Goal: Task Accomplishment & Management: Manage account settings

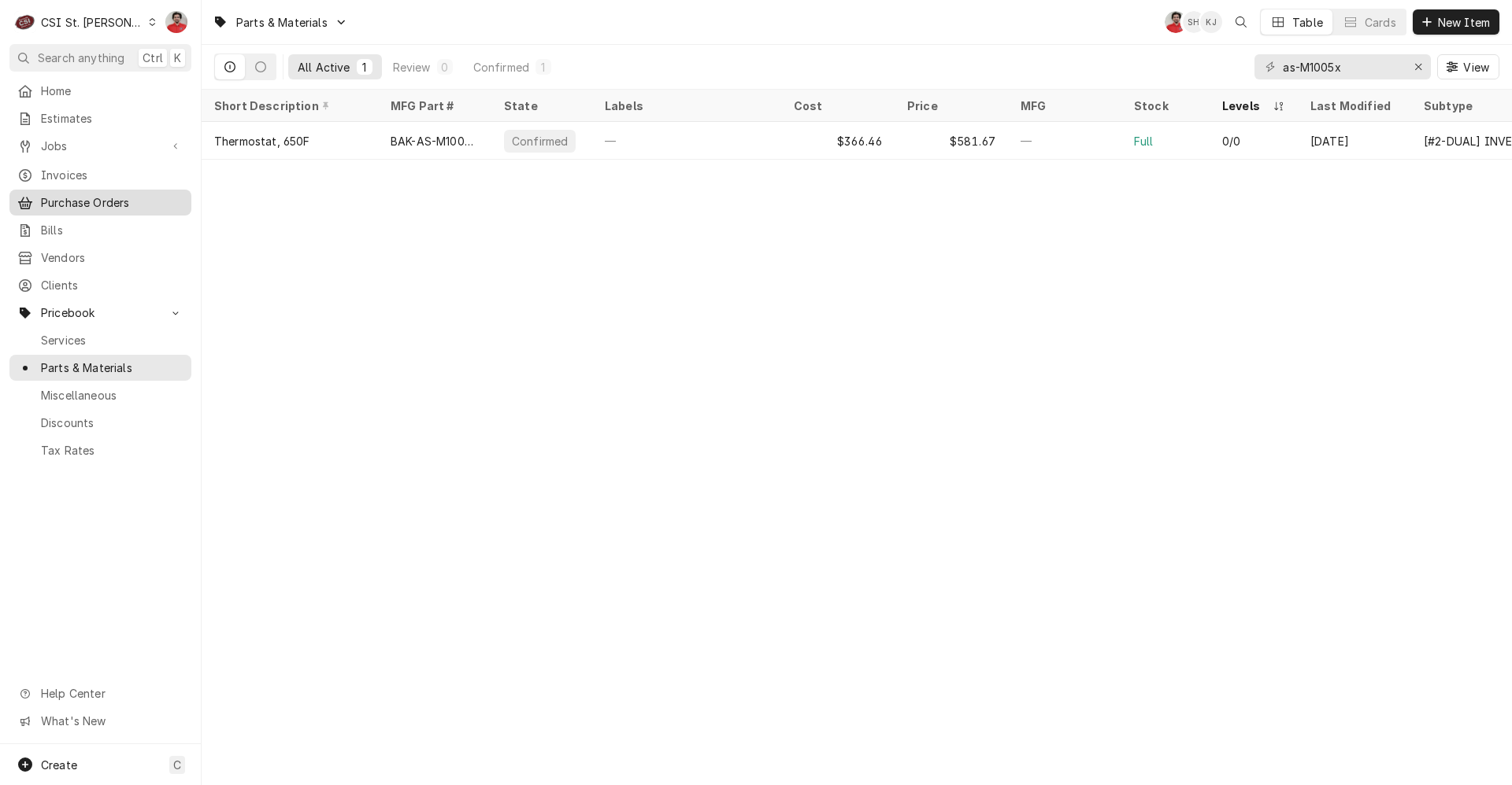
click at [77, 204] on div "Purchase Orders" at bounding box center [101, 203] width 175 height 20
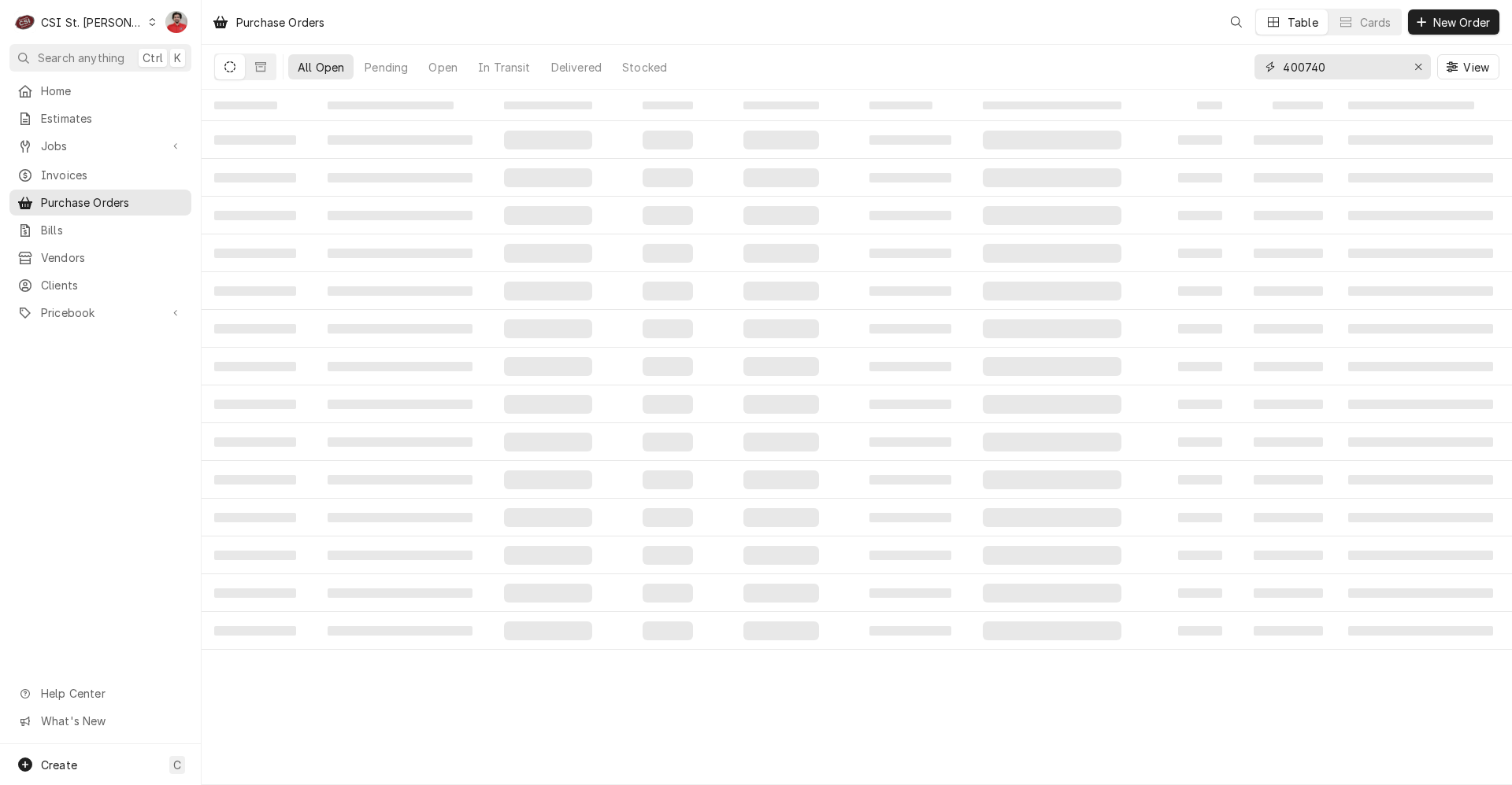
click at [1325, 69] on input "400740" at bounding box center [1342, 67] width 119 height 25
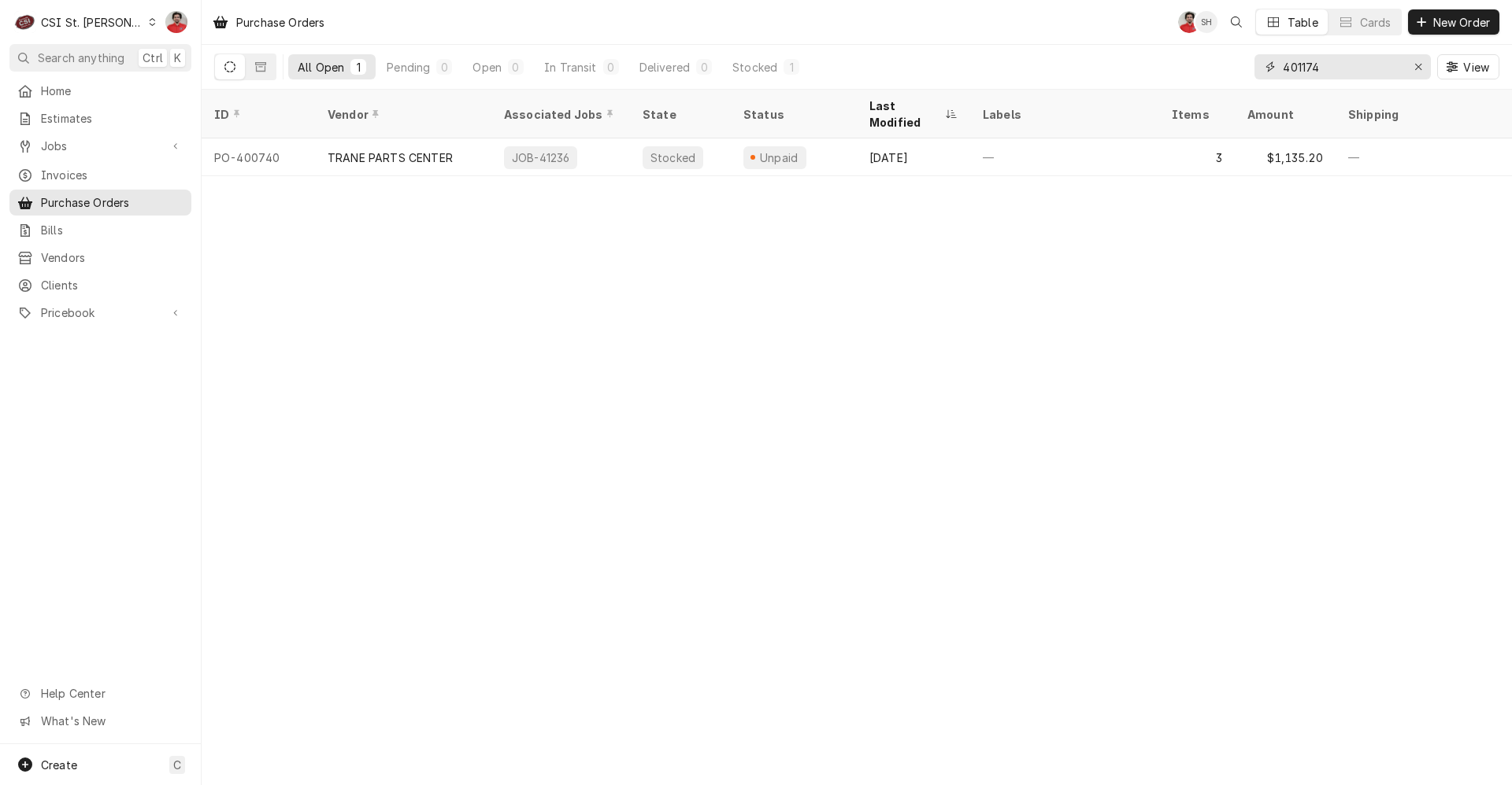
type input "401174"
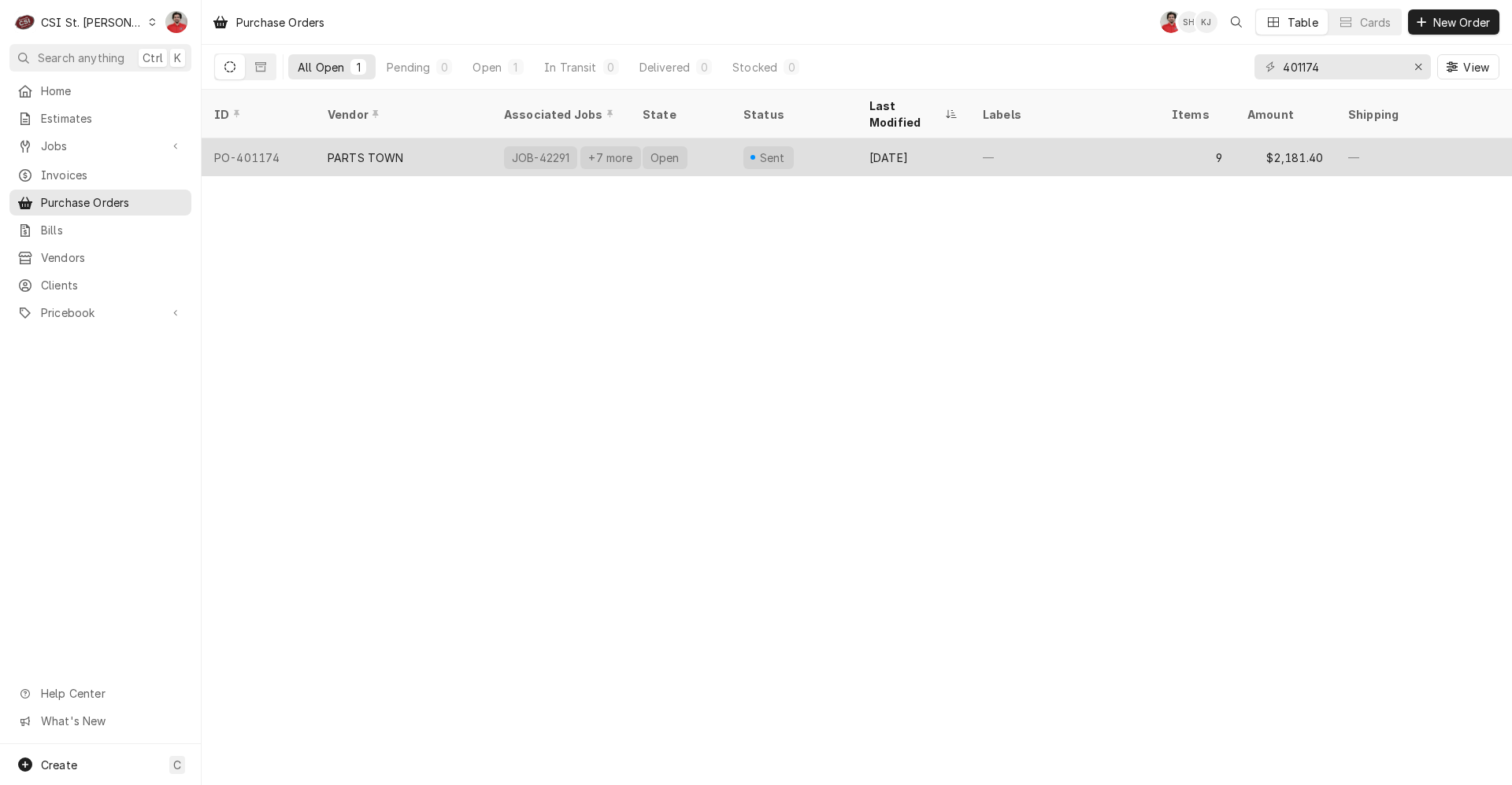
click at [1058, 147] on div "—" at bounding box center [1064, 157] width 189 height 38
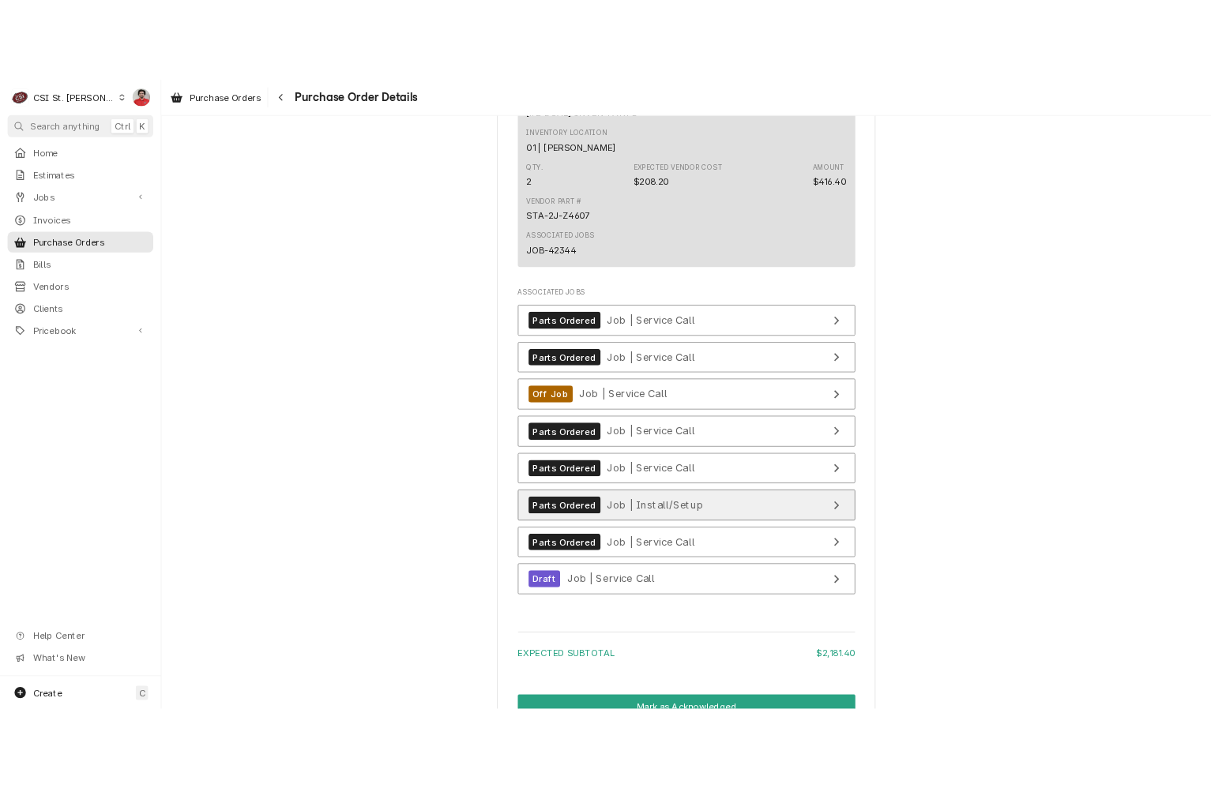
scroll to position [3996, 0]
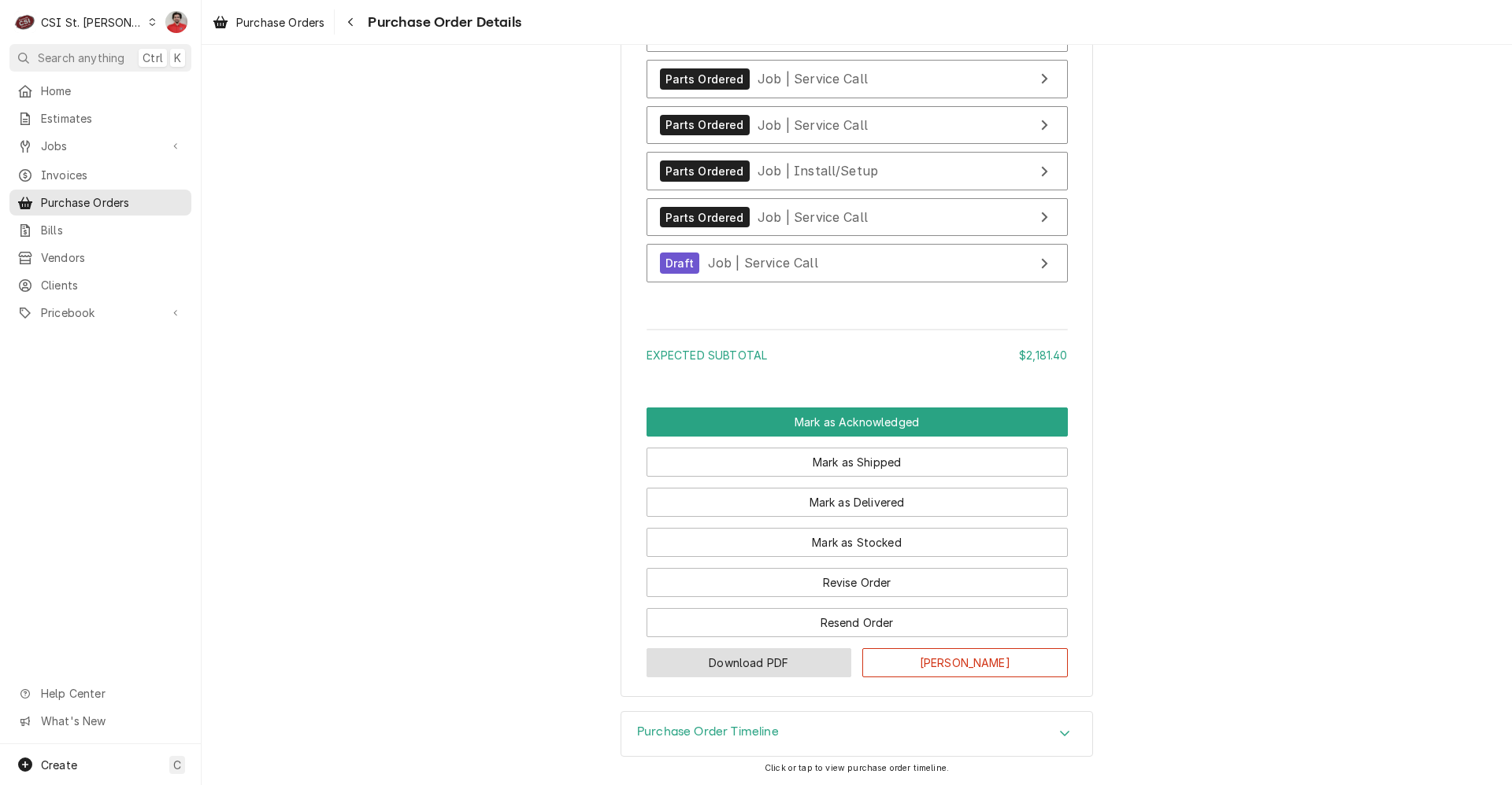
click at [785, 658] on button "Download PDF" at bounding box center [750, 662] width 205 height 29
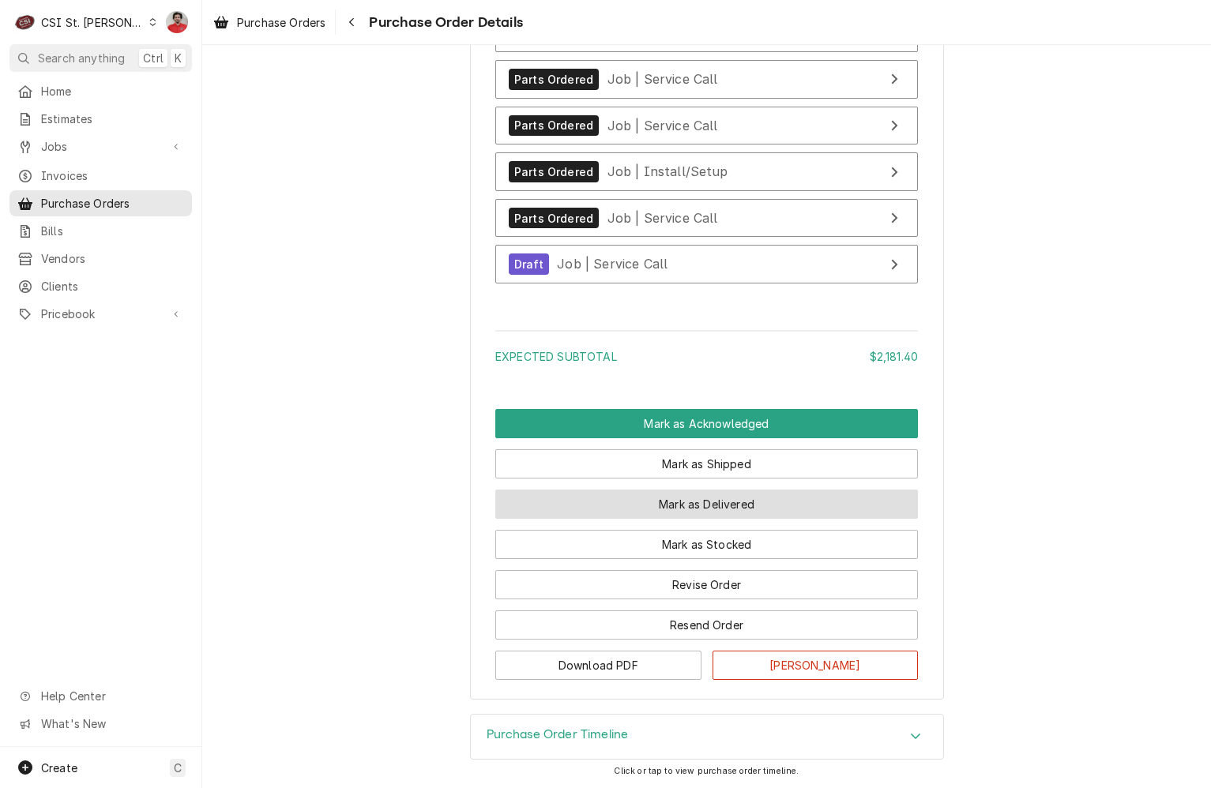
click at [582, 504] on button "Mark as Delivered" at bounding box center [706, 504] width 423 height 29
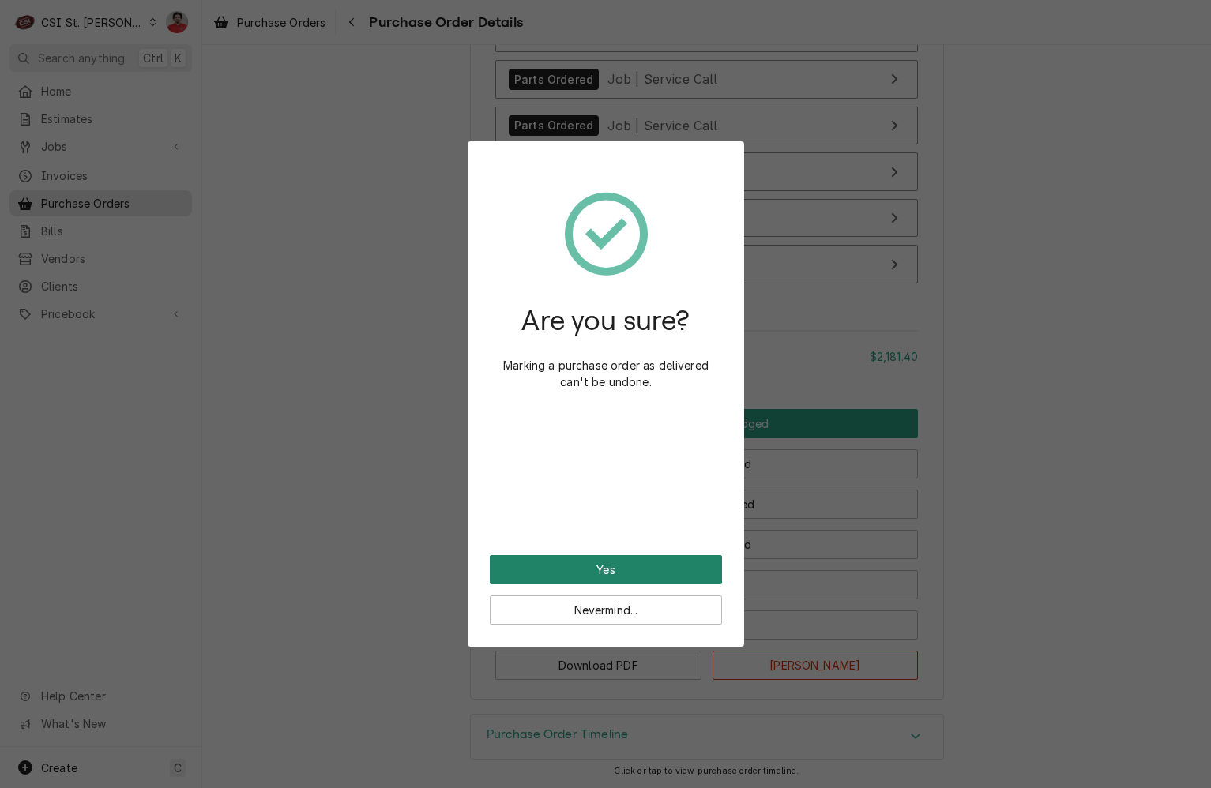
click at [576, 559] on button "Yes" at bounding box center [606, 569] width 232 height 29
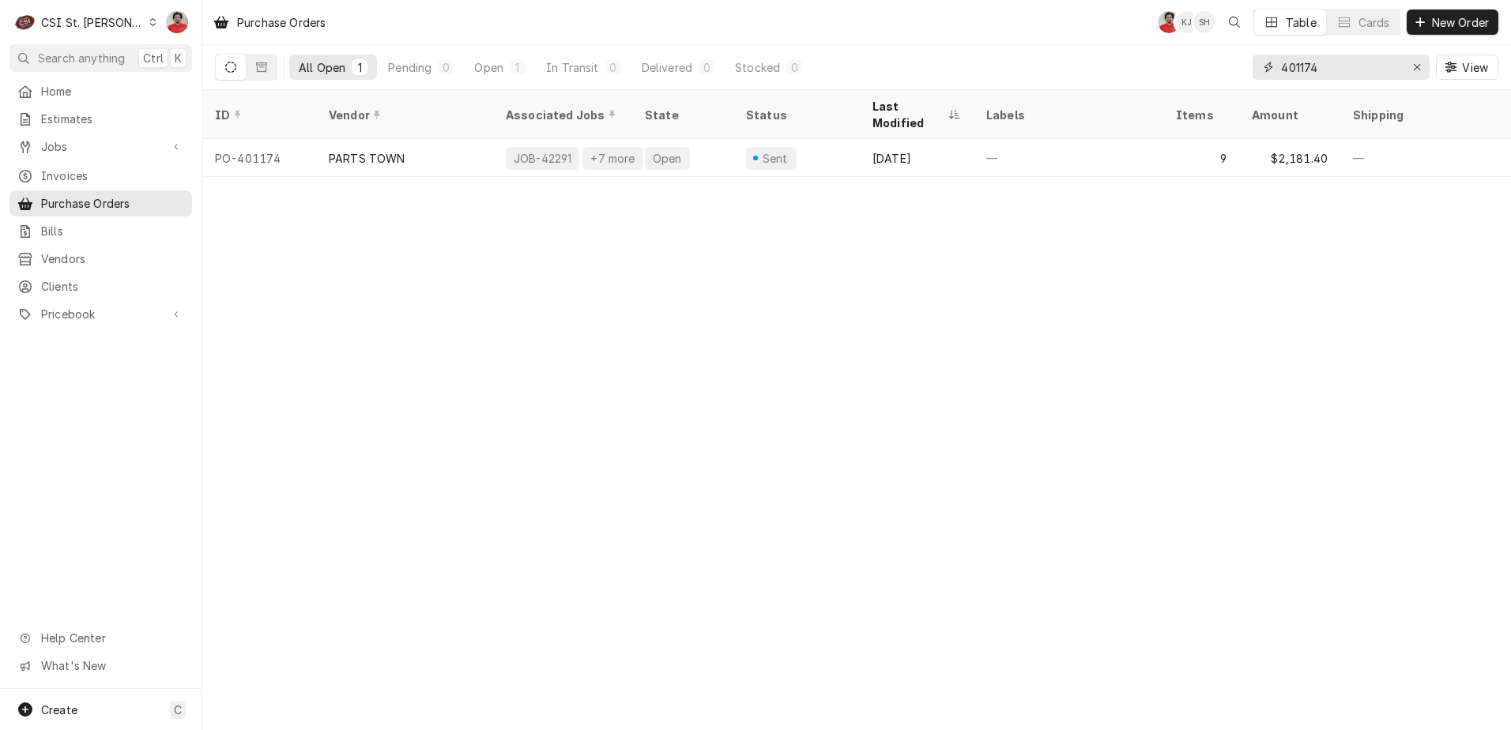
click at [1370, 66] on input "401174" at bounding box center [1340, 67] width 119 height 25
type input "401183"
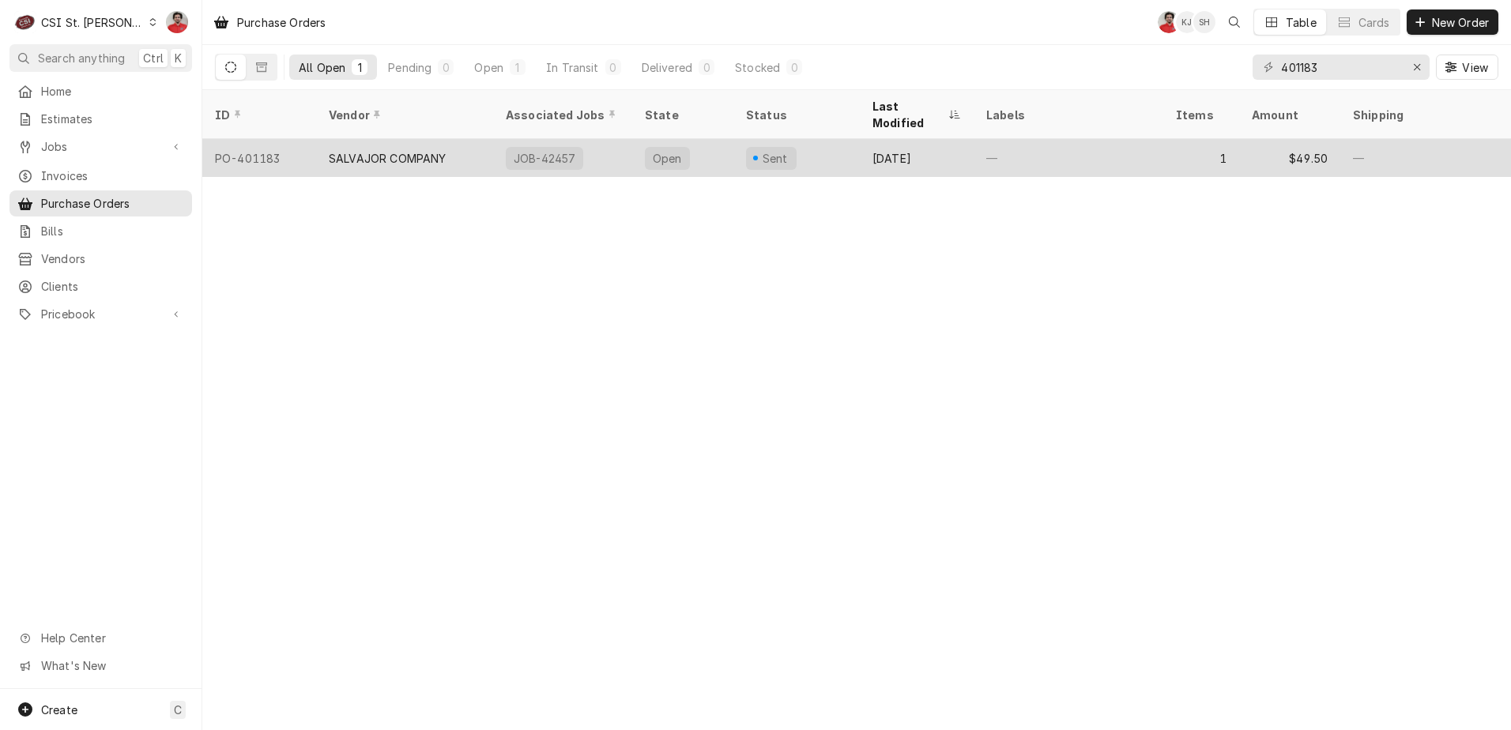
click at [1014, 139] on div "—" at bounding box center [1068, 158] width 190 height 38
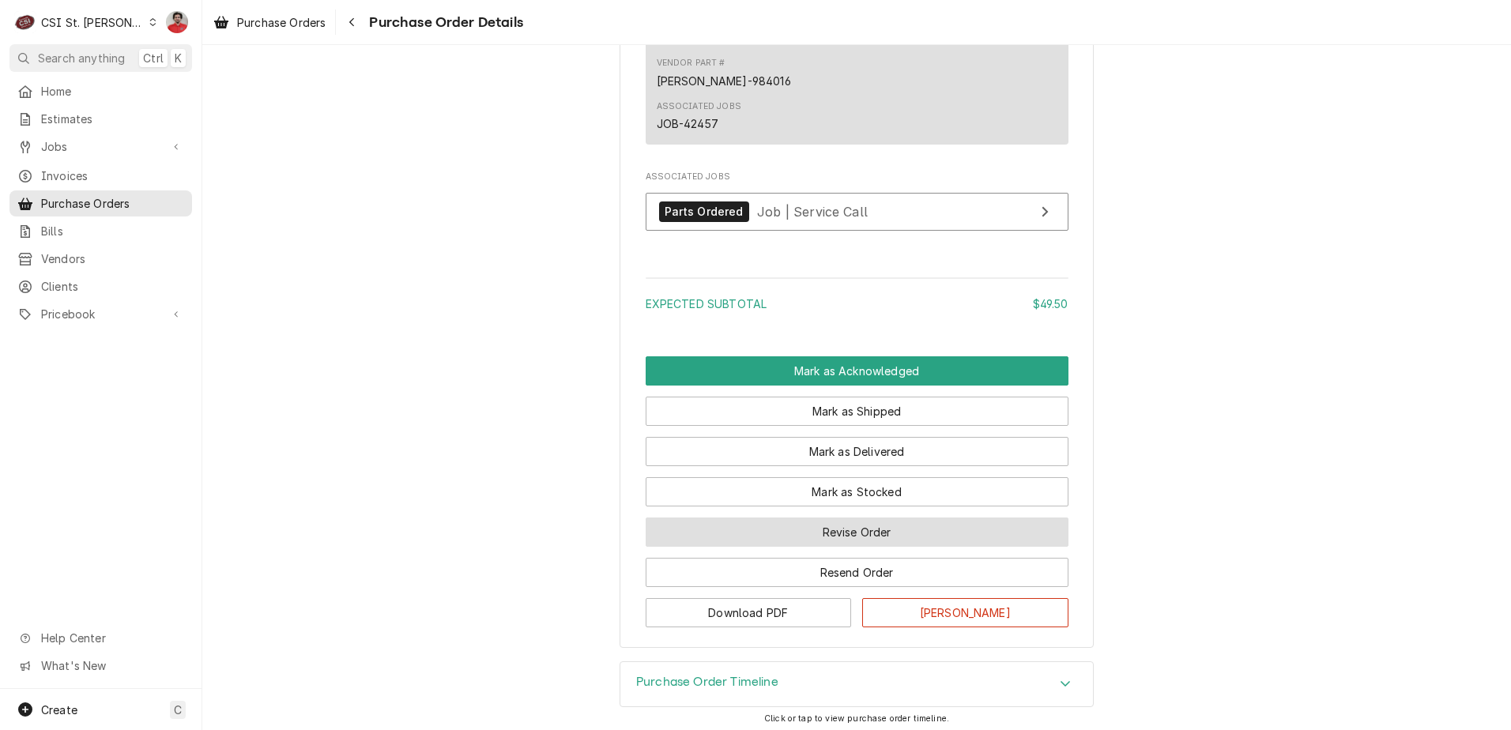
scroll to position [1157, 0]
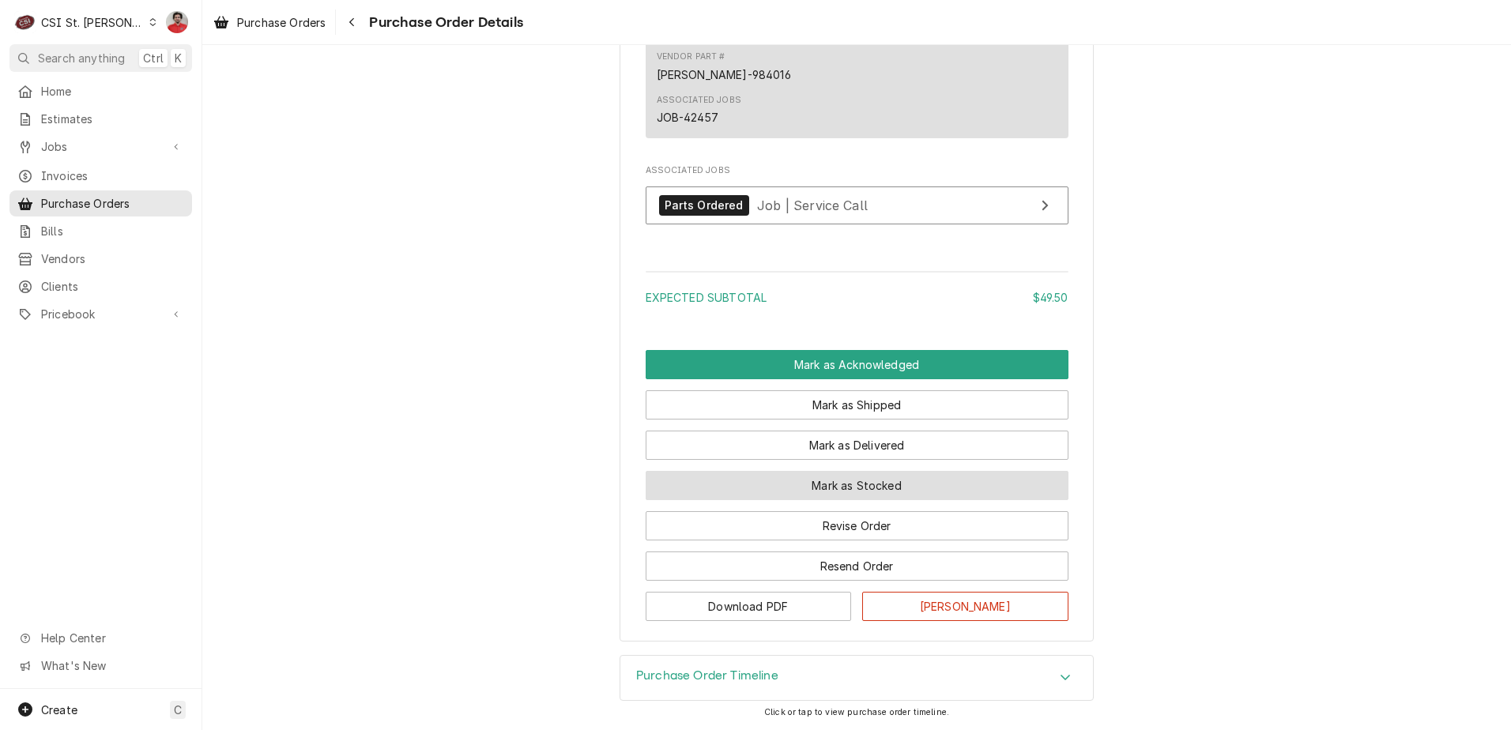
click at [876, 483] on button "Mark as Stocked" at bounding box center [856, 485] width 423 height 29
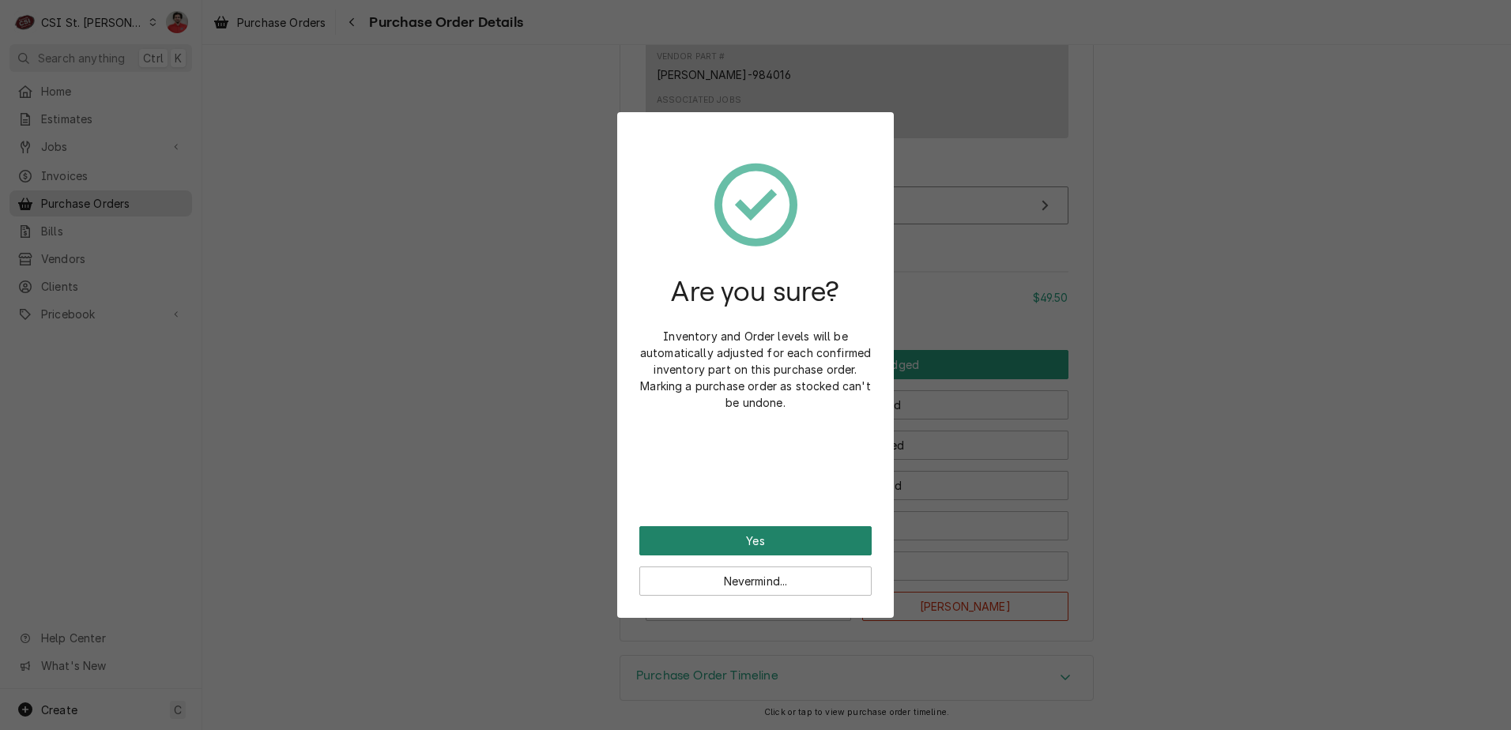
click at [800, 545] on button "Yes" at bounding box center [755, 540] width 232 height 29
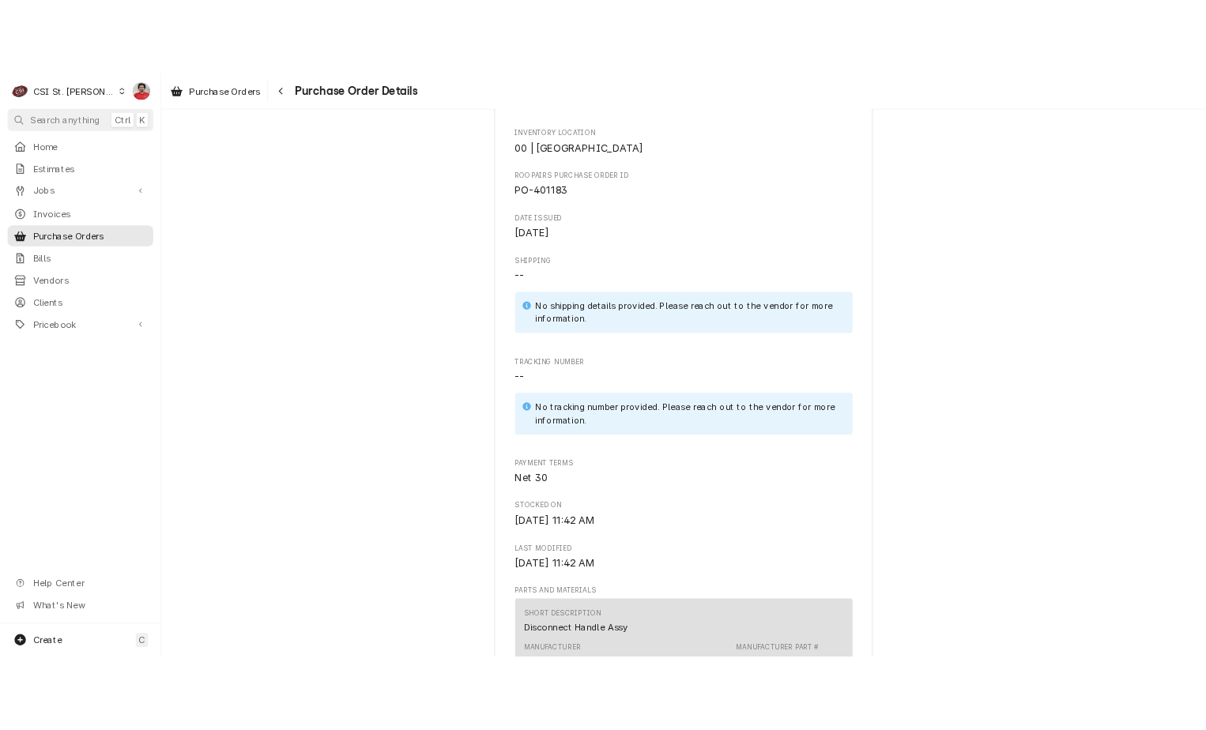
scroll to position [948, 0]
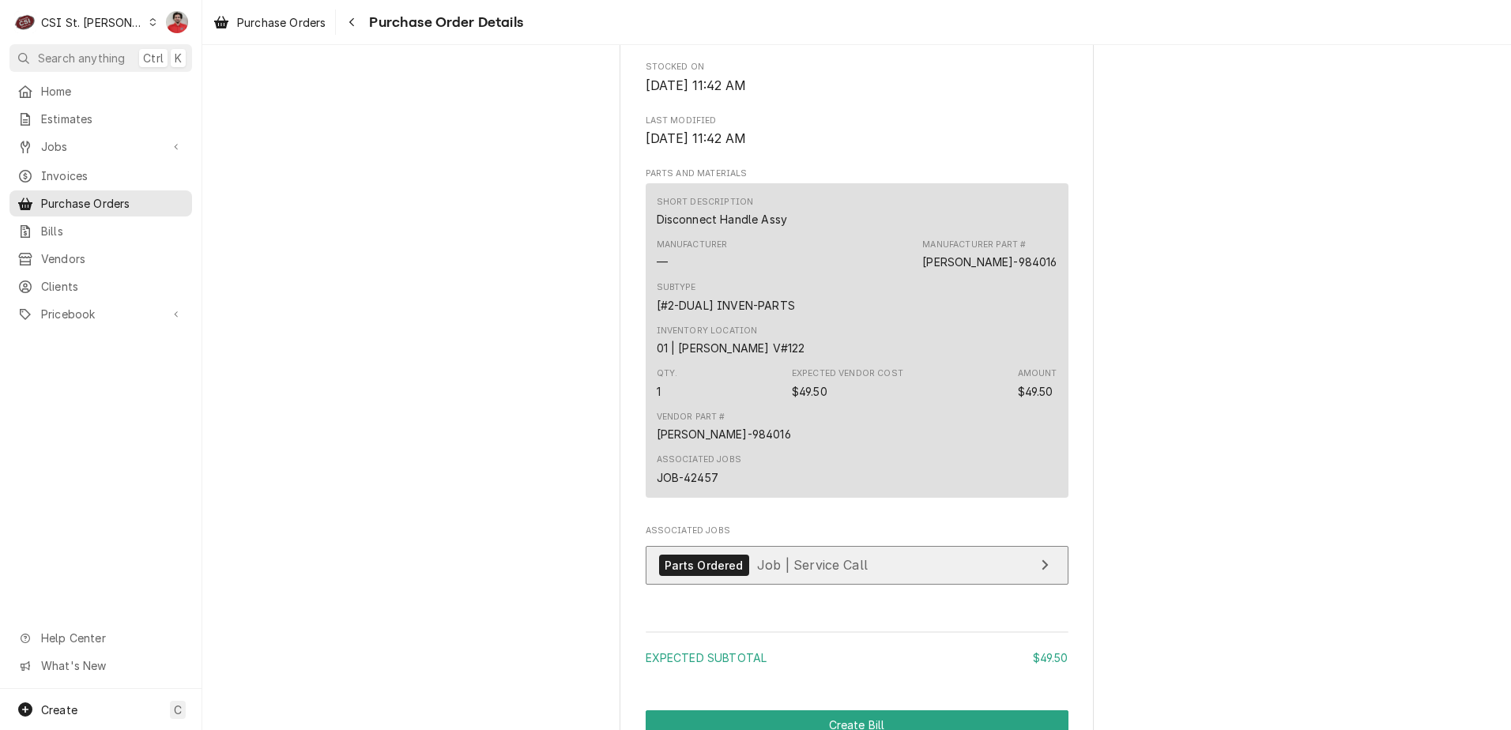
click at [812, 573] on span "Job | Service Call" at bounding box center [812, 565] width 111 height 16
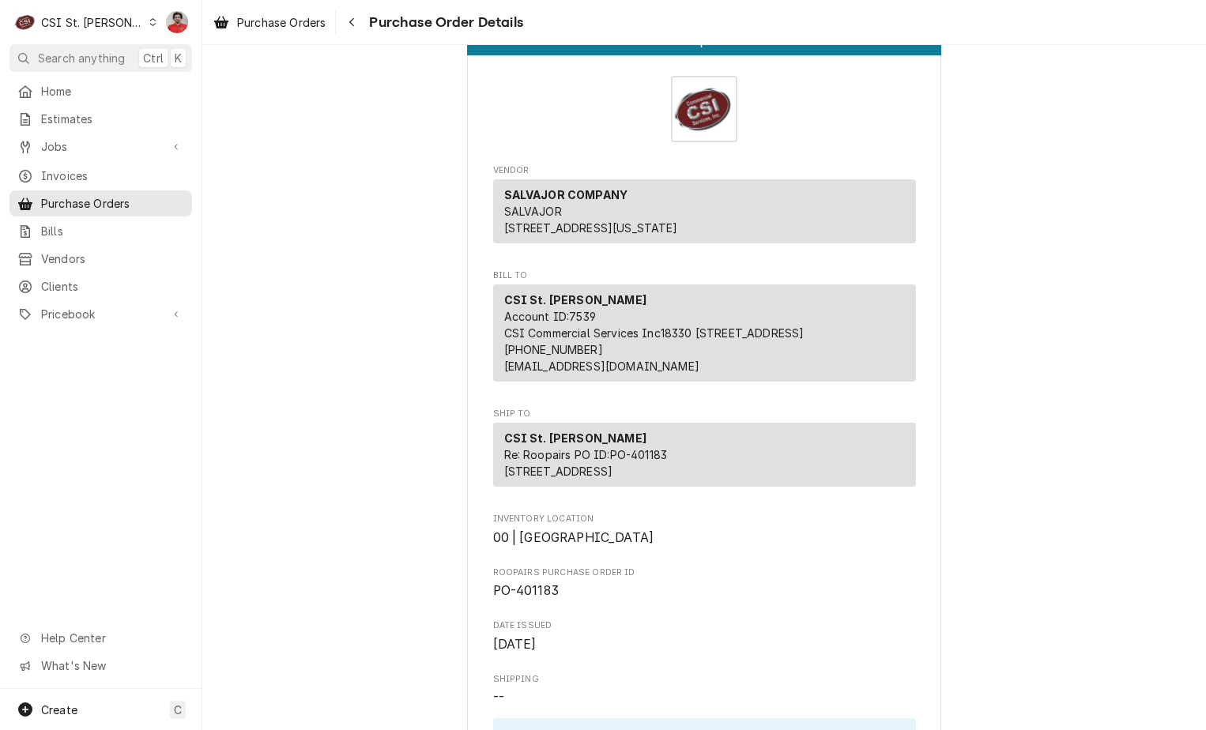
scroll to position [0, 0]
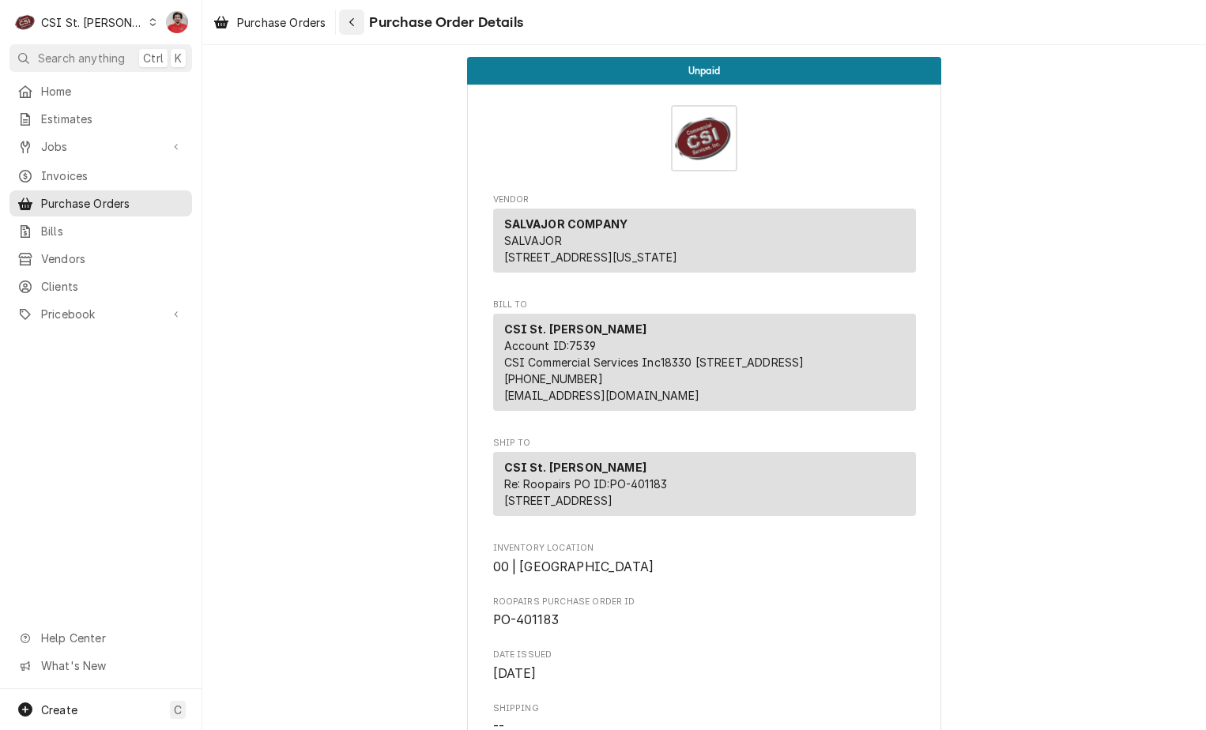
click at [359, 26] on div "Navigate back" at bounding box center [352, 22] width 16 height 16
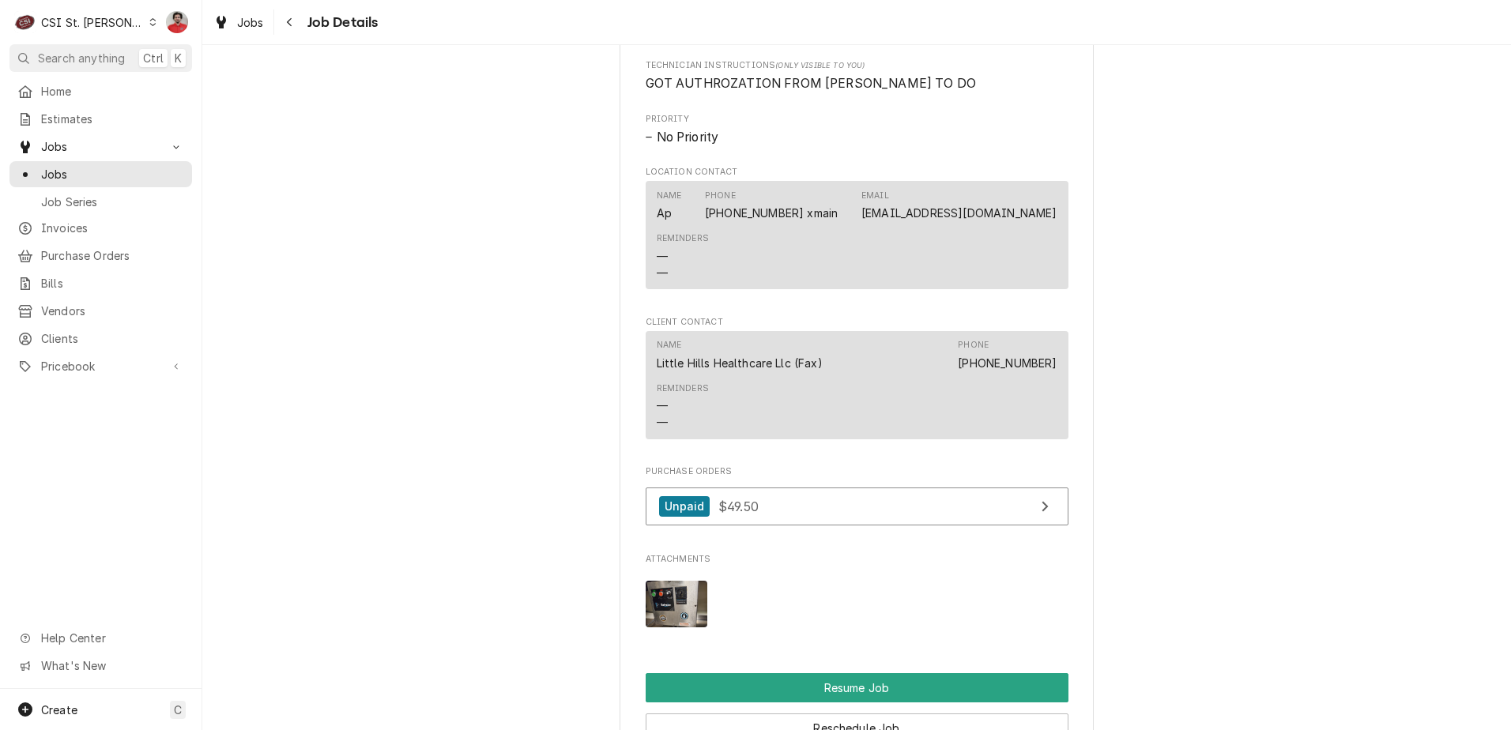
scroll to position [1738, 0]
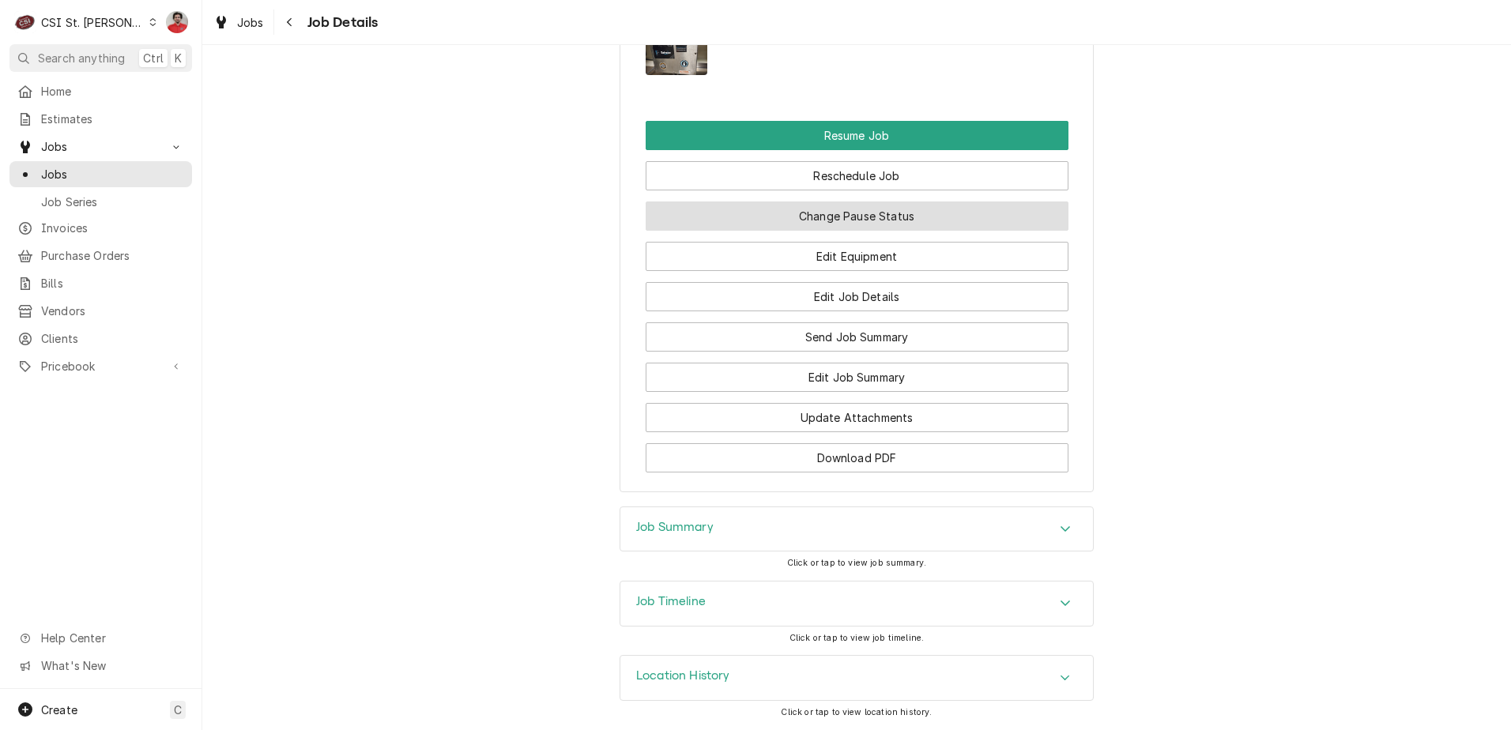
click at [856, 231] on button "Change Pause Status" at bounding box center [856, 215] width 423 height 29
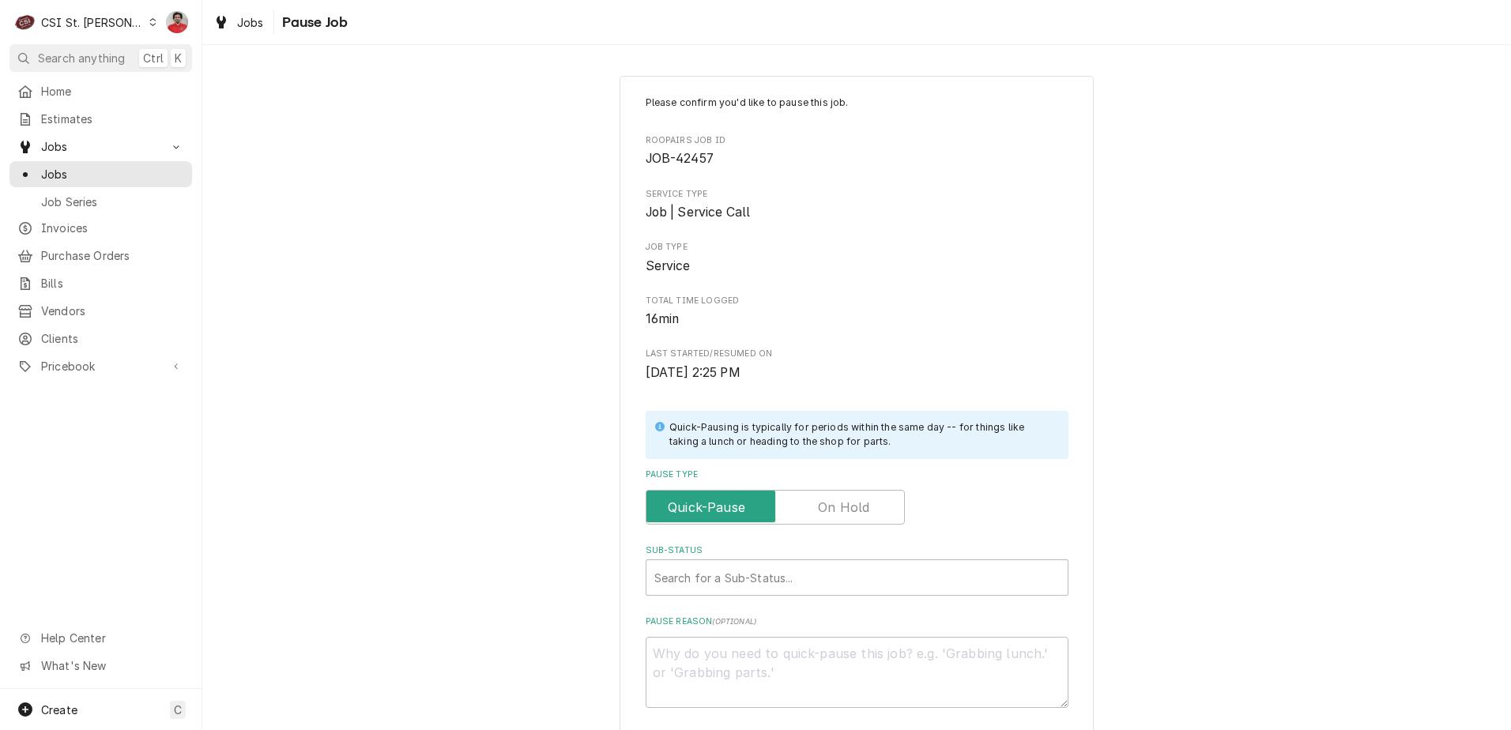
click at [855, 499] on label "Pause Type" at bounding box center [774, 507] width 259 height 35
click at [855, 499] on input "Pause Type" at bounding box center [775, 507] width 245 height 35
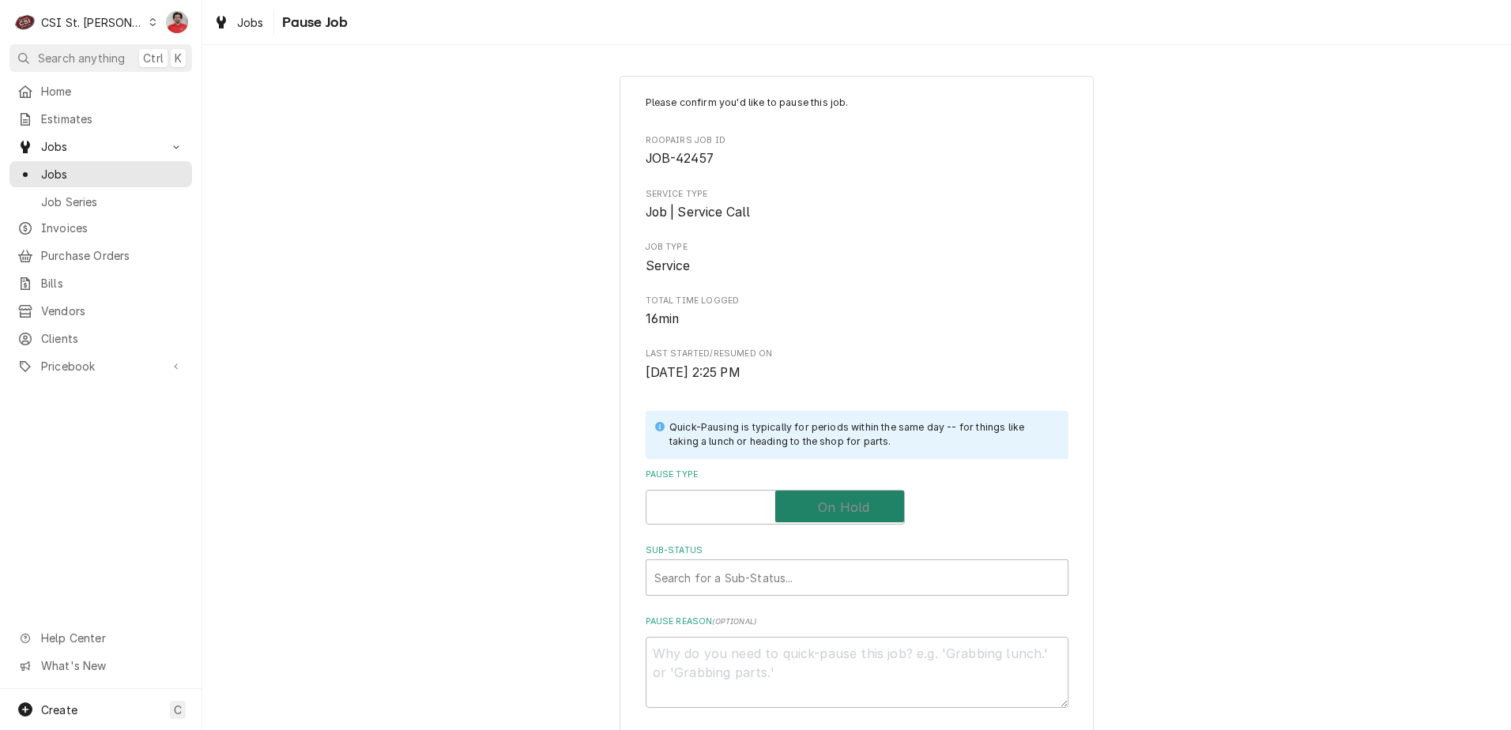
checkbox input "true"
click at [835, 584] on div "Sub-Status" at bounding box center [856, 577] width 405 height 28
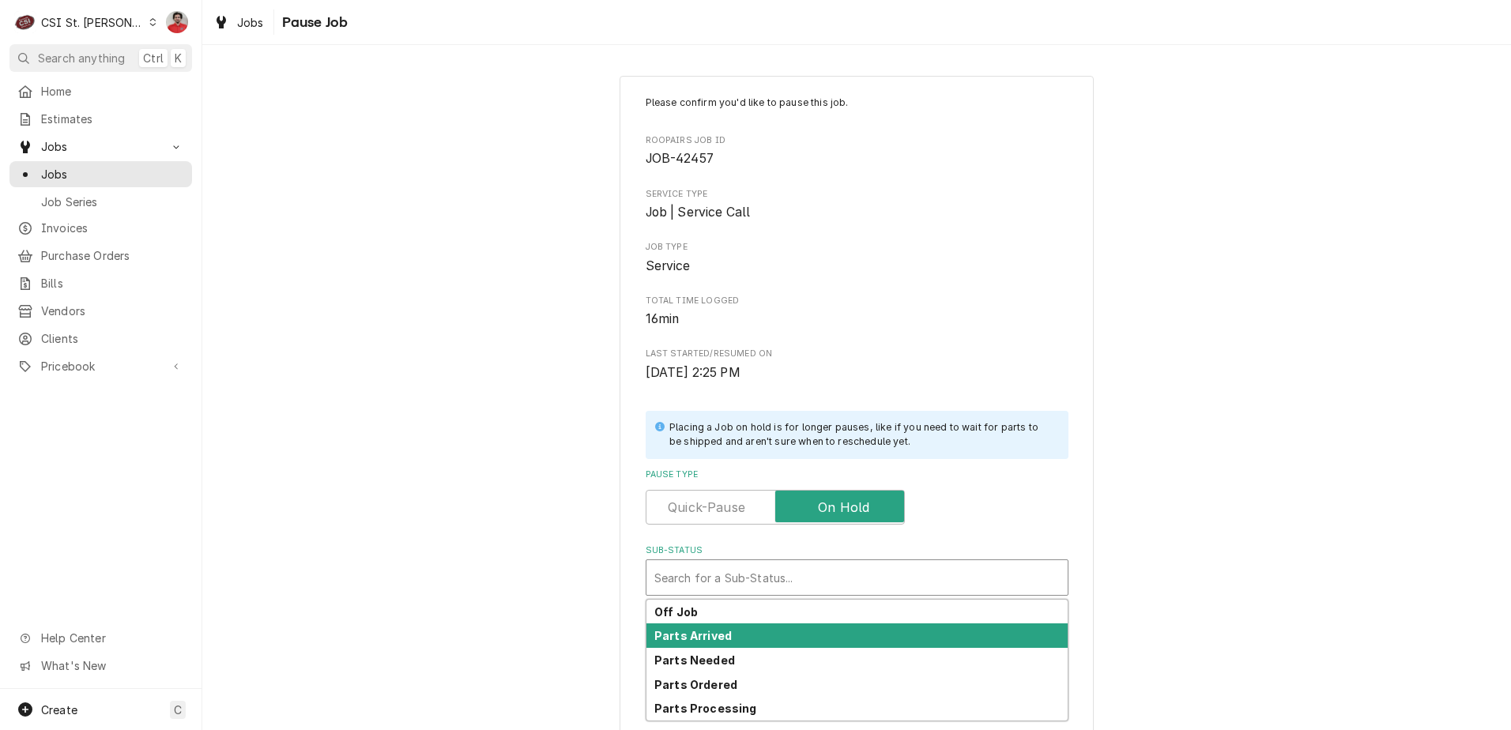
click at [828, 627] on div "Parts Arrived" at bounding box center [856, 635] width 421 height 24
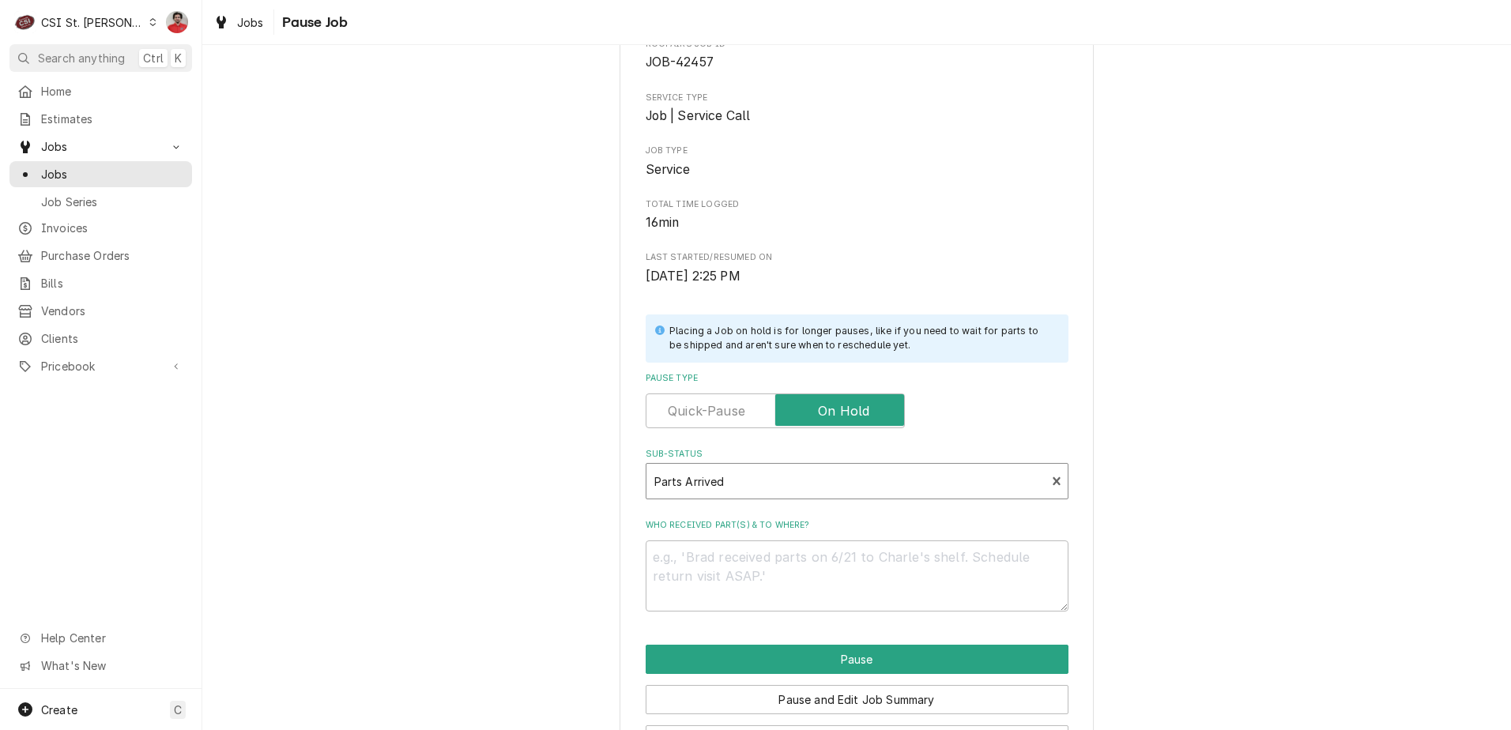
scroll to position [155, 0]
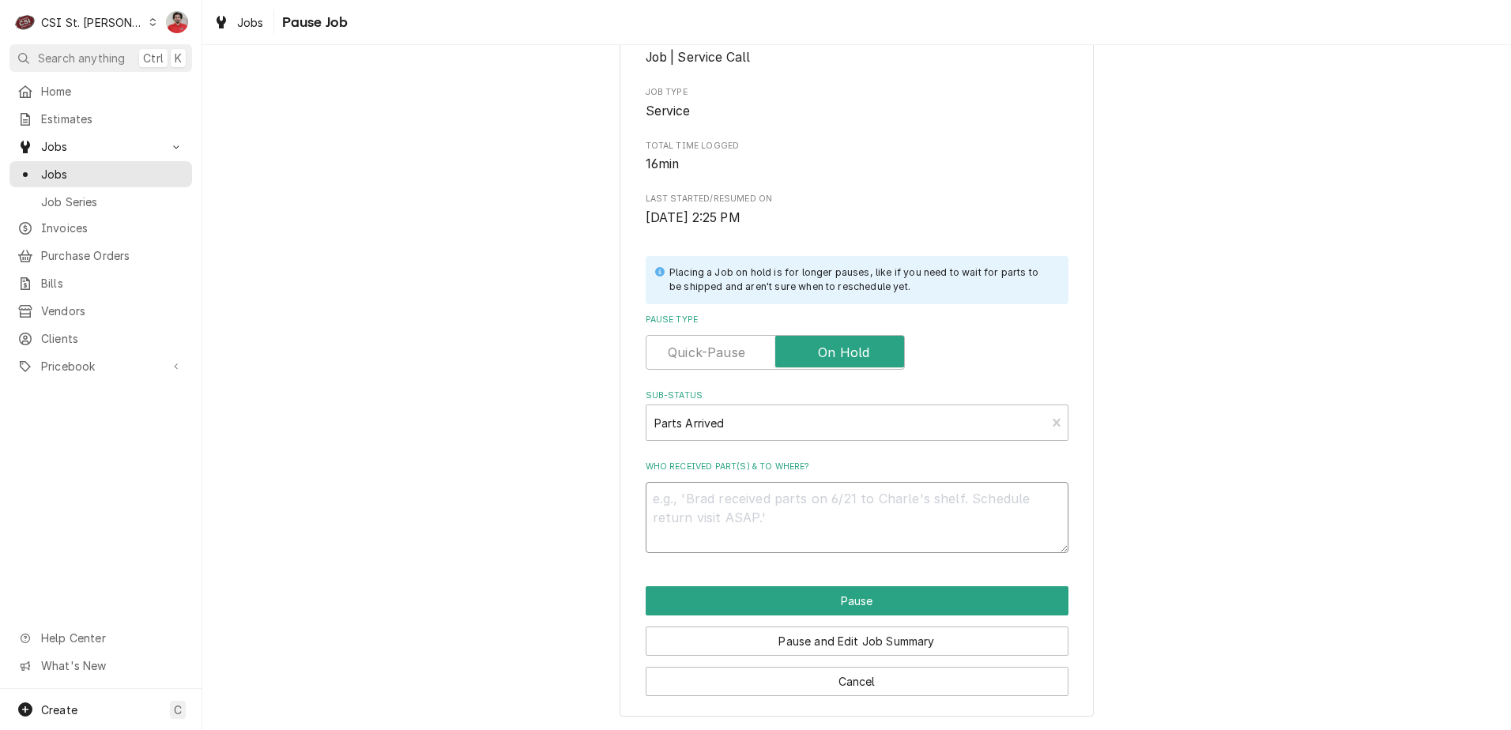
click at [881, 519] on textarea "Who received part(s) & to where?" at bounding box center [856, 517] width 423 height 71
type textarea "x"
type textarea "R"
type textarea "x"
type textarea "Re"
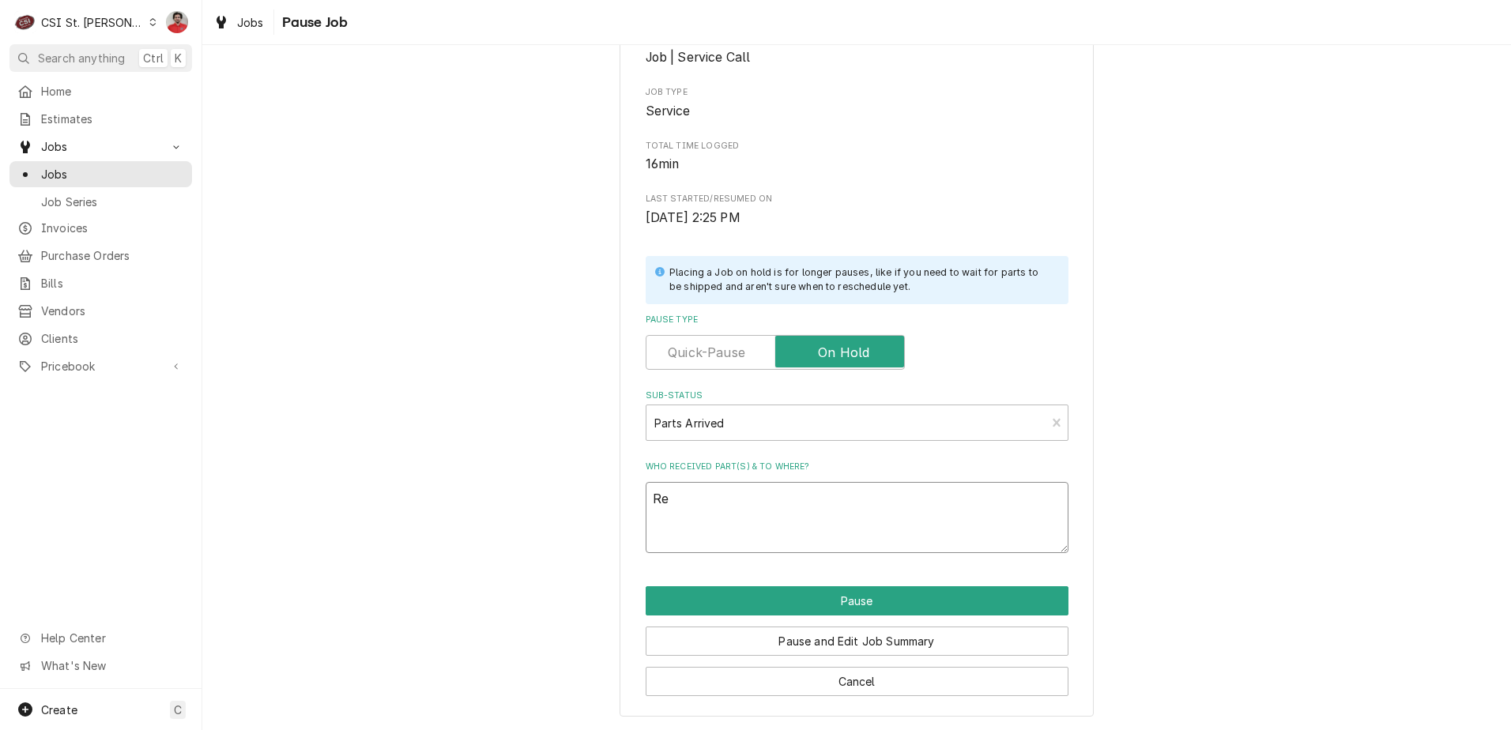
type textarea "x"
type textarea "Rec"
type textarea "x"
type textarea "Rec"
type textarea "x"
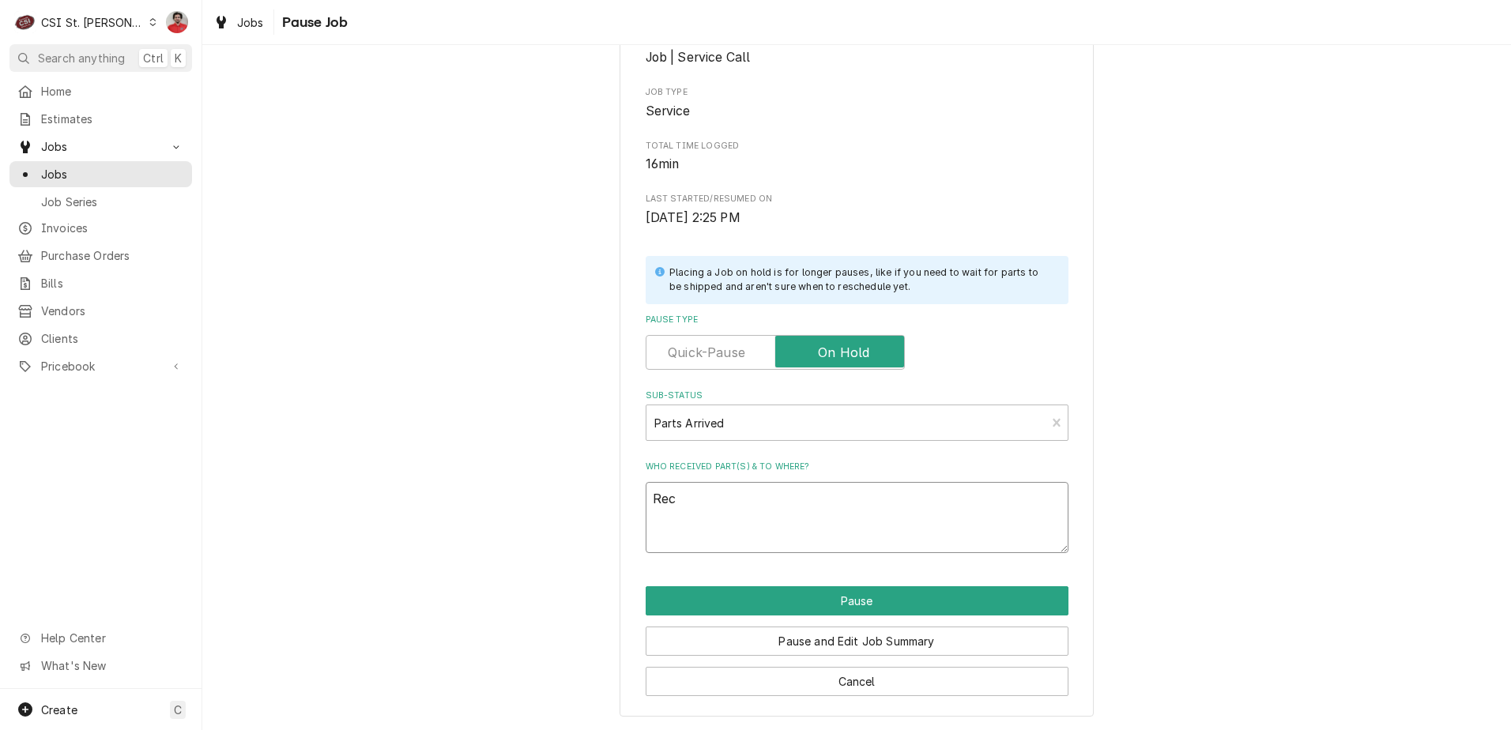
type textarea "Rec S"
type textarea "x"
type textarea "Rec SC"
type textarea "x"
type textarea "Rec SCO"
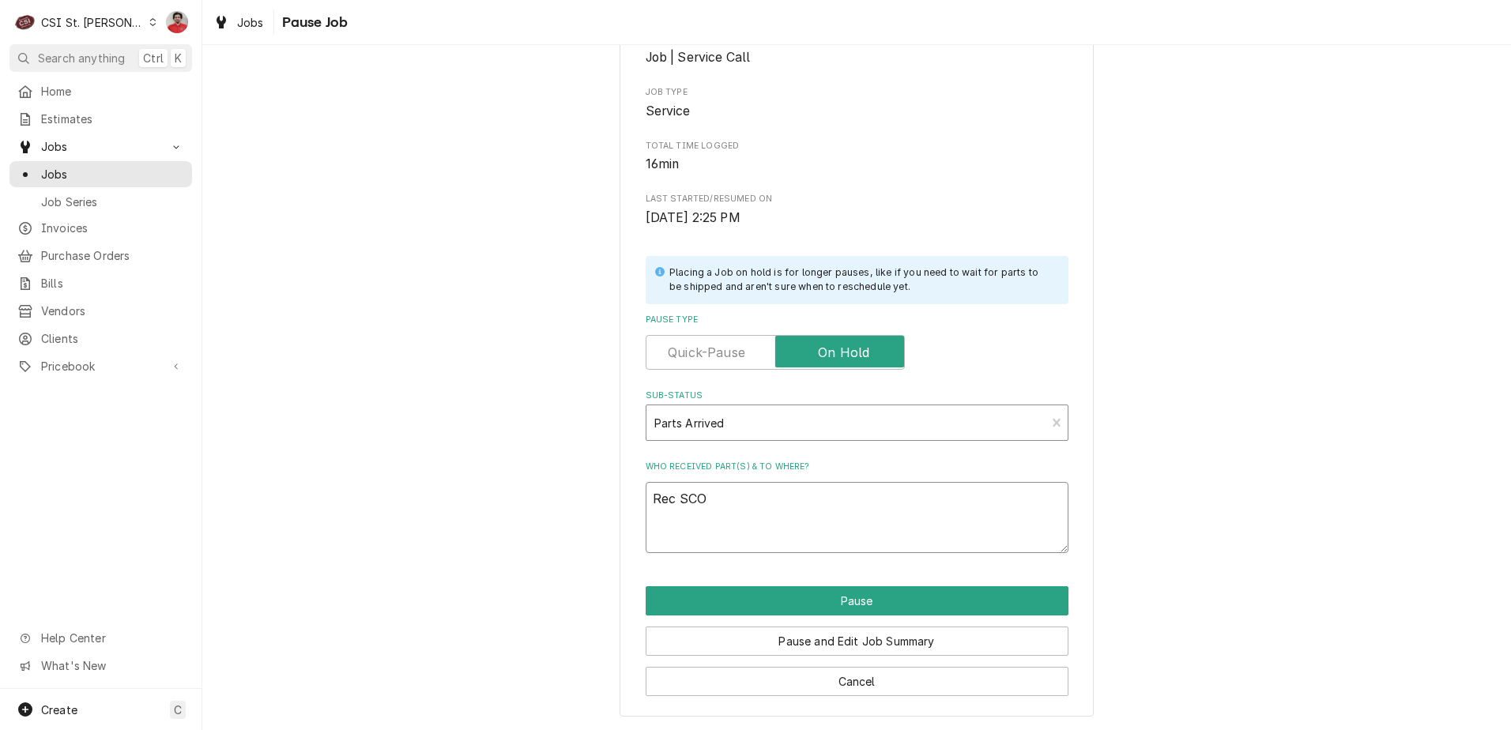
type textarea "x"
type textarea "Rec SC"
type textarea "x"
type textarea "Rec S"
type textarea "x"
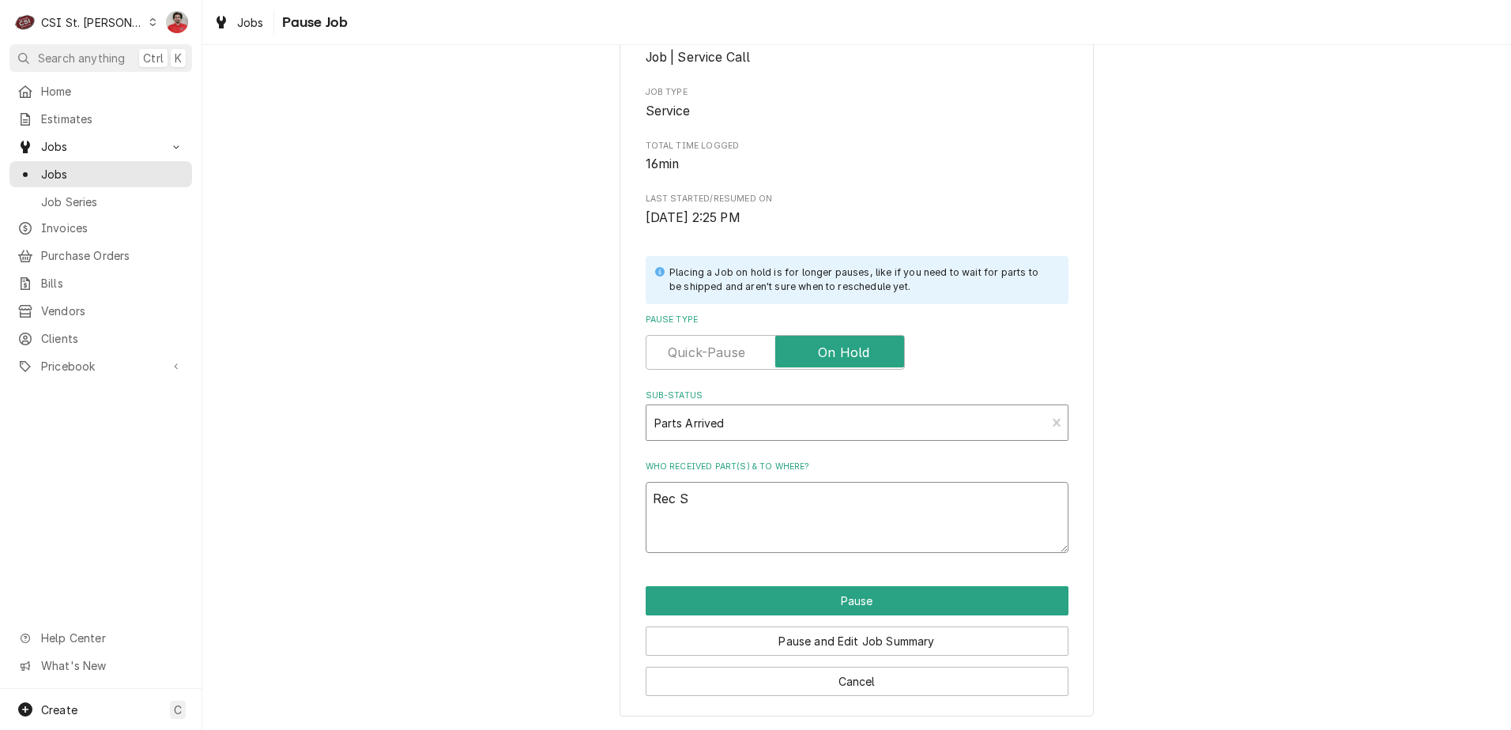
type textarea "Rec SA"
type textarea "x"
type textarea "Rec SAL"
type textarea "x"
type textarea "Rec SAL-"
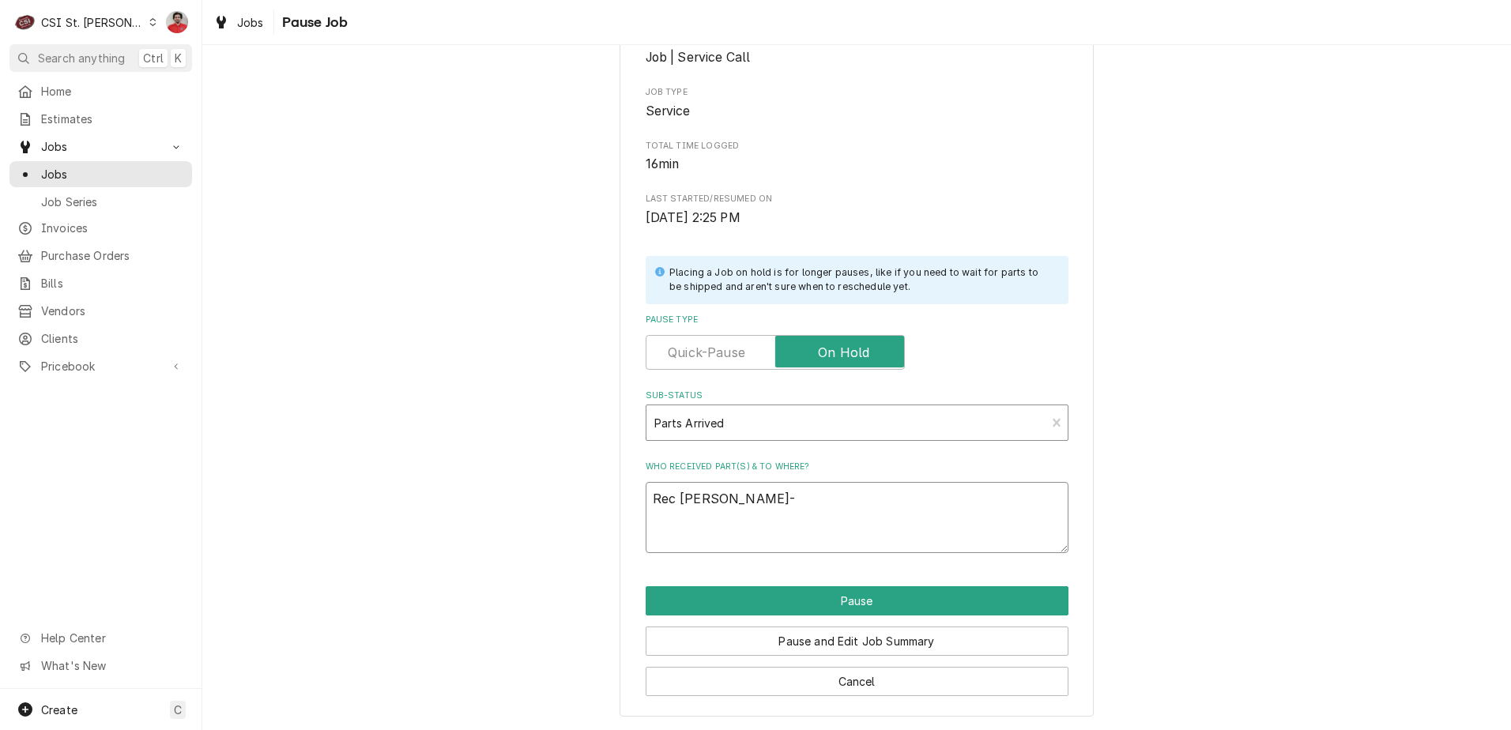
type textarea "x"
type textarea "Rec SAL-9"
type textarea "x"
type textarea "Rec SAL-98"
type textarea "x"
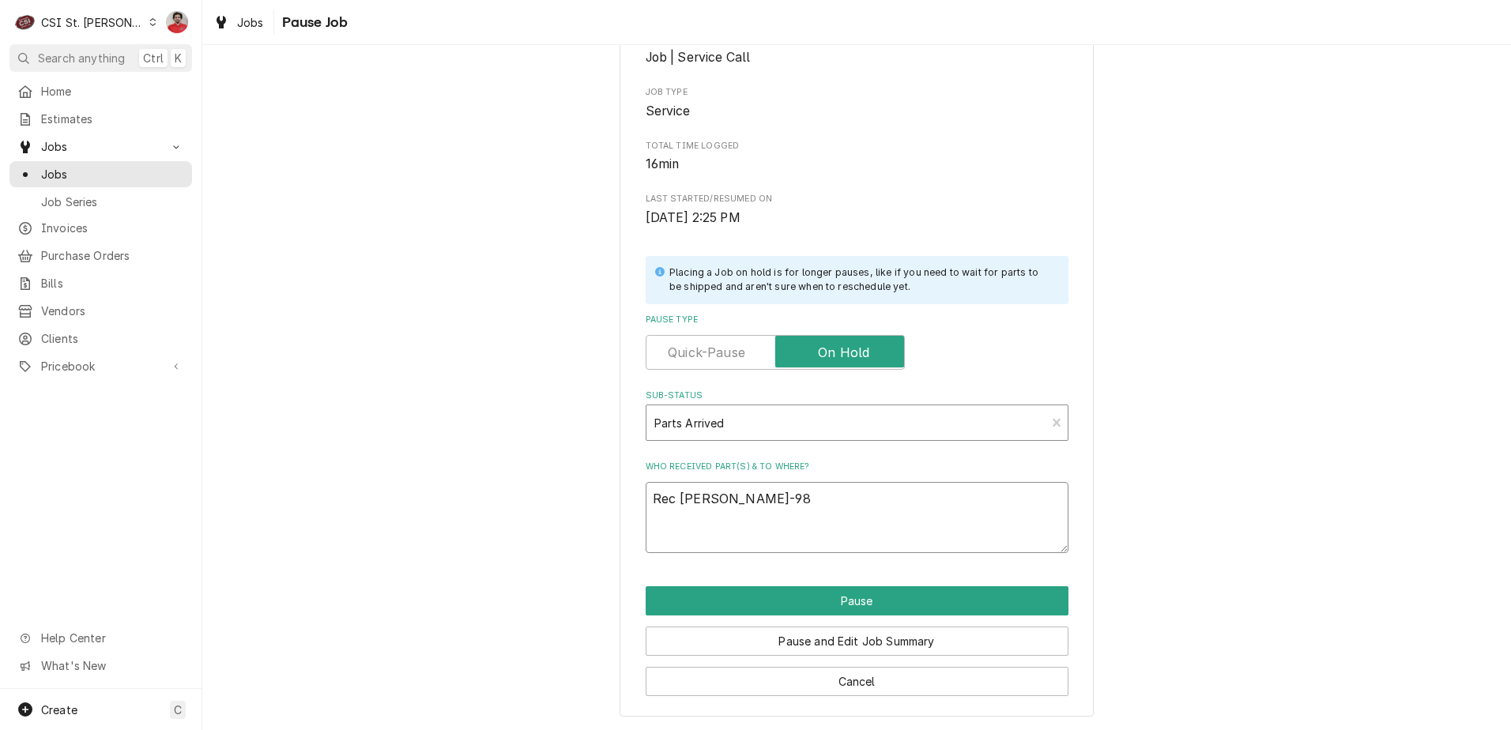
type textarea "Rec SAL-984"
type textarea "x"
type textarea "Rec SAL-9840"
type textarea "x"
type textarea "Rec SAL-98401"
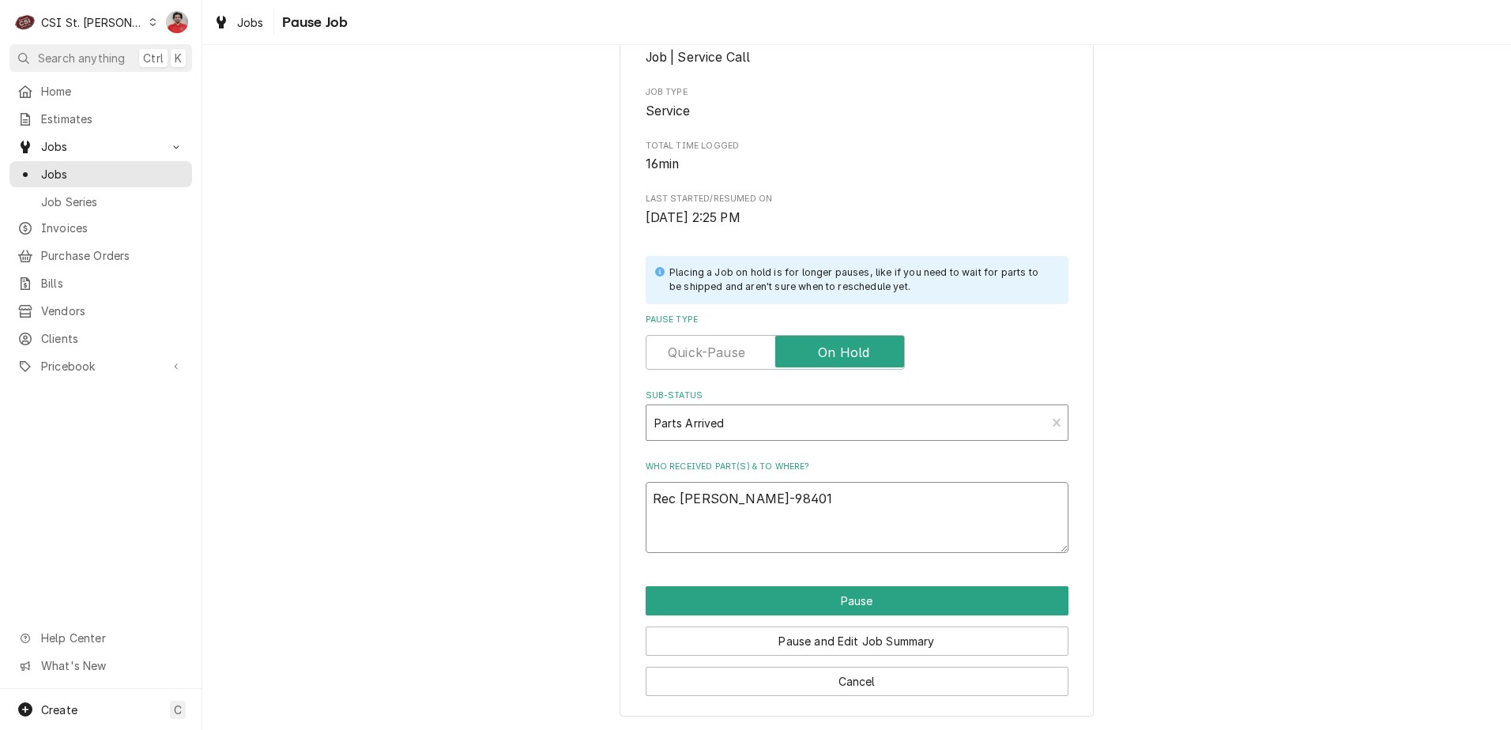
type textarea "x"
type textarea "Rec SAL-984016"
type textarea "x"
type textarea "Rec SAL-984016"
type textarea "x"
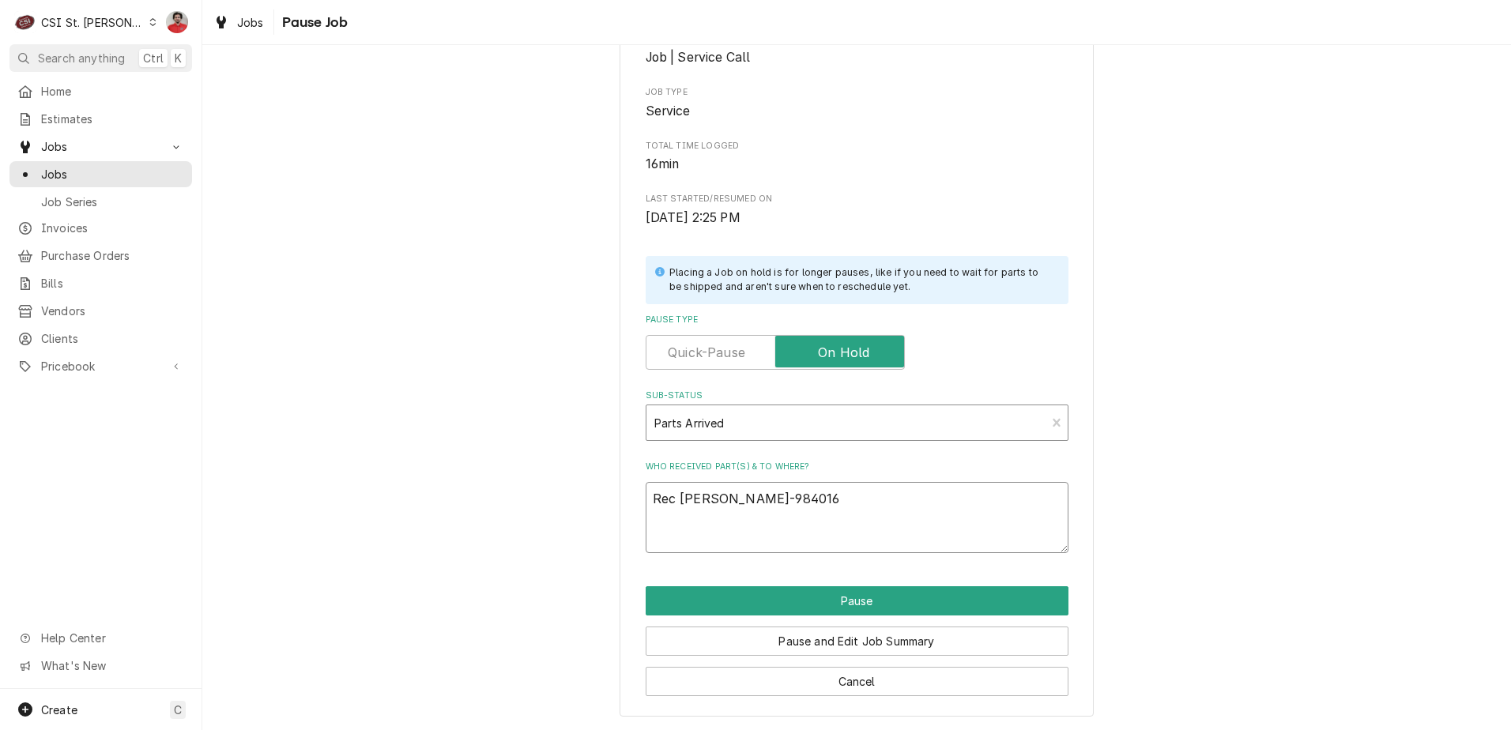
type textarea "Rec SAL-984016 T"
type textarea "x"
type textarea "Rec SAL-984016"
type textarea "x"
type textarea "Rec SAL-984016 t"
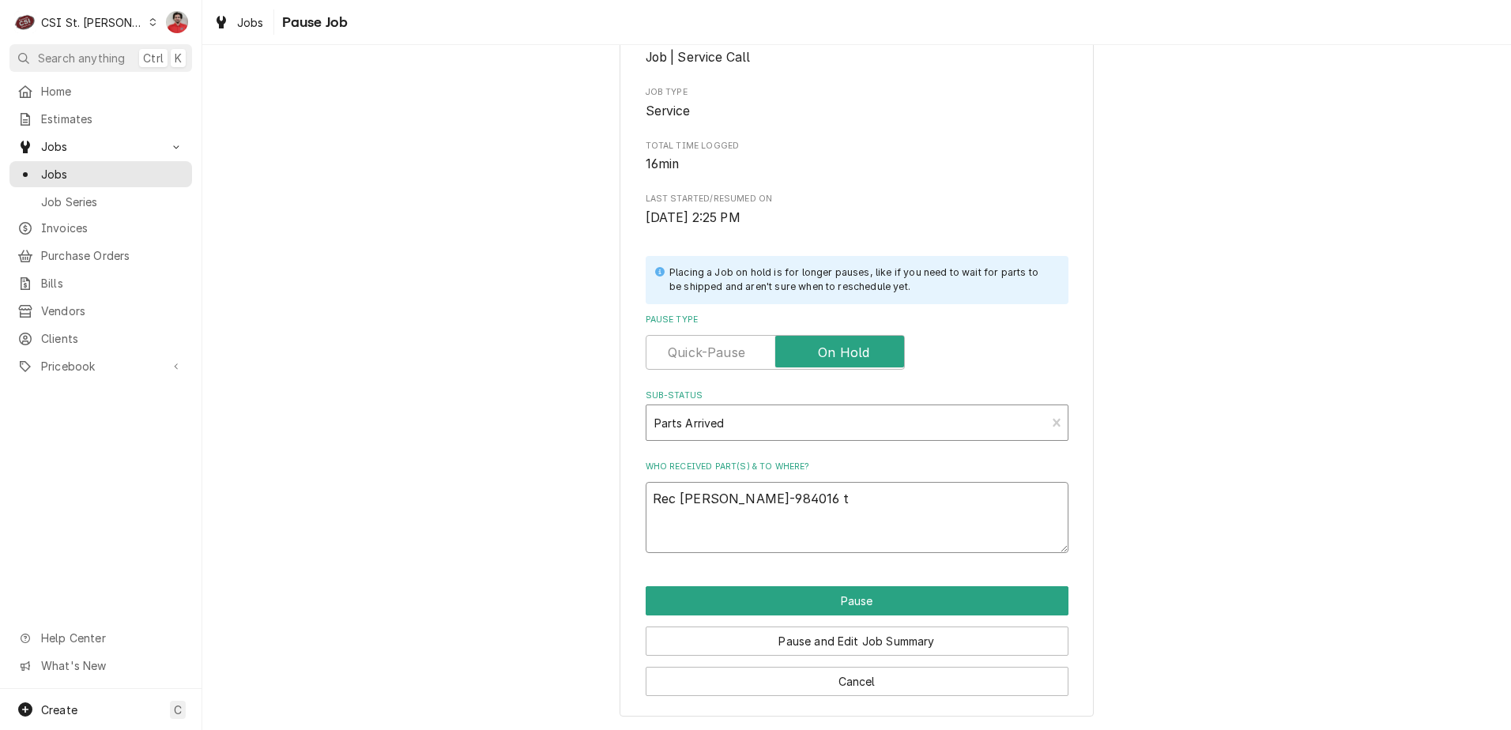
type textarea "x"
type textarea "Rec SAL-984016 to"
type textarea "x"
type textarea "Rec SAL-984016 to"
type textarea "x"
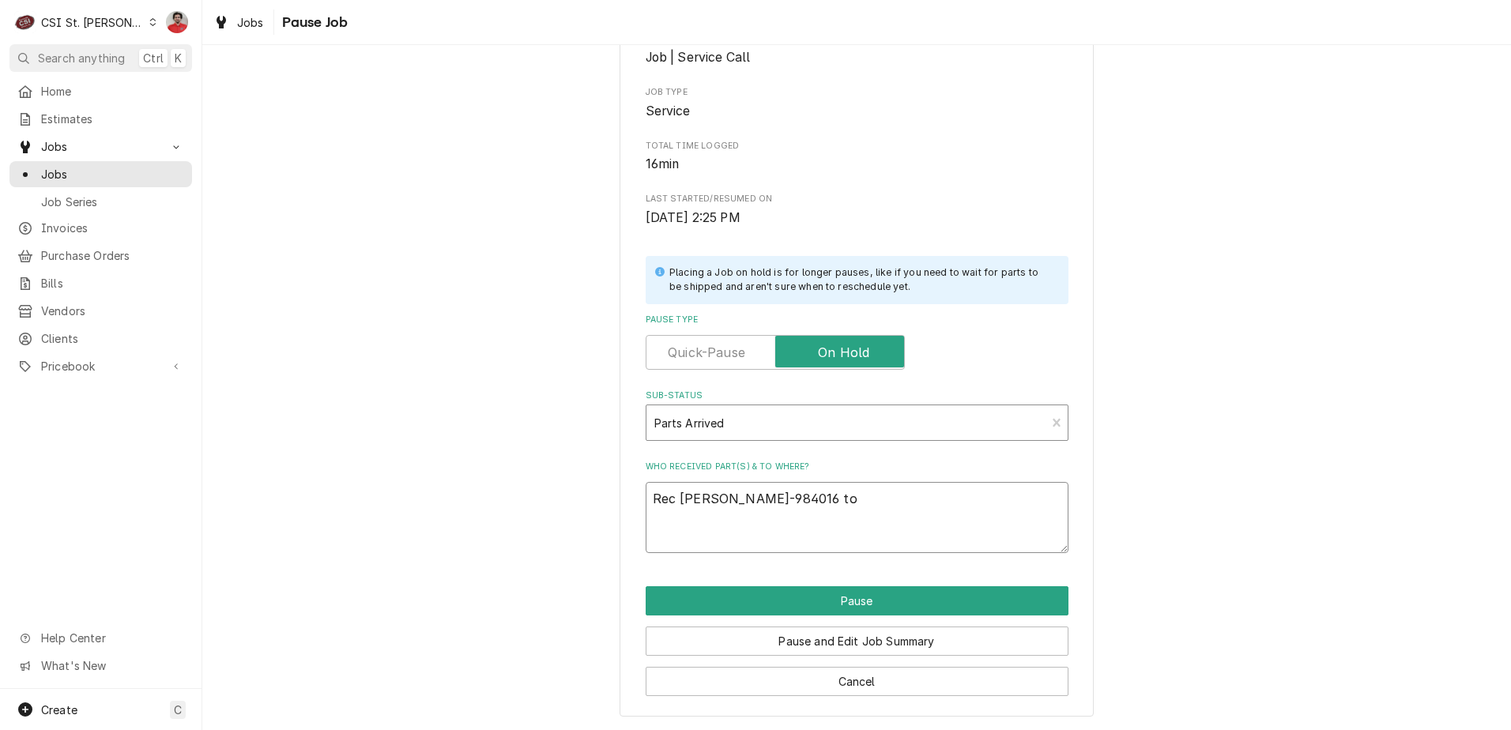
type textarea "Rec SAL-984016 to M"
type textarea "x"
type textarea "Rec SAL-984016 to Mo"
type textarea "x"
type textarea "Rec SAL-984016 to Moe"
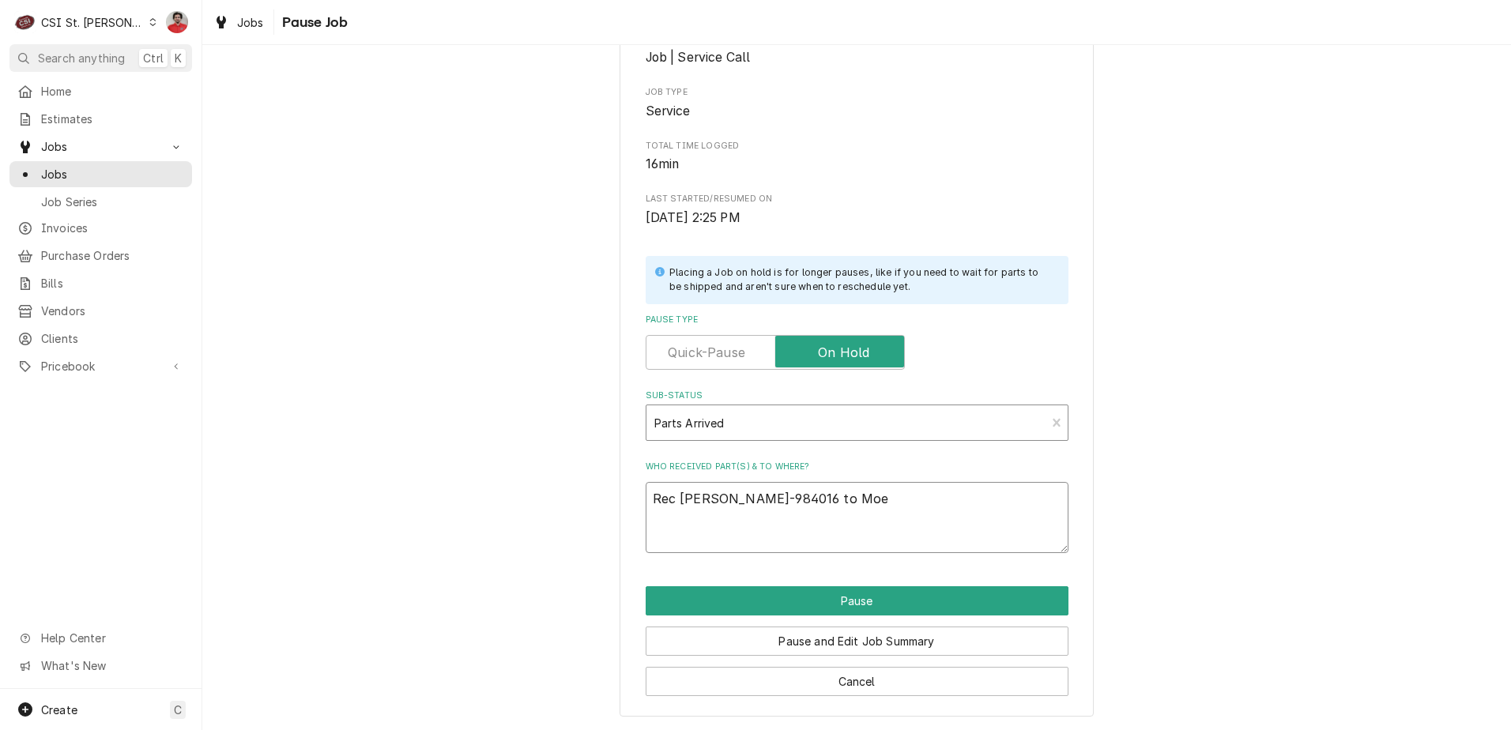
type textarea "x"
type textarea "Rec SAL-984016 to Moe'"
type textarea "x"
type textarea "Rec SAL-984016 to Moe's"
type textarea "x"
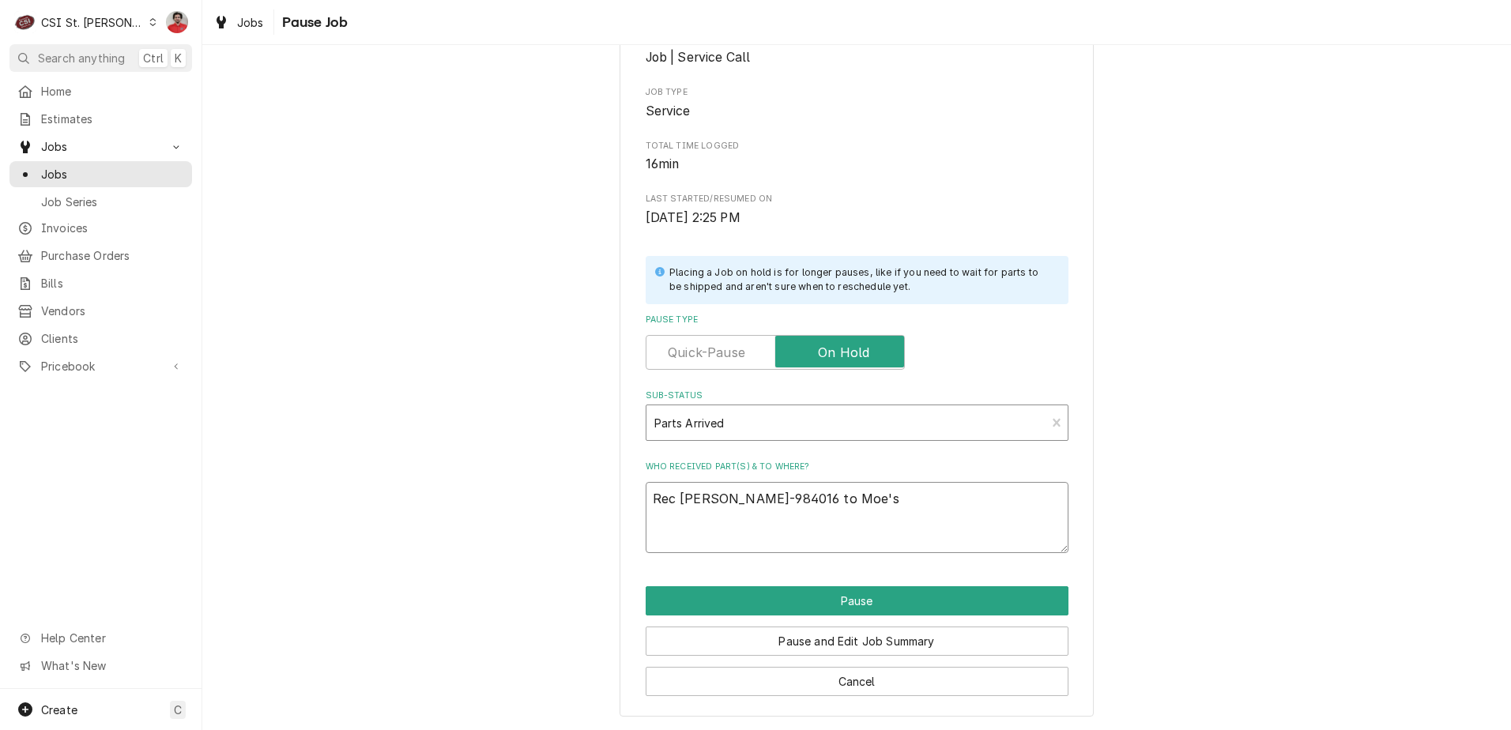
type textarea "Rec SAL-984016 to Moe's"
type textarea "x"
type textarea "Rec SAL-984016 to Moe's s"
type textarea "x"
type textarea "Rec SAL-984016 to Moe's sh"
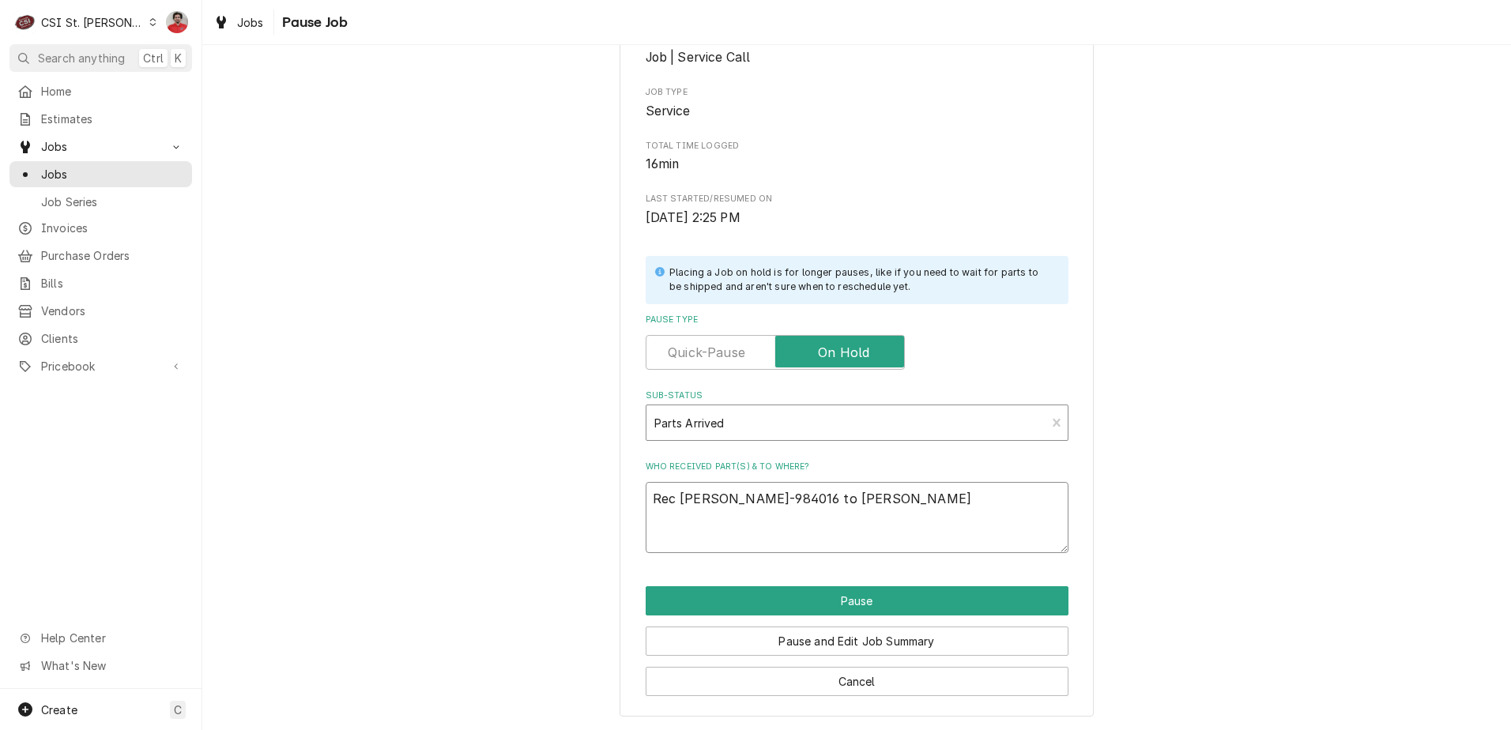
type textarea "x"
type textarea "Rec SAL-984016 to Moe's she"
type textarea "x"
type textarea "Rec SAL-984016 to Moe's shel"
type textarea "x"
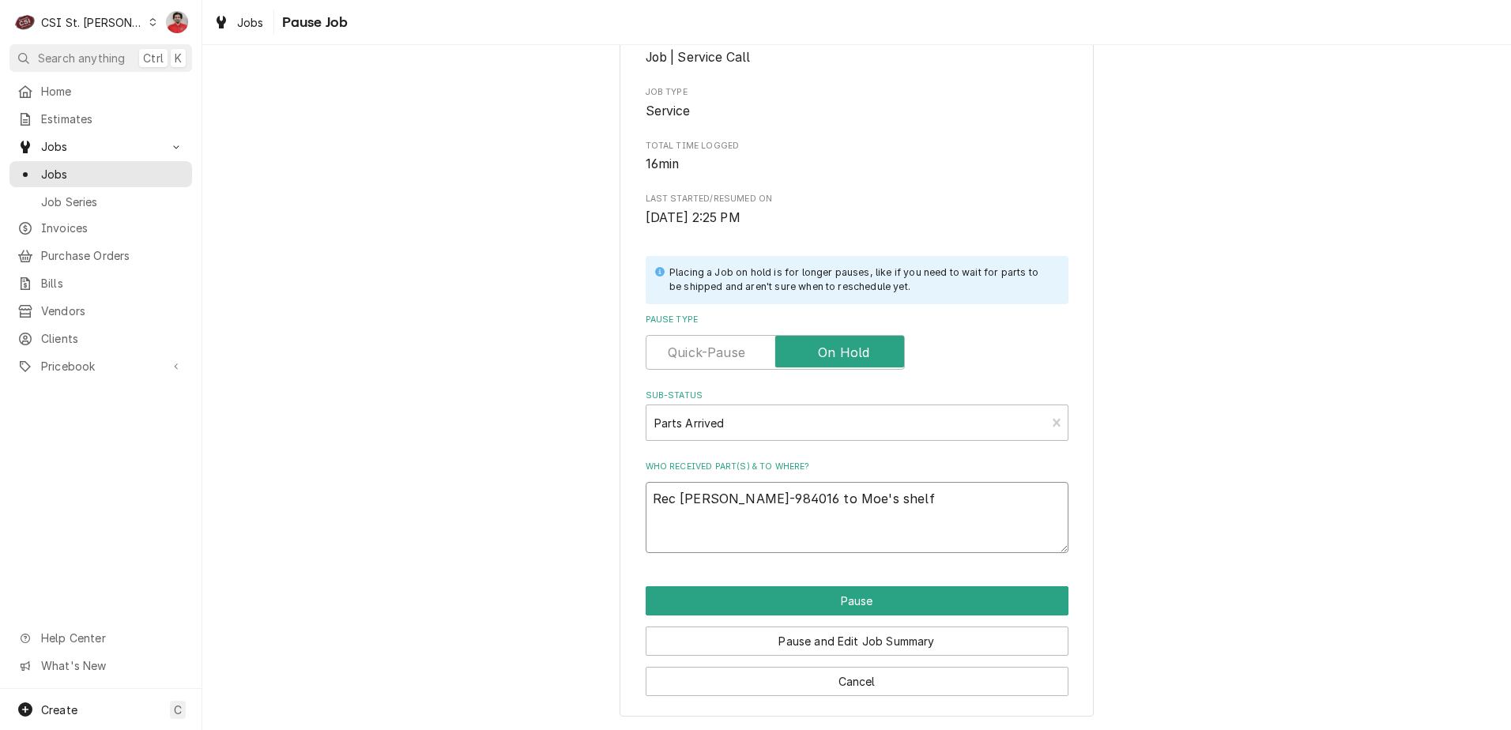
type textarea "Rec SAL-984016 to Moe's shelf"
click at [875, 617] on div "Pause and Edit Job Summary" at bounding box center [856, 635] width 423 height 40
click at [872, 608] on button "Pause" at bounding box center [856, 600] width 423 height 29
type textarea "x"
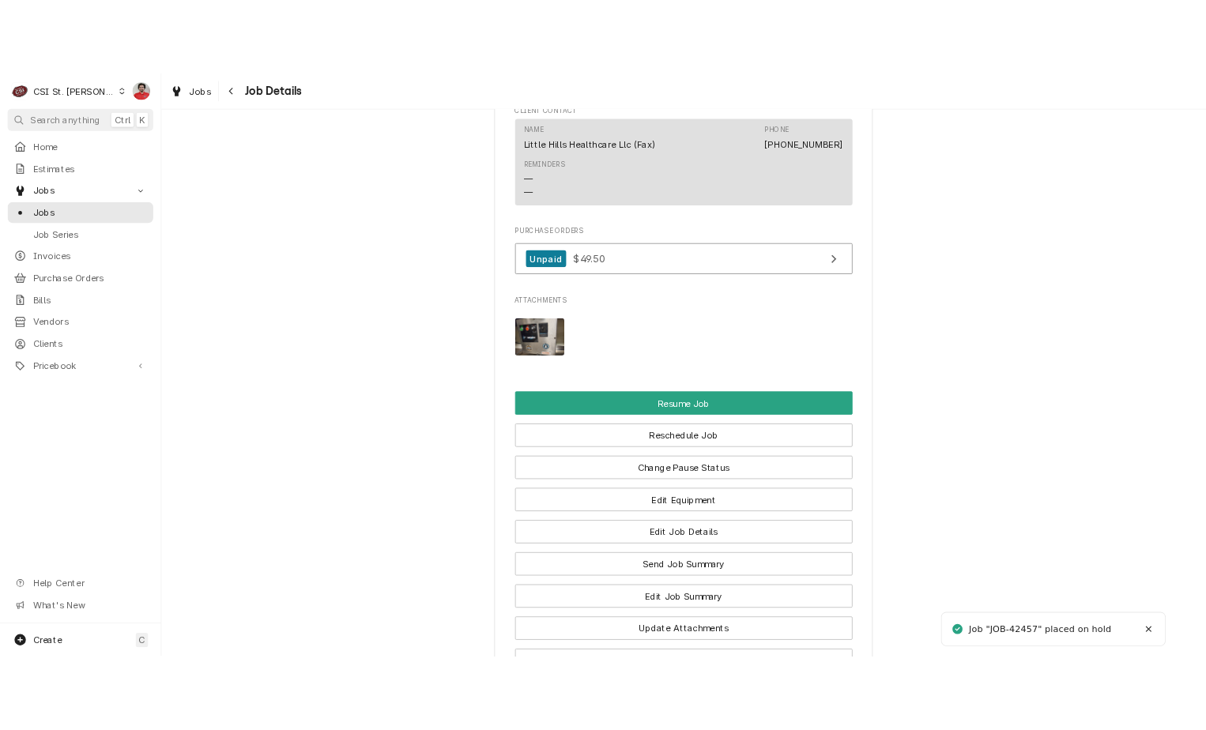
scroll to position [1718, 0]
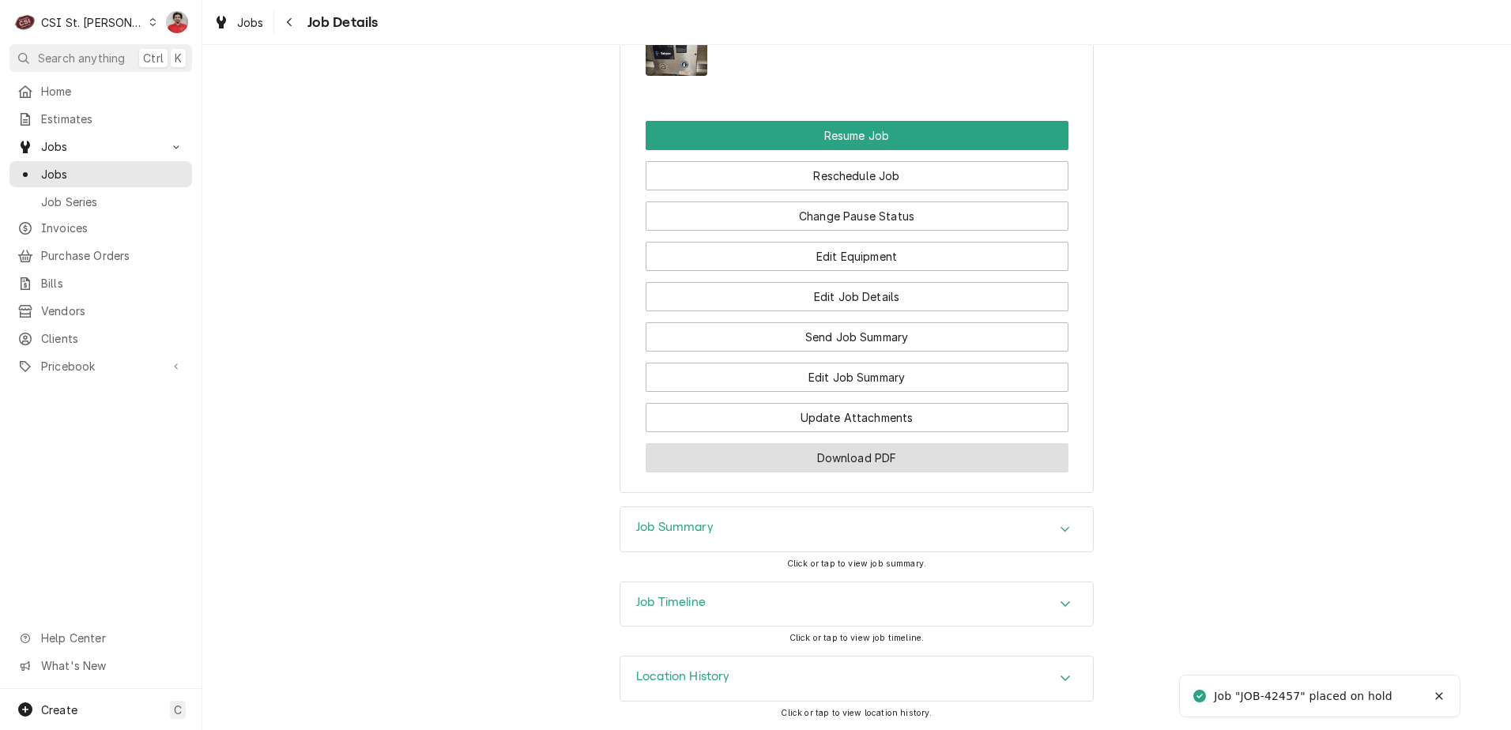
click at [897, 462] on button "Download PDF" at bounding box center [856, 457] width 423 height 29
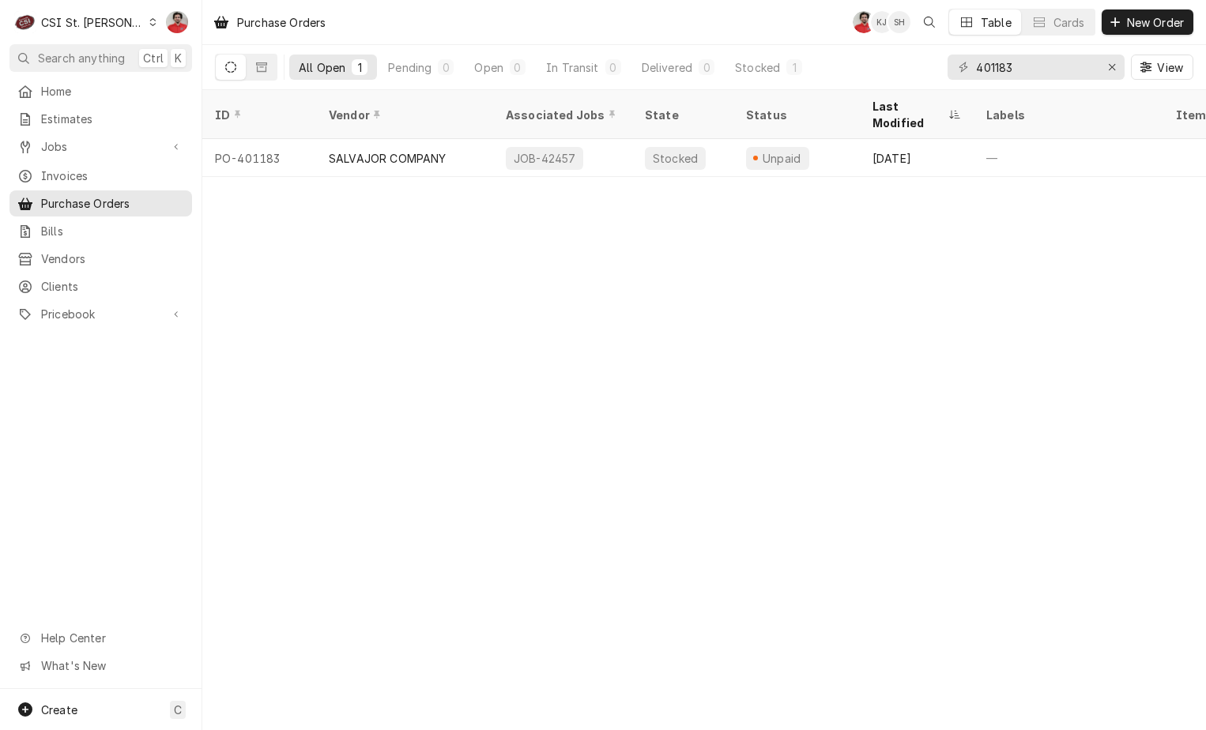
click at [77, 129] on div "Home Estimates Jobs Jobs Job Series Invoices Purchase Orders Bills Vendors Clie…" at bounding box center [100, 203] width 201 height 250
click at [77, 138] on span "Jobs" at bounding box center [100, 146] width 119 height 17
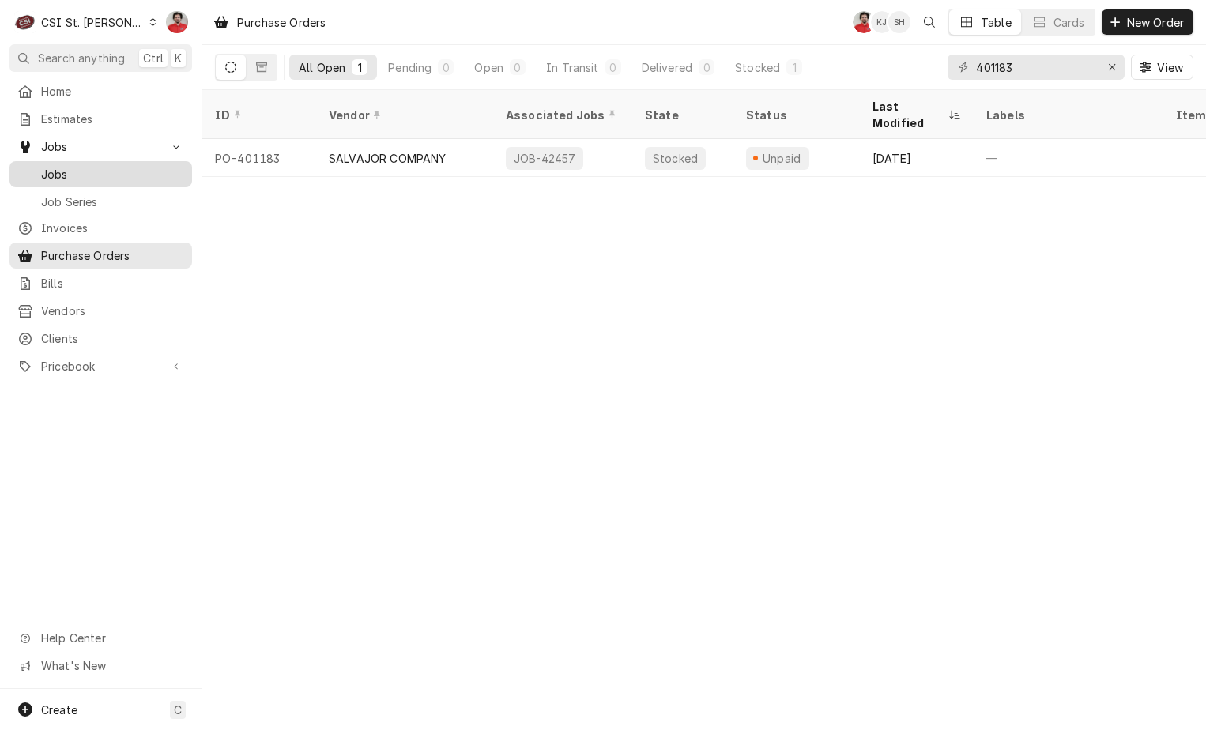
click at [73, 166] on span "Jobs" at bounding box center [112, 174] width 143 height 17
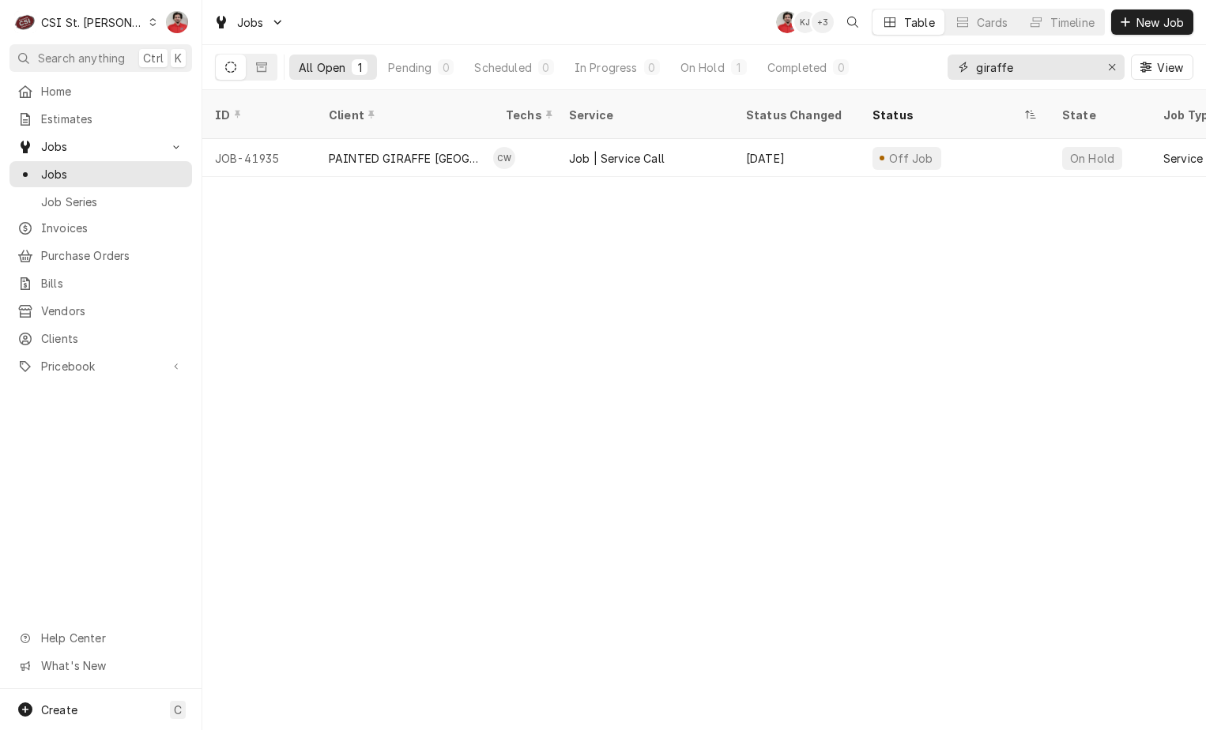
click at [1015, 66] on input "giraffe" at bounding box center [1035, 67] width 119 height 25
type input "vivian"
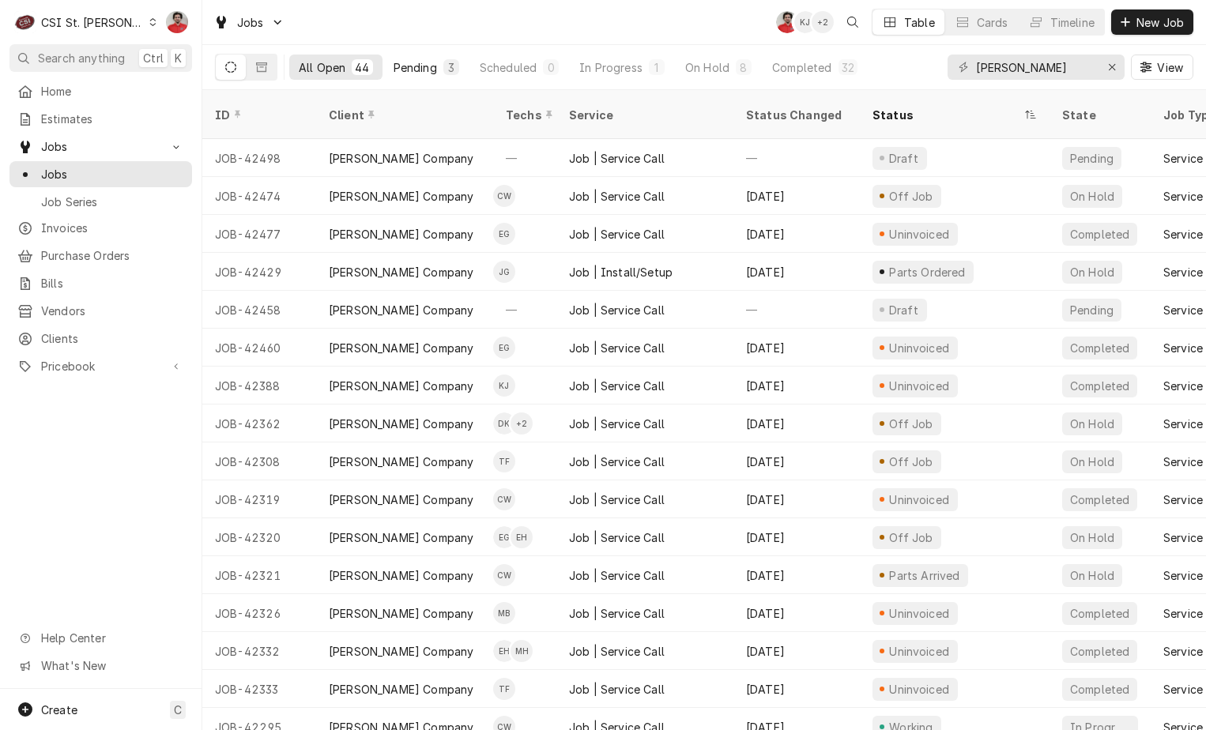
click at [432, 55] on button "Pending 3" at bounding box center [426, 67] width 85 height 25
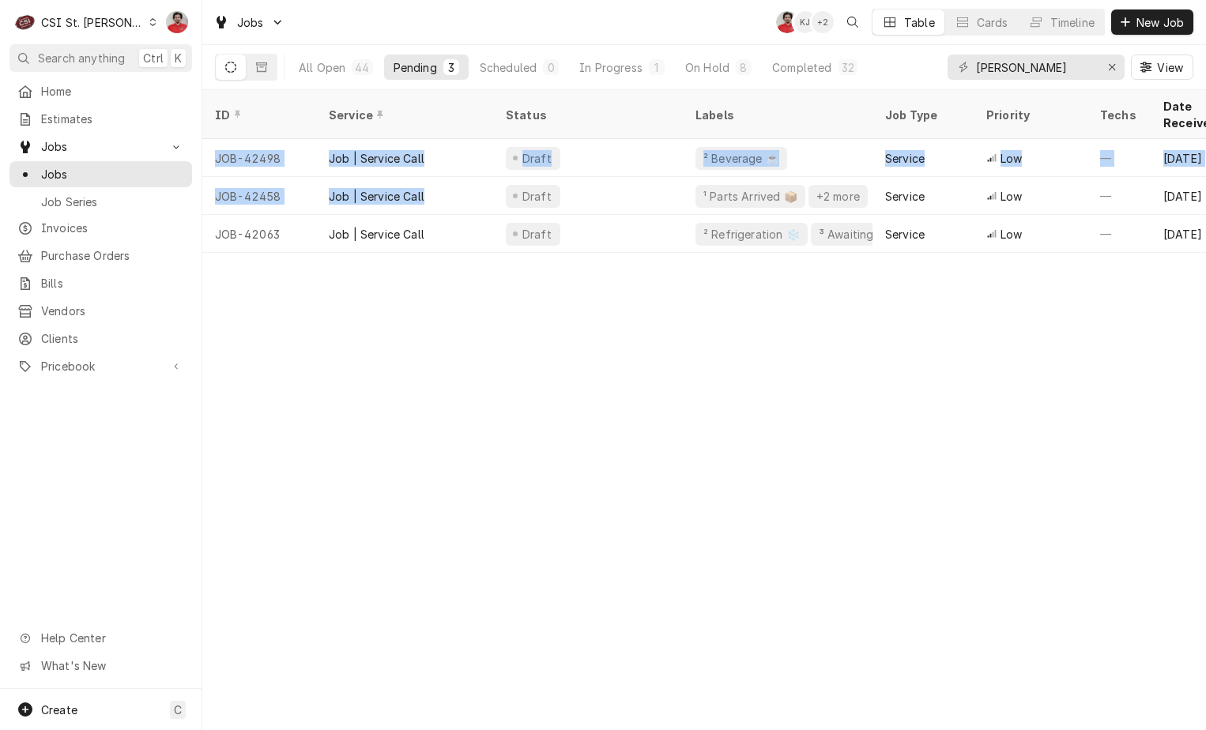
drag, startPoint x: 451, startPoint y: 182, endPoint x: 471, endPoint y: 352, distance: 170.2
click at [471, 352] on div "ID Service Status Labels Job Type Priority Techs Date Received Client Location …" at bounding box center [703, 410] width 1003 height 640
drag, startPoint x: 471, startPoint y: 352, endPoint x: 464, endPoint y: 324, distance: 28.6
click at [471, 352] on div "ID Service Status Labels Job Type Priority Techs Date Received Client Location …" at bounding box center [703, 410] width 1003 height 640
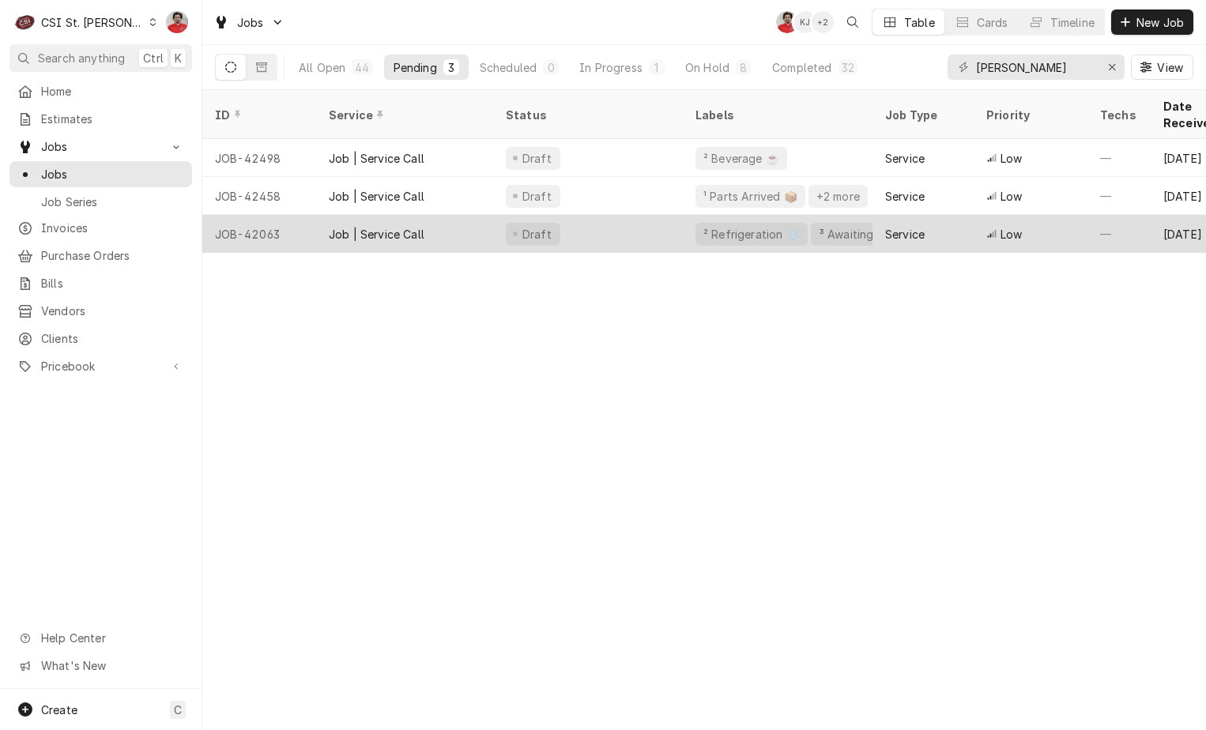
click at [441, 215] on div "Job | Service Call" at bounding box center [404, 234] width 177 height 38
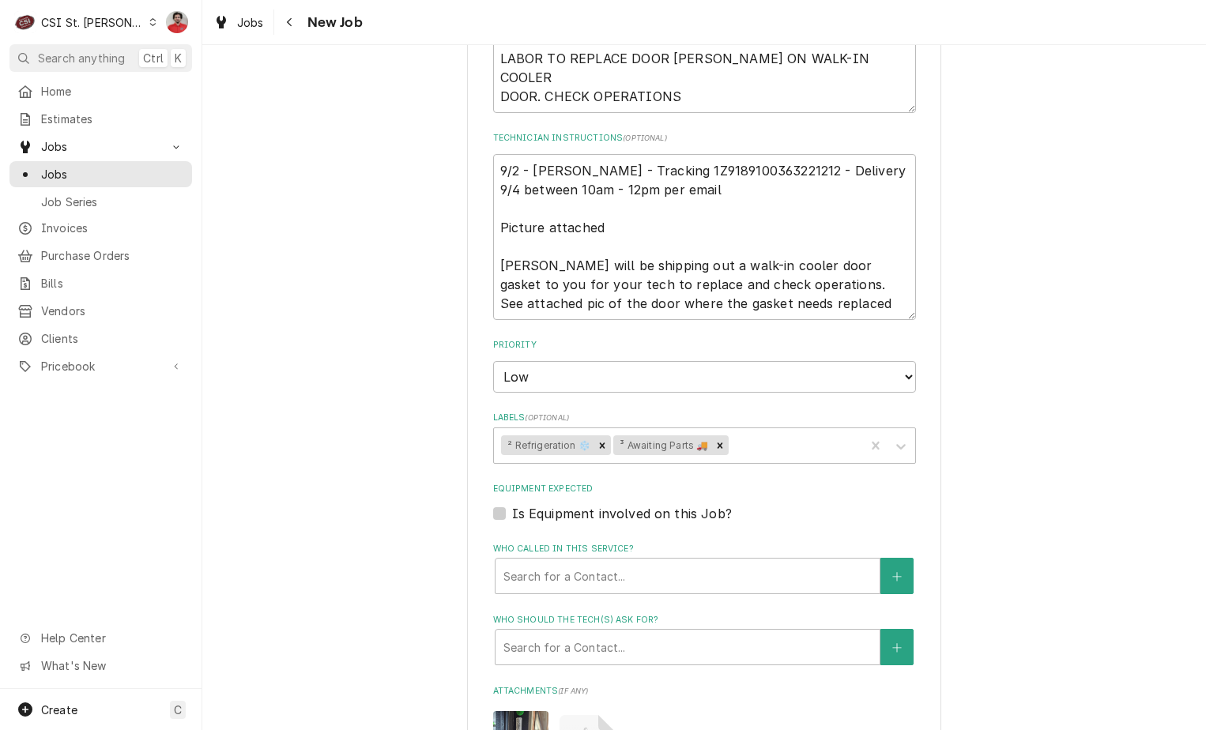
scroll to position [1185, 0]
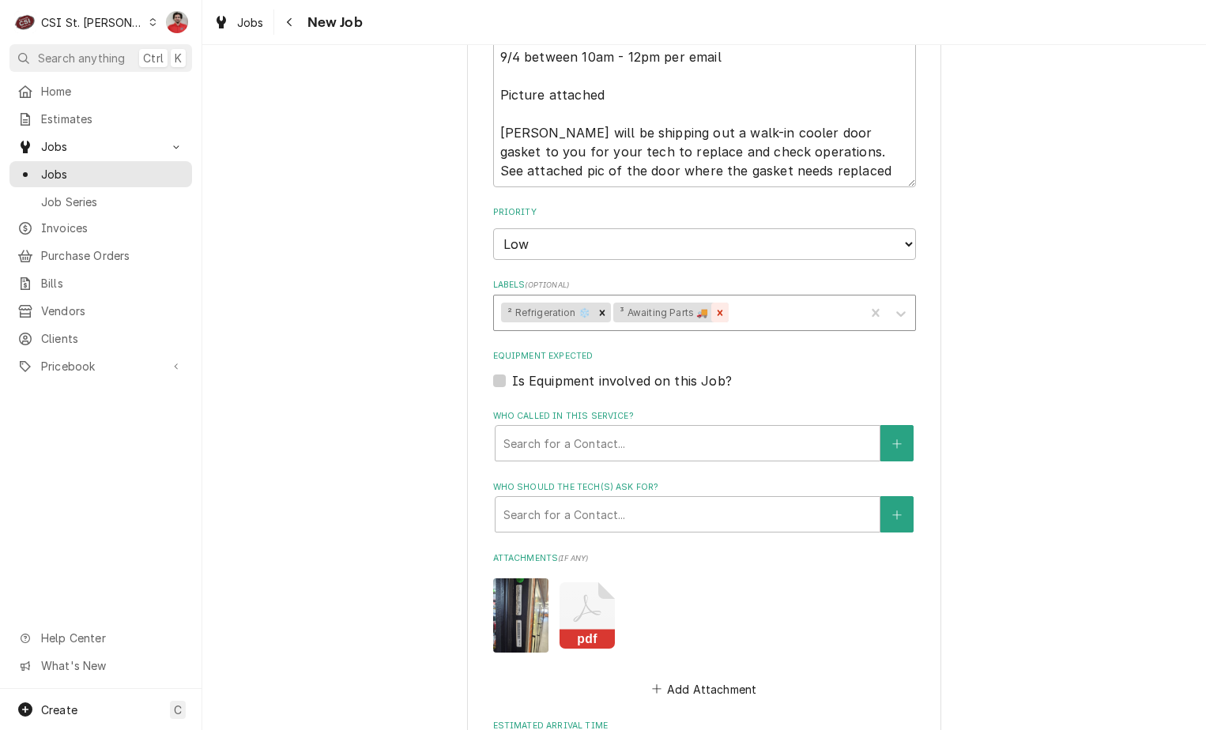
click at [717, 312] on icon "Remove ³ Awaiting Parts 🚚" at bounding box center [719, 312] width 11 height 11
click at [713, 323] on div "Labels" at bounding box center [735, 313] width 243 height 28
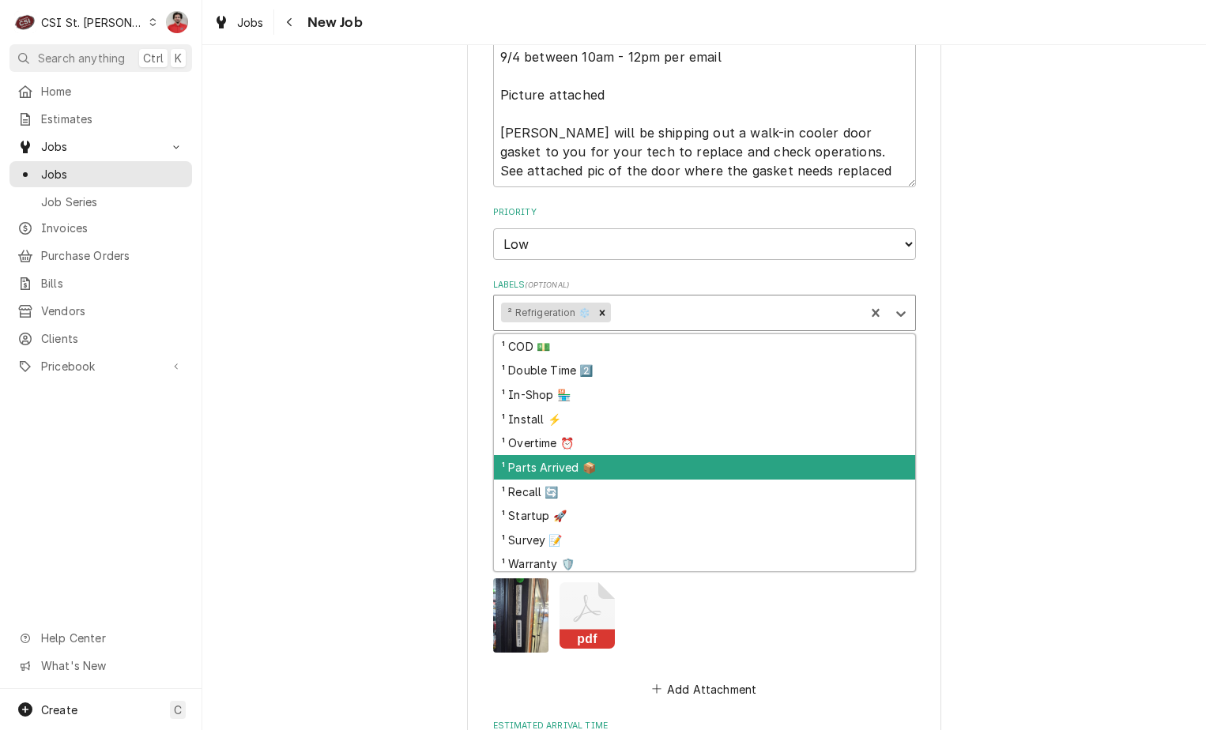
click at [683, 457] on div "¹ Parts Arrived 📦" at bounding box center [704, 467] width 421 height 24
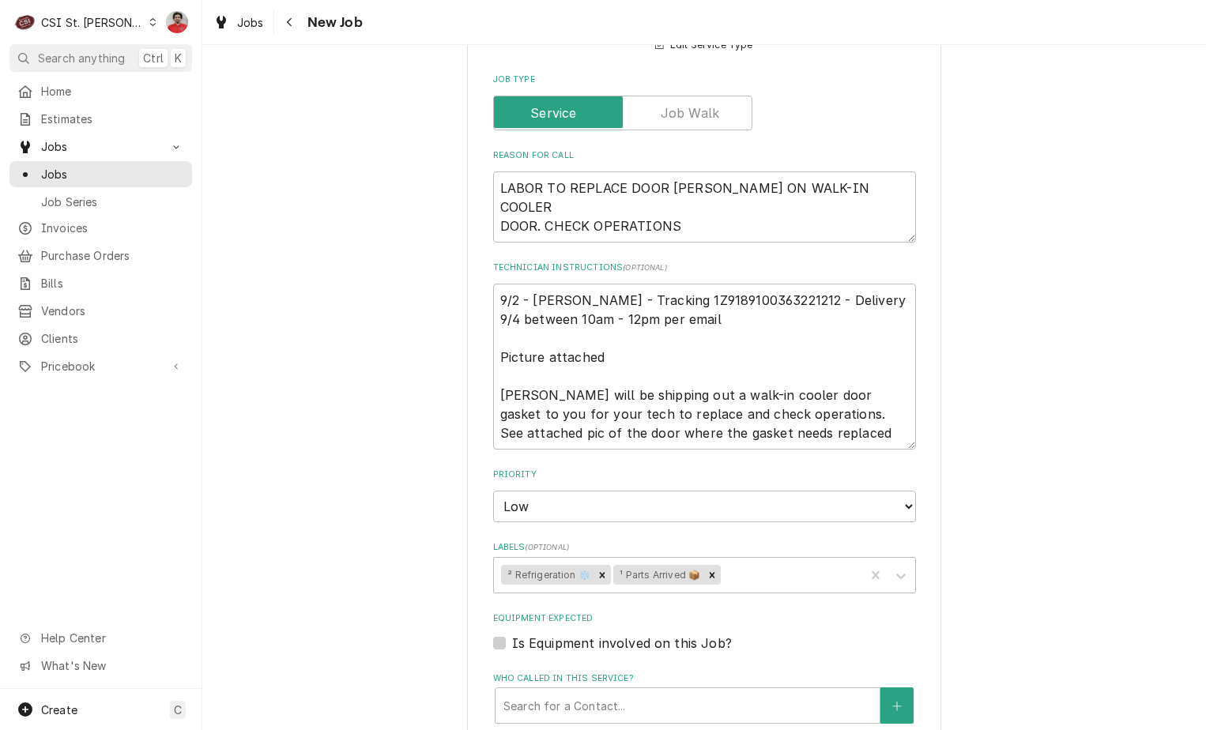
scroll to position [1555, 0]
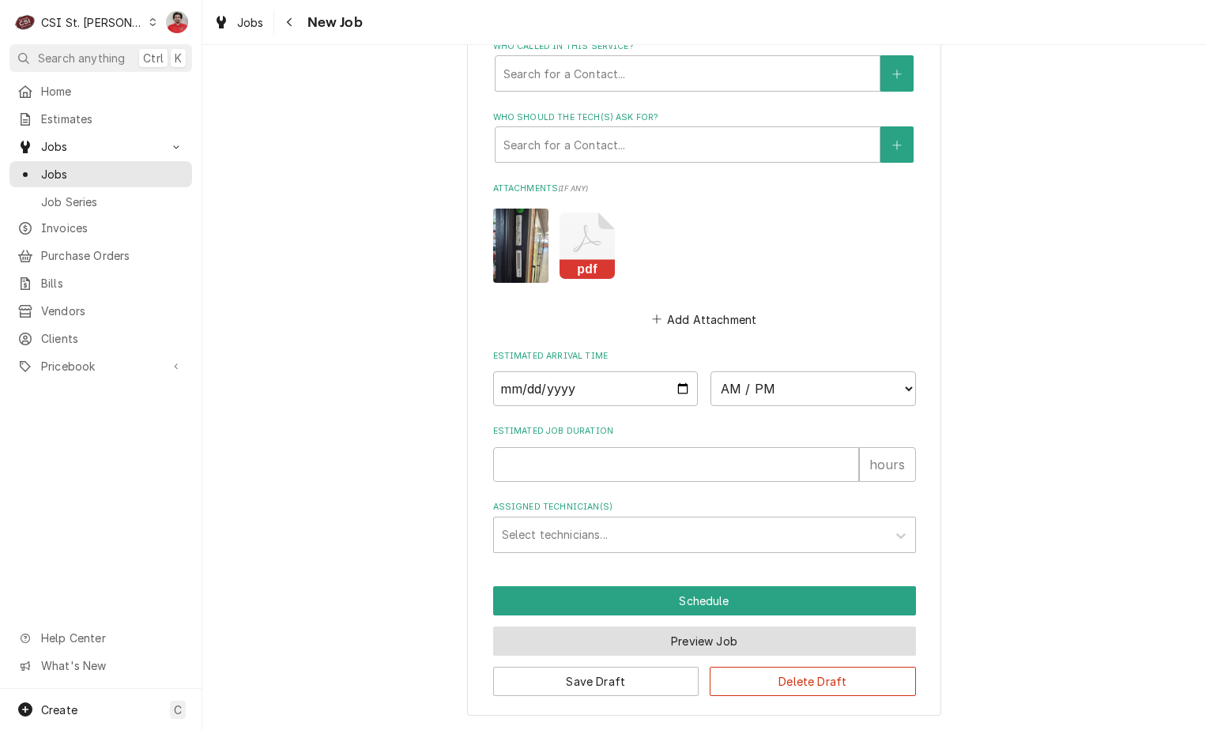
click at [670, 637] on button "Preview Job" at bounding box center [704, 640] width 423 height 29
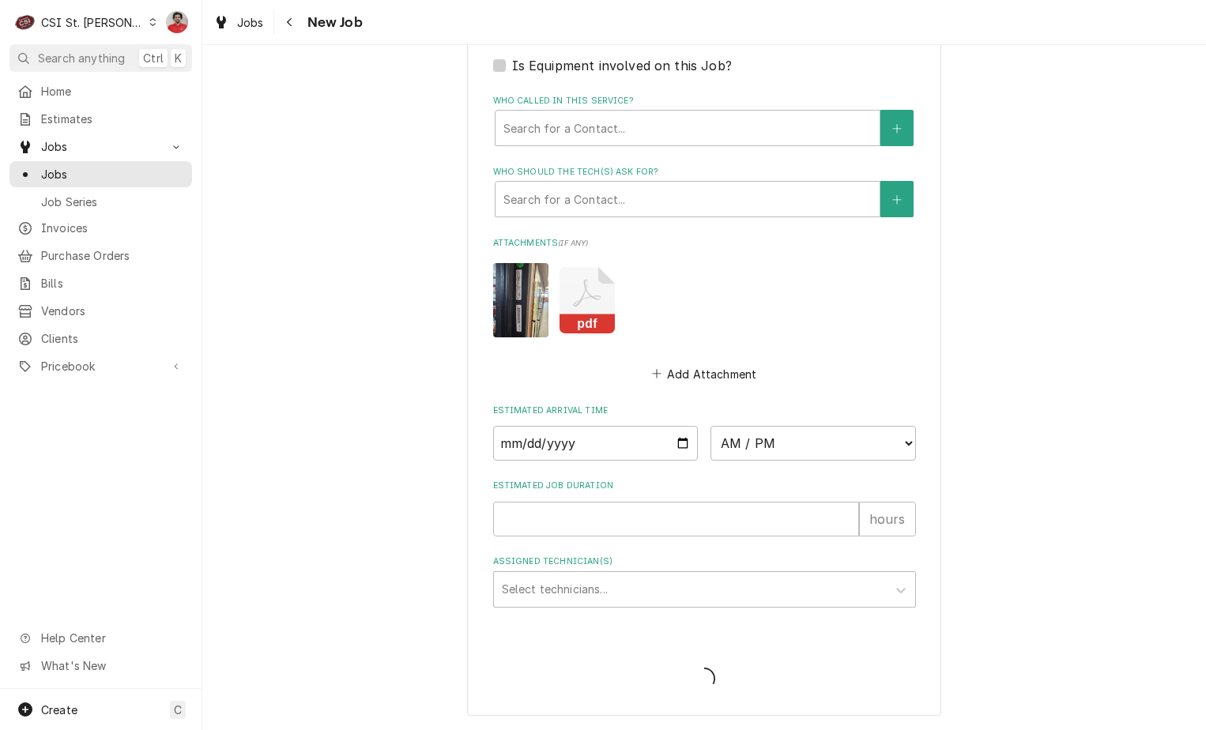
scroll to position [1500, 0]
type textarea "x"
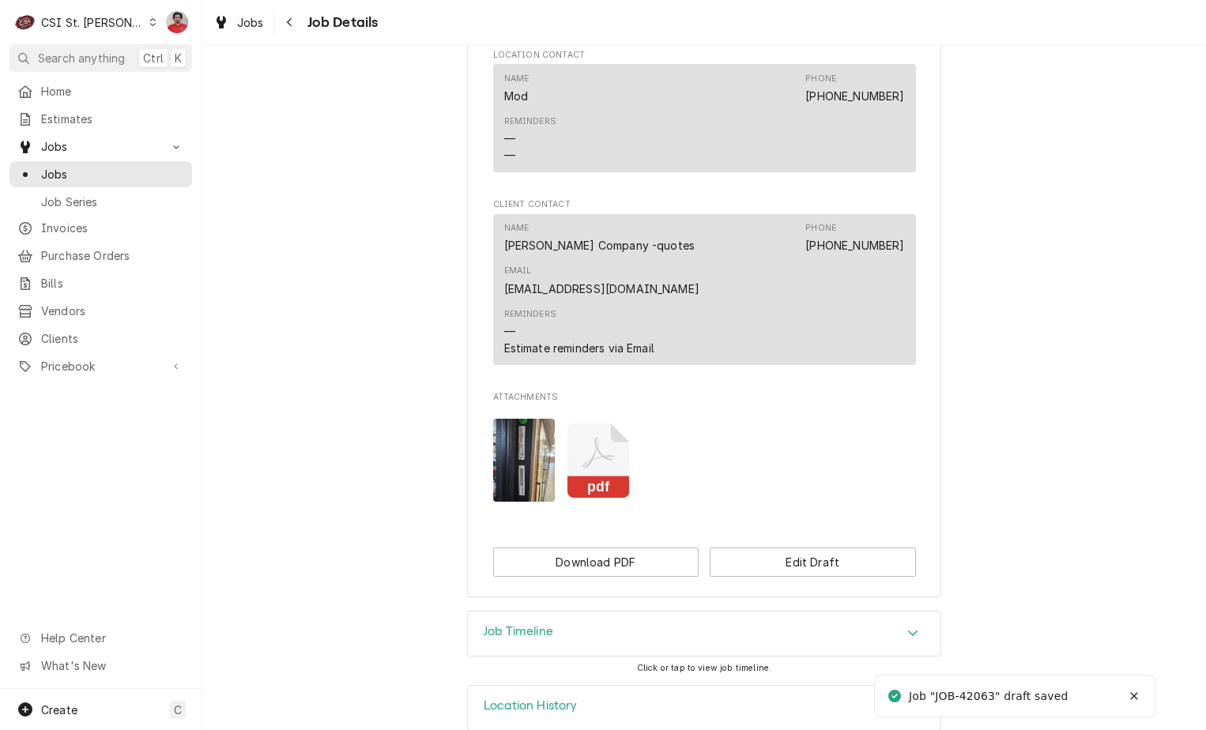
scroll to position [1113, 0]
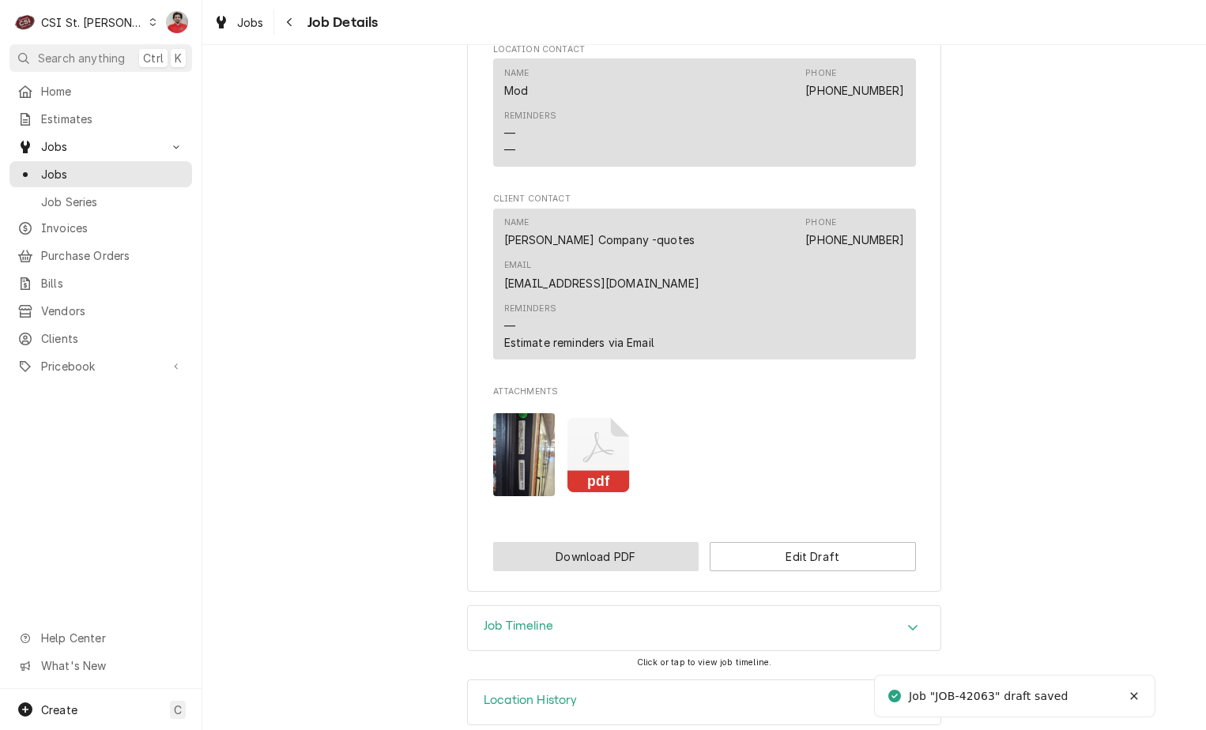
click at [619, 542] on button "Download PDF" at bounding box center [596, 556] width 206 height 29
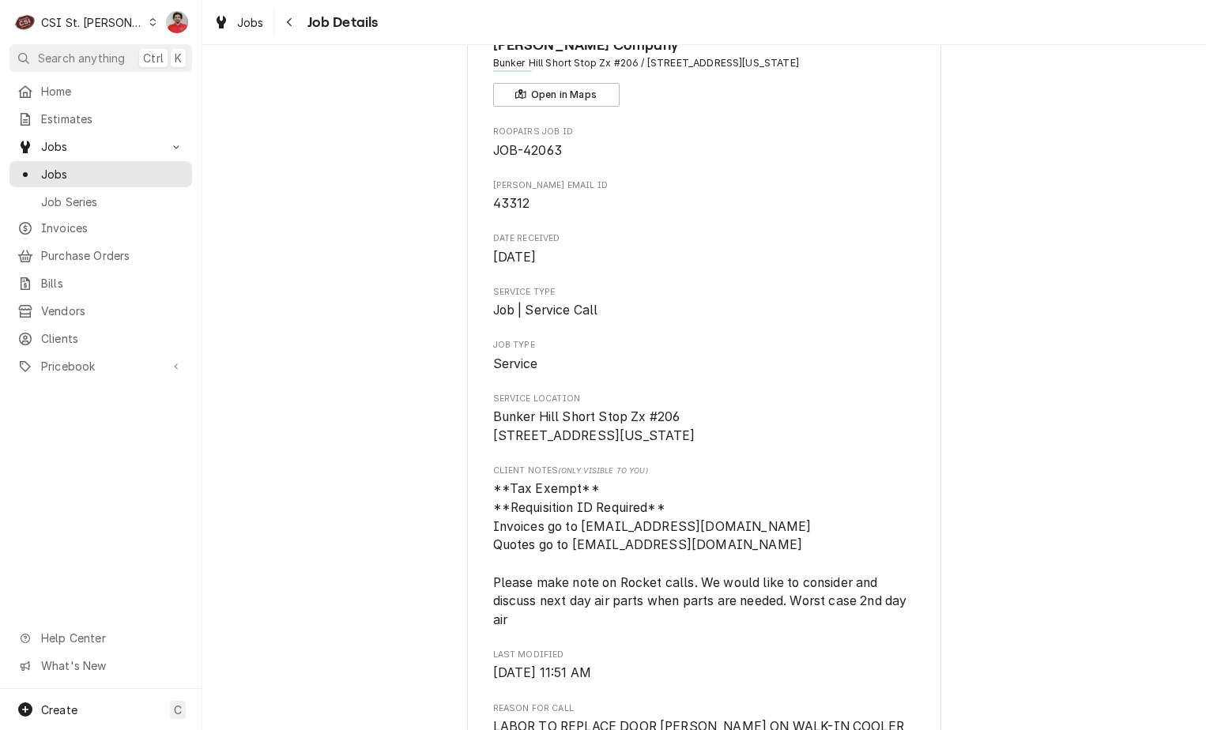
scroll to position [0, 0]
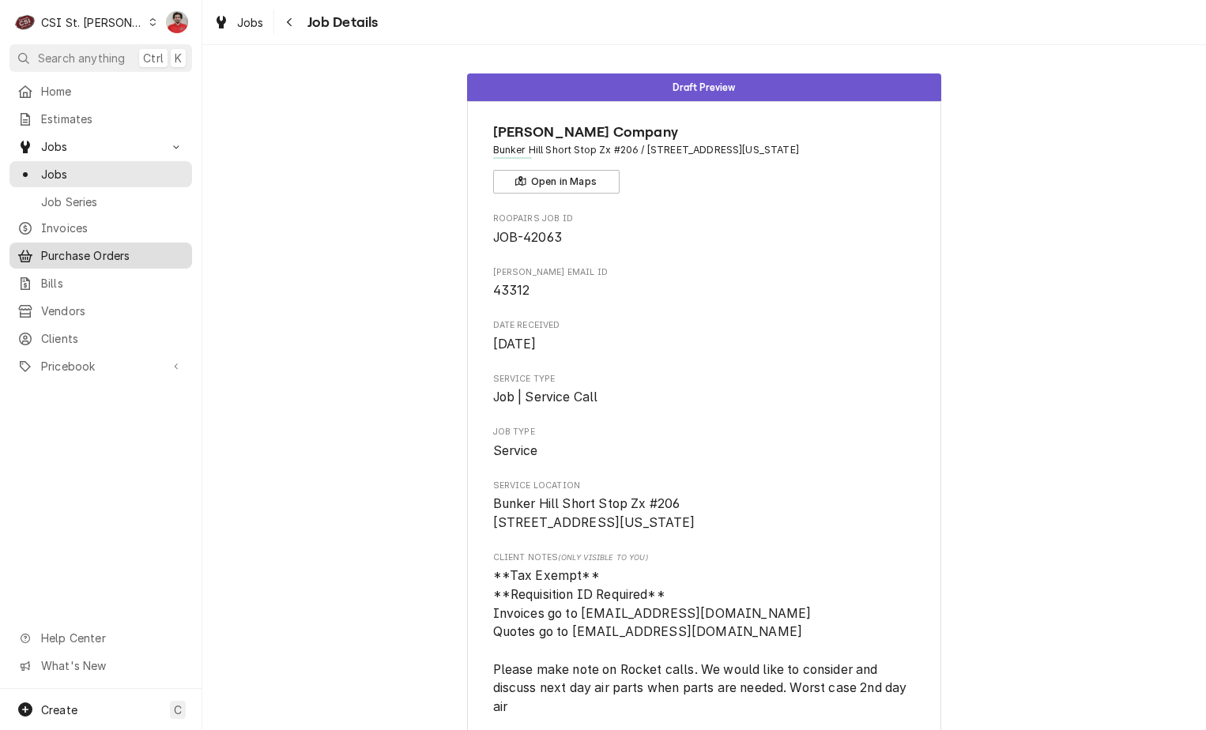
click at [112, 254] on span "Purchase Orders" at bounding box center [112, 255] width 143 height 17
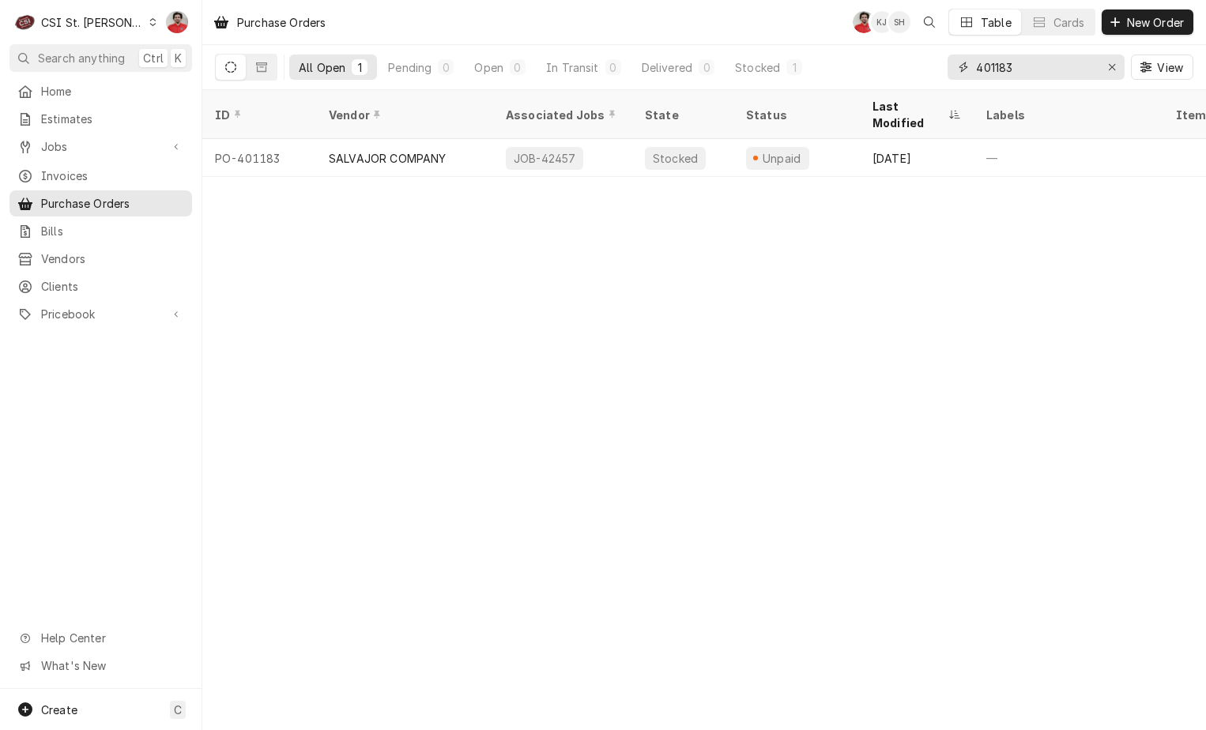
click at [999, 71] on input "401183" at bounding box center [1035, 67] width 119 height 25
type input "401163"
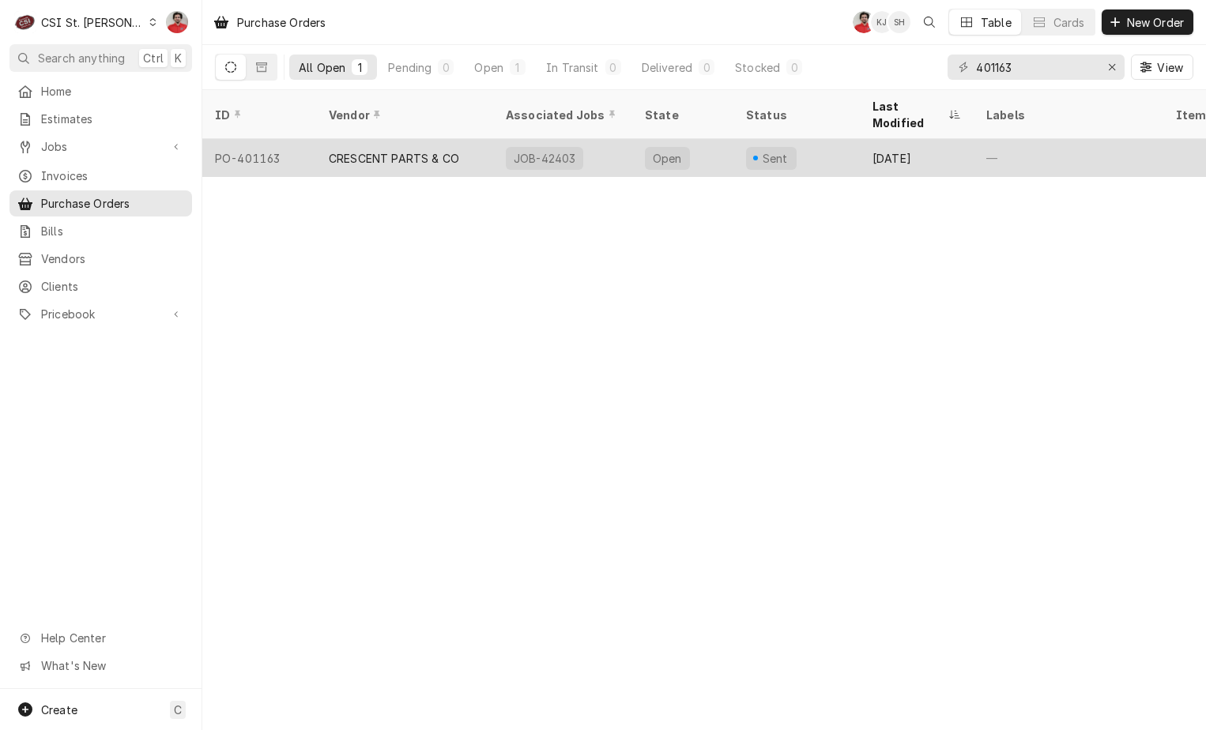
click at [679, 147] on div "Open" at bounding box center [667, 158] width 45 height 23
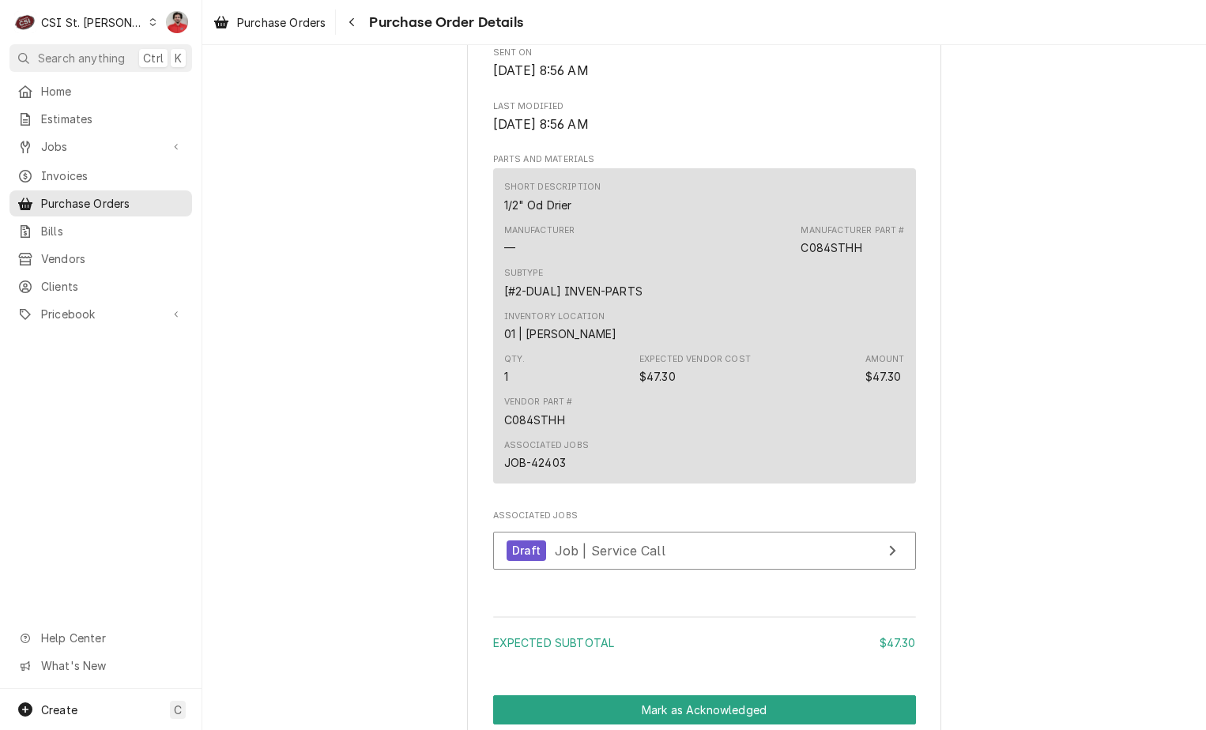
scroll to position [1157, 0]
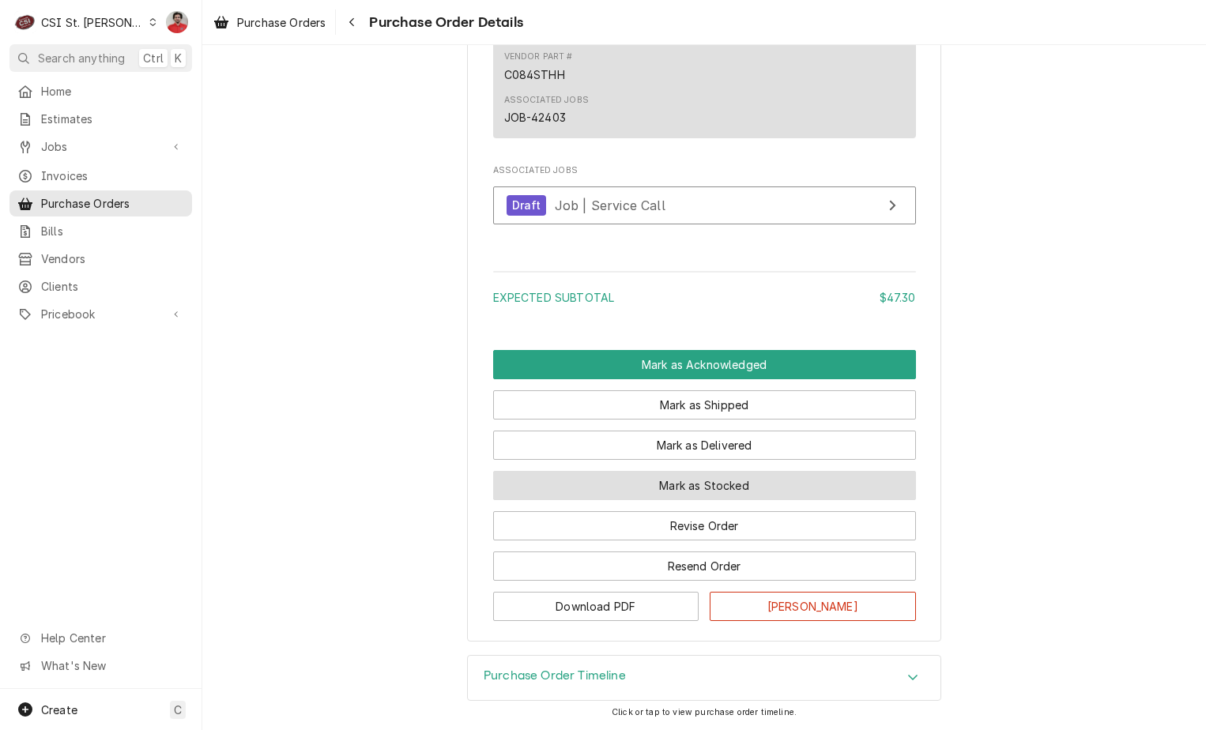
click at [680, 489] on button "Mark as Stocked" at bounding box center [704, 485] width 423 height 29
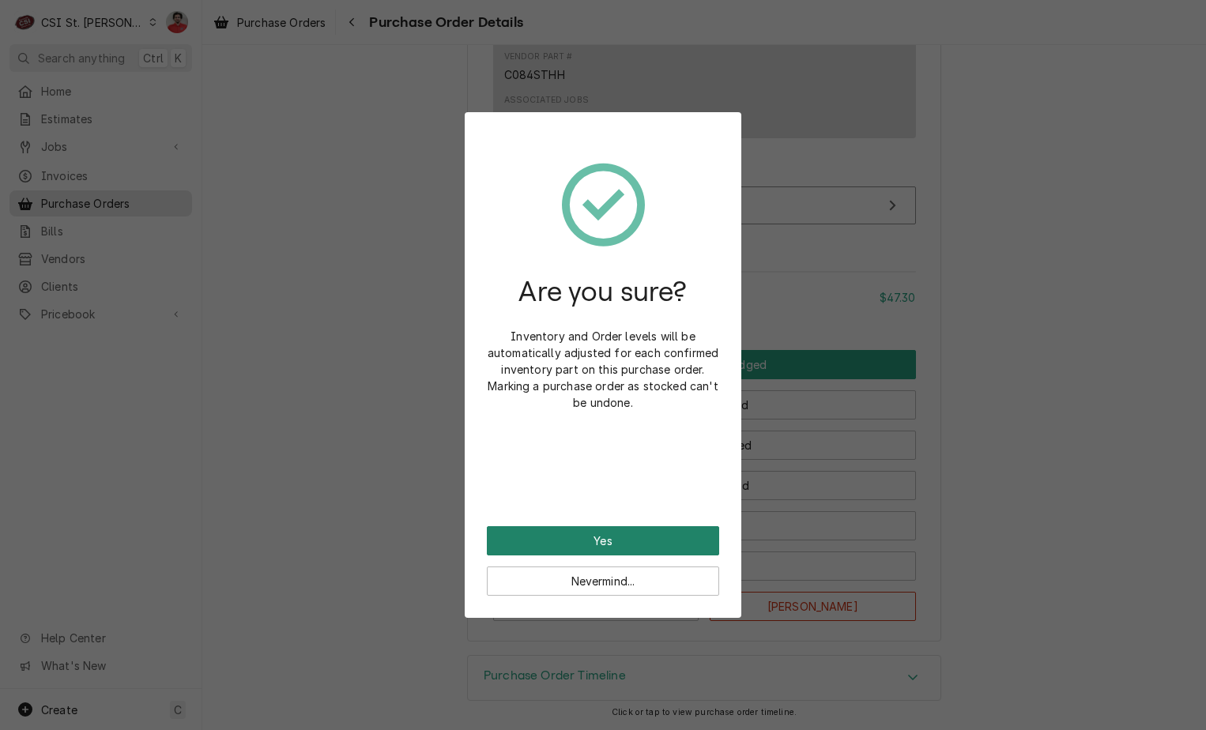
click at [673, 527] on button "Yes" at bounding box center [603, 540] width 232 height 29
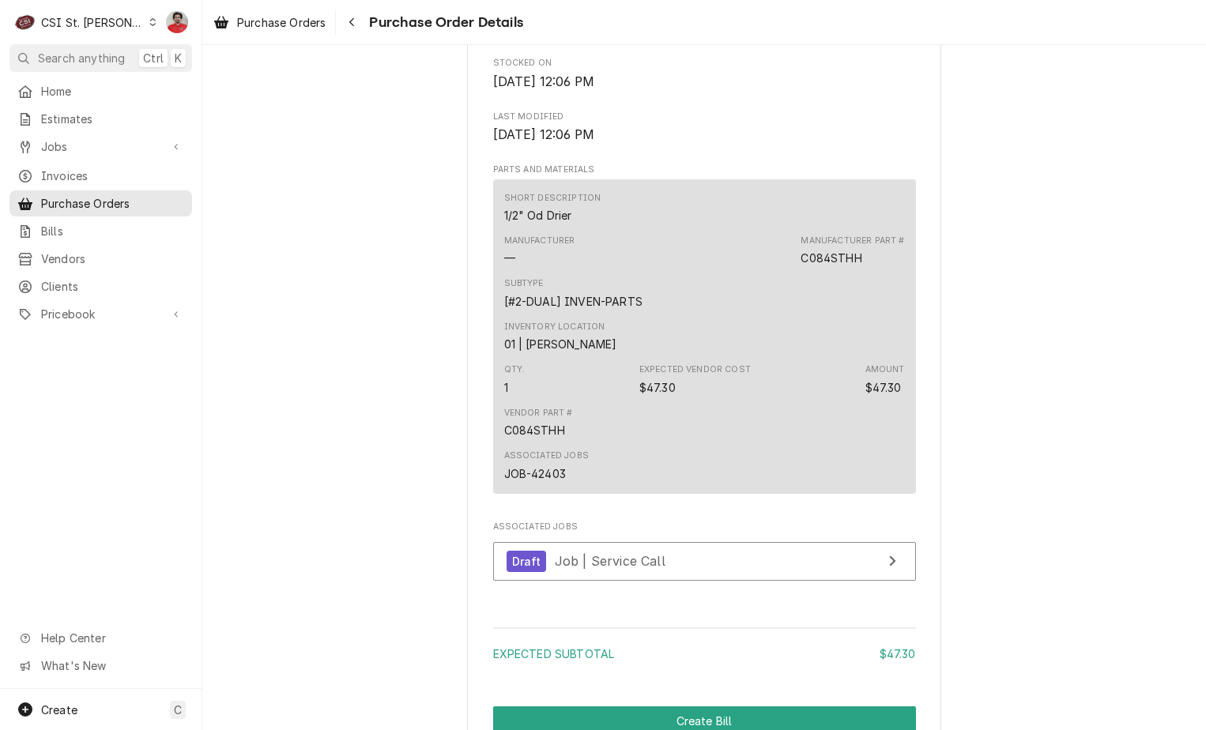
scroll to position [1157, 0]
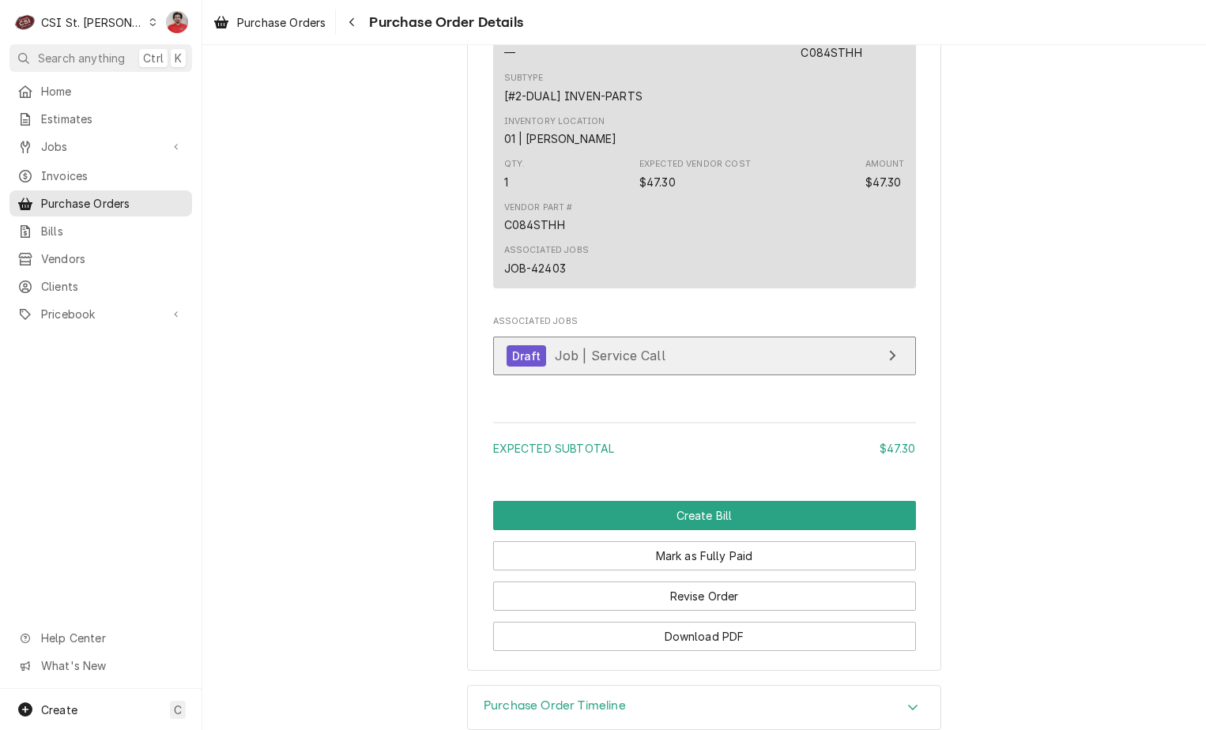
click at [660, 375] on link "Draft Job | Service Call" at bounding box center [704, 356] width 423 height 39
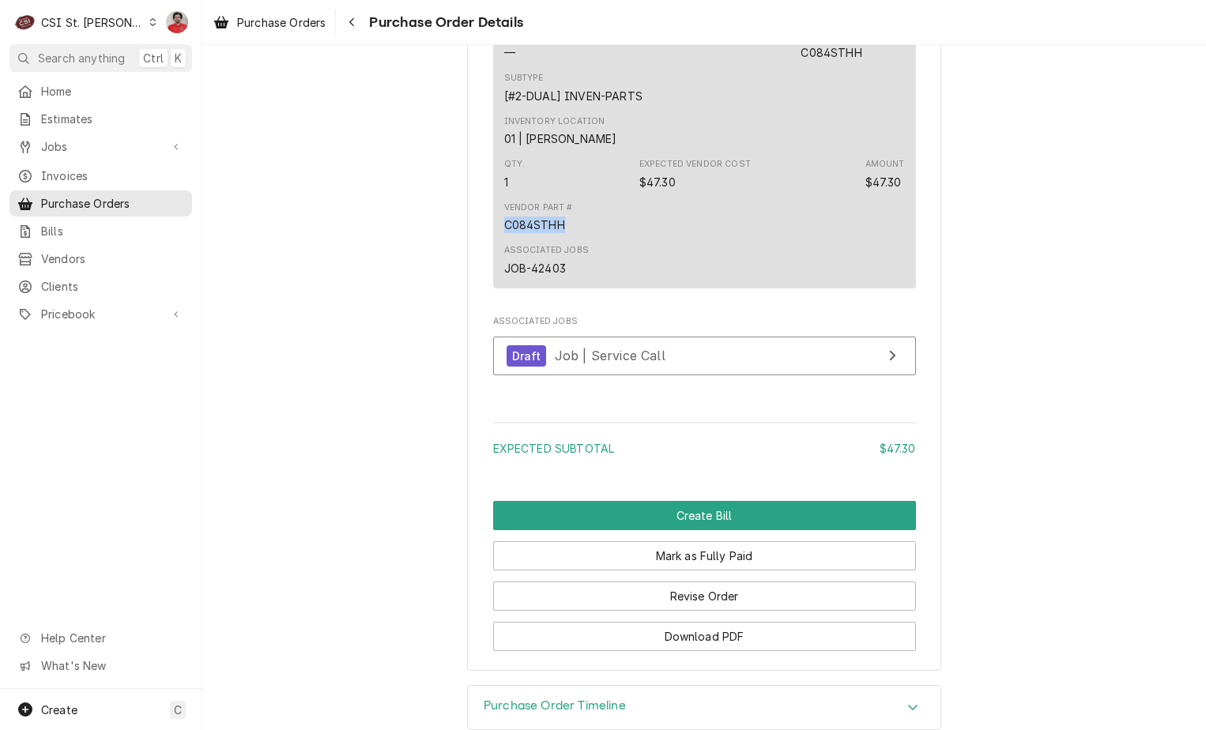
drag, startPoint x: 559, startPoint y: 274, endPoint x: 465, endPoint y: 273, distance: 93.2
copy div "C084STHH"
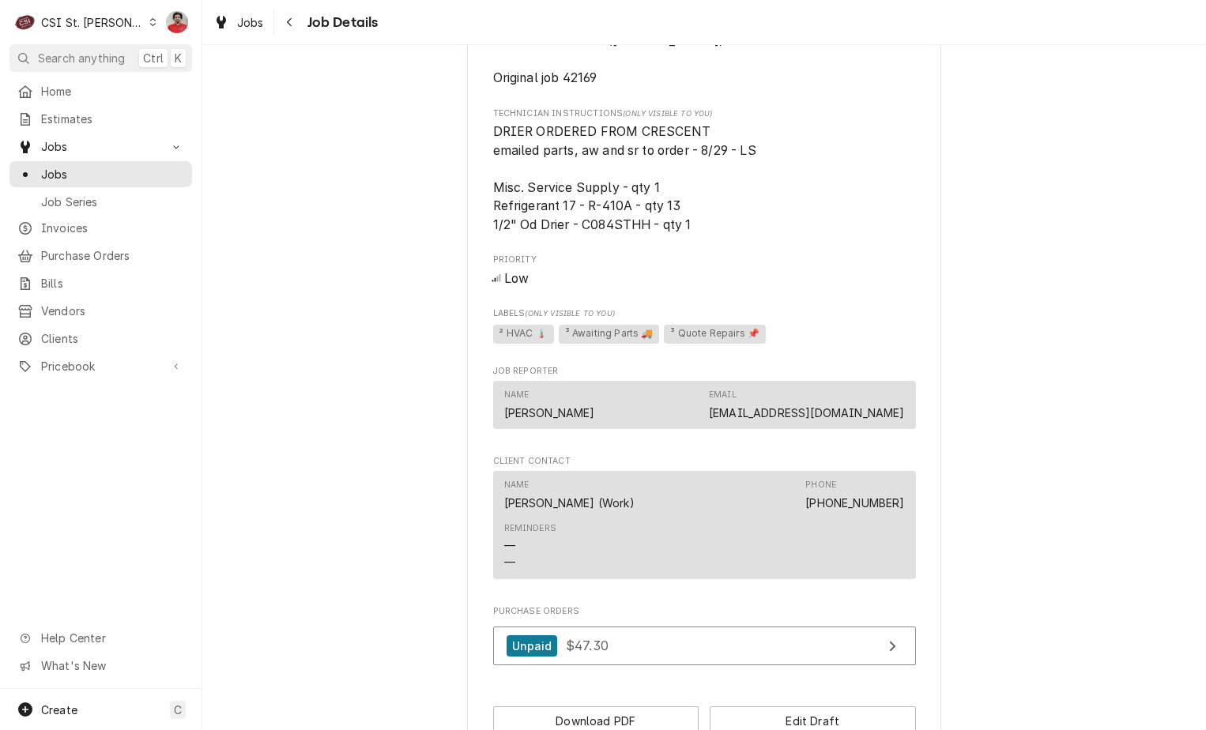
scroll to position [901, 0]
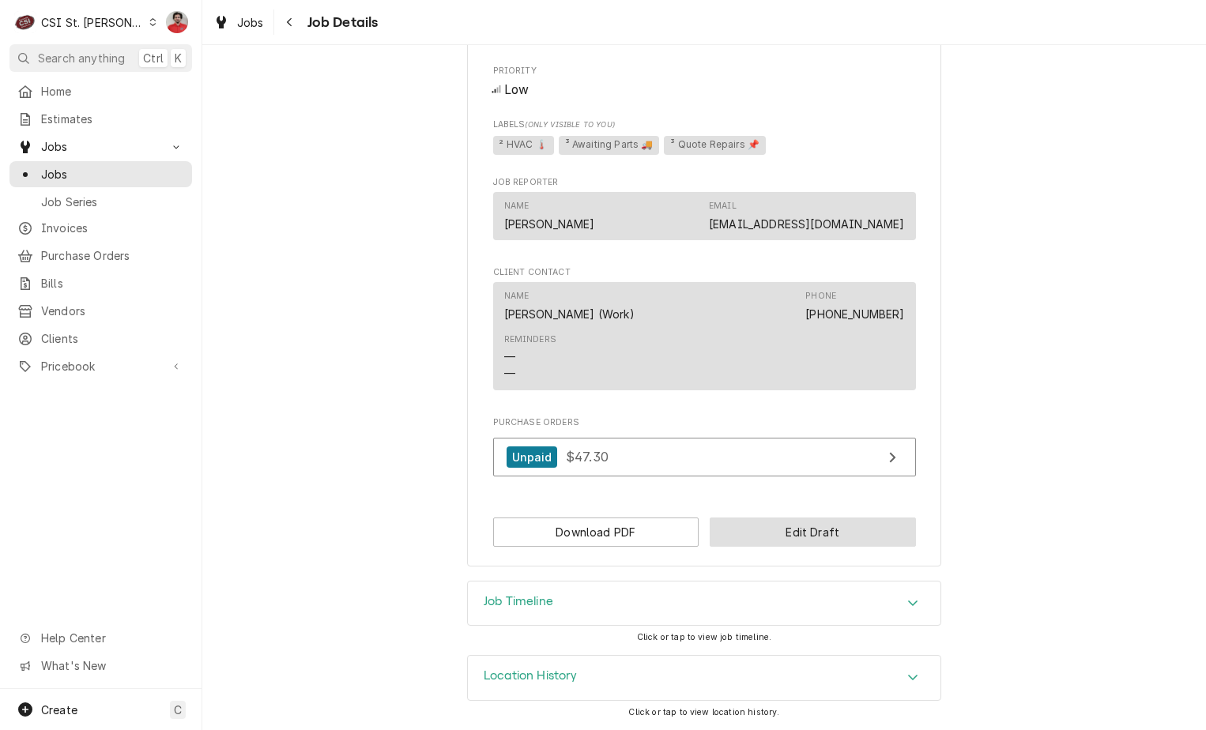
click at [736, 535] on button "Edit Draft" at bounding box center [812, 531] width 206 height 29
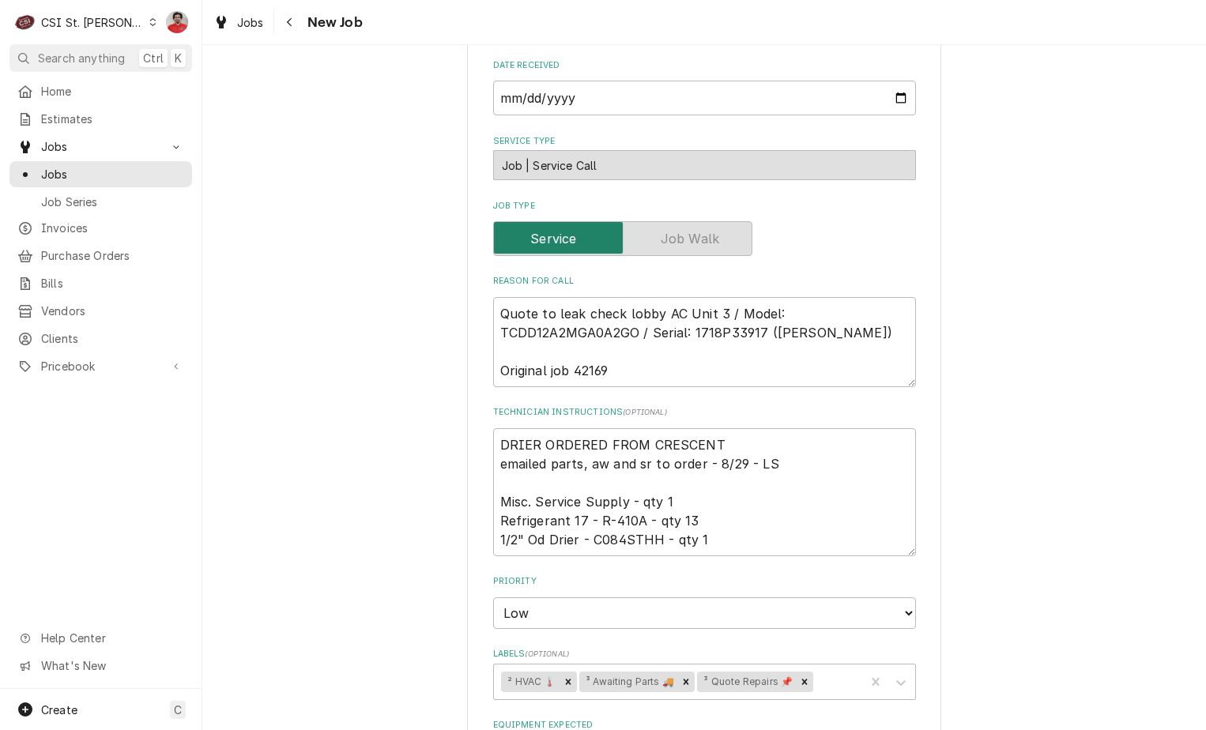
scroll to position [553, 0]
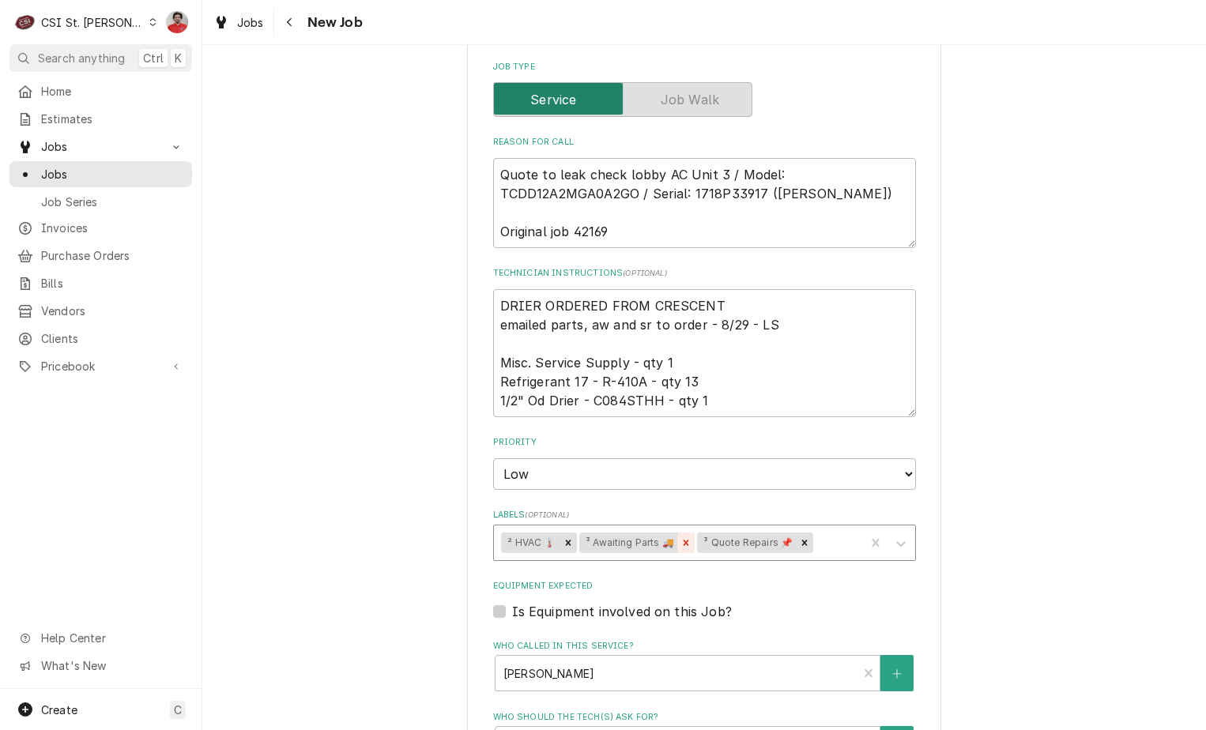
click at [683, 544] on icon "Remove ³ Awaiting Parts 🚚" at bounding box center [685, 542] width 11 height 11
click at [683, 544] on icon "Remove ³ Quote Repairs 📌" at bounding box center [686, 542] width 11 height 11
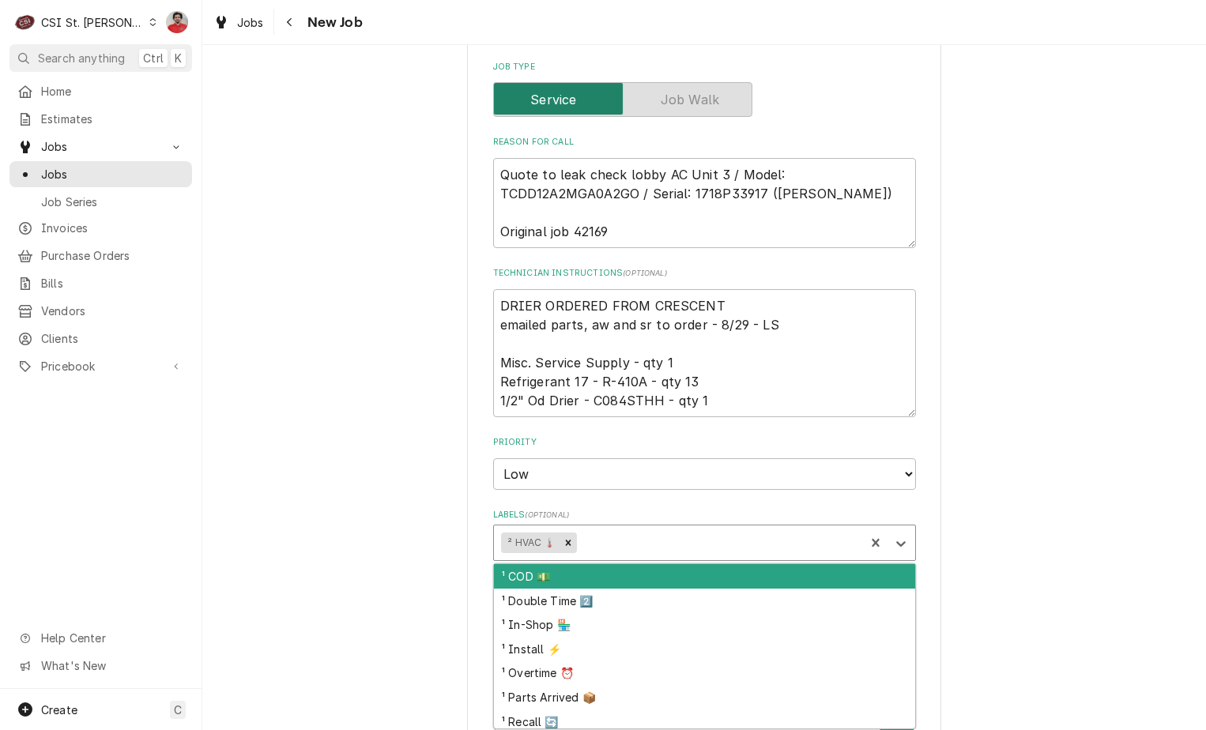
click at [683, 544] on div "Labels" at bounding box center [717, 543] width 277 height 28
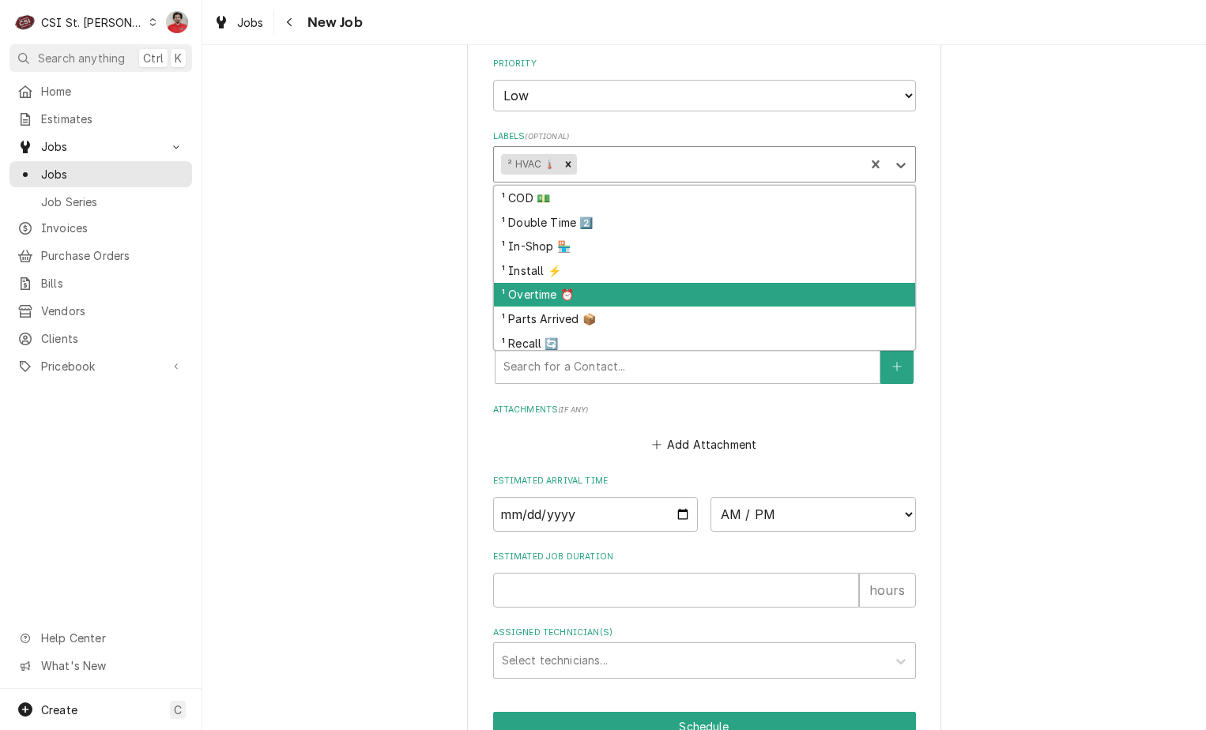
scroll to position [1057, 0]
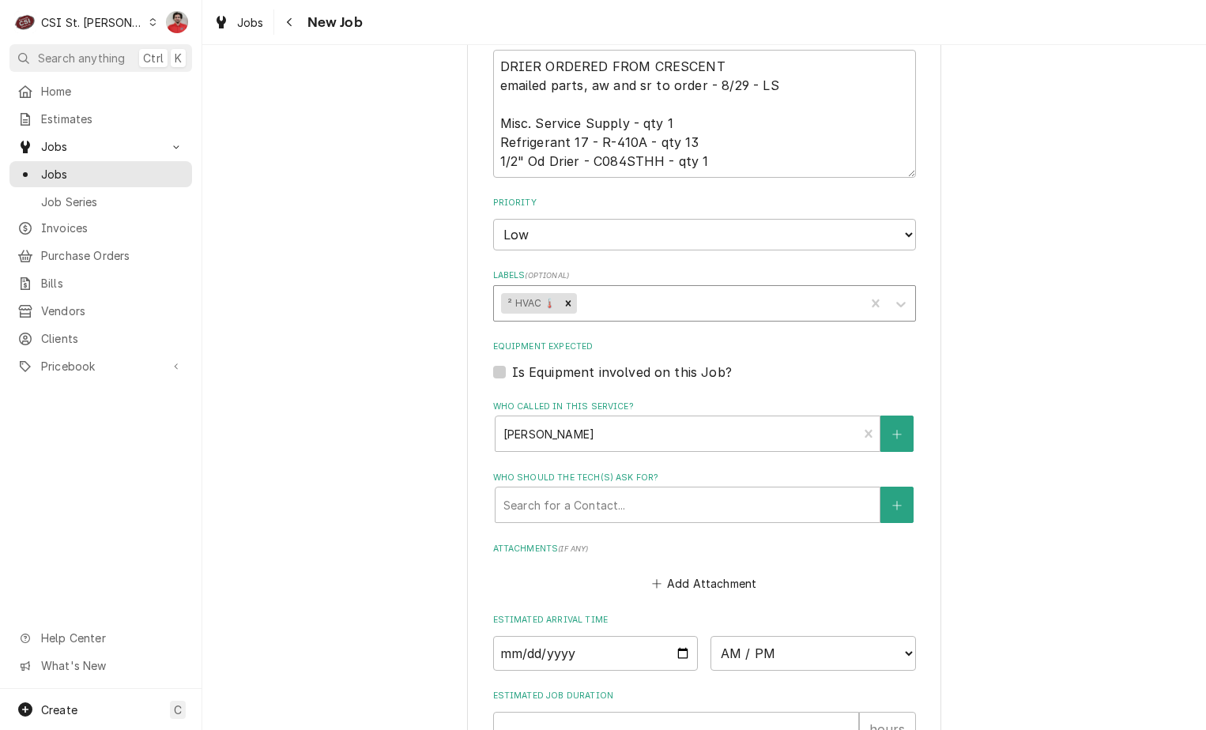
scroll to position [662, 0]
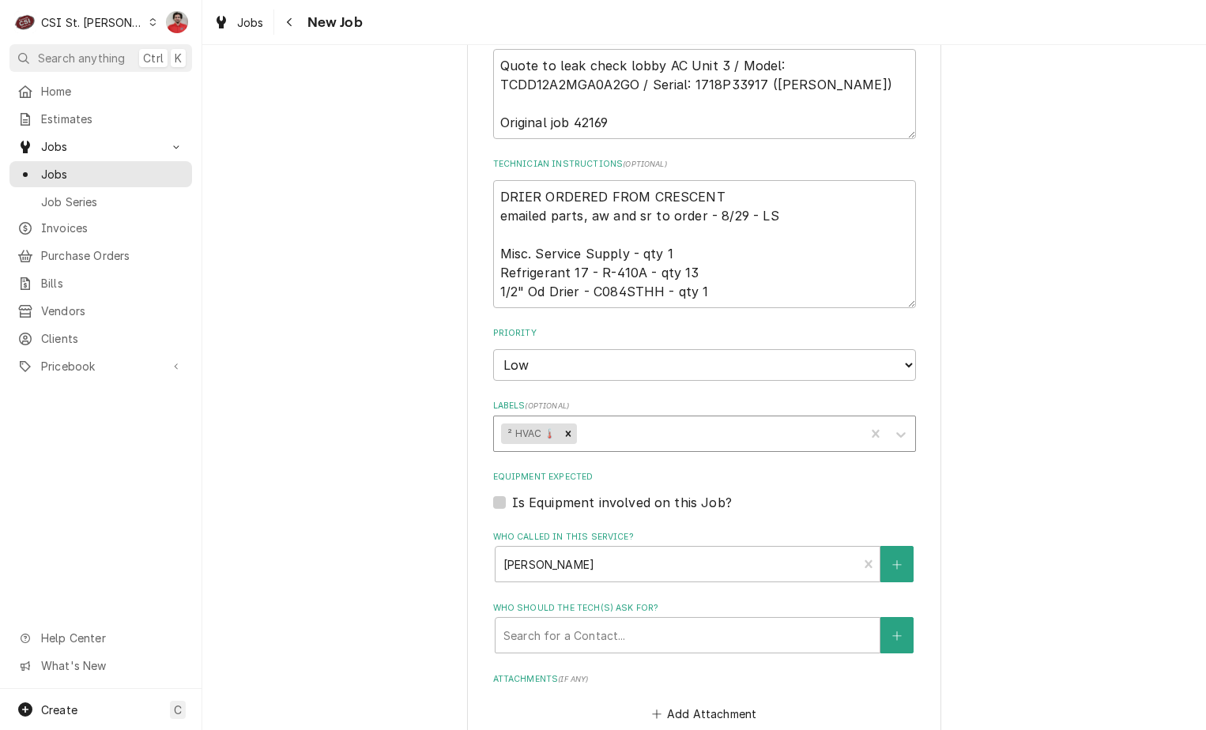
click at [638, 425] on div "Labels" at bounding box center [717, 434] width 277 height 28
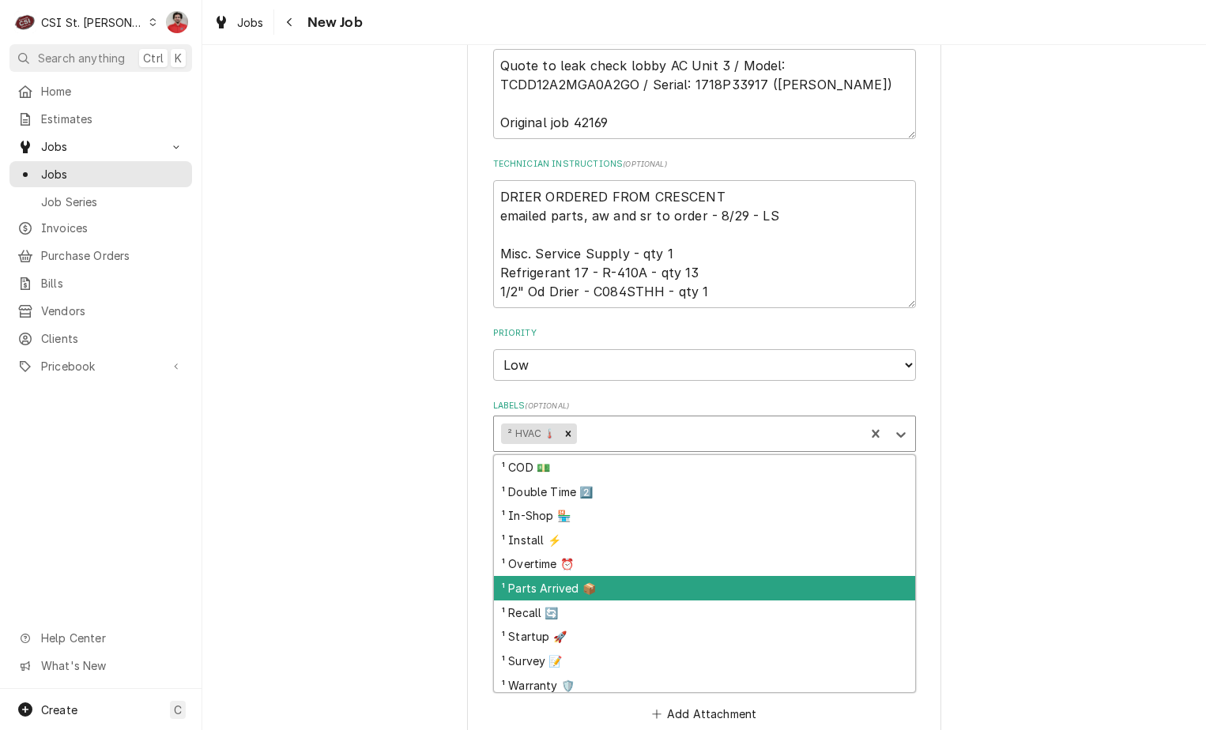
click at [661, 579] on div "¹ Parts Arrived 📦" at bounding box center [704, 588] width 421 height 24
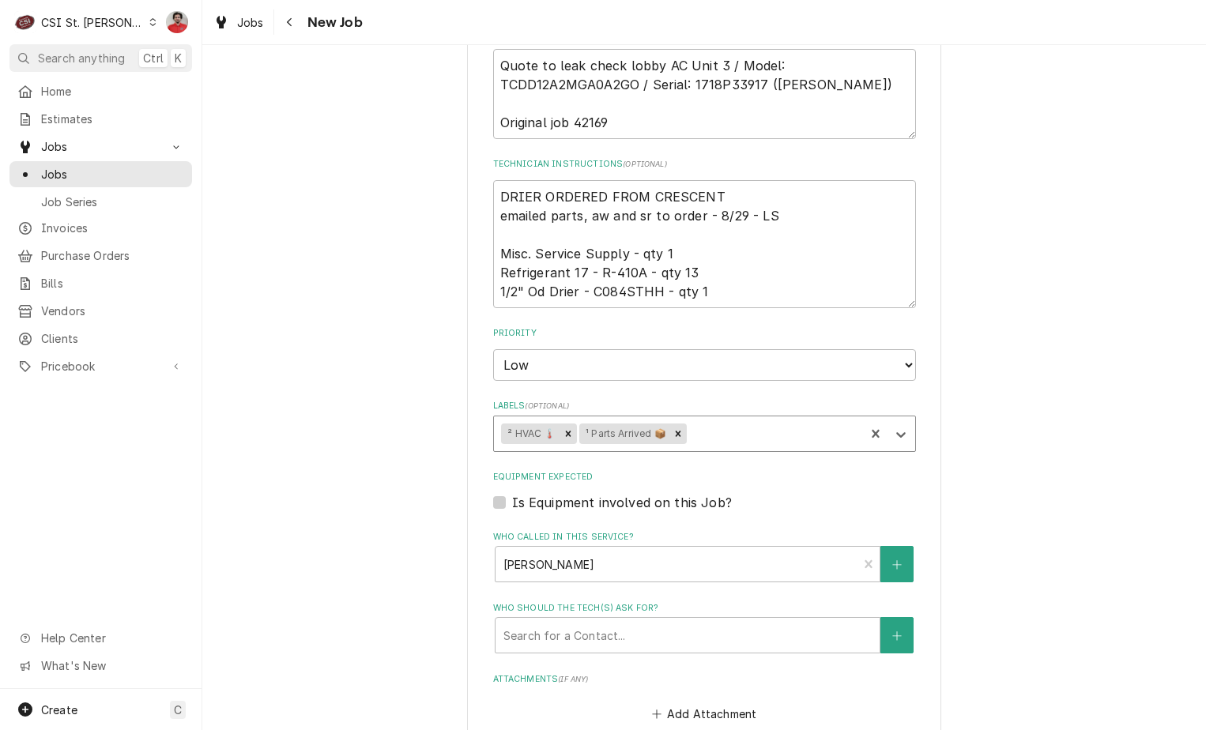
type textarea "x"
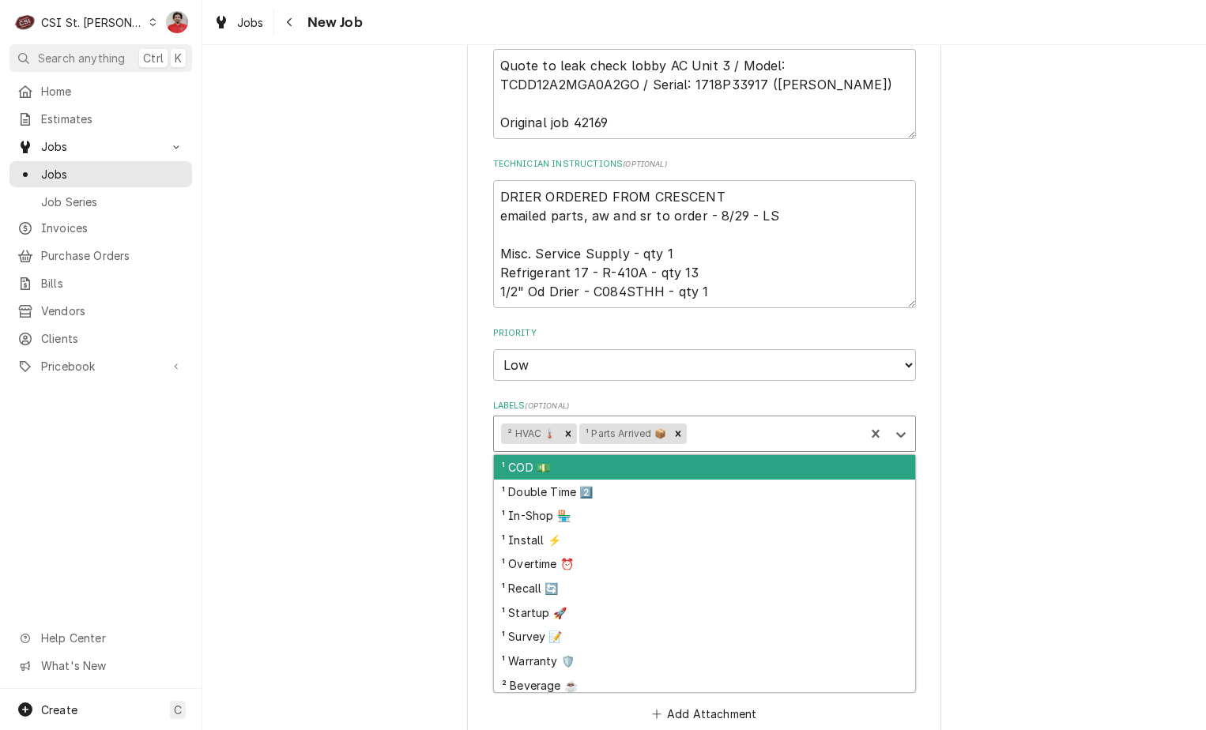
click at [728, 435] on div "Labels" at bounding box center [773, 434] width 167 height 28
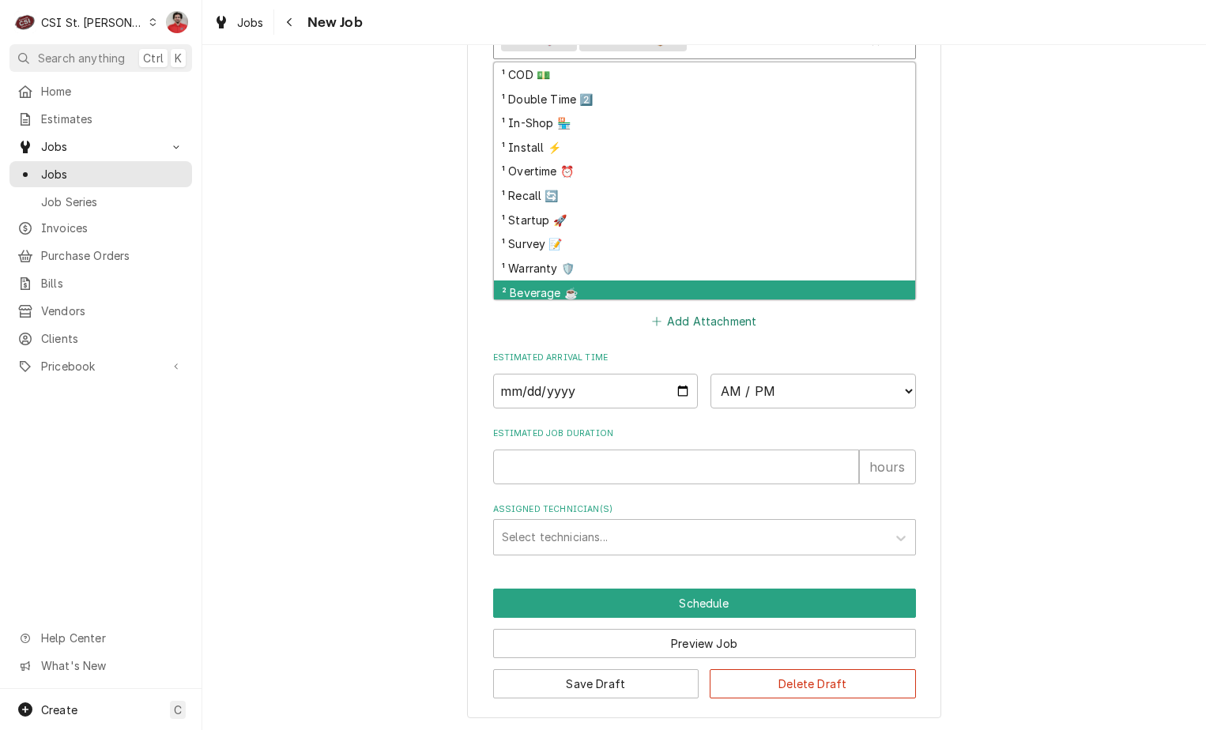
scroll to position [1057, 0]
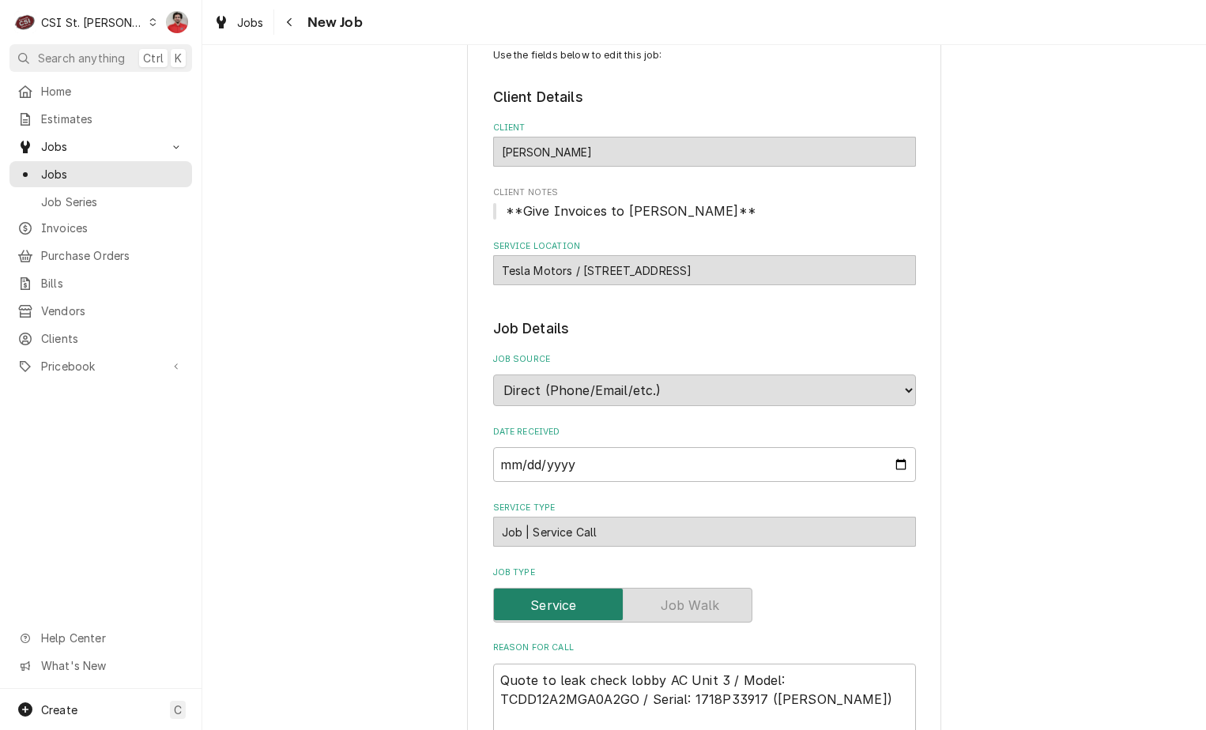
scroll to position [0, 0]
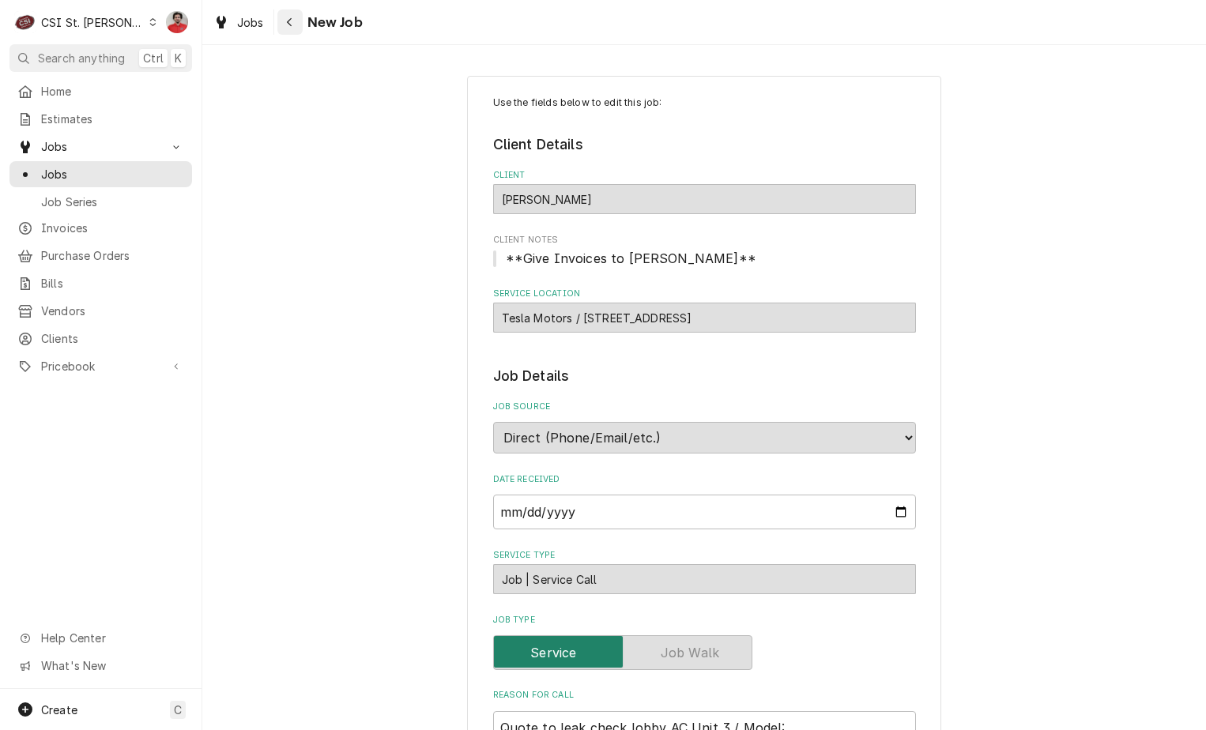
click at [291, 22] on icon "Navigate back" at bounding box center [289, 22] width 7 height 11
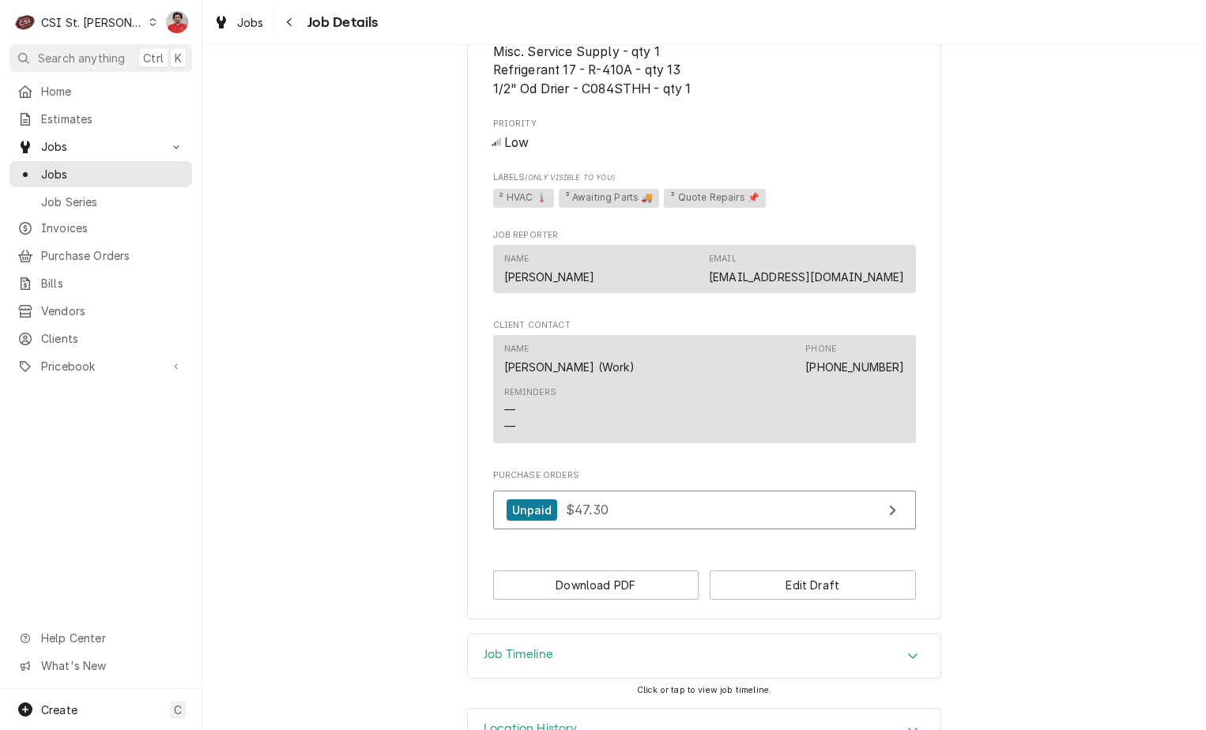
scroll to position [901, 0]
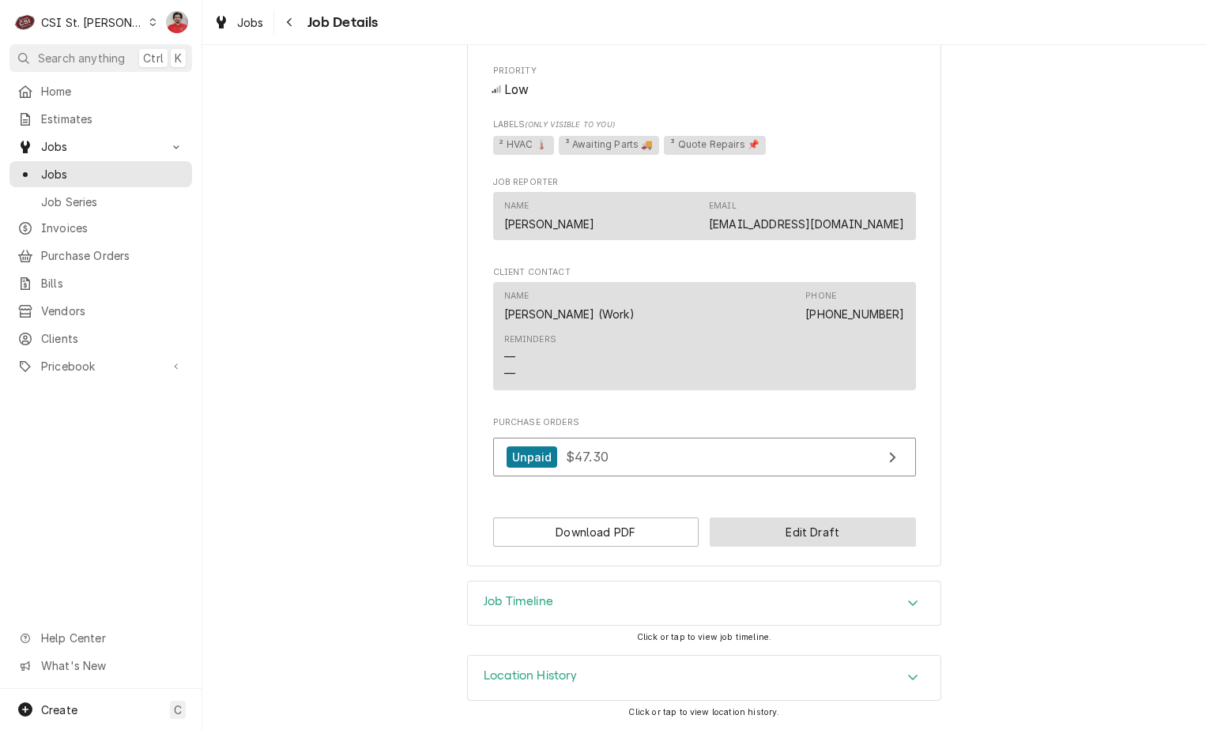
click at [777, 528] on button "Edit Draft" at bounding box center [812, 531] width 206 height 29
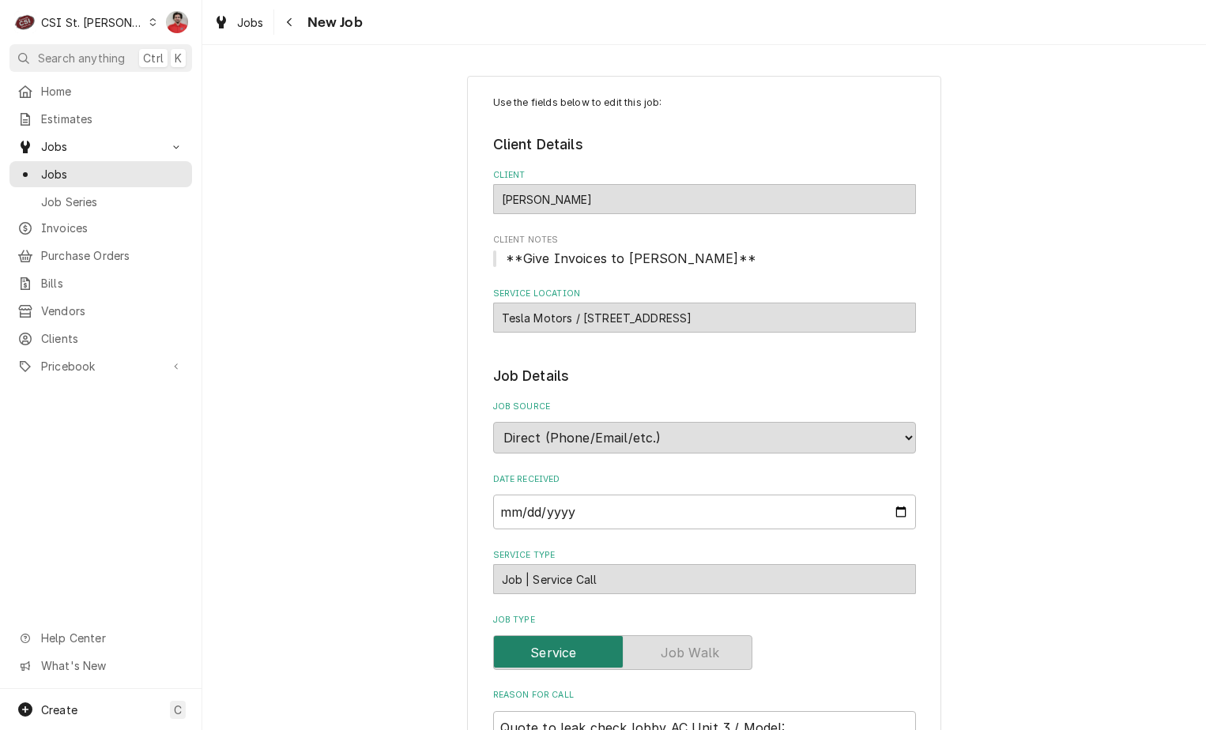
scroll to position [553, 0]
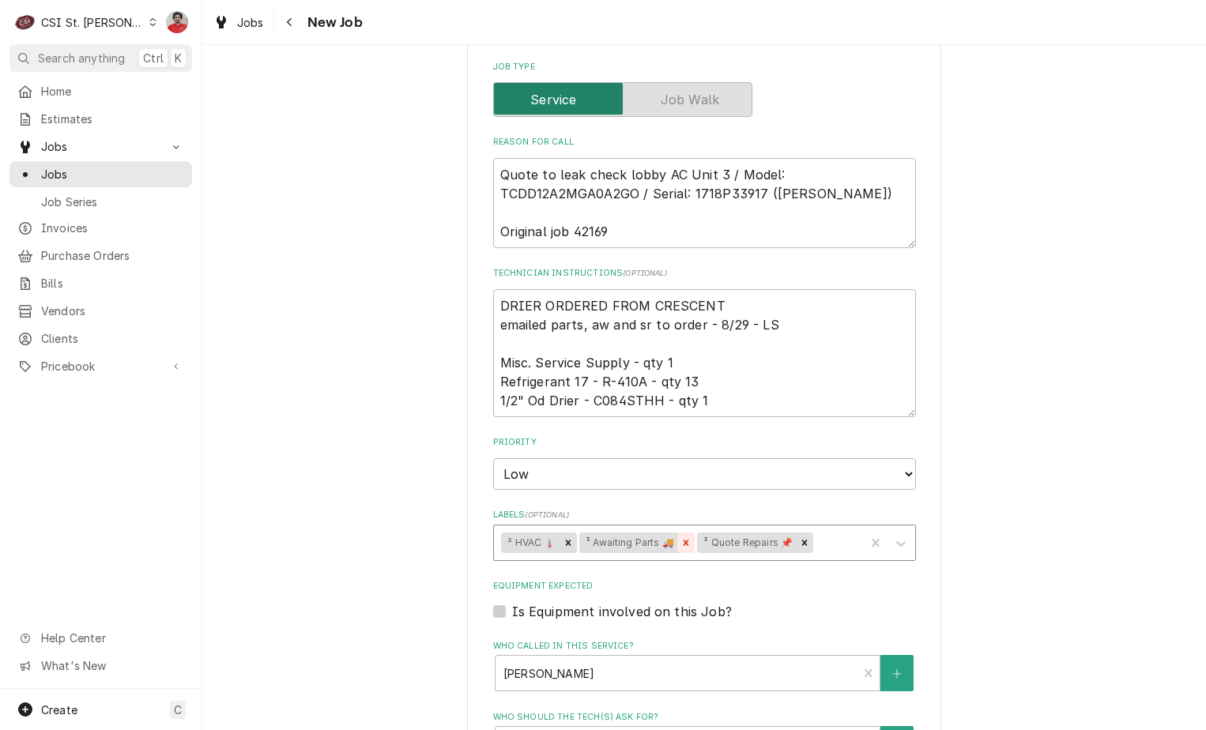
click at [679, 549] on div "Remove ³ Awaiting Parts 🚚" at bounding box center [685, 542] width 17 height 21
click at [719, 542] on div "Labels" at bounding box center [777, 543] width 159 height 28
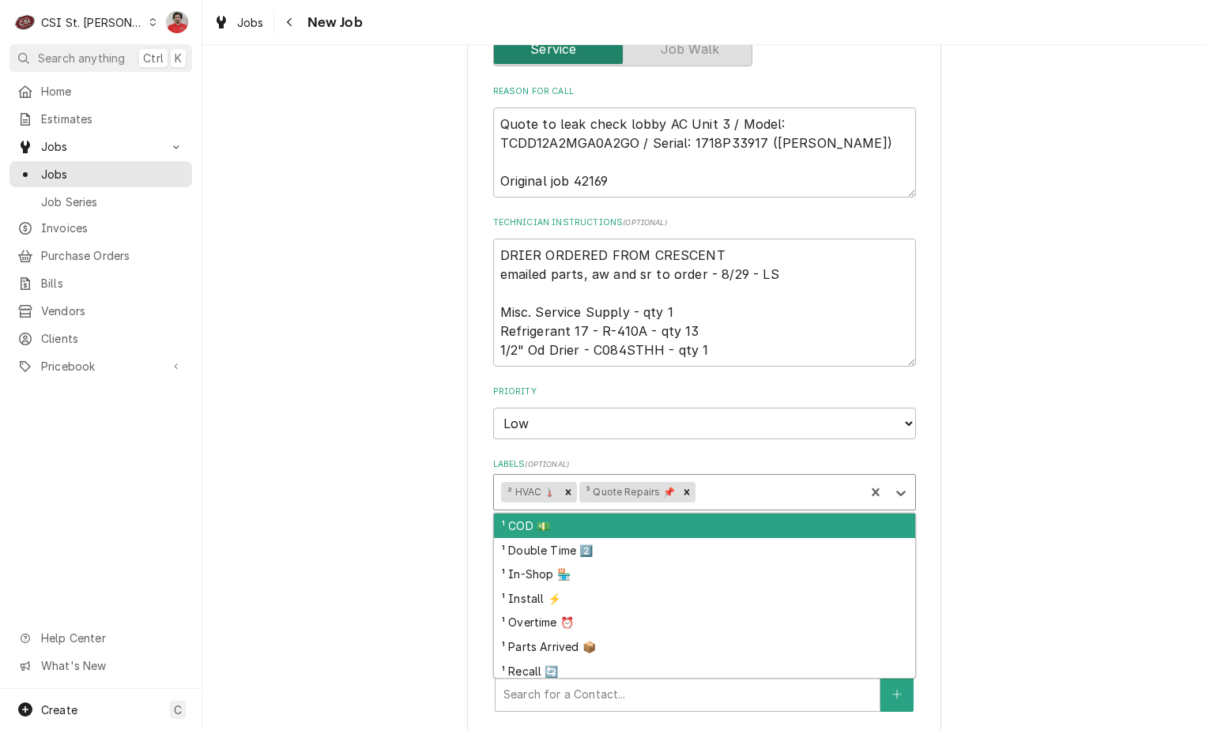
scroll to position [869, 0]
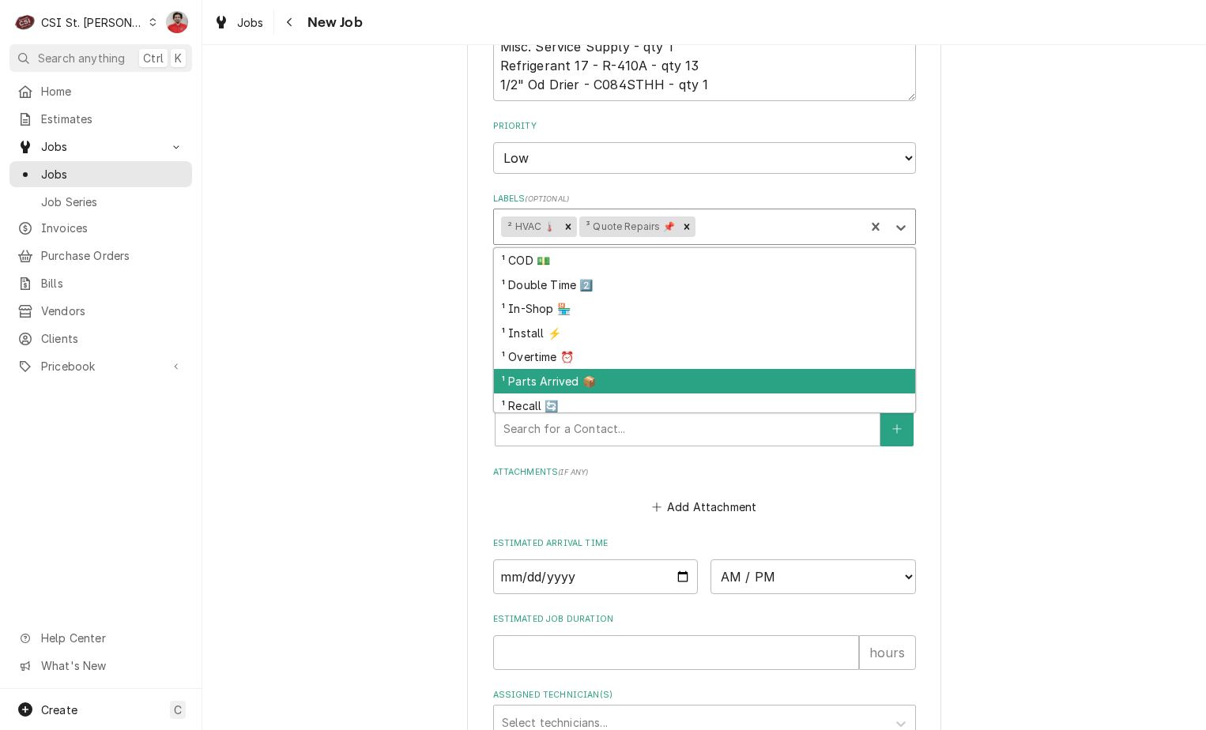
click at [642, 378] on div "¹ Parts Arrived 📦" at bounding box center [704, 381] width 421 height 24
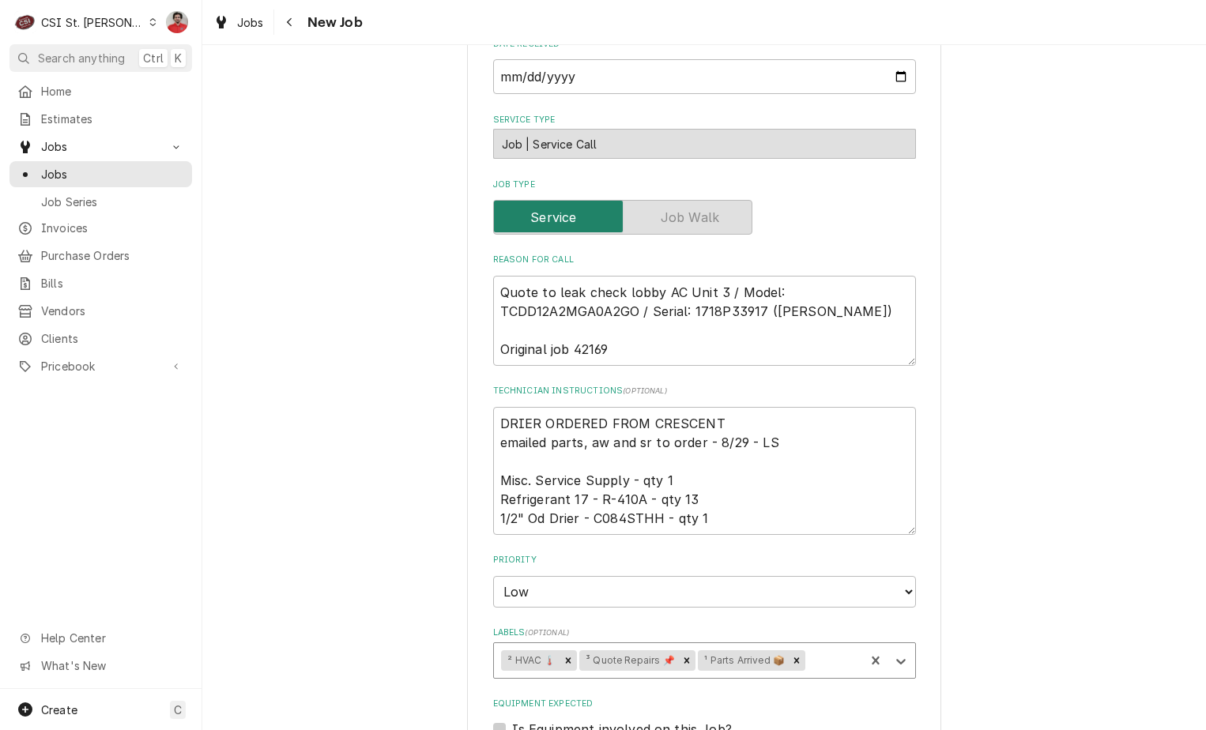
scroll to position [188, 0]
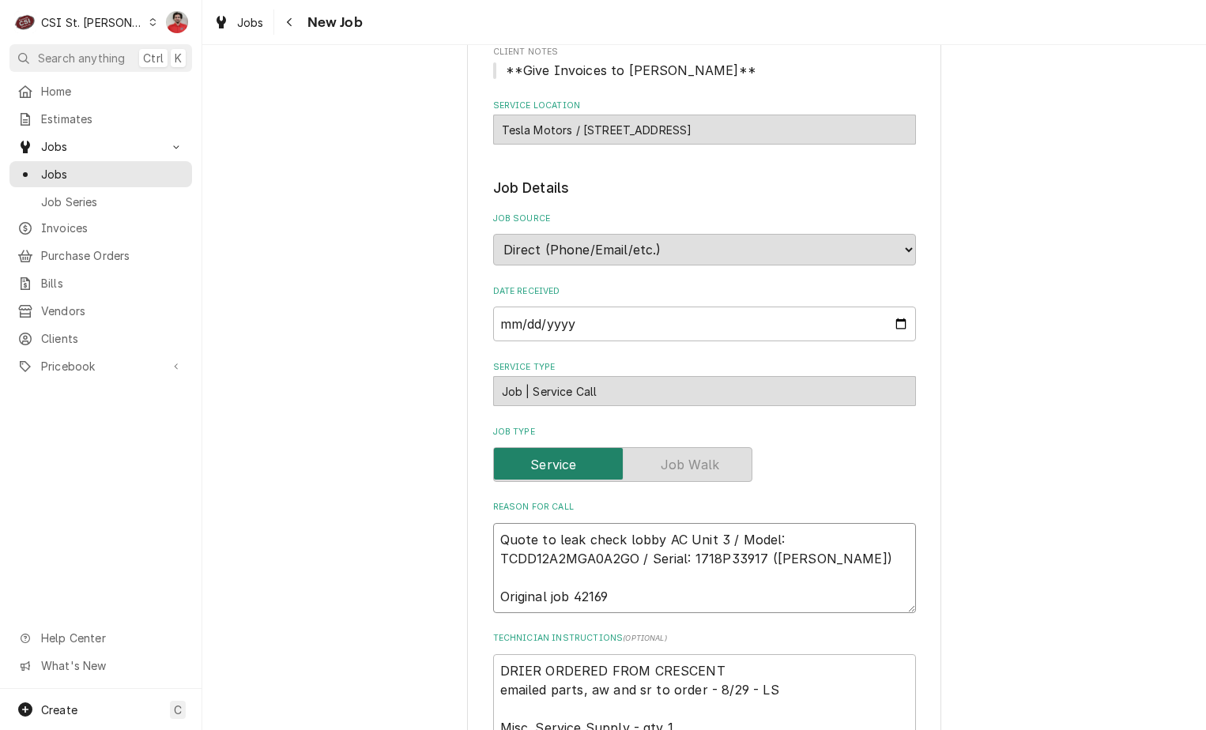
click at [683, 532] on textarea "Quote to leak check lobby AC Unit 3 / Model: TCDD12A2MGA0A2GO / Serial: 1718P33…" at bounding box center [704, 568] width 423 height 90
type textarea "x"
type textarea "Quote to leak check lobby AC Unit 3 / Model: TCDD12A2MGA0A2GO / Serial: 1718P33…"
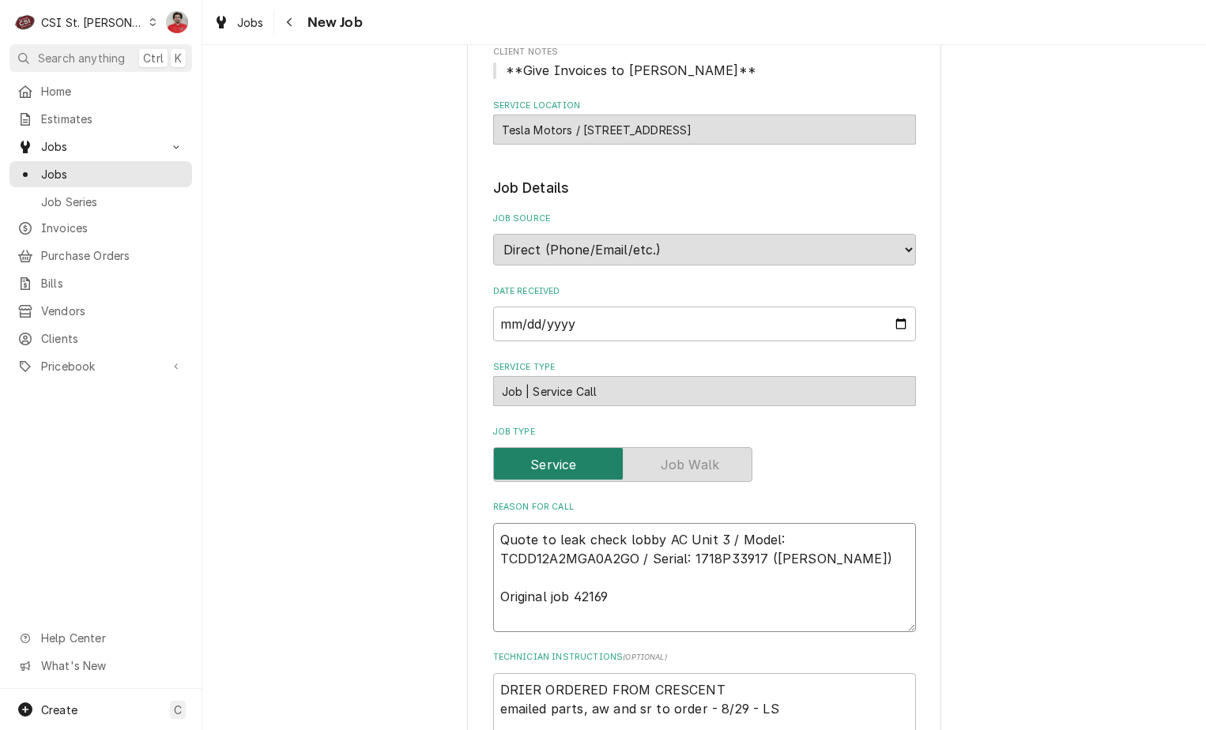
type textarea "x"
type textarea "R Quote to leak check lobby AC Unit 3 / Model: TCDD12A2MGA0A2GO / Serial: 1718P…"
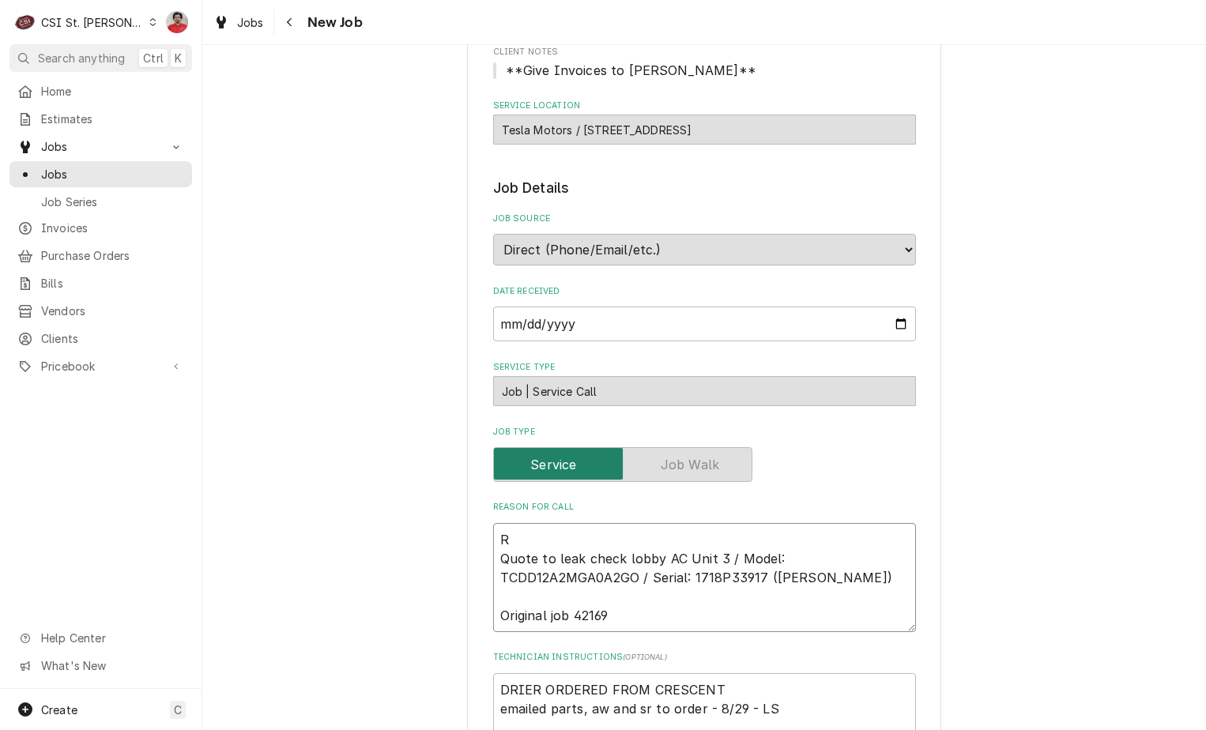
type textarea "x"
type textarea "Re Quote to leak check lobby AC Unit 3 / Model: TCDD12A2MGA0A2GO / Serial: 1718…"
type textarea "x"
type textarea "Rec Quote to leak check lobby AC Unit 3 / Model: TCDD12A2MGA0A2GO / Serial: 171…"
type textarea "x"
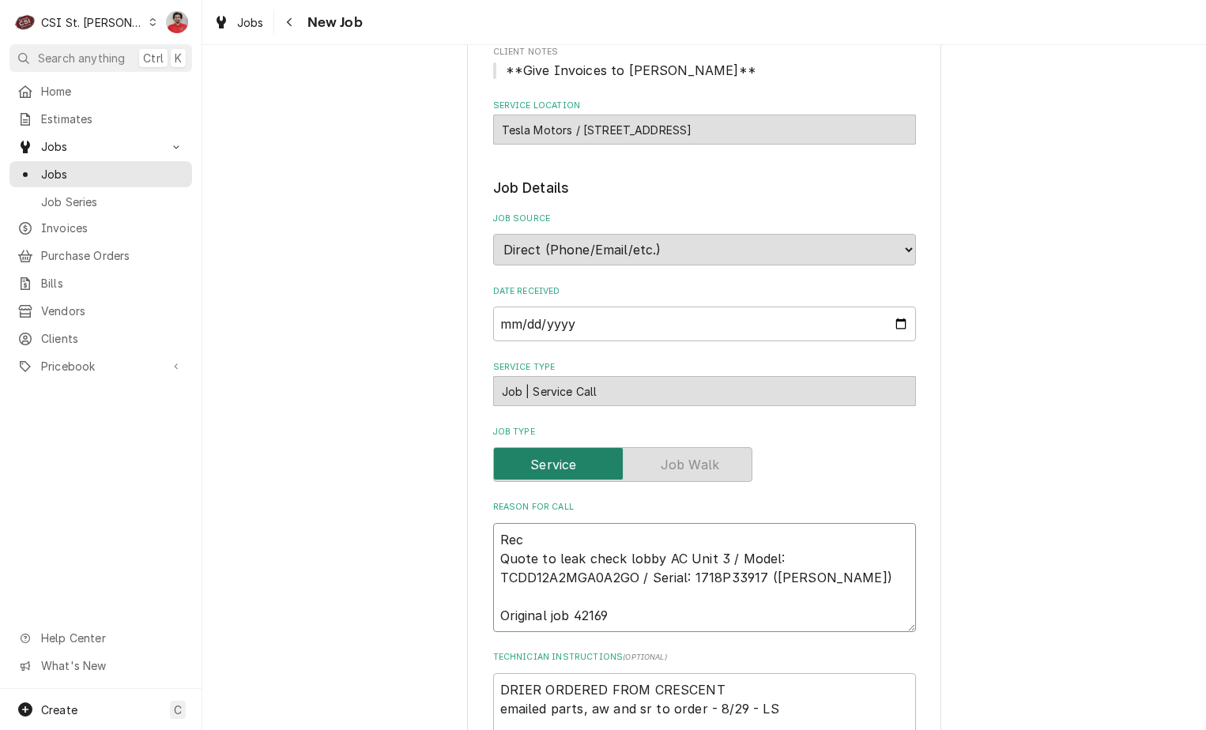
type textarea "Rec Quote to leak check lobby AC Unit 3 / Model: TCDD12A2MGA0A2GO / Serial: 171…"
type textarea "x"
type textarea "Rec Quote to leak check lobby AC Unit 3 / Model: TCDD12A2MGA0A2GO / Serial: 171…"
paste textarea "C084STHH"
type textarea "x"
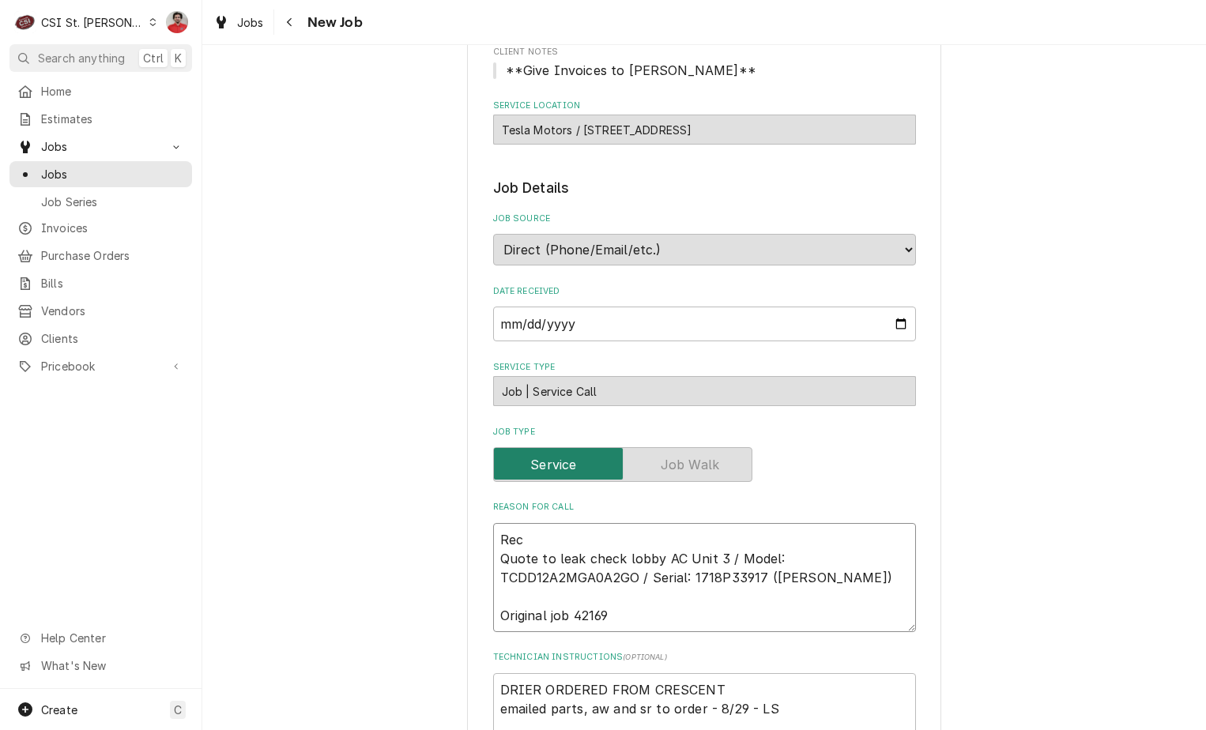
type textarea "Rec C084STHH Quote to leak check lobby AC Unit 3 / Model: TCDD12A2MGA0A2GO / Se…"
type textarea "x"
type textarea "Rec C084STHH Quote to leak check lobby AC Unit 3 / Model: TCDD12A2MGA0A2GO / Se…"
type textarea "x"
type textarea "Rec C084STHH t Quote to leak check lobby AC Unit 3 / Model: TCDD12A2MGA0A2GO / …"
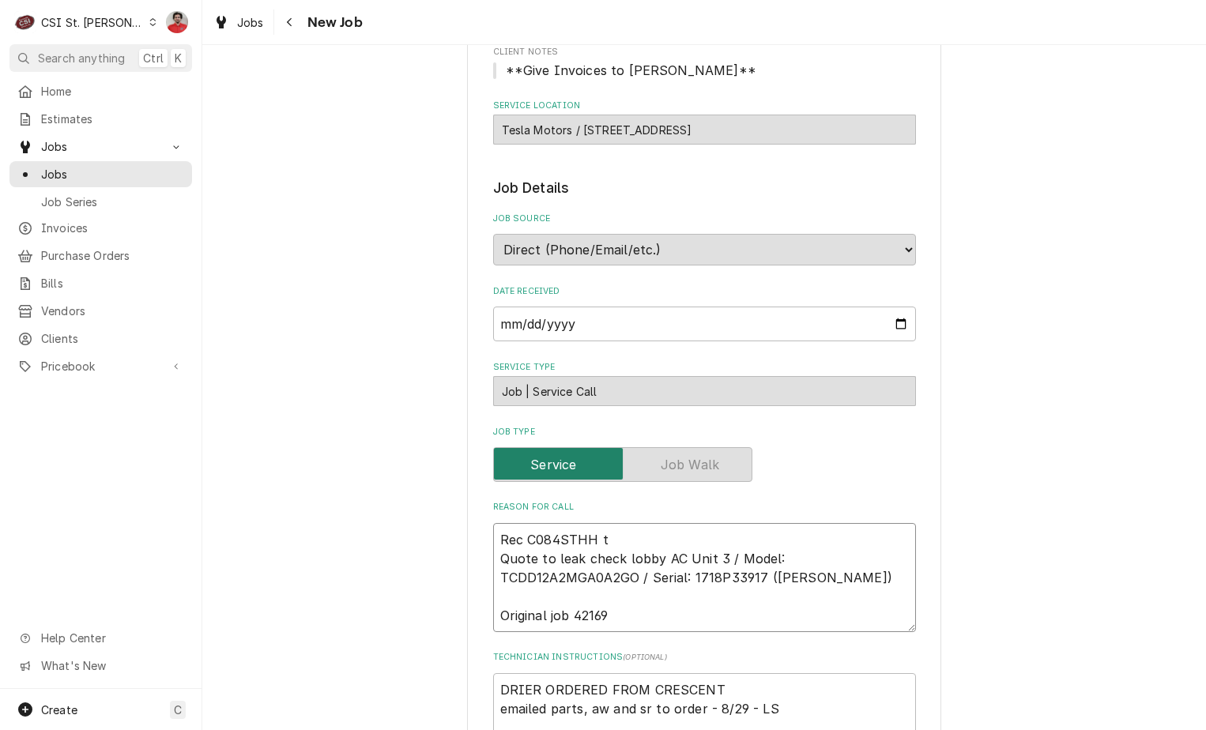
type textarea "x"
type textarea "Rec C084STHH to Quote to leak check lobby AC Unit 3 / Model: TCDD12A2MGA0A2GO /…"
type textarea "x"
type textarea "Rec C084STHH to Quote to leak check lobby AC Unit 3 / Model: TCDD12A2MGA0A2GO /…"
type textarea "x"
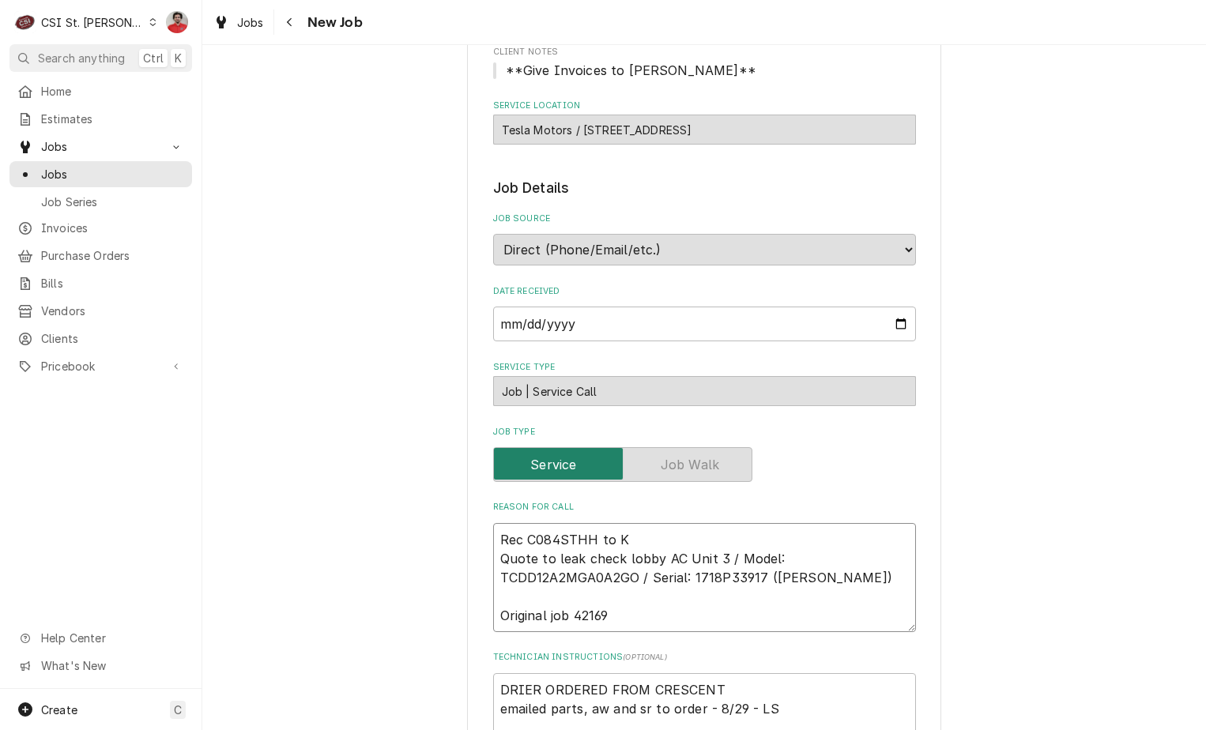
type textarea "Rec C084STHH to Ke Quote to leak check lobby AC Unit 3 / Model: TCDD12A2MGA0A2G…"
type textarea "x"
type textarea "Rec C084STHH to Kev Quote to leak check lobby AC Unit 3 / Model: TCDD12A2MGA0A2…"
type textarea "x"
type textarea "Rec C084STHH to Kevi Quote to leak check lobby AC Unit 3 / Model: TCDD12A2MGA0A…"
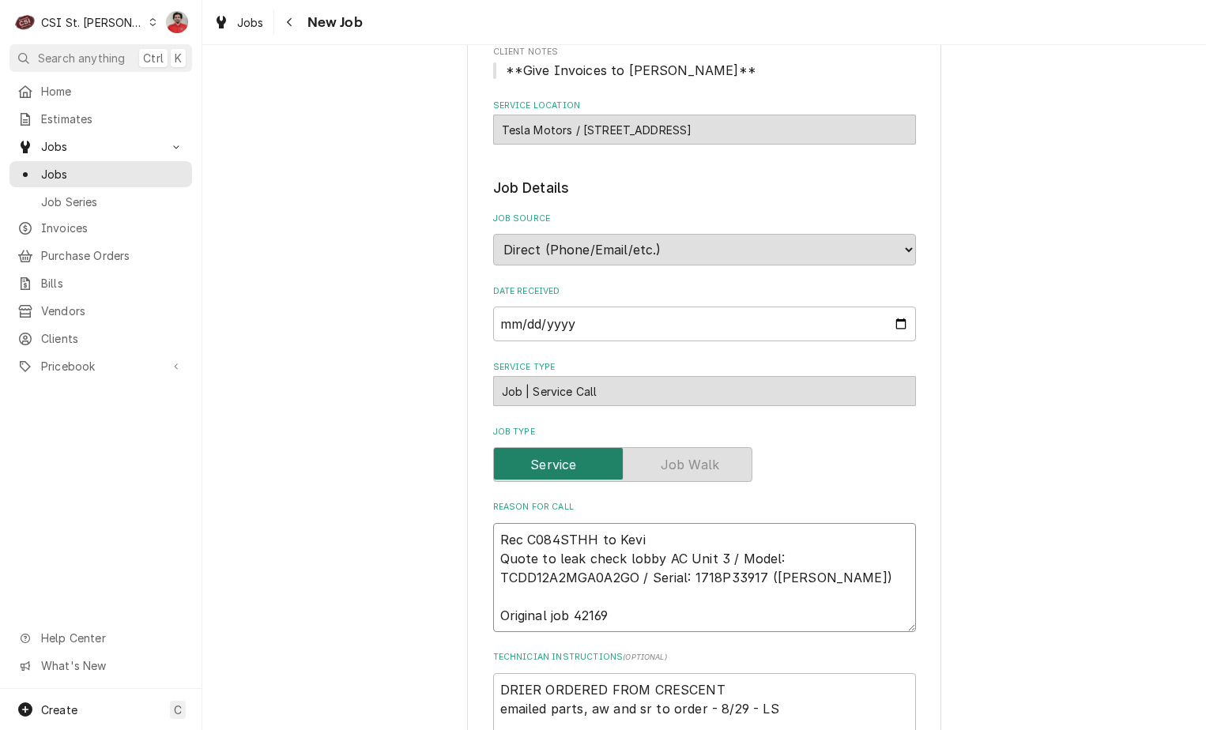
type textarea "x"
type textarea "Rec C084STHH to Kevin Quote to leak check lobby AC Unit 3 / Model: TCDD12A2MGA0…"
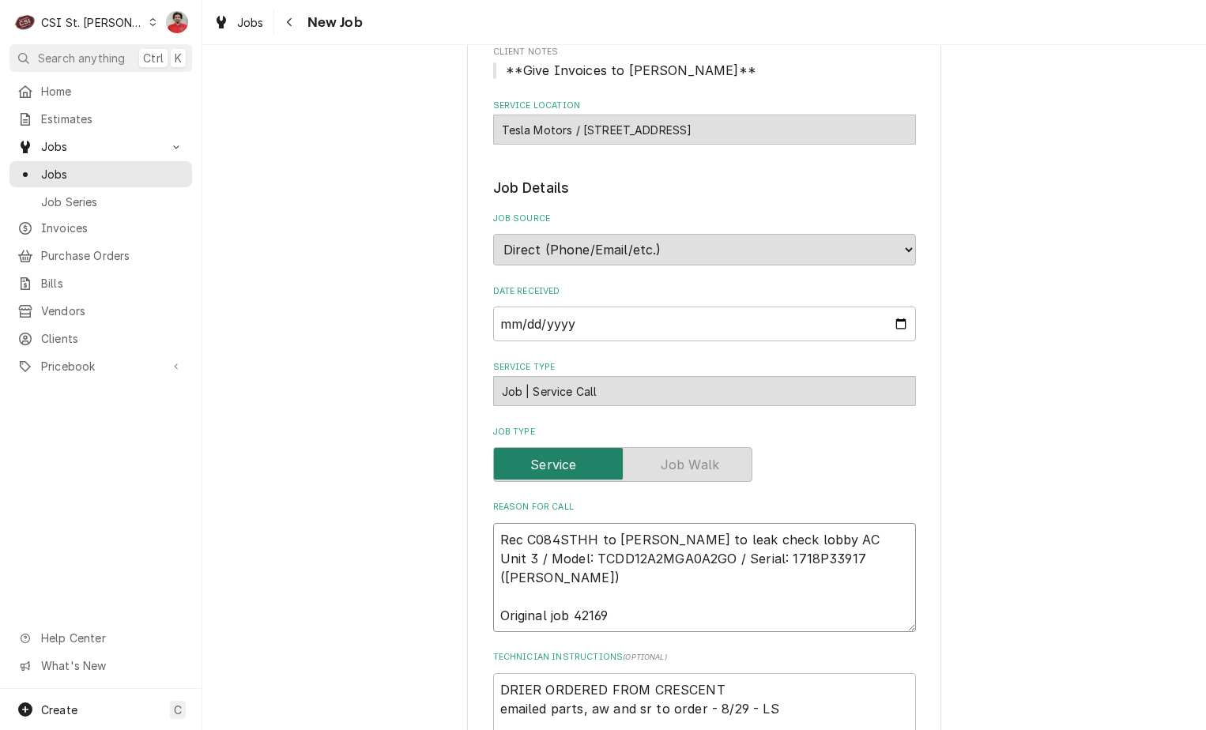
type textarea "x"
type textarea "Rec C084STHH to Kevin Quote to leak check lobby AC Unit 3 / Model: TCDD12A2MGA0…"
type textarea "x"
type textarea "Rec C084STHH to Kevin J Quote to leak check lobby AC Unit 3 / Model: TCDD12A2MG…"
type textarea "x"
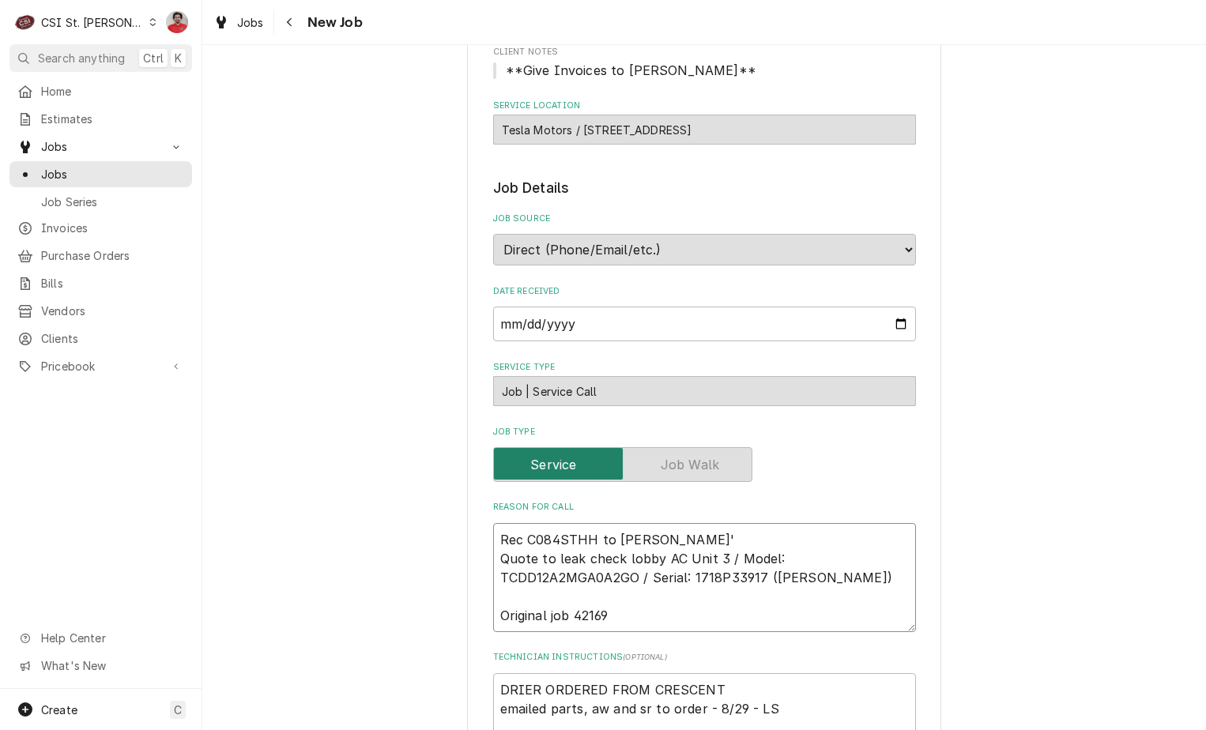
type textarea "Rec C084STHH to Kevin J's Quote to leak check lobby AC Unit 3 / Model: TCDD12A2…"
type textarea "x"
type textarea "Rec C084STHH to Kevin J's Quote to leak check lobby AC Unit 3 / Model: TCDD12A2…"
type textarea "x"
type textarea "Rec C084STHH to Kevin J's sh Quote to leak check lobby AC Unit 3 / Model: TCDD1…"
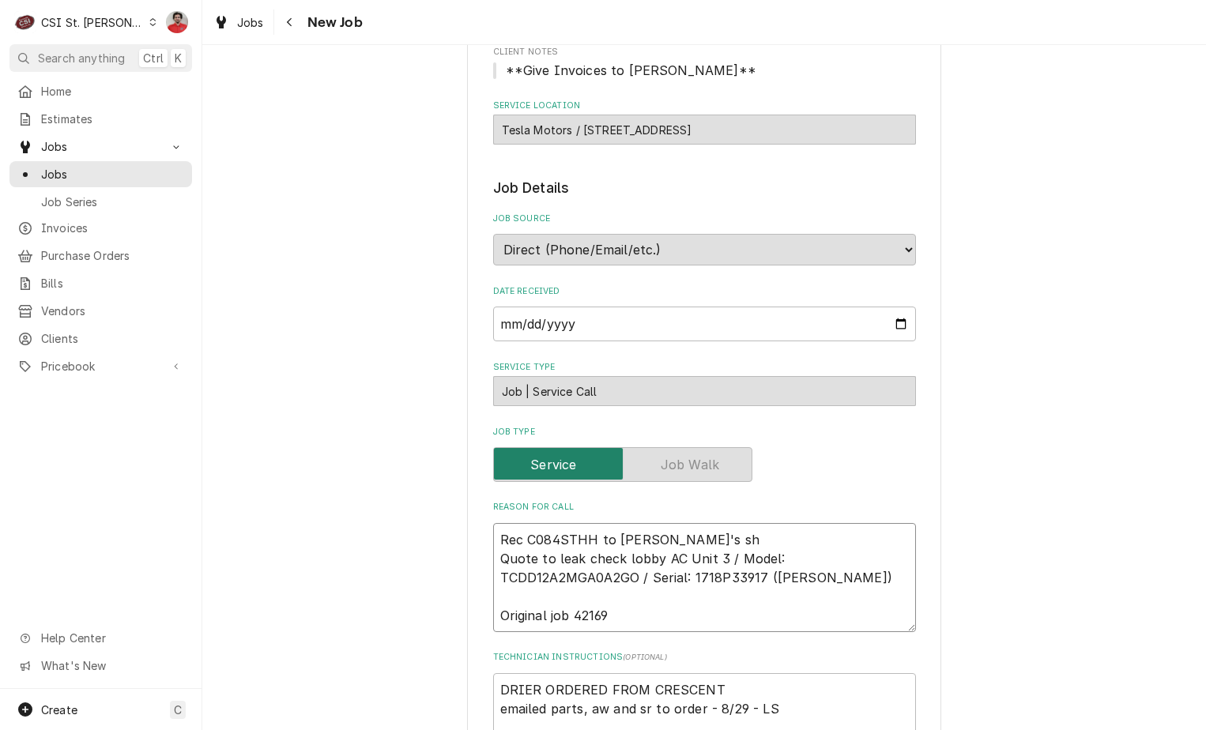
type textarea "x"
type textarea "Rec C084STHH to Kevin J's she Quote to leak check lobby AC Unit 3 / Model: TCDD…"
type textarea "x"
type textarea "Rec C084STHH to Kevin J's shel Quote to leak check lobby AC Unit 3 / Model: TCD…"
type textarea "x"
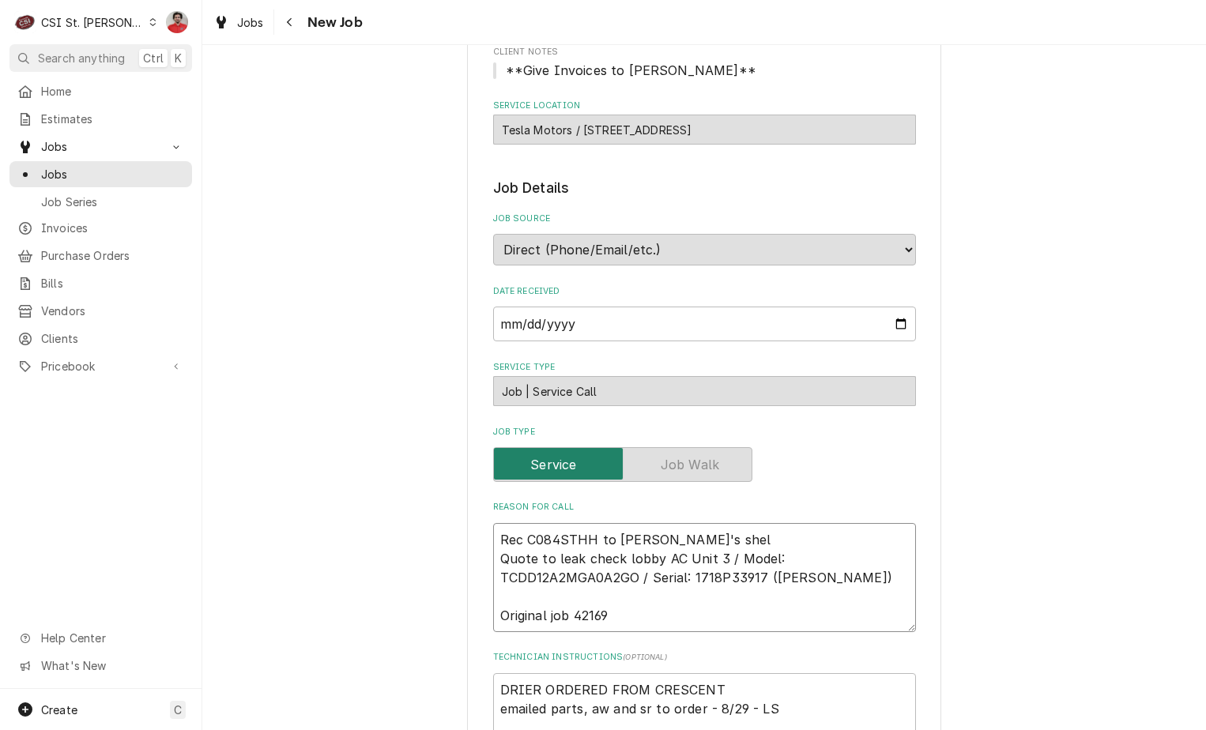
type textarea "Rec C084STHH to Kevin J's shelf Quote to leak check lobby AC Unit 3 / Model: TC…"
type textarea "x"
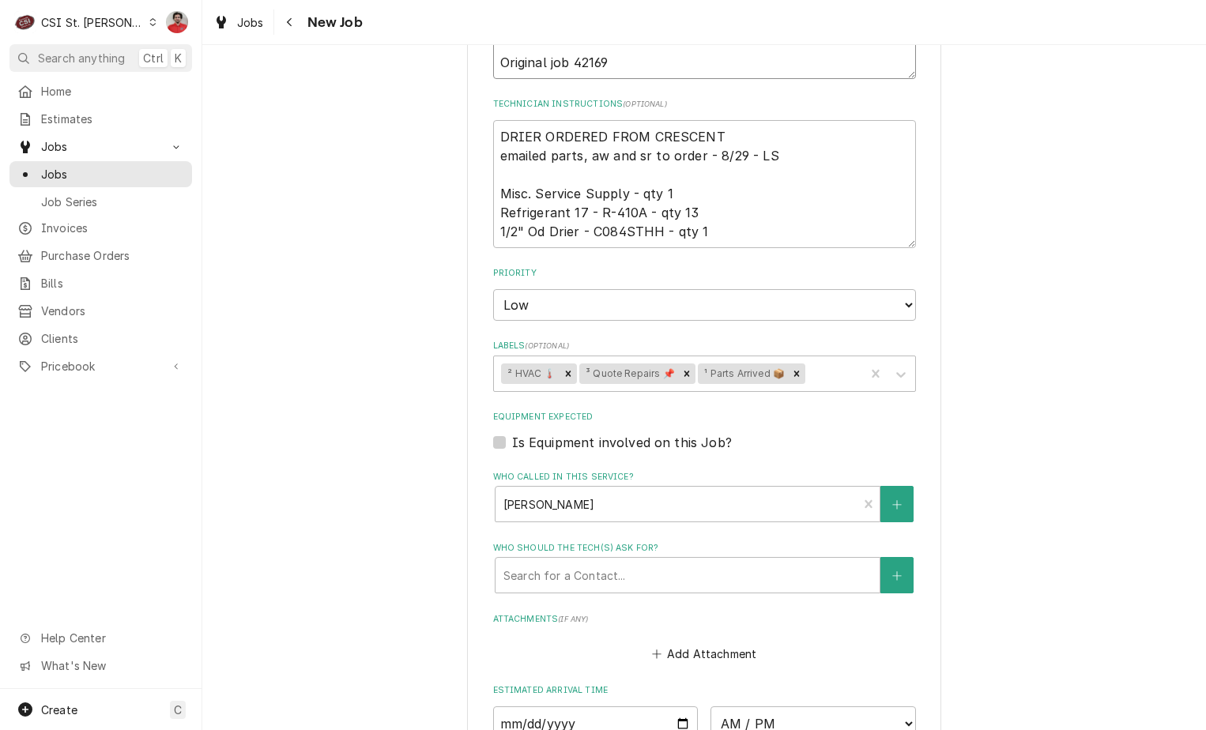
scroll to position [1076, 0]
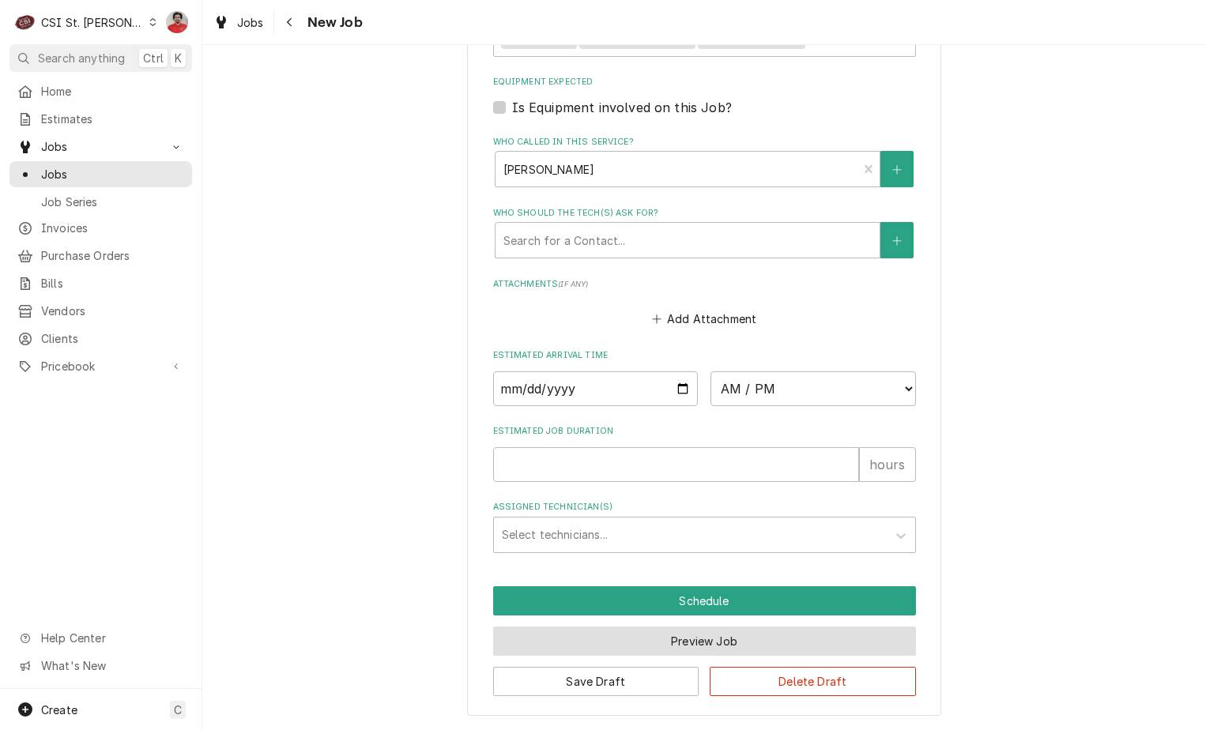
type textarea "Rec C084STHH to Kevin J's shelf Quote to leak check lobby AC Unit 3 / Model: TC…"
click at [712, 632] on button "Preview Job" at bounding box center [704, 640] width 423 height 29
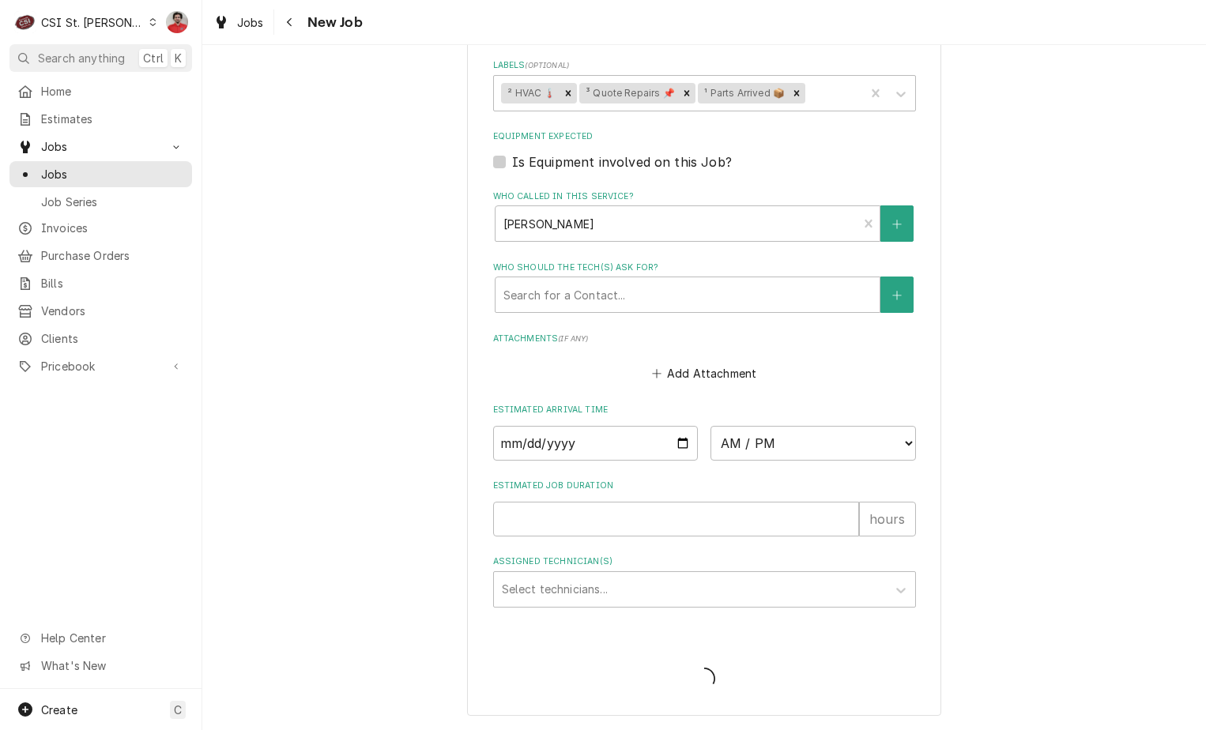
type textarea "x"
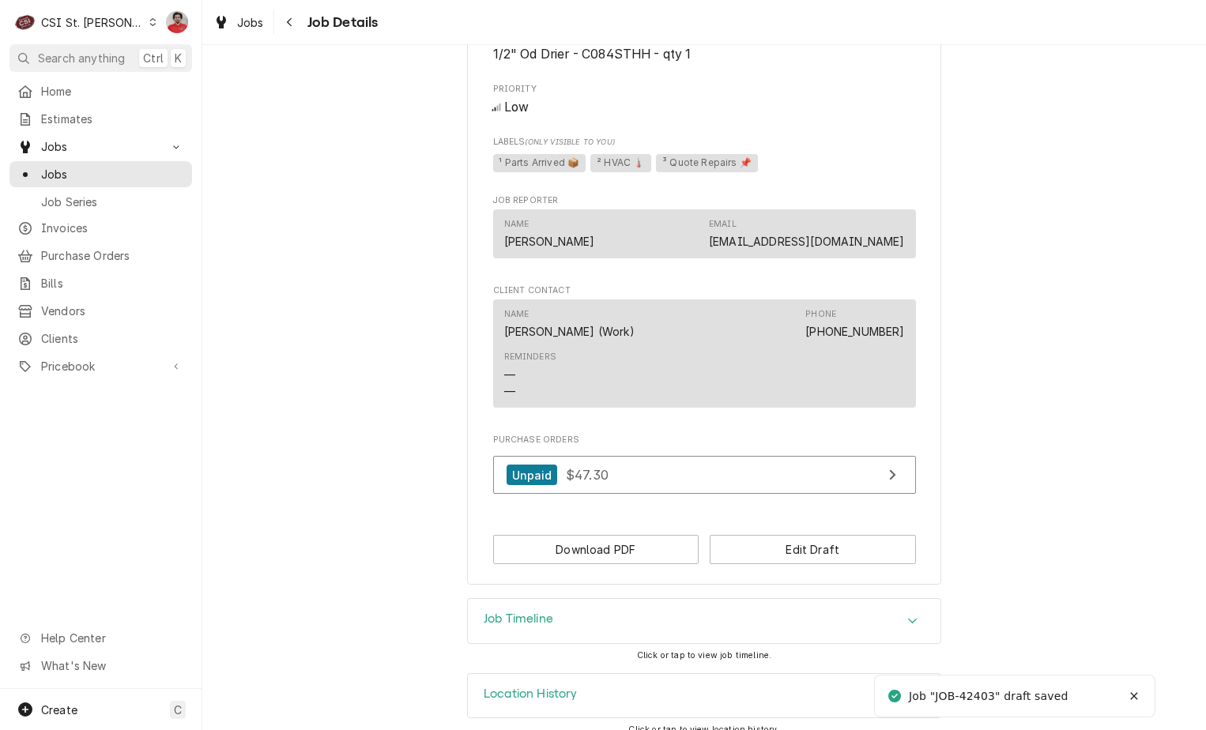
scroll to position [920, 0]
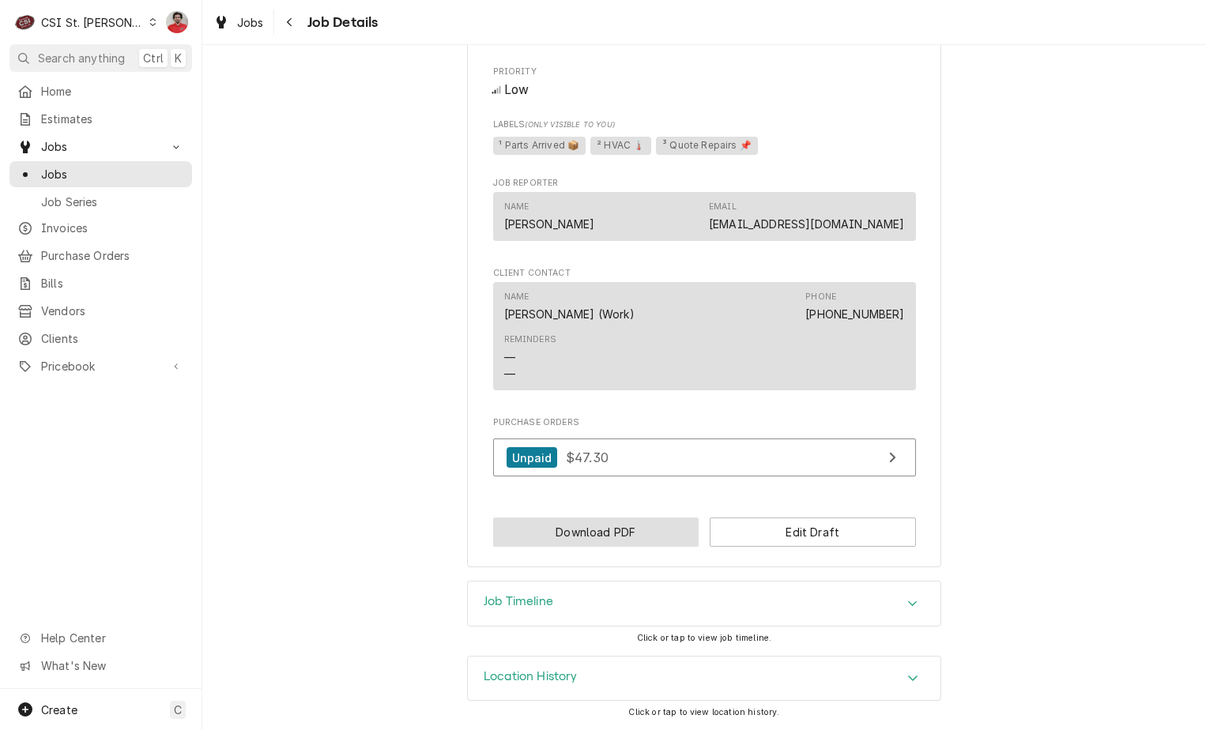
click at [658, 542] on button "Download PDF" at bounding box center [596, 531] width 206 height 29
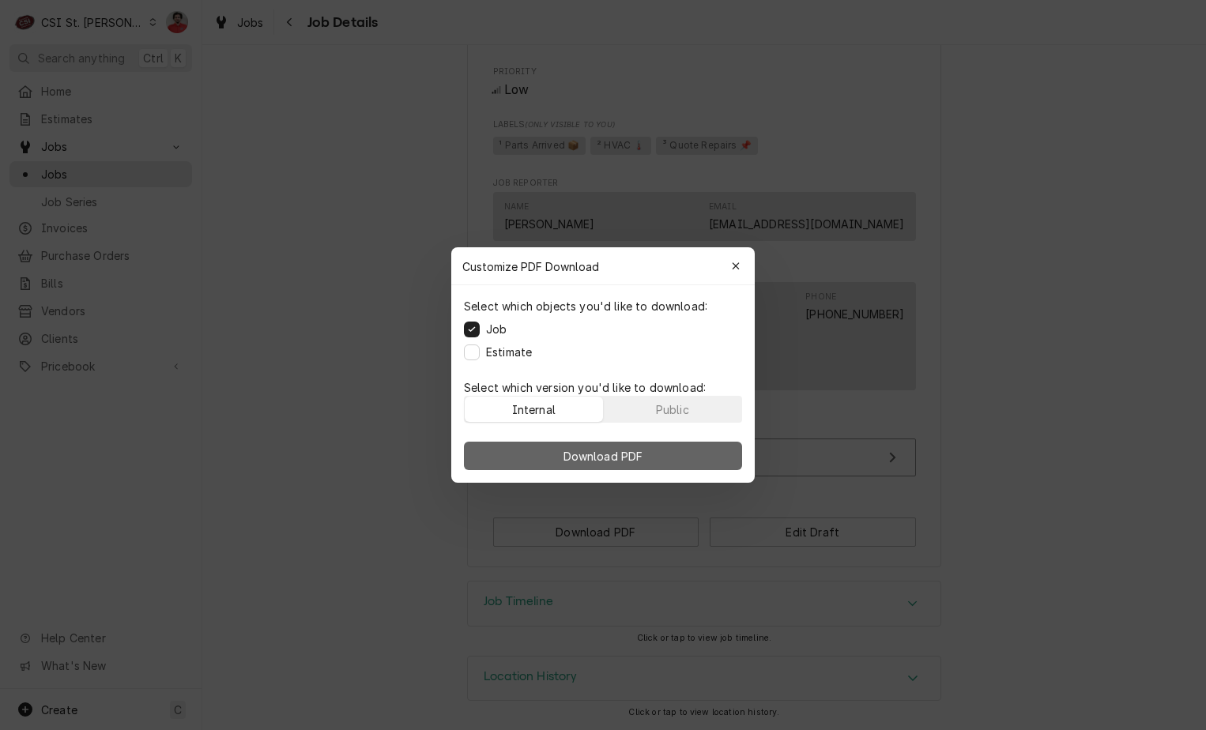
click at [623, 468] on button "Download PDF" at bounding box center [603, 456] width 278 height 28
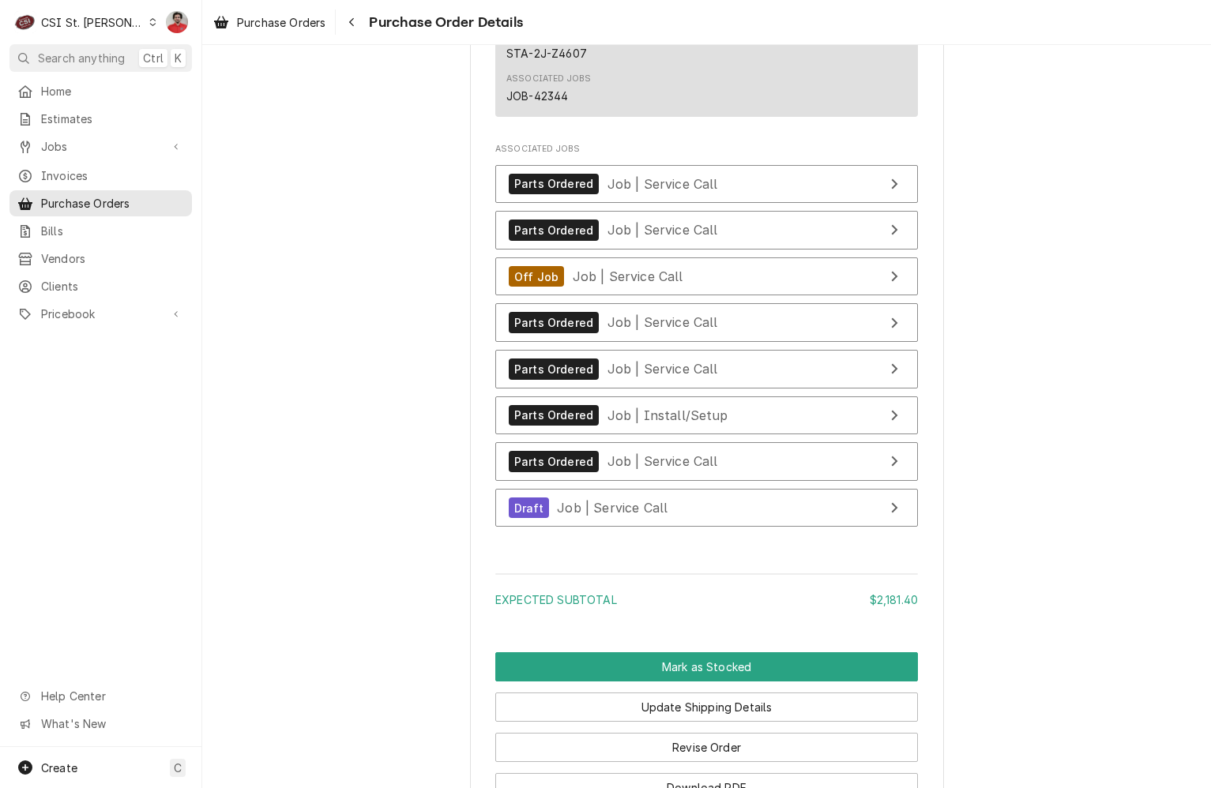
scroll to position [3760, 0]
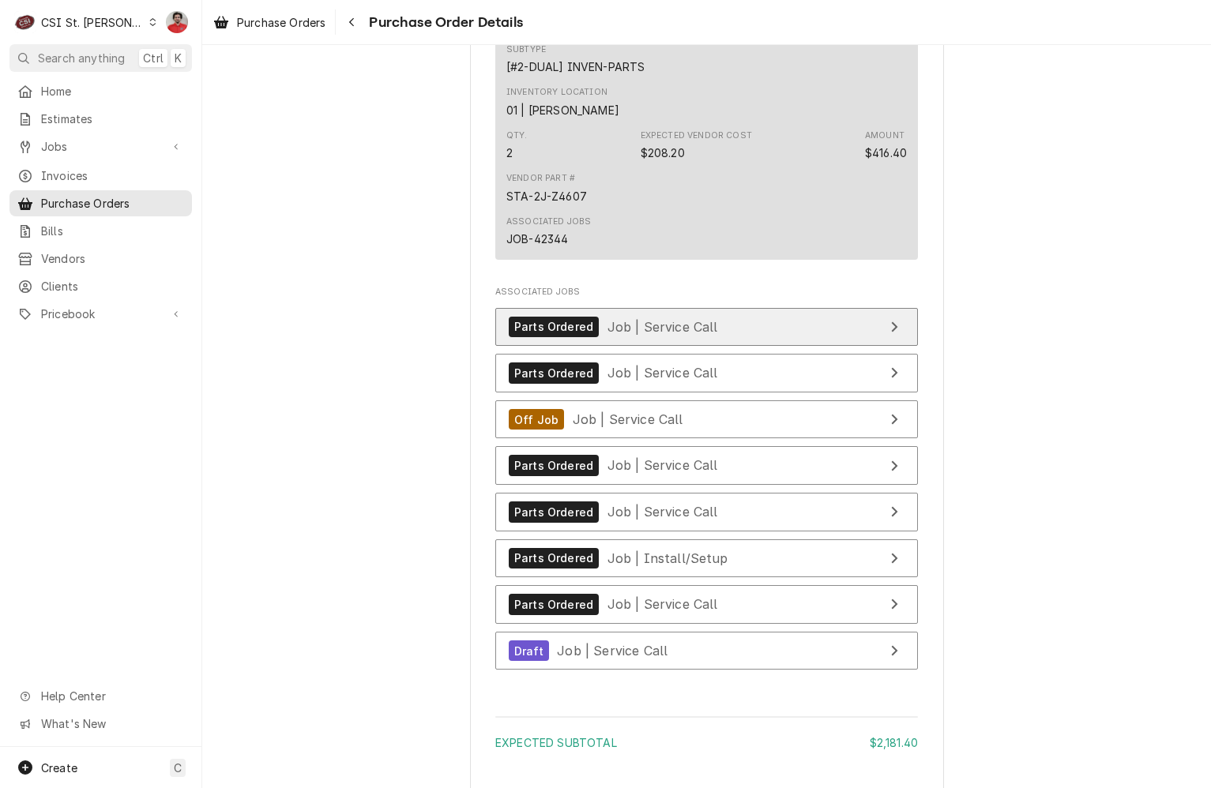
click at [619, 334] on span "Job | Service Call" at bounding box center [663, 326] width 111 height 16
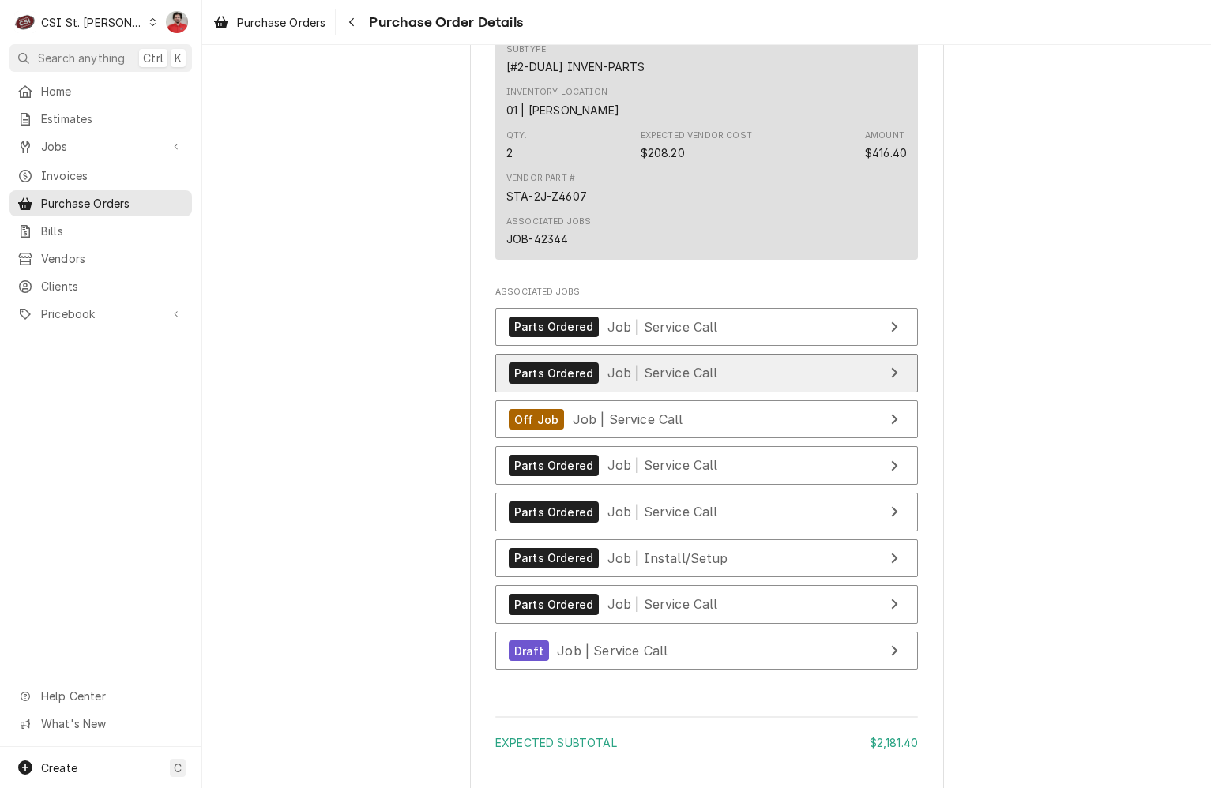
click at [619, 384] on div "Parts Ordered Job | Service Call" at bounding box center [613, 373] width 209 height 21
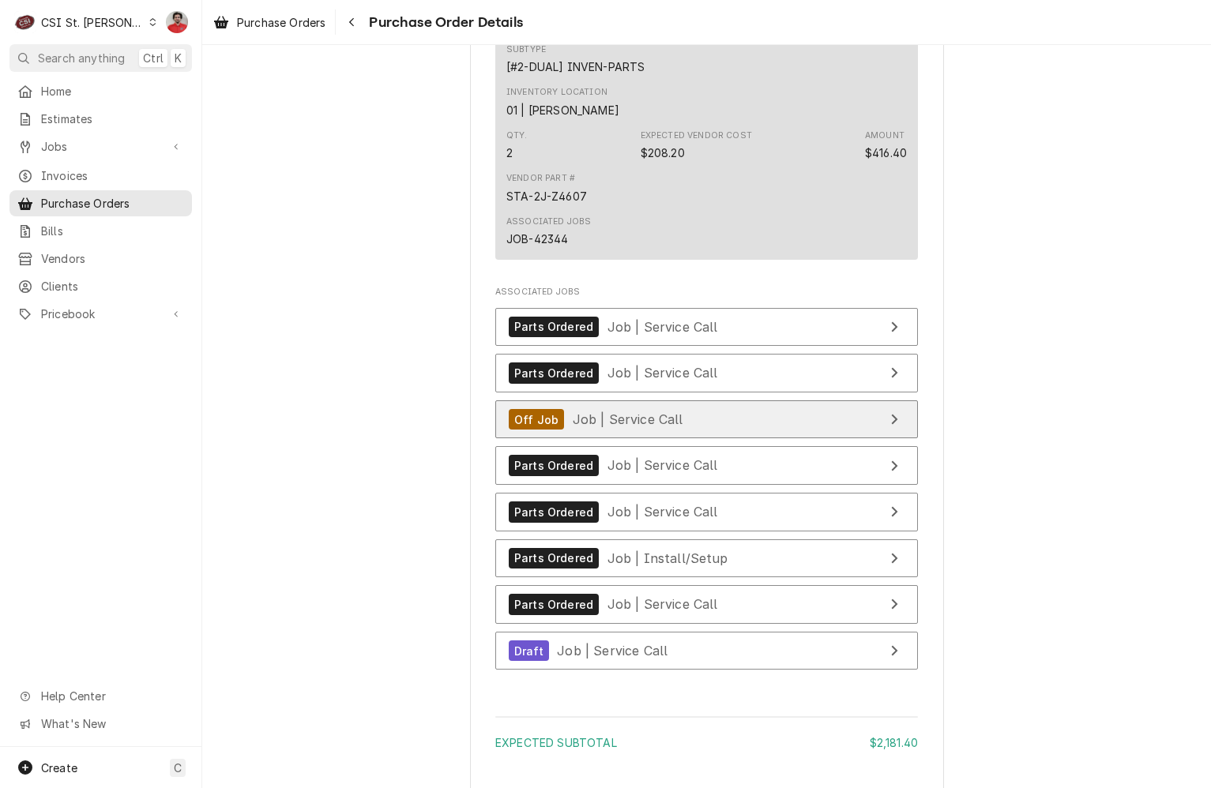
click at [621, 439] on link "Off Job Job | Service Call" at bounding box center [706, 420] width 423 height 39
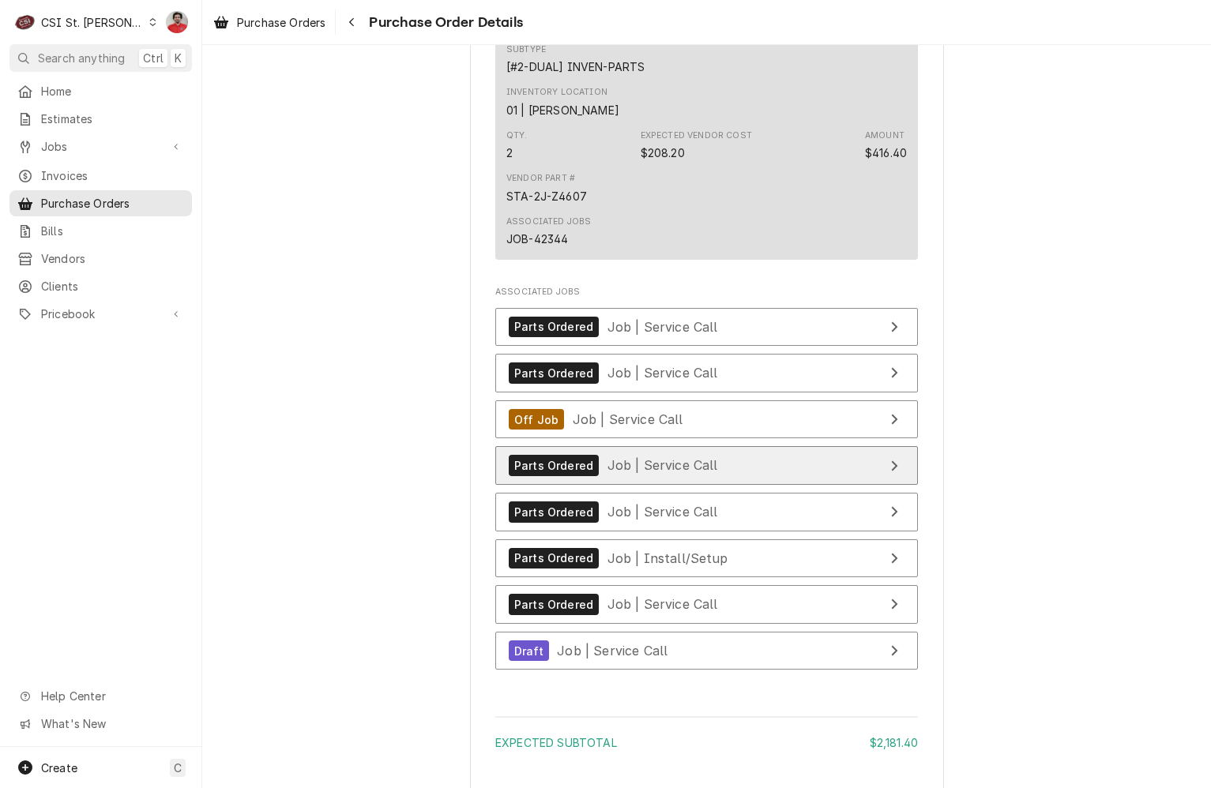
click at [623, 473] on span "Job | Service Call" at bounding box center [663, 465] width 111 height 16
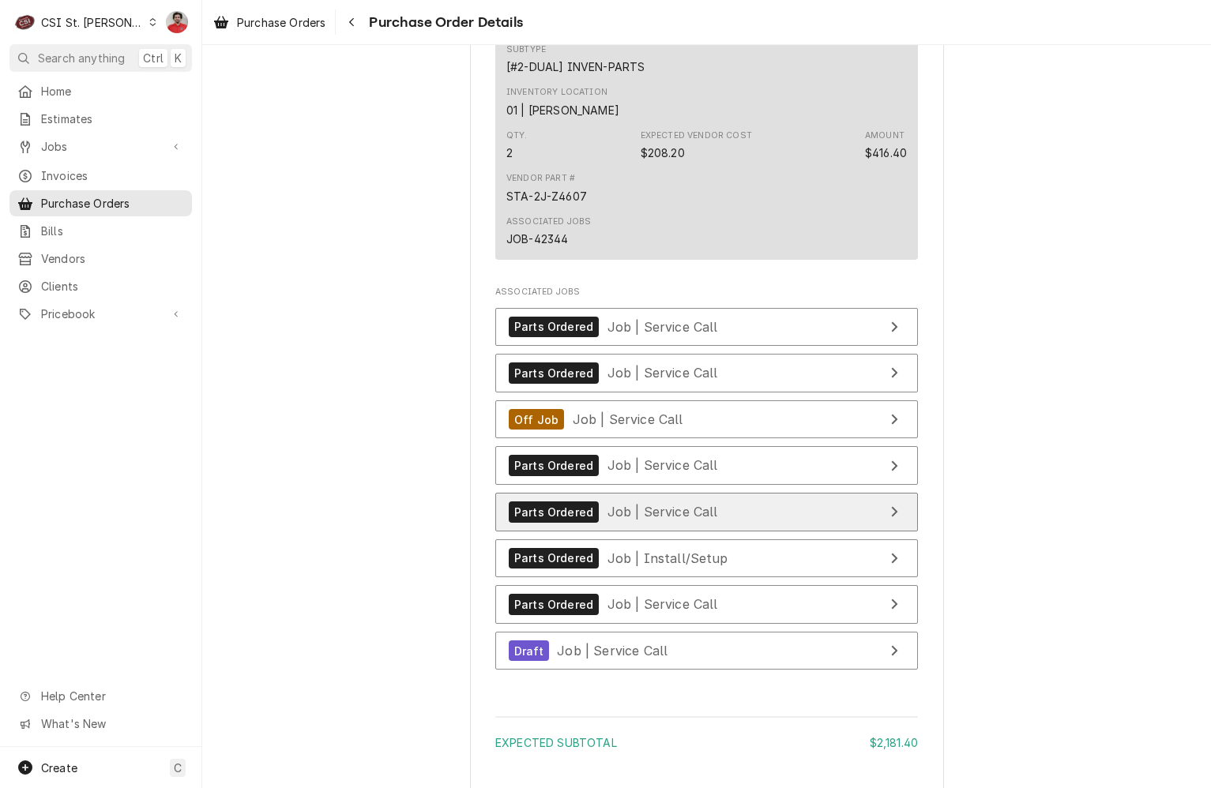
click at [624, 520] on span "Job | Service Call" at bounding box center [663, 512] width 111 height 16
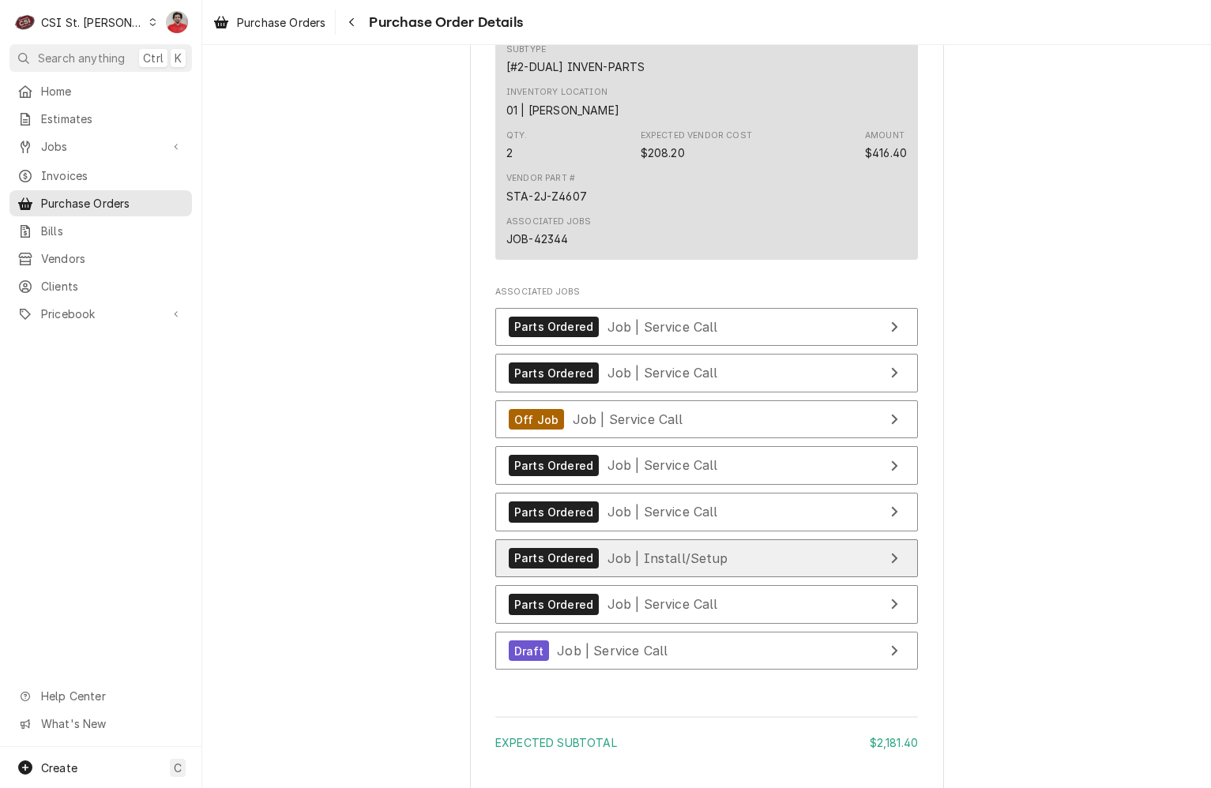
click at [619, 570] on div "Parts Ordered Job | Install/Setup" at bounding box center [619, 558] width 220 height 21
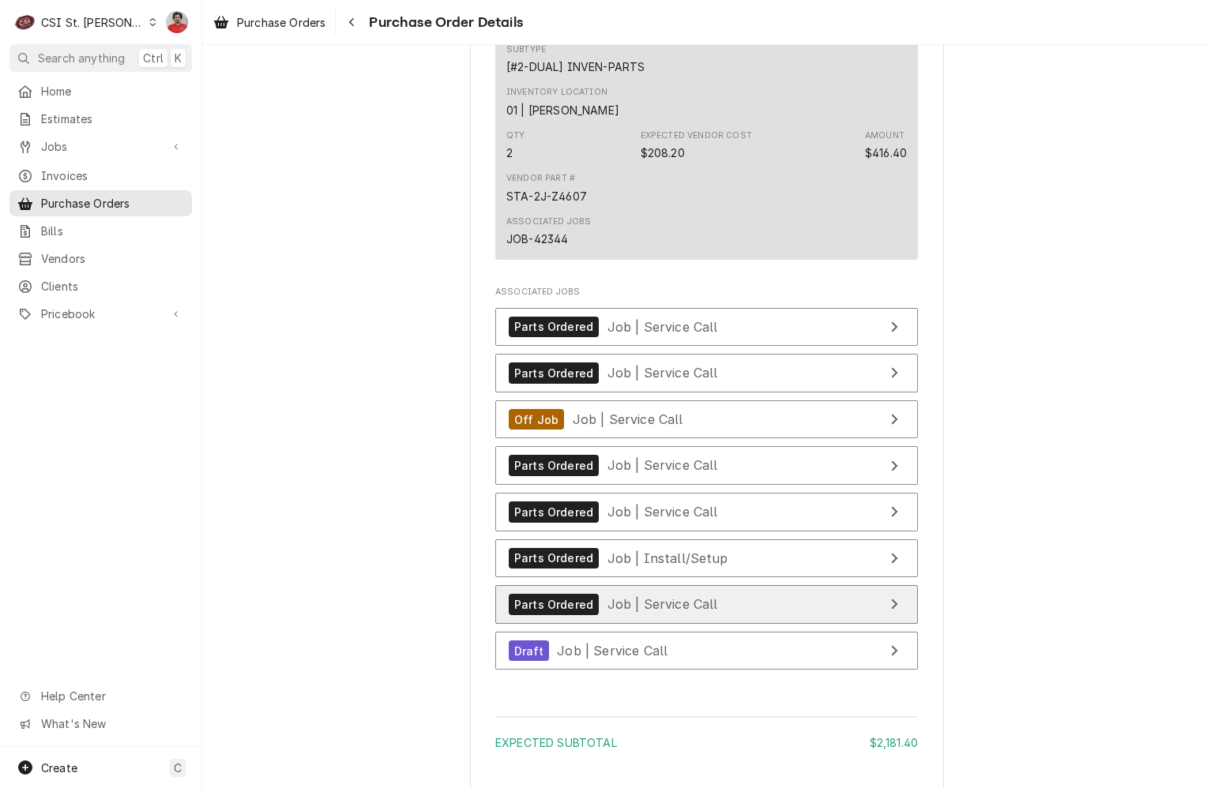
click at [619, 612] on span "Job | Service Call" at bounding box center [663, 604] width 111 height 16
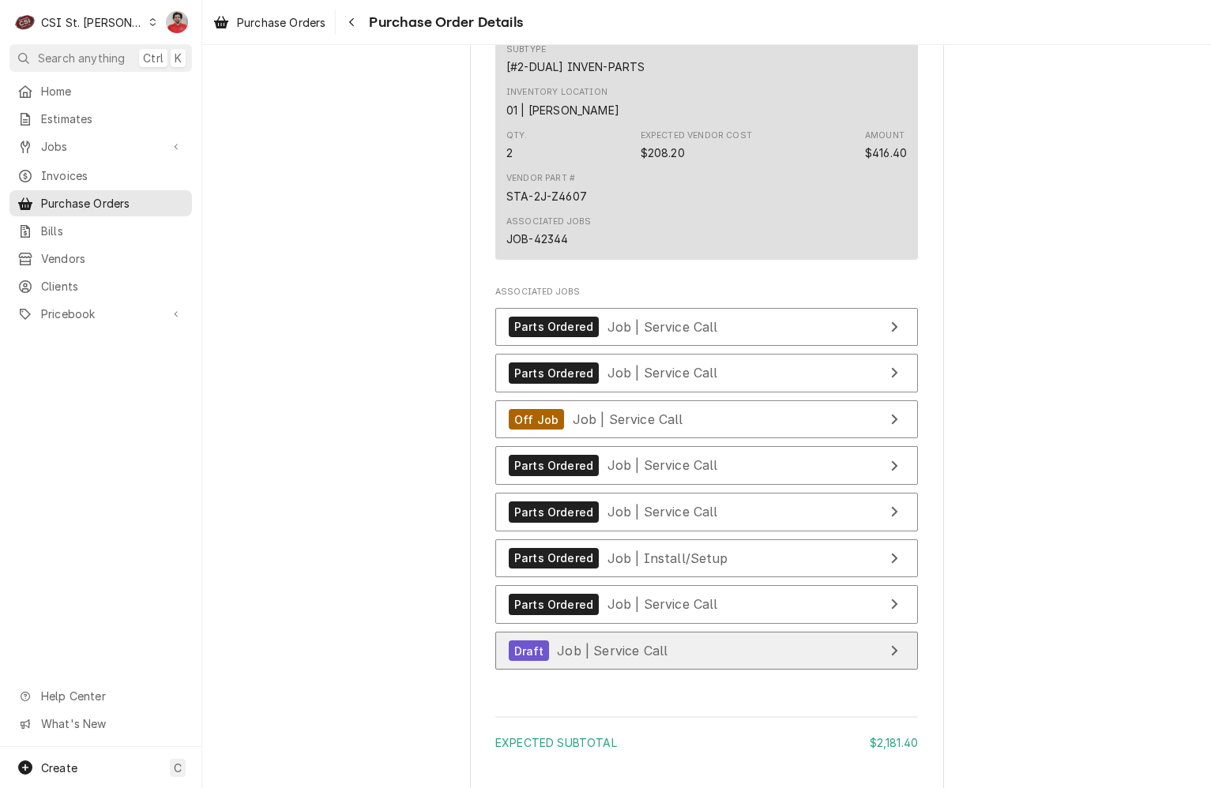
click at [616, 659] on span "Job | Service Call" at bounding box center [612, 651] width 111 height 16
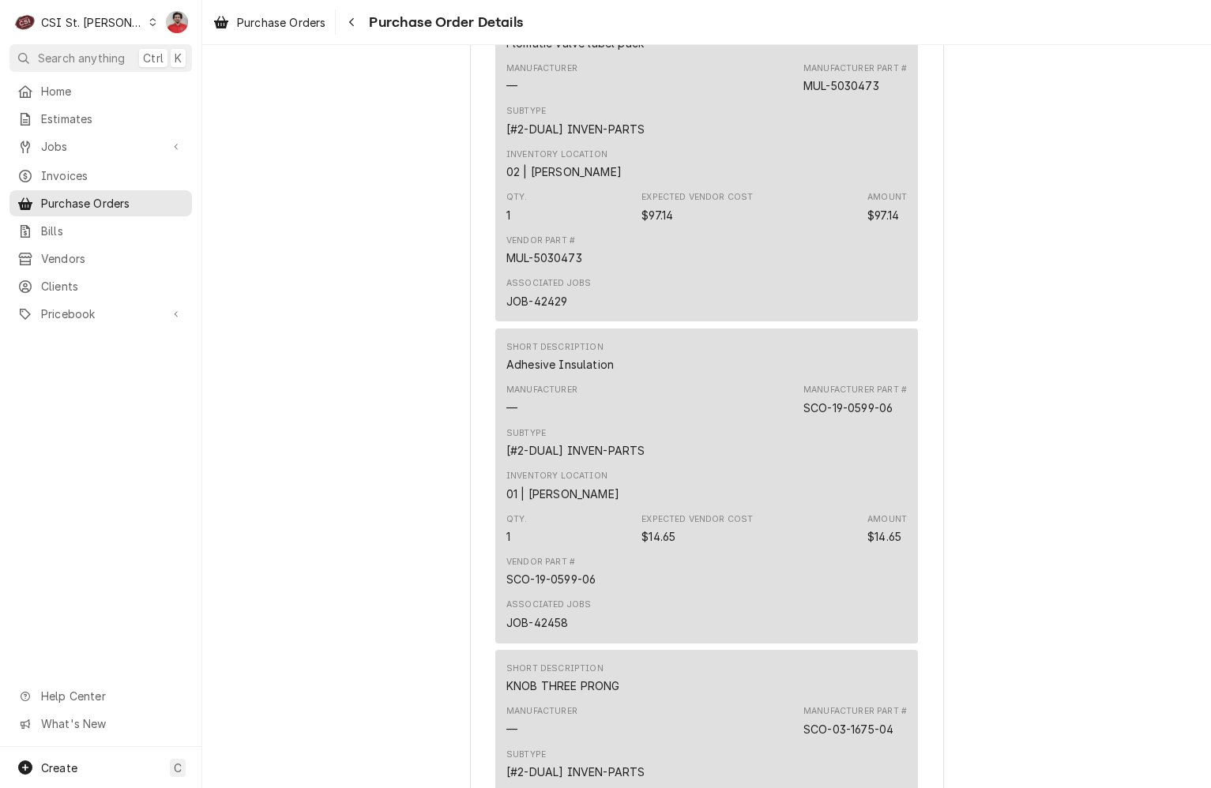
scroll to position [3286, 0]
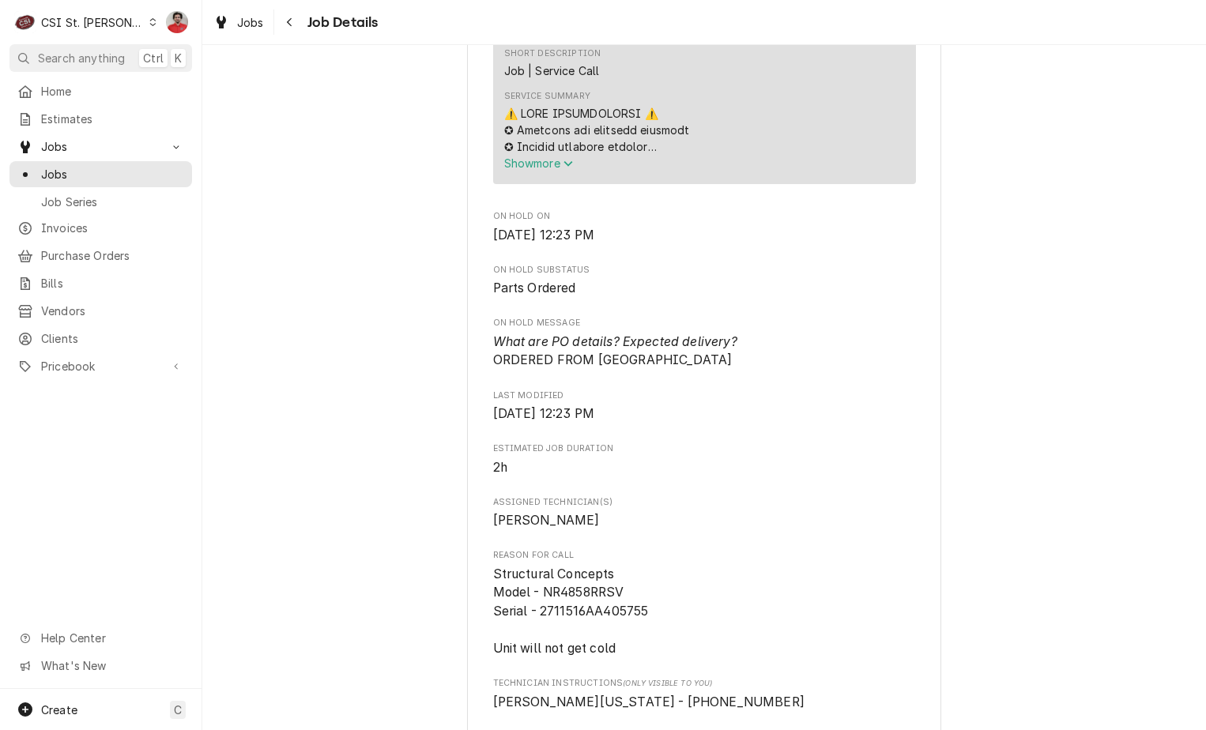
scroll to position [1264, 0]
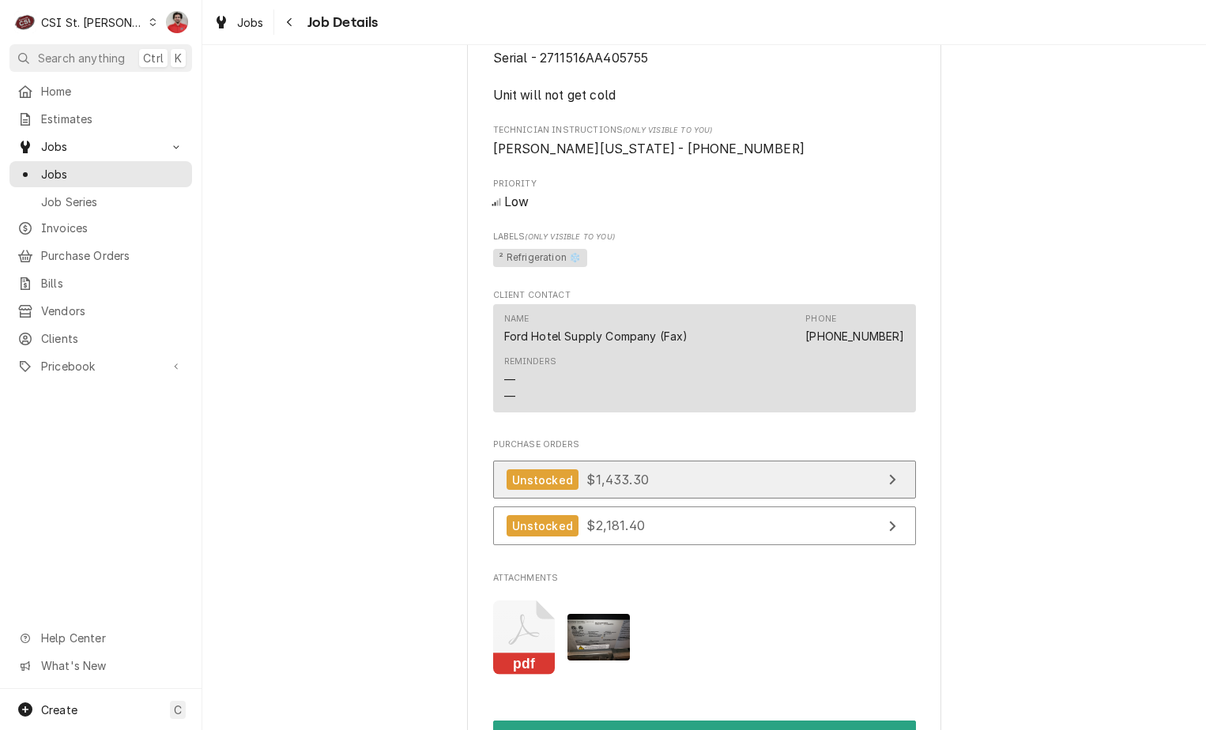
click at [725, 488] on link "Unstocked $1,433.30" at bounding box center [704, 480] width 423 height 39
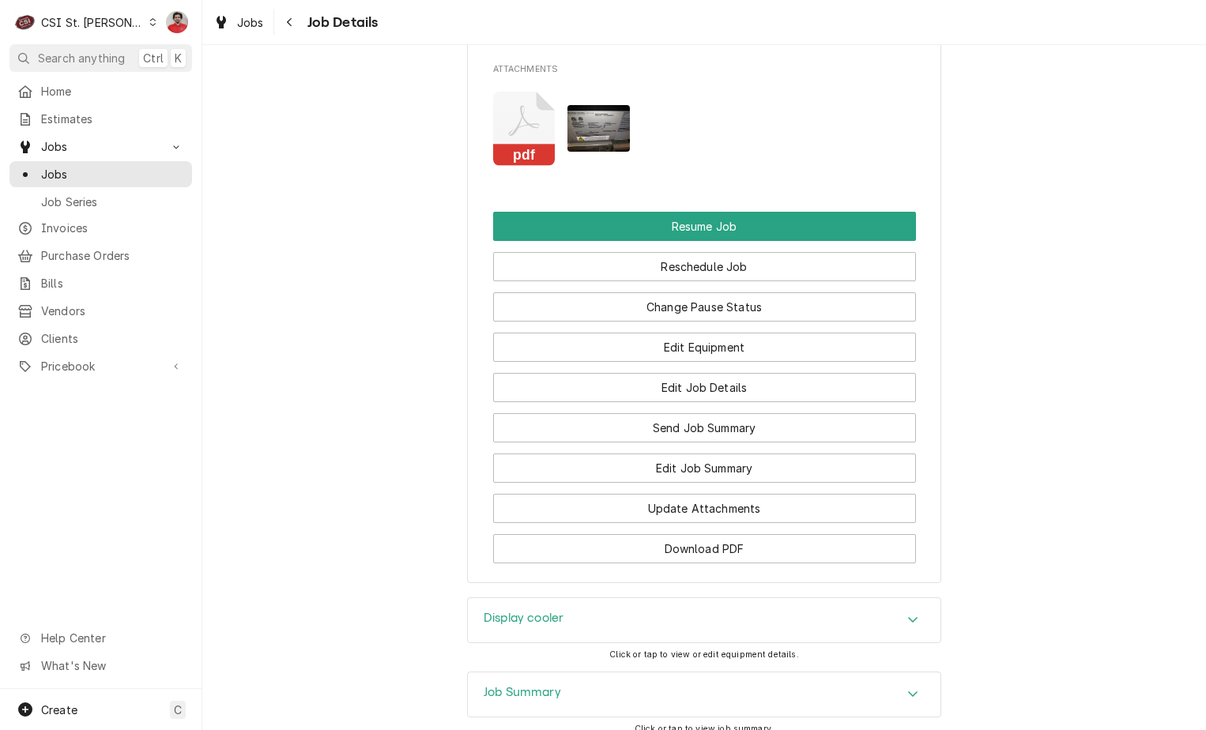
scroll to position [1896, 0]
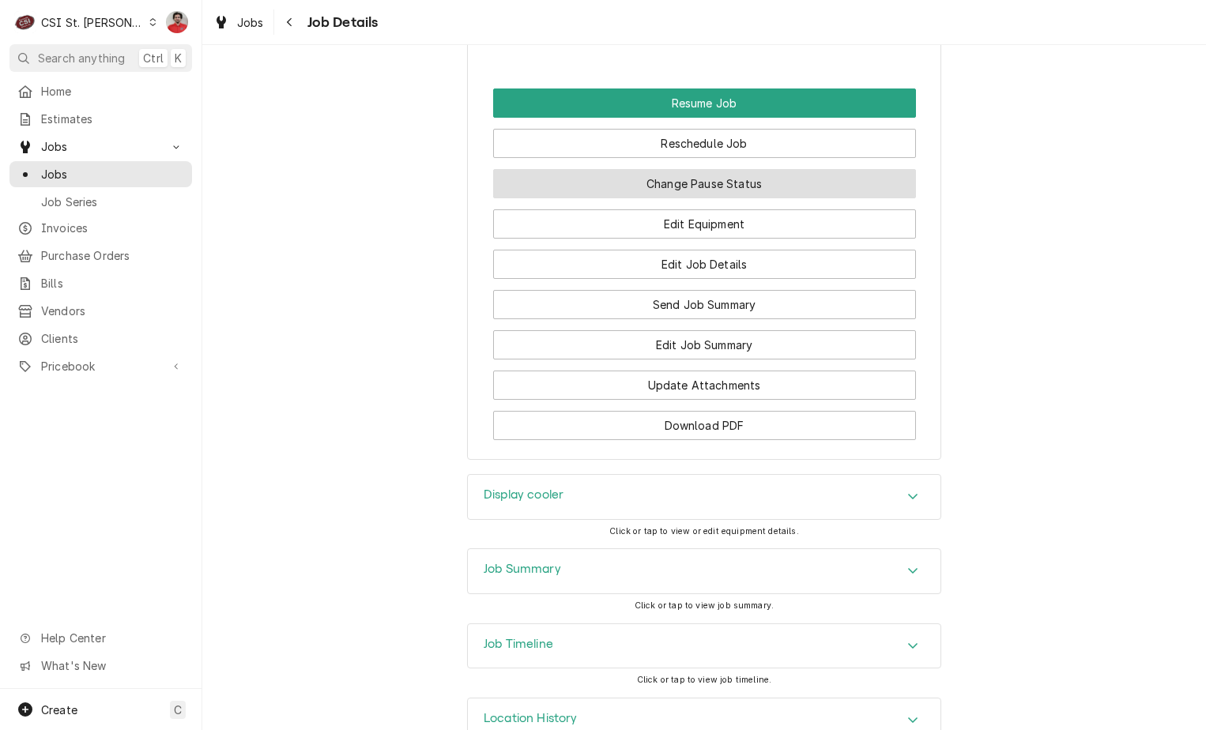
click at [759, 198] on button "Change Pause Status" at bounding box center [704, 183] width 423 height 29
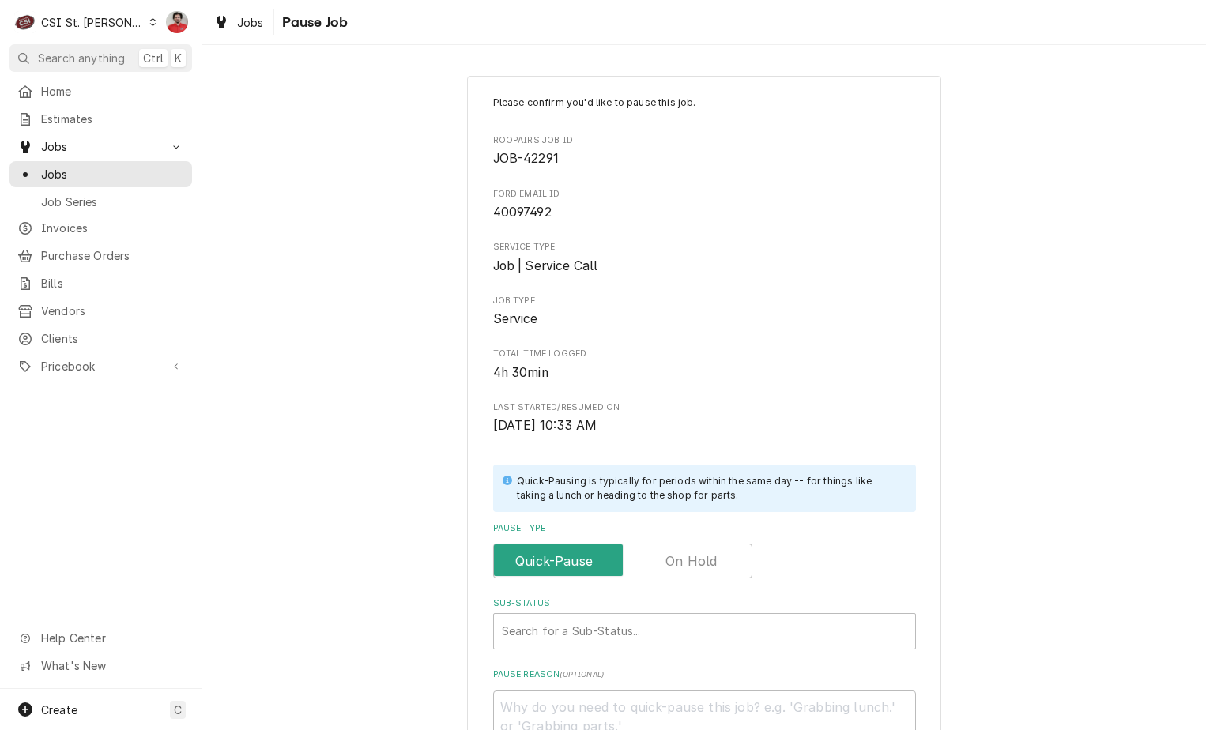
click at [705, 554] on label "Pause Type" at bounding box center [622, 561] width 259 height 35
click at [705, 554] on input "Pause Type" at bounding box center [622, 561] width 245 height 35
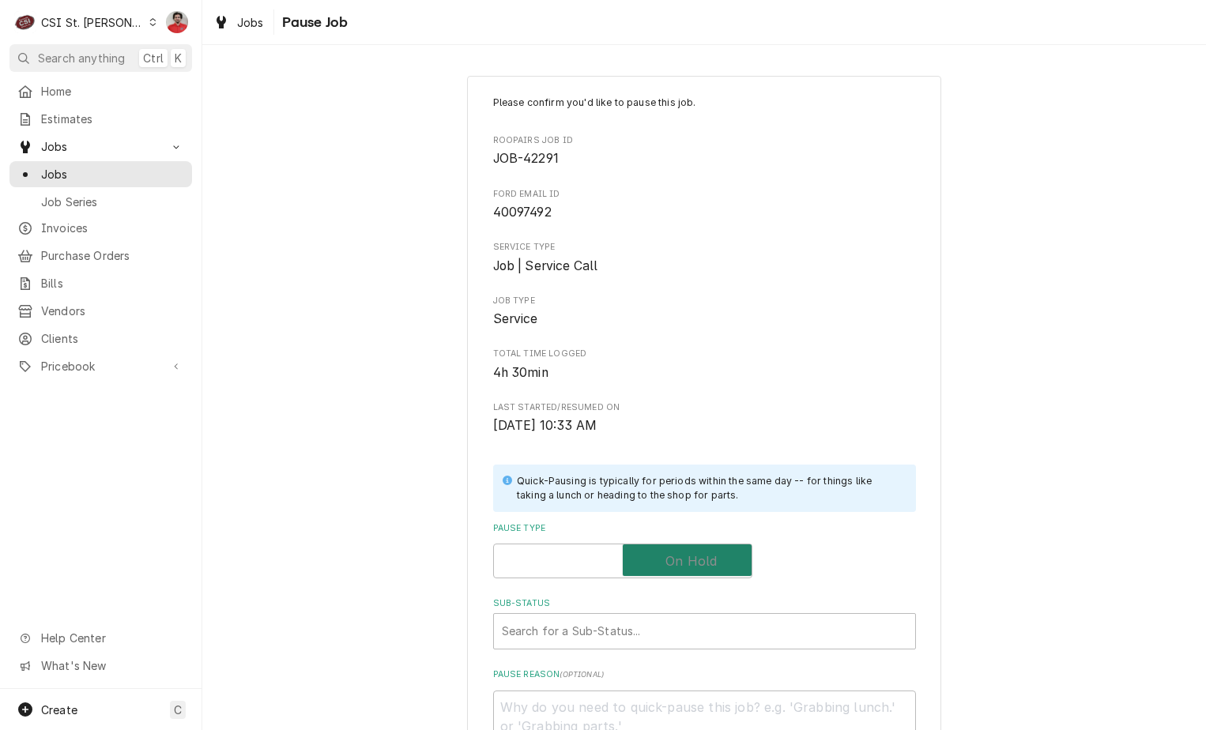
checkbox input "true"
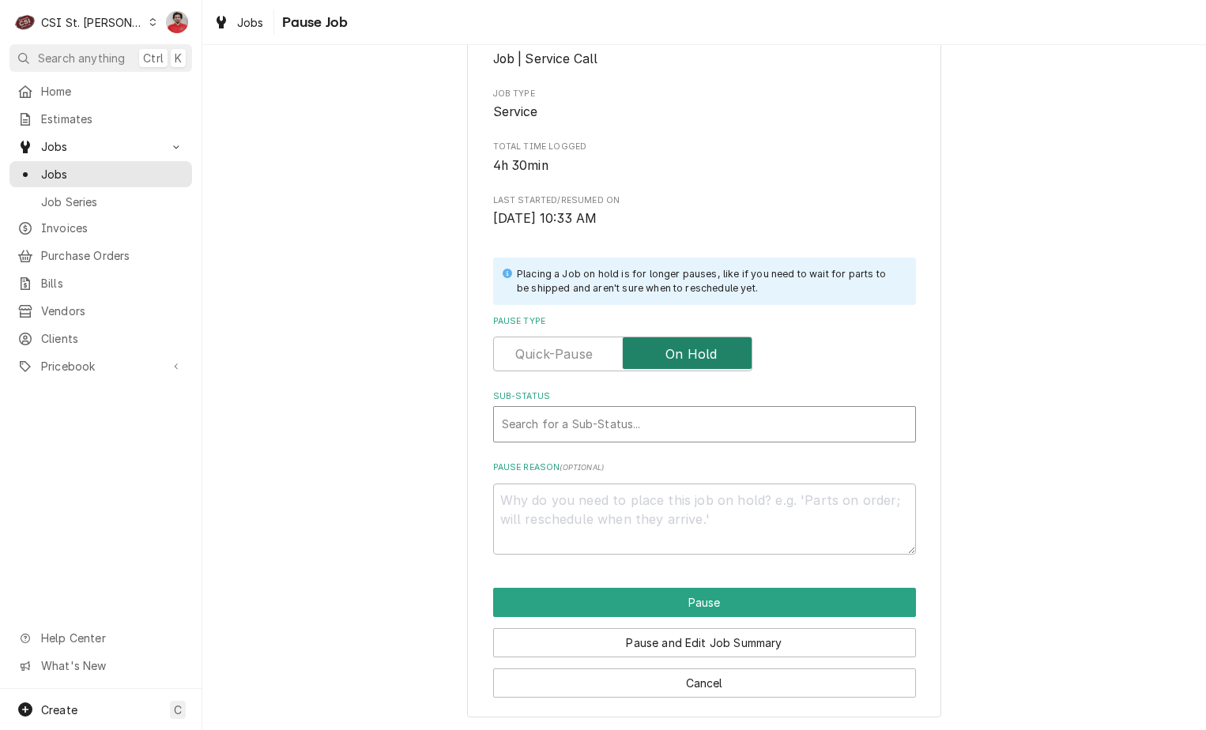
scroll to position [209, 0]
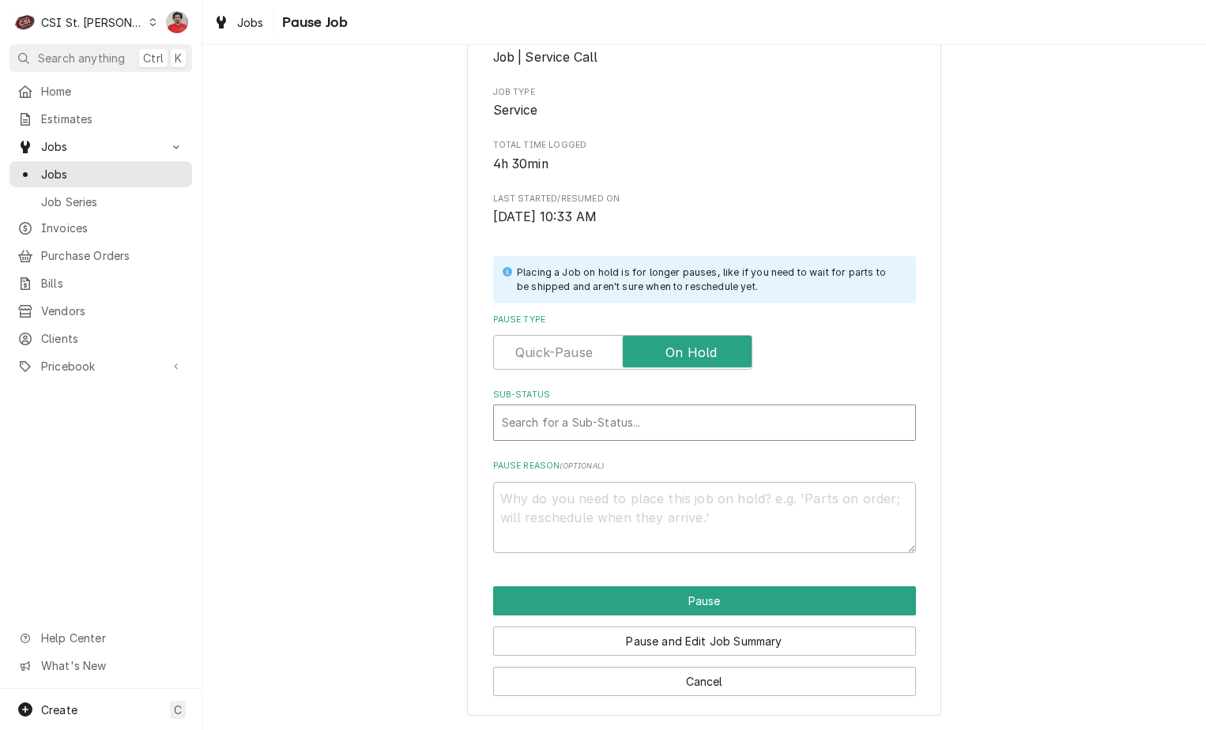
click at [739, 421] on div "Sub-Status" at bounding box center [704, 422] width 405 height 28
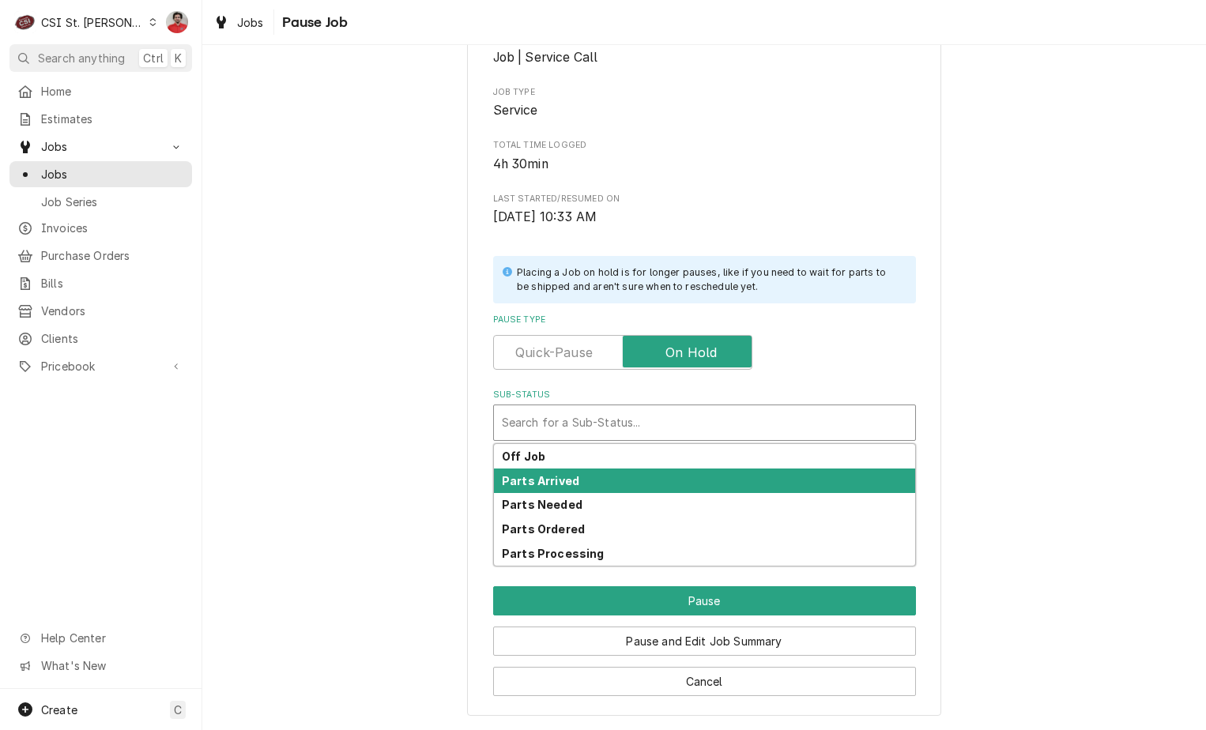
click at [729, 474] on div "Parts Arrived" at bounding box center [704, 480] width 421 height 24
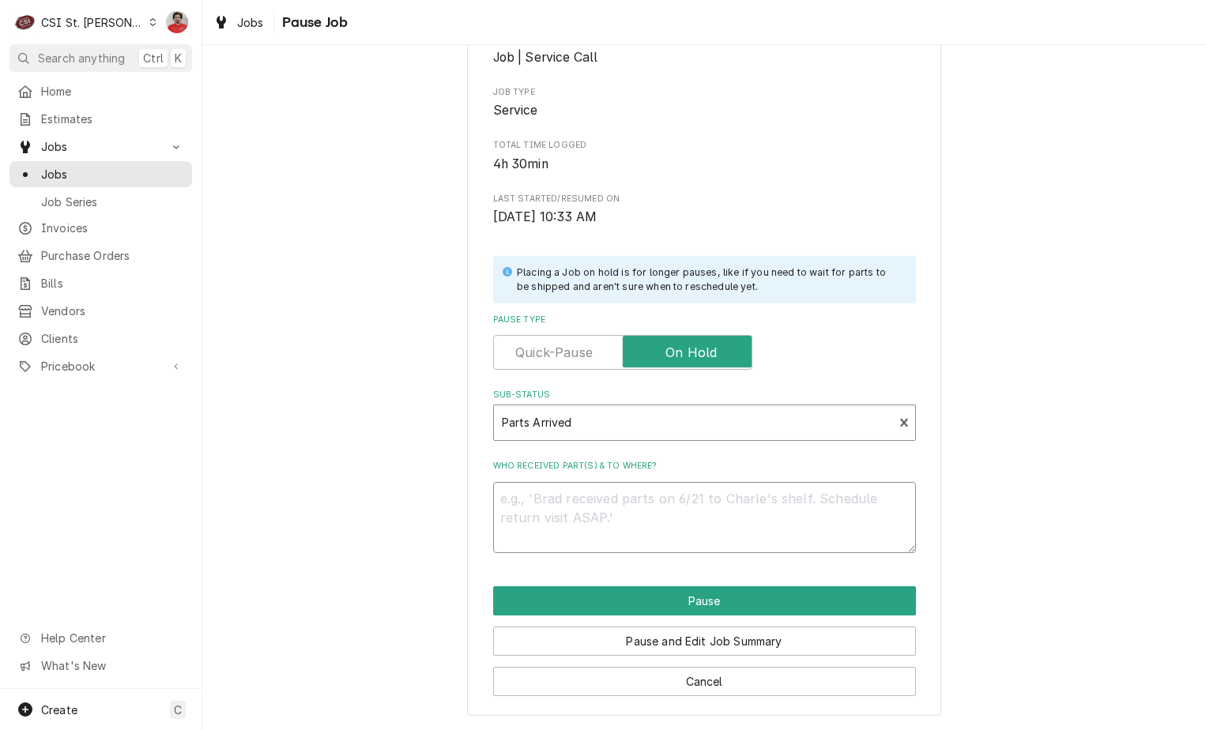
click at [725, 492] on textarea "Who received part(s) & to where?" at bounding box center [704, 517] width 423 height 71
type textarea "x"
type textarea "R"
type textarea "x"
type textarea "RE"
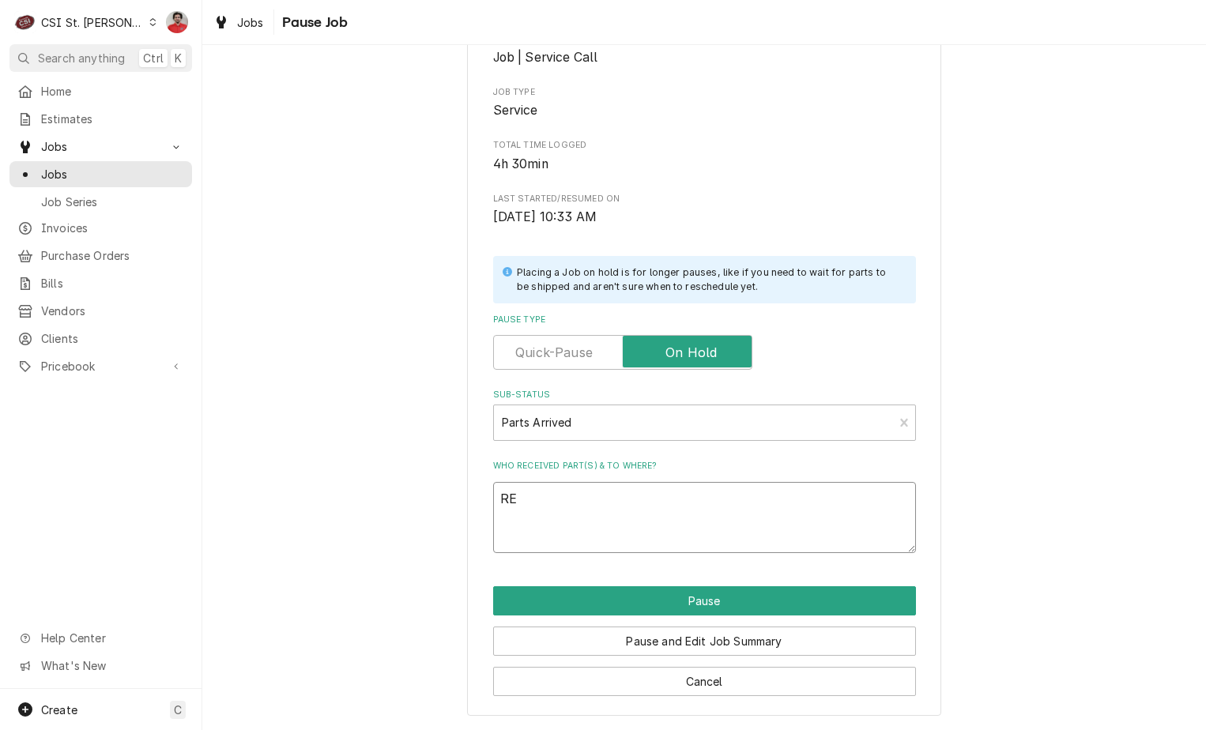
type textarea "x"
type textarea "REc"
type textarea "x"
type textarea "RE"
type textarea "x"
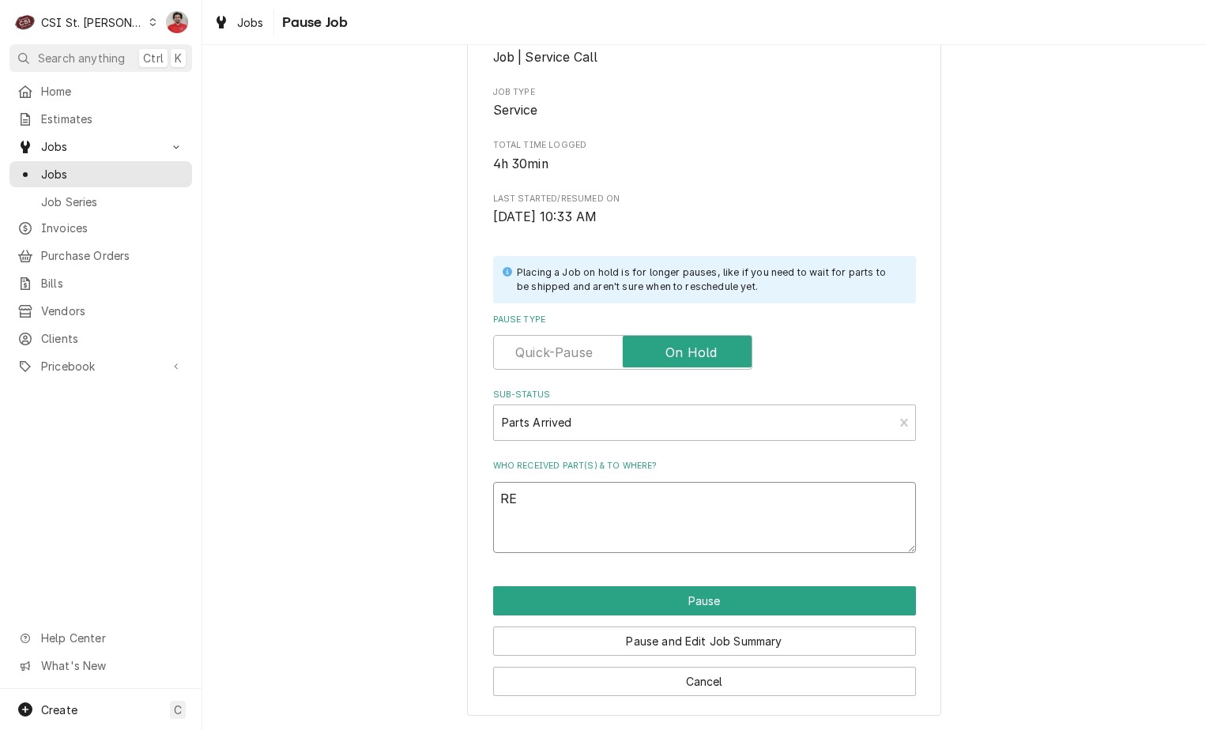
type textarea "R"
type textarea "x"
type textarea "Re"
type textarea "x"
type textarea "Rec"
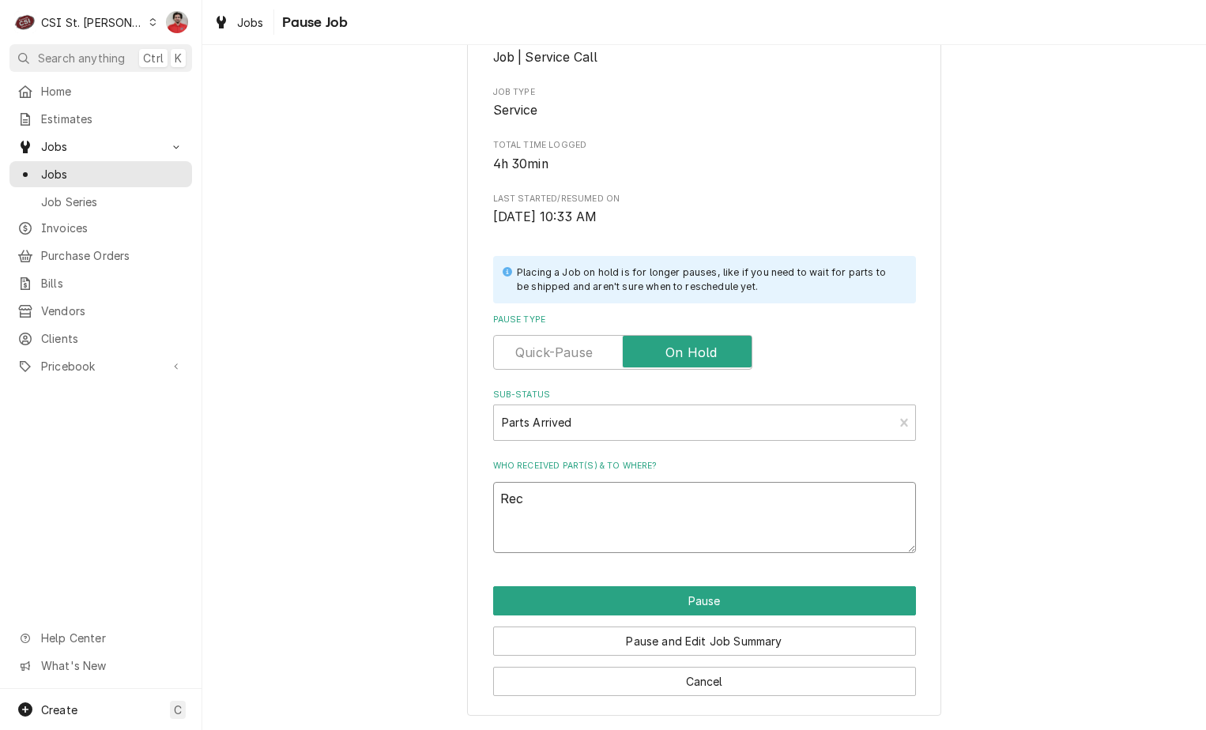
type textarea "x"
type textarea "Rec"
type textarea "x"
type textarea "Rec S"
type textarea "x"
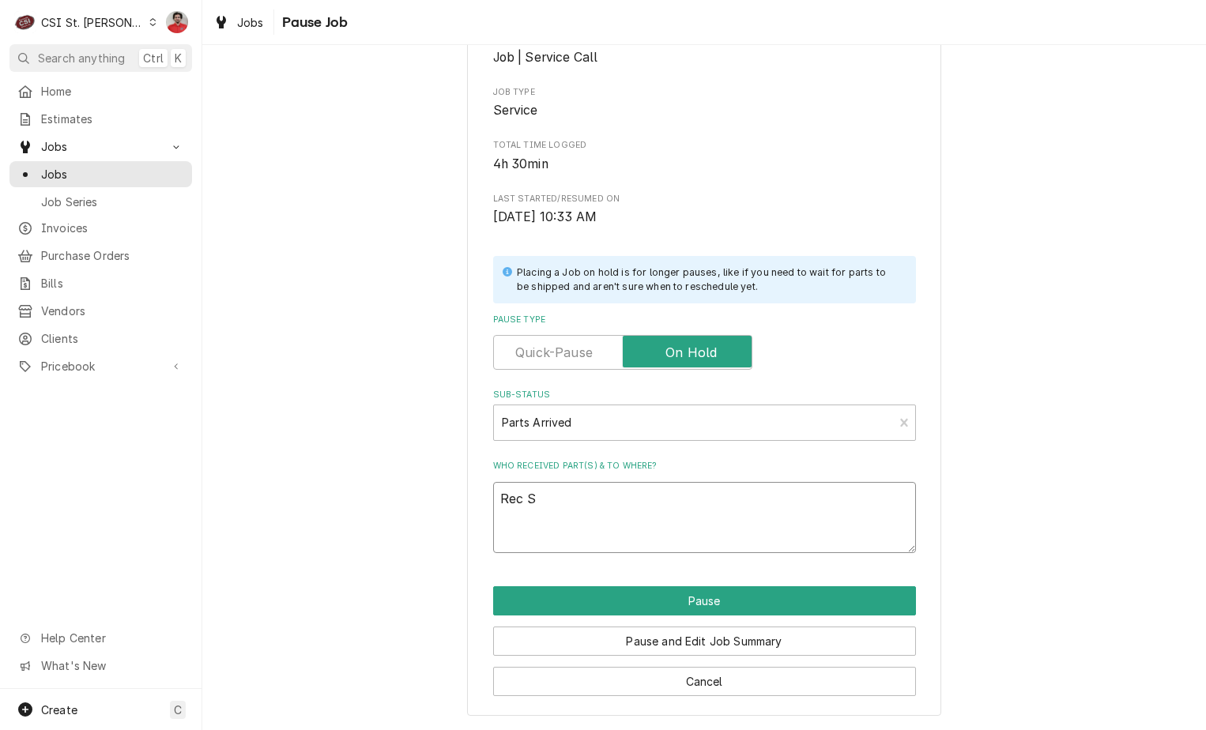
type textarea "Rec ST"
type textarea "x"
type textarea "Rec STR"
type textarea "x"
type textarea "Rec STR-"
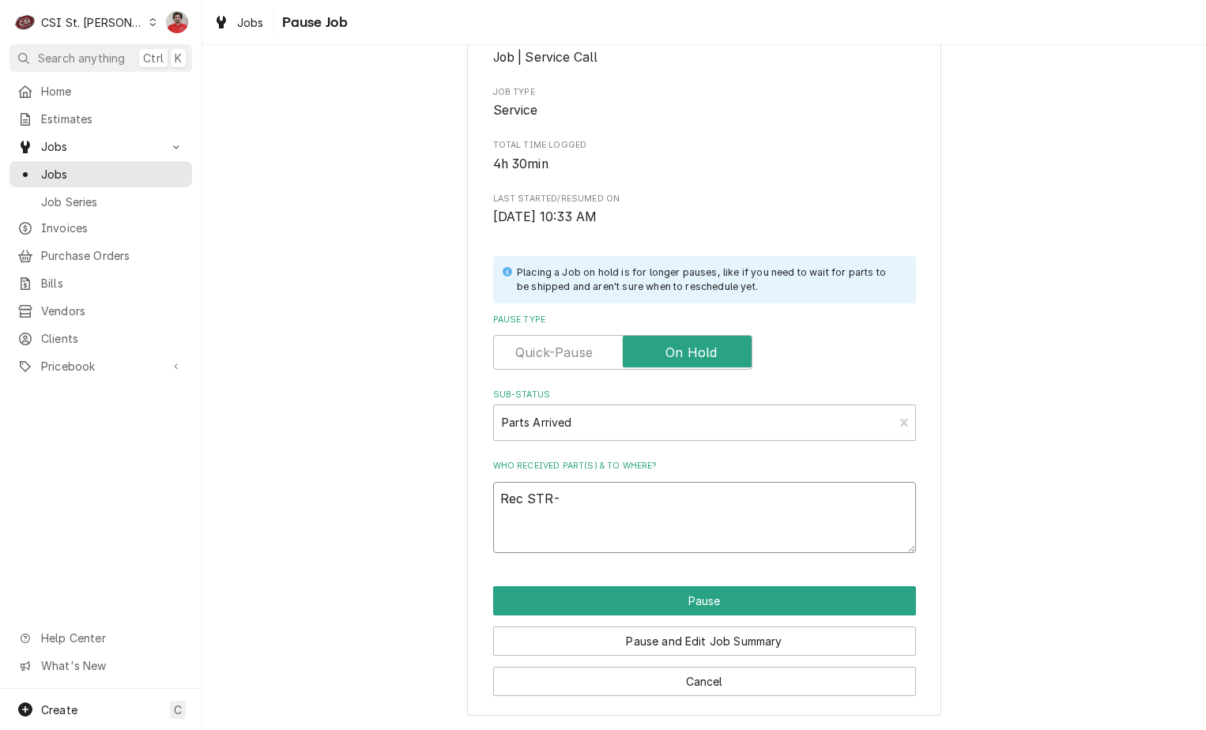
type textarea "x"
type textarea "Rec STR-2"
type textarea "x"
type textarea "Rec STR-20"
type textarea "x"
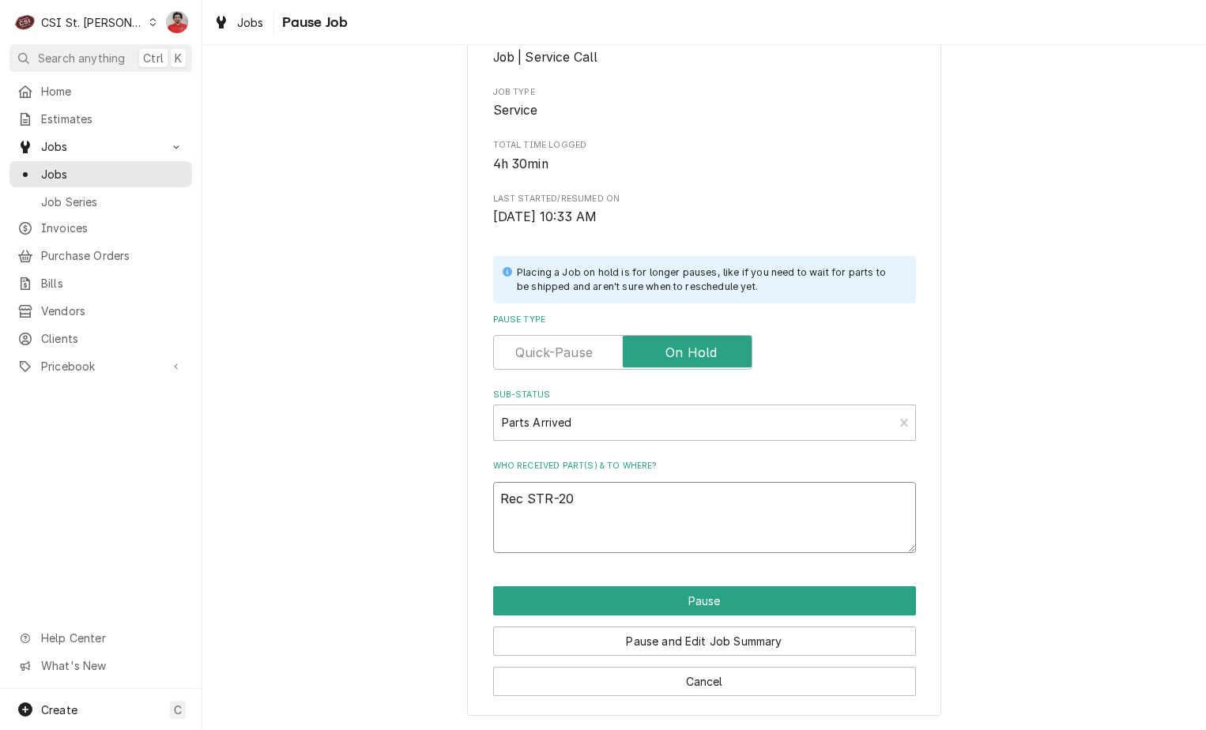
type textarea "Rec STR-20-"
type textarea "x"
type textarea "Rec STR-20-1"
type textarea "x"
type textarea "Rec STR-20-"
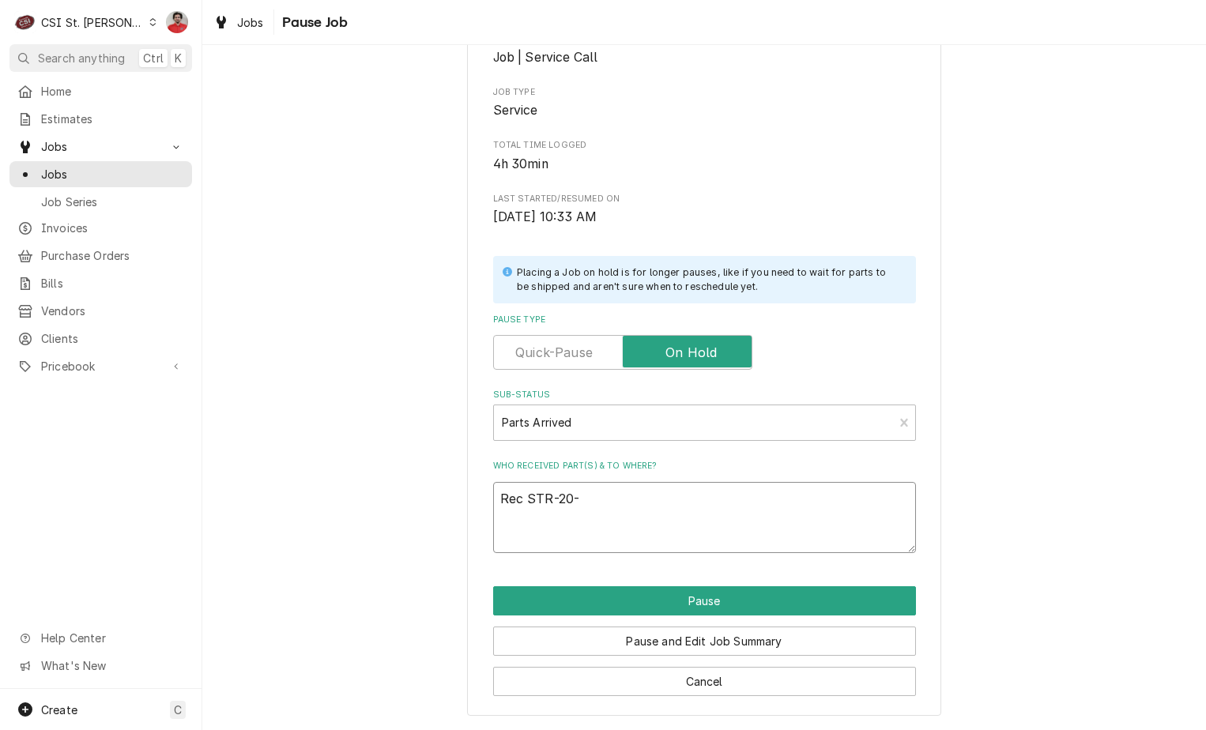
type textarea "x"
type textarea "Rec STR-20-9"
type textarea "x"
type textarea "Rec STR-20-99"
type textarea "x"
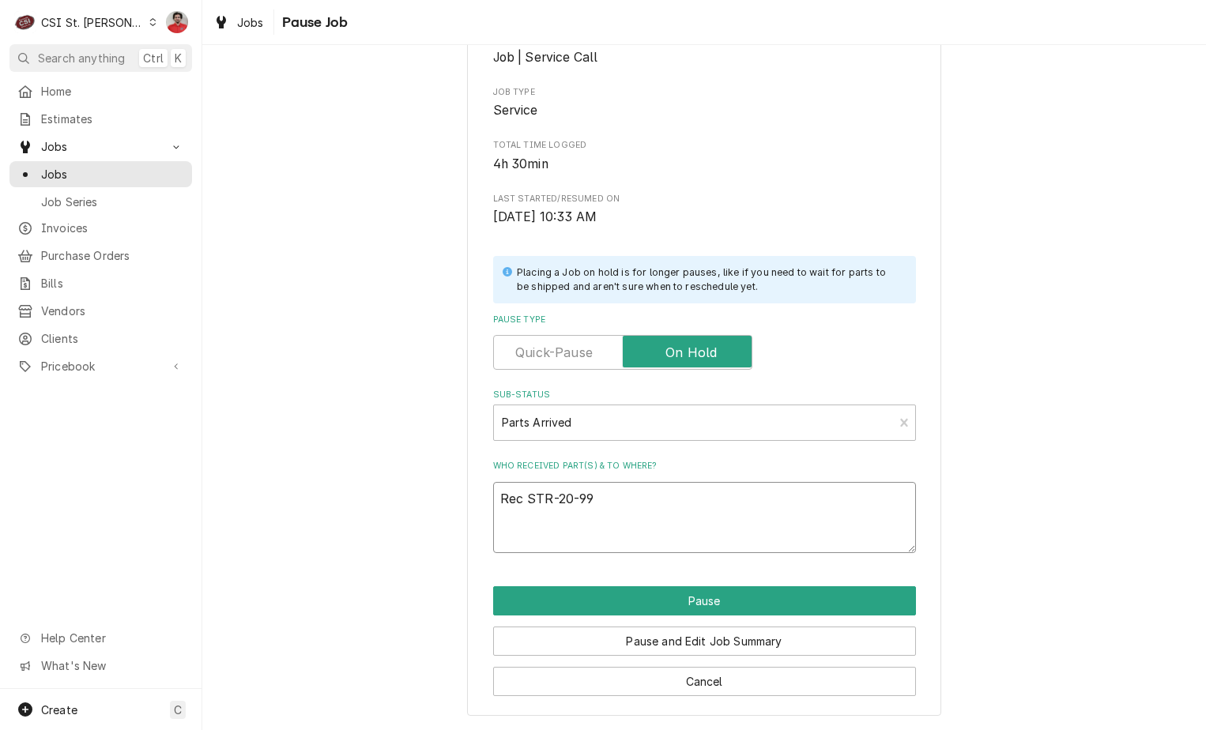
type textarea "Rec STR-20-991"
type textarea "x"
type textarea "Rec STR-20-9913"
type textarea "x"
type textarea "Rec STR-20-99134"
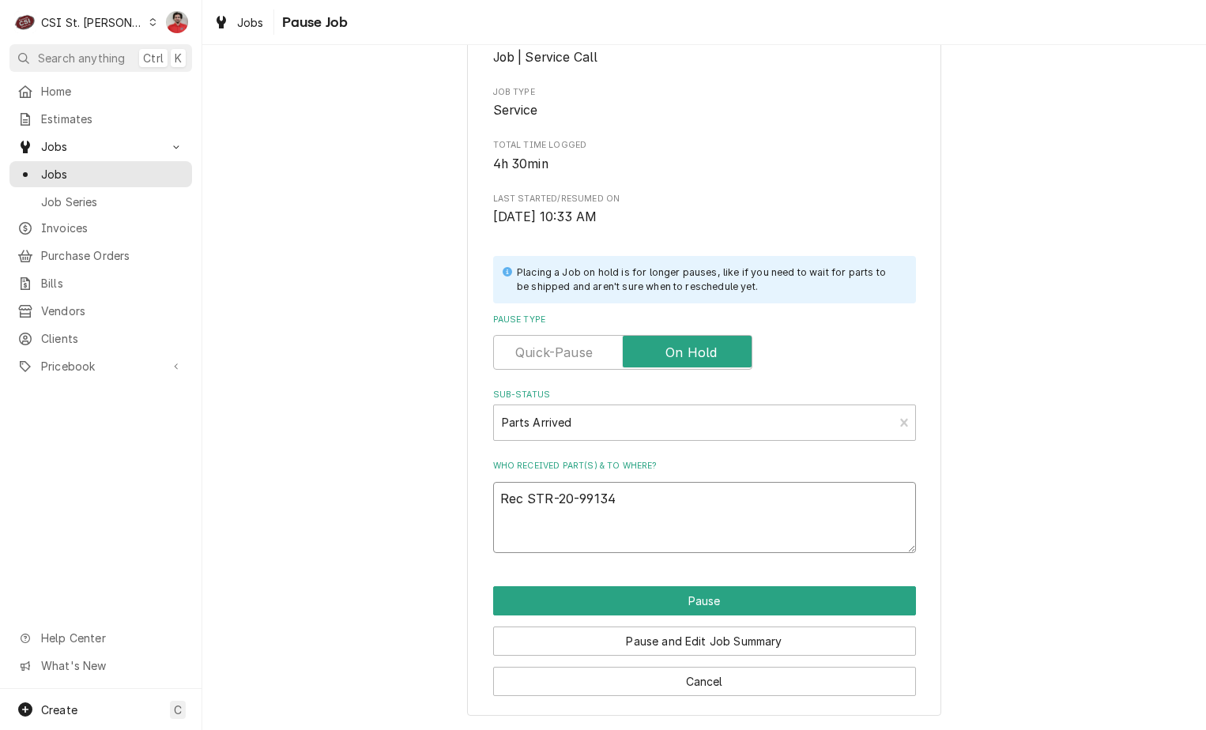
type textarea "x"
type textarea "Rec STR-20-99134"
type textarea "x"
type textarea "Rec STR-20-99134 t"
type textarea "x"
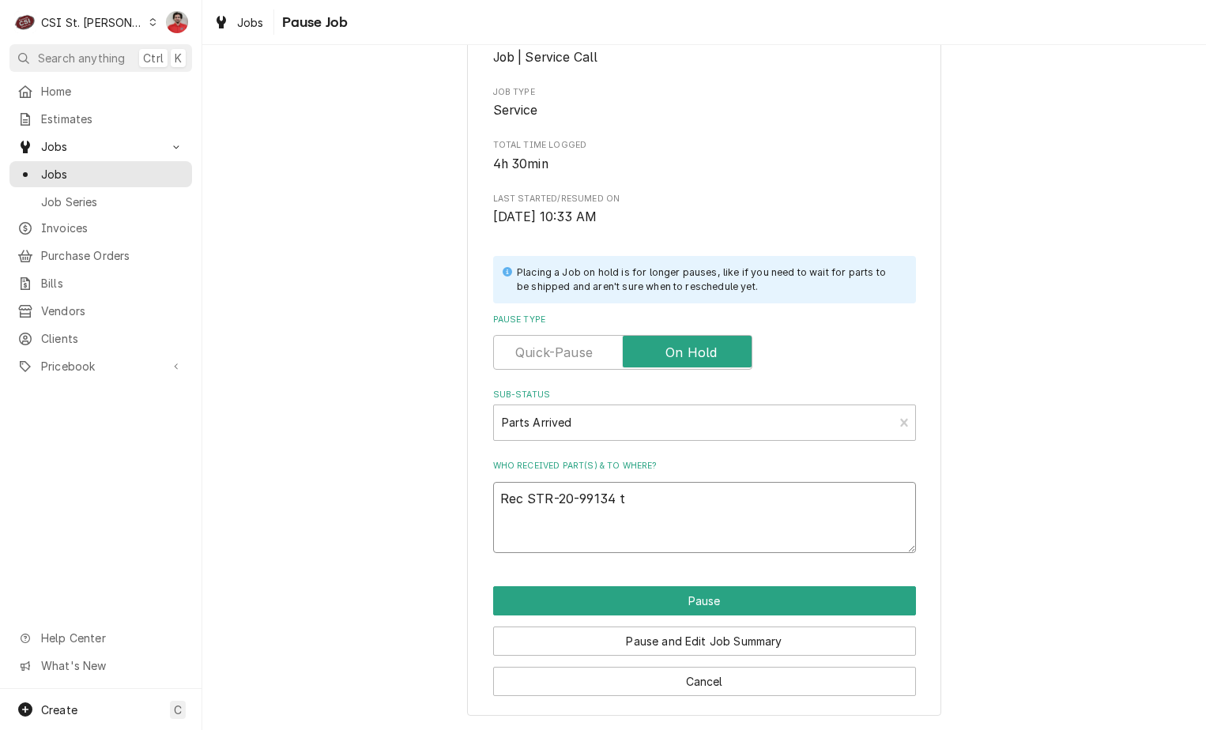
type textarea "Rec STR-20-99134 to"
type textarea "x"
type textarea "Rec STR-20-99134 to"
type textarea "x"
type textarea "Rec STR-20-99134 to R"
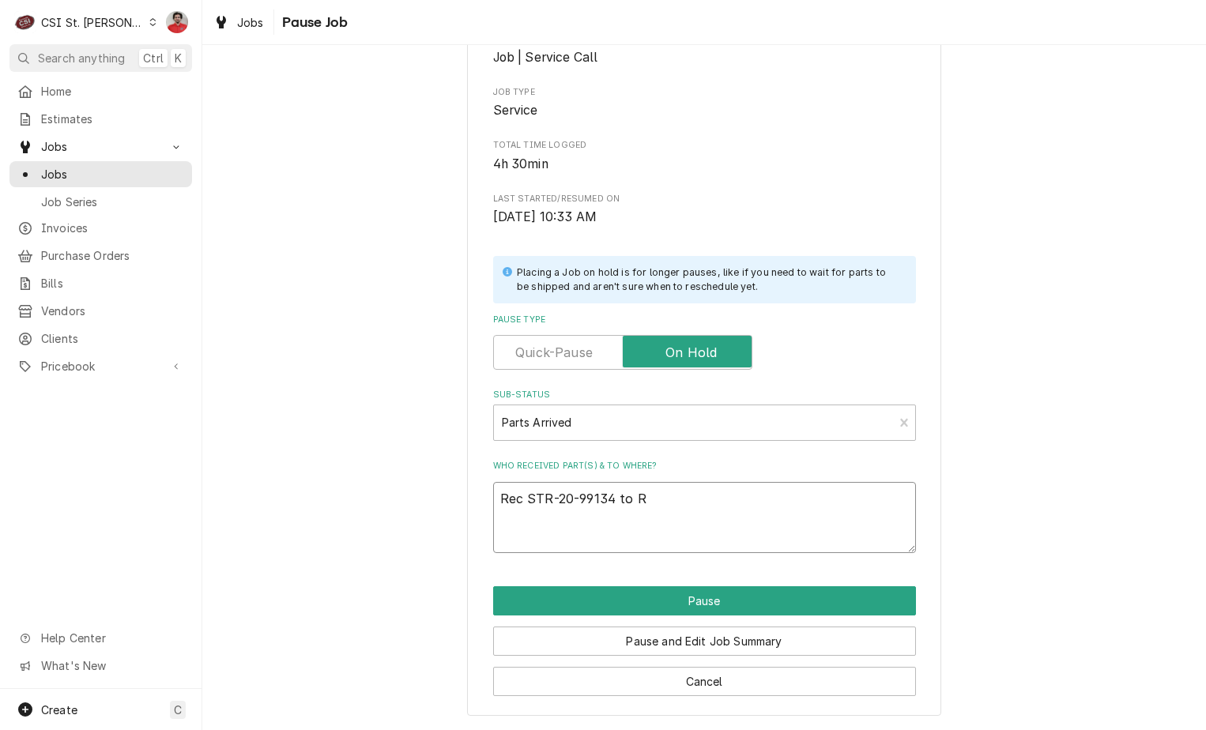
type textarea "x"
type textarea "Rec STR-20-99134 to Ry"
type textarea "x"
type textarea "Rec STR-20-99134 to Rya"
type textarea "x"
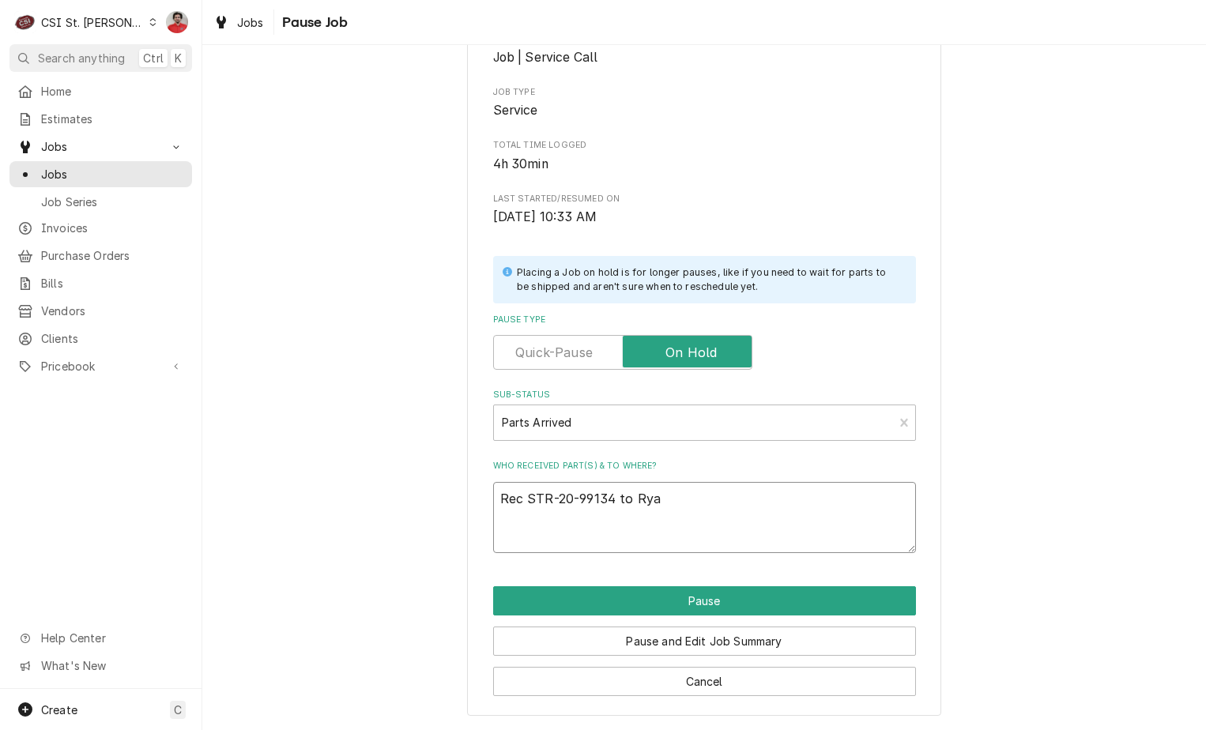
type textarea "Rec STR-20-99134 to Ryan"
type textarea "x"
type textarea "Rec STR-20-99134 to Ryan"
type textarea "x"
type textarea "Rec STR-20-99134 to Ryan P"
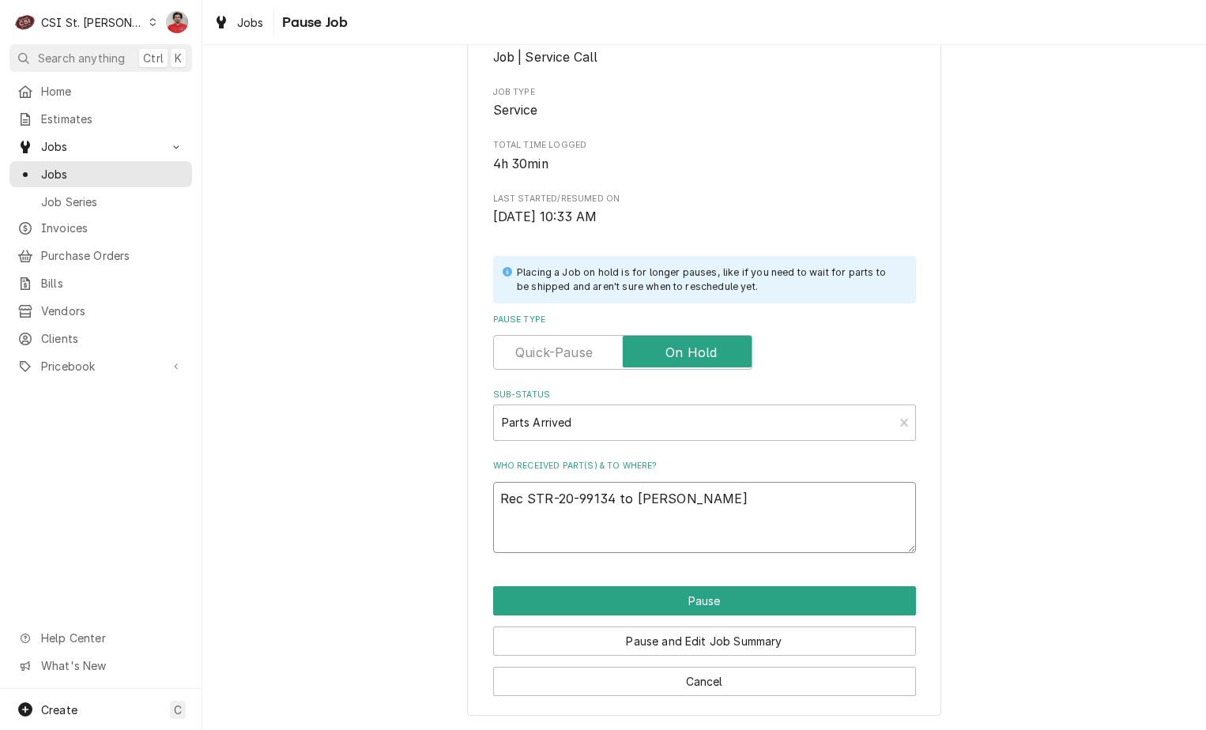
type textarea "x"
type textarea "Rec STR-20-99134 to Ryan P'"
type textarea "x"
type textarea "Rec STR-20-99134 to Ryan P's"
type textarea "x"
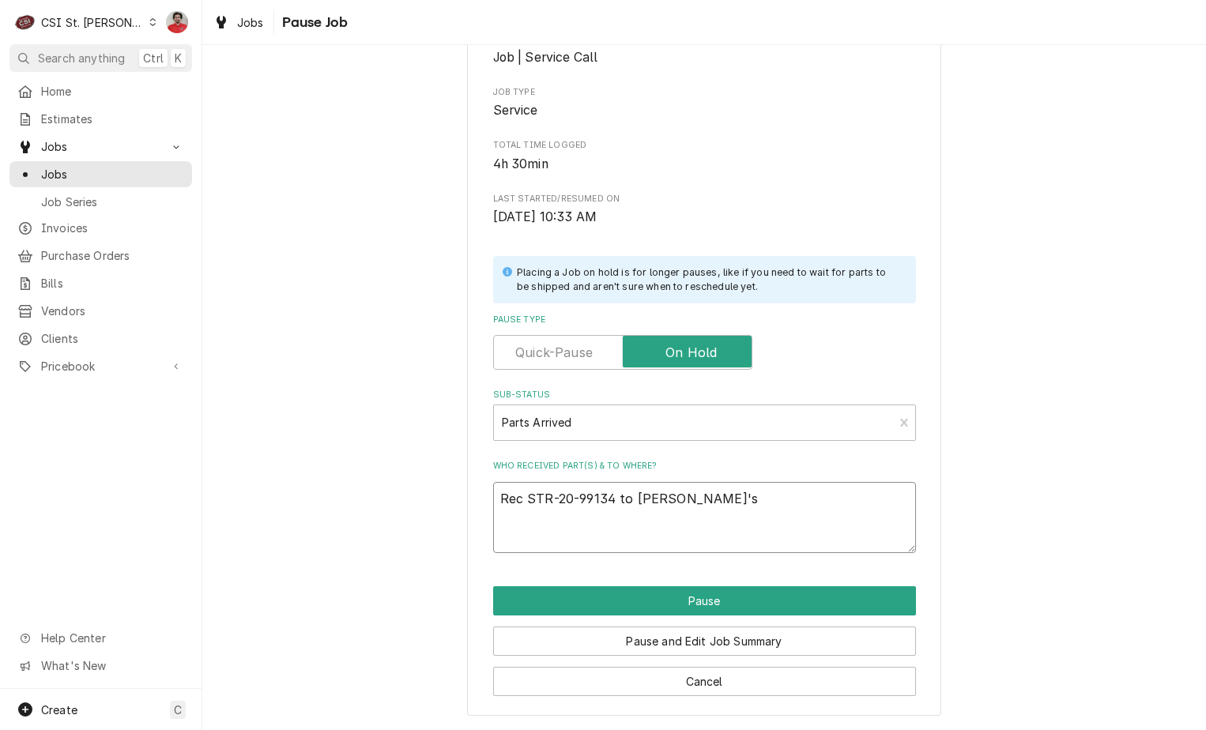
type textarea "Rec STR-20-99134 to Ryan P's"
type textarea "x"
type textarea "Rec STR-20-99134 to Ryan P's s"
type textarea "x"
type textarea "Rec STR-20-99134 to Ryan P's sh"
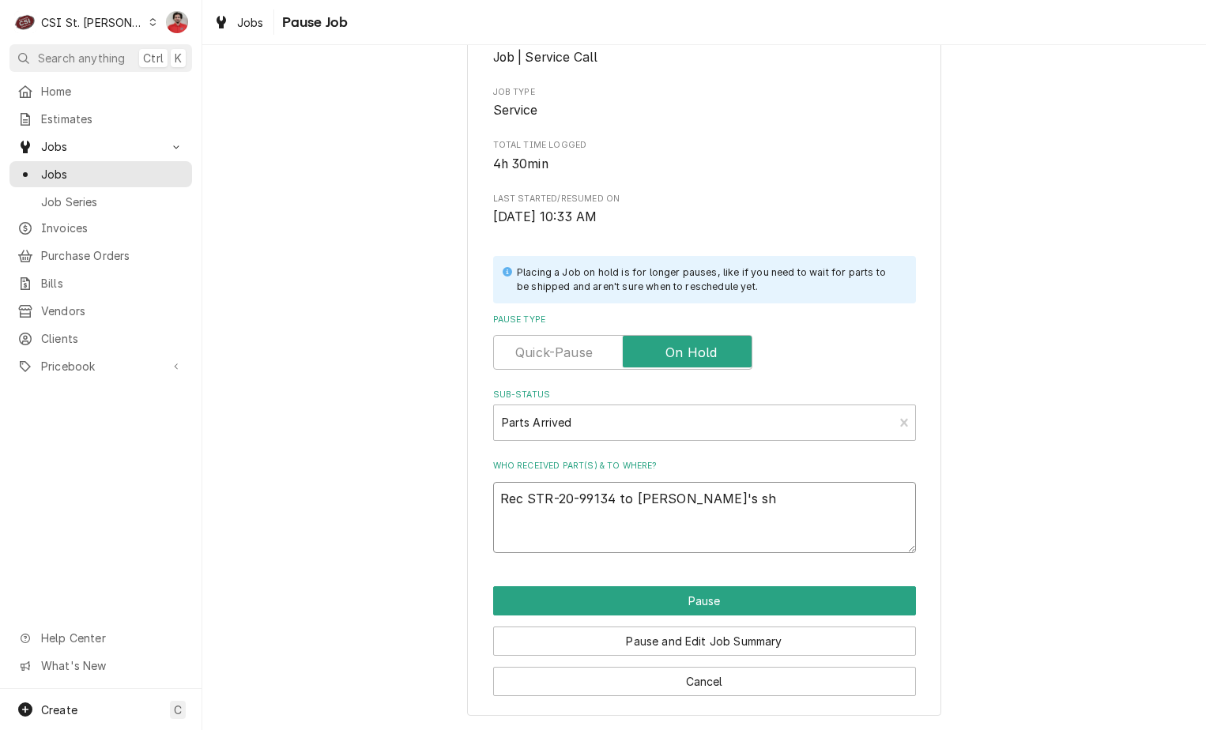
type textarea "x"
type textarea "Rec STR-20-99134 to Ryan P's she"
type textarea "x"
type textarea "Rec STR-20-99134 to Ryan P's shel"
type textarea "x"
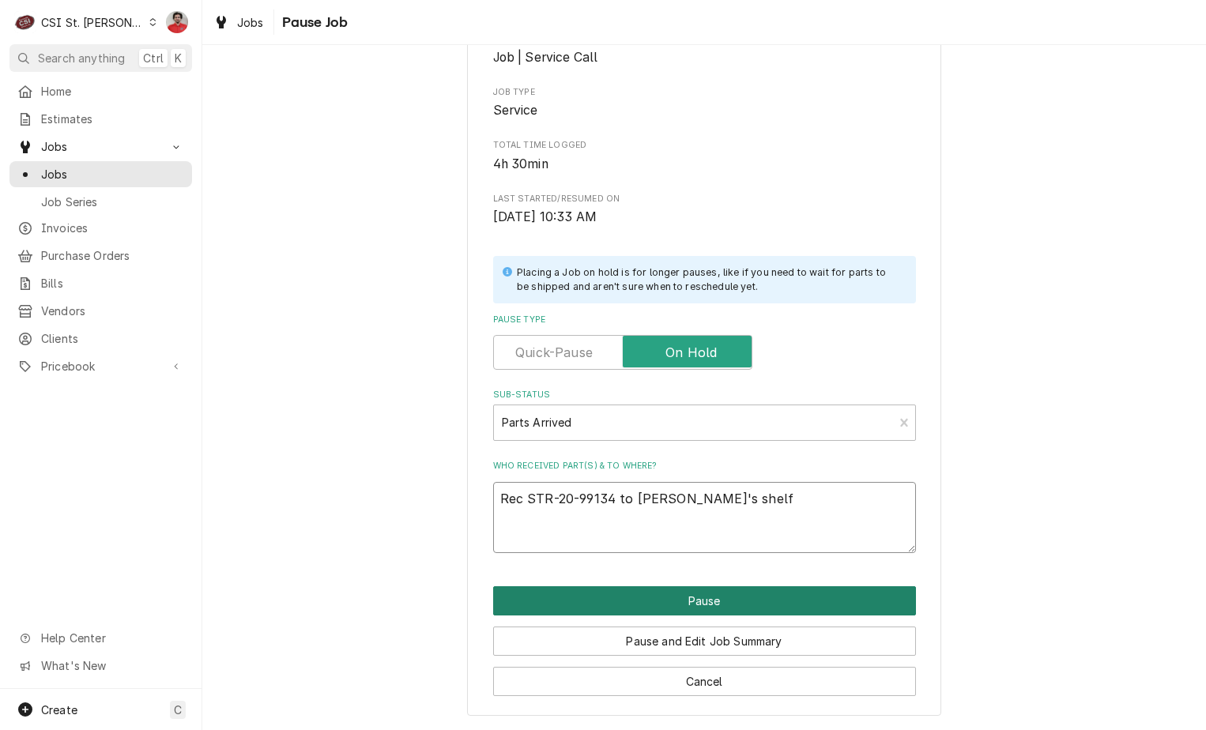
type textarea "Rec STR-20-99134 to Ryan P's shelf"
click at [840, 593] on button "Pause" at bounding box center [704, 600] width 423 height 29
type textarea "x"
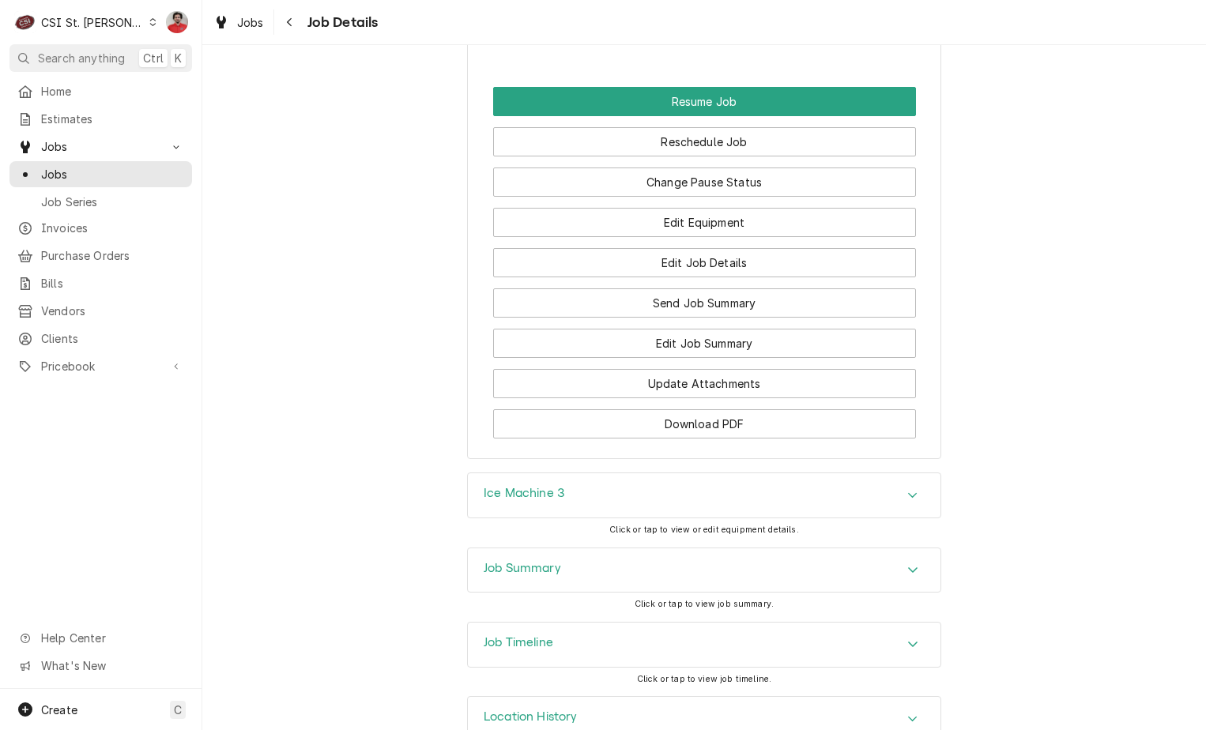
scroll to position [2517, 0]
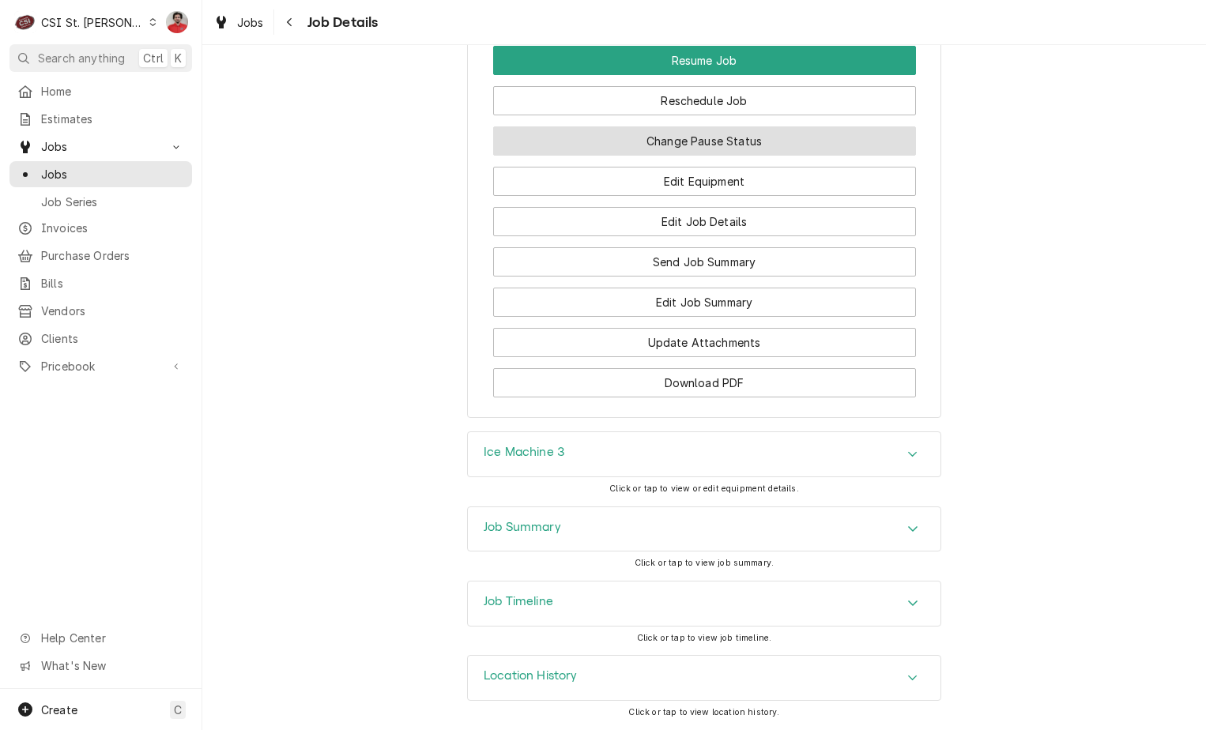
click at [701, 138] on button "Change Pause Status" at bounding box center [704, 140] width 423 height 29
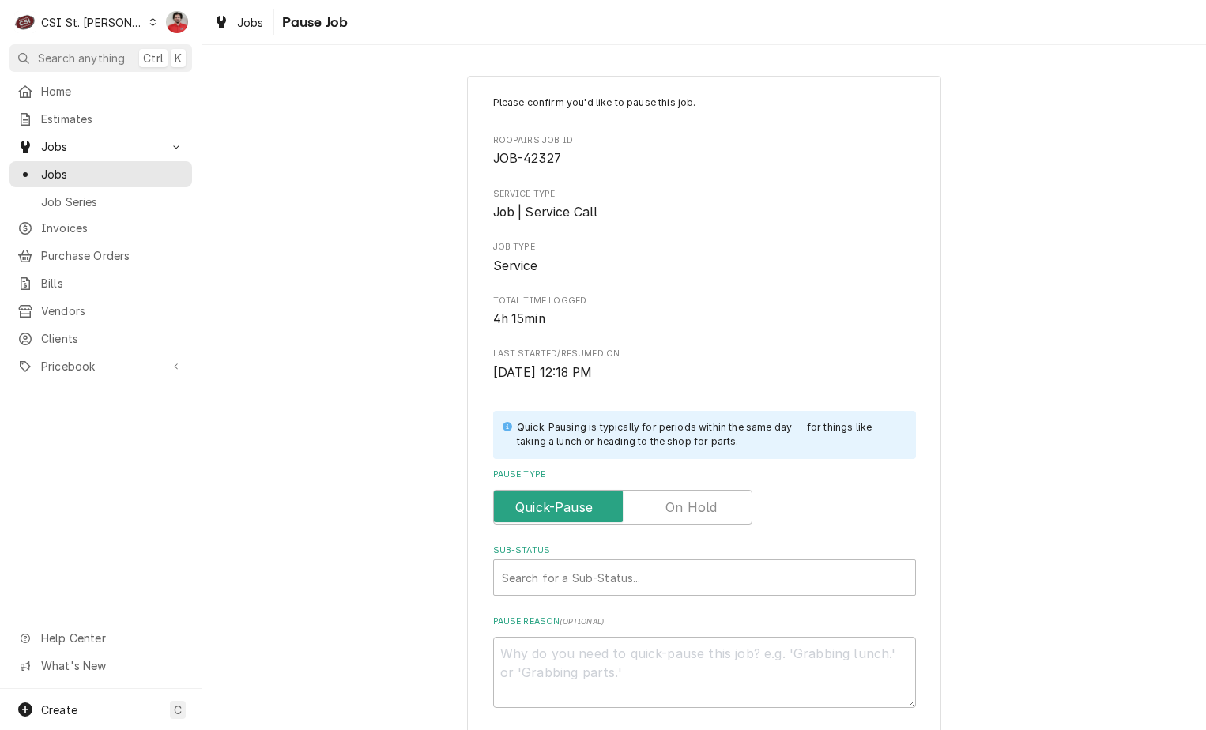
click at [687, 515] on label "Pause Type" at bounding box center [622, 507] width 259 height 35
click at [687, 515] on input "Pause Type" at bounding box center [622, 507] width 245 height 35
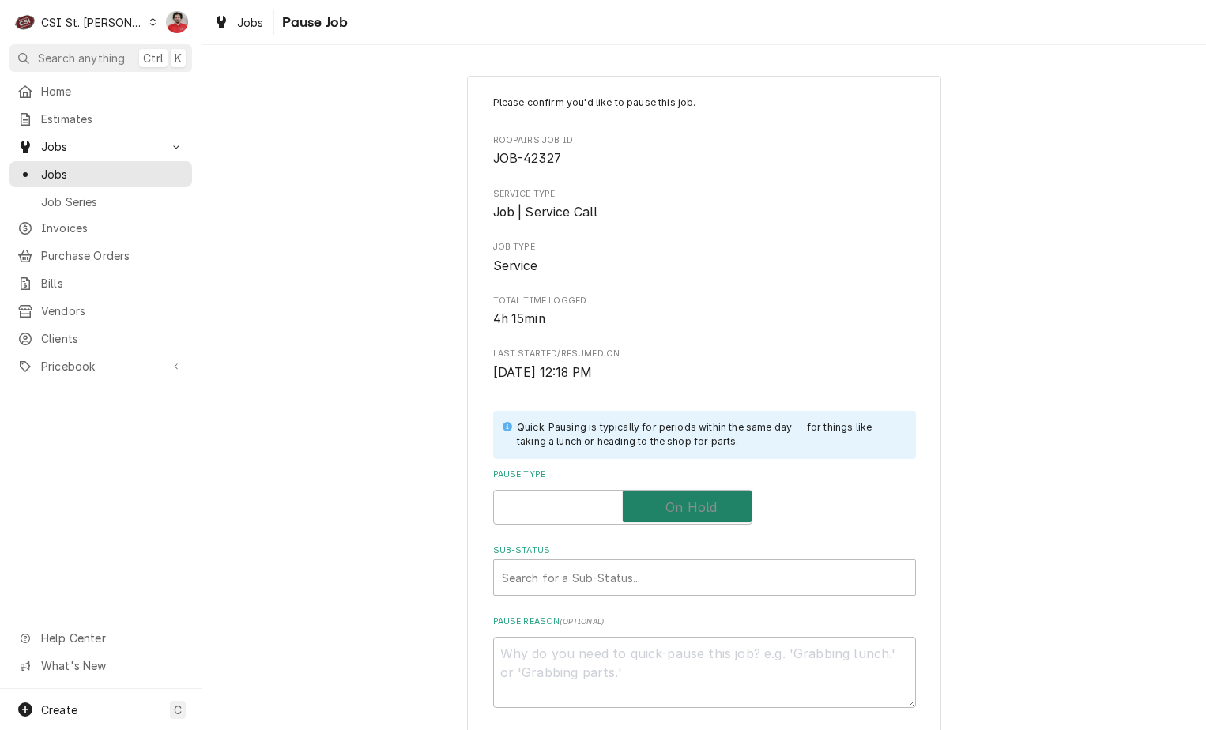
checkbox input "true"
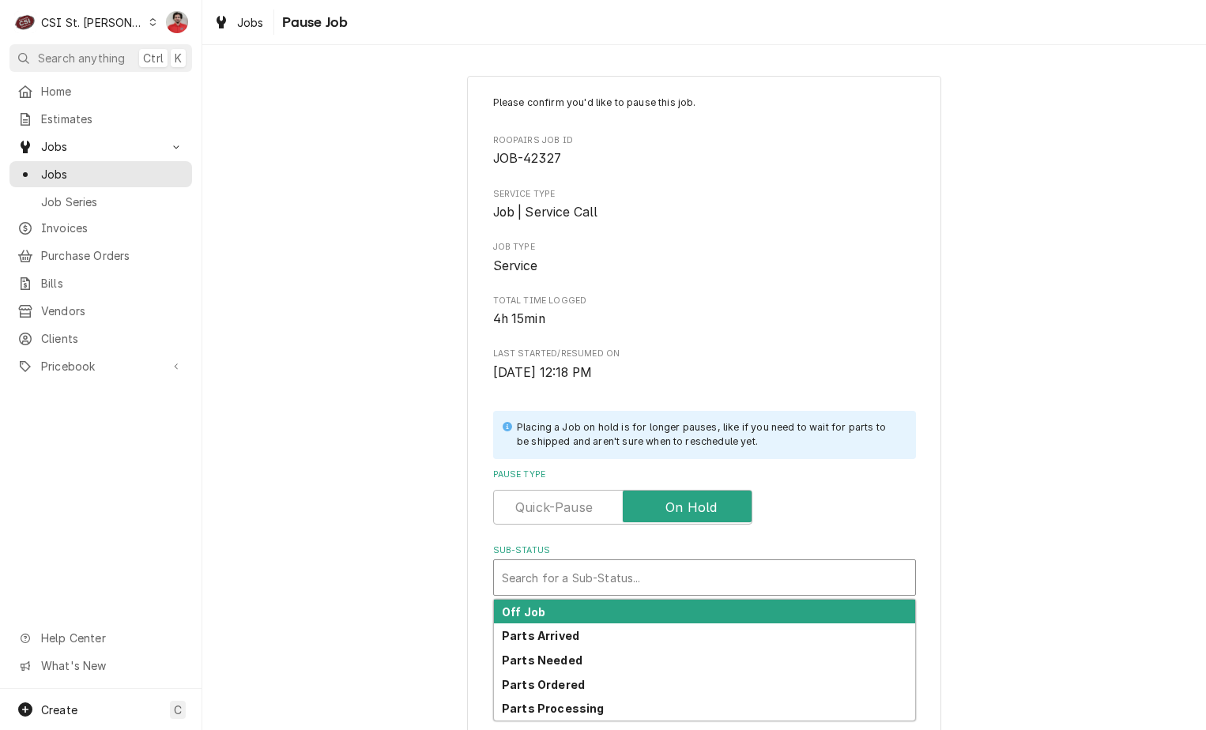
click at [671, 585] on div "Sub-Status" at bounding box center [704, 577] width 405 height 28
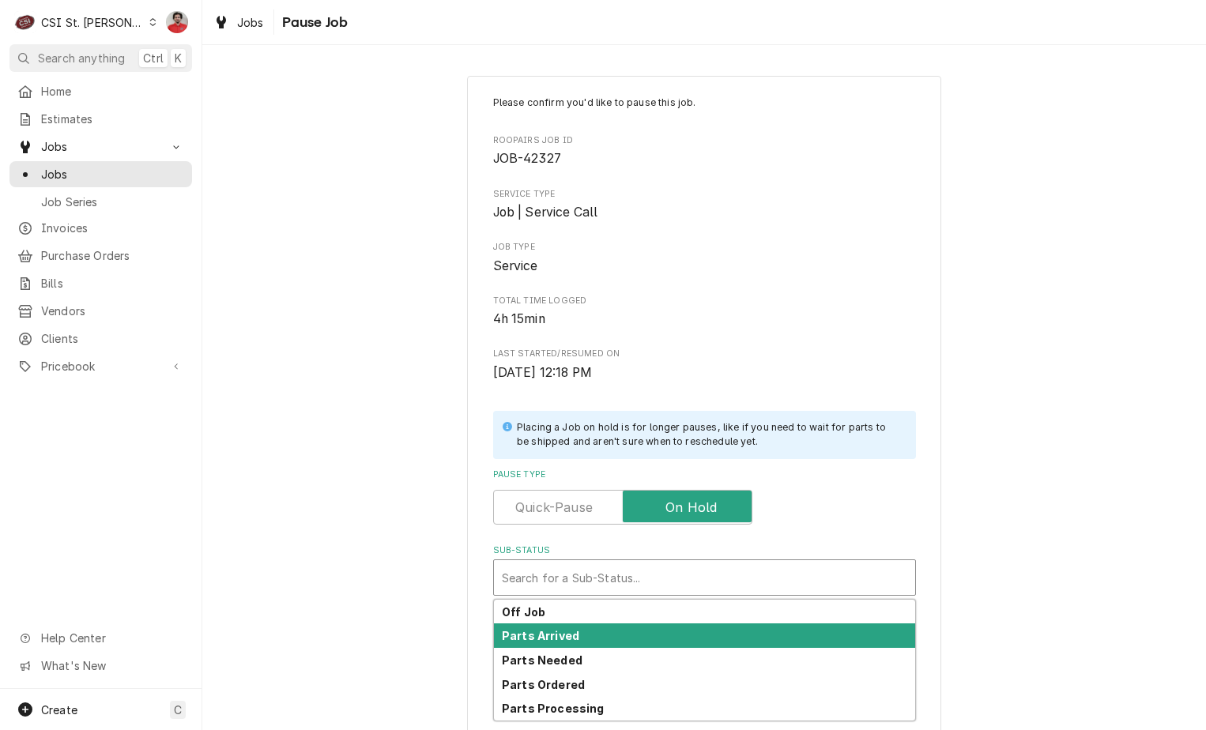
click at [661, 626] on div "Parts Arrived" at bounding box center [704, 635] width 421 height 24
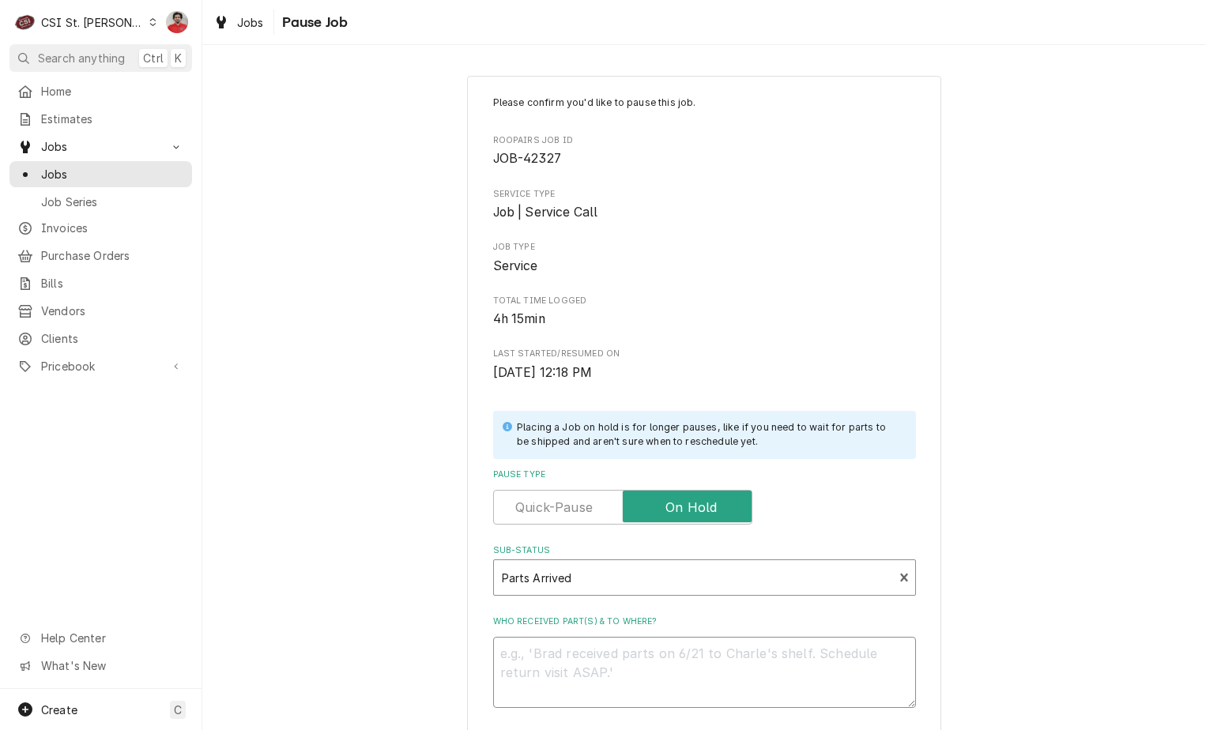
click at [660, 649] on textarea "Who received part(s) & to where?" at bounding box center [704, 672] width 423 height 71
type textarea "x"
type textarea "R"
type textarea "x"
type textarea "RE"
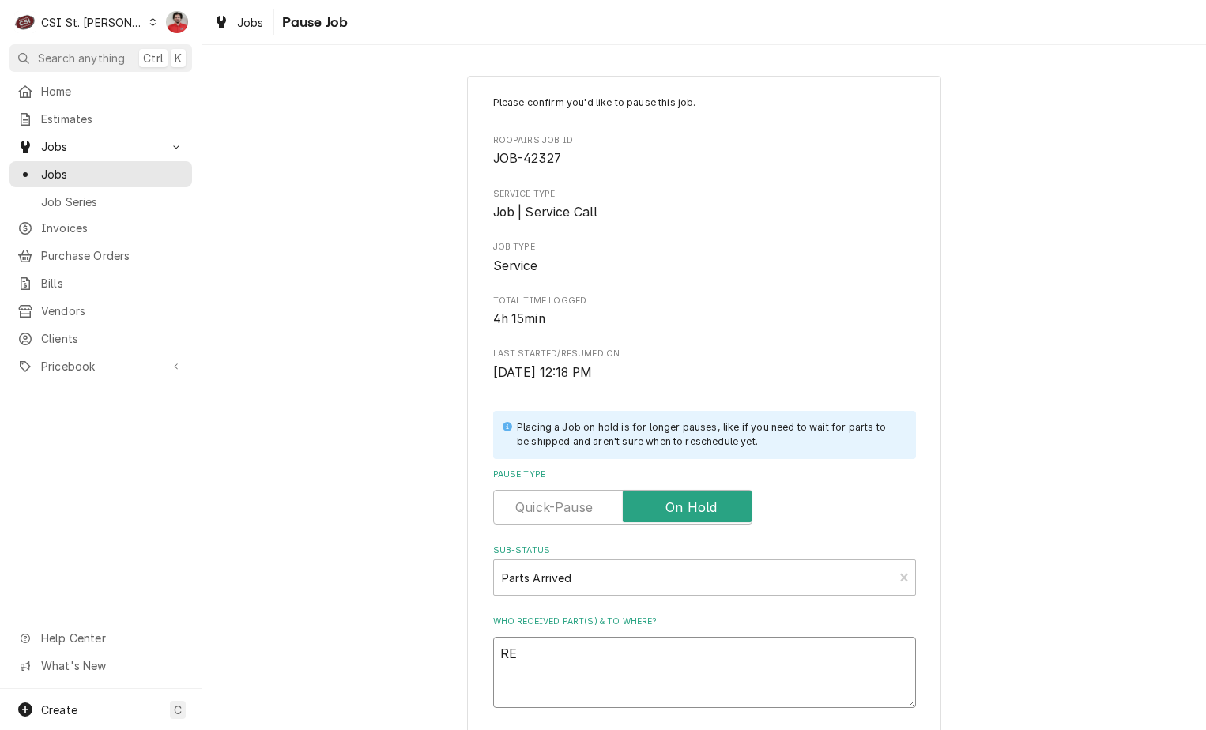
type textarea "x"
type textarea "REC"
type textarea "x"
type textarea "REC"
type textarea "x"
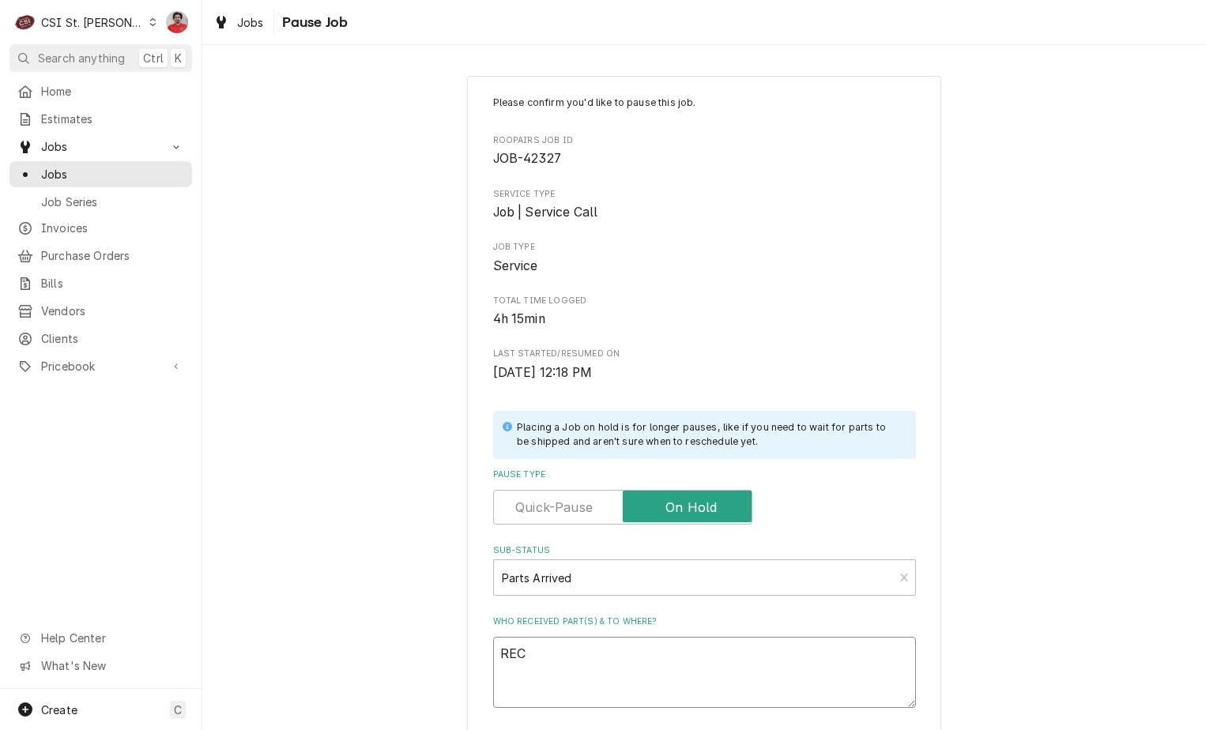
type textarea "REC M"
type textarea "x"
type textarea "REC MA"
type textarea "x"
type textarea "REC MAN"
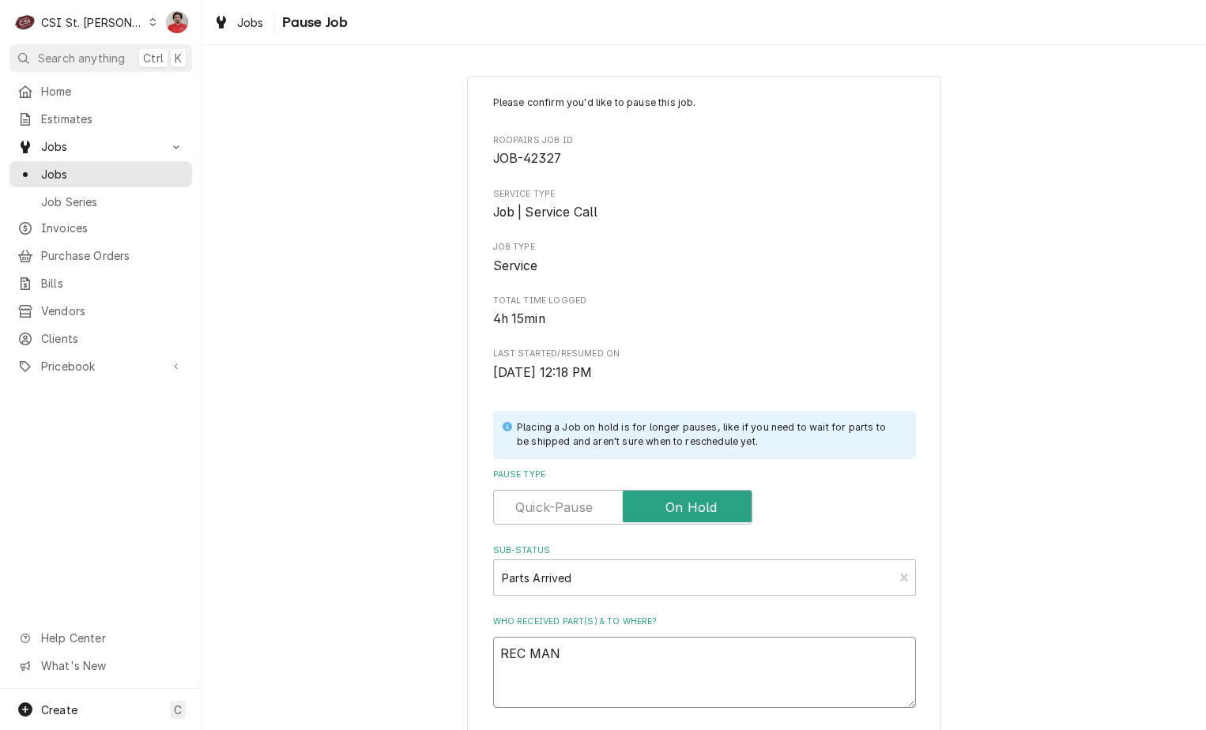
type textarea "x"
type textarea "REC MAN-"
type textarea "x"
type textarea "REC MAN-0"
type textarea "x"
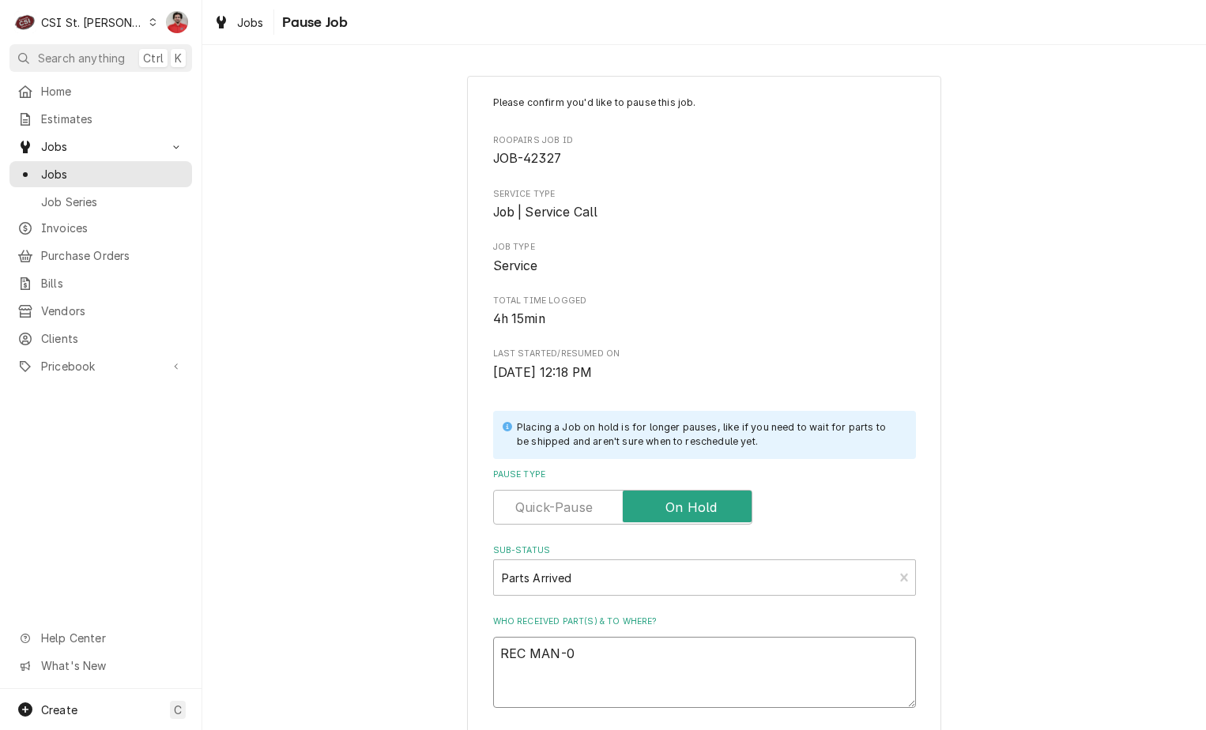
type textarea "REC MAN-00"
type textarea "x"
type textarea "REC MAN-000"
type textarea "x"
type textarea "REC MAN-0000"
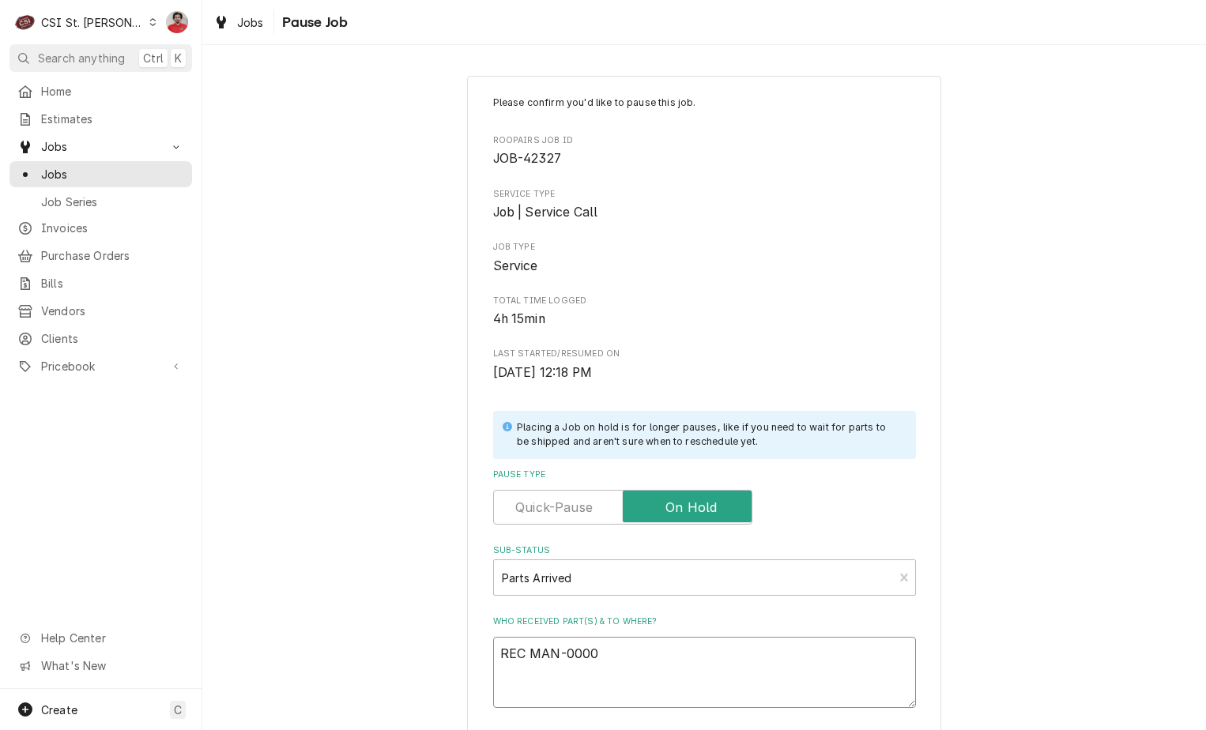
type textarea "x"
type textarea "REC MAN-00000"
type textarea "x"
type textarea "REC MAN-000008"
type textarea "x"
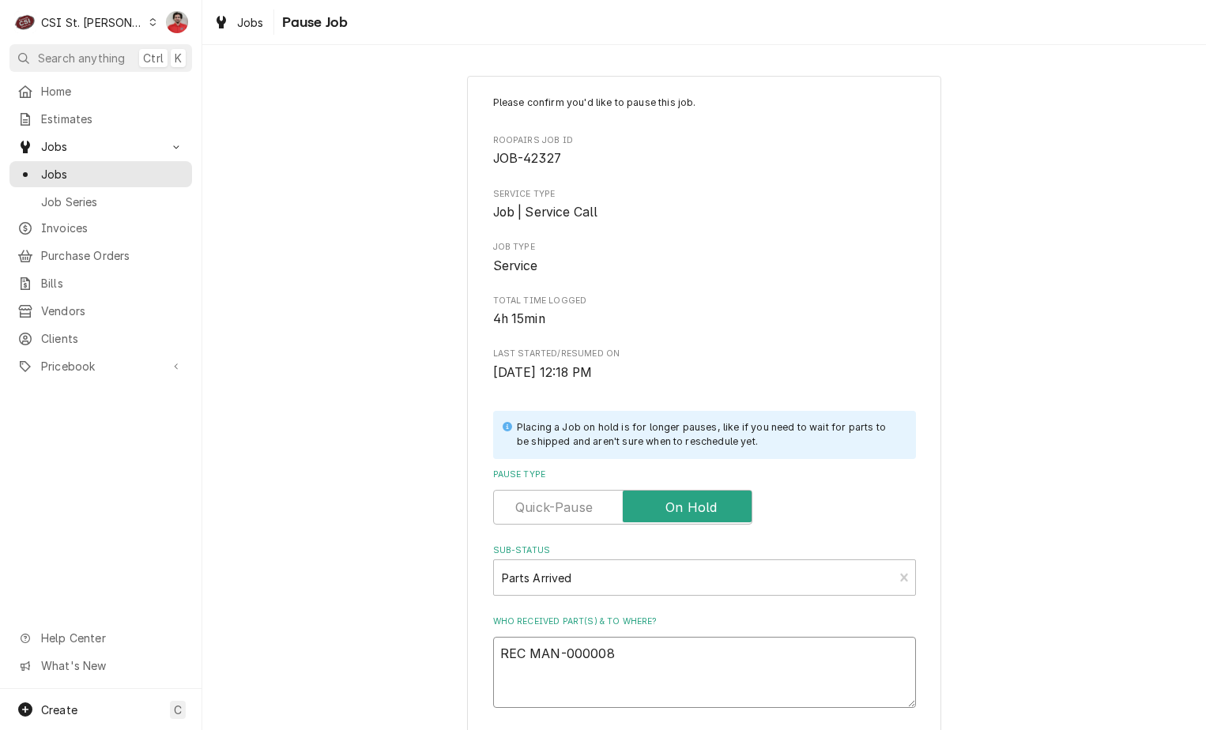
type textarea "REC MAN-0000089"
type textarea "x"
type textarea "REC MAN-00000894"
type textarea "x"
type textarea "REC MAN-000008940"
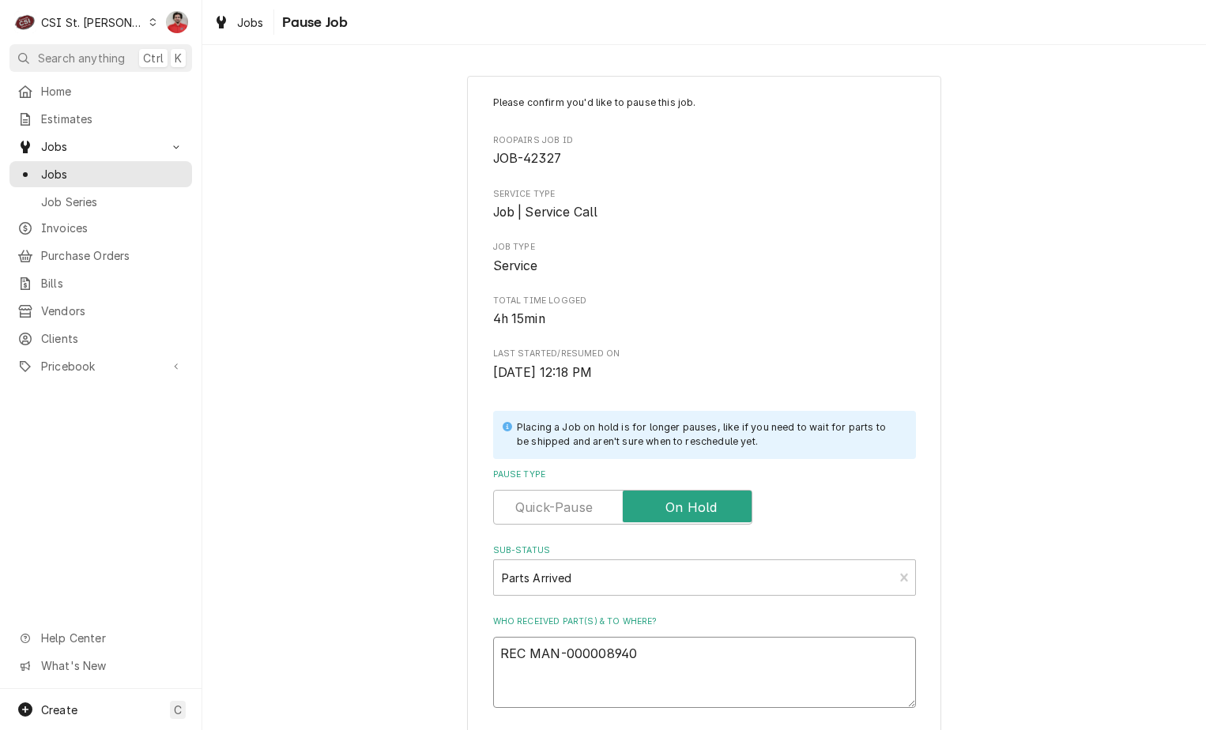
type textarea "x"
type textarea "REC MAN-000008940"
type textarea "x"
type textarea "REC MAN-000008940 t"
type textarea "x"
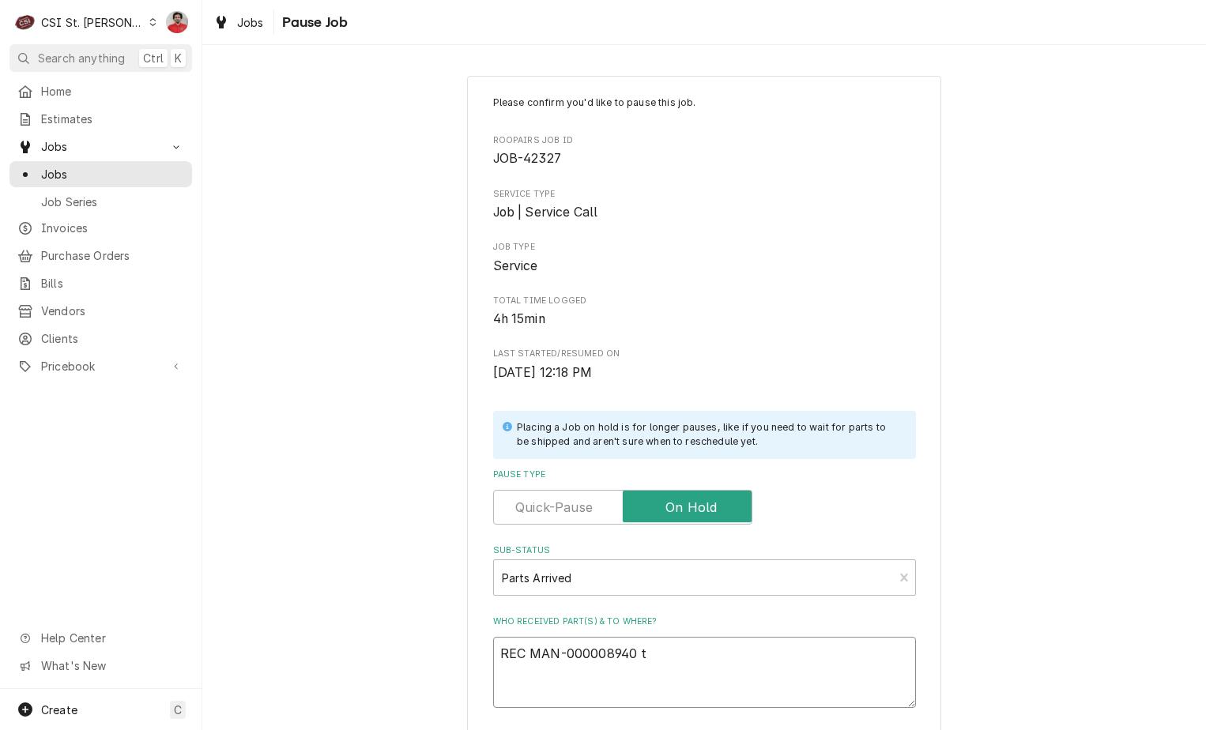
type textarea "REC MAN-000008940 to"
type textarea "x"
type textarea "REC MAN-000008940 to"
type textarea "x"
type textarea "REC MAN-000008940 to B"
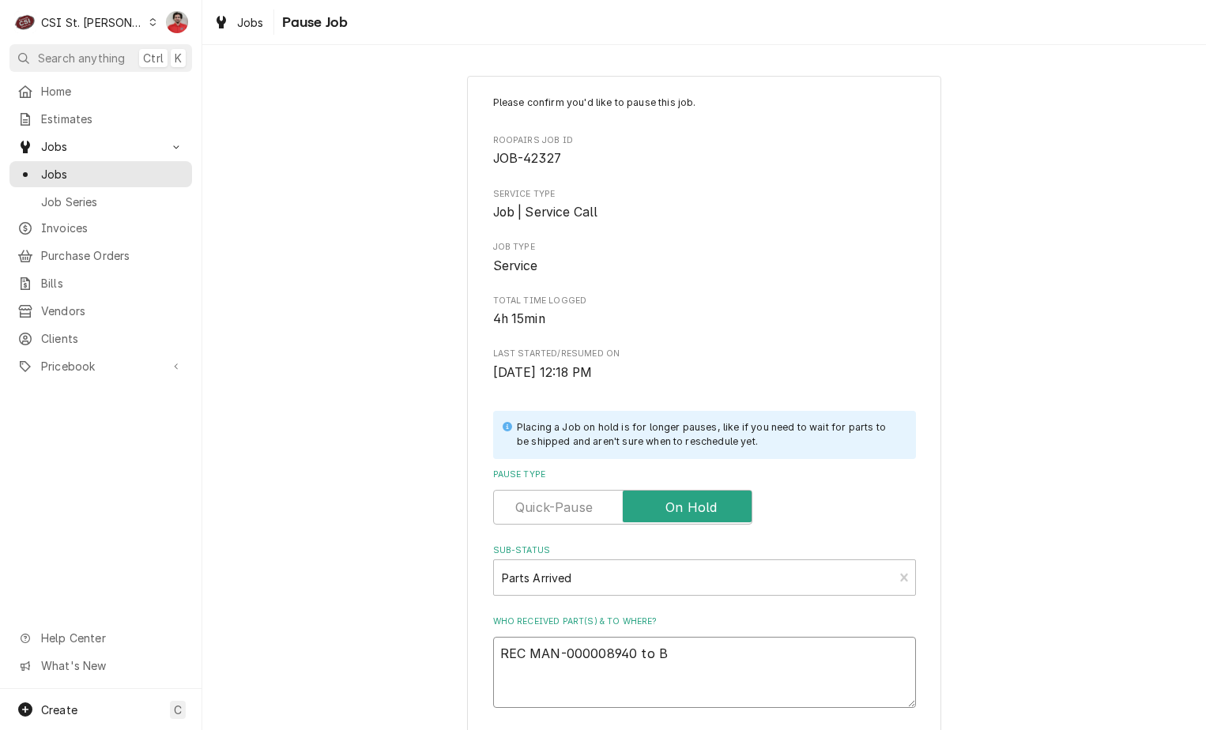
type textarea "x"
type textarea "REC MAN-000008940 to Br"
type textarea "x"
type textarea "REC MAN-000008940 to Bra"
type textarea "x"
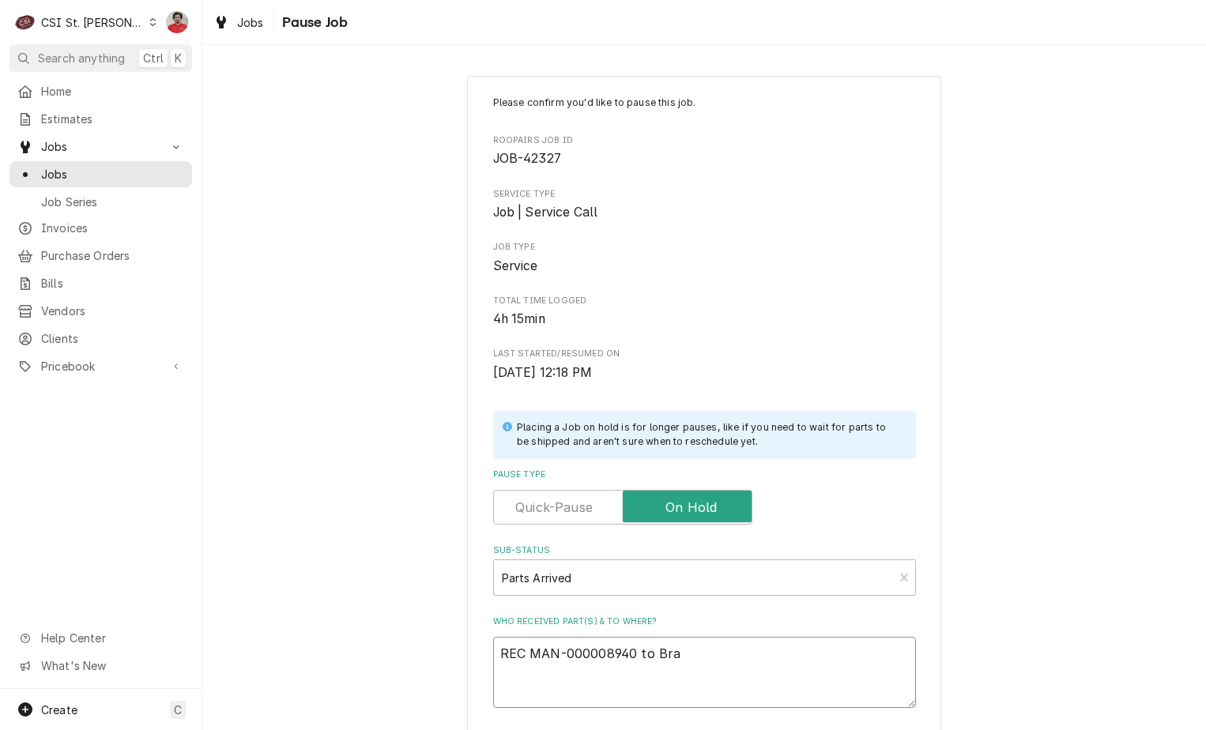
type textarea "REC MAN-000008940 to Brad"
type textarea "x"
type textarea "REC MAN-000008940 to Brad"
type textarea "x"
type textarea "REC MAN-000008940 to Brad C"
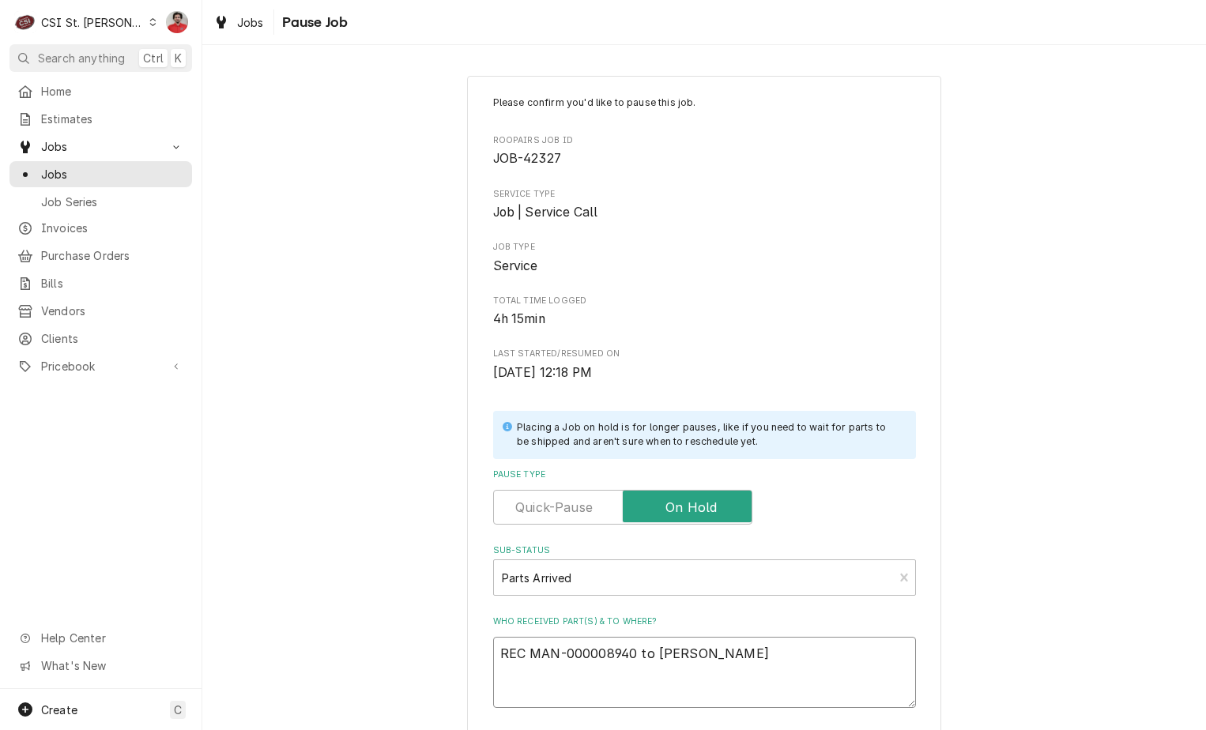
type textarea "x"
type textarea "REC MAN-000008940 to Brad C'"
type textarea "x"
type textarea "REC MAN-000008940 to Brad C's"
type textarea "x"
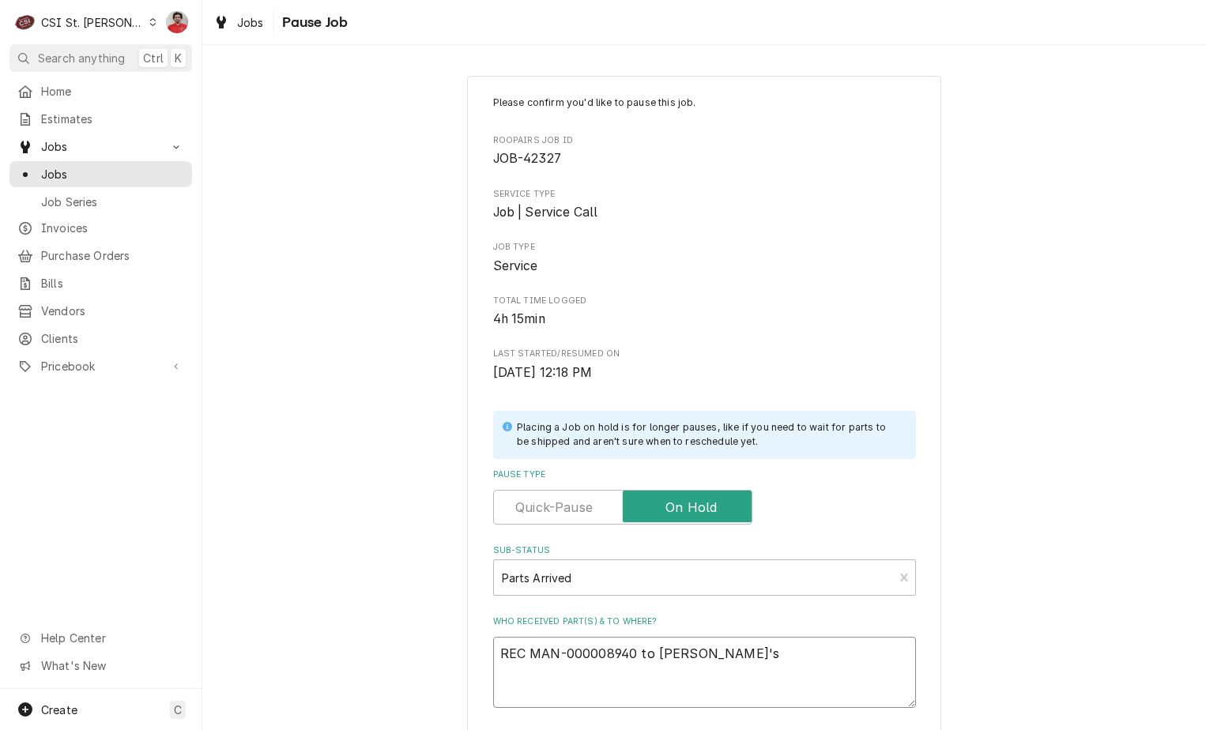
type textarea "REC MAN-000008940 to Brad C's"
type textarea "x"
type textarea "REC MAN-000008940 to Brad C's s"
type textarea "x"
type textarea "REC MAN-000008940 to Brad C's sh"
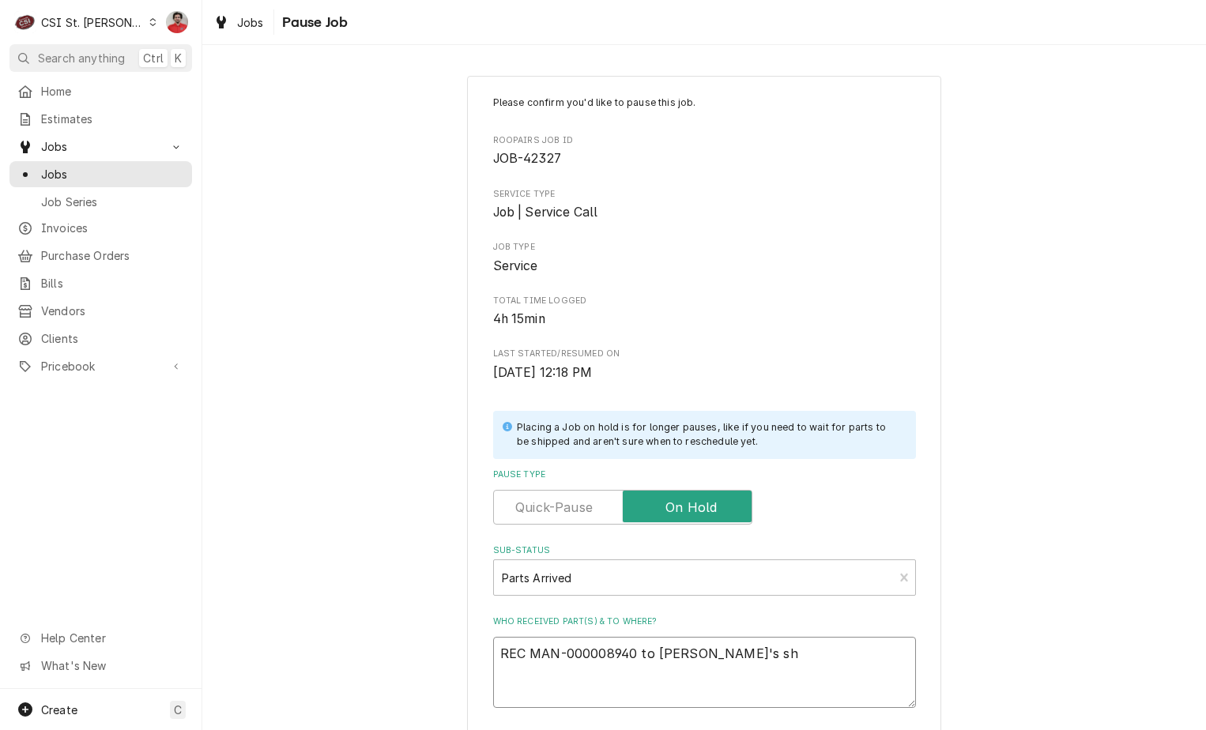
type textarea "x"
type textarea "REC MAN-000008940 to Brad C's she"
type textarea "x"
type textarea "REC MAN-000008940 to Brad C's shel"
type textarea "x"
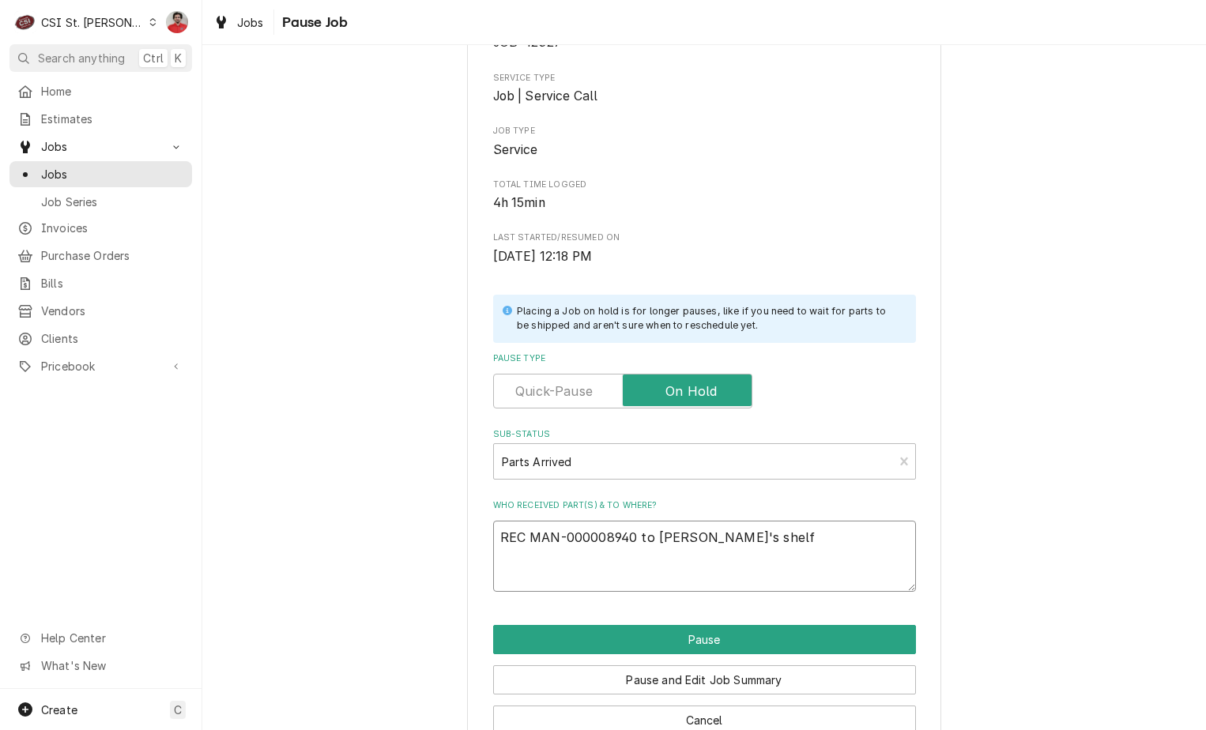
scroll to position [155, 0]
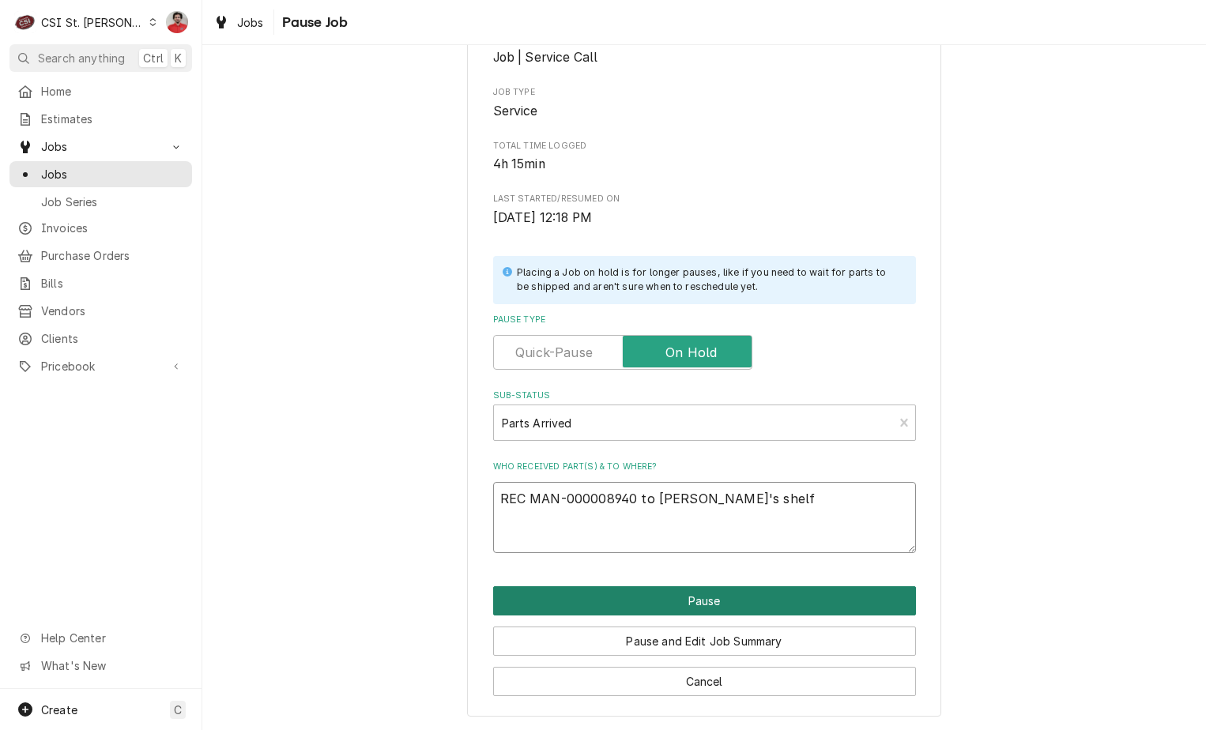
type textarea "REC MAN-000008940 to Brad C's shelf"
click at [744, 604] on button "Pause" at bounding box center [704, 600] width 423 height 29
type textarea "x"
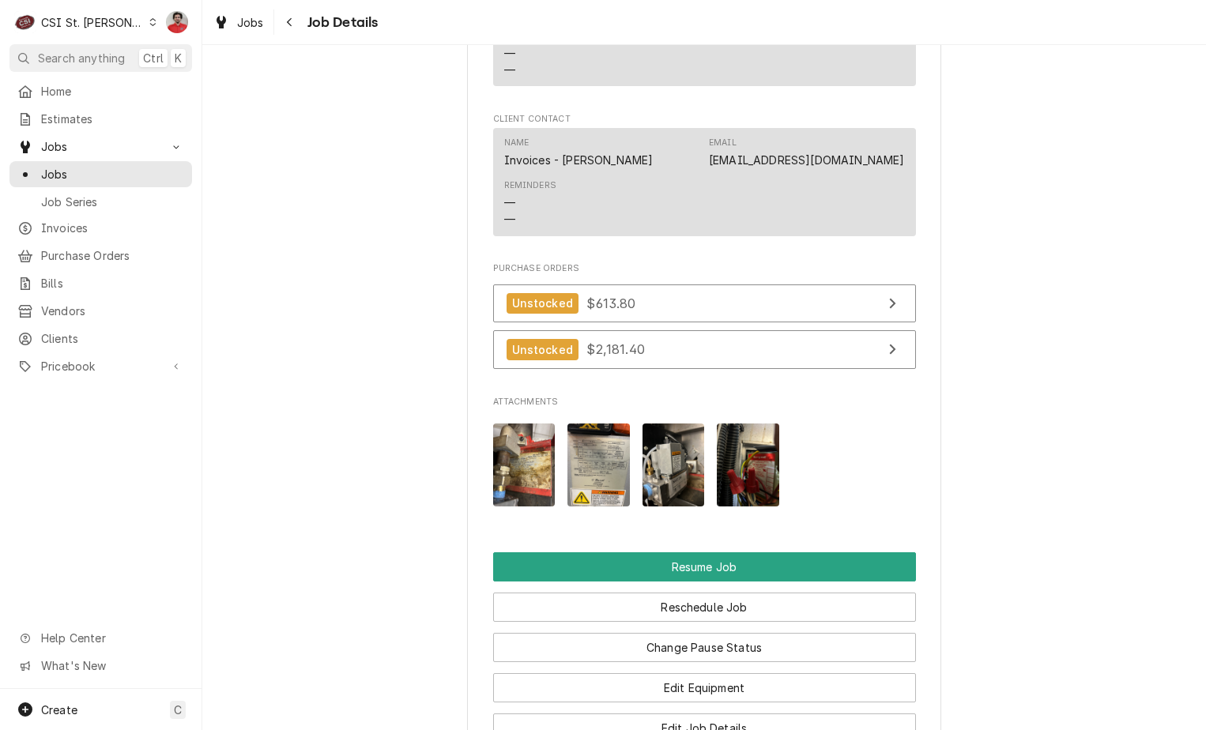
scroll to position [1975, 0]
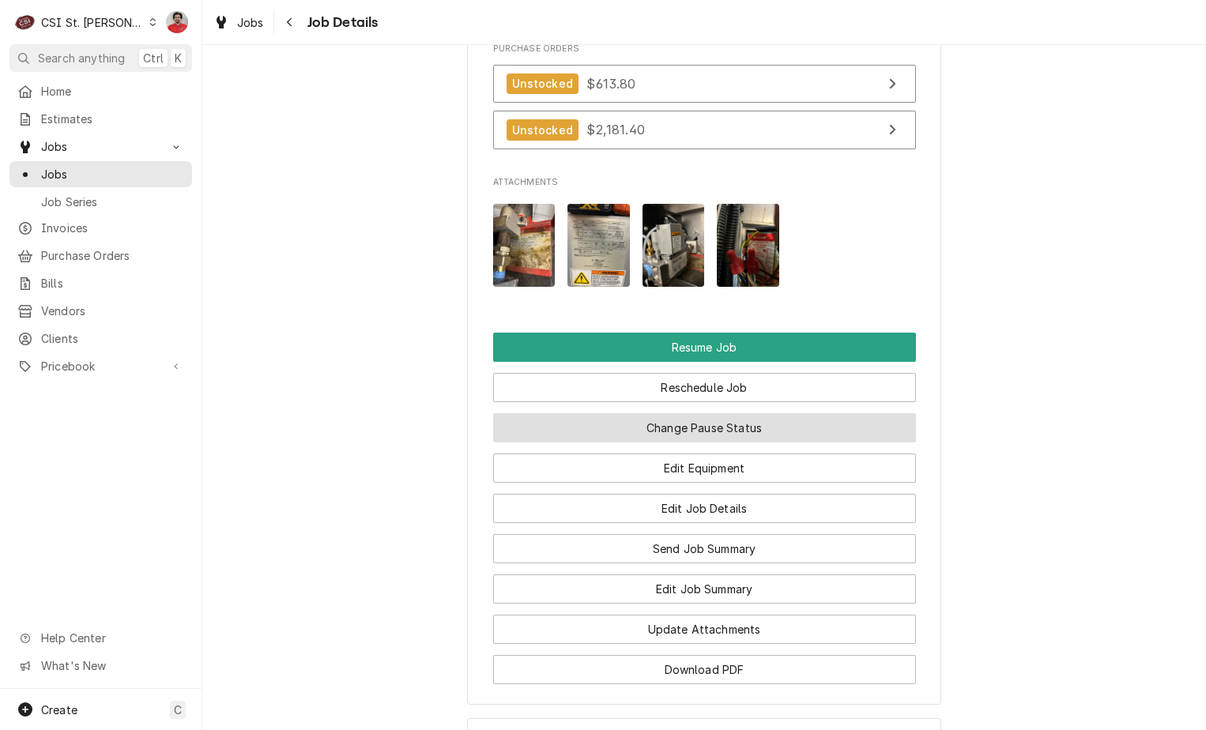
click at [698, 434] on button "Change Pause Status" at bounding box center [704, 427] width 423 height 29
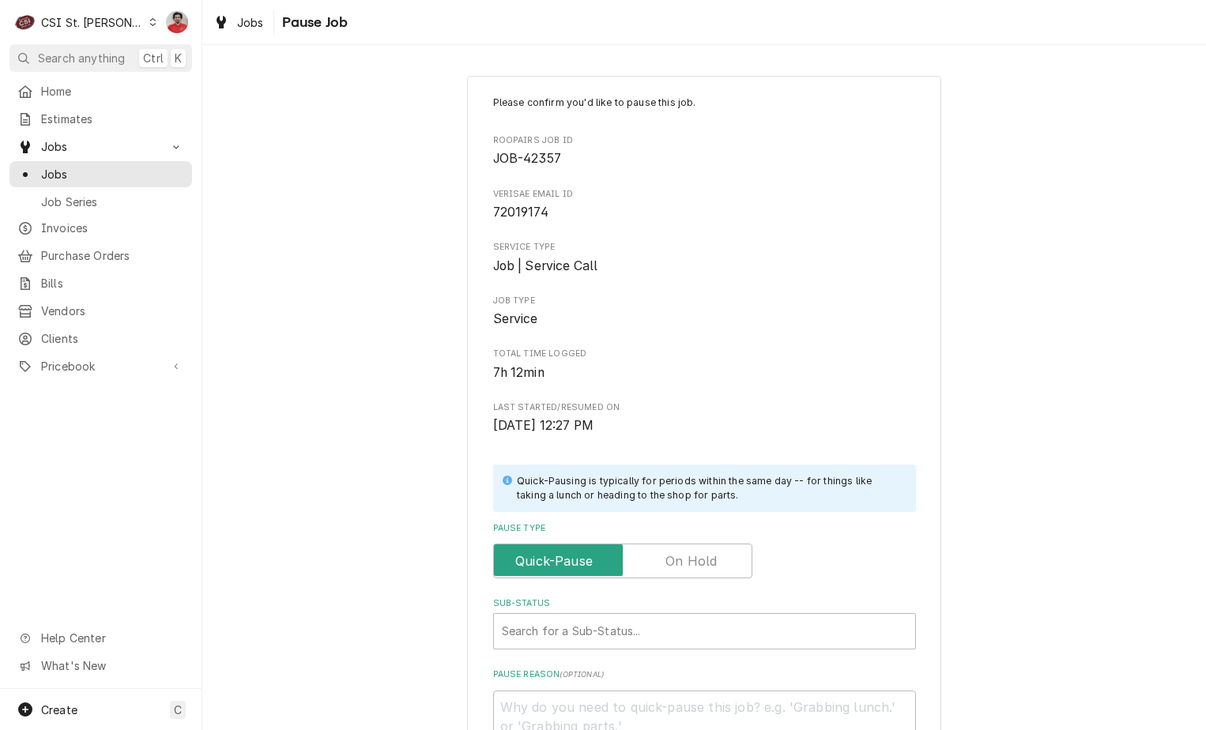
click at [693, 560] on label "Pause Type" at bounding box center [622, 561] width 259 height 35
click at [693, 560] on input "Pause Type" at bounding box center [622, 561] width 245 height 35
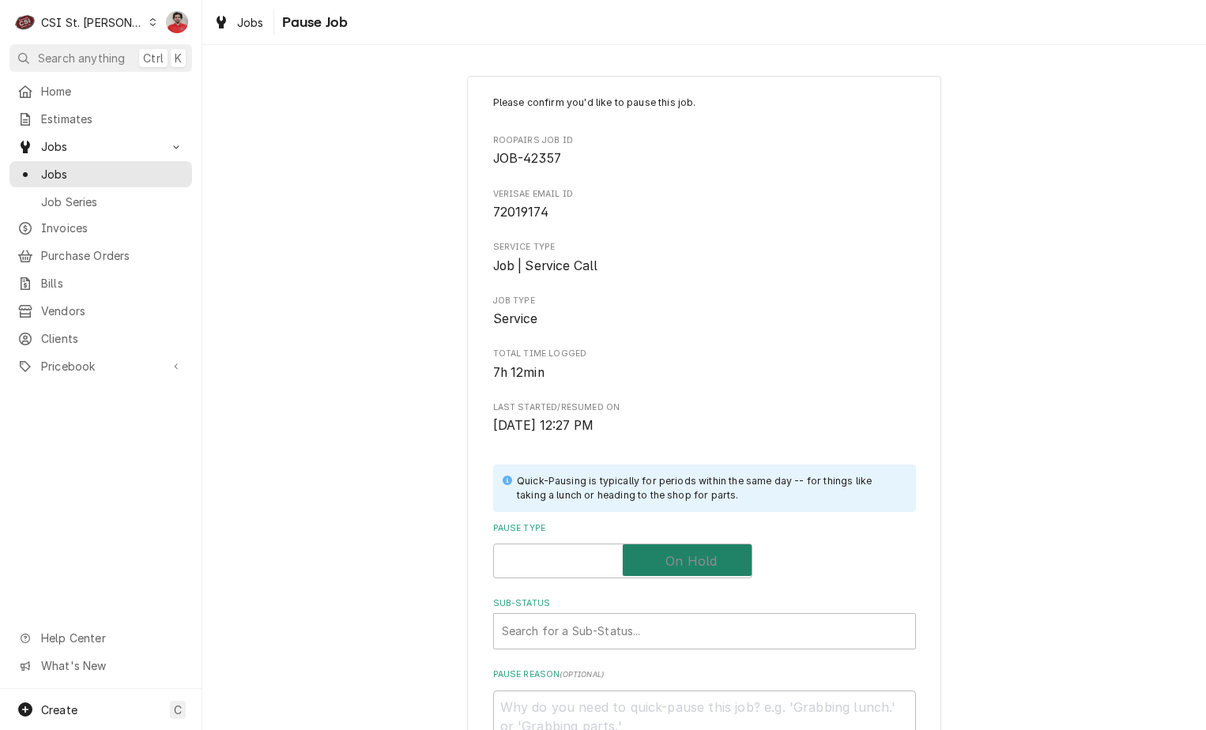
checkbox input "true"
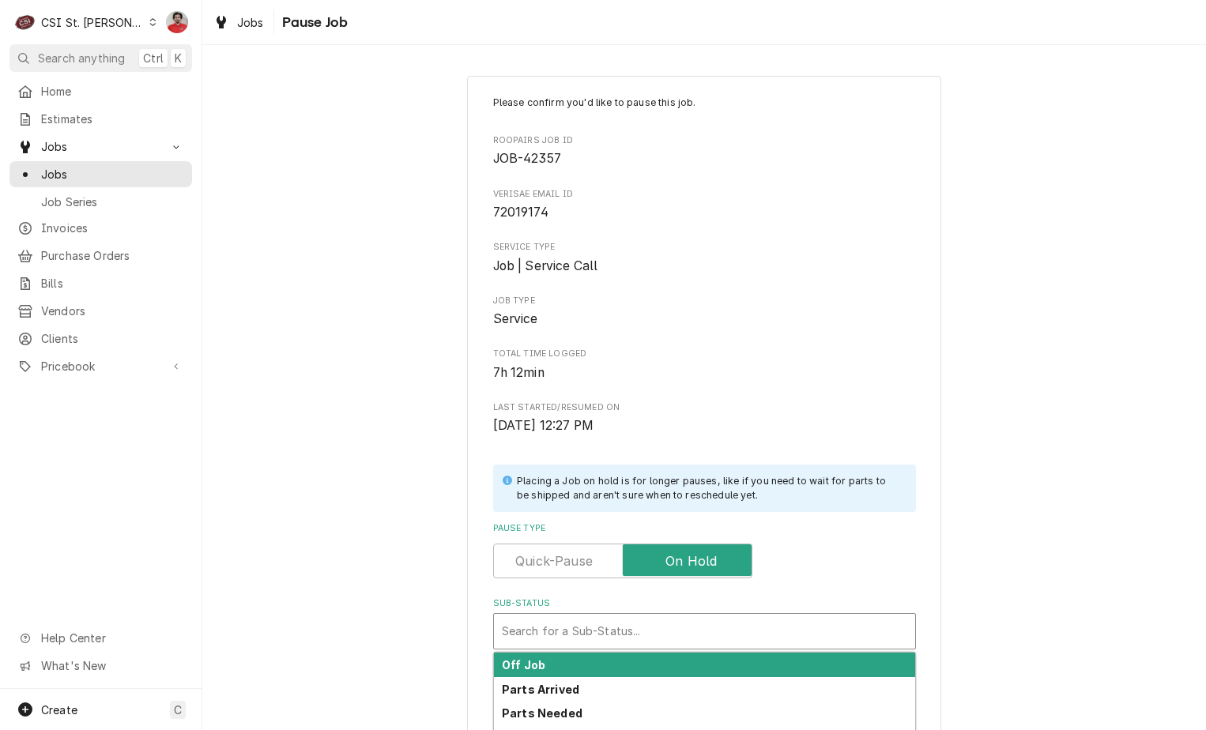
click at [675, 628] on div "Sub-Status" at bounding box center [704, 631] width 405 height 28
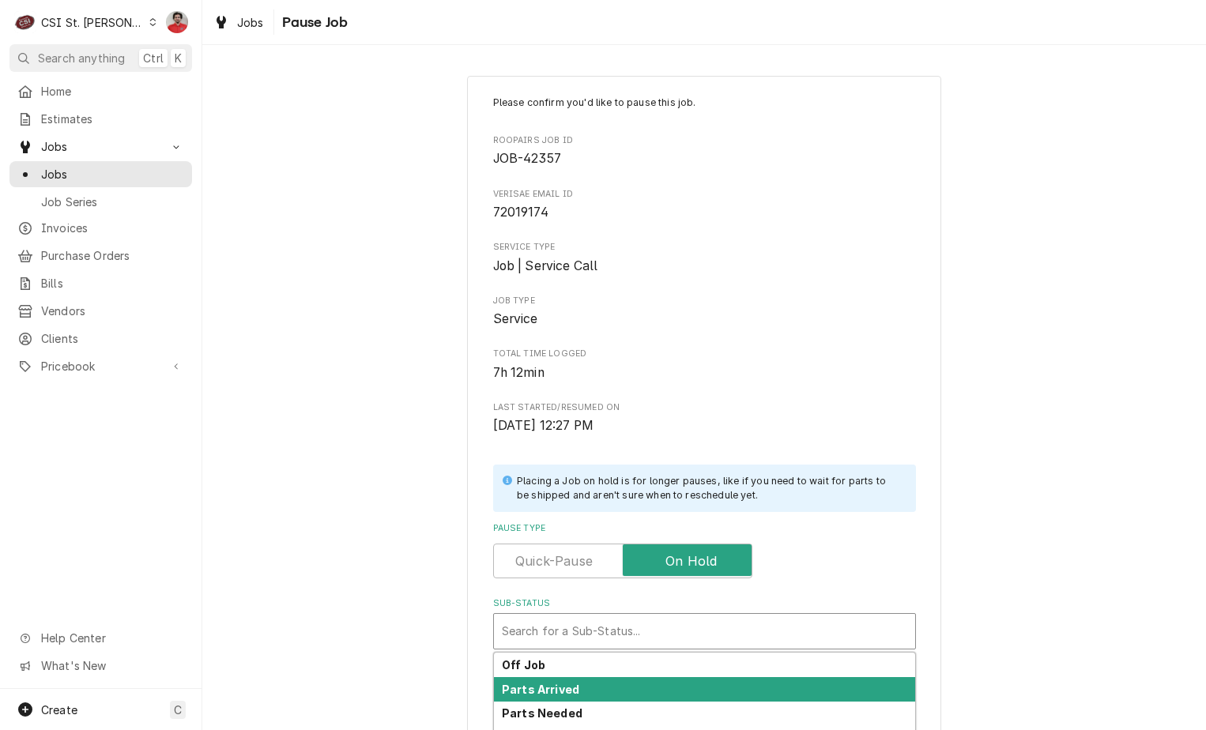
click at [666, 687] on div "Parts Arrived" at bounding box center [704, 689] width 421 height 24
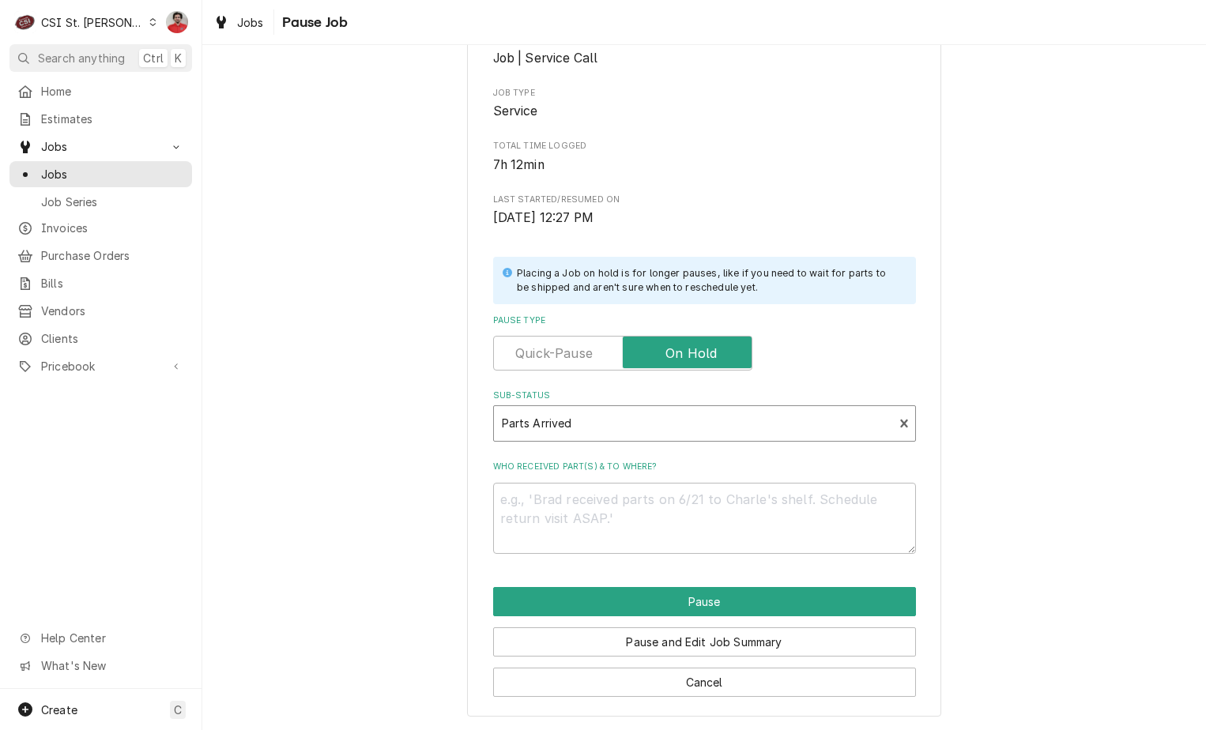
scroll to position [209, 0]
click at [797, 513] on textarea "Who received part(s) & to where?" at bounding box center [704, 517] width 423 height 71
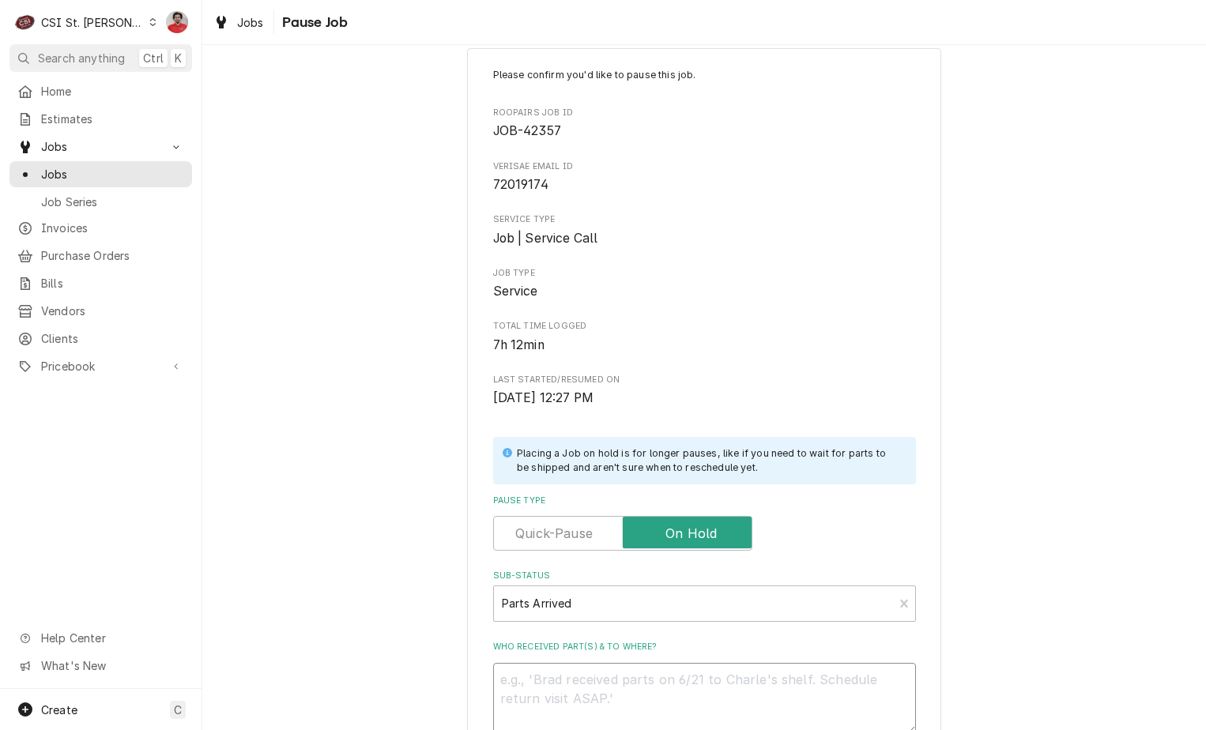
scroll to position [0, 0]
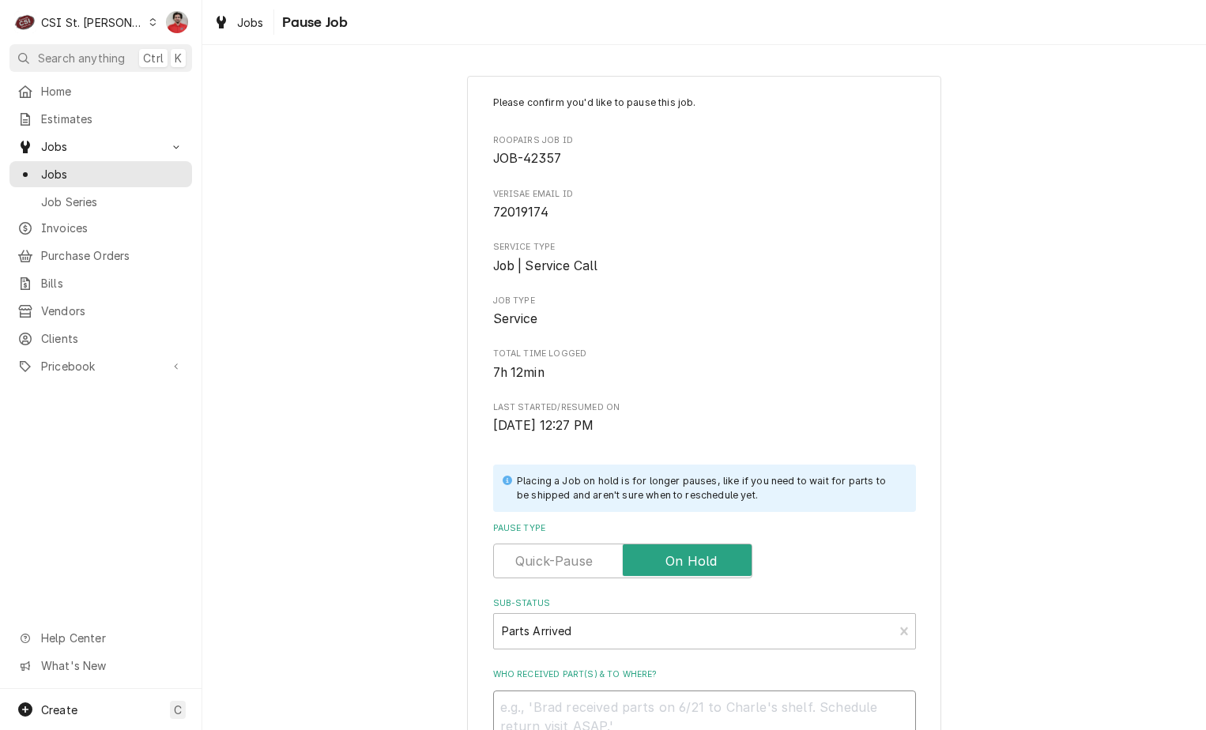
type textarea "x"
type textarea "P"
type textarea "x"
type textarea "R"
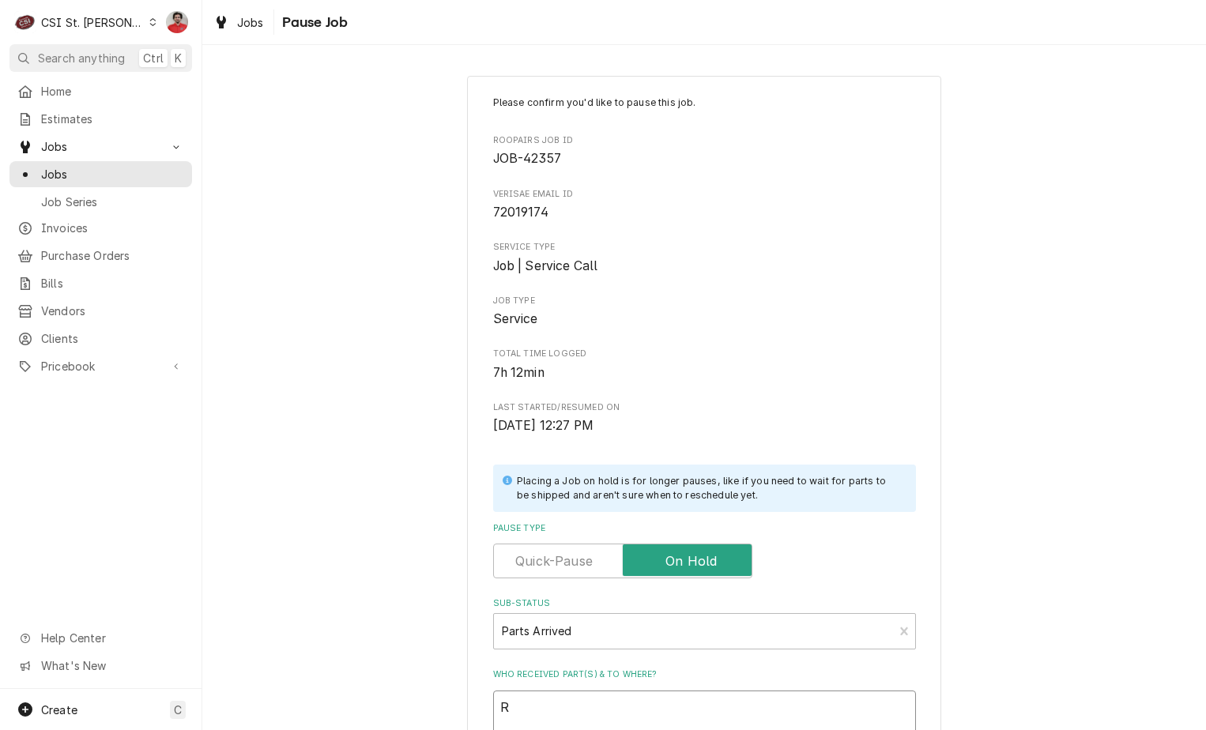
type textarea "x"
type textarea "Re"
type textarea "x"
type textarea "Rec"
type textarea "x"
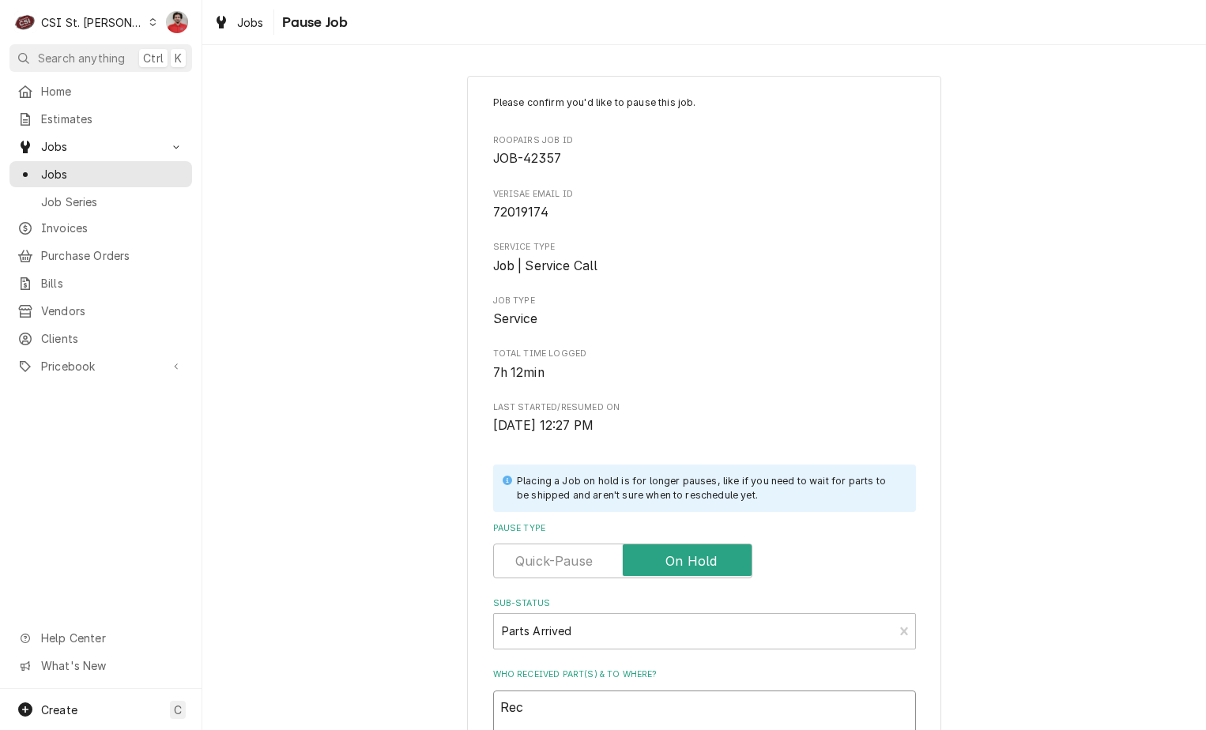
type textarea "Rec"
type textarea "x"
type textarea "Rec R"
type textarea "x"
type textarea "Rec RE"
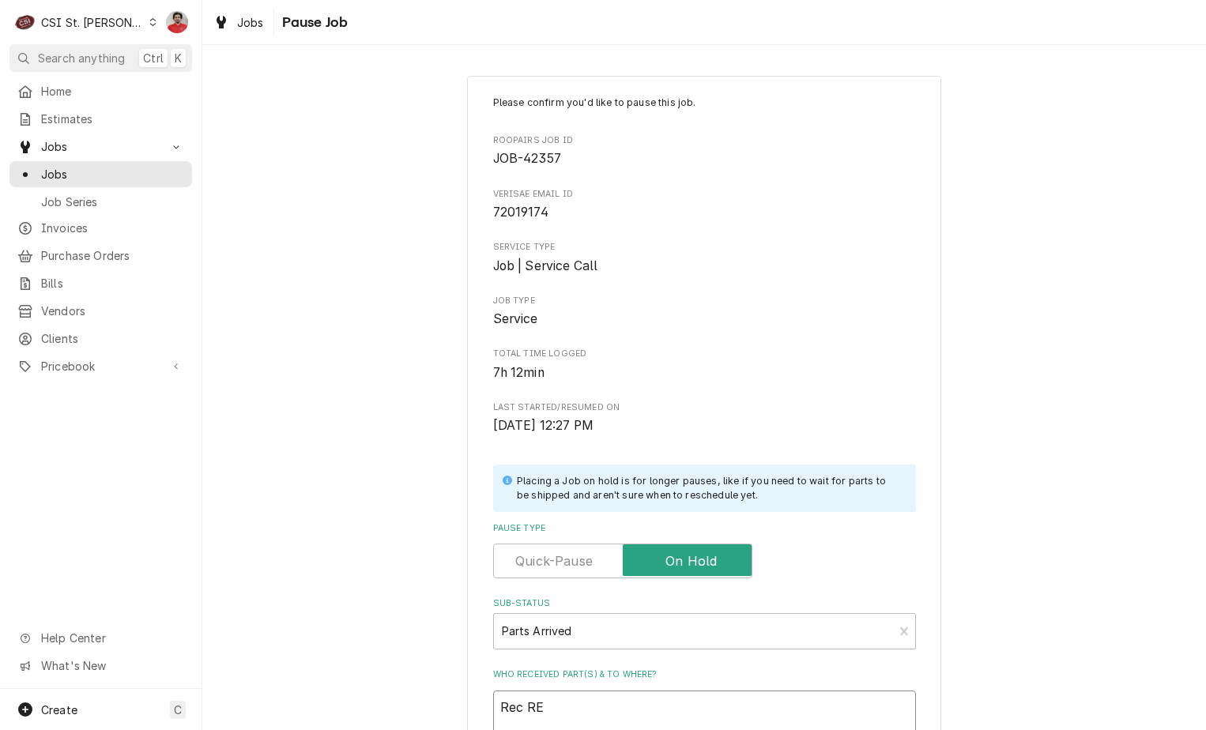
type textarea "x"
type textarea "Rec REV"
type textarea "x"
type textarea "Rec REV-"
type textarea "x"
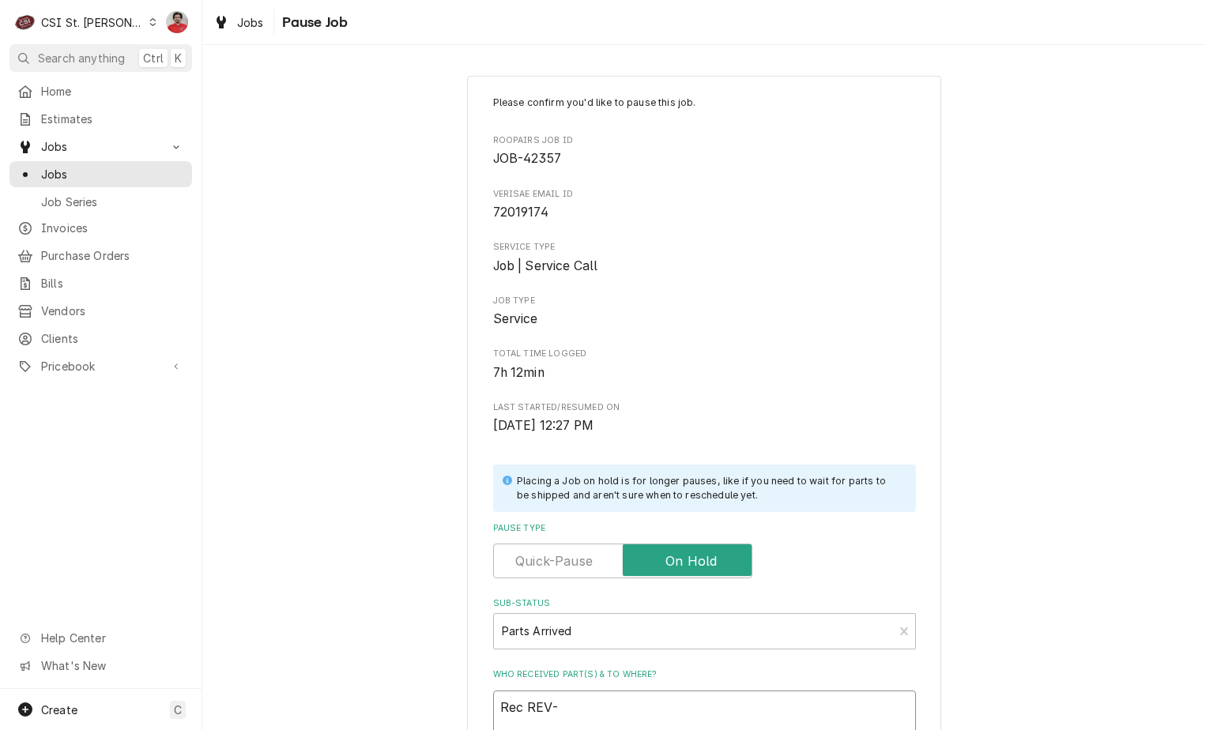
type textarea "Rec REV-5"
type textarea "x"
type textarea "Rec REV-50"
type textarea "x"
type textarea "Rec REV-503"
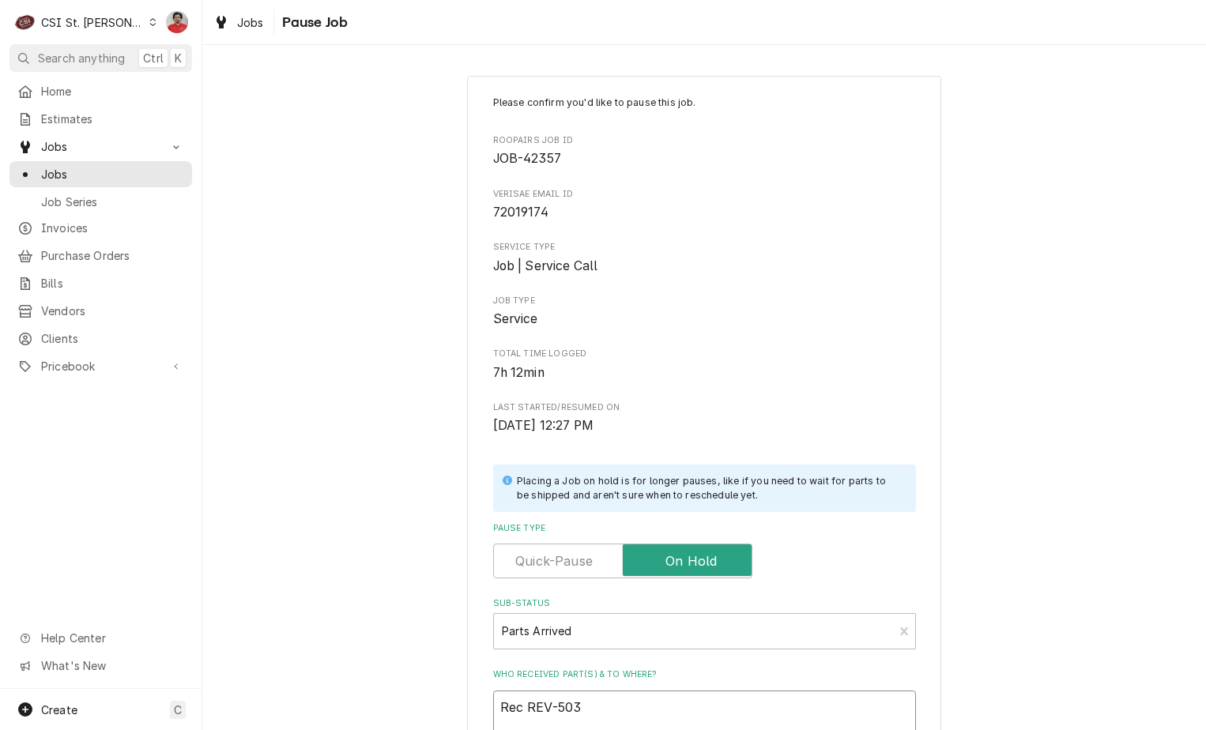
type textarea "x"
type textarea "Rec REV-5031"
type textarea "x"
type textarea "Rec REV-50313"
type textarea "x"
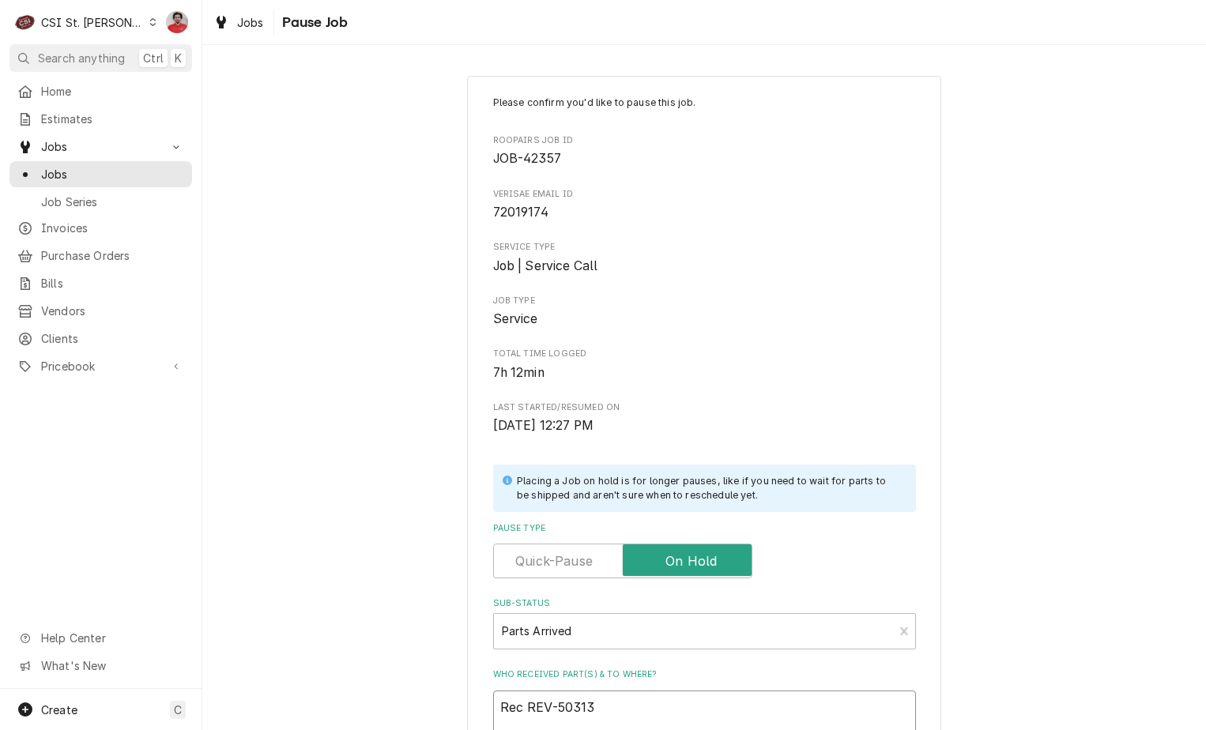
type textarea "Rec REV-503137"
type textarea "x"
type textarea "Rec REV-5031378"
type textarea "x"
type textarea "Rec REV-50313780"
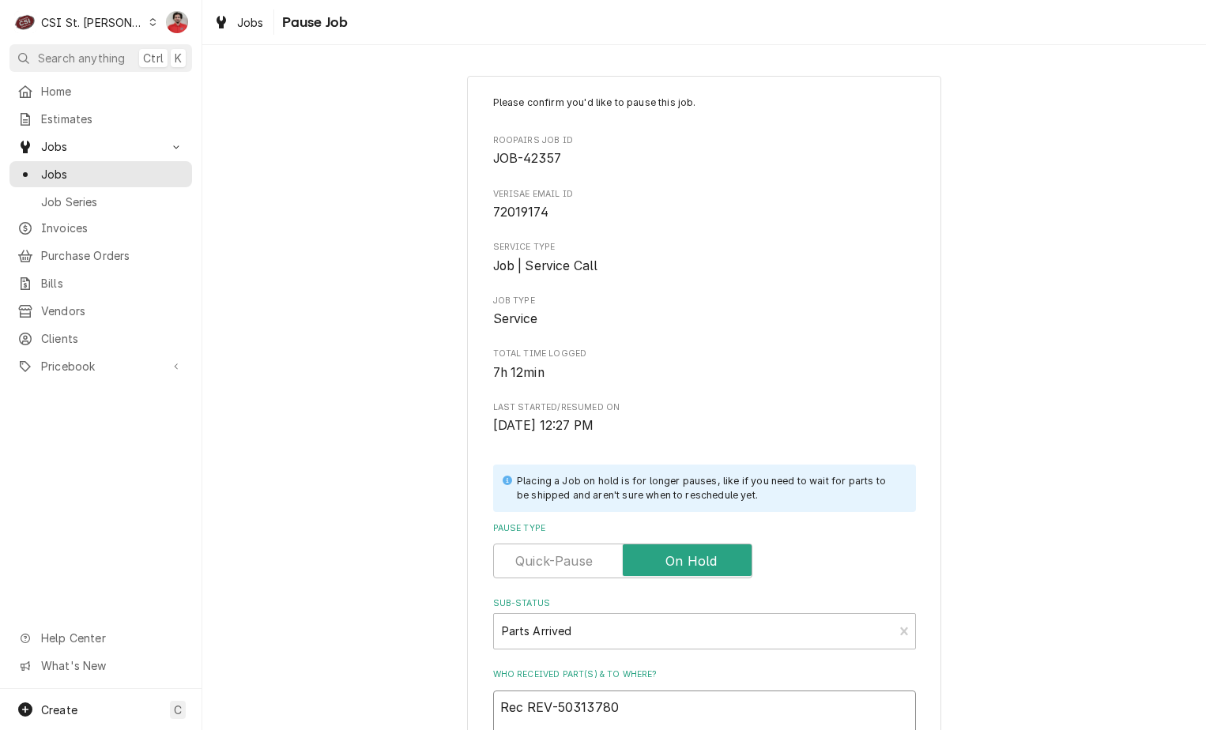
type textarea "x"
type textarea "Rec REV-50313780"
type textarea "x"
type textarea "Rec REV-50313780 t"
type textarea "x"
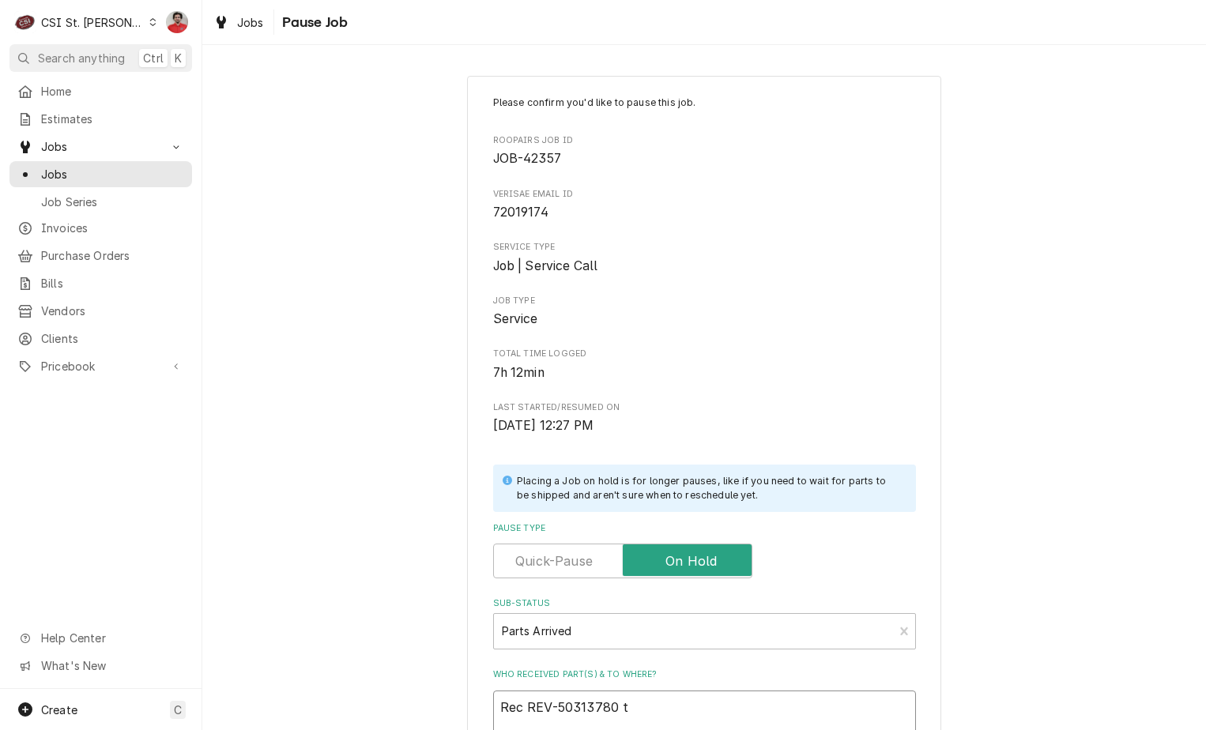
type textarea "Rec REV-50313780 to"
type textarea "x"
type textarea "Rec REV-50313780 to"
type textarea "x"
type textarea "Rec REV-50313780 to K"
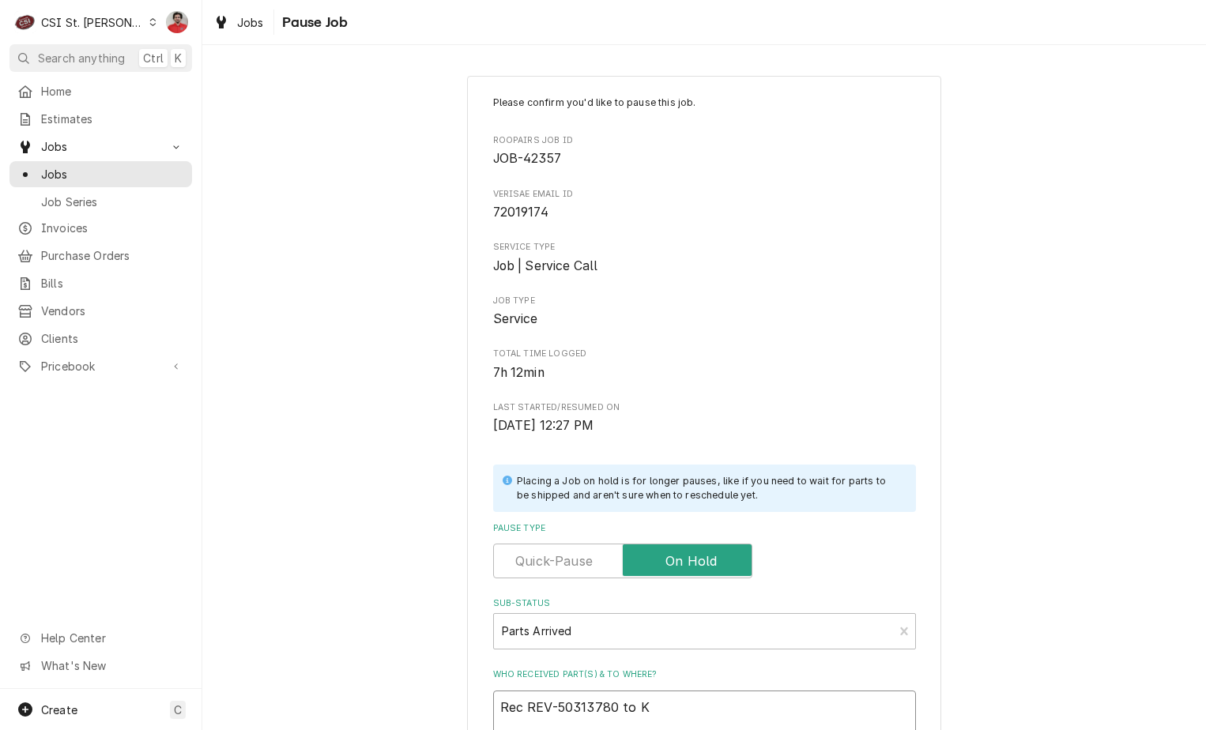
type textarea "x"
type textarea "Rec REV-50313780 to Ke"
type textarea "x"
type textarea "Rec REV-50313780 to Kev"
type textarea "x"
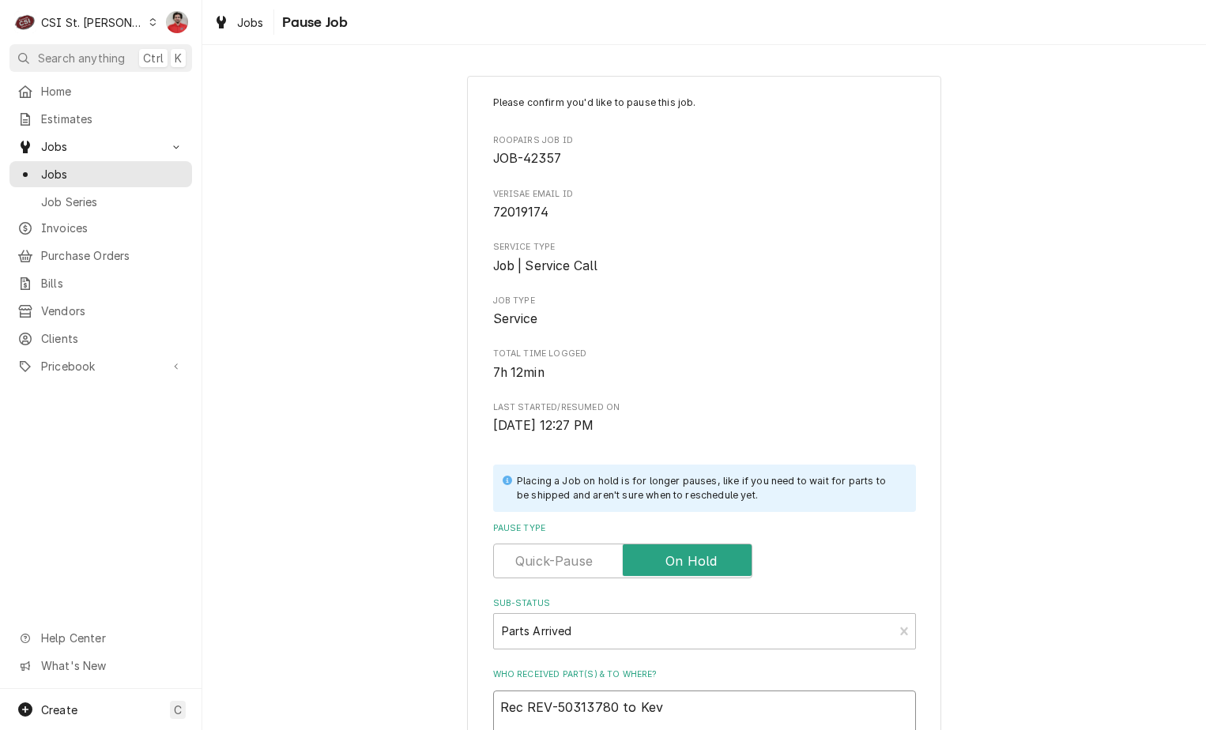
type textarea "Rec REV-50313780 to Kevi"
type textarea "x"
type textarea "Rec REV-50313780 to Kevin"
type textarea "x"
type textarea "Rec REV-50313780 to Kevin"
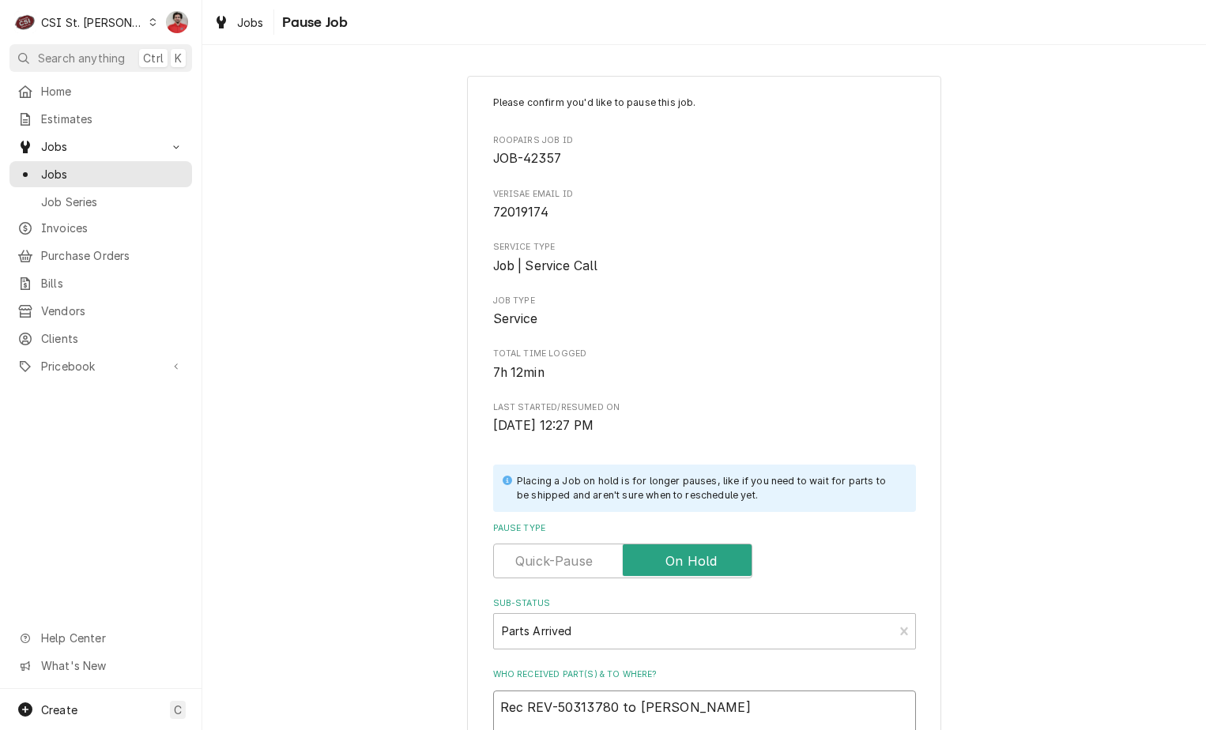
type textarea "x"
type textarea "Rec REV-50313780 to Kevin F"
type textarea "x"
type textarea "Rec REV-50313780 to Kevin F'"
type textarea "x"
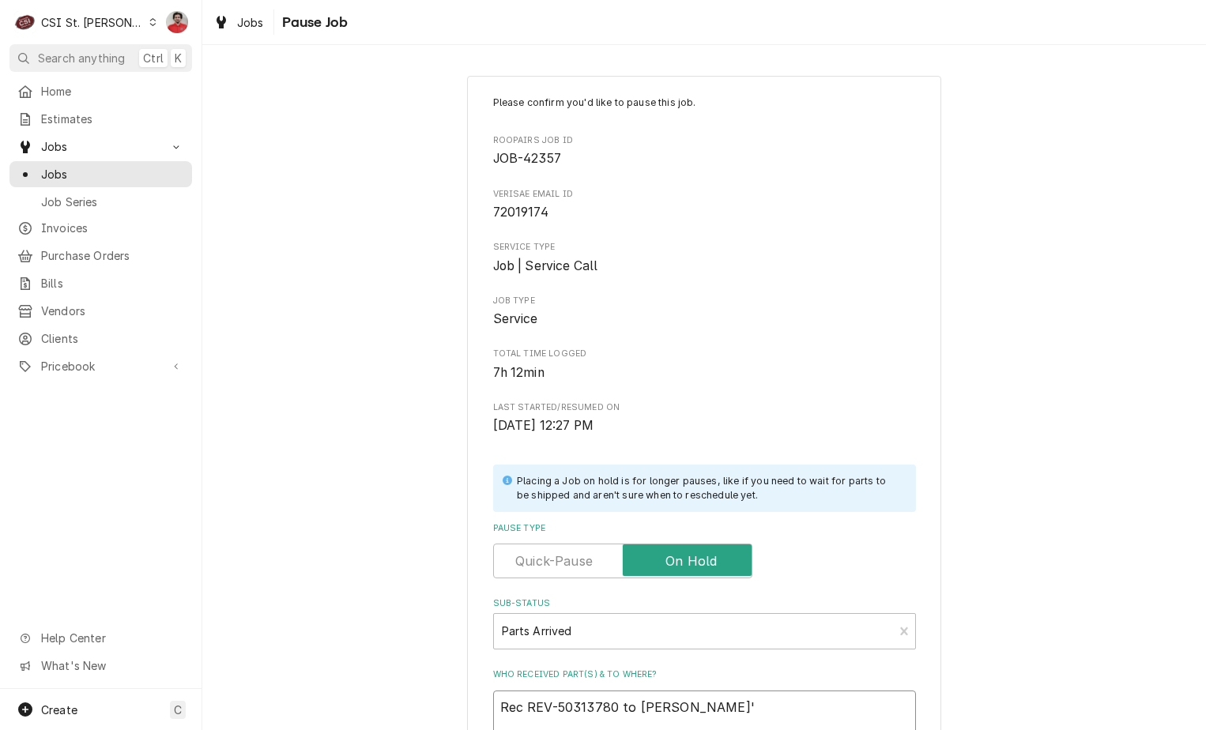
type textarea "Rec REV-50313780 to Kevin F's"
type textarea "x"
type textarea "Rec REV-50313780 to Kevin F's"
type textarea "x"
type textarea "Rec REV-50313780 to Kevin F's s"
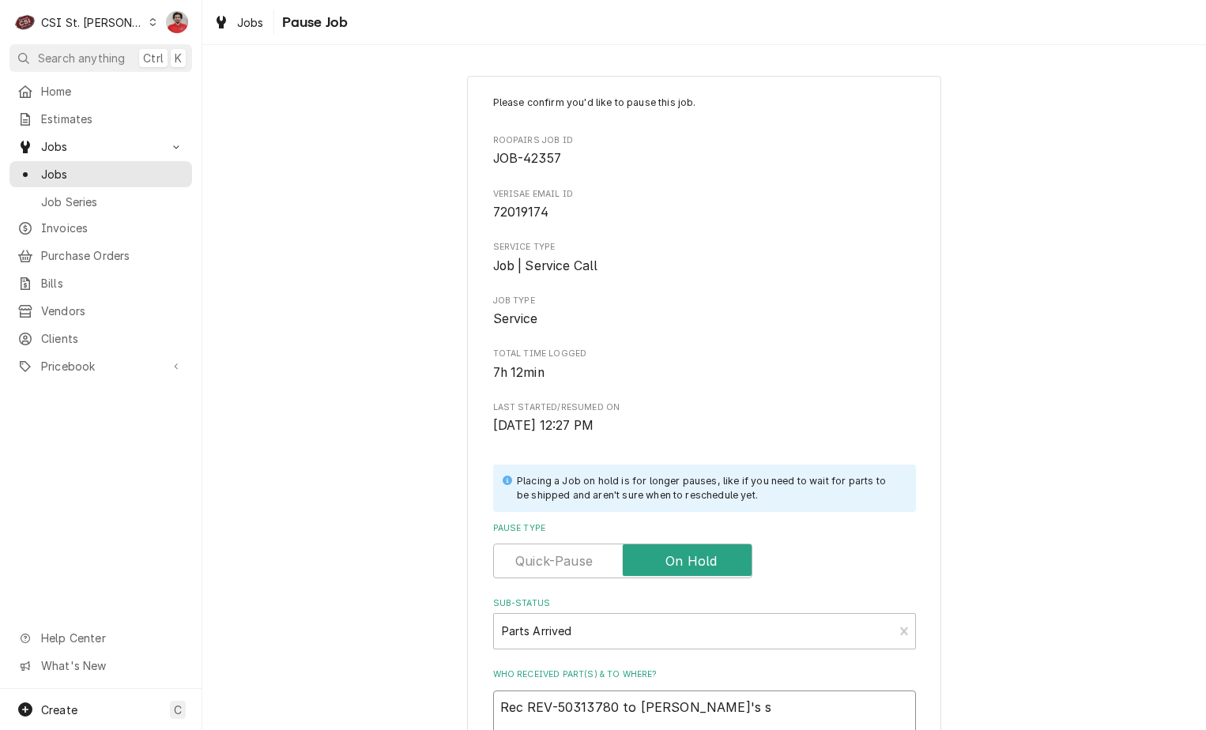
type textarea "x"
type textarea "Rec REV-50313780 to Kevin F's sh"
type textarea "x"
type textarea "Rec REV-50313780 to Kevin F's she"
type textarea "x"
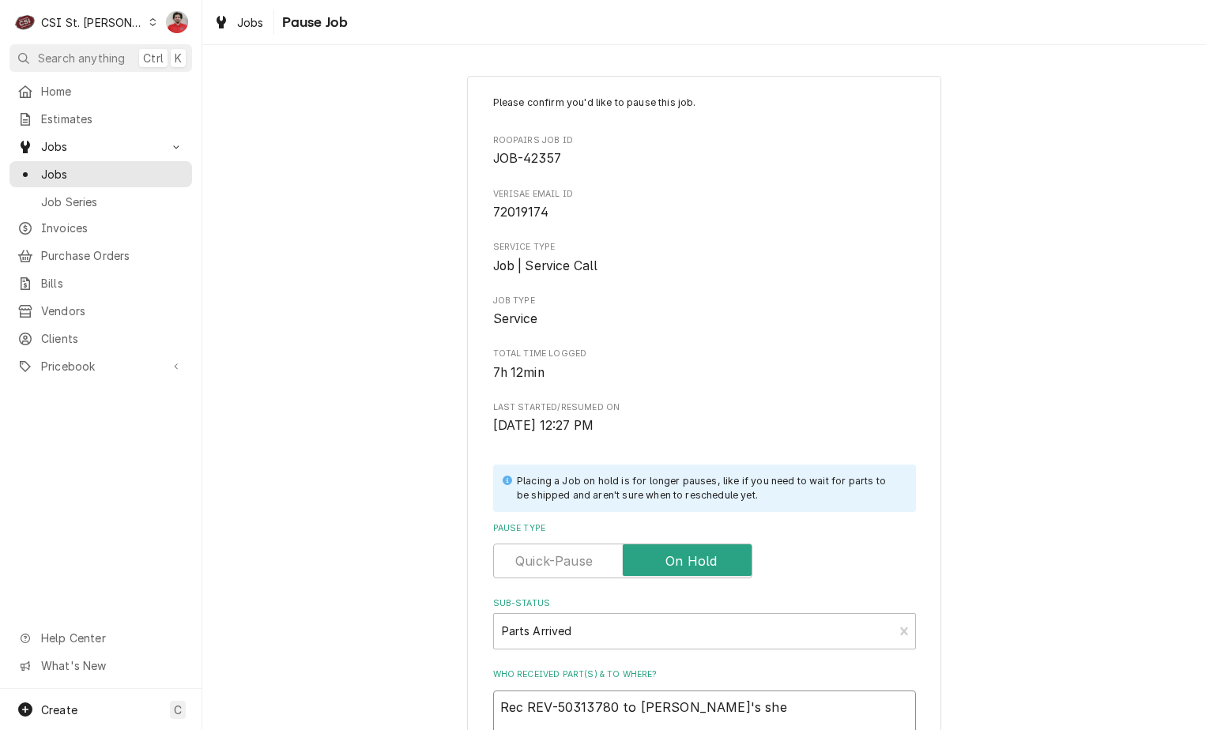
type textarea "Rec REV-50313780 to Kevin F's shel"
type textarea "x"
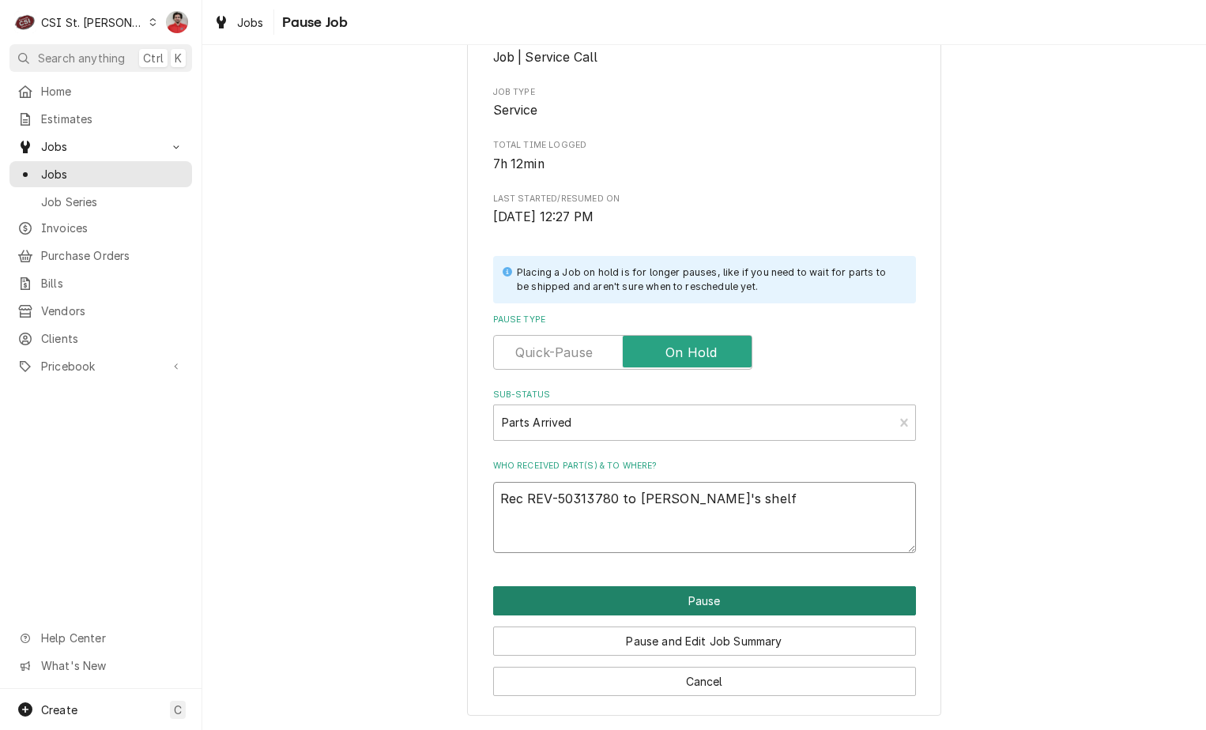
type textarea "Rec REV-50313780 to Kevin F's shelf"
click at [702, 600] on button "Pause" at bounding box center [704, 600] width 423 height 29
type textarea "x"
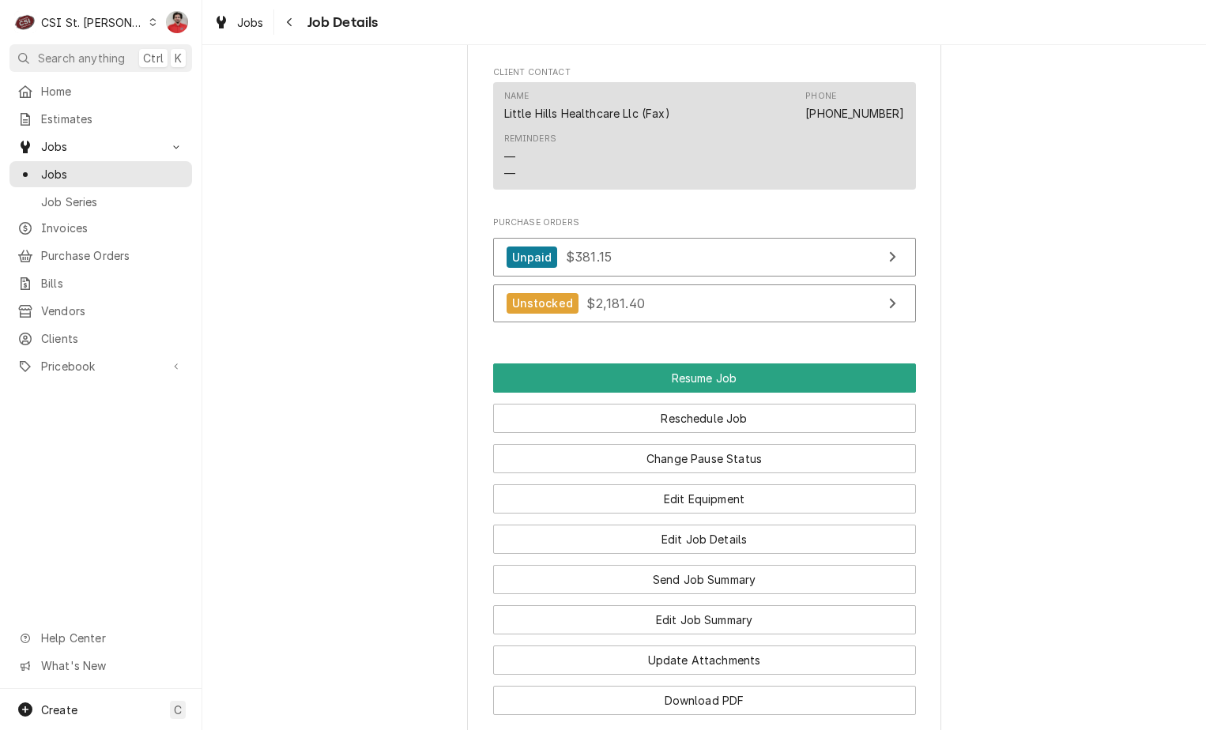
scroll to position [1774, 0]
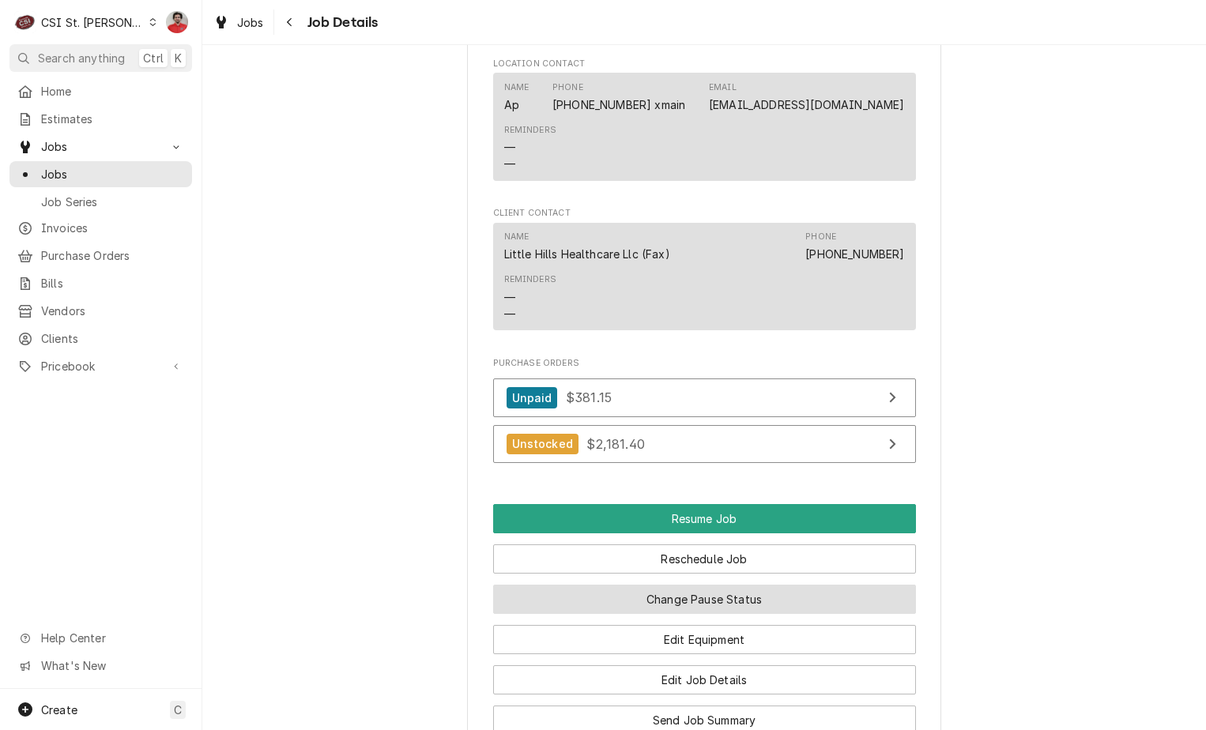
click at [710, 585] on button "Change Pause Status" at bounding box center [704, 599] width 423 height 29
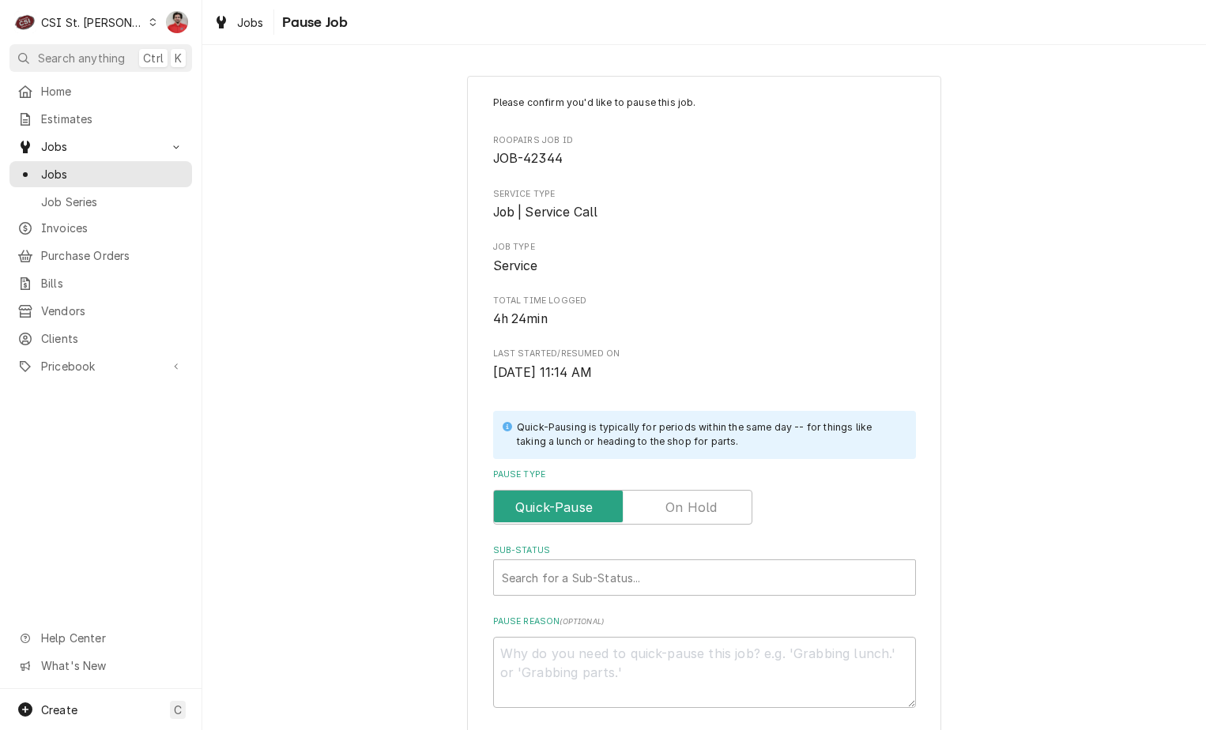
click at [697, 514] on label "Pause Type" at bounding box center [622, 507] width 259 height 35
click at [697, 514] on input "Pause Type" at bounding box center [622, 507] width 245 height 35
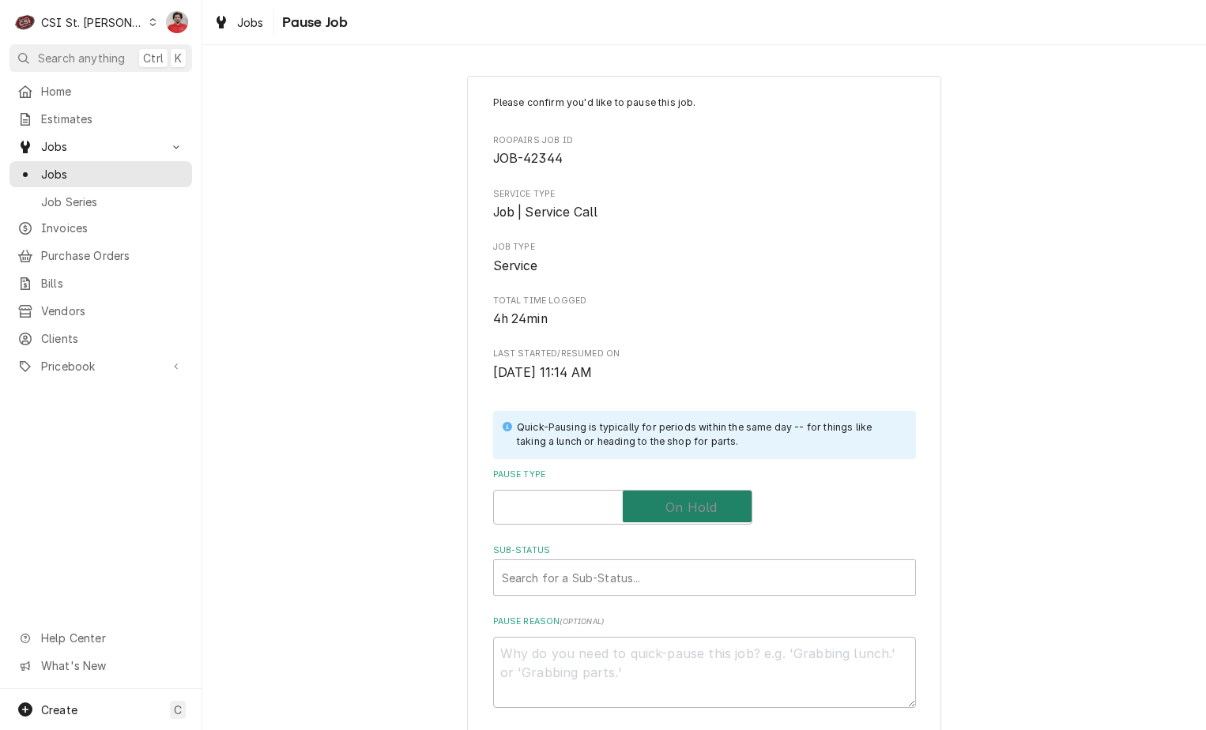
checkbox input "true"
click at [684, 574] on div "Sub-Status" at bounding box center [704, 577] width 405 height 28
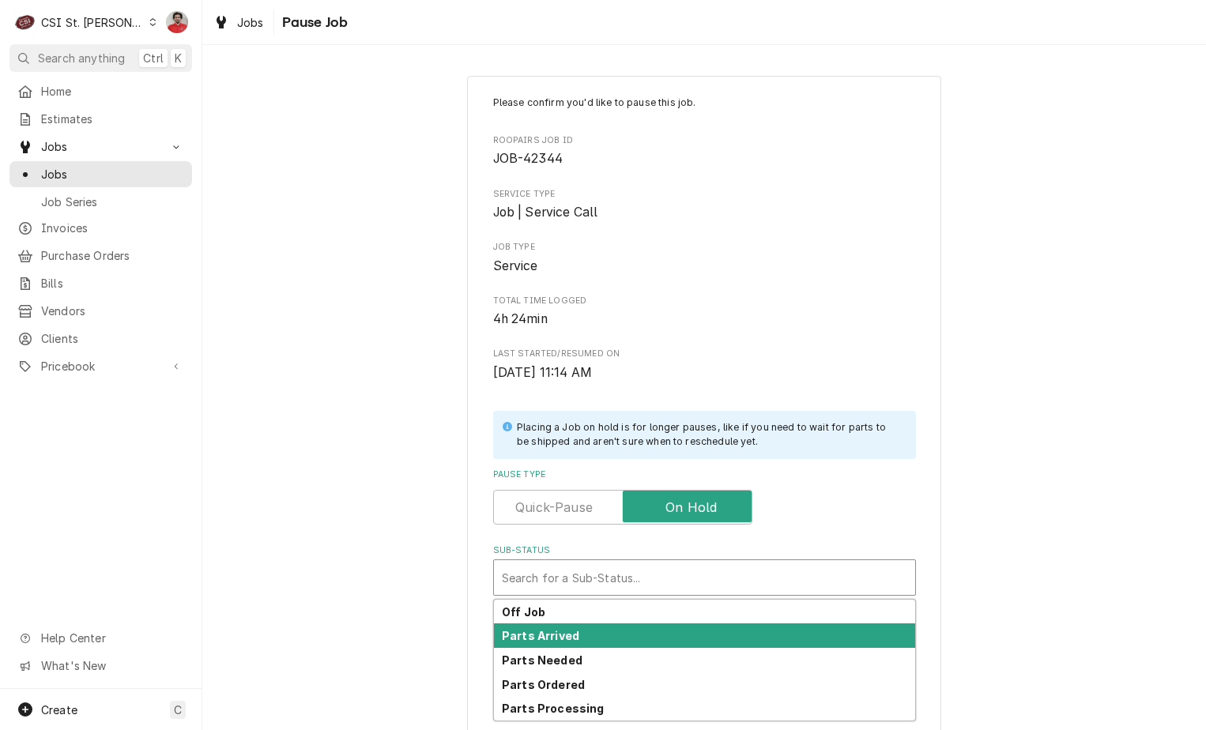
click at [660, 630] on div "Parts Arrived" at bounding box center [704, 635] width 421 height 24
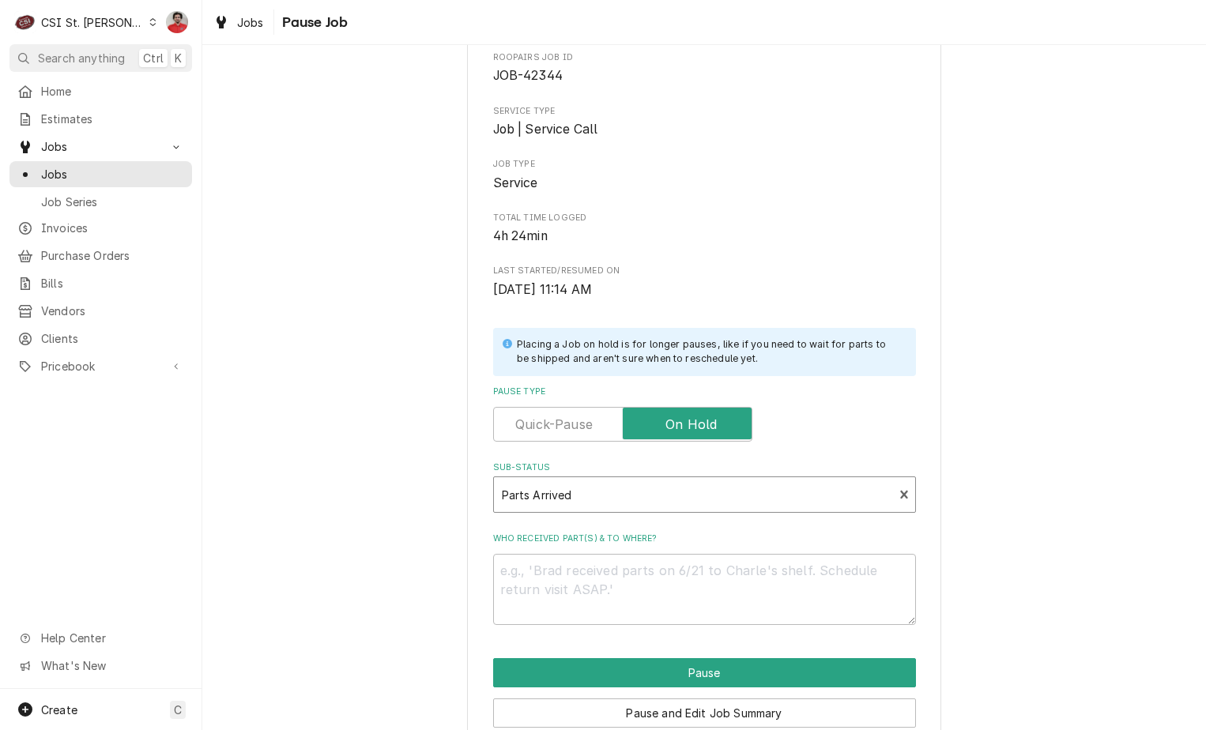
scroll to position [155, 0]
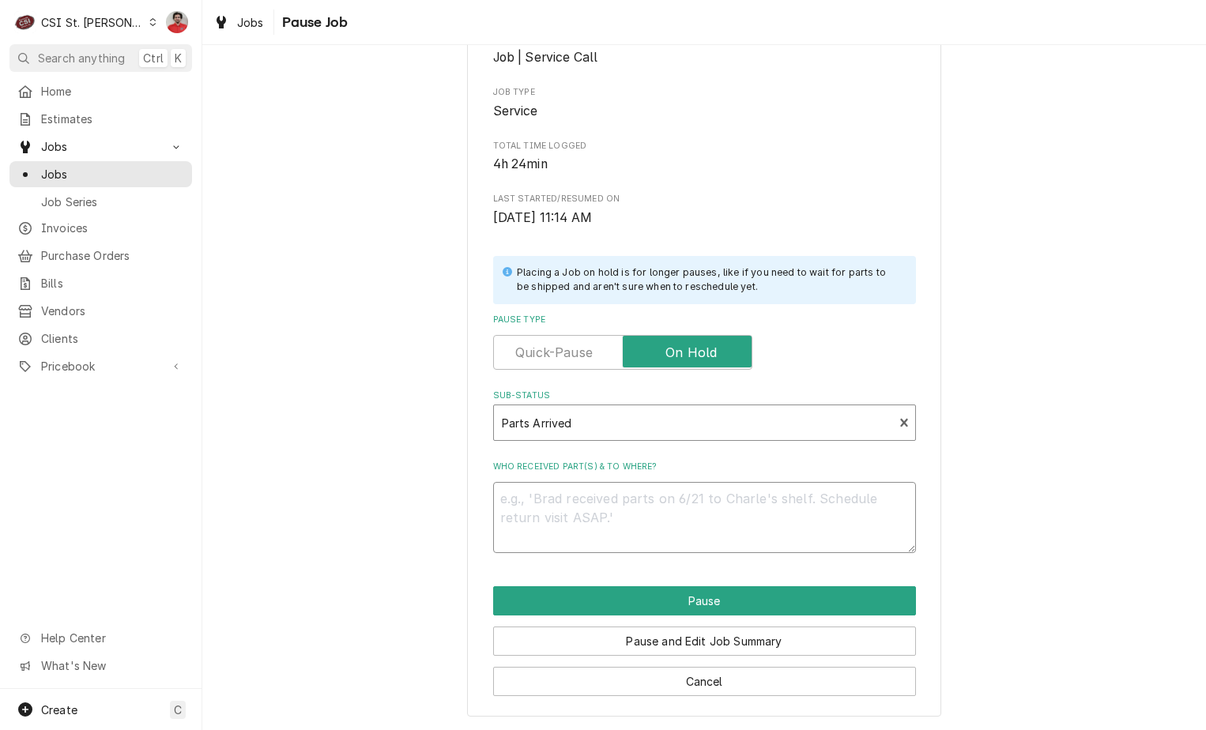
click at [759, 507] on textarea "Who received part(s) & to where?" at bounding box center [704, 517] width 423 height 71
type textarea "x"
type textarea "R"
type textarea "x"
type textarea "Re"
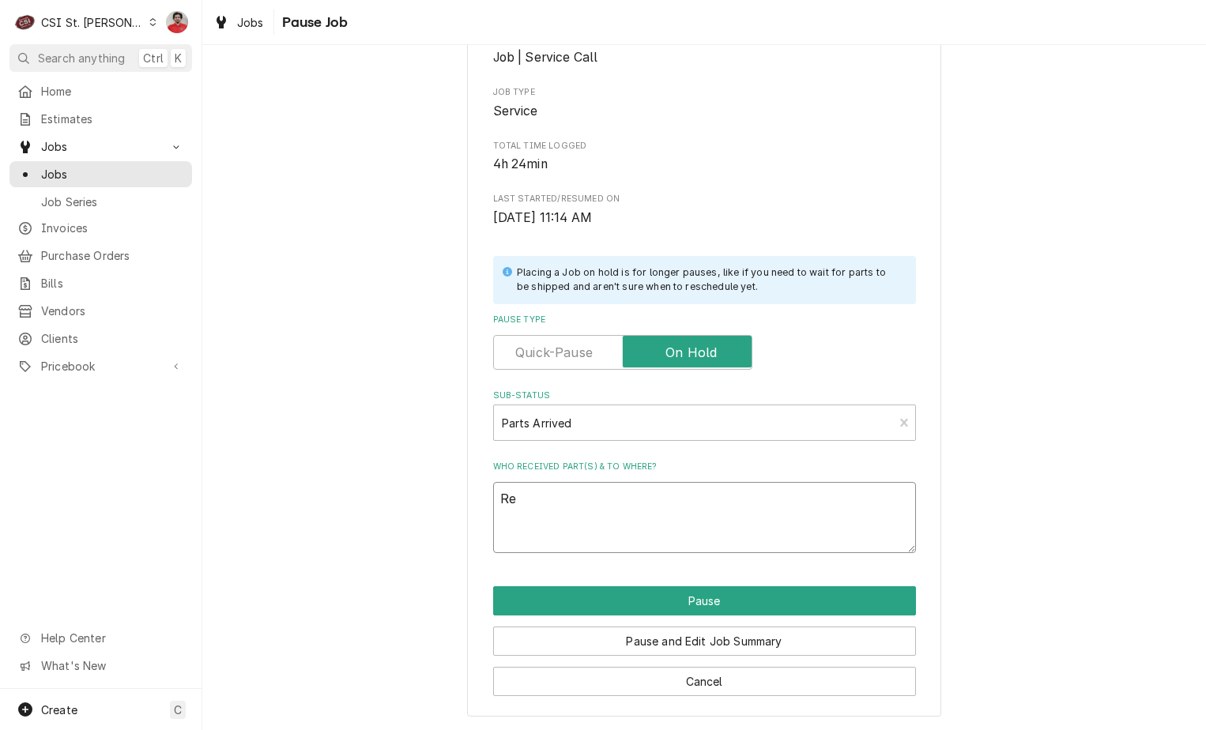
type textarea "x"
type textarea "Rec"
type textarea "x"
type textarea "Rec"
type textarea "x"
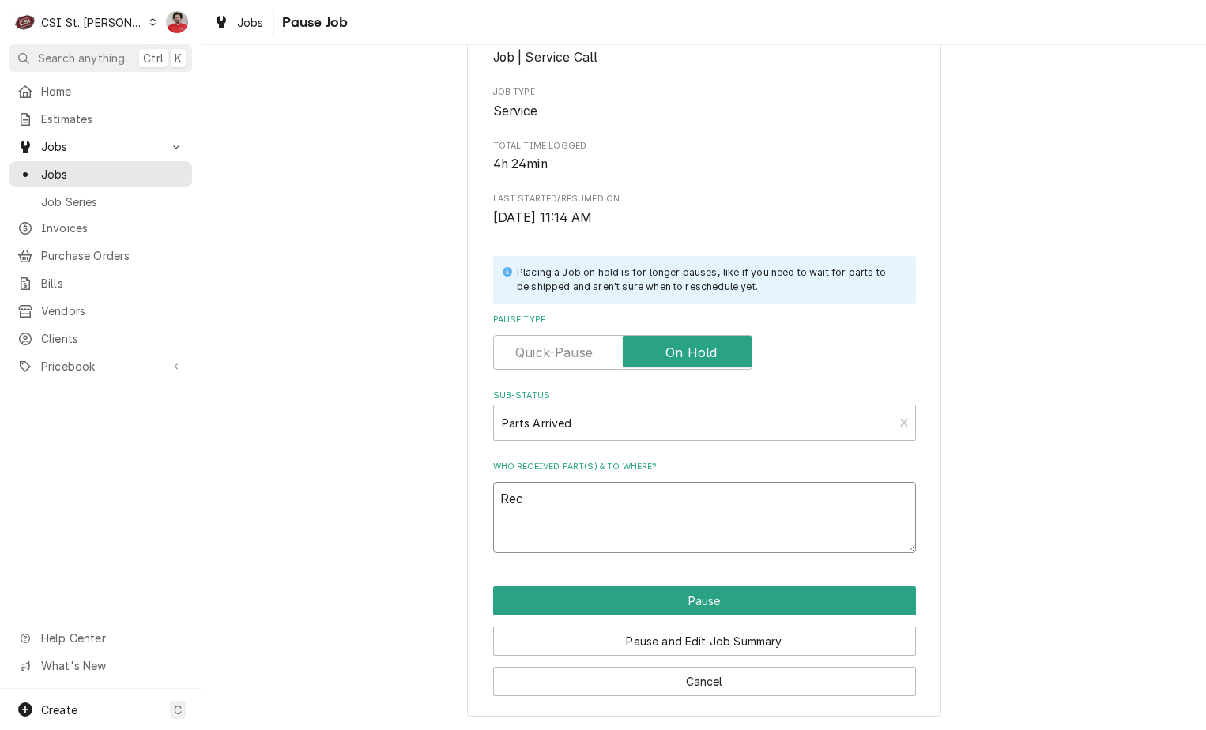
type textarea "Rec S"
type textarea "x"
type textarea "Rec ST"
type textarea "x"
type textarea "Rec STA"
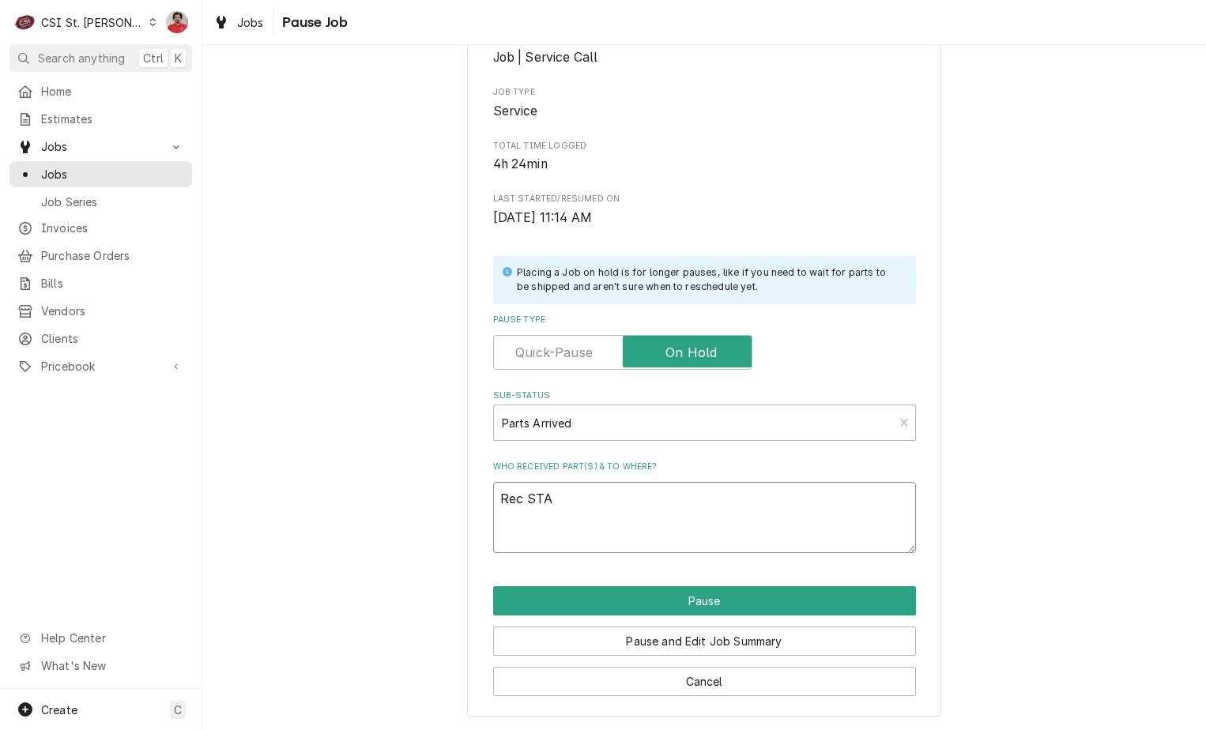
type textarea "x"
type textarea "Rec STA-"
type textarea "x"
type textarea "Rec STA-2"
type textarea "x"
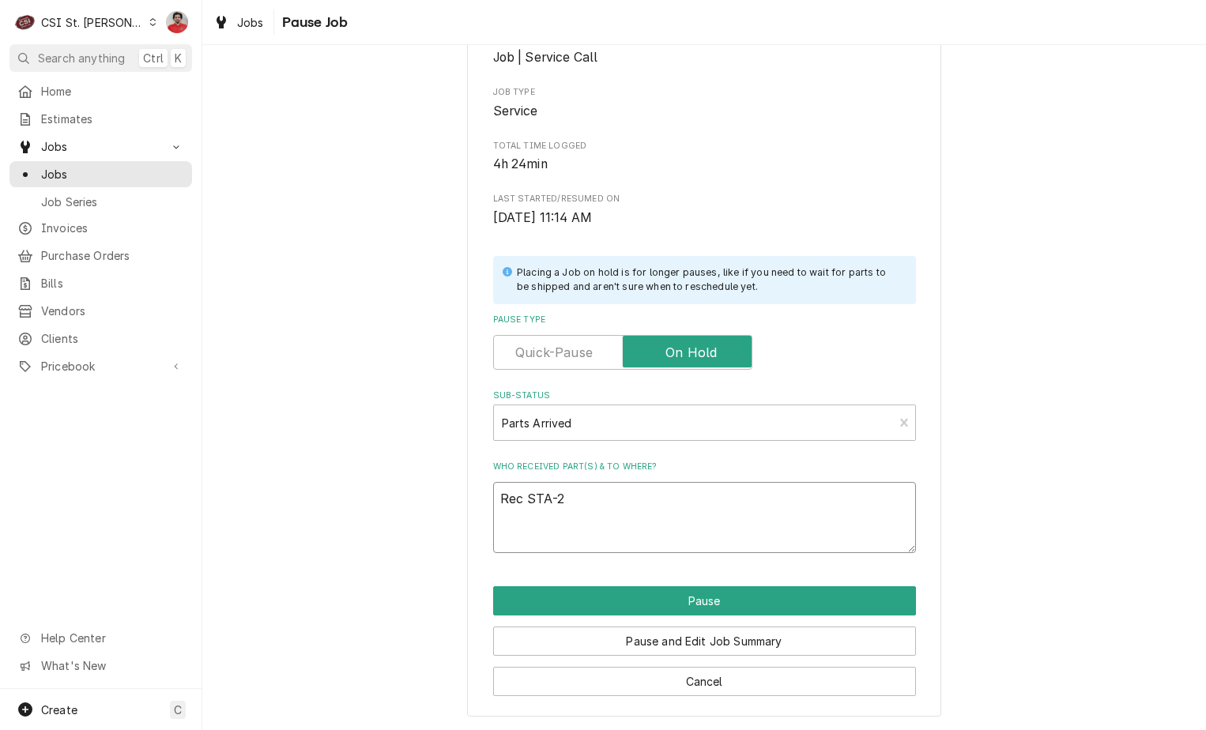
type textarea "Rec STA-2J"
type textarea "x"
type textarea "Rec STA-2J-"
type textarea "x"
type textarea "Rec STA-2J-Z"
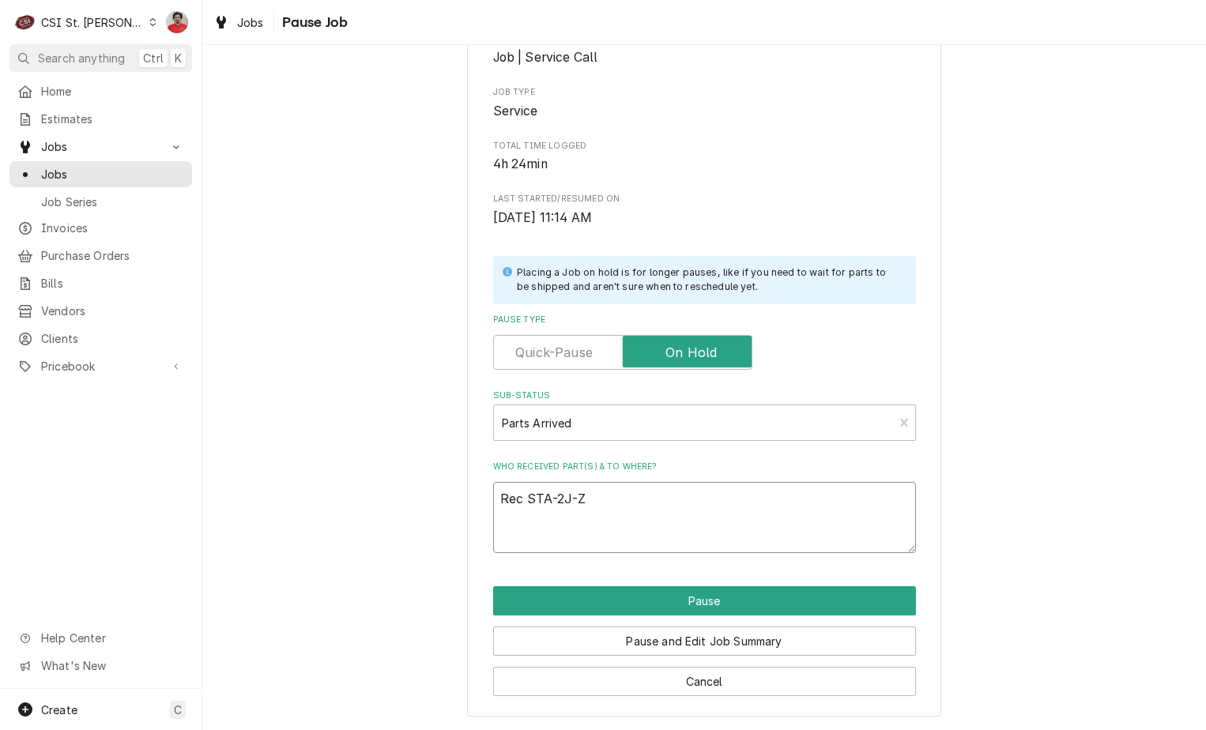
type textarea "x"
type textarea "Rec STA-2J-Z4"
type textarea "x"
type textarea "Rec STA-2J-Z45"
type textarea "x"
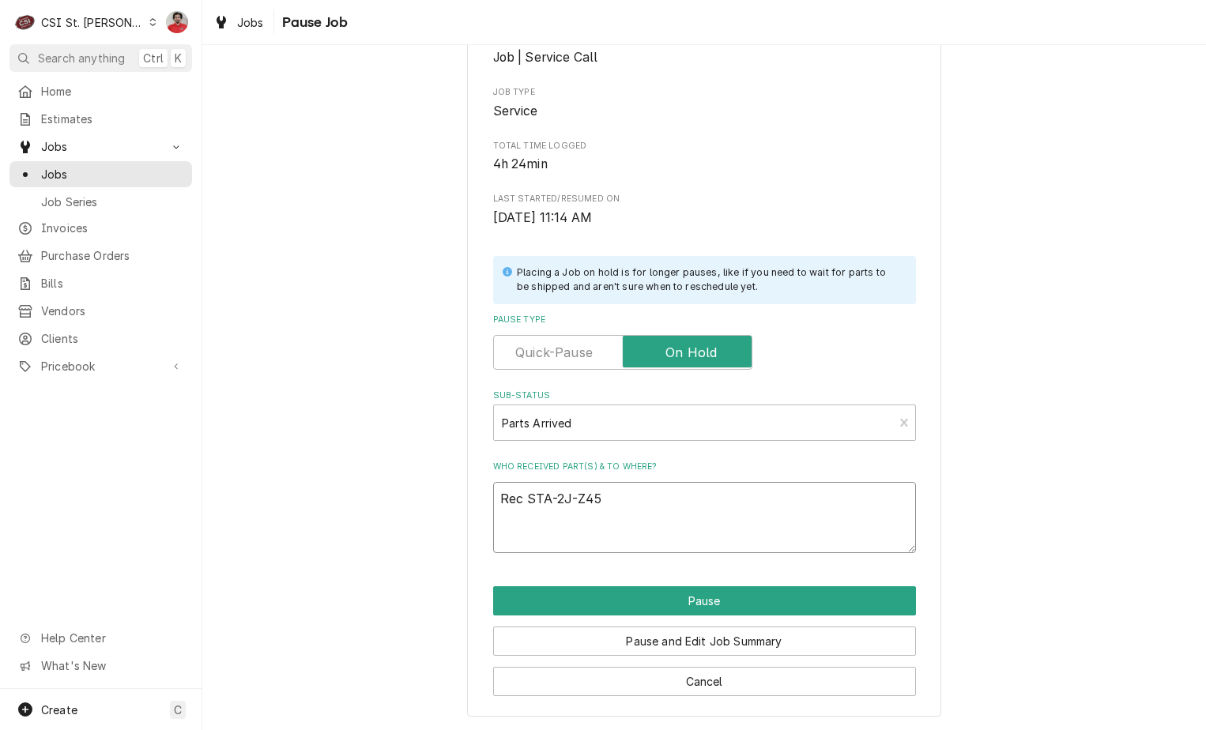
type textarea "Rec STA-2J-Z4"
type textarea "x"
type textarea "Rec STA-2J-Z46"
type textarea "x"
type textarea "Rec STA-2J-Z460"
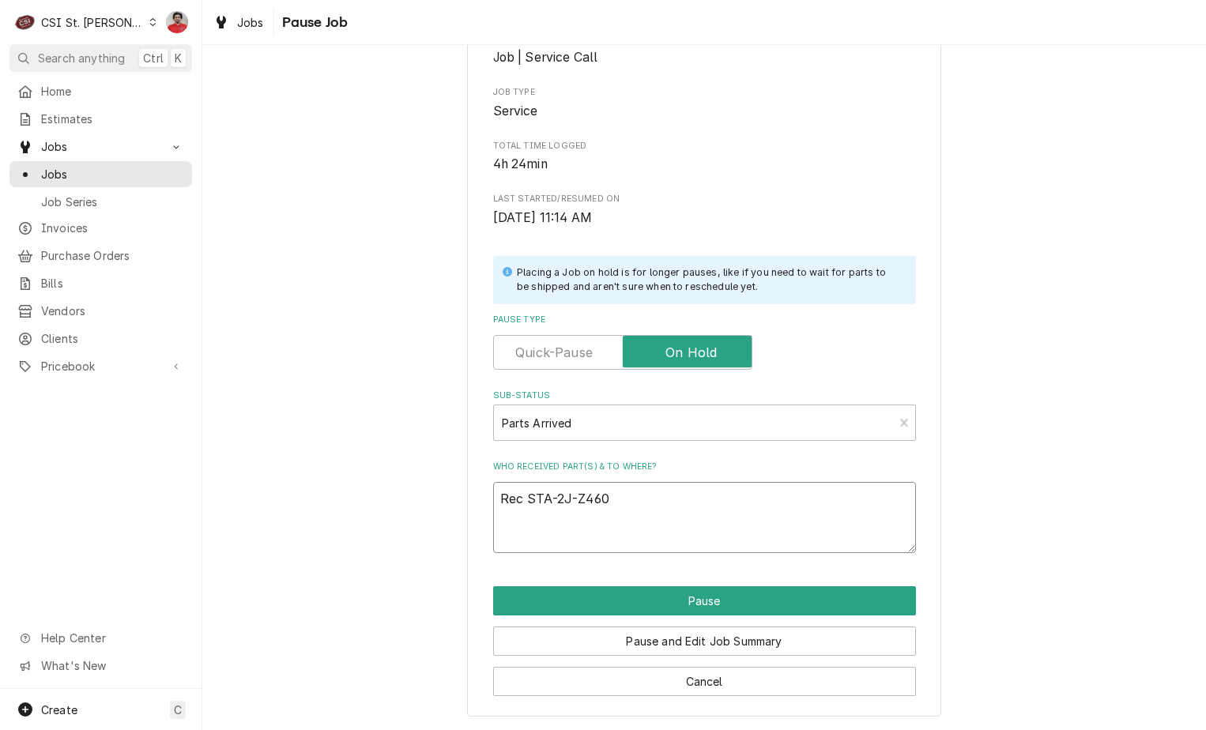
type textarea "x"
type textarea "Rec STA-2J-Z4607"
type textarea "x"
type textarea "Rec STA-2J-Z4607"
type textarea "x"
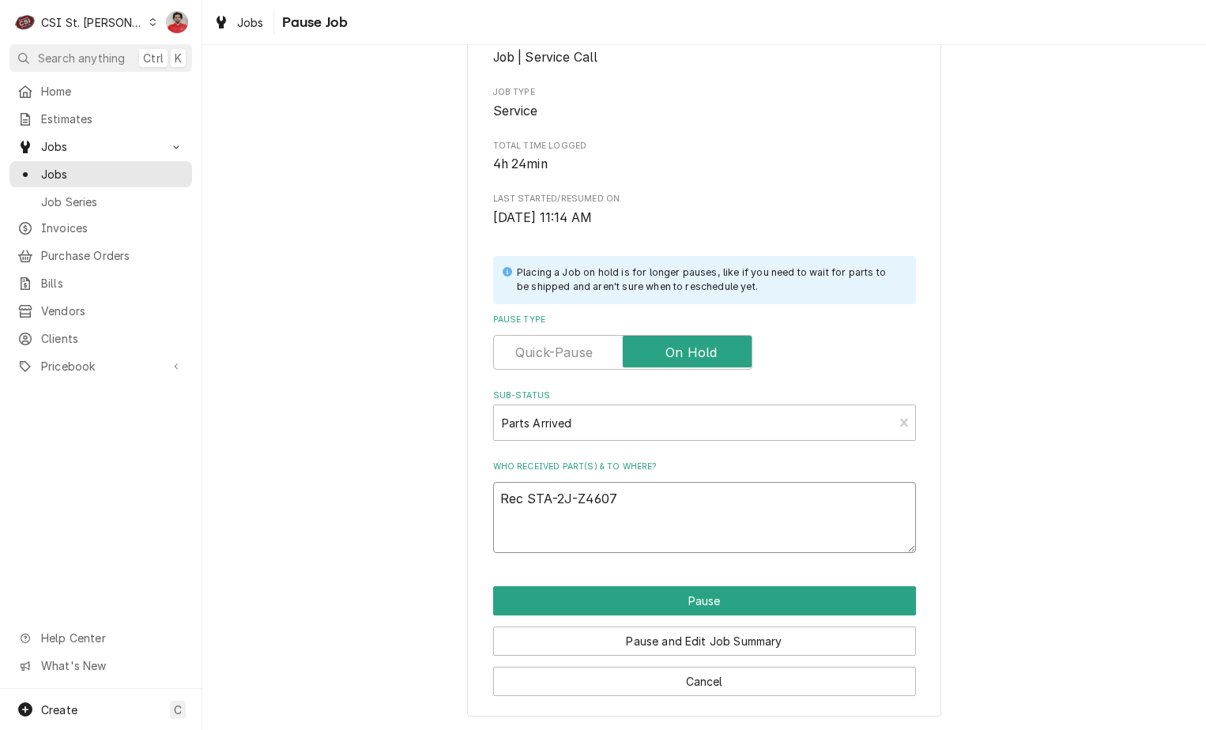
type textarea "Rec STA-2J-Z4607 t"
type textarea "x"
type textarea "Rec STA-2J-Z4607 to"
type textarea "x"
type textarea "Rec STA-2J-Z4607 to"
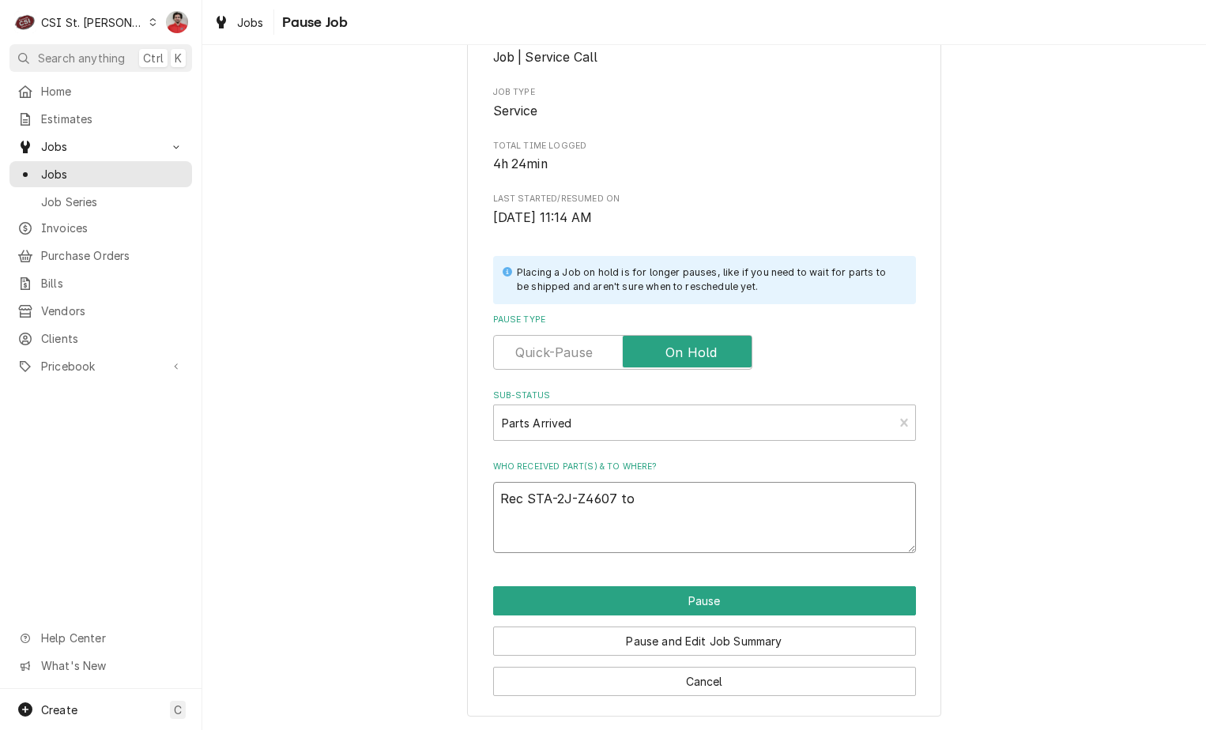
type textarea "x"
type textarea "Rec STA-2J-Z4607 to T"
type textarea "x"
type textarea "Rec STA-2J-Z4607 to To"
type textarea "x"
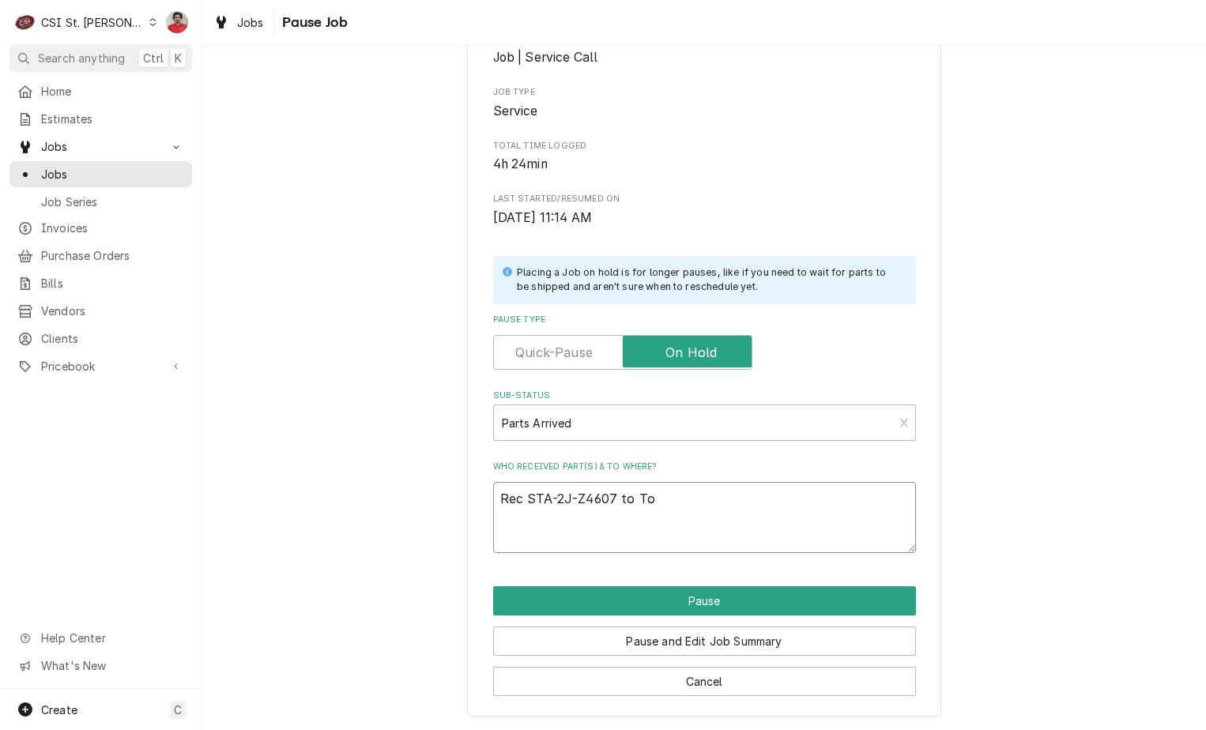
type textarea "Rec STA-2J-Z4607 to Tom"
type textarea "x"
type textarea "Rec STA-2J-Z4607 to Tom"
type textarea "x"
type textarea "Rec STA-2J-Z4607 to Tom L"
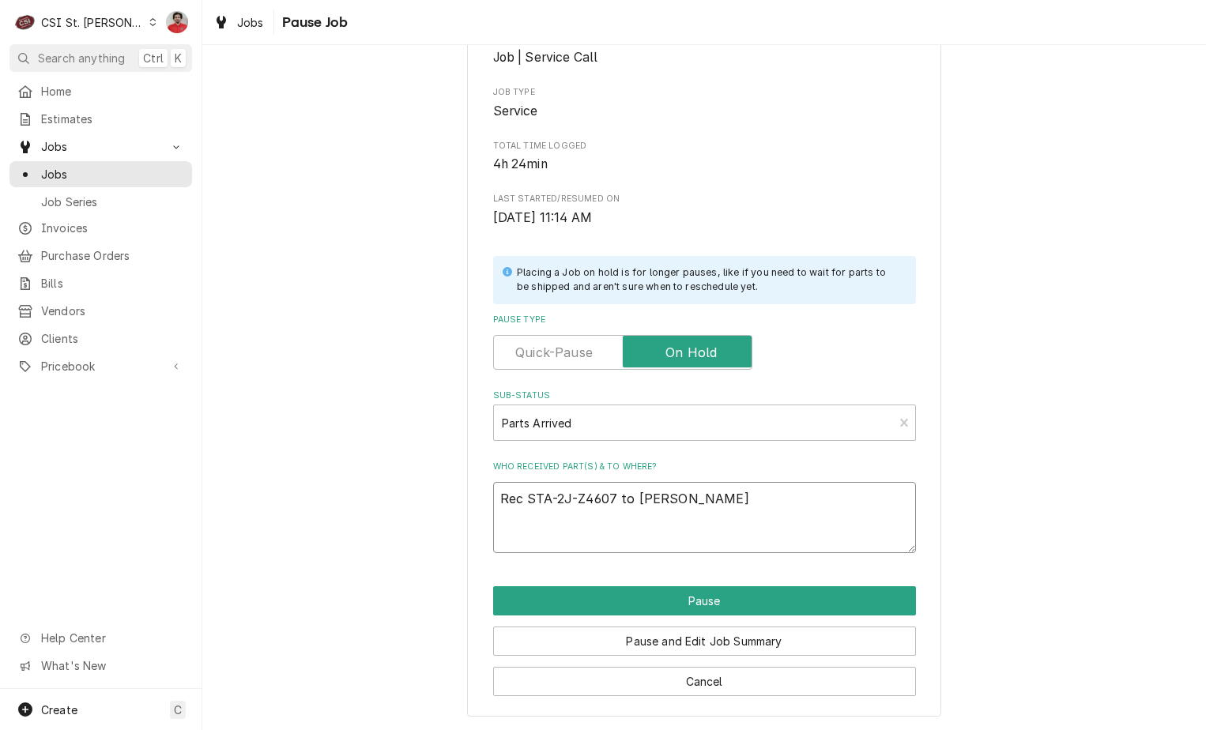
type textarea "x"
type textarea "Rec STA-2J-Z4607 to Tom LE"
type textarea "x"
type textarea "Rec STA-2J-Z4607 to Tom LEm"
type textarea "x"
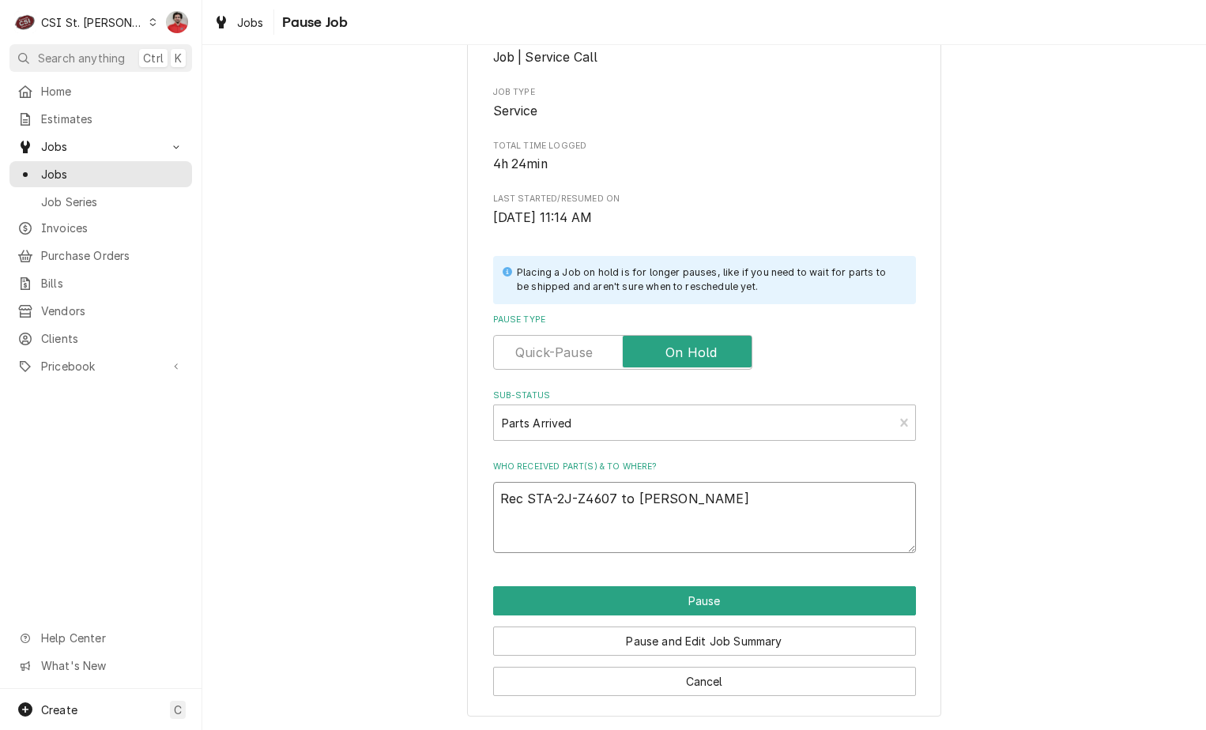
type textarea "Rec STA-2J-Z4607 to Tom LEmb"
type textarea "x"
type textarea "Rec STA-2J-Z4607 to Tom LEm"
type textarea "x"
type textarea "Rec STA-2J-Z4607 to Tom LE"
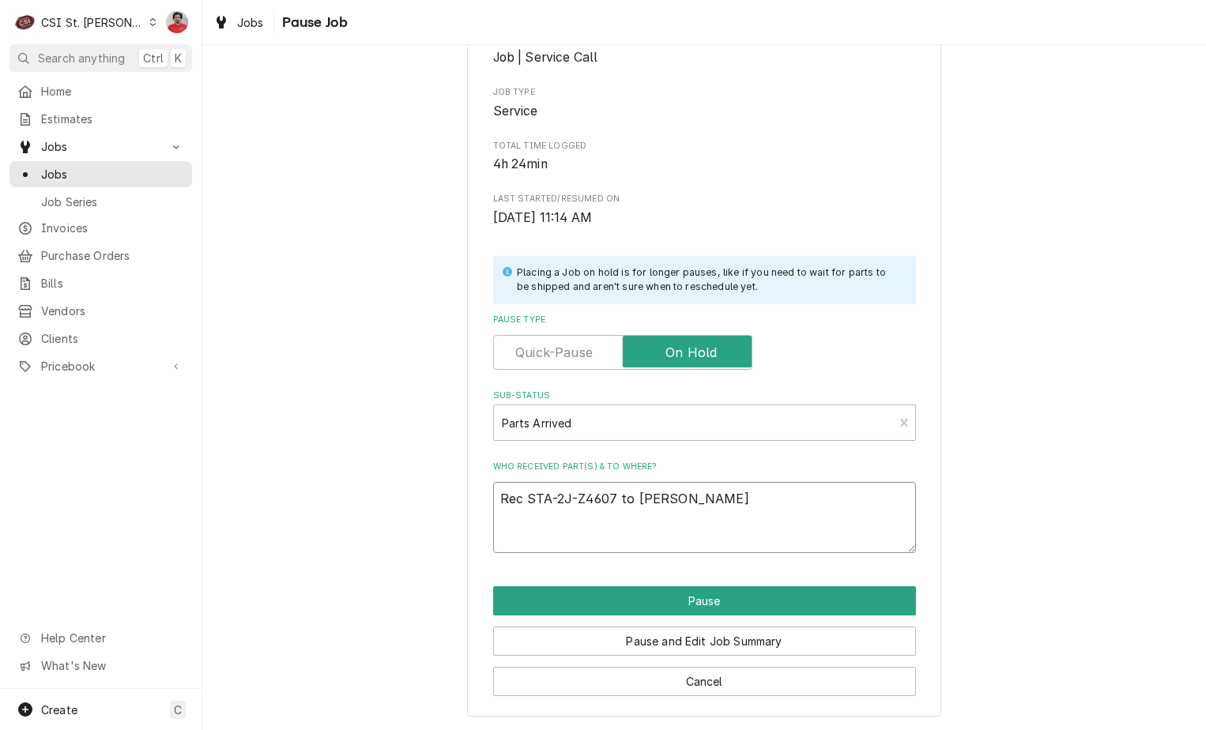
type textarea "x"
type textarea "Rec STA-2J-Z4607 to Tom L"
type textarea "x"
type textarea "Rec STA-2J-Z4607 to Tom Le"
type textarea "x"
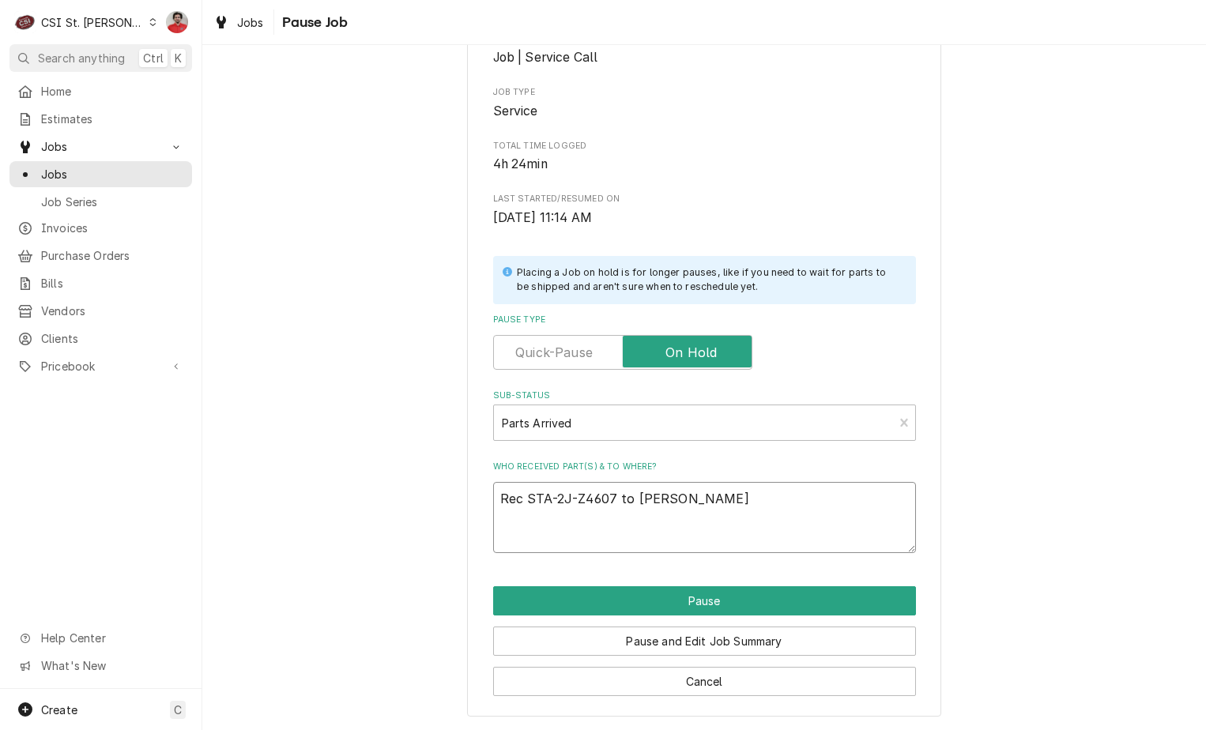
type textarea "Rec STA-2J-Z4607 to Tom Lem"
type textarea "x"
type textarea "Rec STA-2J-Z4607 to Tom Lemb"
type textarea "x"
type textarea "Rec STA-2J-Z4607 to Tom Lembk"
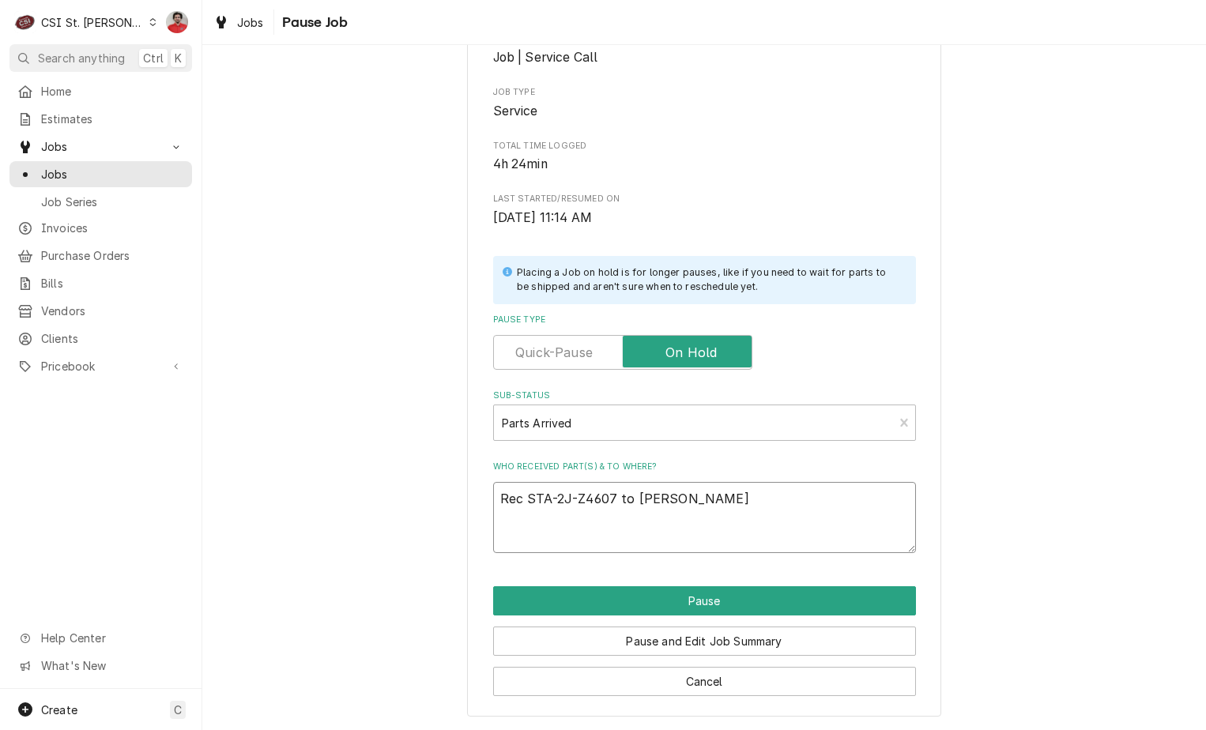
type textarea "x"
type textarea "Rec STA-2J-Z4607 to Tom Lembke"
click at [522, 493] on textarea "Rec STA-2J-Z4607 to Tom Lembke" at bounding box center [704, 517] width 423 height 71
type textarea "x"
type textarea "Rec tSTA-2J-Z4607 to Tom Lembke"
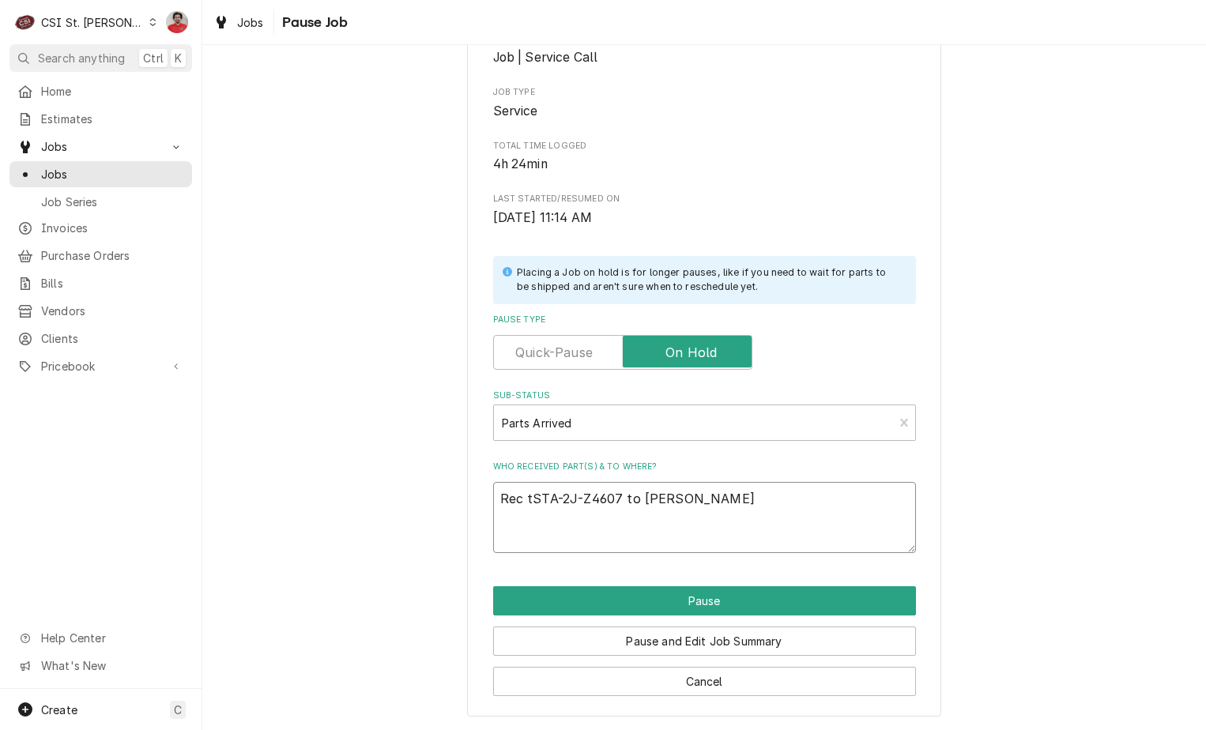
type textarea "x"
type textarea "Rec twSTA-2J-Z4607 to Tom Lembke"
type textarea "x"
type textarea "Rec twoSTA-2J-Z4607 to Tom Lembke"
type textarea "x"
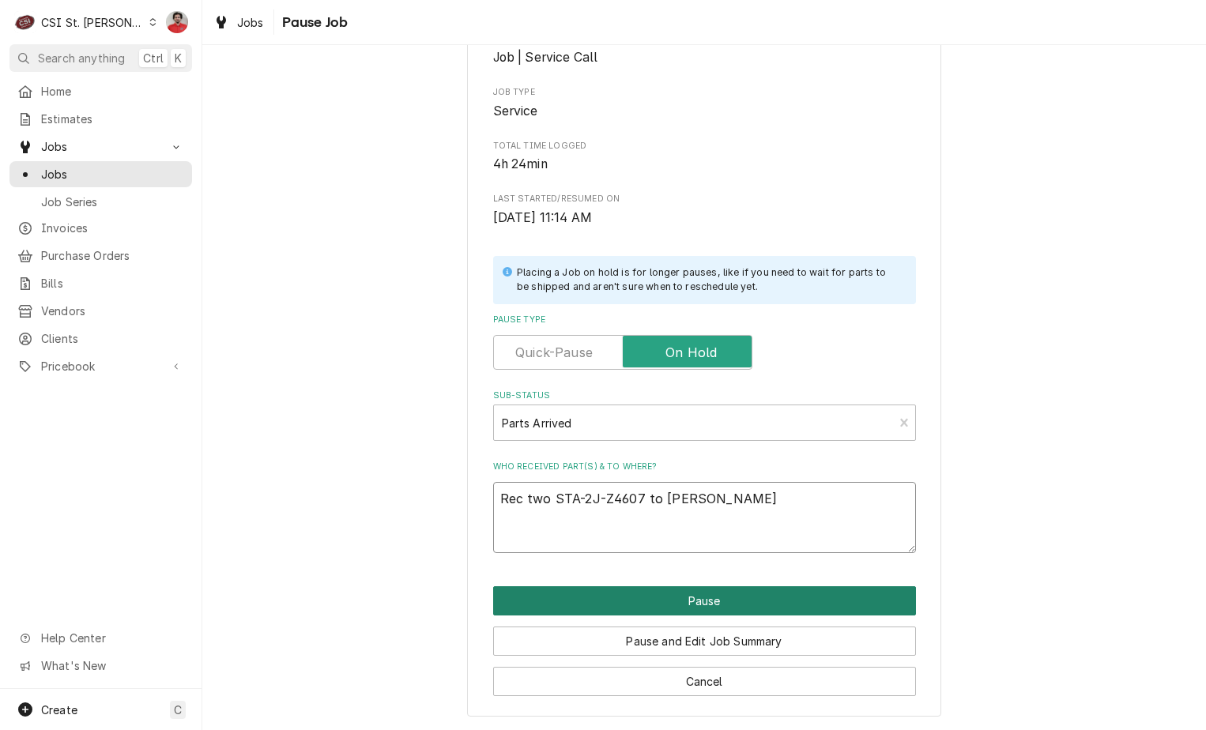
type textarea "Rec two STA-2J-Z4607 to Tom Lembke"
click at [805, 594] on button "Pause" at bounding box center [704, 600] width 423 height 29
type textarea "x"
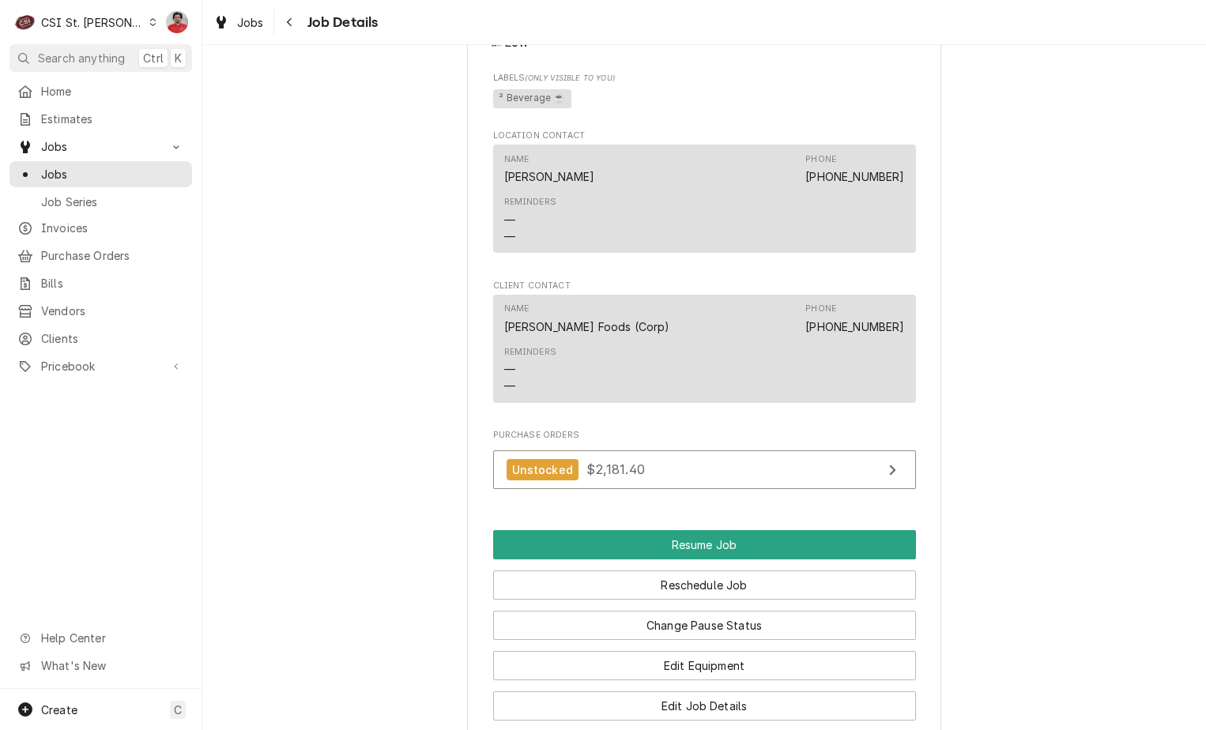
scroll to position [1738, 0]
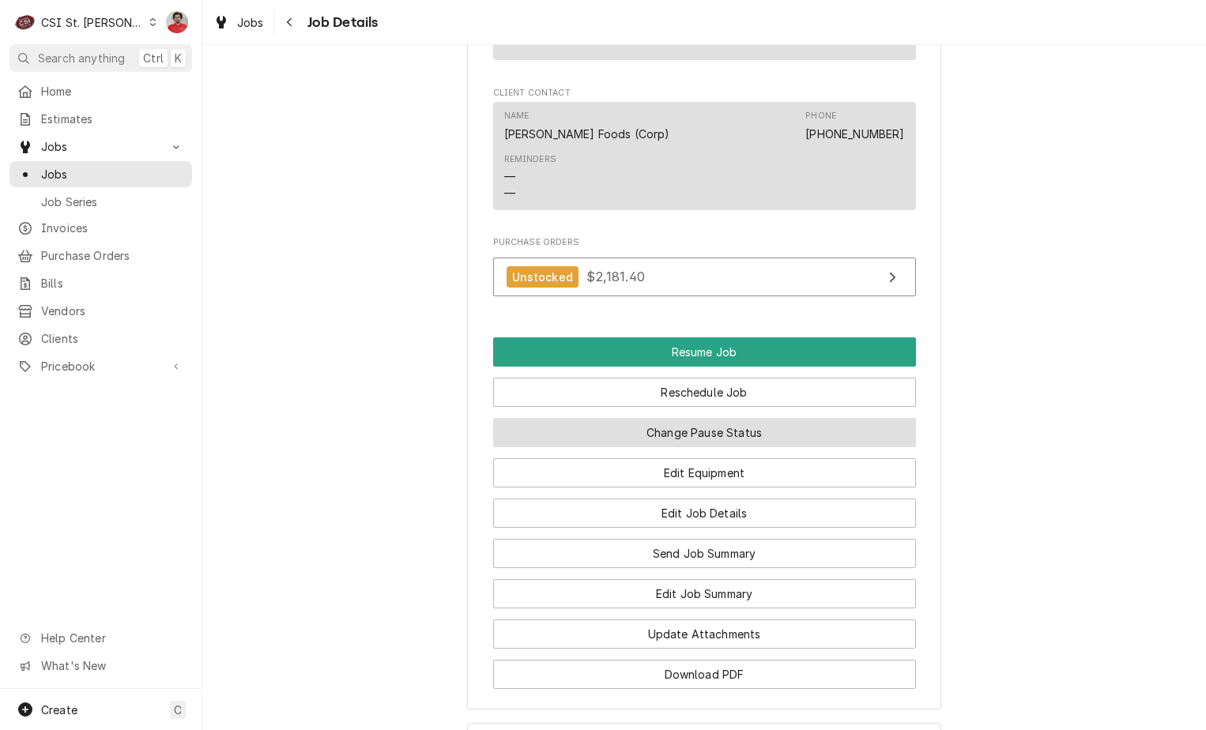
click at [690, 431] on button "Change Pause Status" at bounding box center [704, 432] width 423 height 29
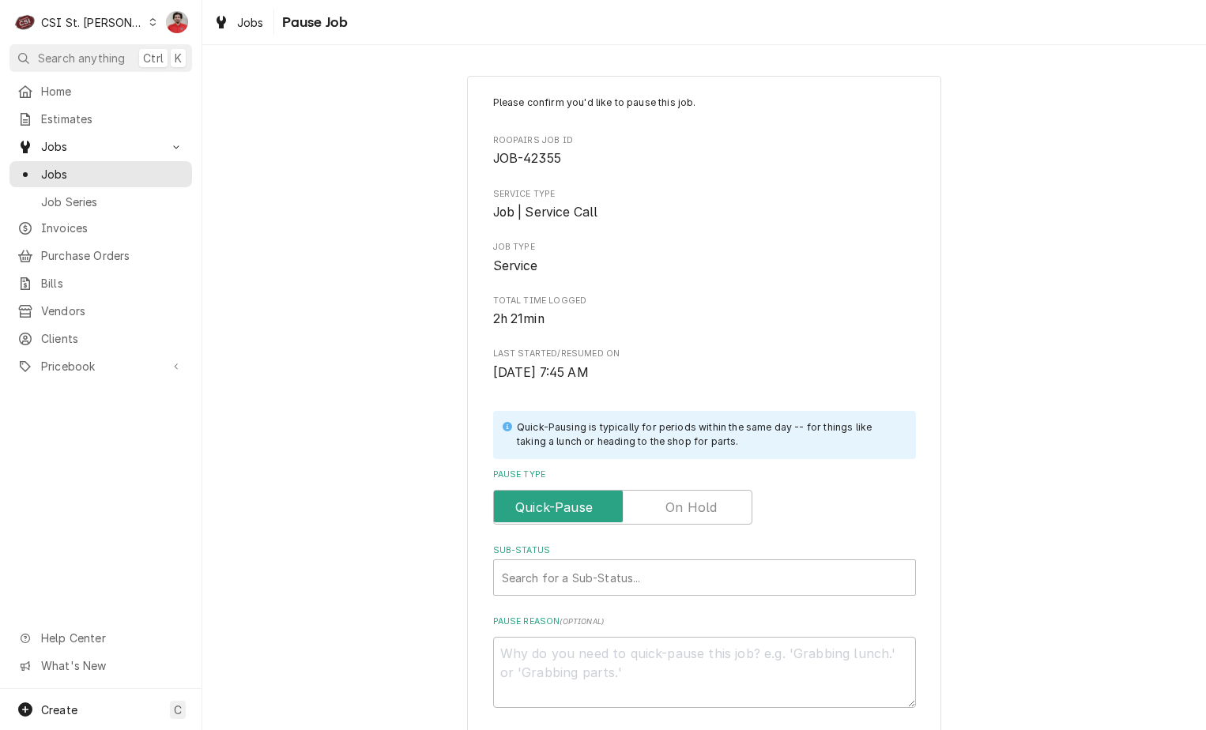
click at [688, 504] on label "Pause Type" at bounding box center [622, 507] width 259 height 35
click at [688, 504] on input "Pause Type" at bounding box center [622, 507] width 245 height 35
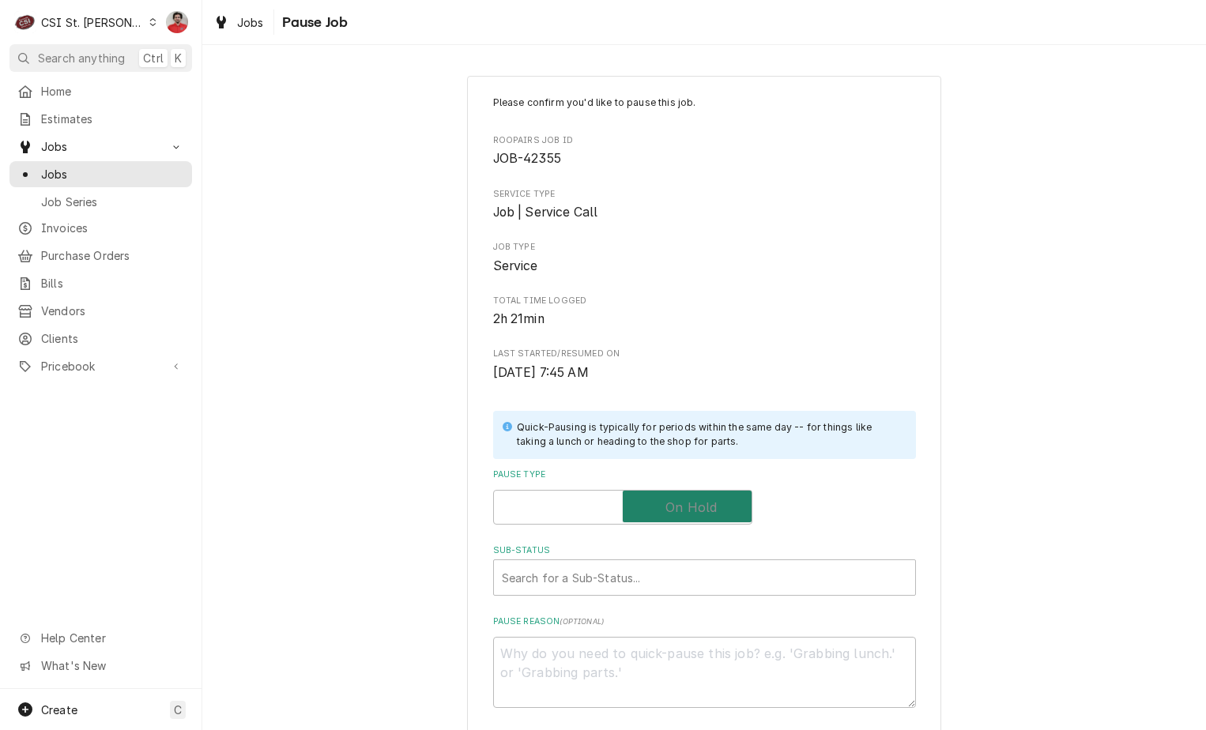
checkbox input "true"
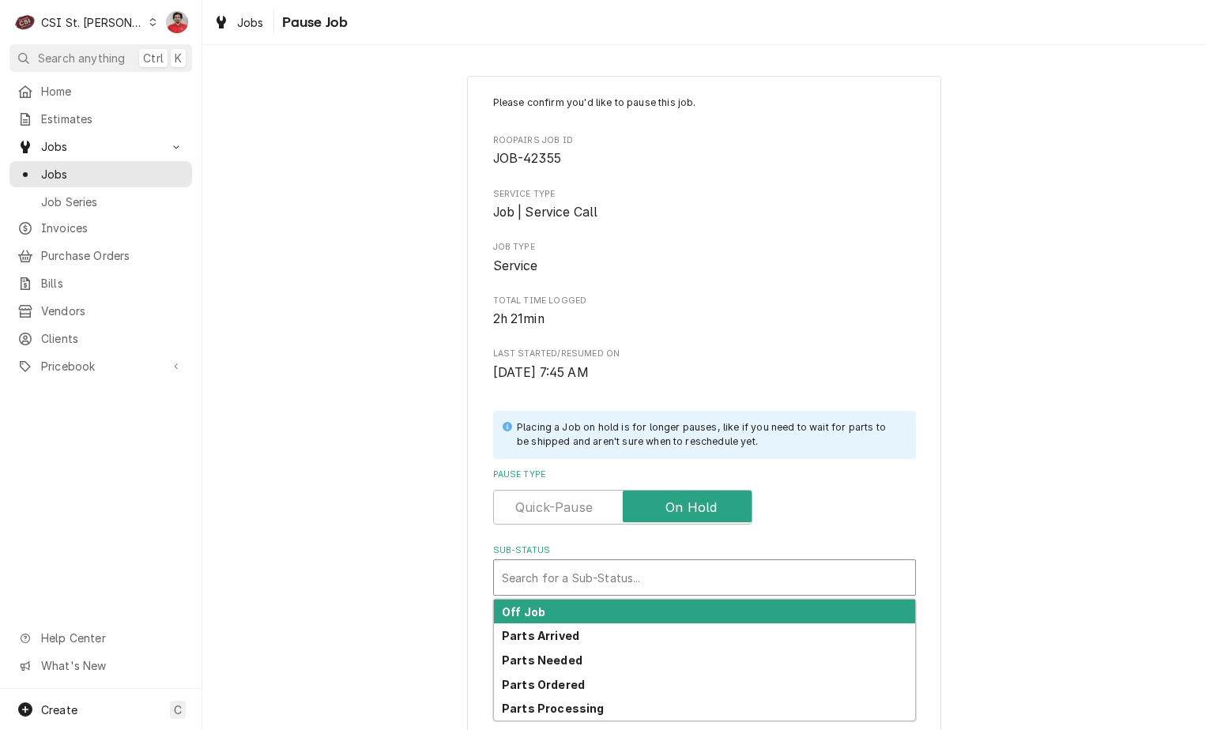
click at [679, 588] on div "Sub-Status" at bounding box center [704, 577] width 405 height 28
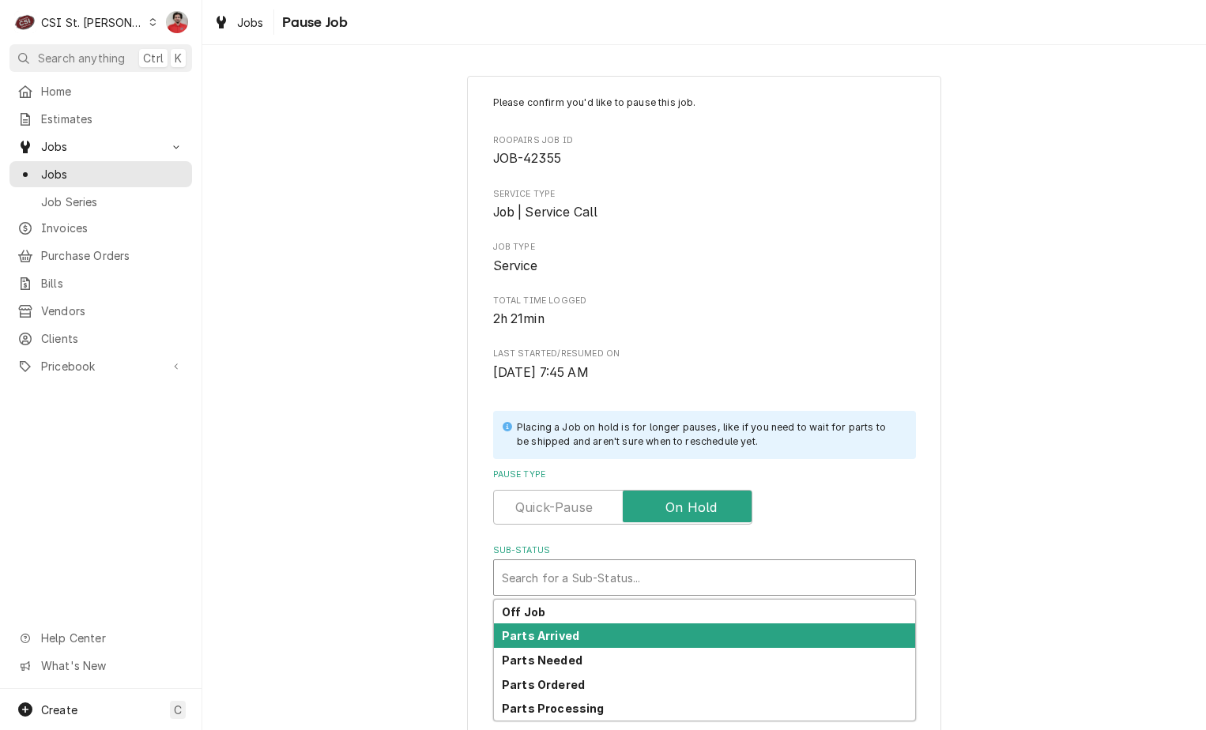
click at [674, 638] on div "Parts Arrived" at bounding box center [704, 635] width 421 height 24
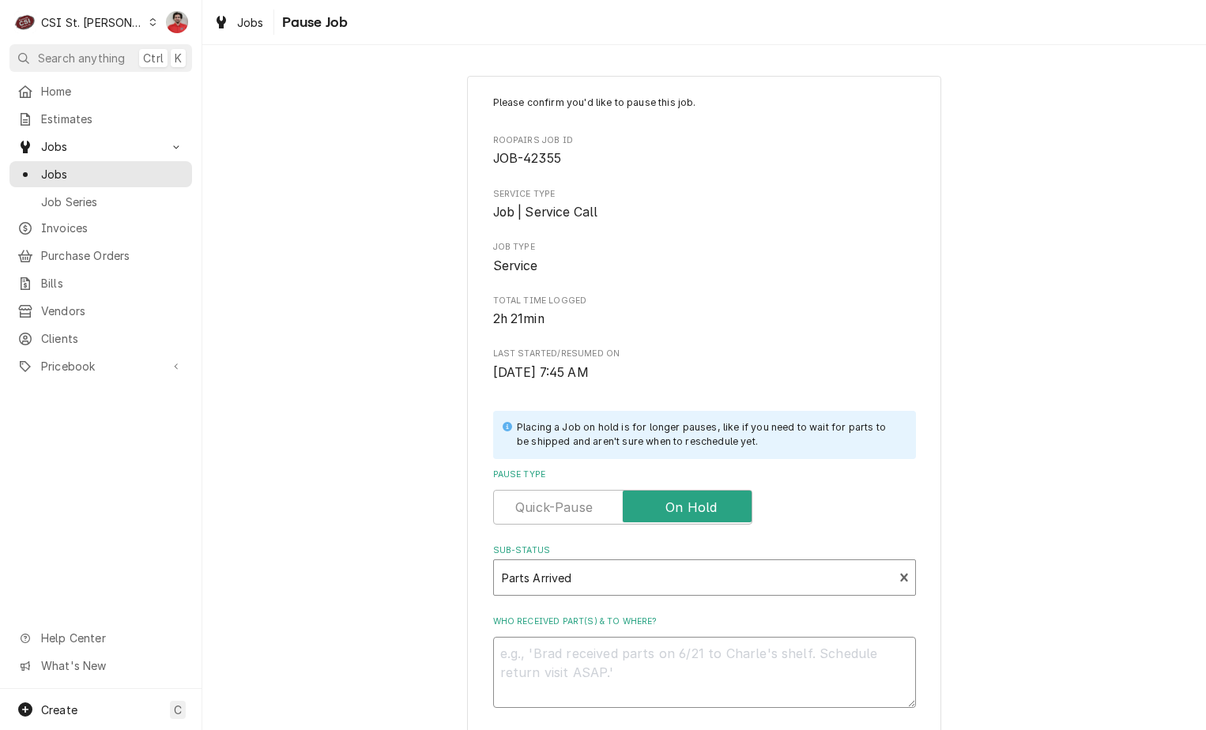
click at [674, 663] on textarea "Who received part(s) & to where?" at bounding box center [704, 672] width 423 height 71
type textarea "x"
type textarea "R"
type textarea "x"
type textarea "Re"
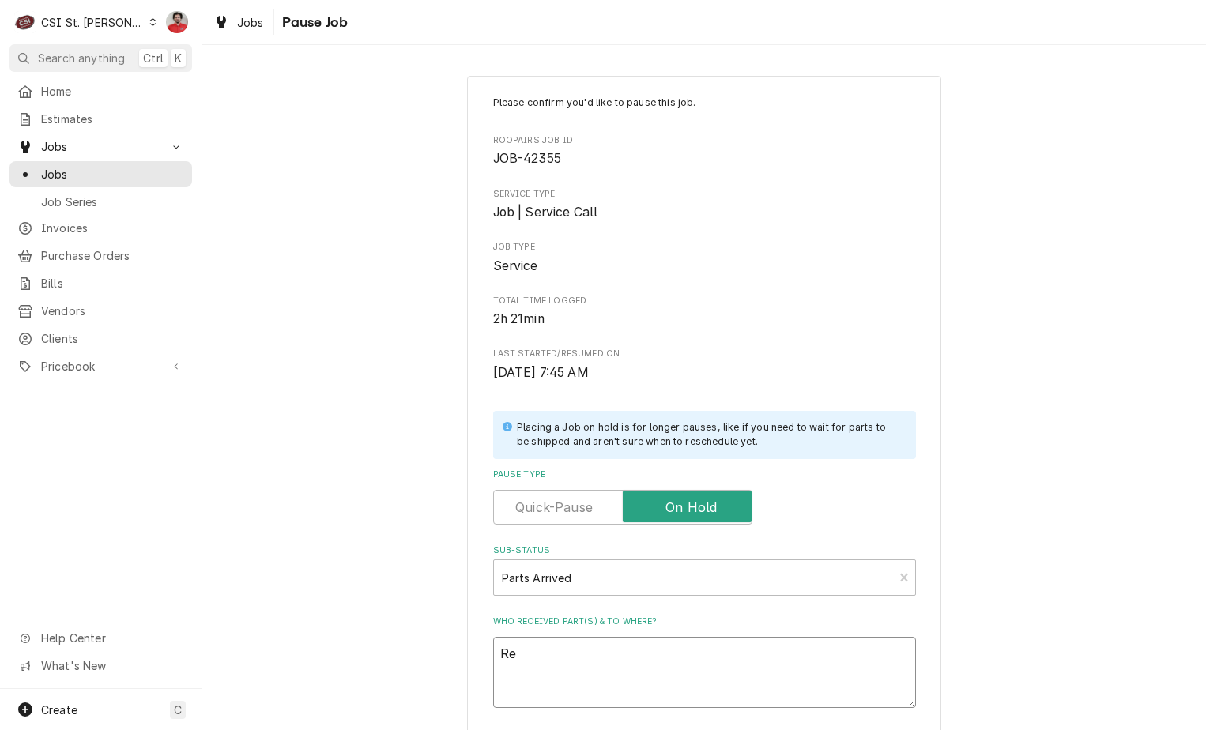
type textarea "x"
type textarea "Rec"
type textarea "x"
type textarea "Rec"
type textarea "x"
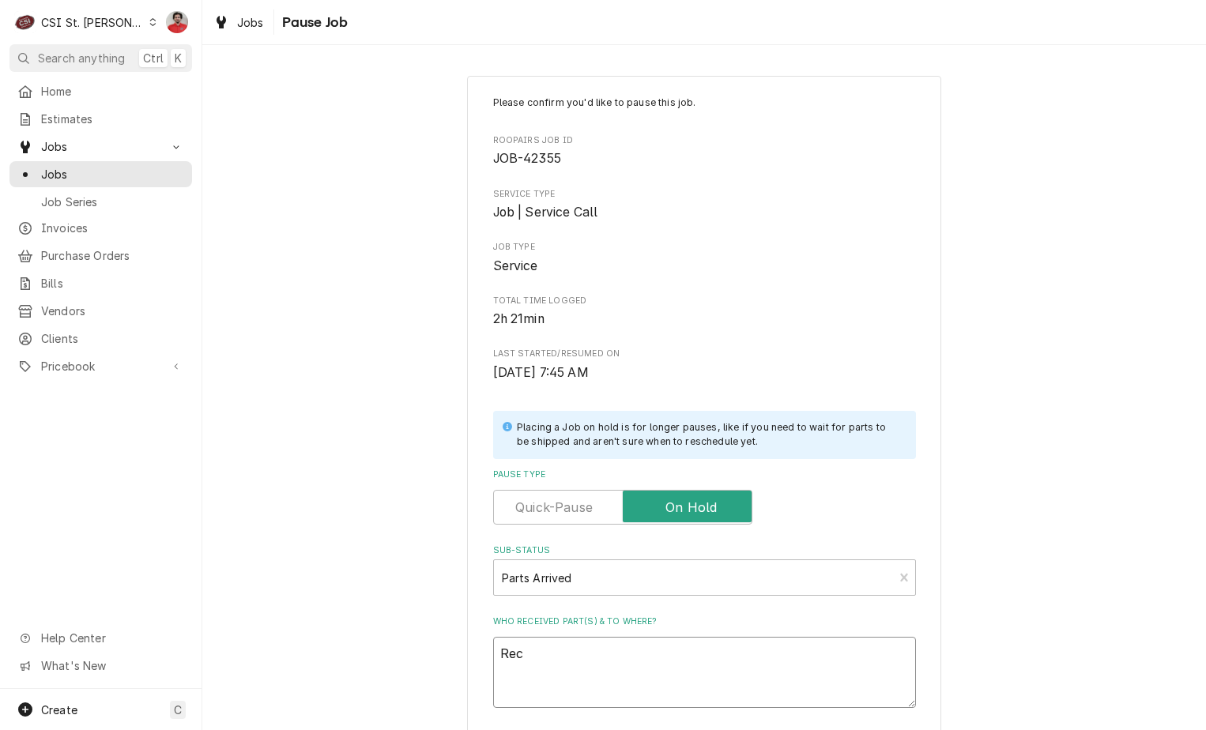
type textarea "Rec t"
type textarea "x"
type textarea "Rec tw"
type textarea "x"
type textarea "Rec two"
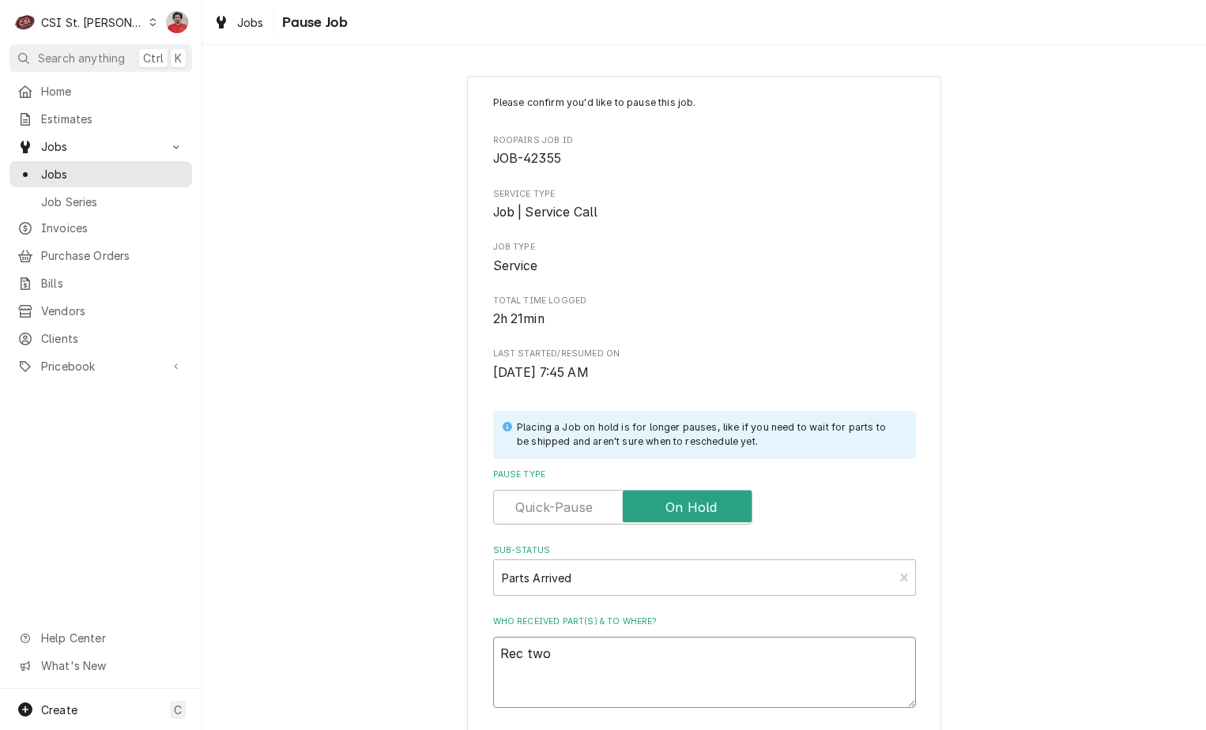
type textarea "x"
type textarea "Rec two"
type textarea "x"
type textarea "Rec two B"
type textarea "x"
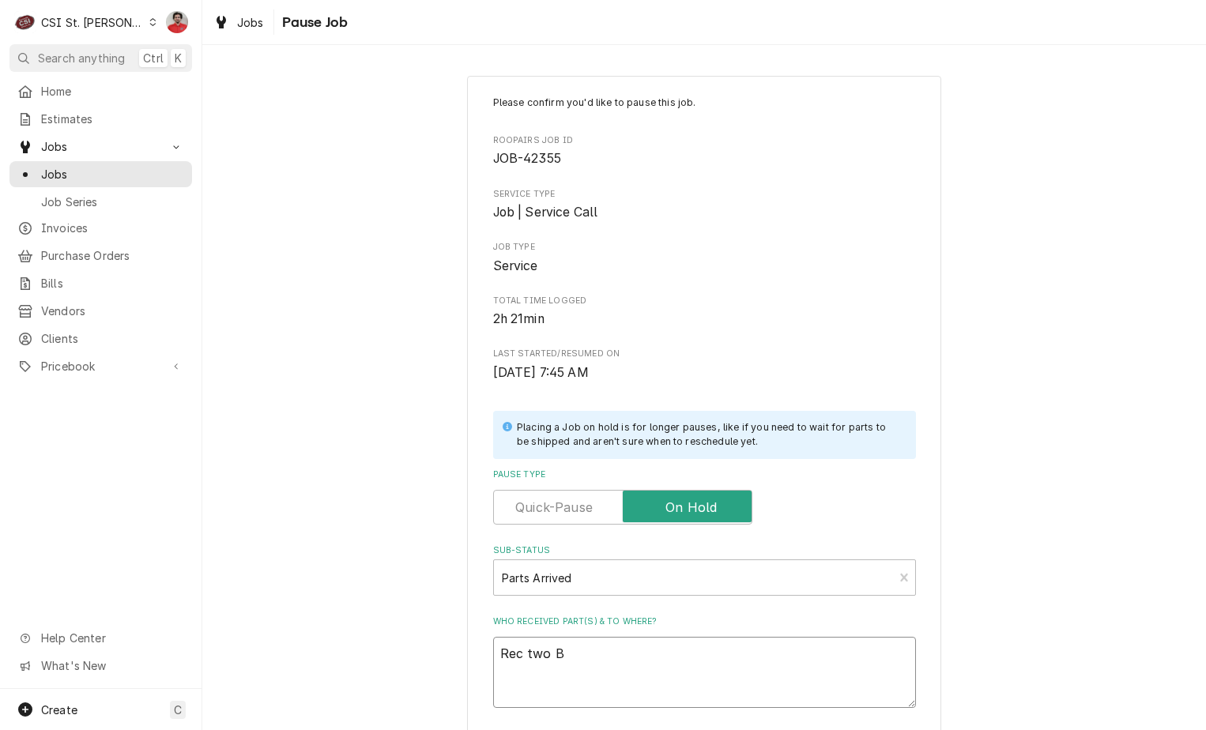
type textarea "Rec two BI"
type textarea "x"
type textarea "Rec two BIM"
type textarea "x"
type textarea "Rec two BIM-"
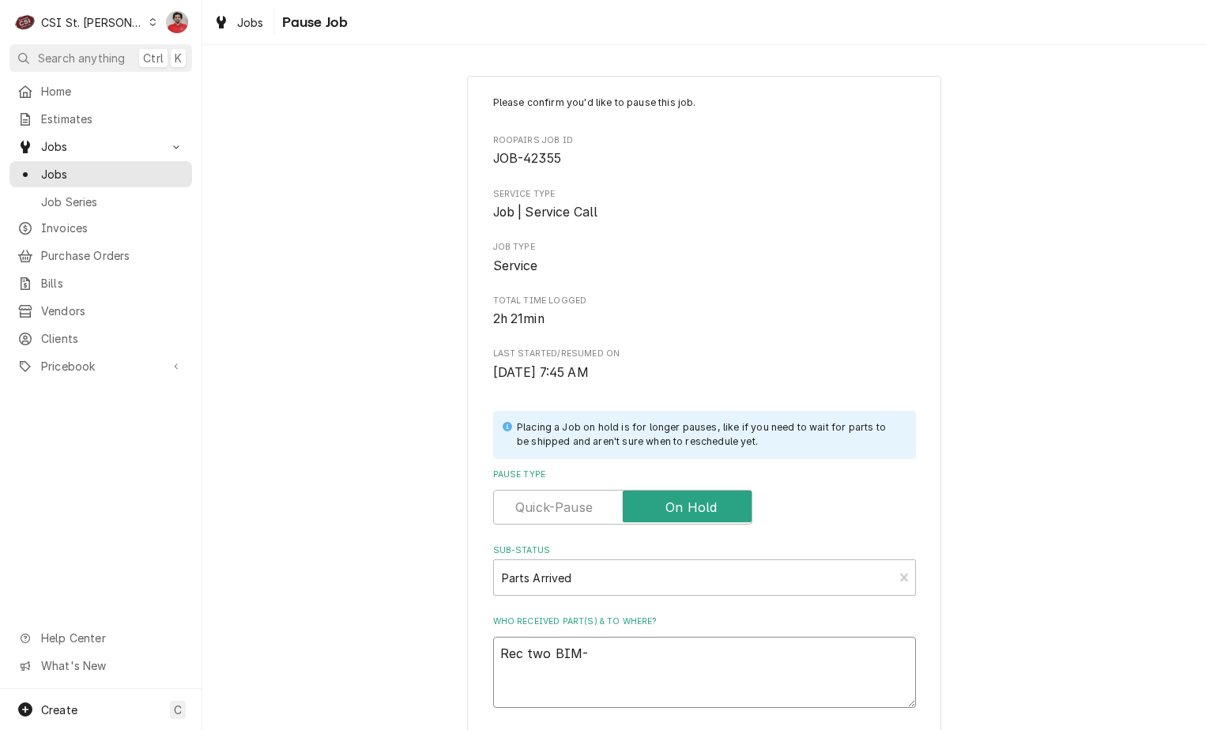
type textarea "x"
type textarea "Rec two BIM-0"
type textarea "x"
type textarea "Rec two BIM-02"
type textarea "x"
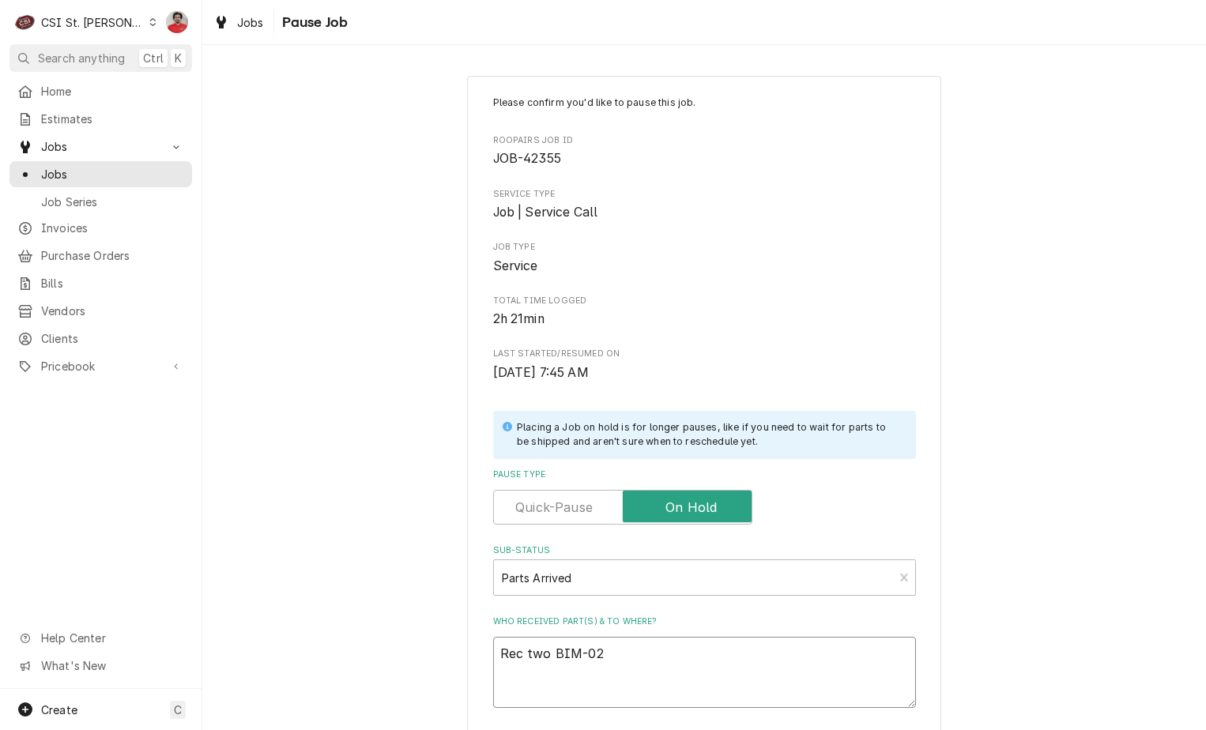
type textarea "Rec two BIM-020"
type textarea "x"
type textarea "Rec two BIM-0200"
type textarea "x"
type textarea "Rec two BIM-02000"
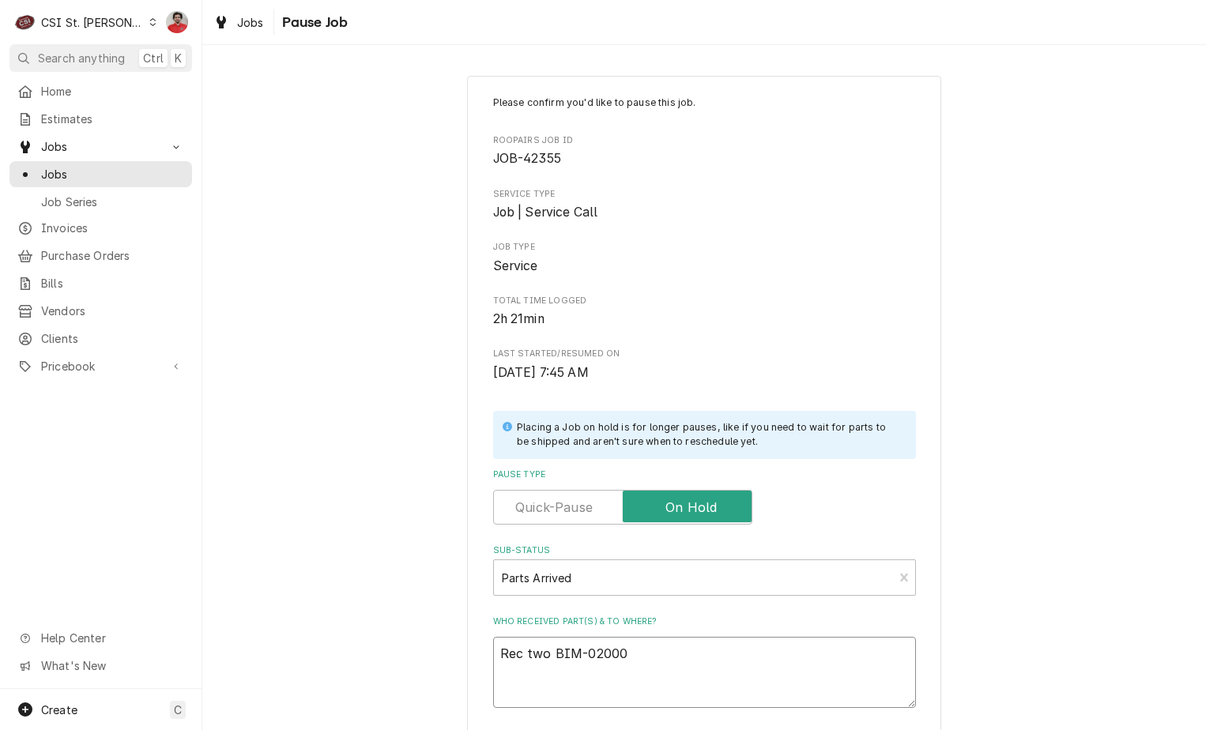
type textarea "x"
type textarea "Rec two BIM-020008"
type textarea "x"
type textarea "Rec two BIM-0200087"
type textarea "x"
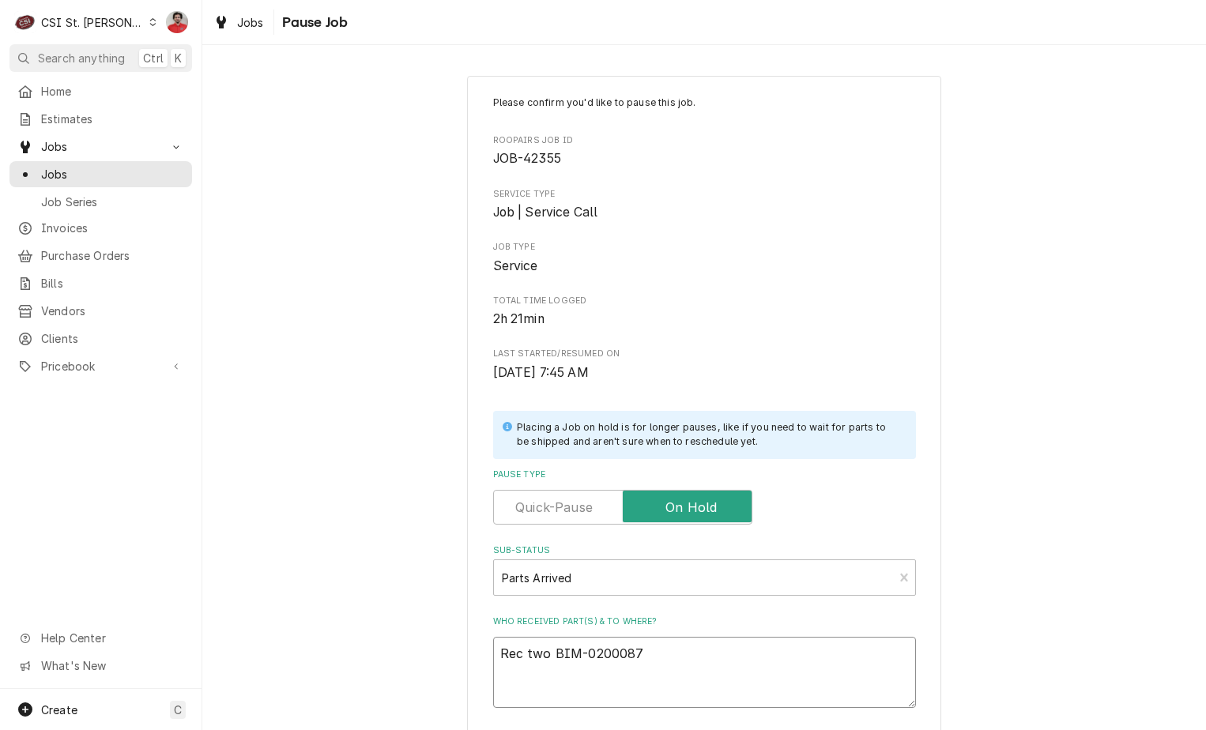
type textarea "Rec two BIM-02000874"
type textarea "x"
type textarea "Rec two BIM-020008743"
type textarea "x"
type textarea "Rec two BIM-020008743"
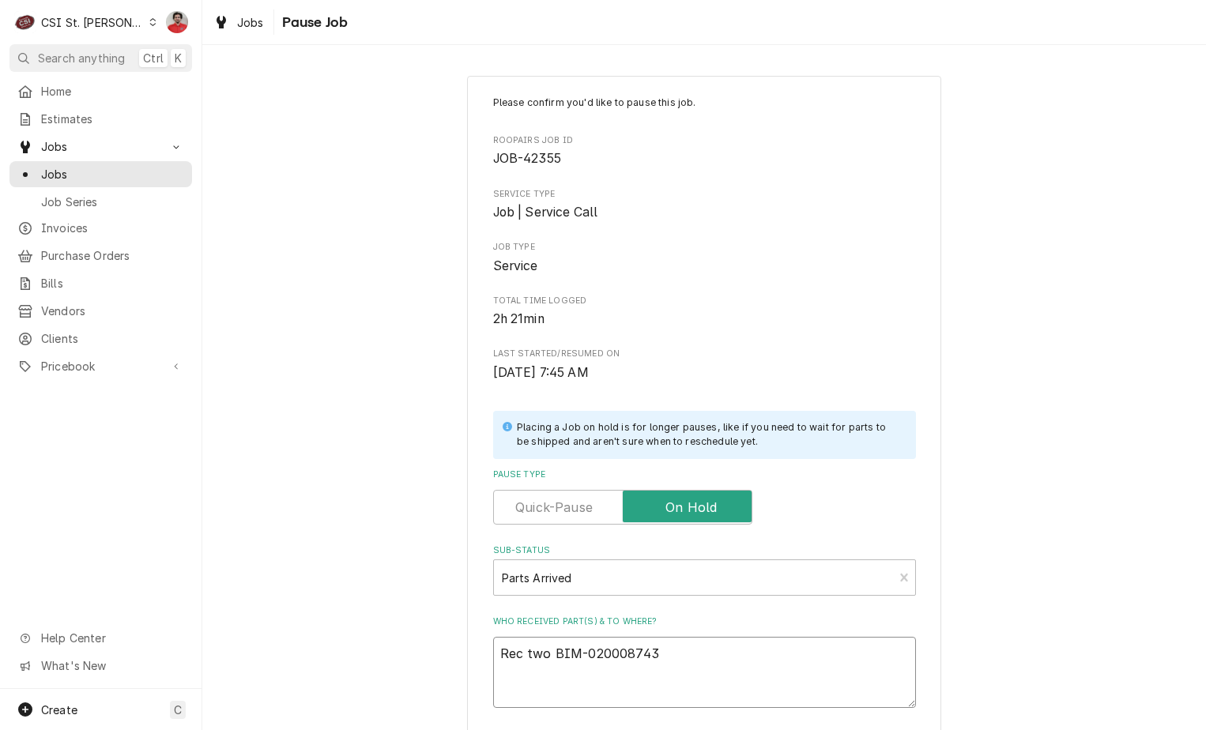
type textarea "x"
type textarea "Rec two BIM-020008743 t"
type textarea "x"
type textarea "Rec two BIM-020008743 to"
type textarea "x"
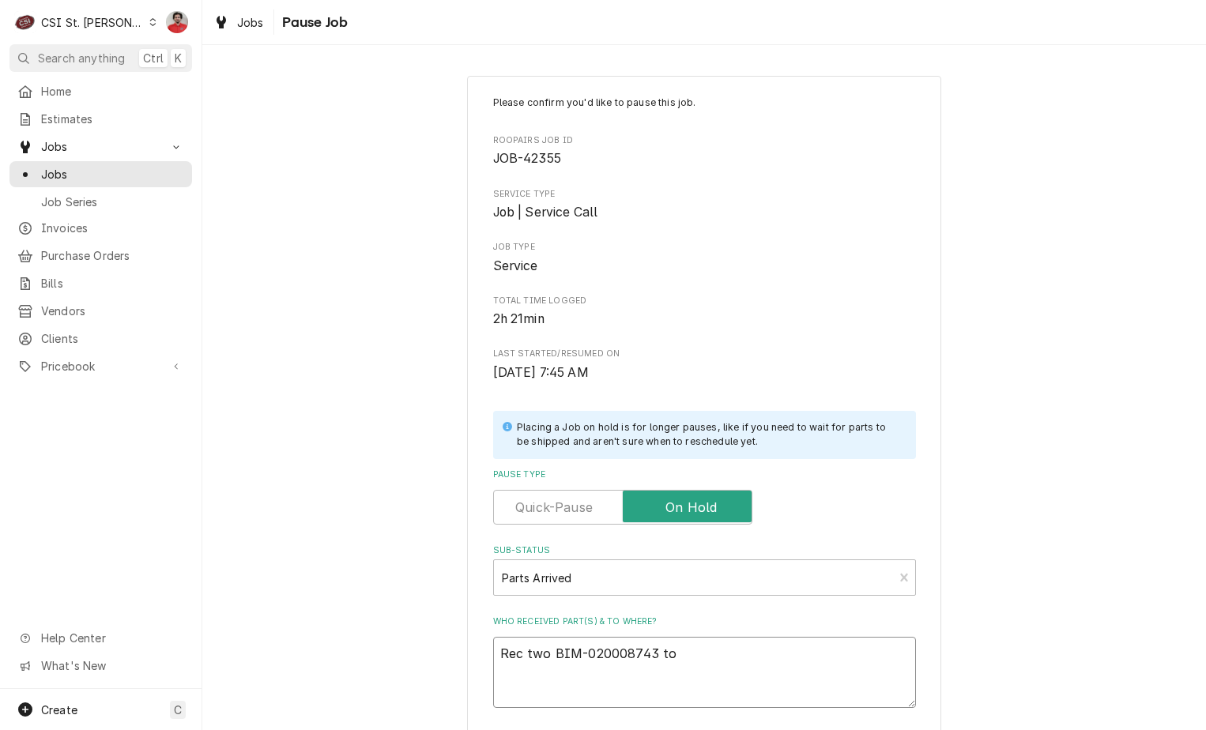
type textarea "Rec two BIM-020008743 to"
type textarea "x"
type textarea "Rec two BIM-020008743 to T"
type textarea "x"
type textarea "Rec two BIM-020008743 to To"
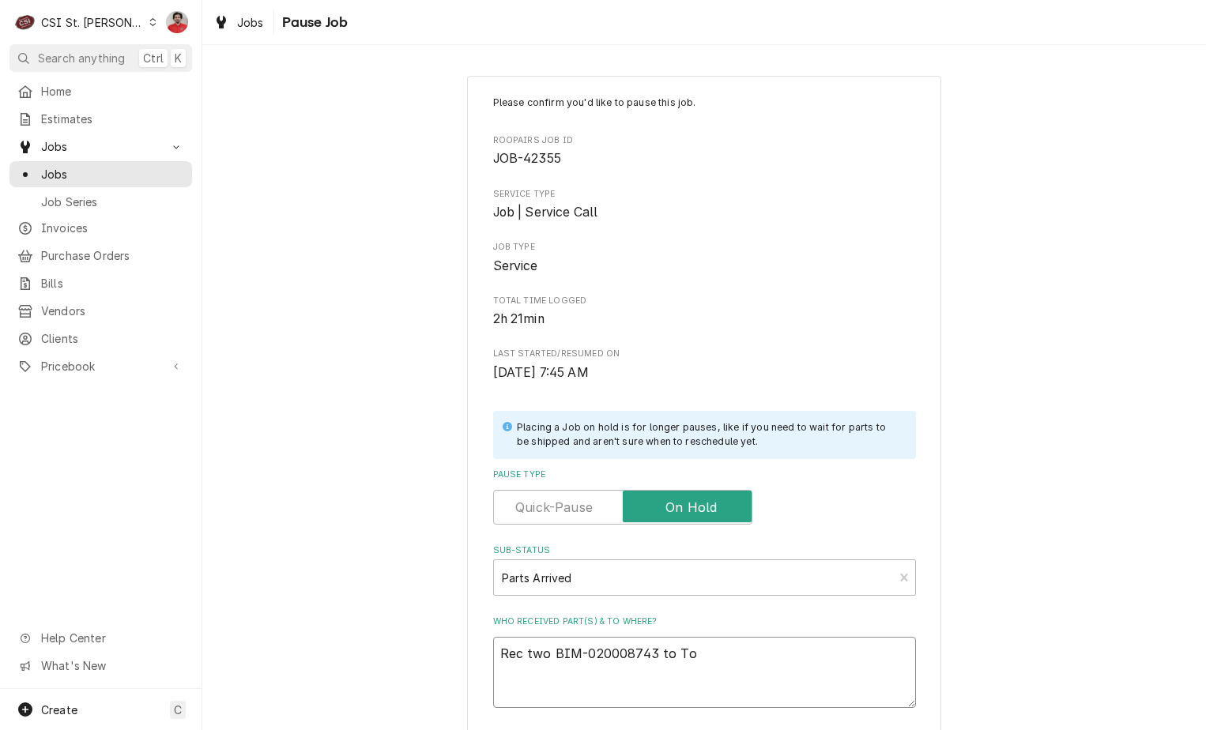
type textarea "x"
type textarea "Rec two BIM-020008743 to Toy"
type textarea "x"
type textarea "Rec two BIM-020008743 to Toy"
type textarea "x"
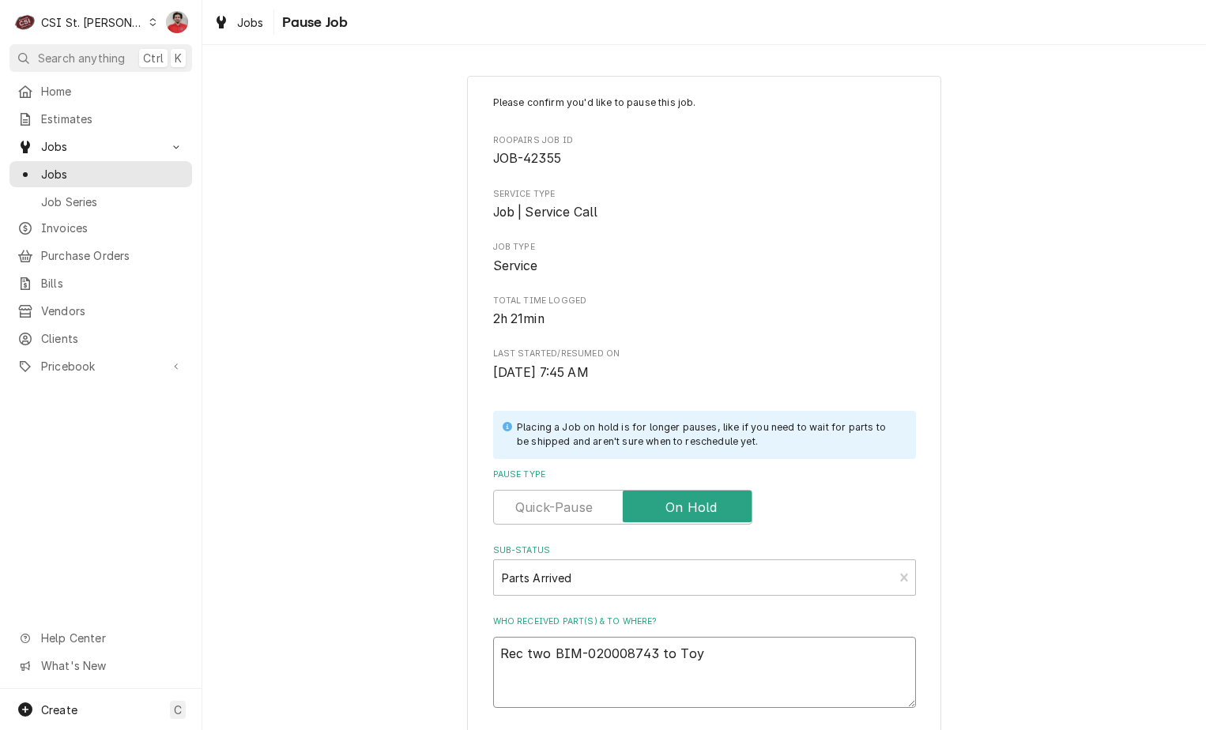
type textarea "Rec two BIM-020008743 to Toy P"
type textarea "x"
type textarea "Rec two BIM-020008743 to Toy P'"
type textarea "x"
type textarea "Rec two BIM-020008743 to Toy P's"
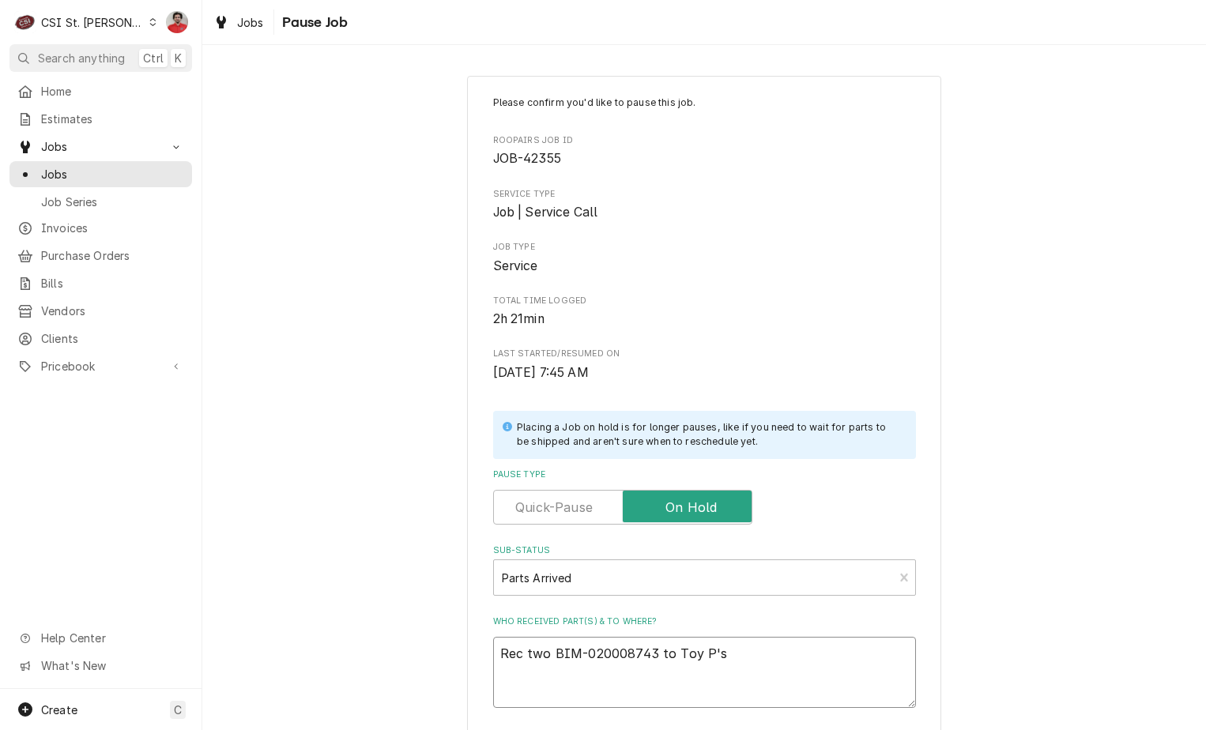
type textarea "x"
type textarea "Rec two BIM-020008743 to Toy P's"
type textarea "x"
type textarea "Rec two BIM-020008743 to Toy P's s"
type textarea "x"
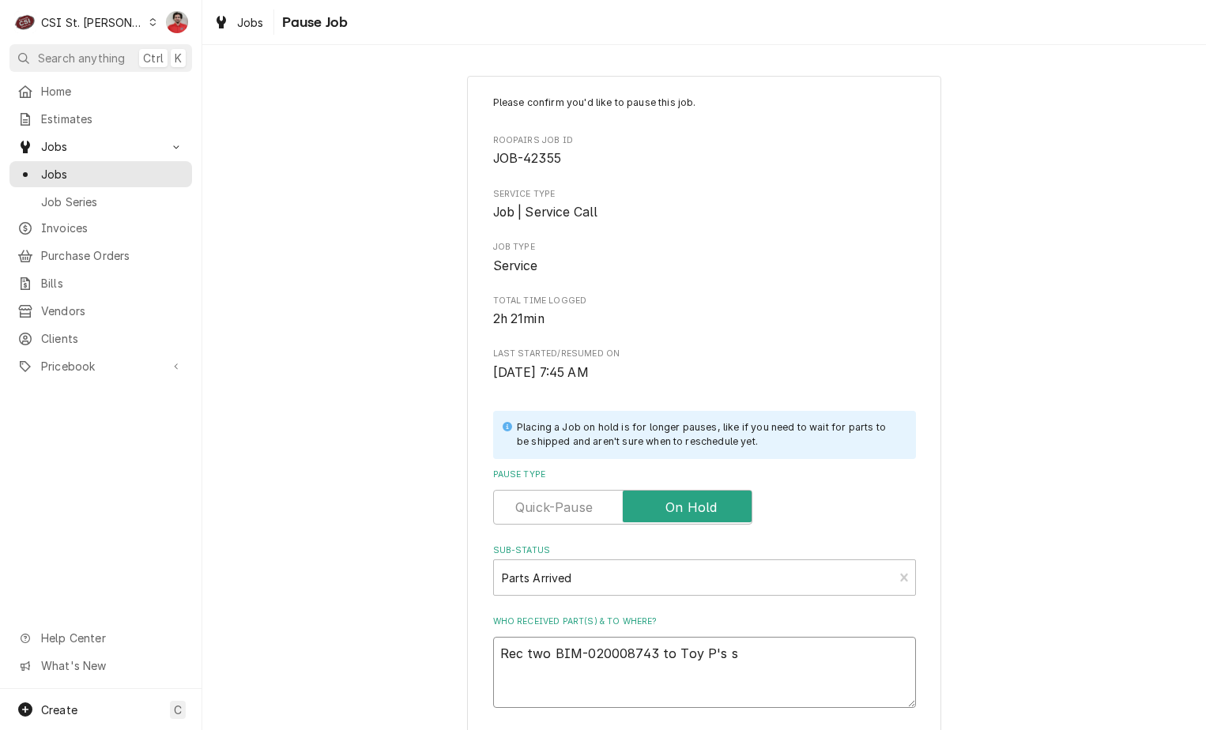
type textarea "Rec two BIM-020008743 to Toy P's sh"
type textarea "x"
type textarea "Rec two BIM-020008743 to Toy P's she"
type textarea "x"
type textarea "Rec two BIM-020008743 to Toy P's shel"
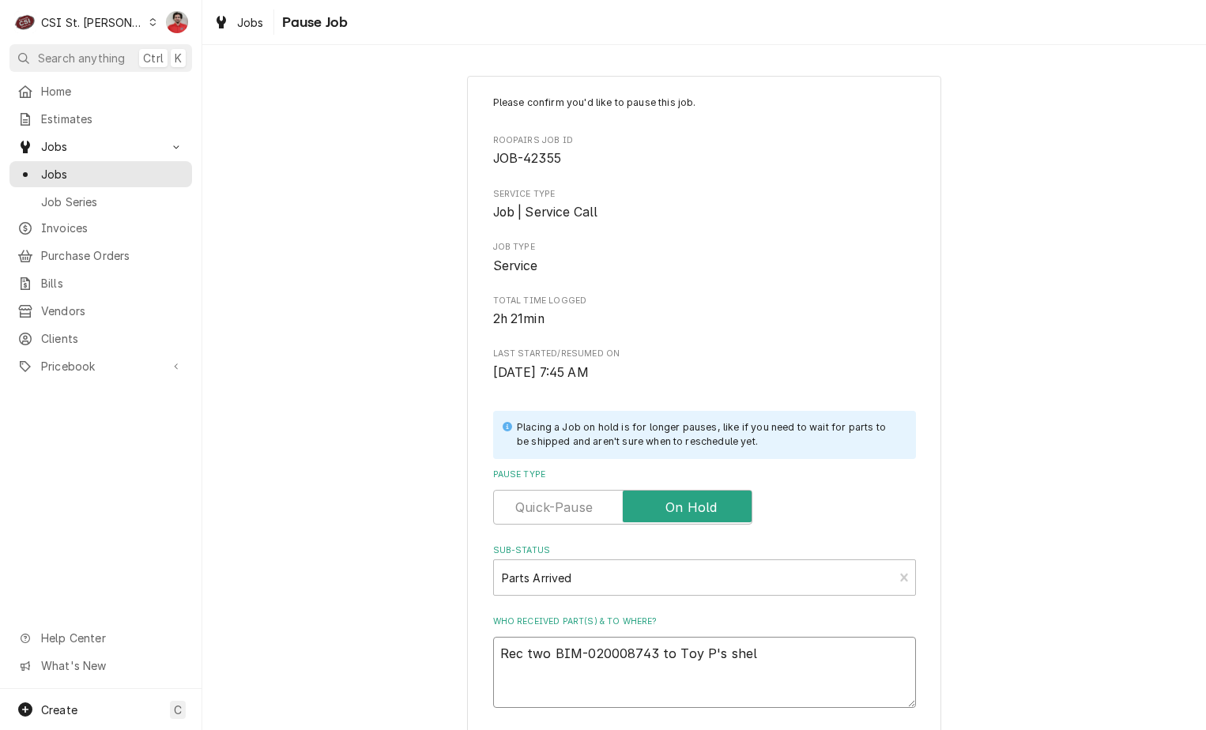
type textarea "x"
type textarea "Rec two BIM-020008743 to Toy P's shelf"
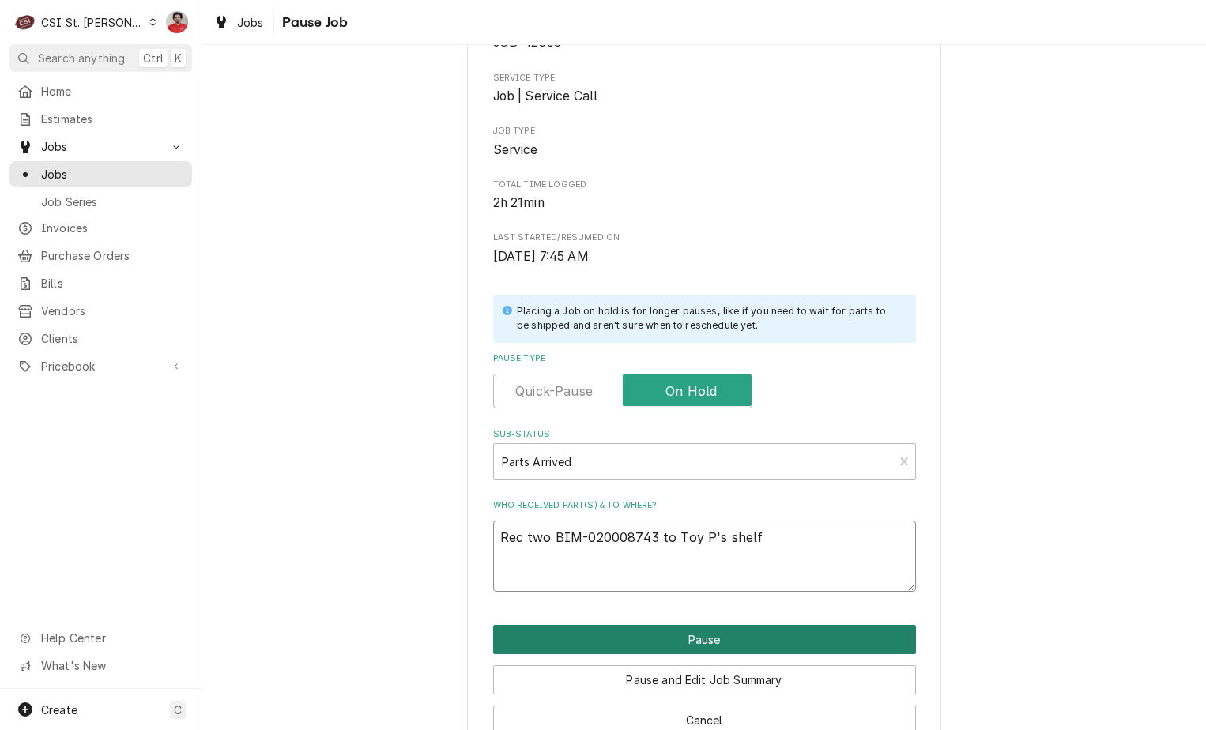
scroll to position [155, 0]
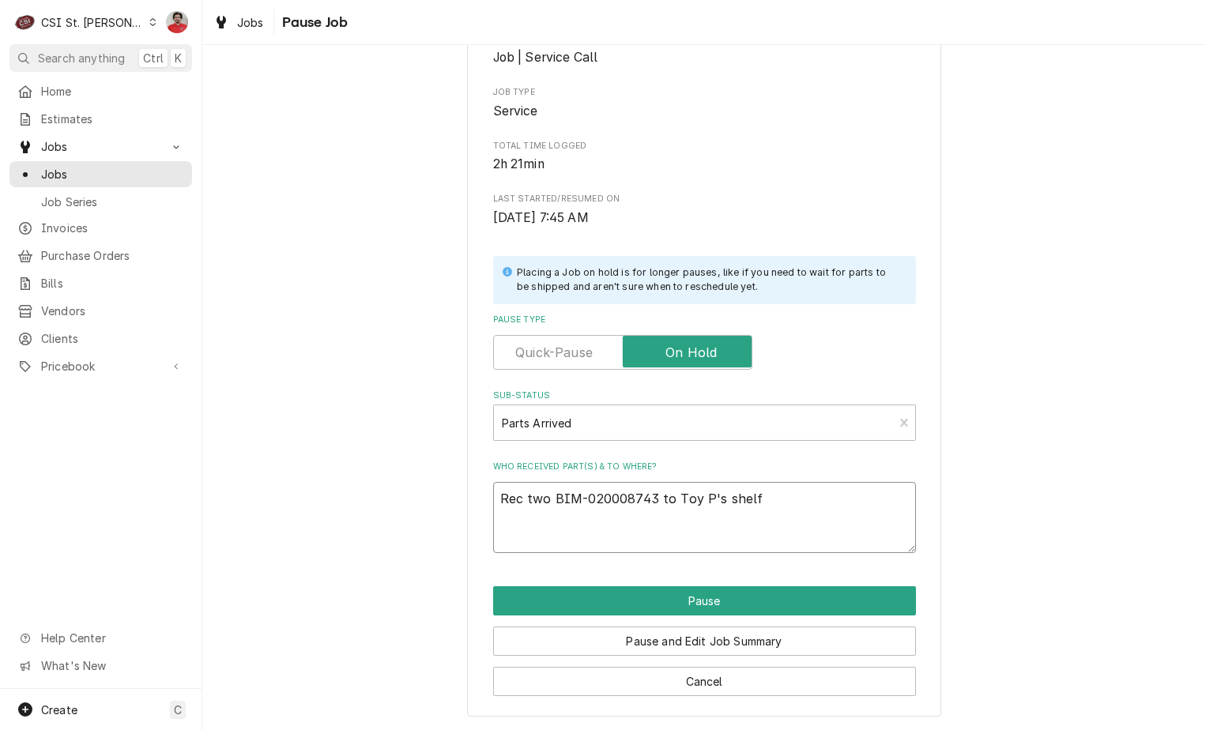
click at [679, 505] on textarea "Rec two BIM-020008743 to Toy P's shelf" at bounding box center [704, 517] width 423 height 71
type textarea "x"
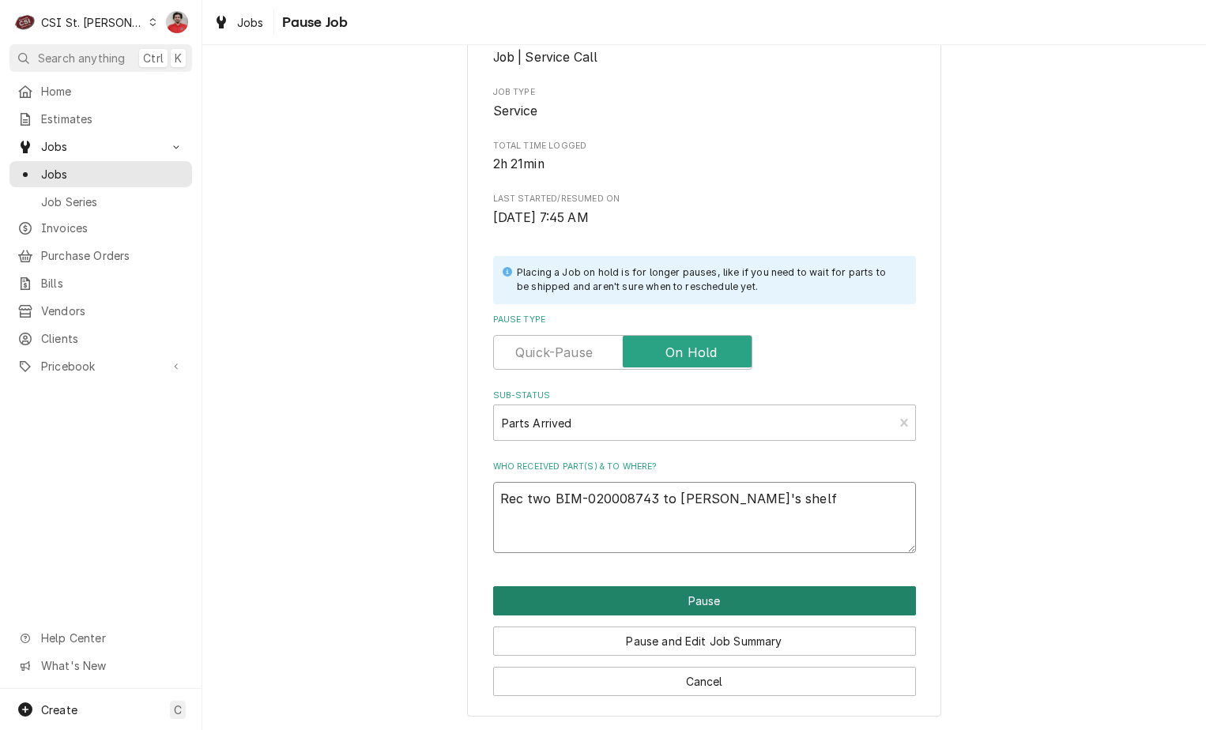
type textarea "Rec two BIM-020008743 to [PERSON_NAME]'s shelf"
click at [692, 593] on button "Pause" at bounding box center [704, 600] width 423 height 29
type textarea "x"
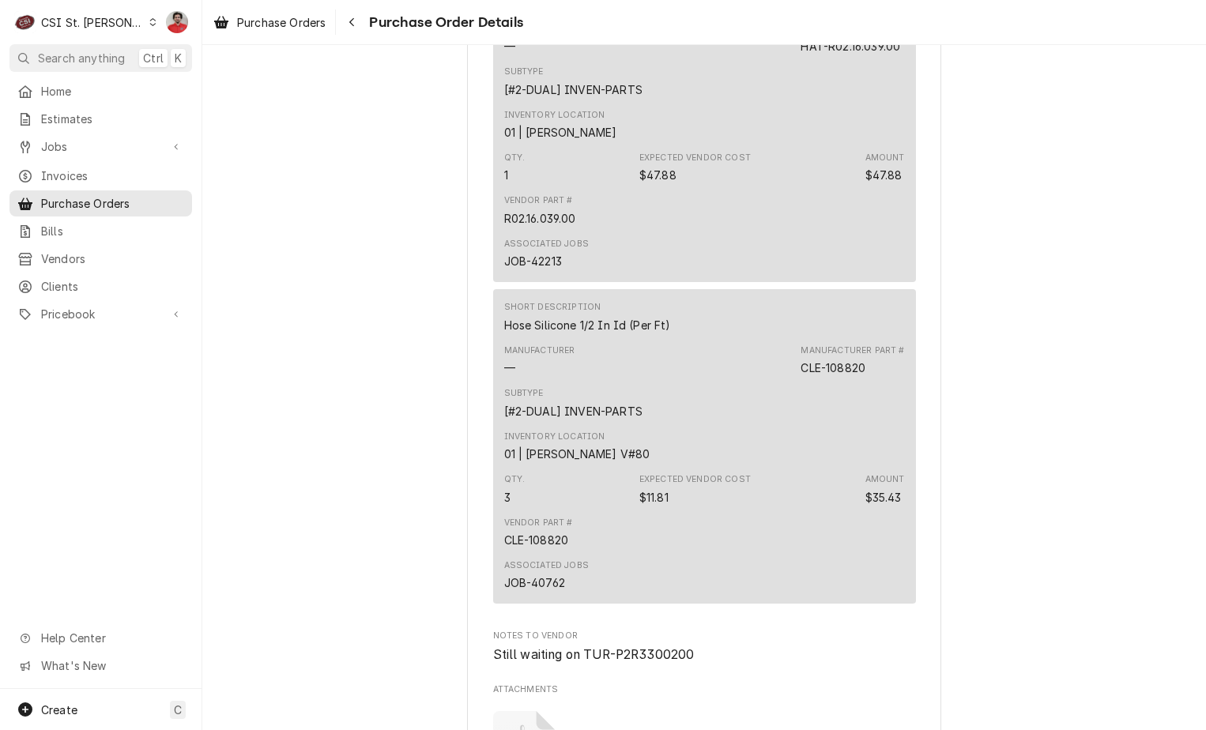
scroll to position [5056, 0]
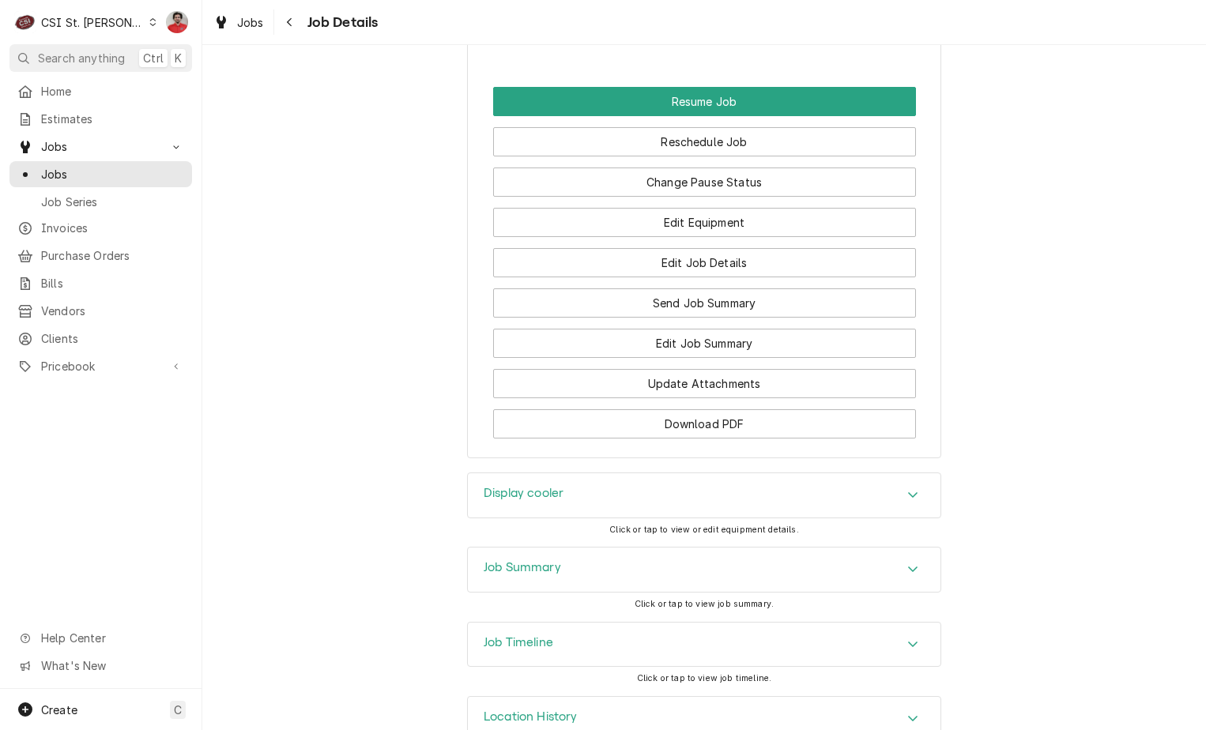
scroll to position [1957, 0]
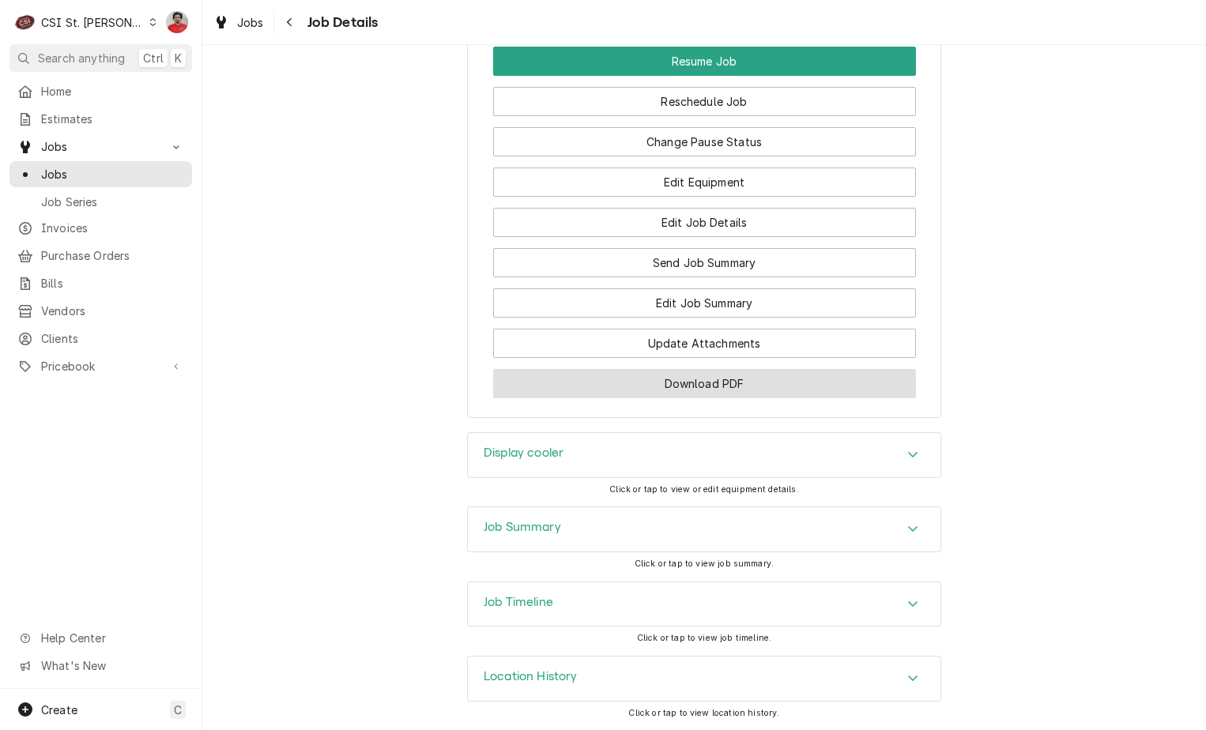
click at [704, 374] on button "Download PDF" at bounding box center [704, 383] width 423 height 29
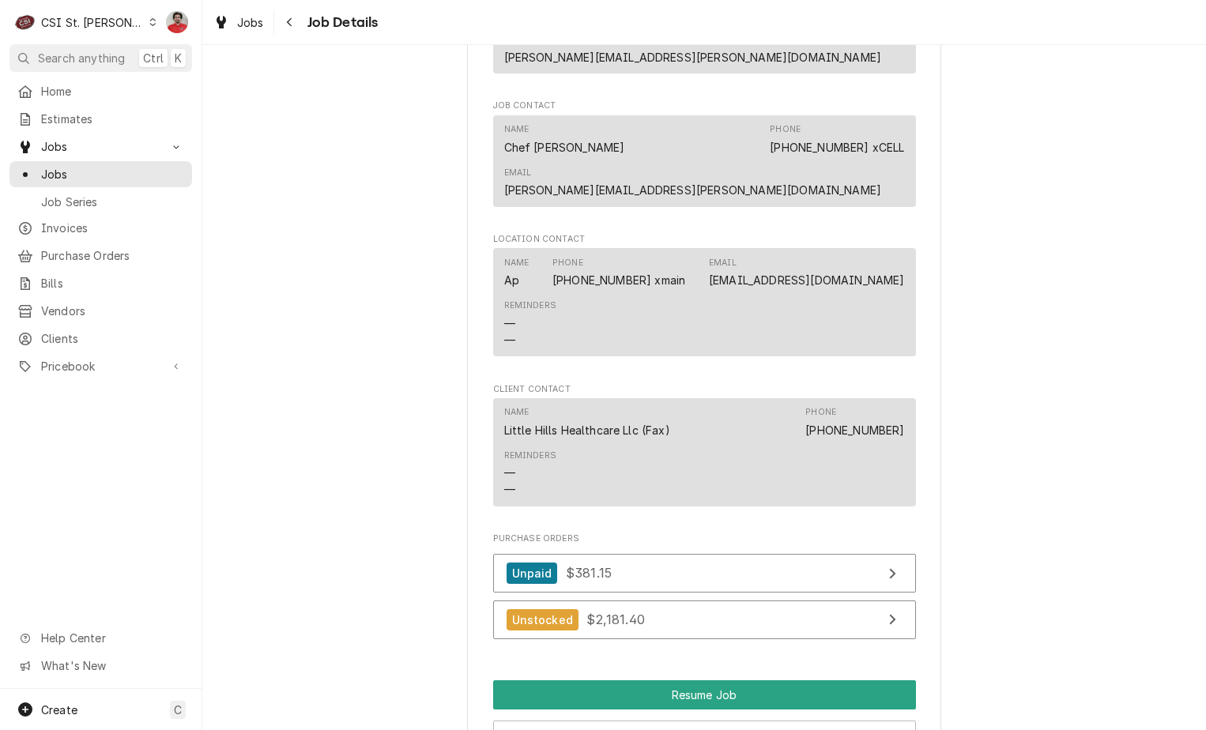
scroll to position [2072, 0]
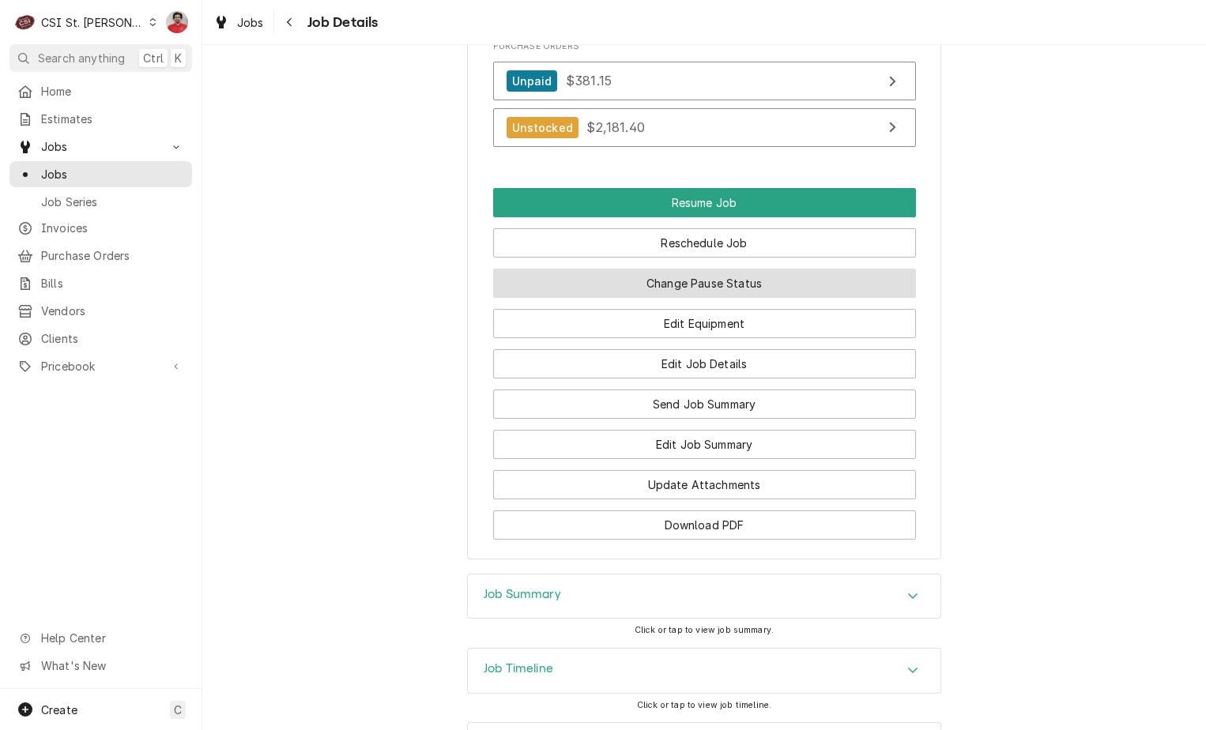
click at [684, 269] on button "Change Pause Status" at bounding box center [704, 283] width 423 height 29
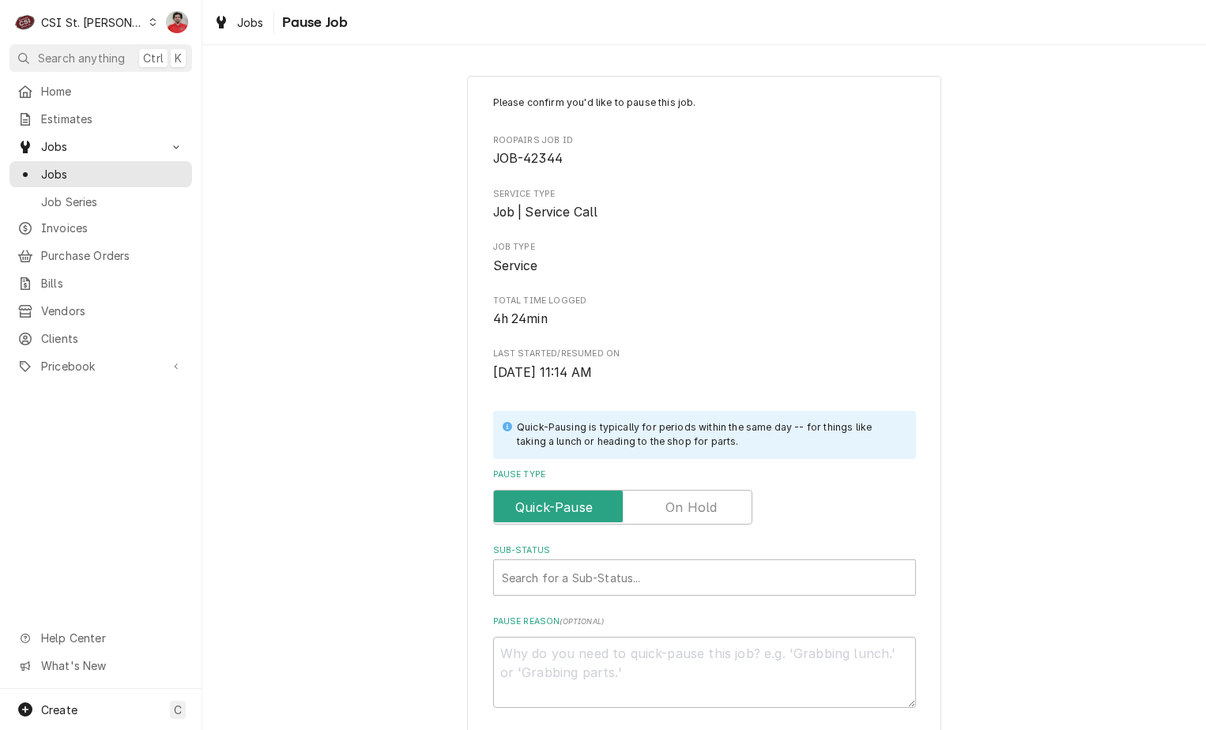
click at [683, 510] on label "Pause Type" at bounding box center [622, 507] width 259 height 35
click at [683, 510] on input "Pause Type" at bounding box center [622, 507] width 245 height 35
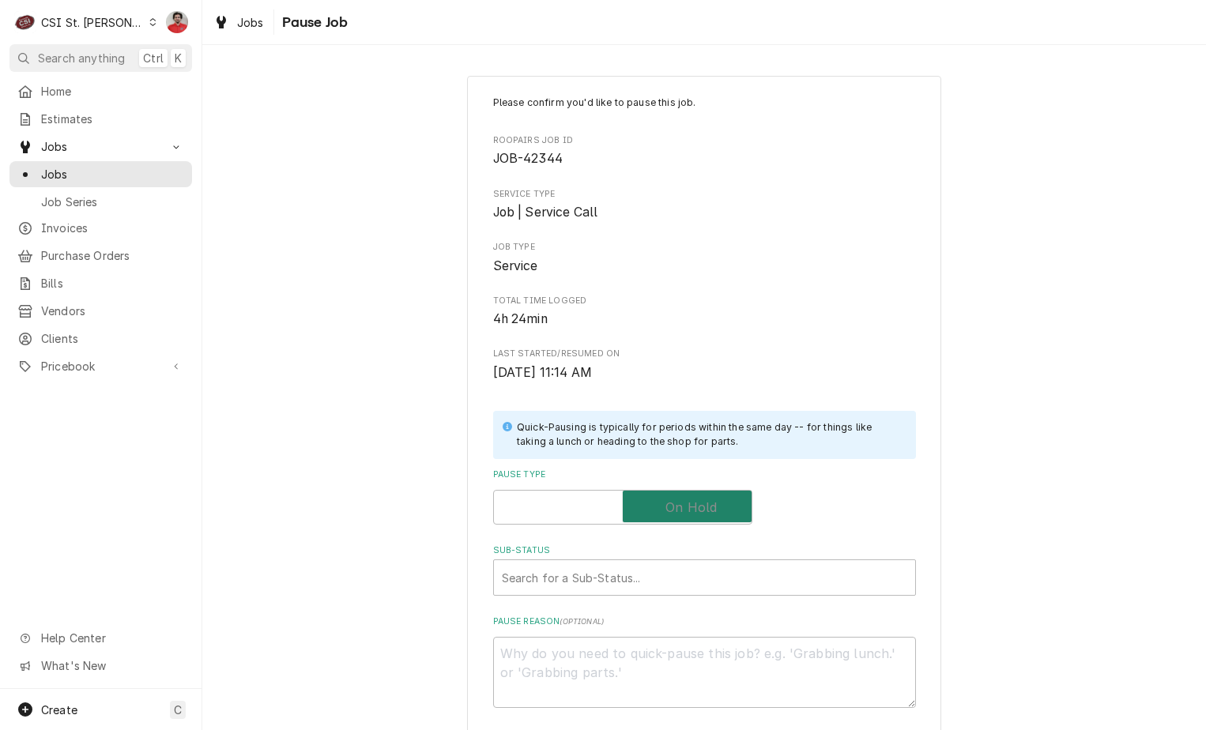
checkbox input "true"
click at [673, 568] on div "Sub-Status" at bounding box center [689, 577] width 374 height 28
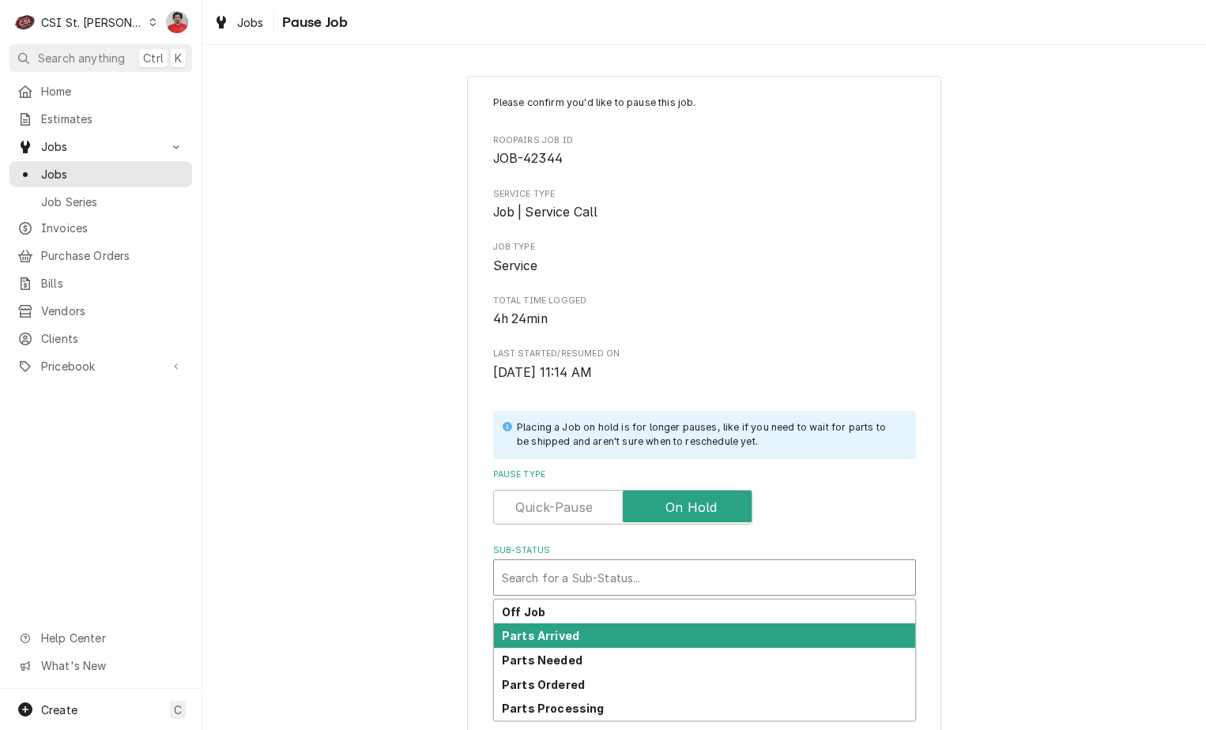
click at [642, 633] on div "Parts Arrived" at bounding box center [704, 635] width 421 height 24
type textarea "x"
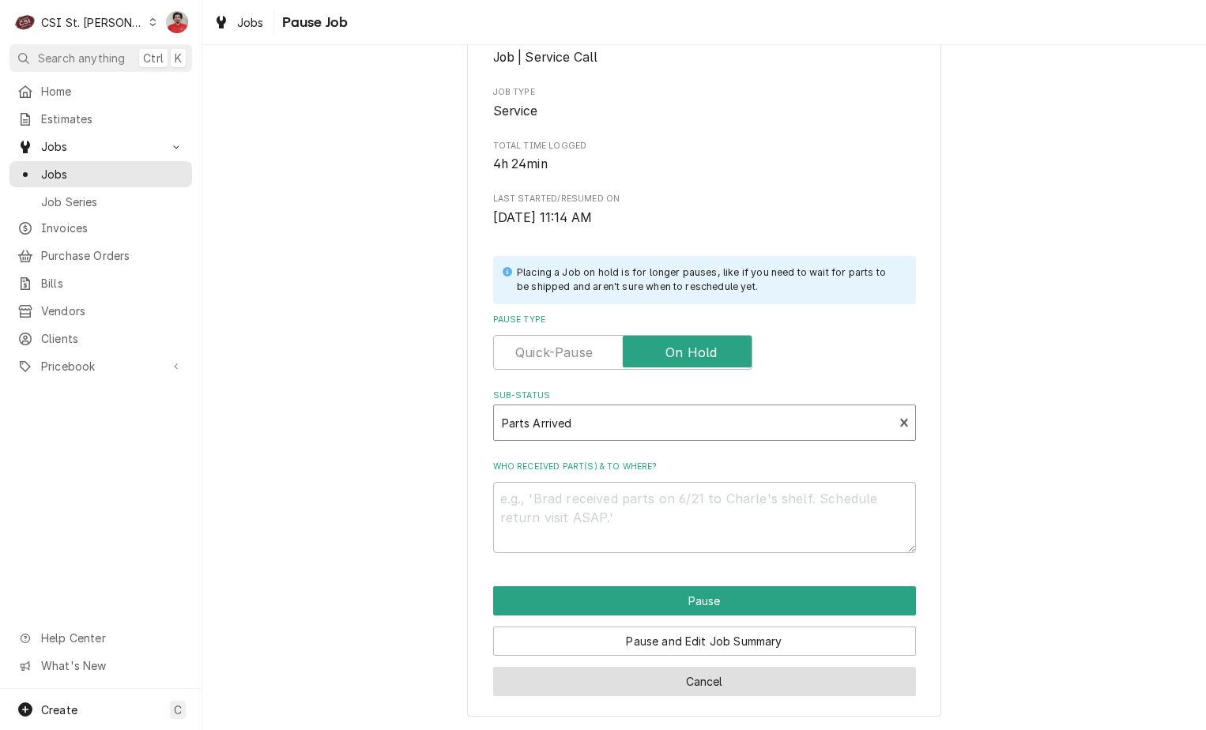
click at [668, 683] on button "Cancel" at bounding box center [704, 681] width 423 height 29
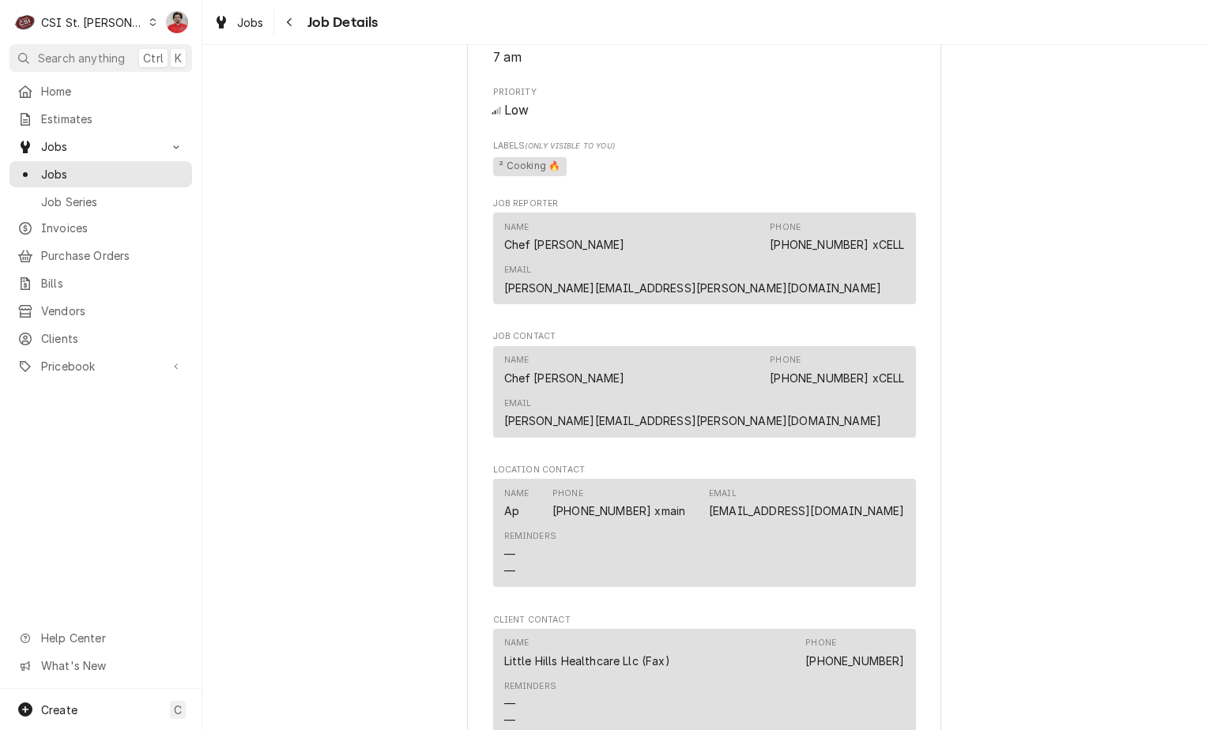
scroll to position [1902, 0]
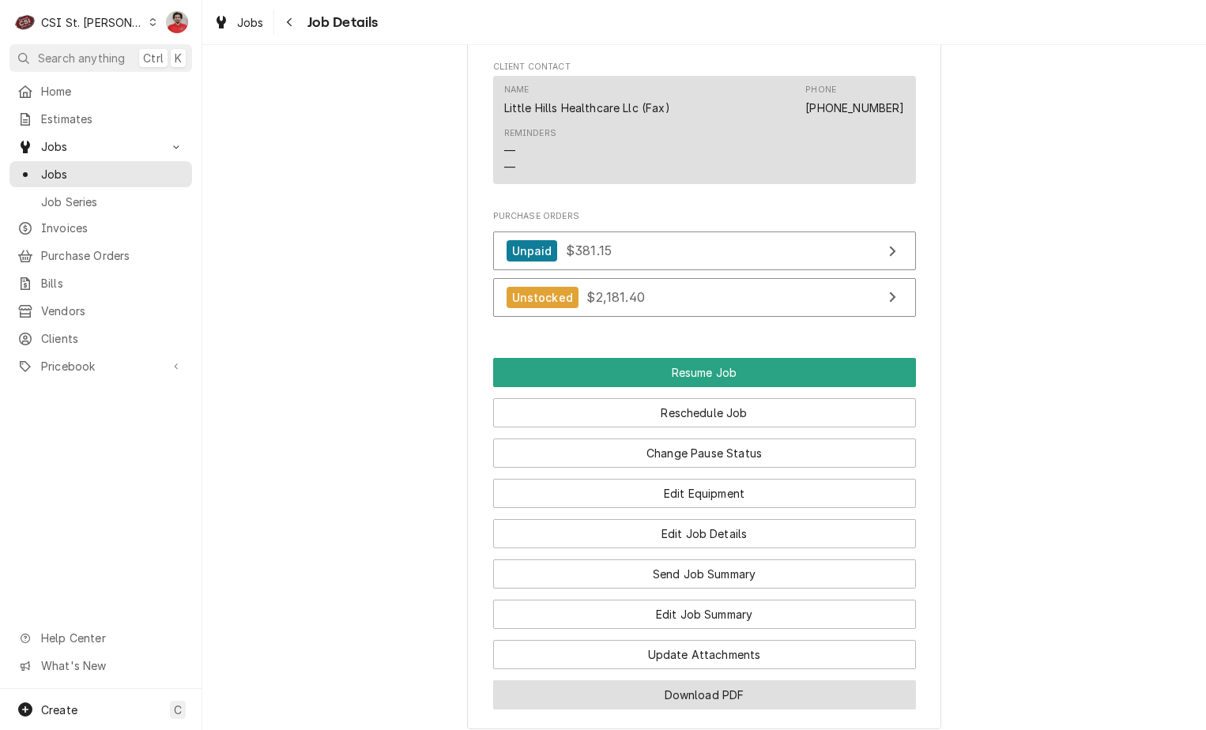
click at [640, 680] on button "Download PDF" at bounding box center [704, 694] width 423 height 29
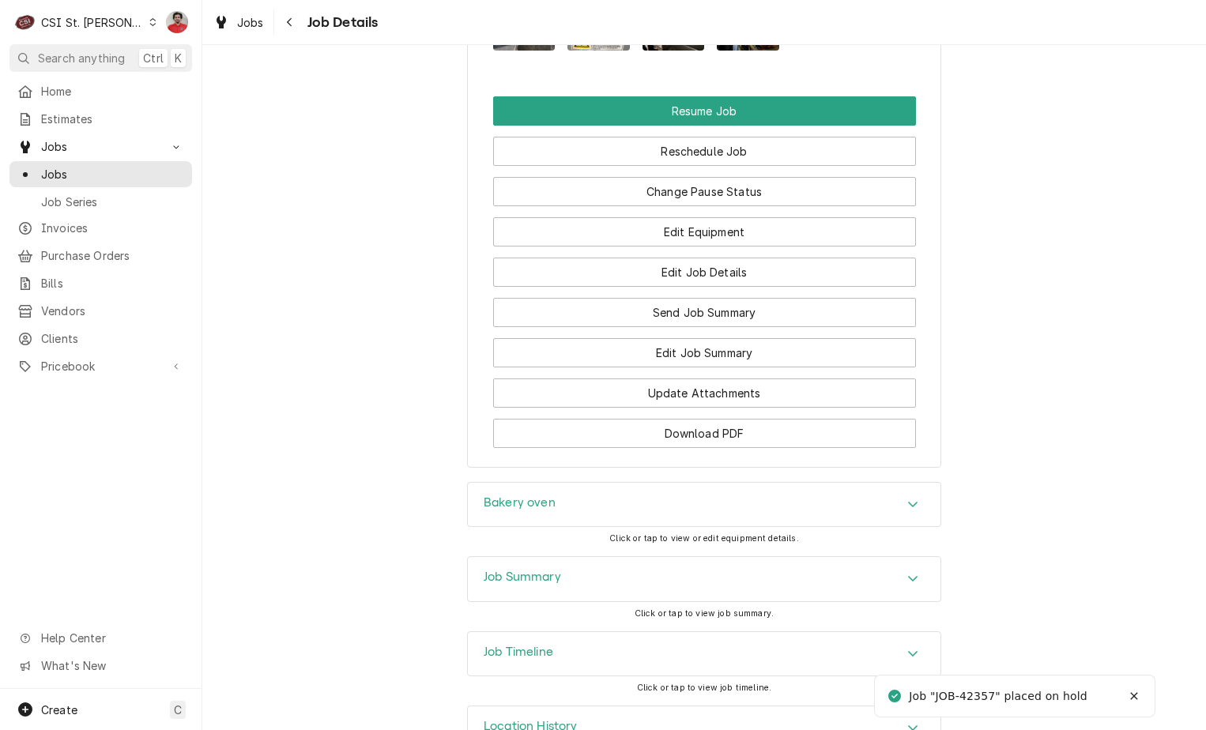
scroll to position [2280, 0]
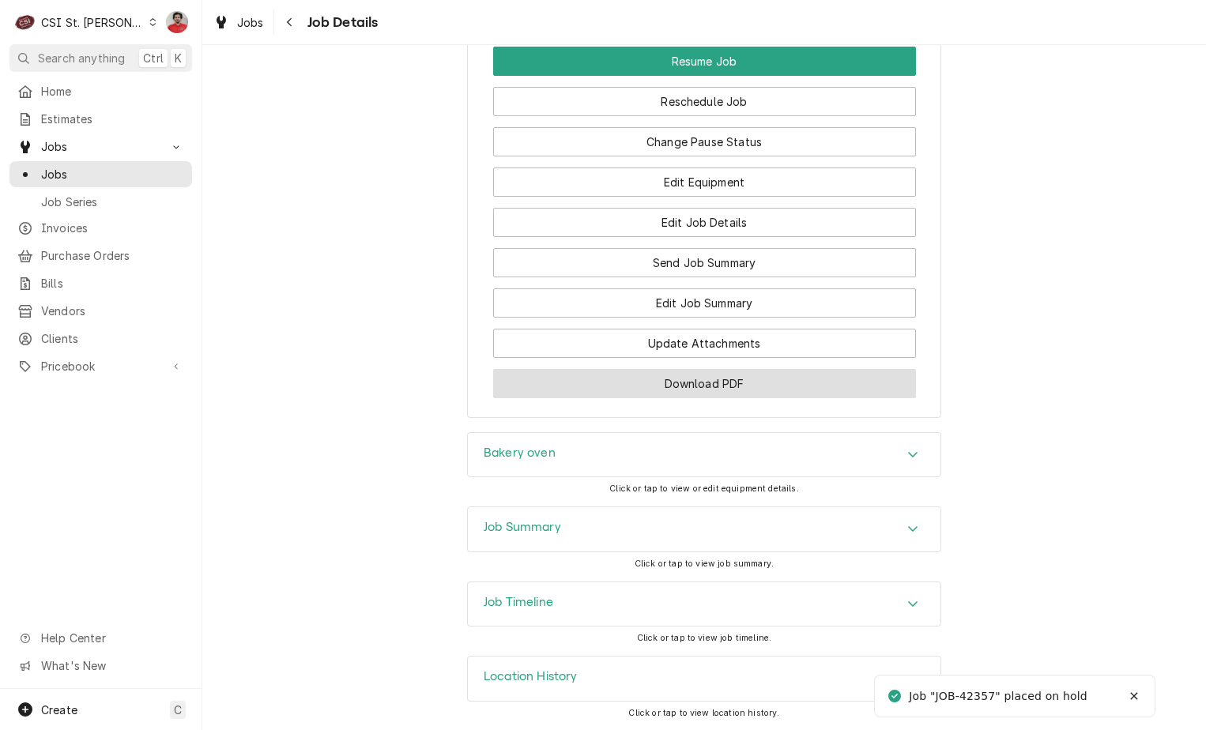
click at [722, 393] on button "Download PDF" at bounding box center [704, 383] width 423 height 29
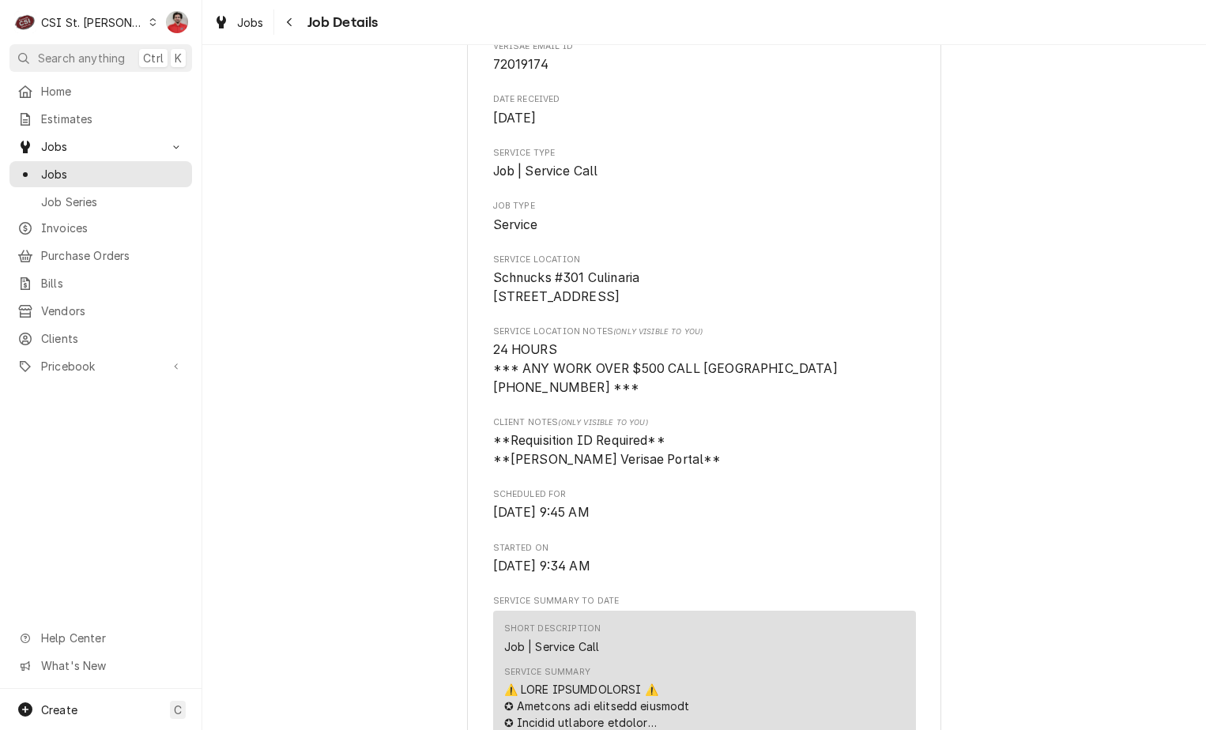
scroll to position [0, 0]
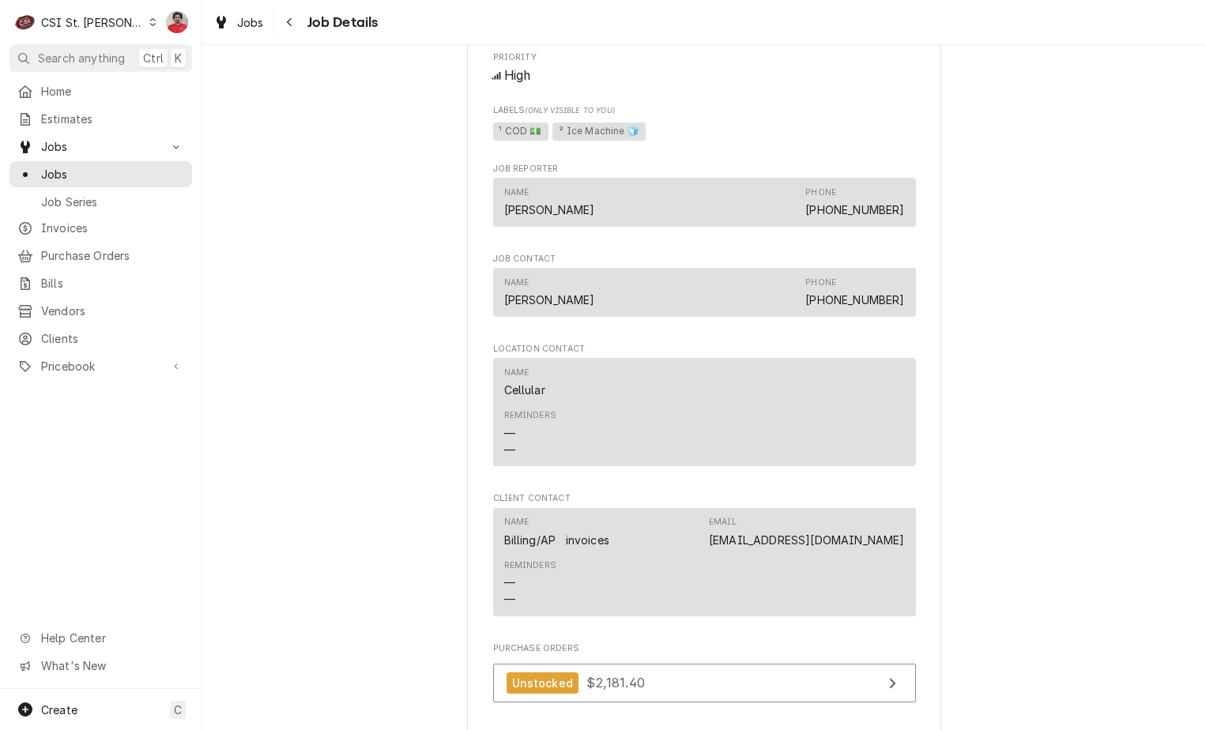
scroll to position [2370, 0]
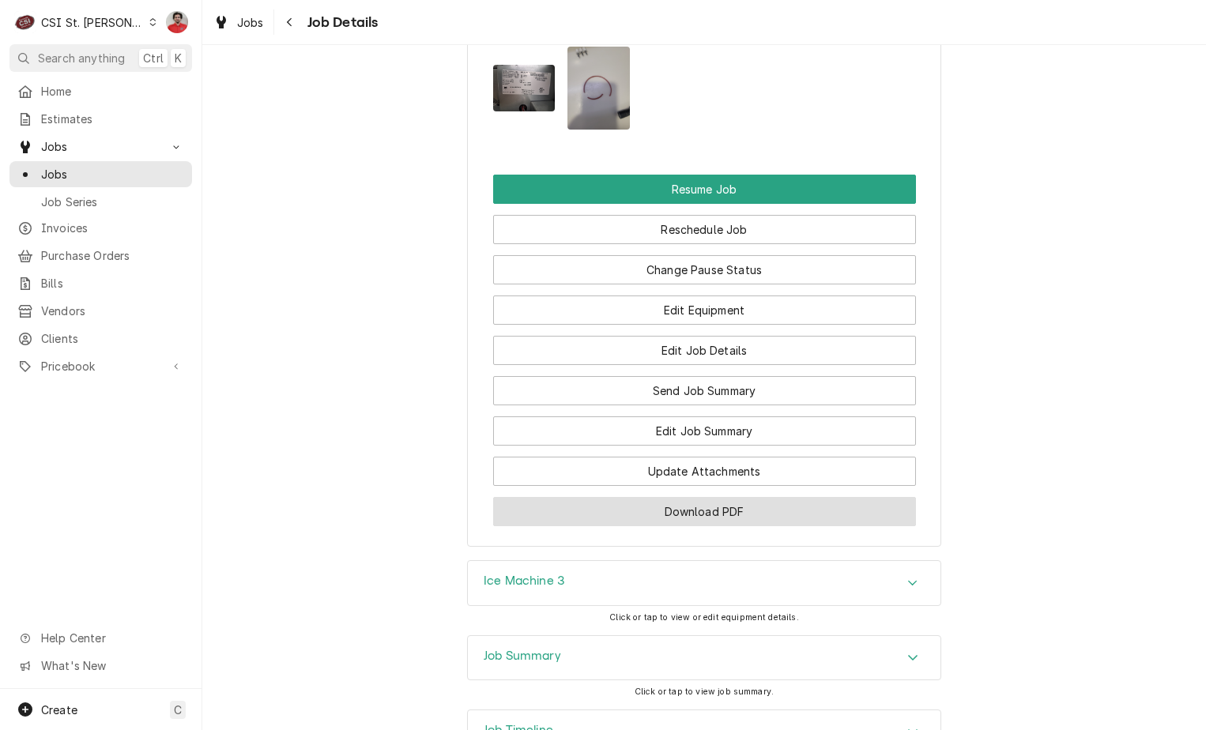
click at [701, 526] on button "Download PDF" at bounding box center [704, 511] width 423 height 29
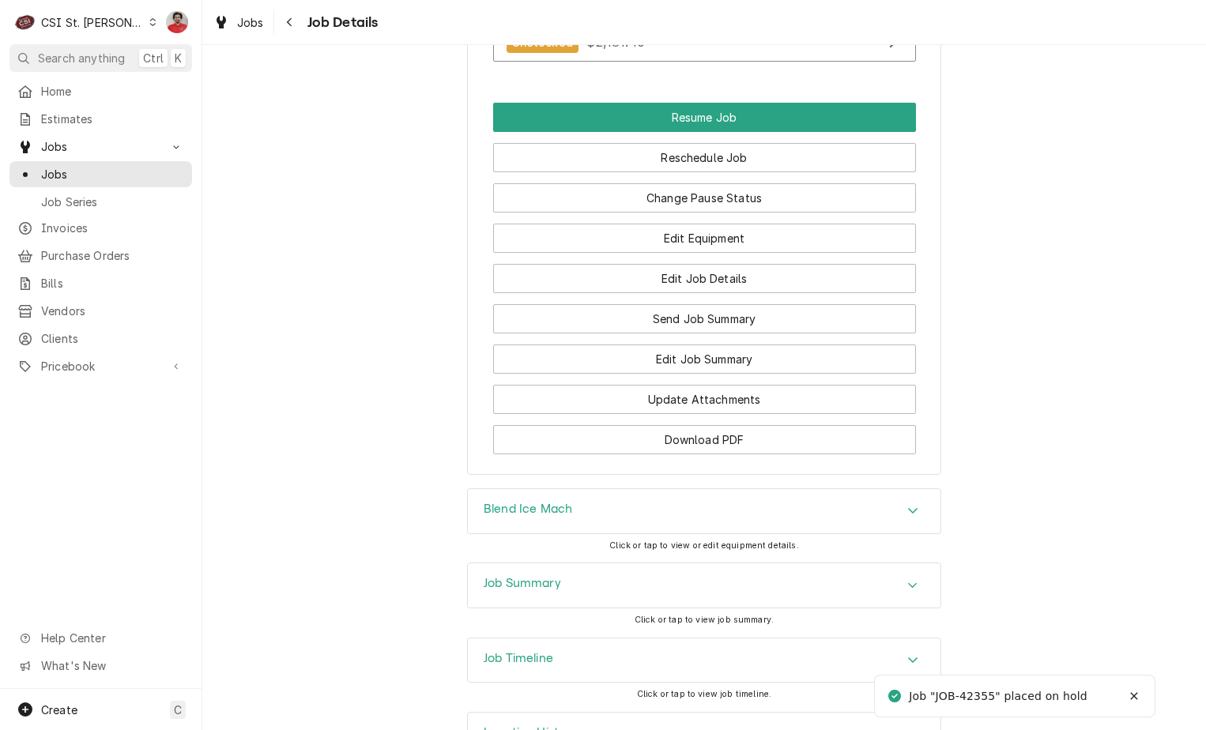
scroll to position [2030, 0]
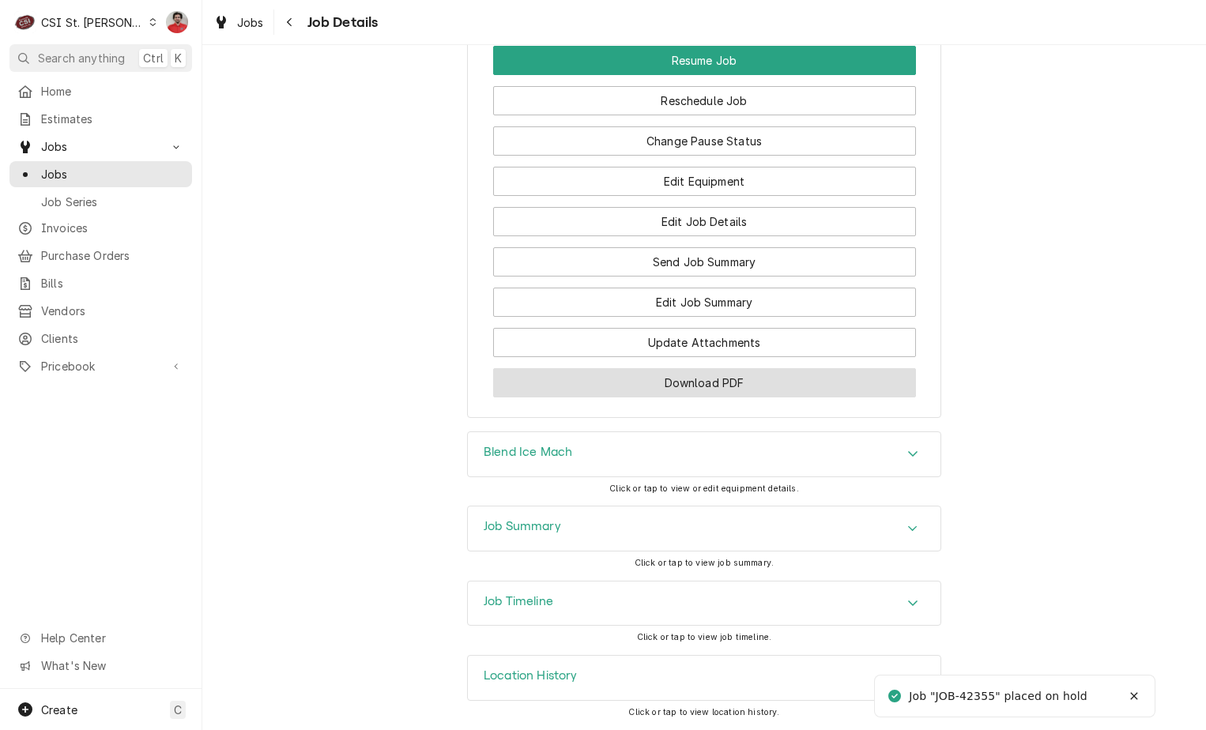
click at [641, 382] on button "Download PDF" at bounding box center [704, 382] width 423 height 29
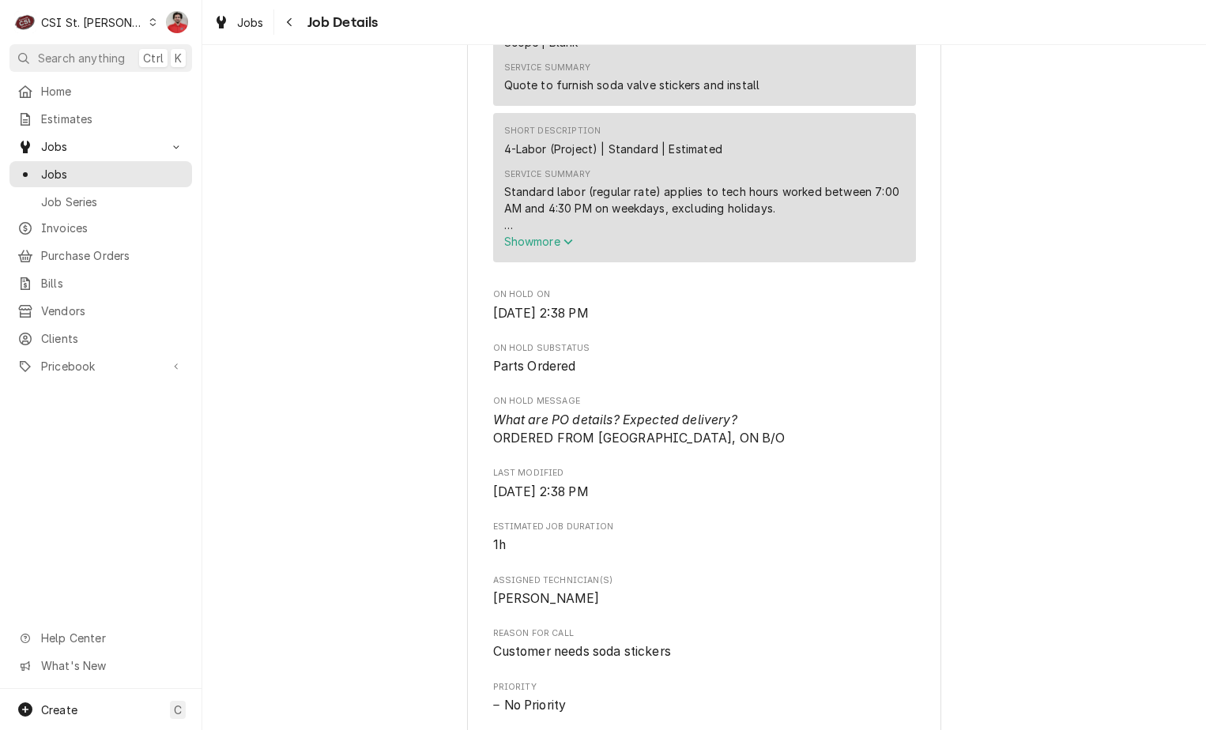
scroll to position [1027, 0]
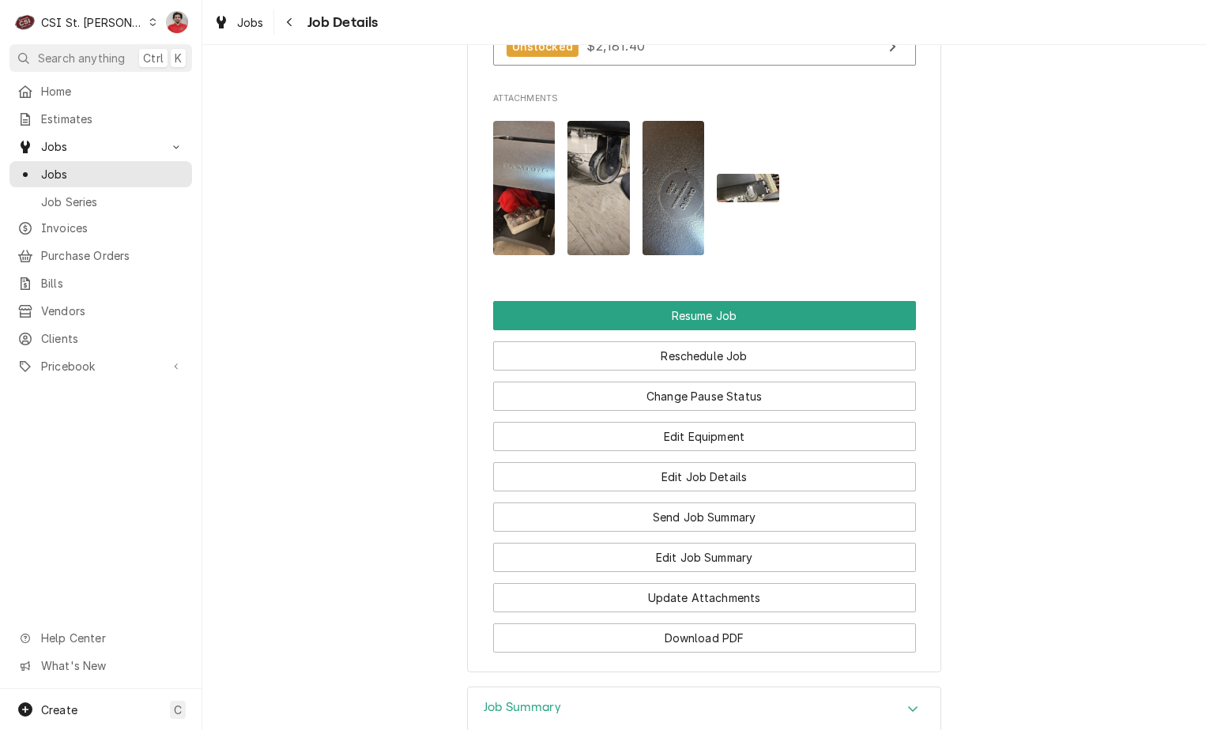
scroll to position [1738, 0]
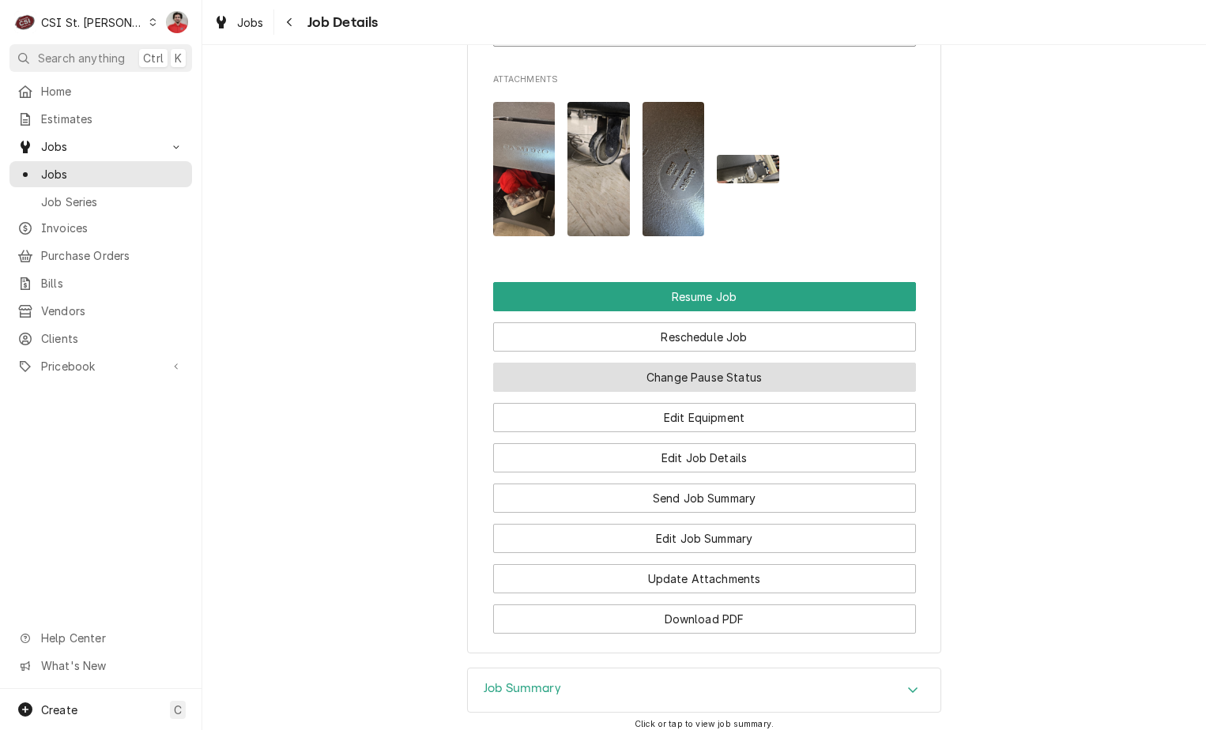
click at [743, 392] on button "Change Pause Status" at bounding box center [704, 377] width 423 height 29
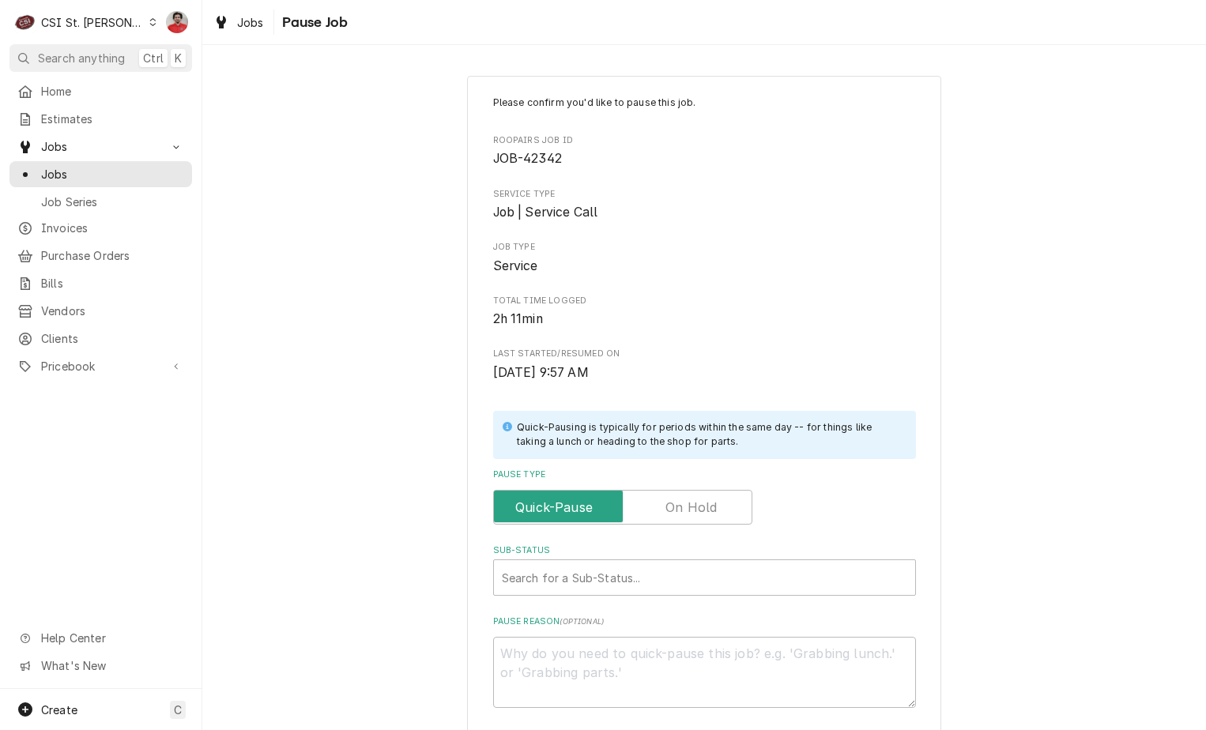
click at [674, 502] on label "Pause Type" at bounding box center [622, 507] width 259 height 35
click at [674, 502] on input "Pause Type" at bounding box center [622, 507] width 245 height 35
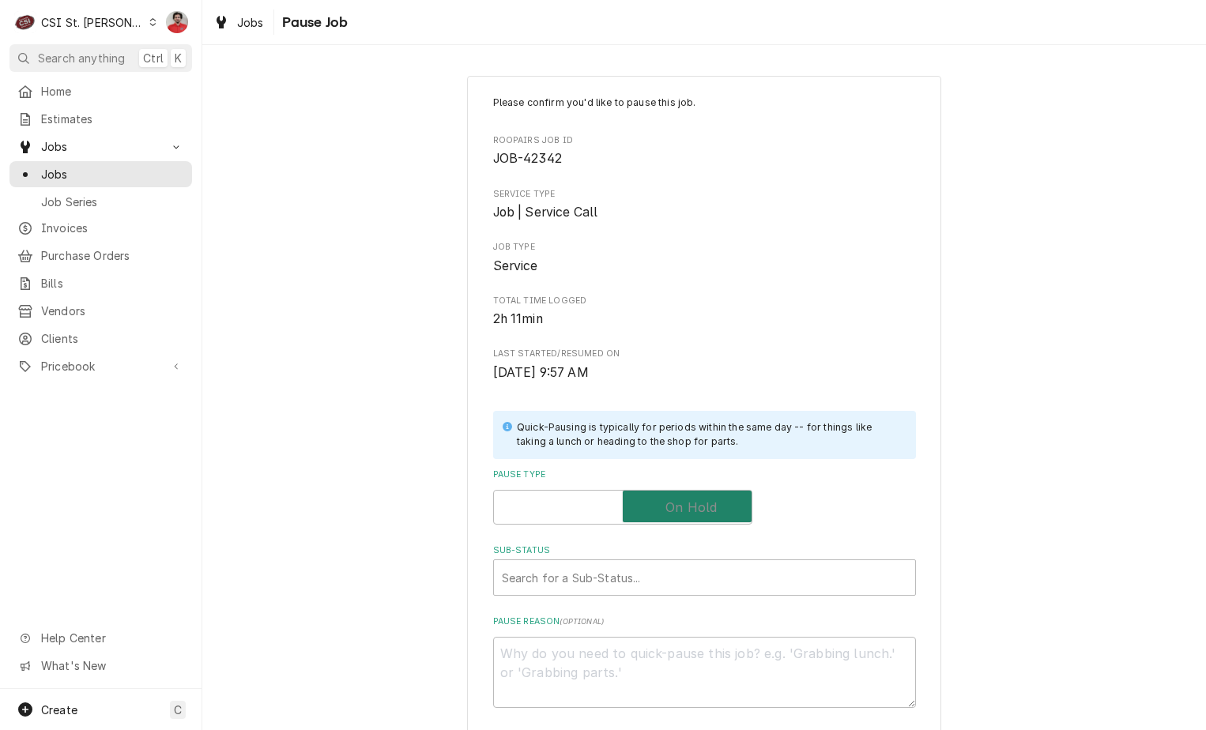
checkbox input "true"
click at [672, 572] on div "Sub-Status" at bounding box center [704, 577] width 405 height 28
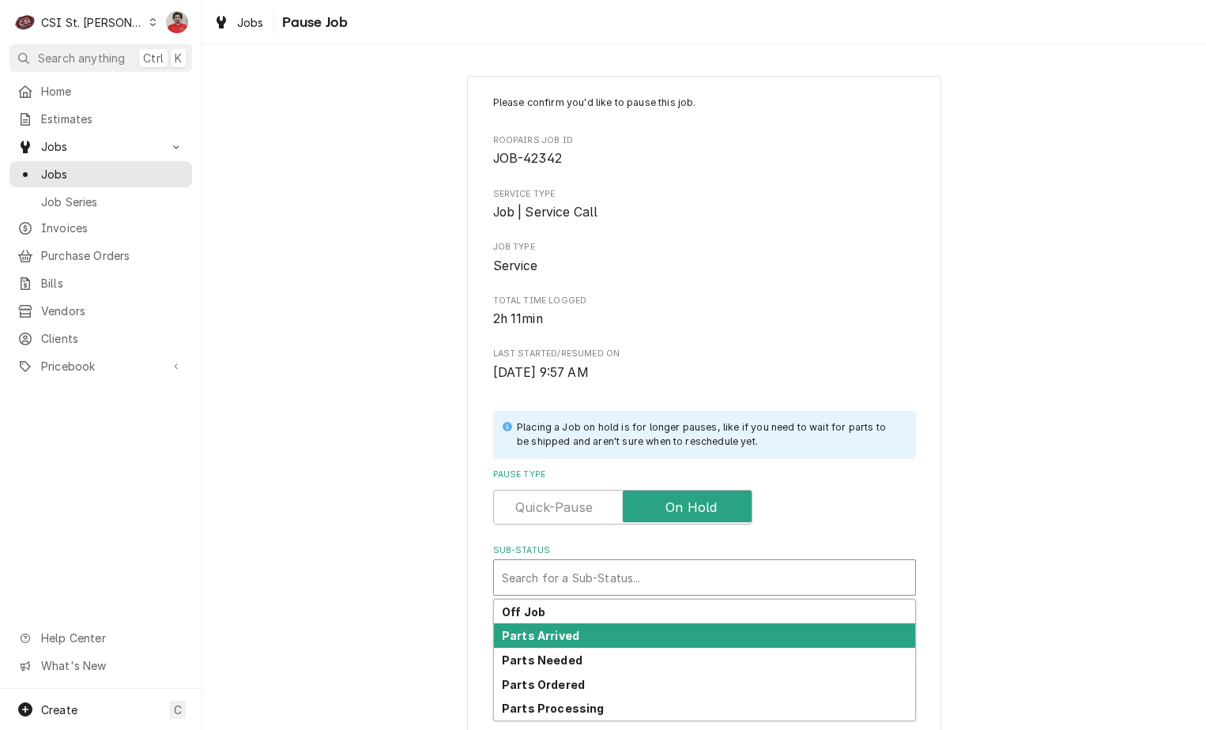
click at [657, 641] on div "Parts Arrived" at bounding box center [704, 635] width 421 height 24
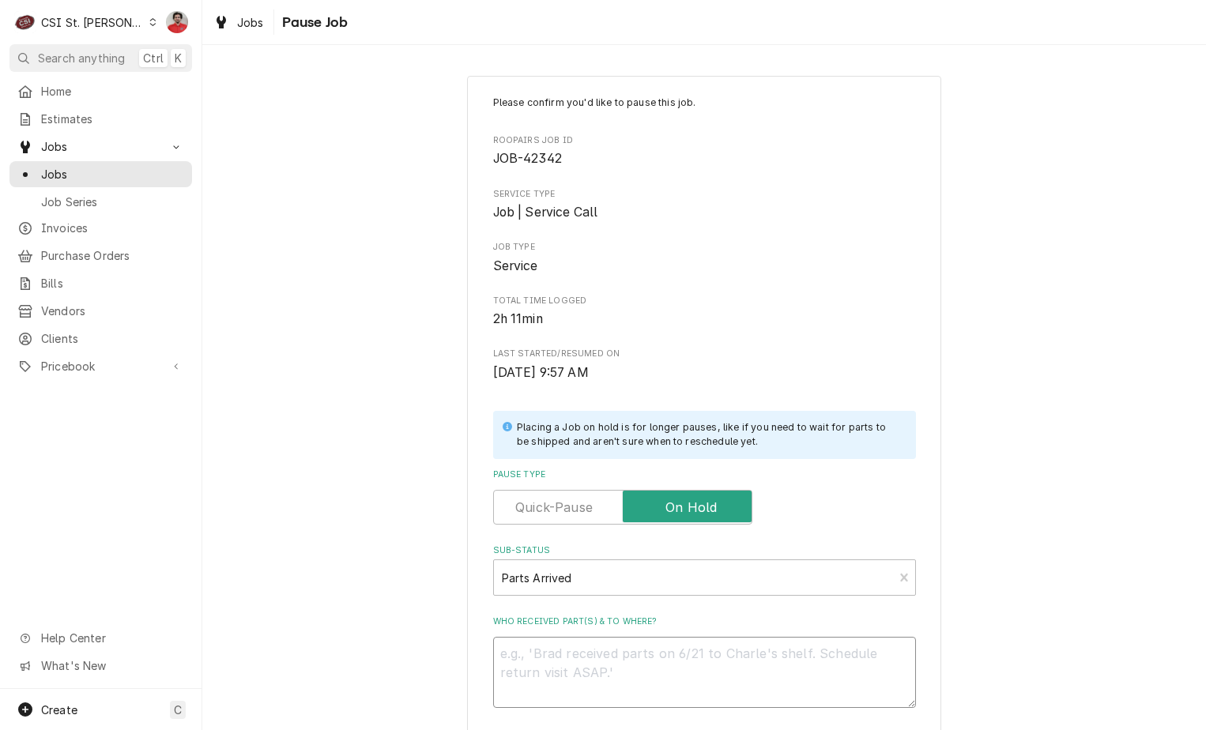
click at [660, 653] on textarea "Who received part(s) & to where?" at bounding box center [704, 672] width 423 height 71
type textarea "x"
type textarea "R"
type textarea "x"
type textarea "Re"
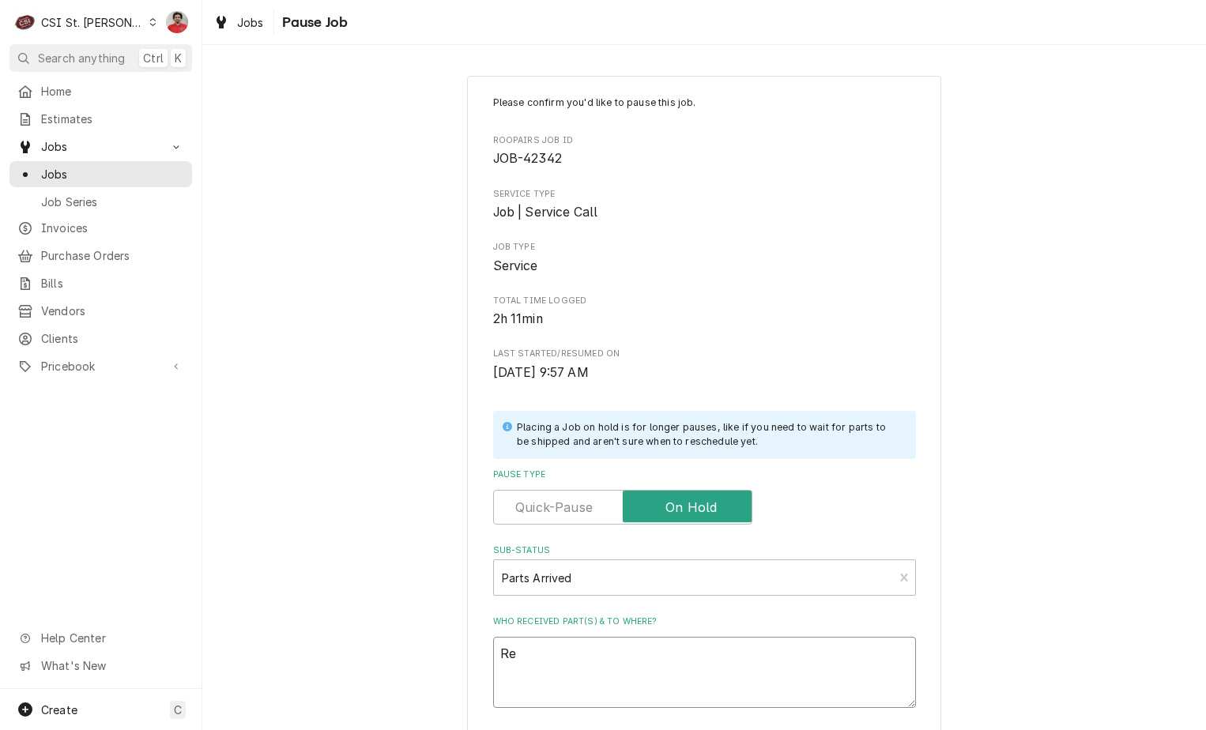
type textarea "x"
type textarea "Rec"
type textarea "x"
type textarea "Rec"
type textarea "x"
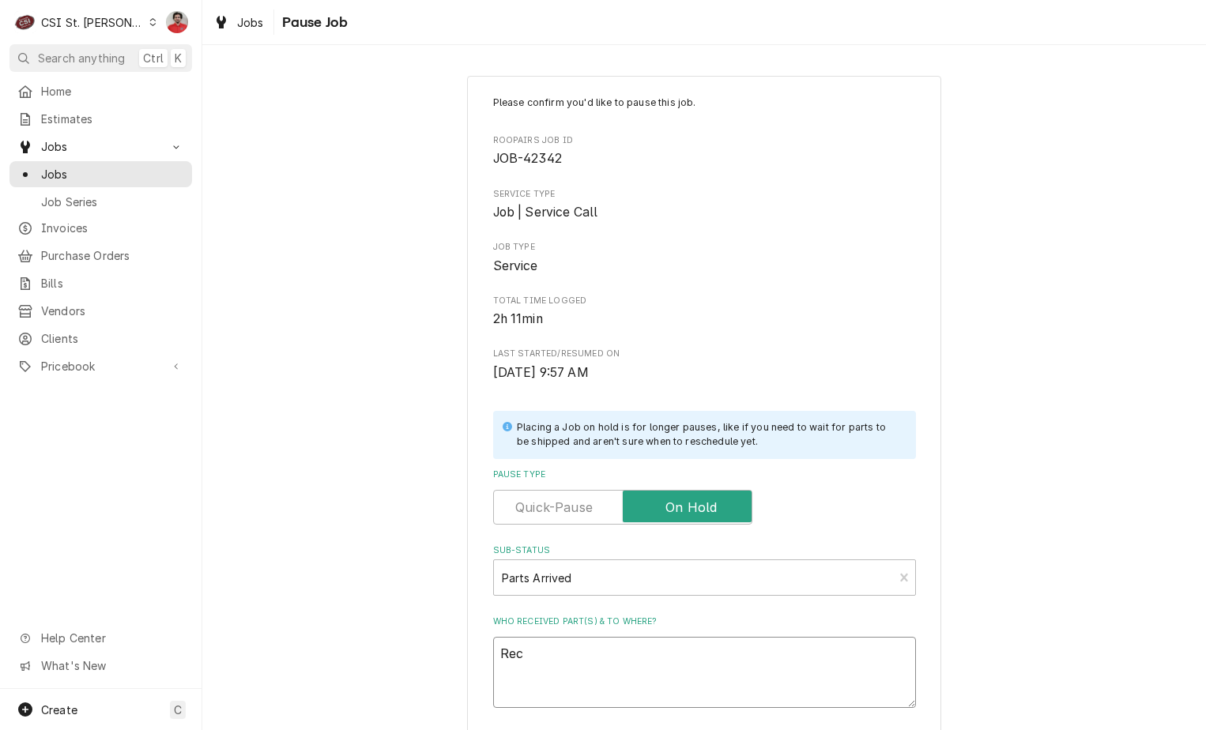
type textarea "Rec t"
type textarea "x"
type textarea "Rec tw"
type textarea "x"
type textarea "Rec two"
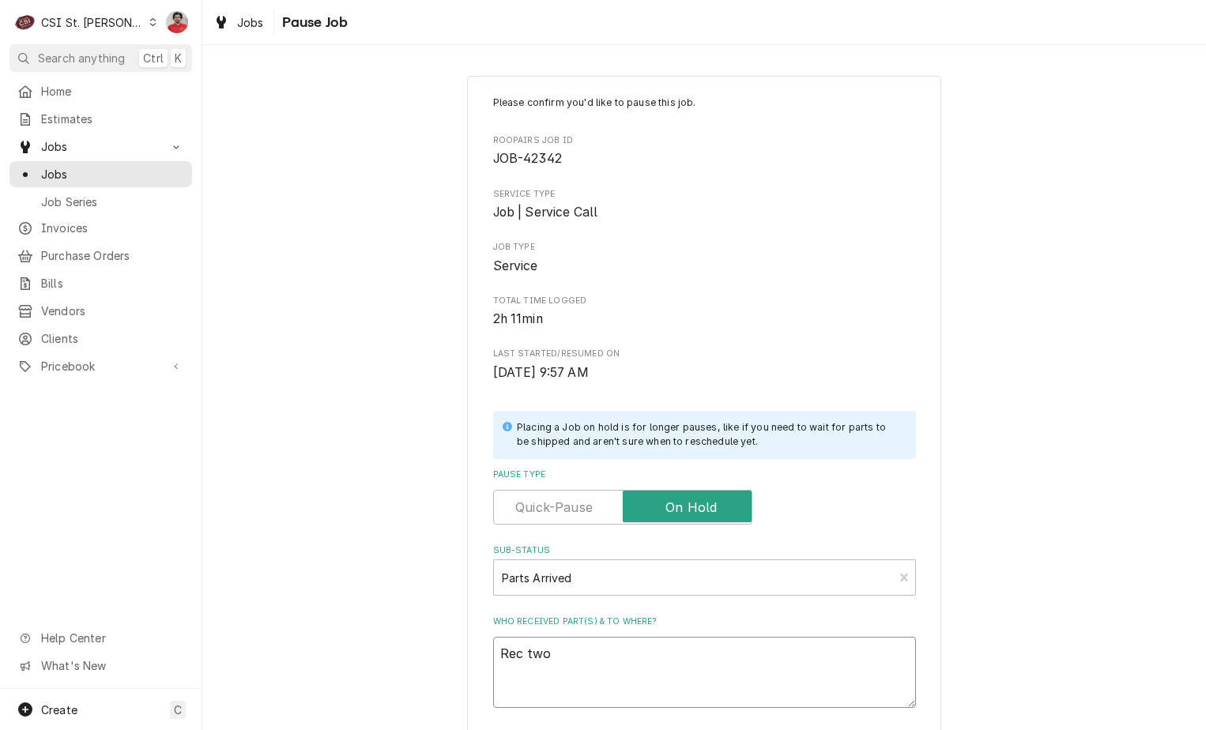
type textarea "x"
type textarea "Rec two"
type textarea "x"
type textarea "Rec two C"
type textarea "x"
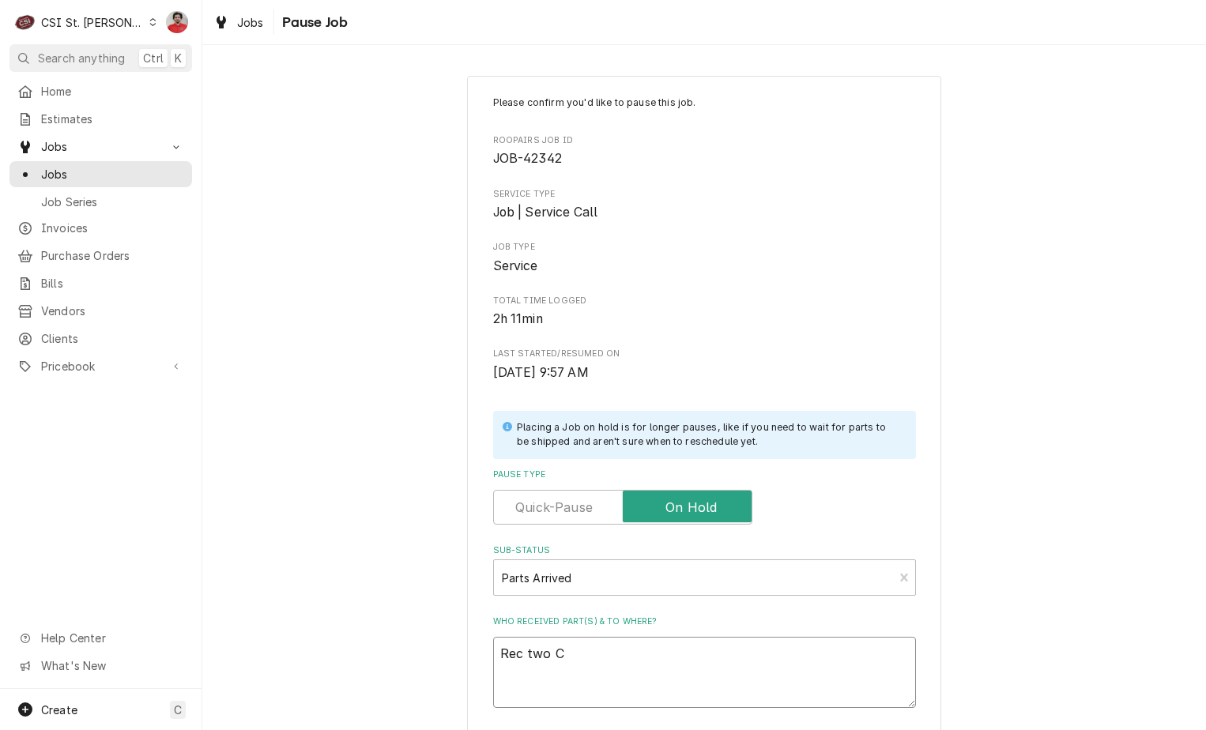
type textarea "Rec two CA"
type textarea "x"
type textarea "Rec two CAM"
type textarea "x"
type textarea "Rec two CAM-"
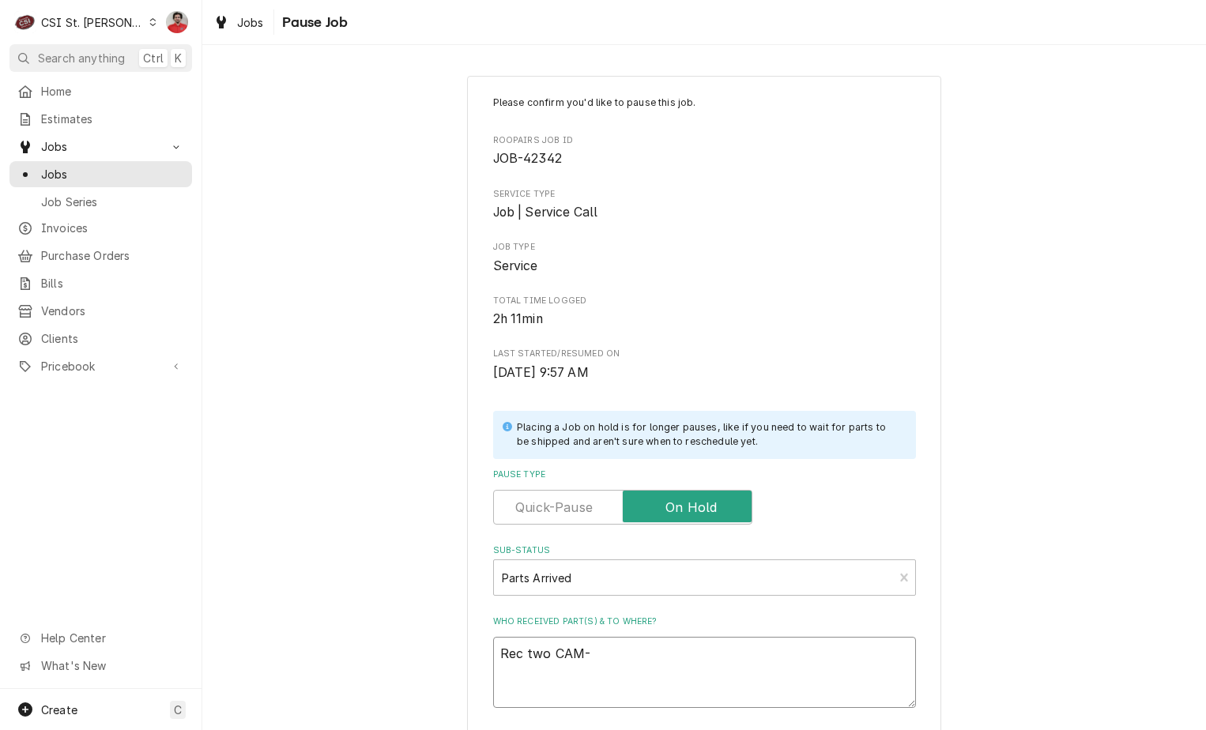
type textarea "x"
type textarea "Rec two CAM-6"
type textarea "x"
type textarea "Rec two CAM-60"
type textarea "x"
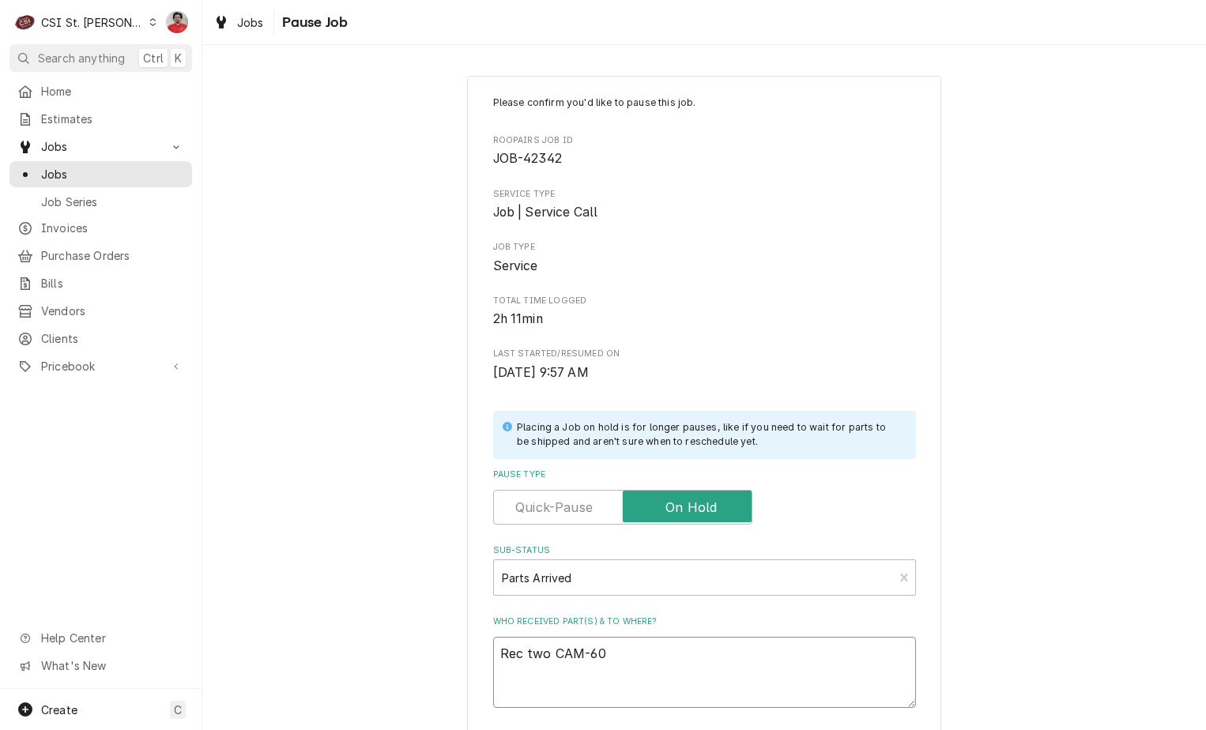
type textarea "Rec two CAM-600"
type textarea "x"
type textarea "Rec two CAM-6000"
type textarea "x"
type textarea "Rec two CAM-60006"
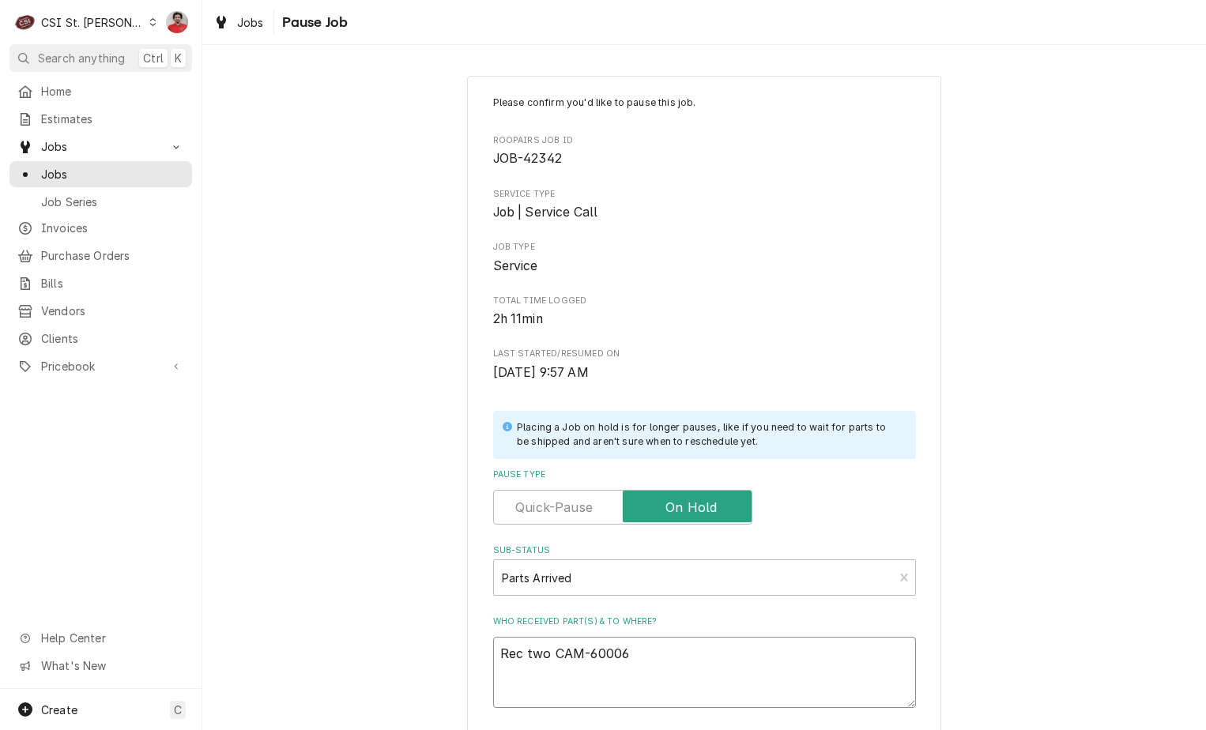
type textarea "x"
type textarea "Rec two CAM-60006"
type textarea "x"
type textarea "Rec two CAM-60006 t"
type textarea "x"
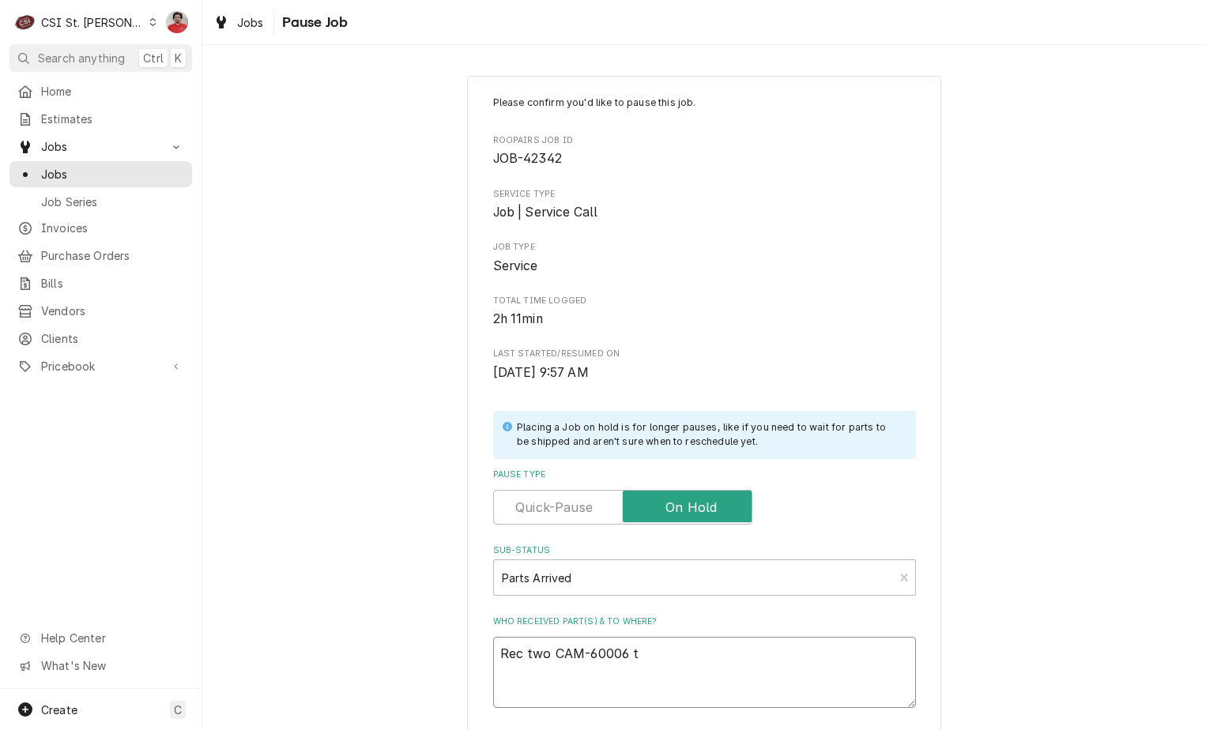
type textarea "Rec two CAM-60006 to"
type textarea "x"
type textarea "Rec two CAM-60006 to"
type textarea "x"
type textarea "Rec two CAM-60006 to Ke"
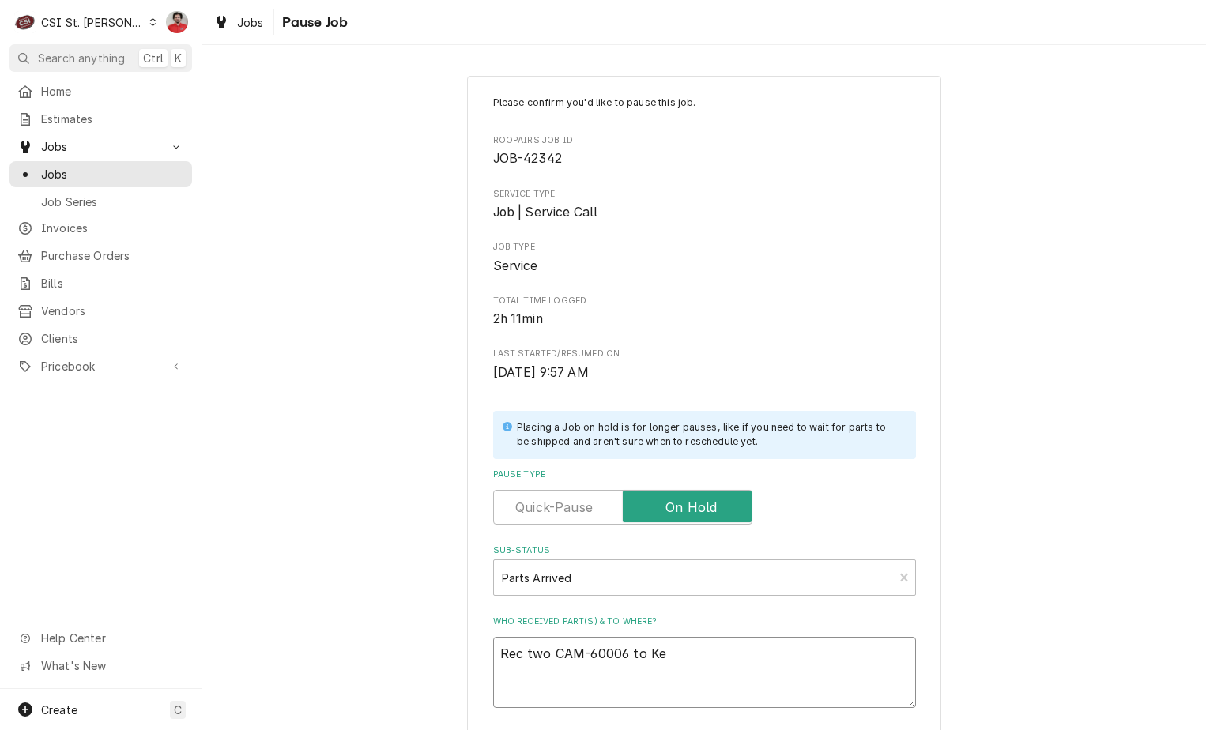
type textarea "x"
type textarea "Rec two CAM-60006 to Kev"
type textarea "x"
type textarea "Rec two CAM-60006 to Kevi"
type textarea "x"
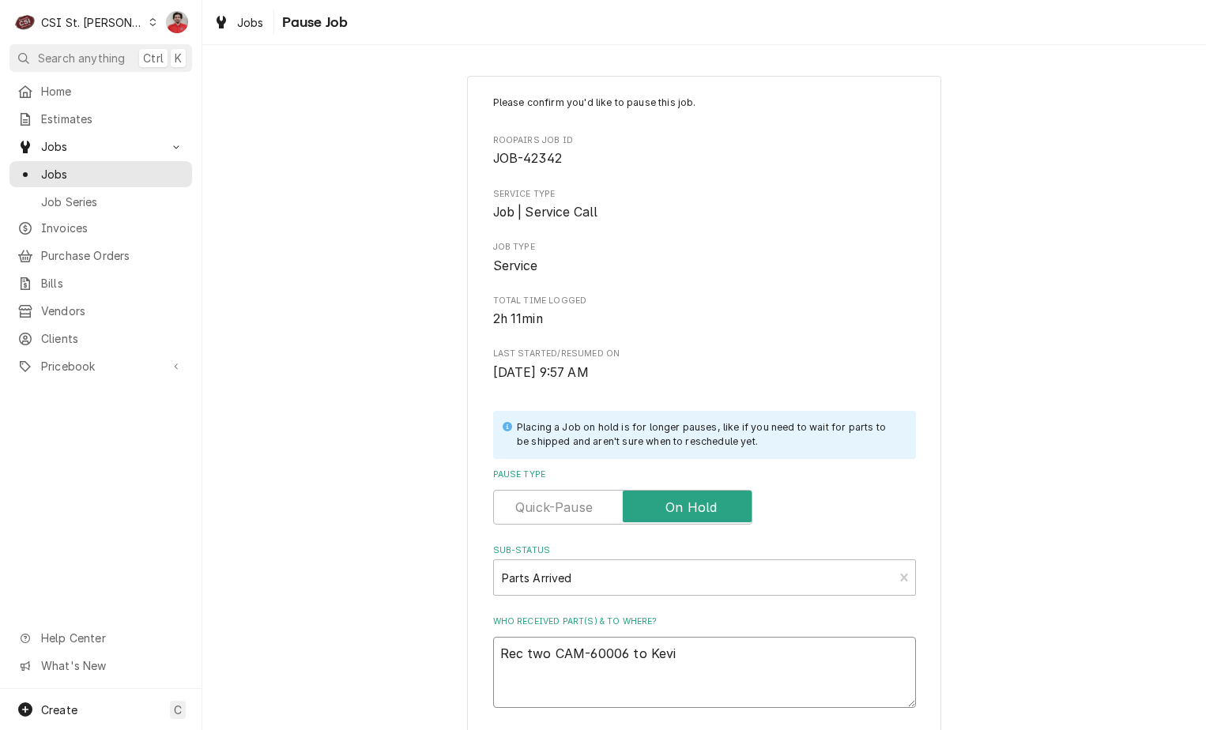
type textarea "Rec two CAM-60006 to Kevin"
type textarea "x"
type textarea "Rec two CAM-60006 to Kevin"
type textarea "x"
type textarea "Rec two CAM-60006 to Kevin J"
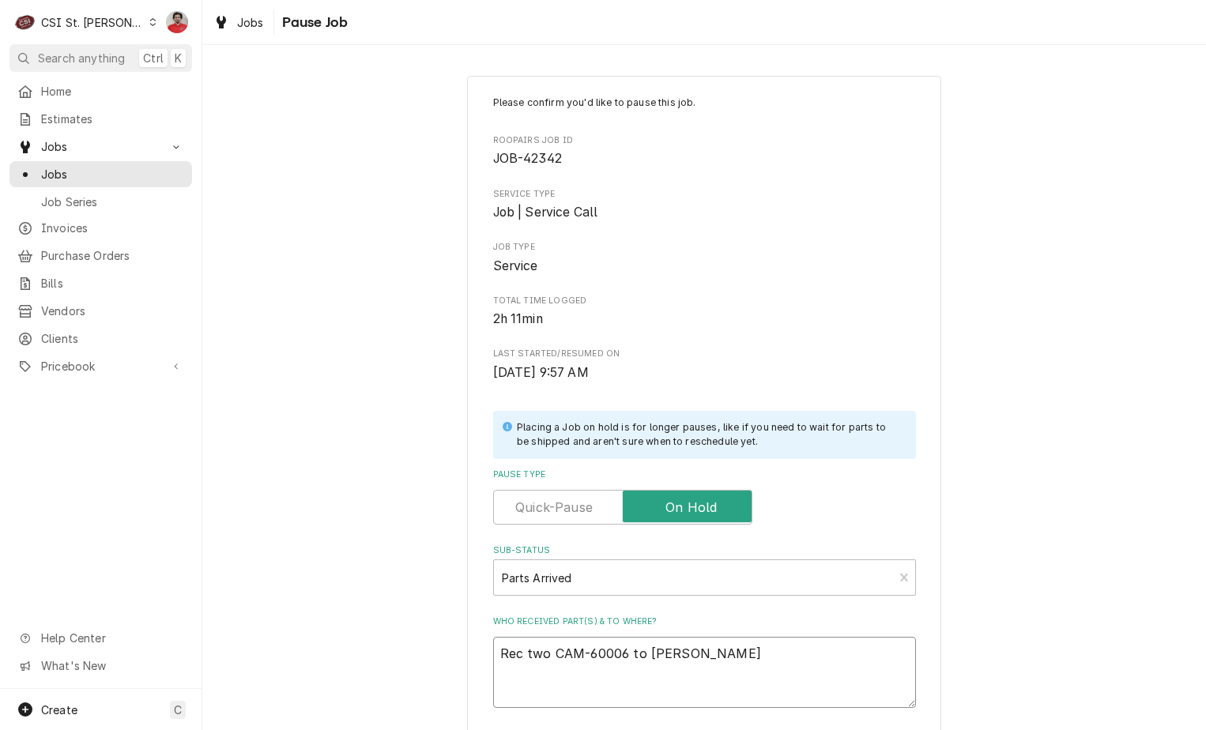
type textarea "x"
type textarea "Rec two CAM-60006 to Kevin J'"
type textarea "x"
type textarea "Rec two CAM-60006 to Kevin J's"
type textarea "x"
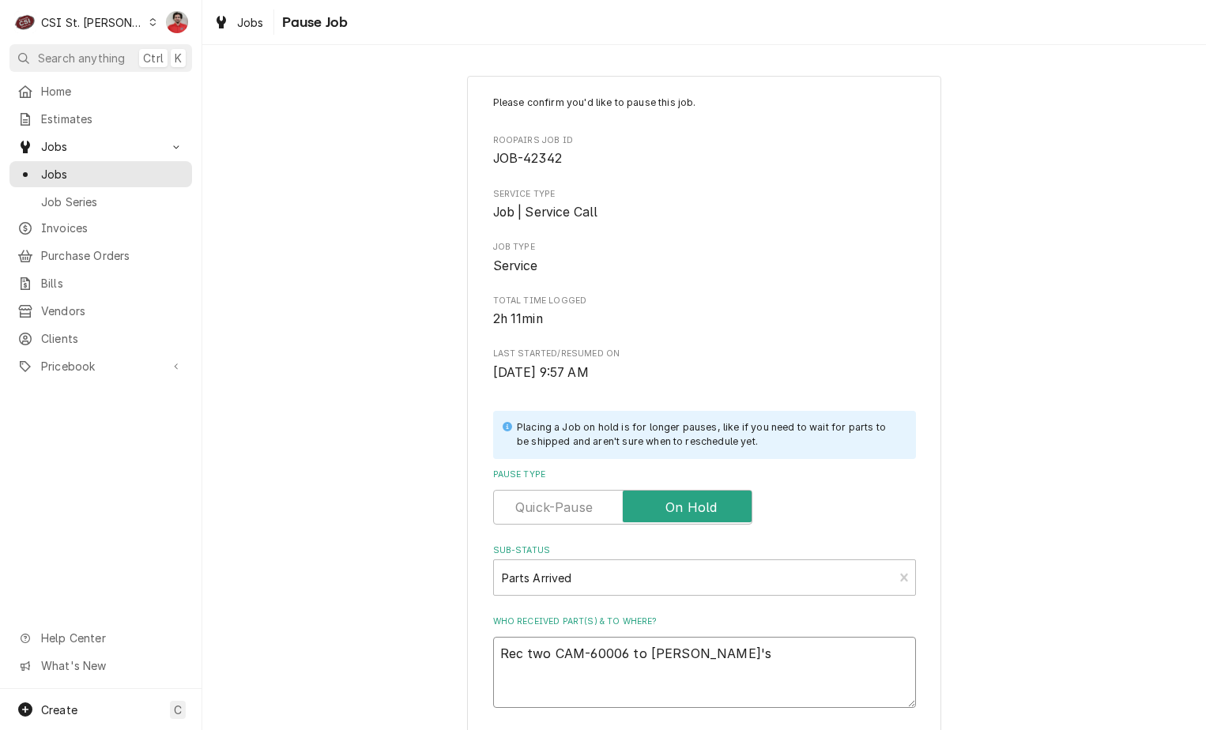
type textarea "Rec two CAM-60006 to Kevin J's s"
type textarea "x"
type textarea "Rec two CAM-60006 to Kevin J's sh"
type textarea "x"
type textarea "Rec two CAM-60006 to Kevin J's she"
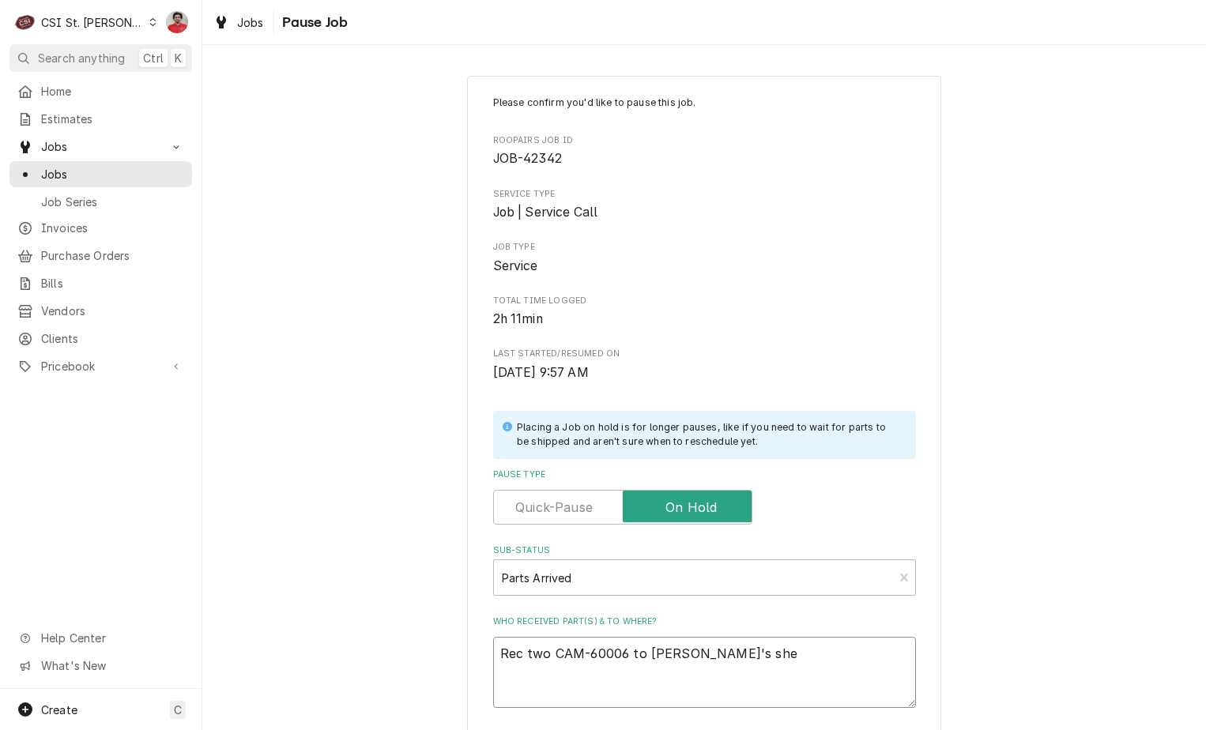
type textarea "x"
type textarea "Rec two CAM-60006 to Kevin J's shel"
type textarea "x"
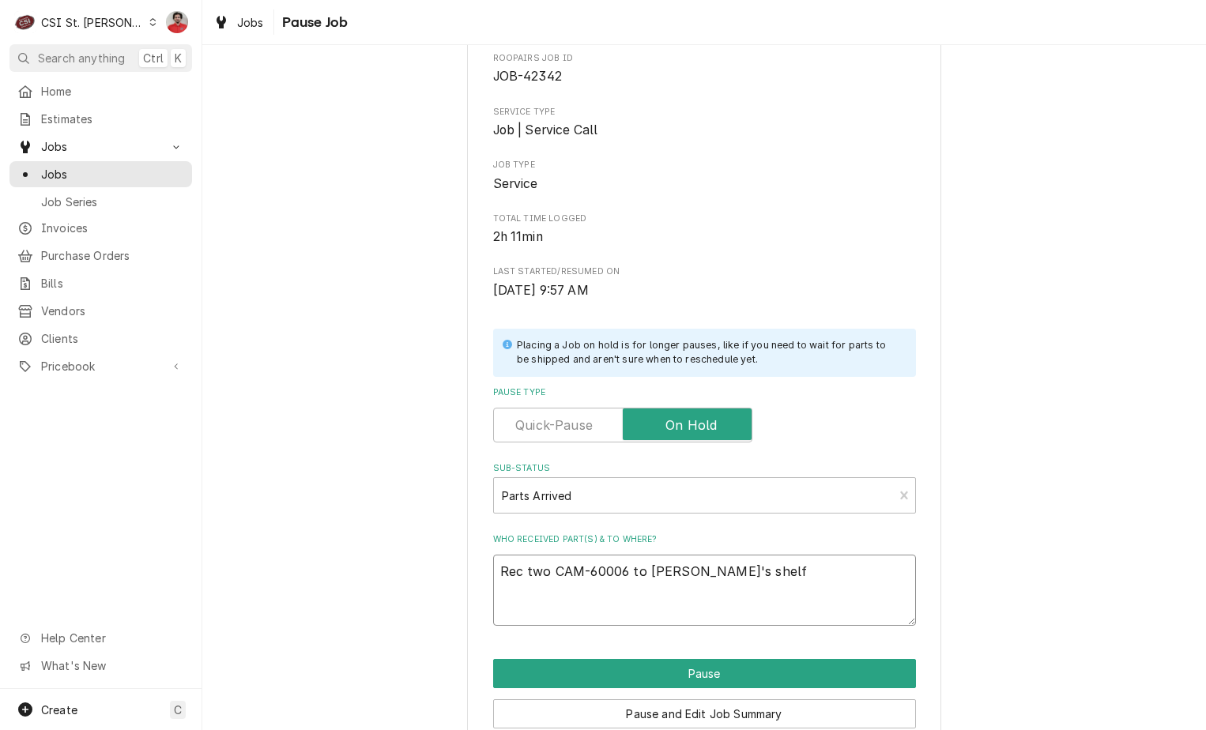
scroll to position [155, 0]
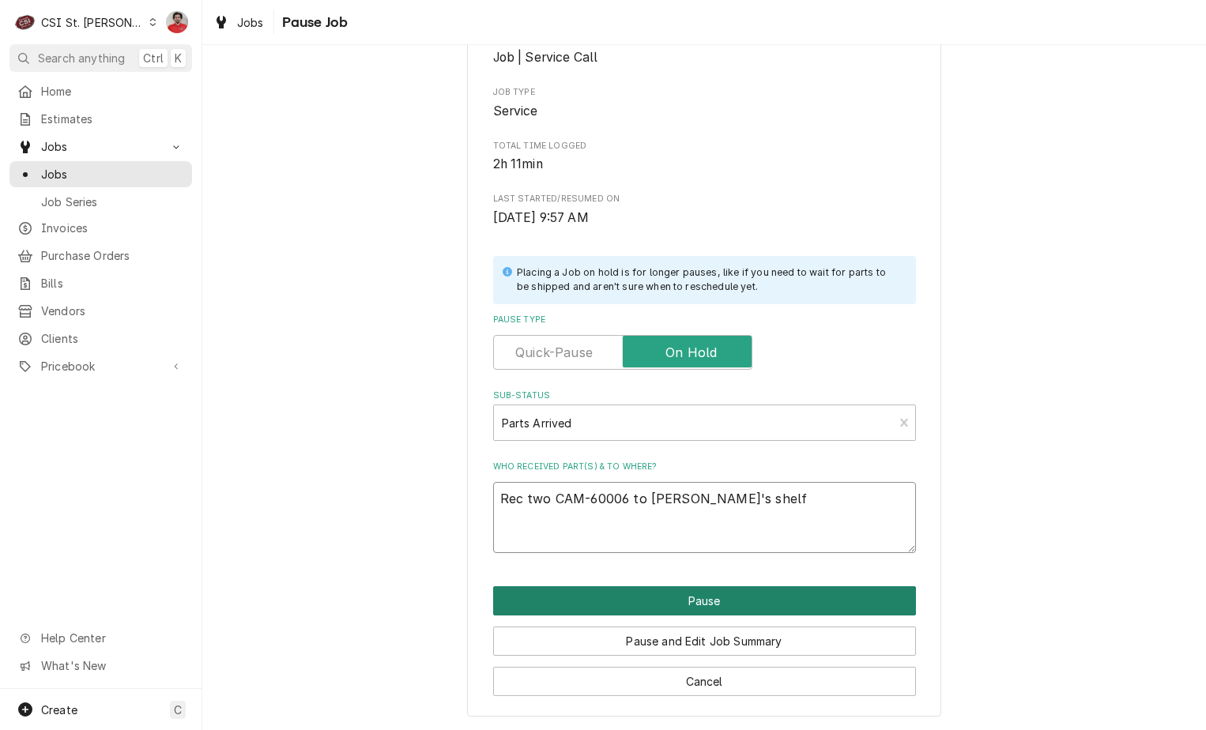
type textarea "Rec two CAM-60006 to Kevin J's shelf"
click at [724, 602] on button "Pause" at bounding box center [704, 600] width 423 height 29
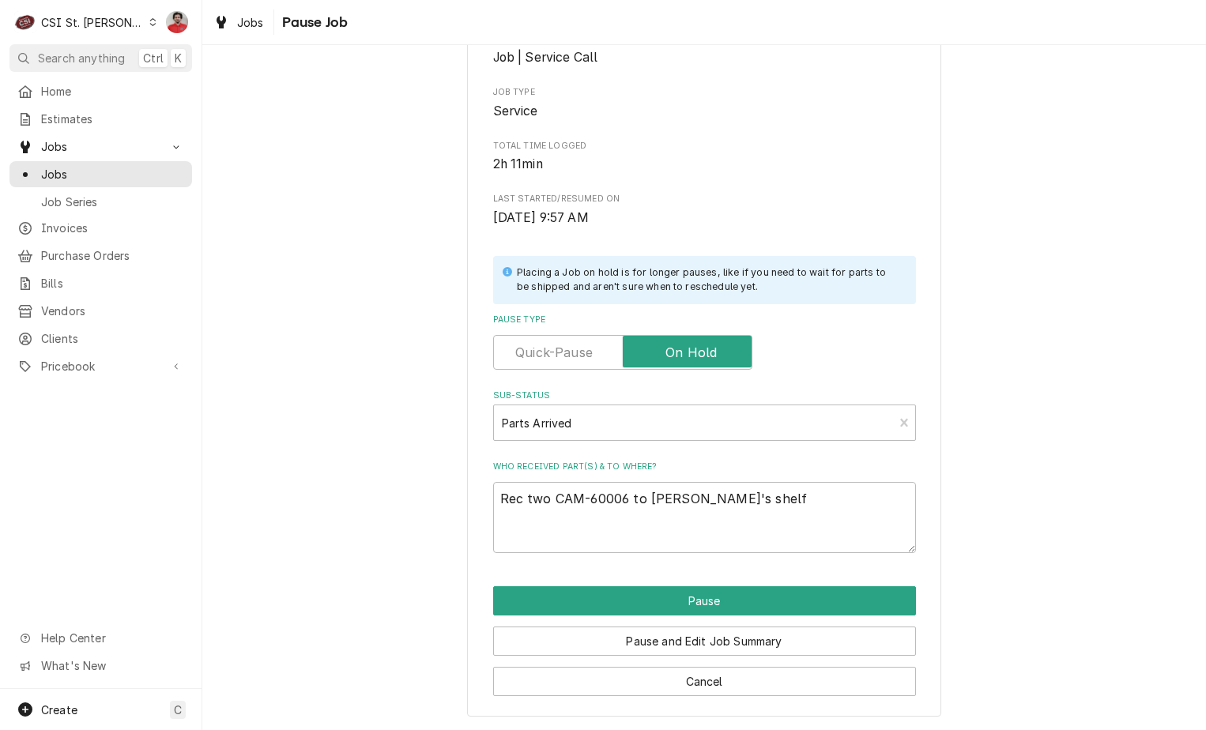
type textarea "x"
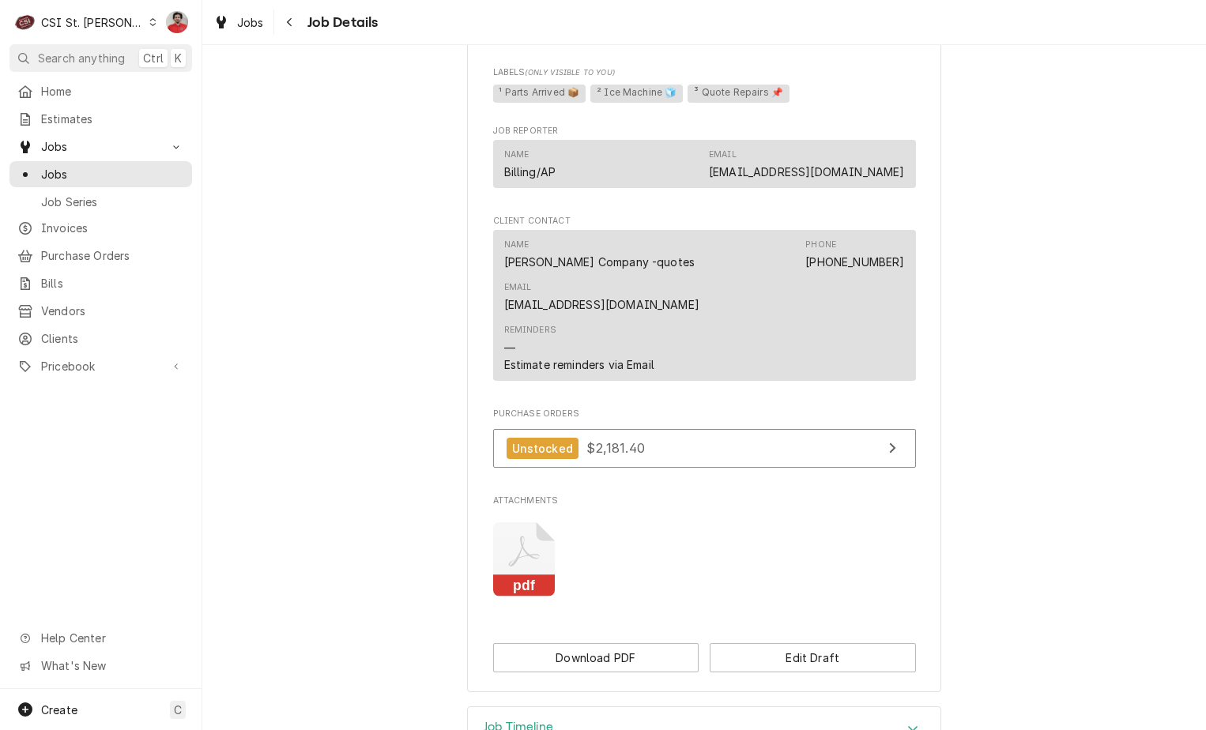
scroll to position [1148, 0]
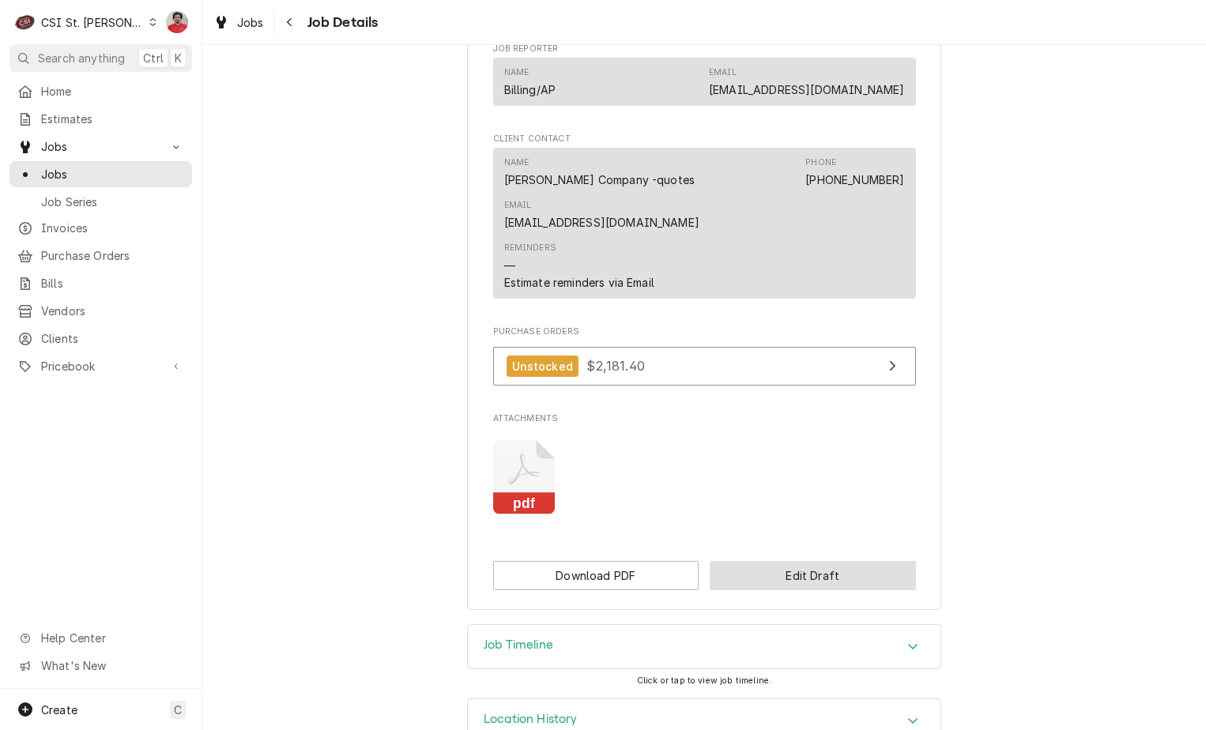
click at [771, 561] on button "Edit Draft" at bounding box center [812, 575] width 206 height 29
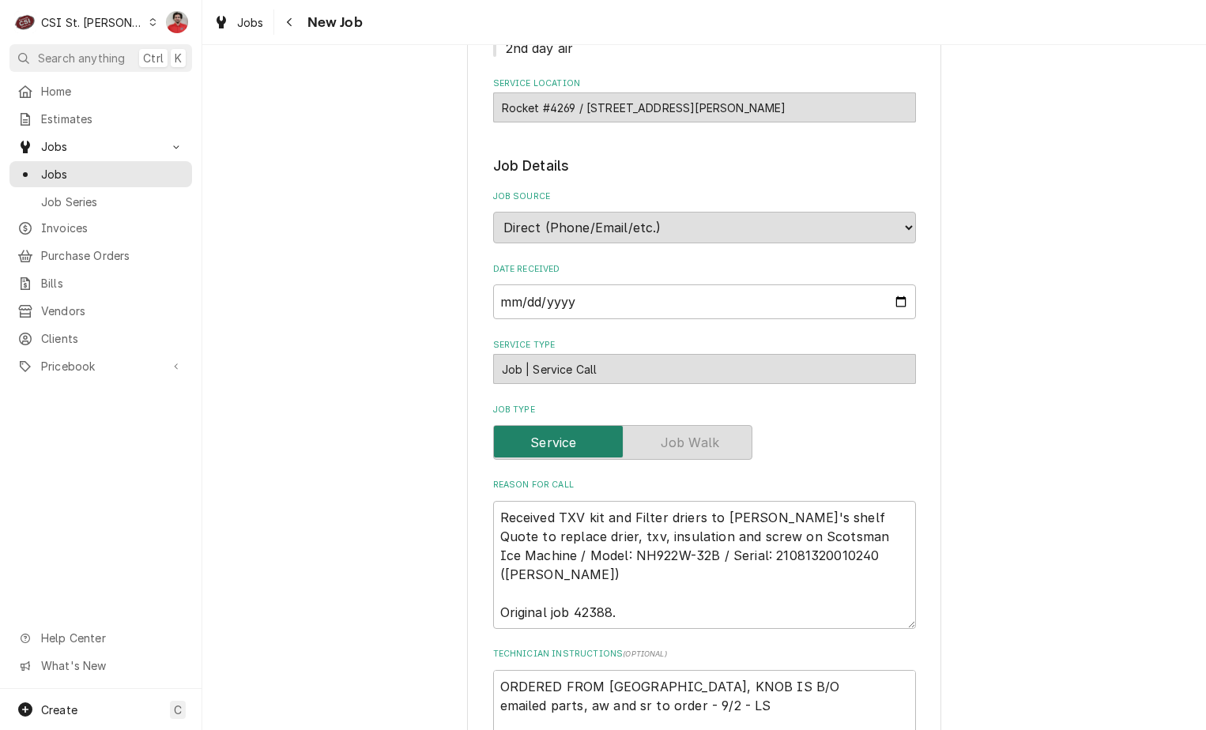
scroll to position [553, 0]
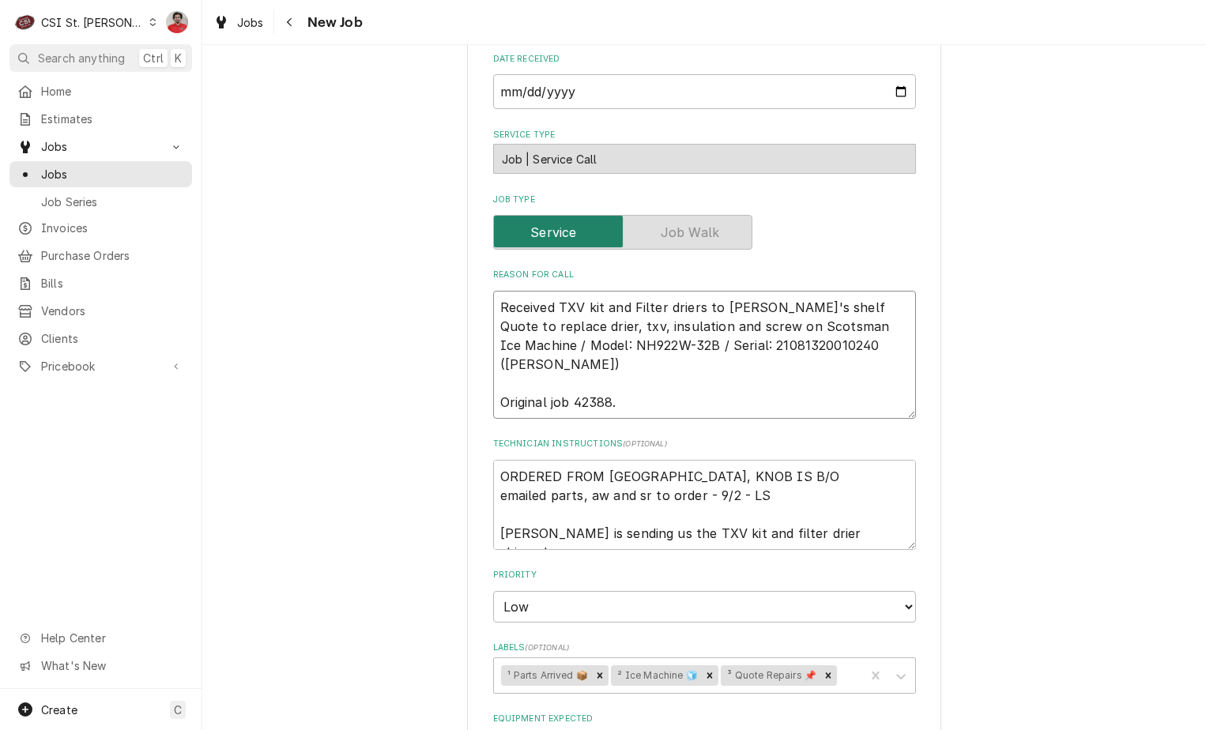
click at [653, 309] on textarea "Received TXV kit and Filter driers to [PERSON_NAME]'s shelf Quote to replace dr…" at bounding box center [704, 355] width 423 height 128
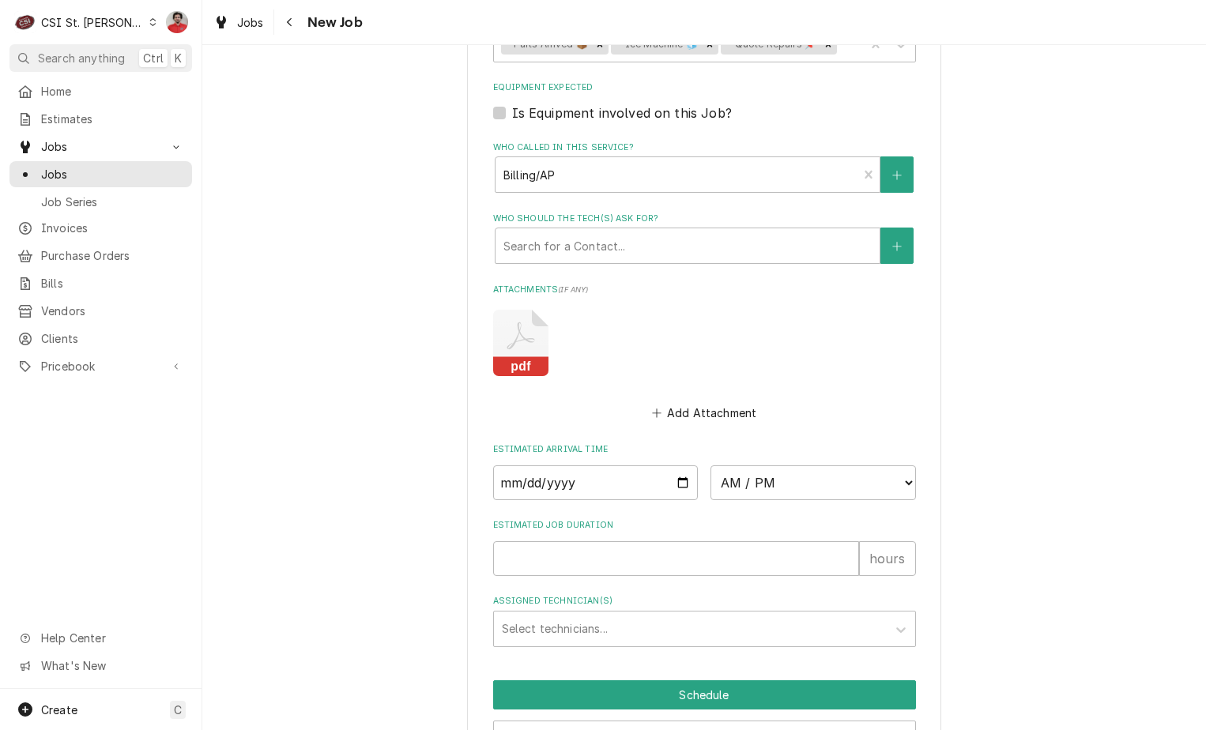
scroll to position [1278, 0]
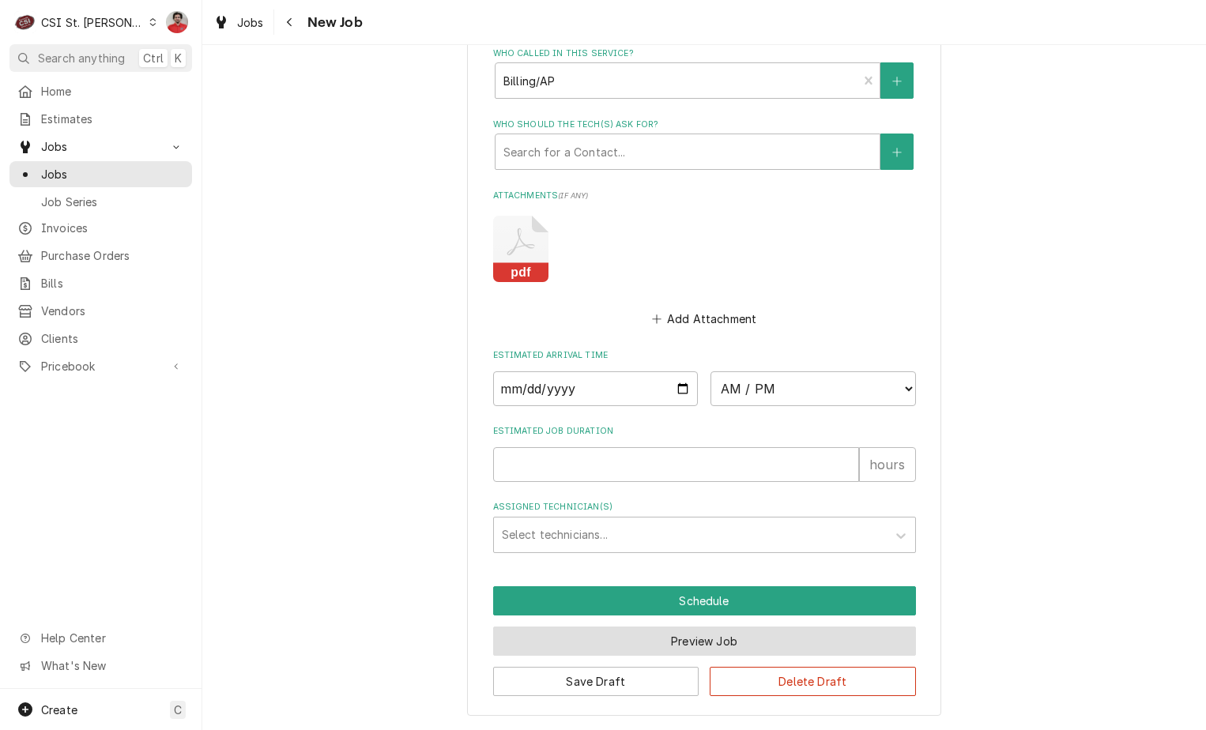
click at [689, 649] on button "Preview Job" at bounding box center [704, 640] width 423 height 29
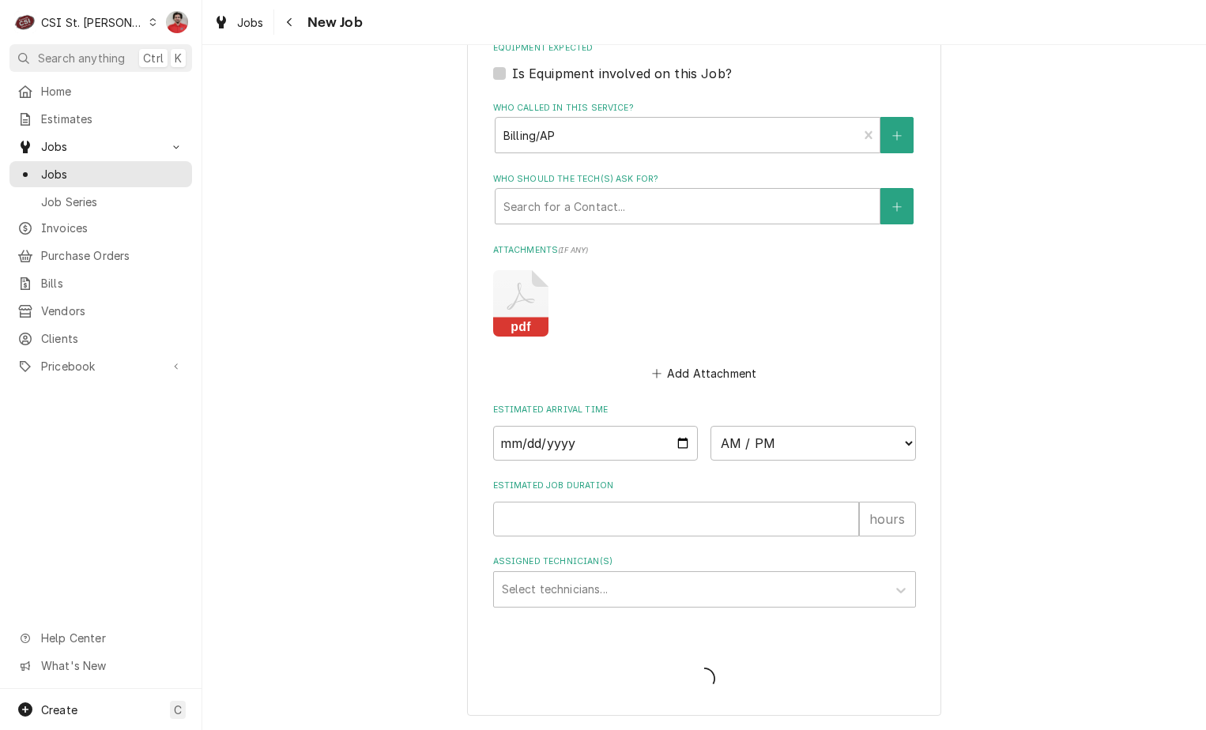
type textarea "x"
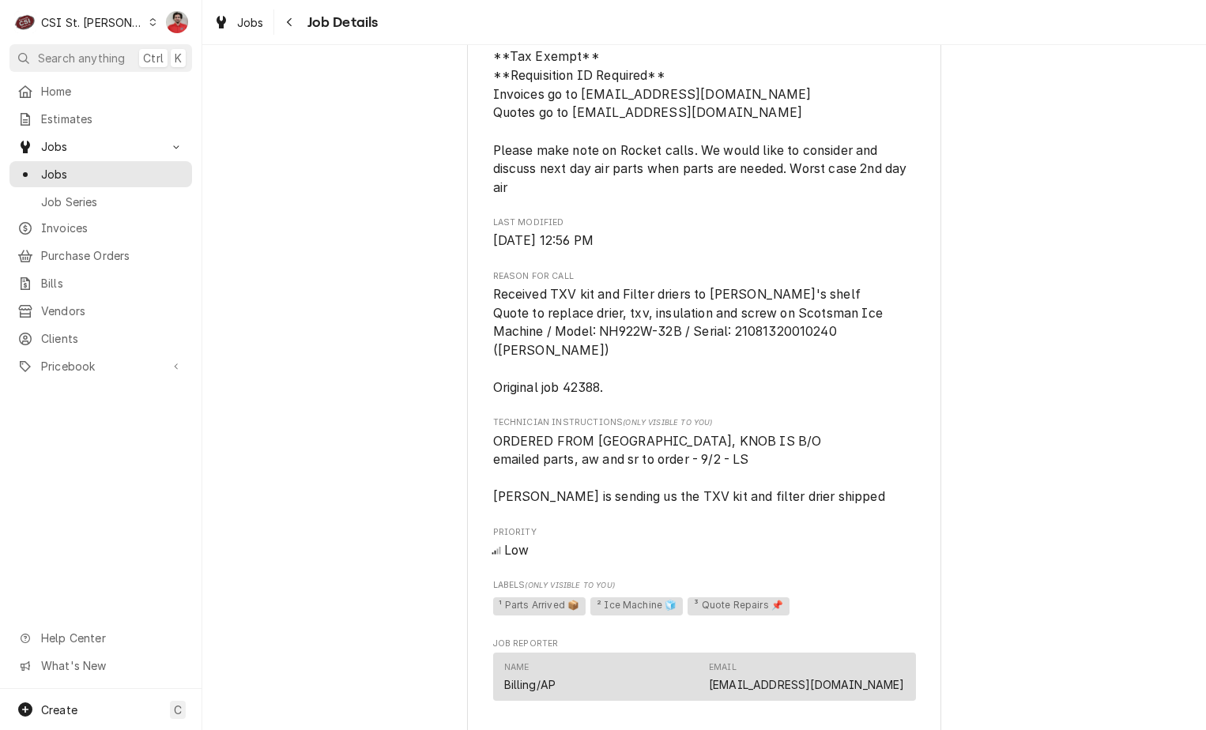
scroll to position [1148, 0]
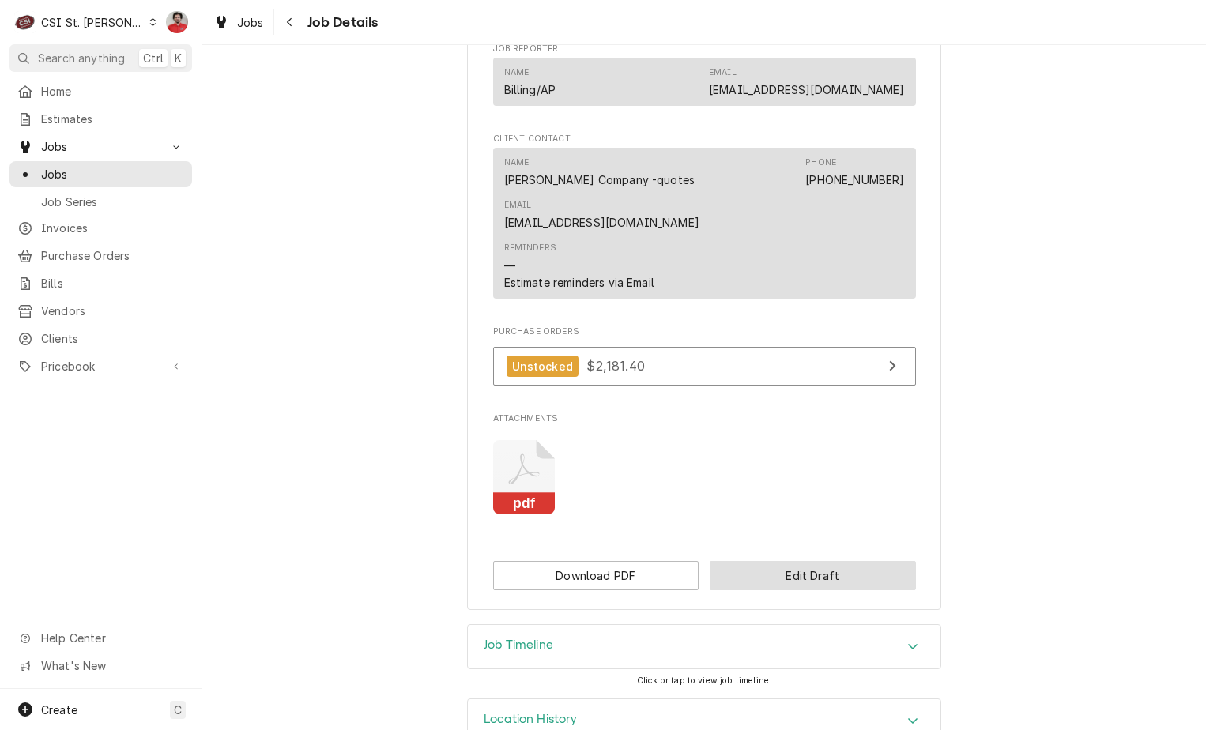
click at [775, 561] on button "Edit Draft" at bounding box center [812, 575] width 206 height 29
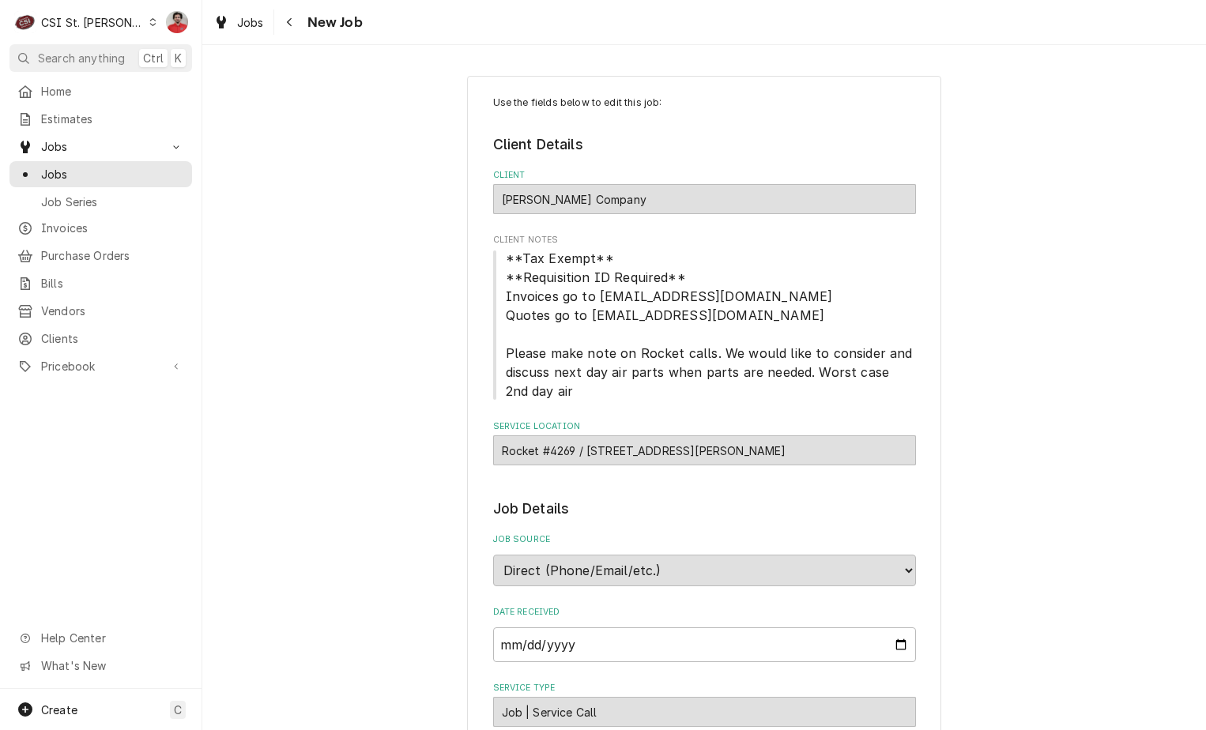
scroll to position [553, 0]
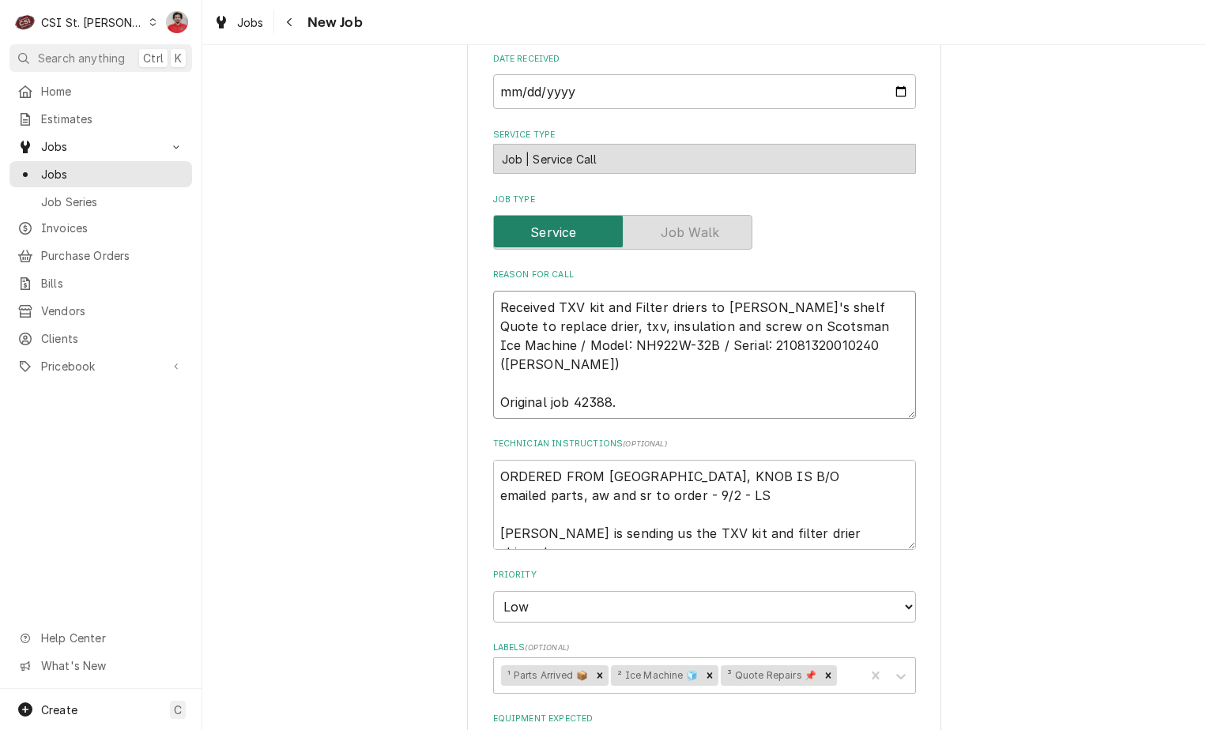
click at [679, 310] on textarea "Received TXV kit and Filter driers to Kevin J's shelf Quote to replace drier, t…" at bounding box center [704, 355] width 423 height 128
type textarea "x"
type textarea "Received TXV kit and Filter driers to Kevin J's shelf Quote to replace drier, t…"
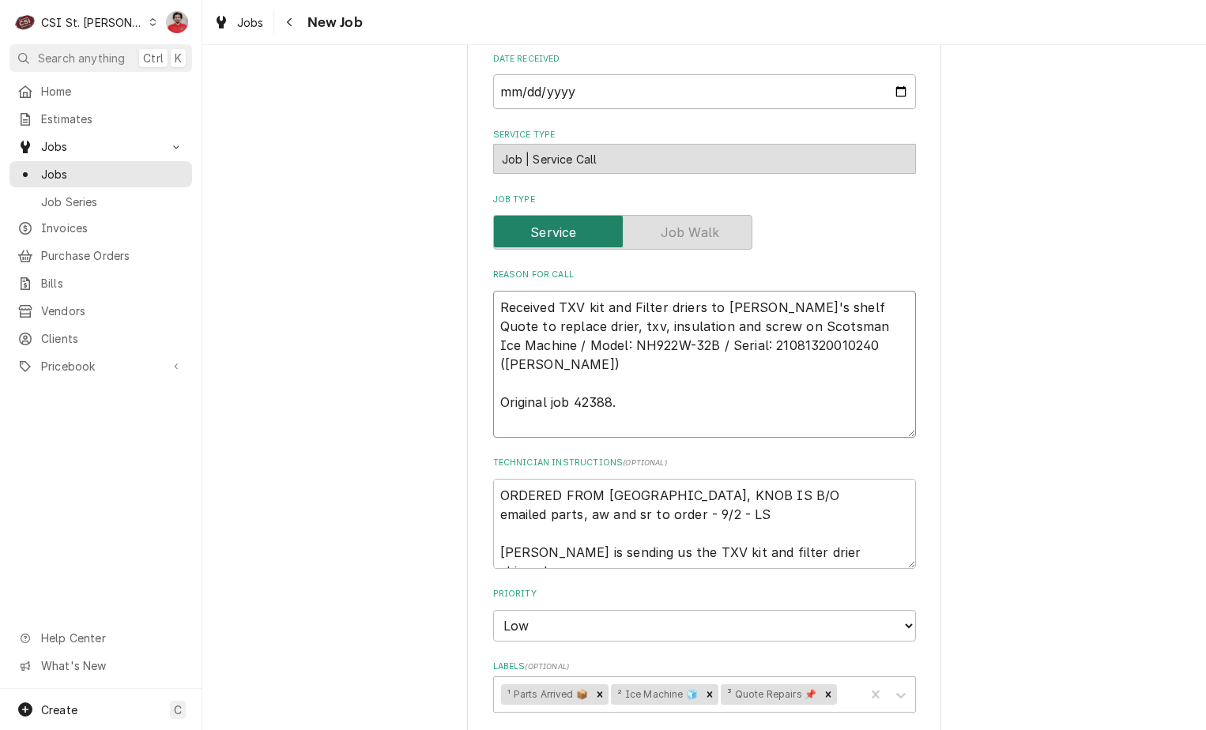
type textarea "x"
type textarea "R Received TXV kit and Filter driers to Kevin J's shelf Quote to replace drier,…"
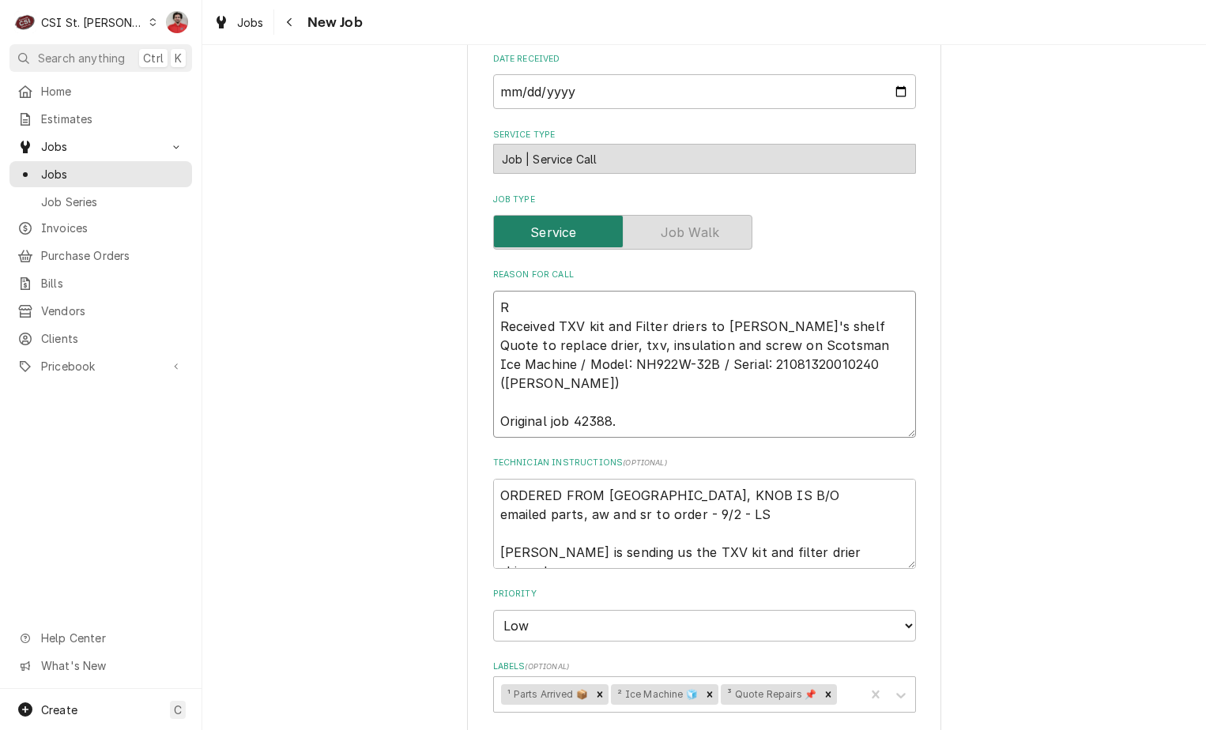
type textarea "x"
type textarea "Re Received TXV kit and Filter driers to Kevin J's shelf Quote to replace drier…"
type textarea "x"
type textarea "Rec Received TXV kit and Filter driers to Kevin J's shelf Quote to replace drie…"
type textarea "x"
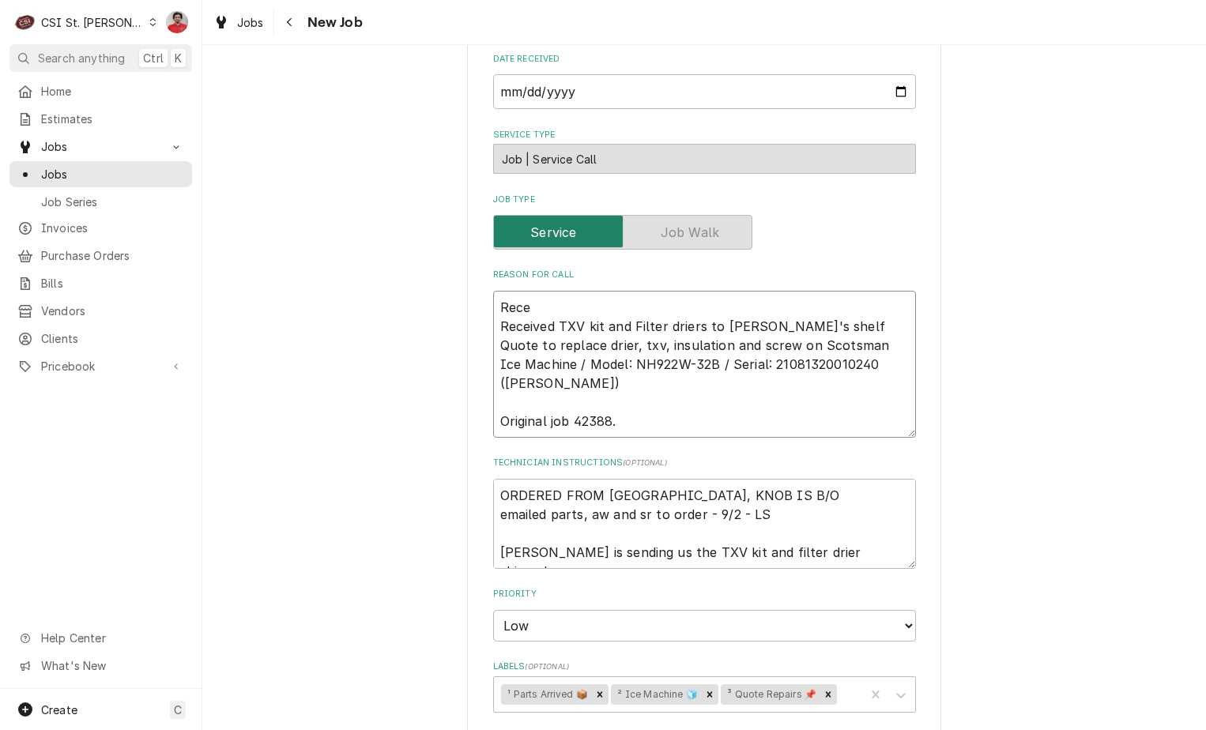
type textarea "Recev Received TXV kit and Filter driers to Kevin J's shelf Quote to replace dr…"
type textarea "x"
type textarea "Recevi Received TXV kit and Filter driers to Kevin J's shelf Quote to replace d…"
type textarea "x"
type textarea "Recevie Received TXV kit and Filter driers to Kevin J's shelf Quote to replace …"
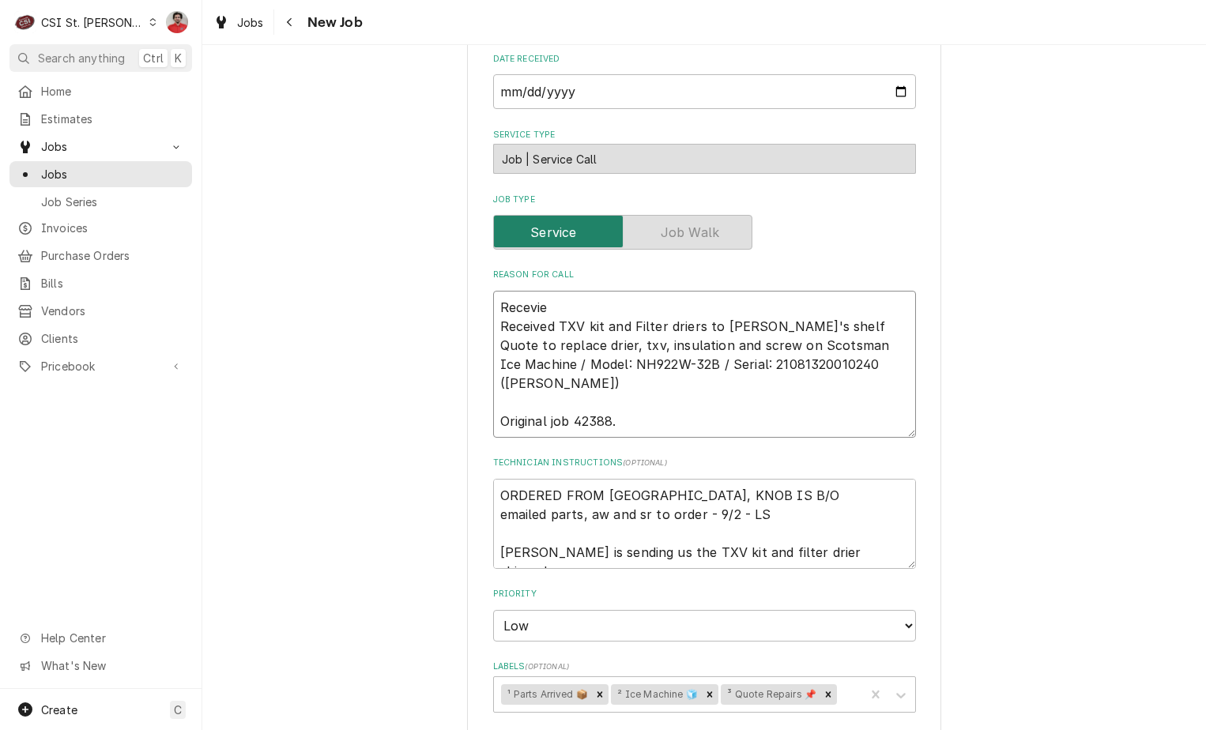
type textarea "x"
type textarea "Recevied Received TXV kit and Filter driers to Kevin J's shelf Quote to replace…"
type textarea "x"
type textarea "Recevied Received TXV kit and Filter driers to Kevin J's shelf Quote to replace…"
type textarea "x"
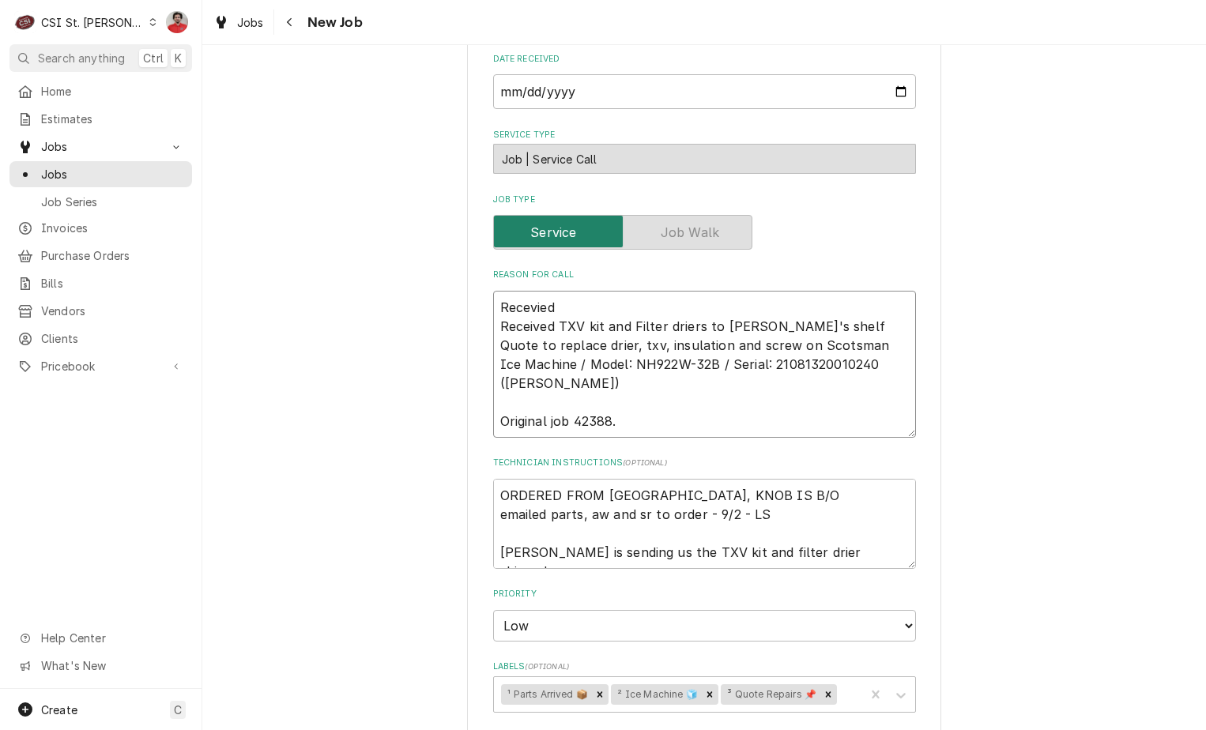
type textarea "Recevied S Received TXV kit and Filter driers to Kevin J's shelf Quote to repla…"
type textarea "x"
type textarea "Recevied SC Received TXV kit and Filter driers to Kevin J's shelf Quote to repl…"
type textarea "x"
type textarea "Recevied SCO Received TXV kit and Filter driers to Kevin J's shelf Quote to rep…"
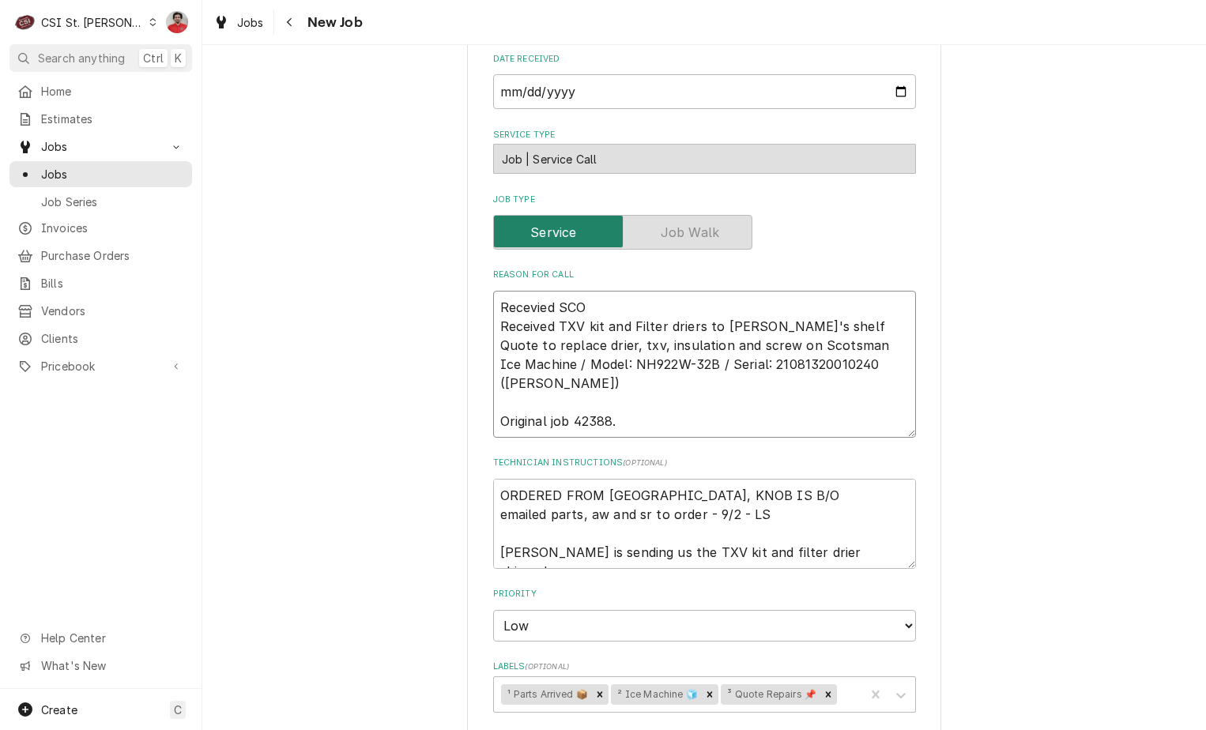
type textarea "x"
type textarea "Recevied SCO- Received TXV kit and Filter driers to Kevin J's shelf Quote to re…"
type textarea "x"
type textarea "Recevied SCO-1 Received TXV kit and Filter driers to Kevin J's shelf Quote to r…"
type textarea "x"
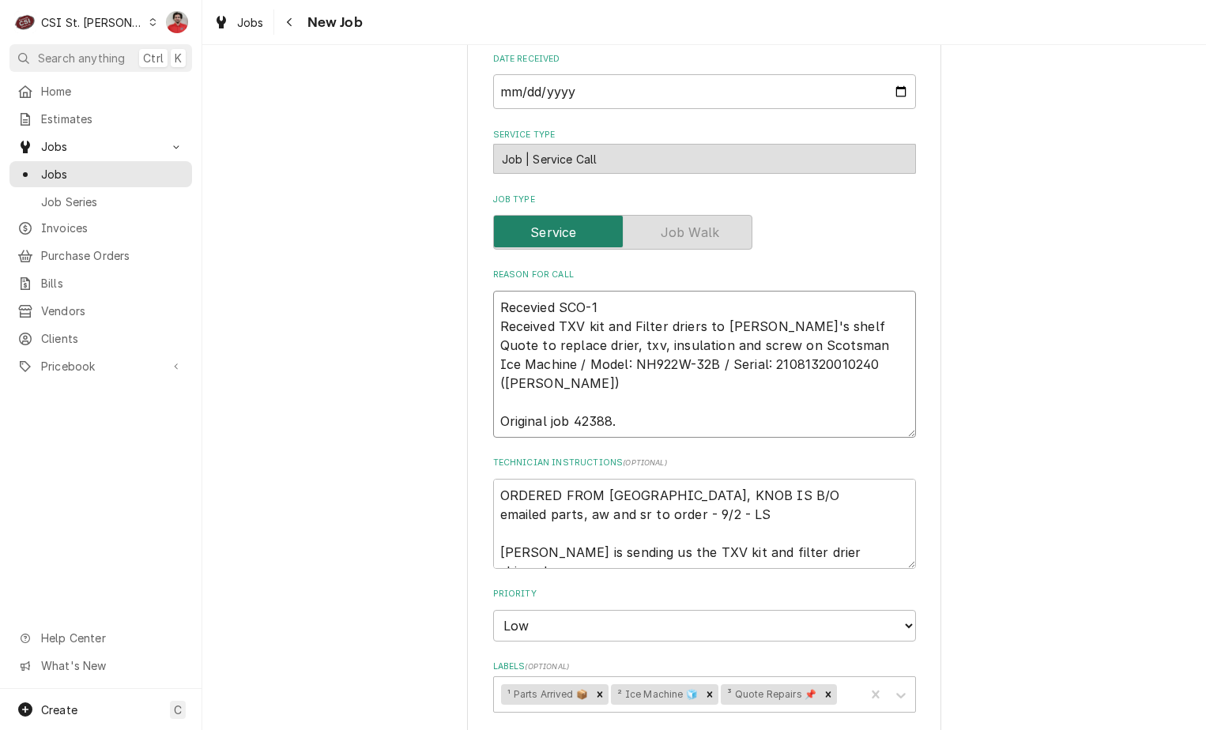
type textarea "Recevied SCO-19 Received TXV kit and Filter driers to Kevin J's shelf Quote to …"
type textarea "x"
type textarea "Recevied SCO-19- Received TXV kit and Filter driers to Kevin J's shelf Quote to…"
type textarea "x"
type textarea "Recevied SCO-19-0 Received TXV kit and Filter driers to Kevin J's shelf Quote t…"
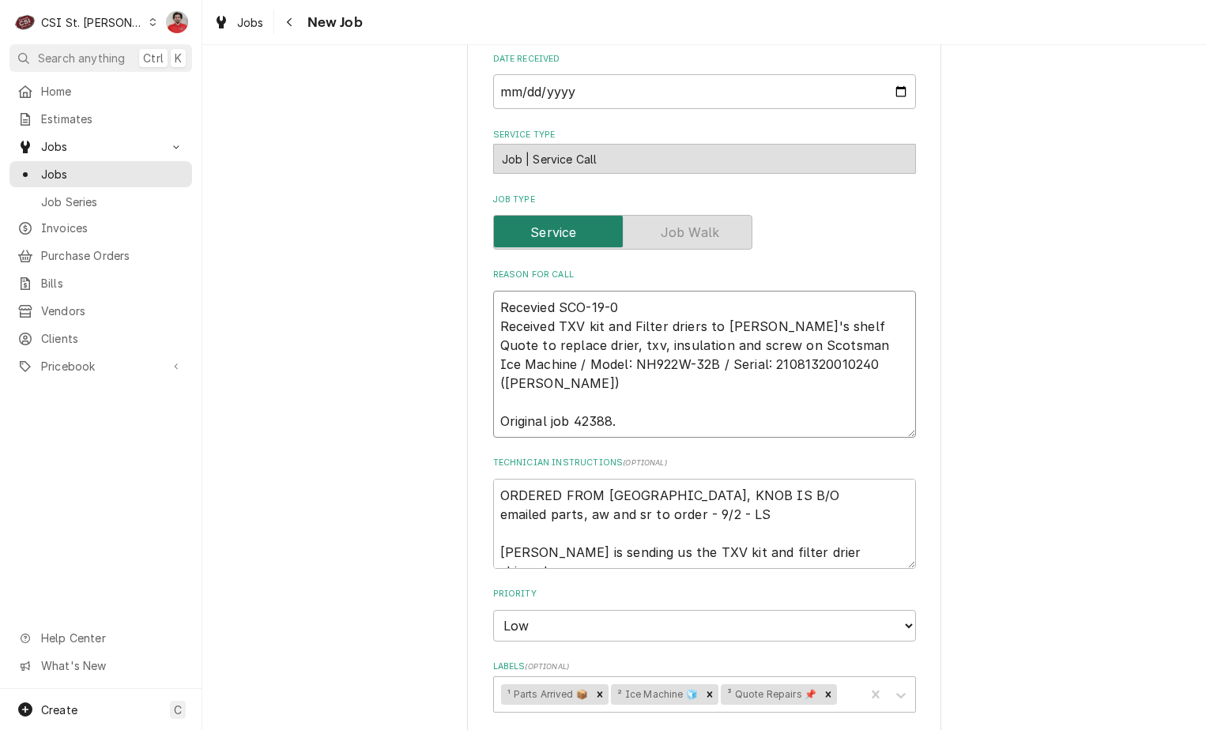
type textarea "x"
type textarea "Recevied SCO-19-05 Received TXV kit and Filter driers to Kevin J's shelf Quote …"
type textarea "x"
type textarea "Recevied SCO-19-059 Received TXV kit and Filter driers to Kevin J's shelf Quote…"
type textarea "x"
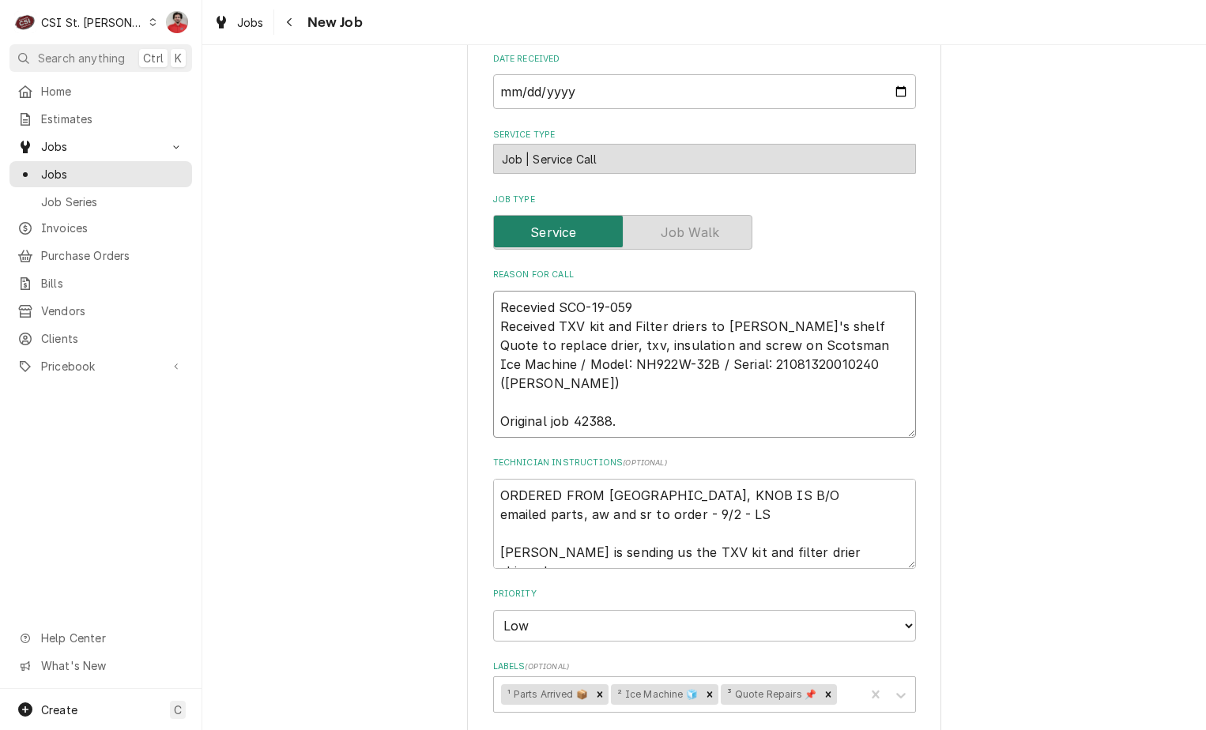
type textarea "Recevied SCO-19-0599 Received TXV kit and Filter driers to Kevin J's shelf Quot…"
type textarea "x"
type textarea "Recevied SCO-19-0599- Received TXV kit and Filter driers to Kevin J's shelf Quo…"
type textarea "x"
type textarea "Recevied SCO-19-0599-0 Received TXV kit and Filter driers to Kevin J's shelf Qu…"
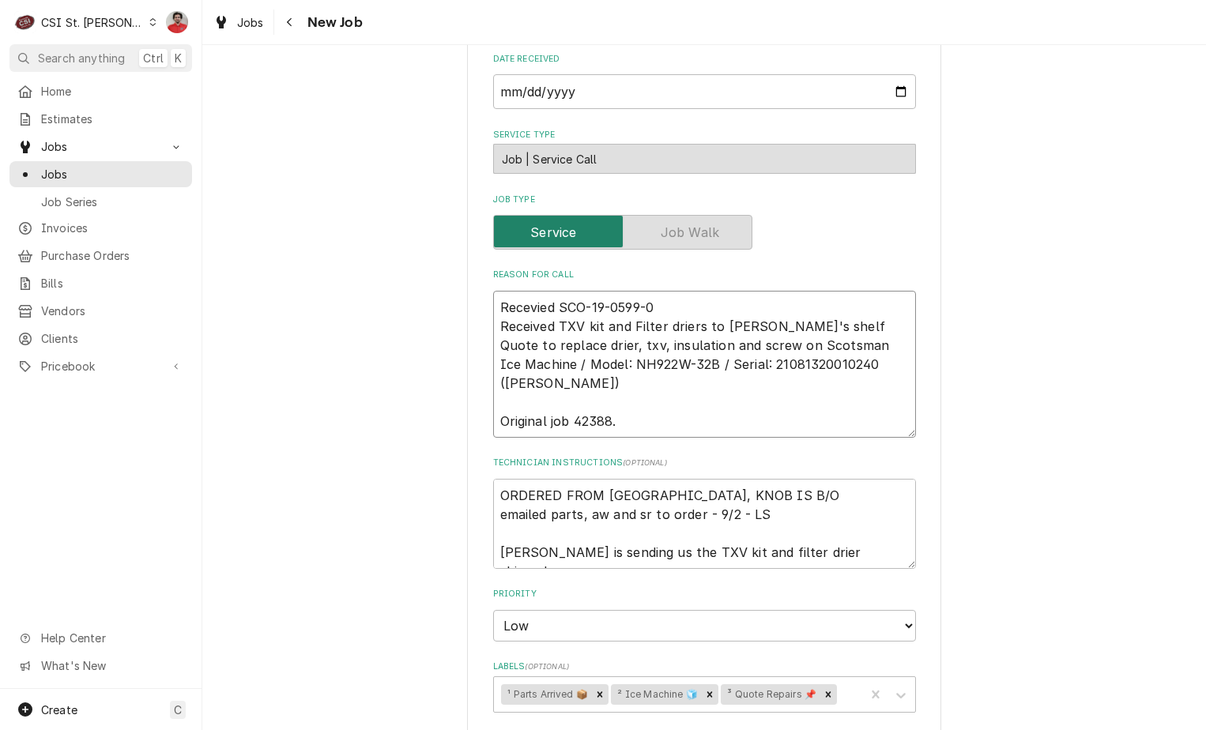
type textarea "x"
type textarea "Recevied SCO-19-0599-06 Received TXV kit and Filter driers to Kevin J's shelf Q…"
type textarea "x"
type textarea "Recevied SCO-19-0599-06 Received TXV kit and Filter driers to Kevin J's shelf Q…"
type textarea "x"
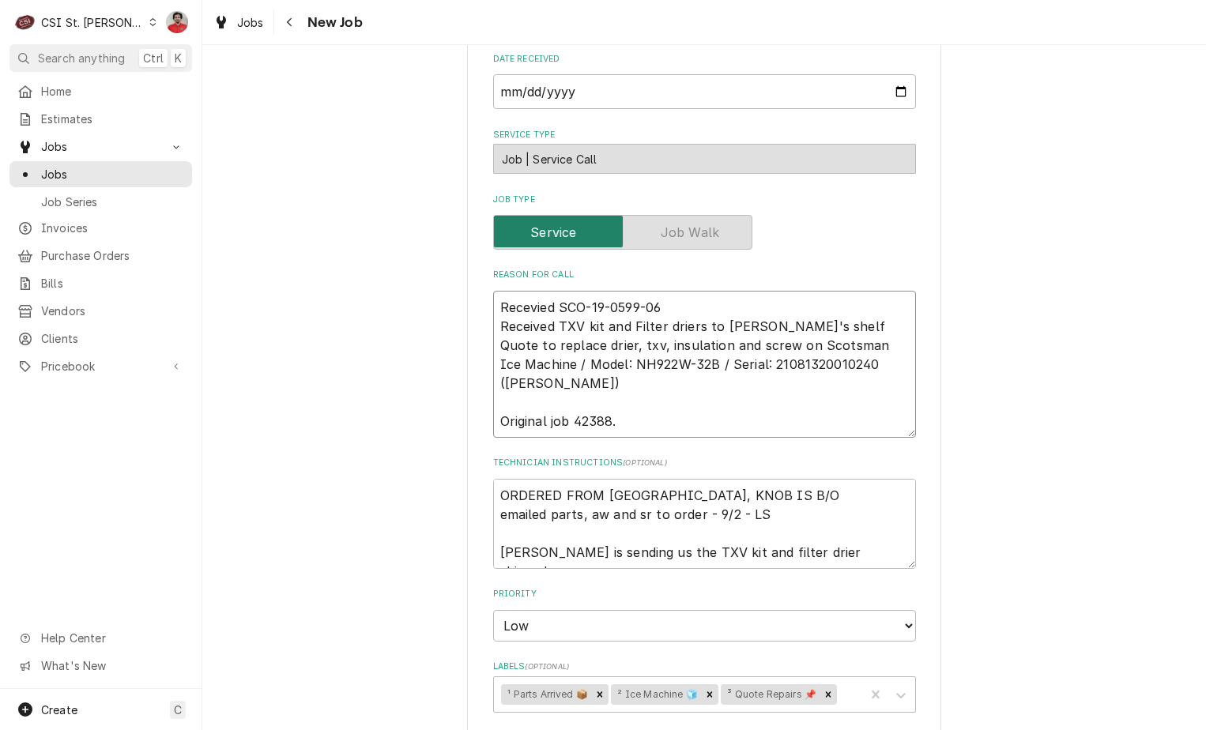
type textarea "Recevied SCO-19-0599-06 t Received TXV kit and Filter driers to Kevin J's shelf…"
type textarea "x"
type textarea "Recevied SCO-19-0599-06 toi Received TXV kit and Filter driers to Kevin J's she…"
type textarea "x"
type textarea "Recevied SCO-19-0599-06 toi Received TXV kit and Filter driers to Kevin J's she…"
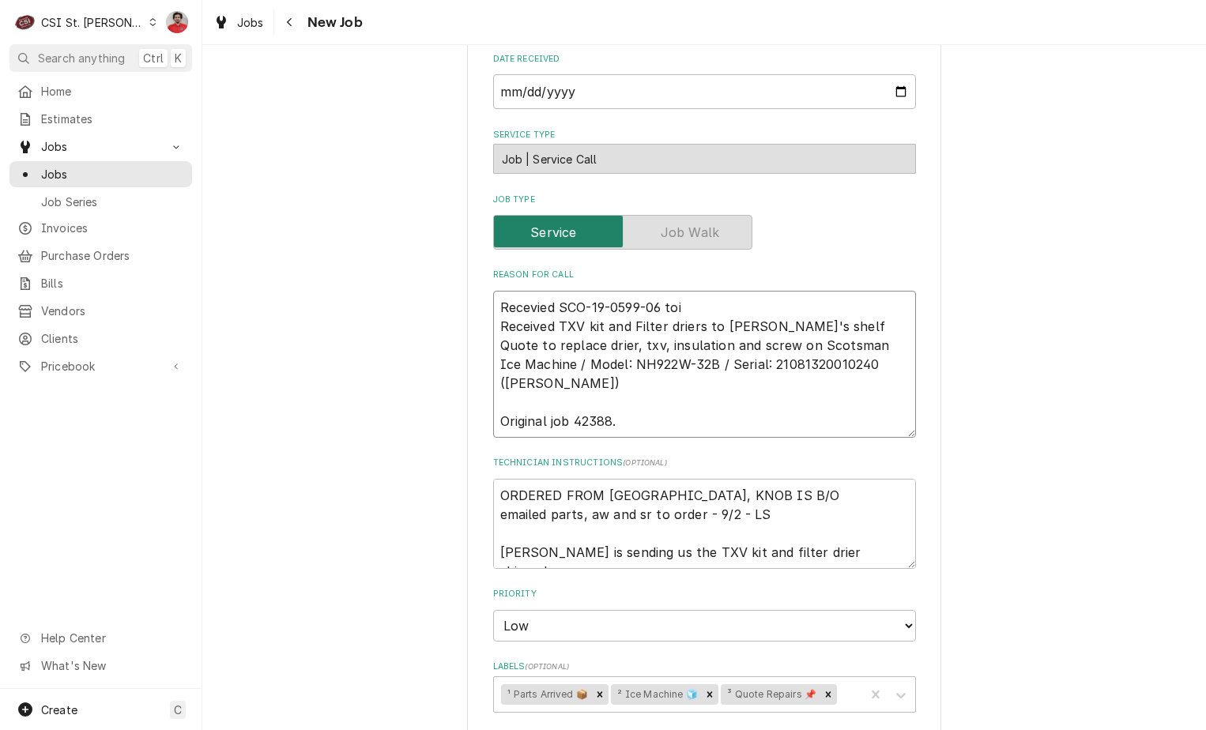
type textarea "x"
type textarea "Recevied SCO-19-0599-06 toi Received TXV kit and Filter driers to Kevin J's she…"
type textarea "x"
type textarea "Recevied SCO-19-0599-06 to Received TXV kit and Filter driers to Kevin J's shel…"
type textarea "x"
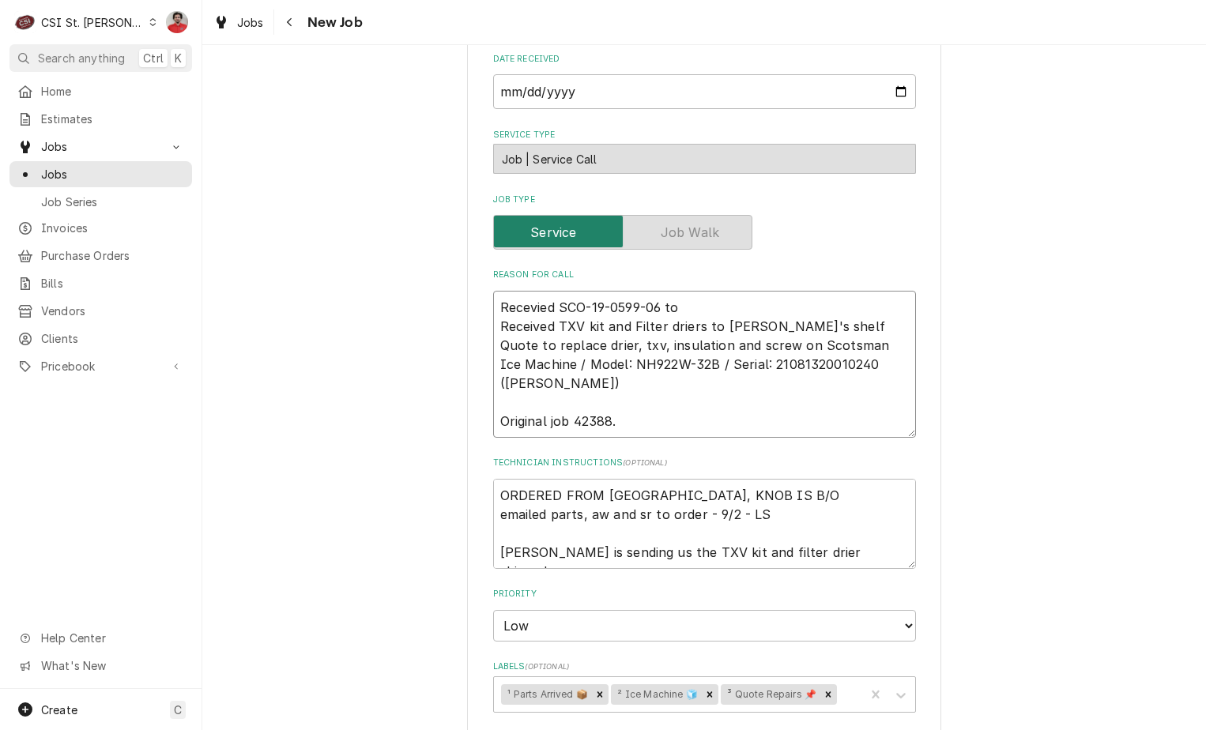
type textarea "Recevied SCO-19-0599-06 to Received TXV kit and Filter driers to Kevin J's shel…"
type textarea "x"
type textarea "Recevied SCO-19-0599-06 to K Received TXV kit and Filter driers to Kevin J's sh…"
type textarea "x"
type textarea "Recevied SCO-19-0599-06 to Ke Received TXV kit and Filter driers to Kevin J's s…"
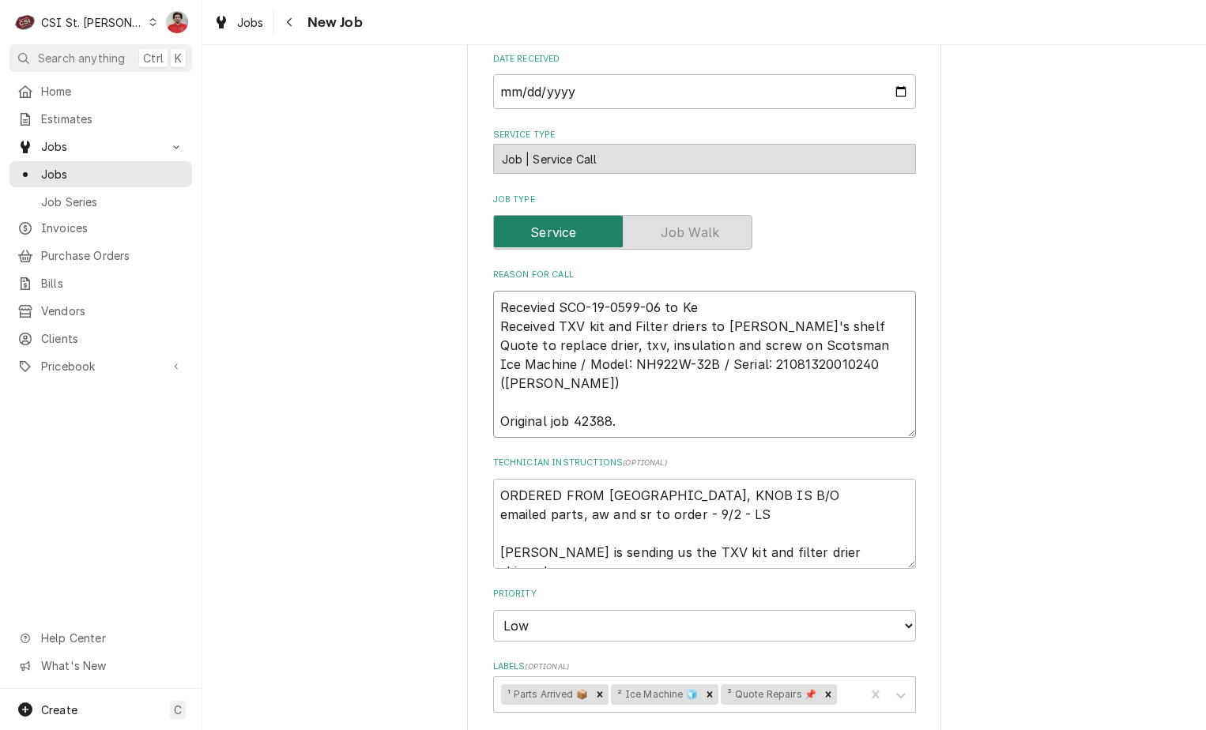
type textarea "x"
type textarea "Recevied SCO-19-0599-06 to Kev Received TXV kit and Filter driers to Kevin J's …"
type textarea "x"
type textarea "Recevied SCO-19-0599-06 to Kevi Received TXV kit and Filter driers to Kevin J's…"
type textarea "x"
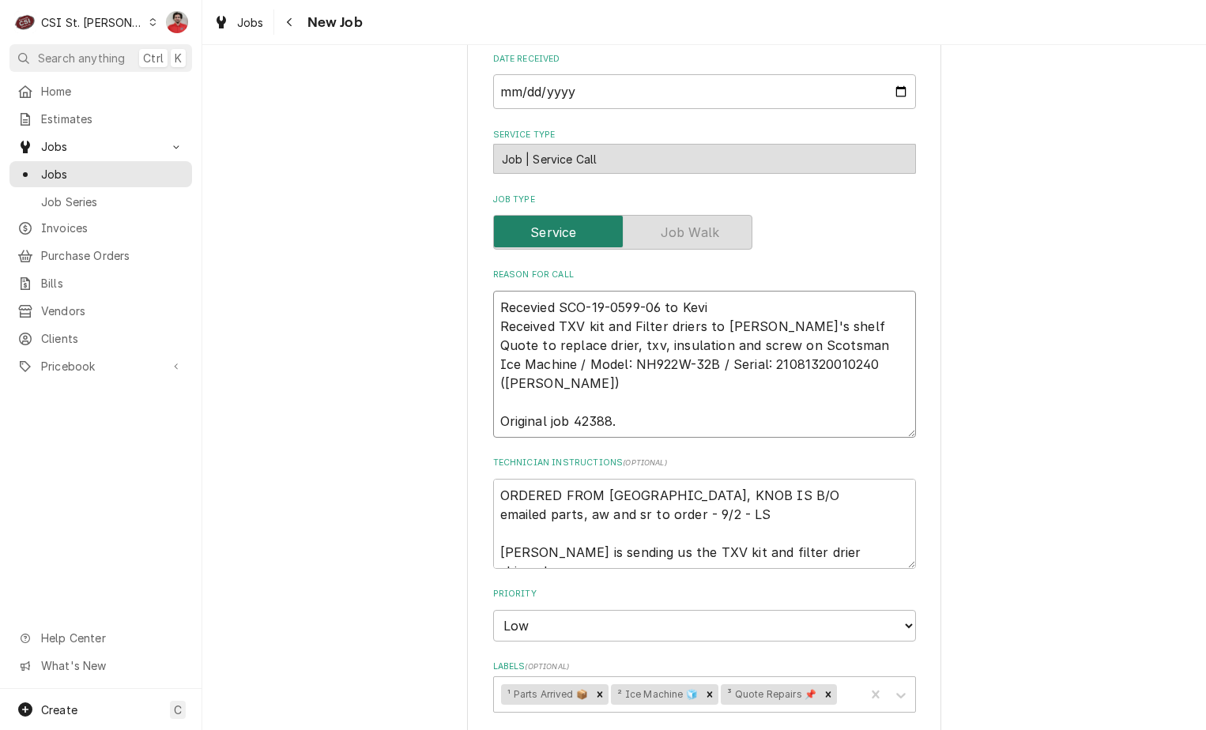
type textarea "Recevied SCO-19-0599-06 to Kevin Received TXV kit and Filter driers to Kevin J'…"
type textarea "x"
type textarea "Recevied SCO-19-0599-06 to Kevin Received TXV kit and Filter driers to Kevin J'…"
type textarea "x"
type textarea "Recevied SCO-19-0599-06 to Kevin J Received TXV kit and Filter driers to Kevin …"
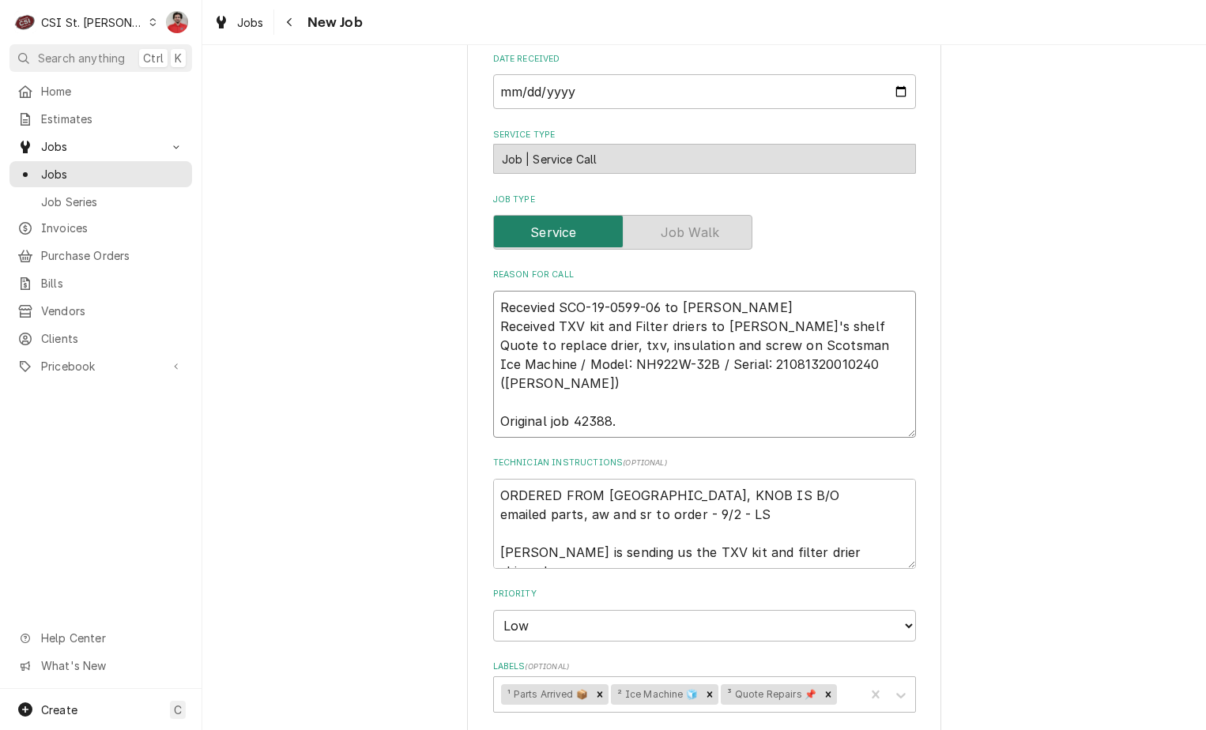
type textarea "x"
type textarea "Recevied SCO-19-0599-06 to Kevin J' Received TXV kit and Filter driers to Kevin…"
type textarea "x"
type textarea "Recevied SCO-19-0599-06 to Kevin J's Received TXV kit and Filter driers to Kevi…"
type textarea "x"
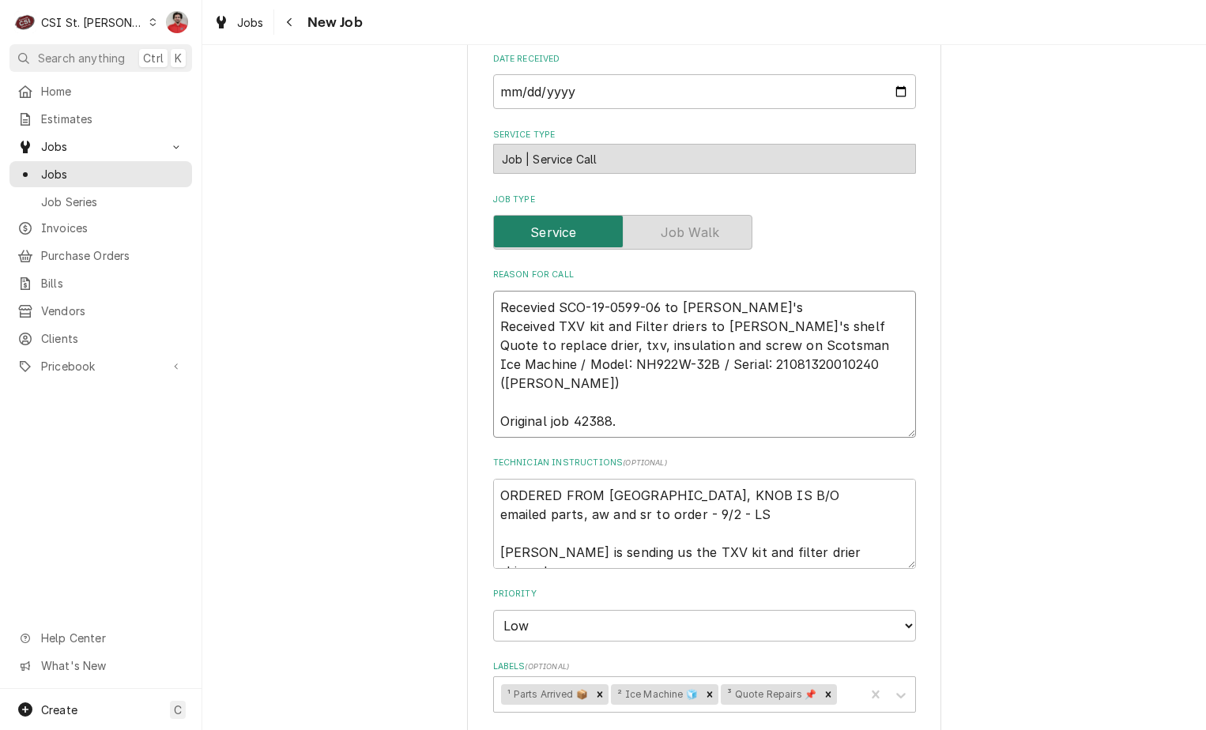
type textarea "Recevied SCO-19-0599-06 to Kevin J's Received TXV kit and Filter driers to Kevi…"
type textarea "x"
type textarea "Recevied SCO-19-0599-06 to Kevin J's s Received TXV kit and Filter driers to Ke…"
type textarea "x"
type textarea "Recevied SCO-19-0599-06 to Kevin J's sh Received TXV kit and Filter driers to K…"
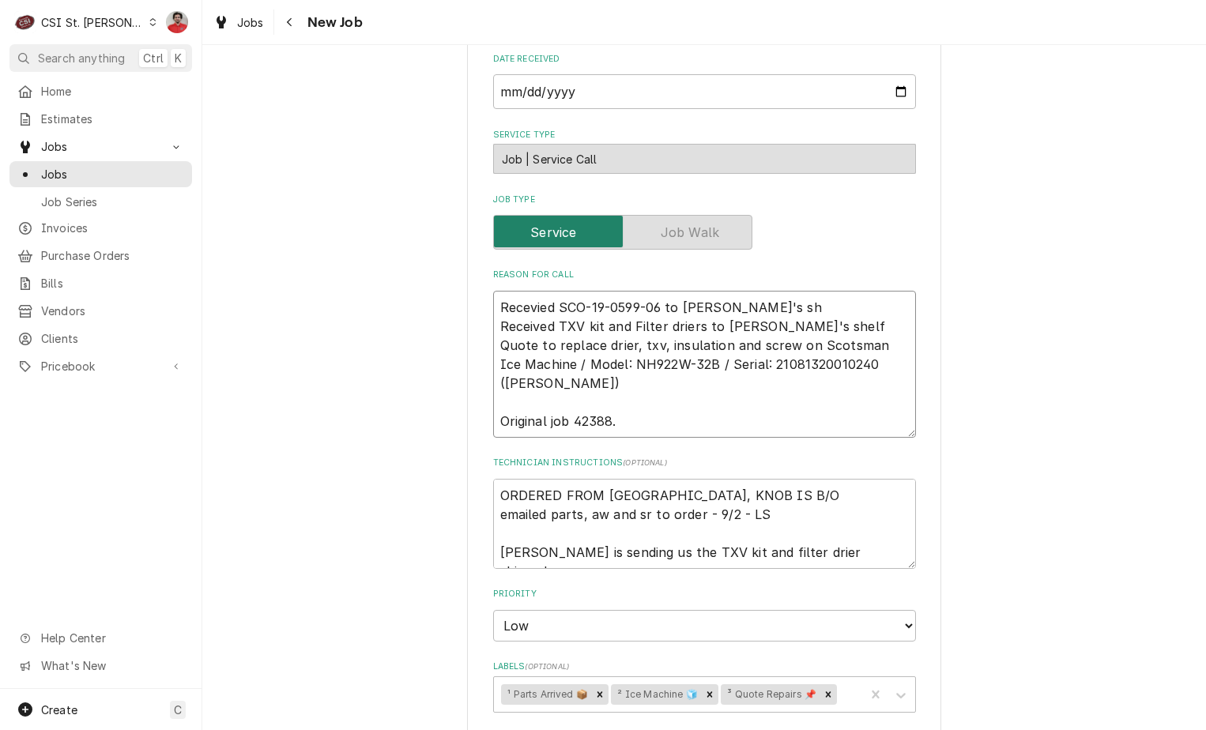
type textarea "x"
type textarea "Recevied SCO-19-0599-06 to Kevin J's she Received TXV kit and Filter driers to …"
type textarea "x"
type textarea "Recevied SCO-19-0599-06 to Kevin J's shef Received TXV kit and Filter driers to…"
type textarea "x"
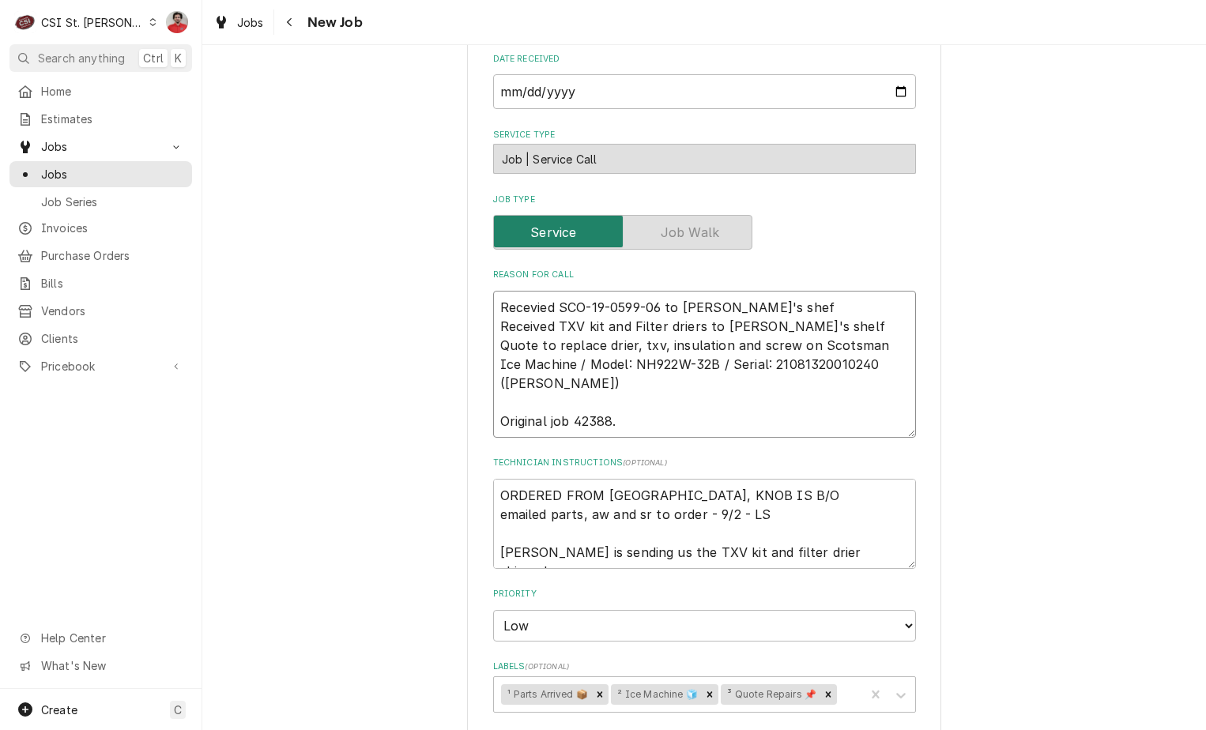
type textarea "Recevied SCO-19-0599-06 to Kevin J's shef; Received TXV kit and Filter driers t…"
type textarea "x"
type textarea "Recevied SCO-19-0599-06 to Kevin J's shef; Received TXV kit and Filter driers t…"
type textarea "x"
type textarea "Recevied SCO-19-0599-06 to Kevin J's shef; Received TXV kit and Filter driers t…"
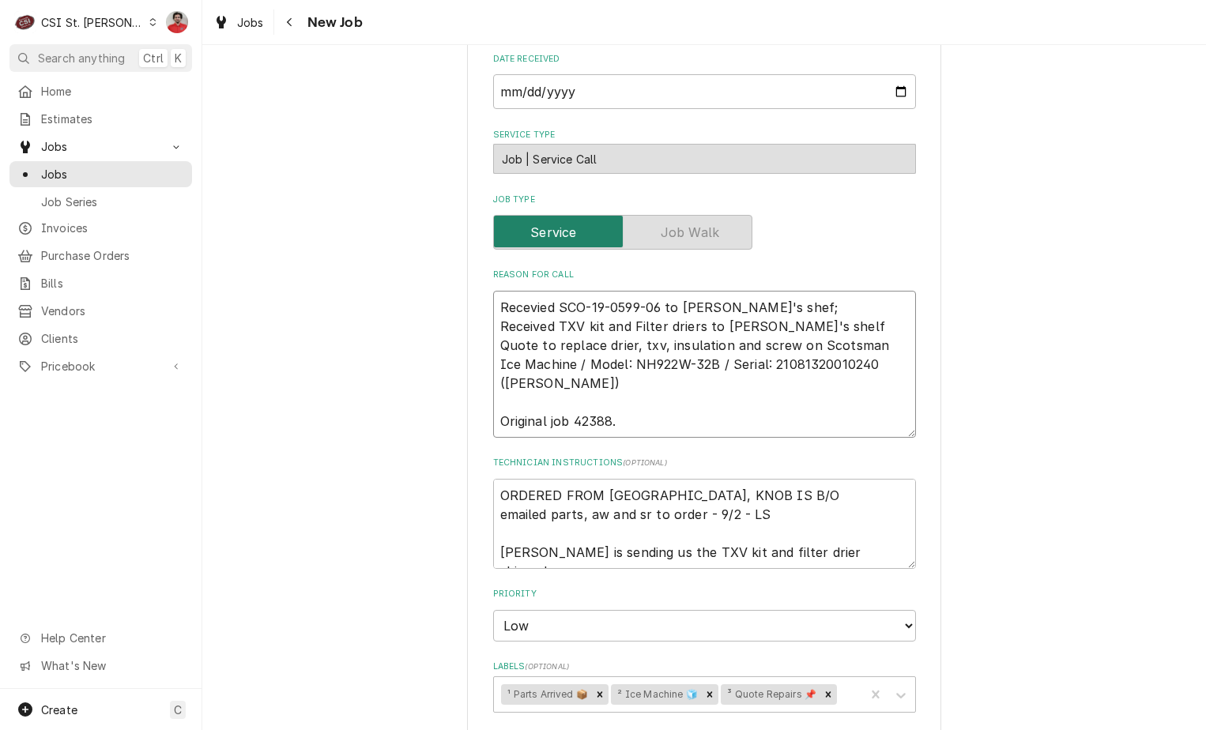
type textarea "x"
type textarea "Recevied SCO-19-0599-06 to Kevin J's shef Received TXV kit and Filter driers to…"
type textarea "x"
type textarea "Recevied SCO-19-0599-06 to Kevin J's she Received TXV kit and Filter driers to …"
type textarea "x"
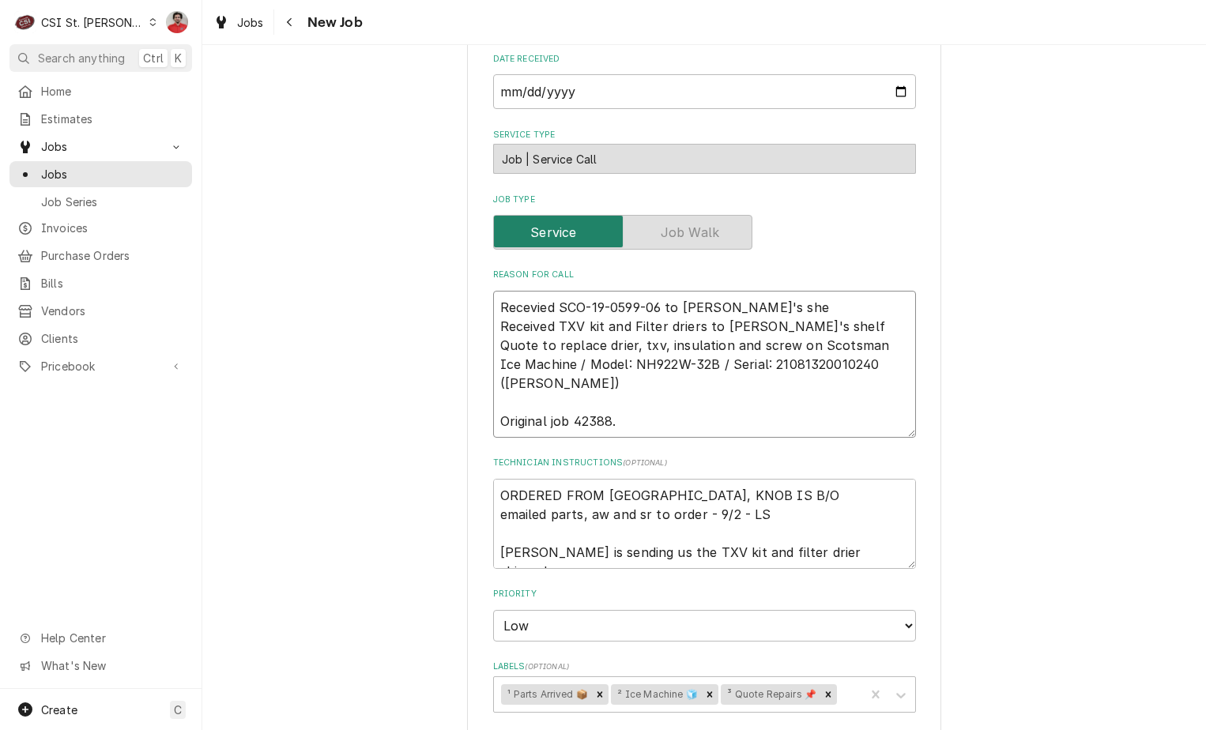
type textarea "Recevied SCO-19-0599-06 to Kevin J's shel Received TXV kit and Filter driers to…"
type textarea "x"
type textarea "Recevied SCO-19-0599-06 to Kevin J's shelf Received TXV kit and Filter driers t…"
type textarea "x"
type textarea "Recevied SCO-19-0599-06 to Kevin J's shelf' Received TXV kit and Filter driers …"
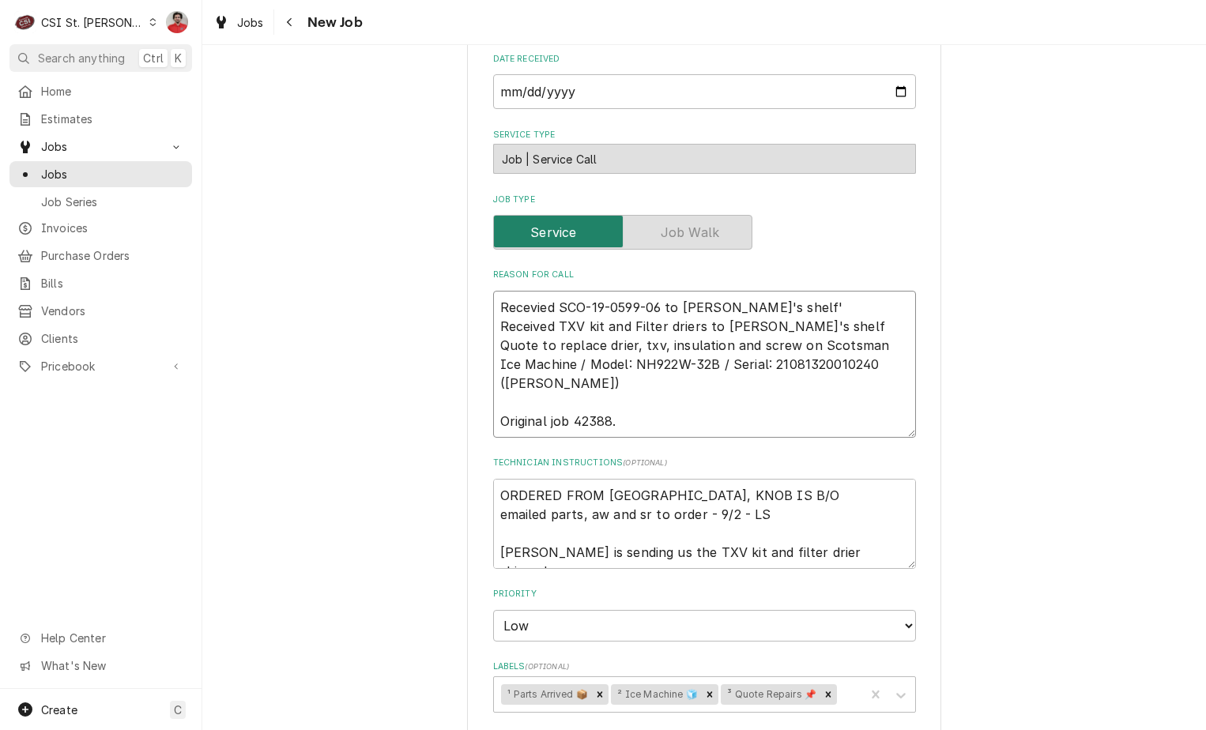
type textarea "x"
type textarea "Recevied SCO-19-0599-06 to Kevin J's shelf' Received TXV kit and Filter driers …"
type textarea "x"
type textarea "Recevied SCO-19-0599-06 to Kevin J's shelf' w Received TXV kit and Filter drier…"
type textarea "x"
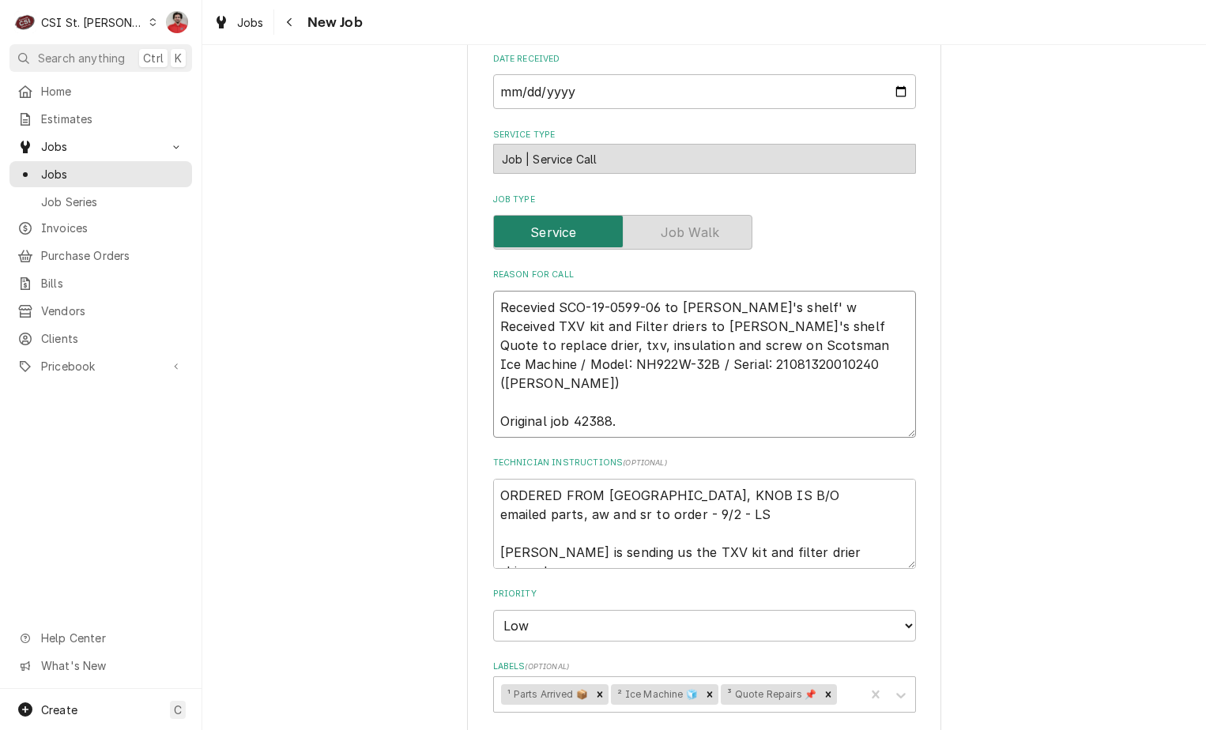
type textarea "Recevied SCO-19-0599-06 to Kevin J's shelf' wa Received TXV kit and Filter drie…"
type textarea "x"
type textarea "Recevied SCO-19-0599-06 to Kevin J's shelf' wai Received TXV kit and Filter dri…"
type textarea "x"
type textarea "Recevied SCO-19-0599-06 to Kevin J's shelf' wait Received TXV kit and Filter dr…"
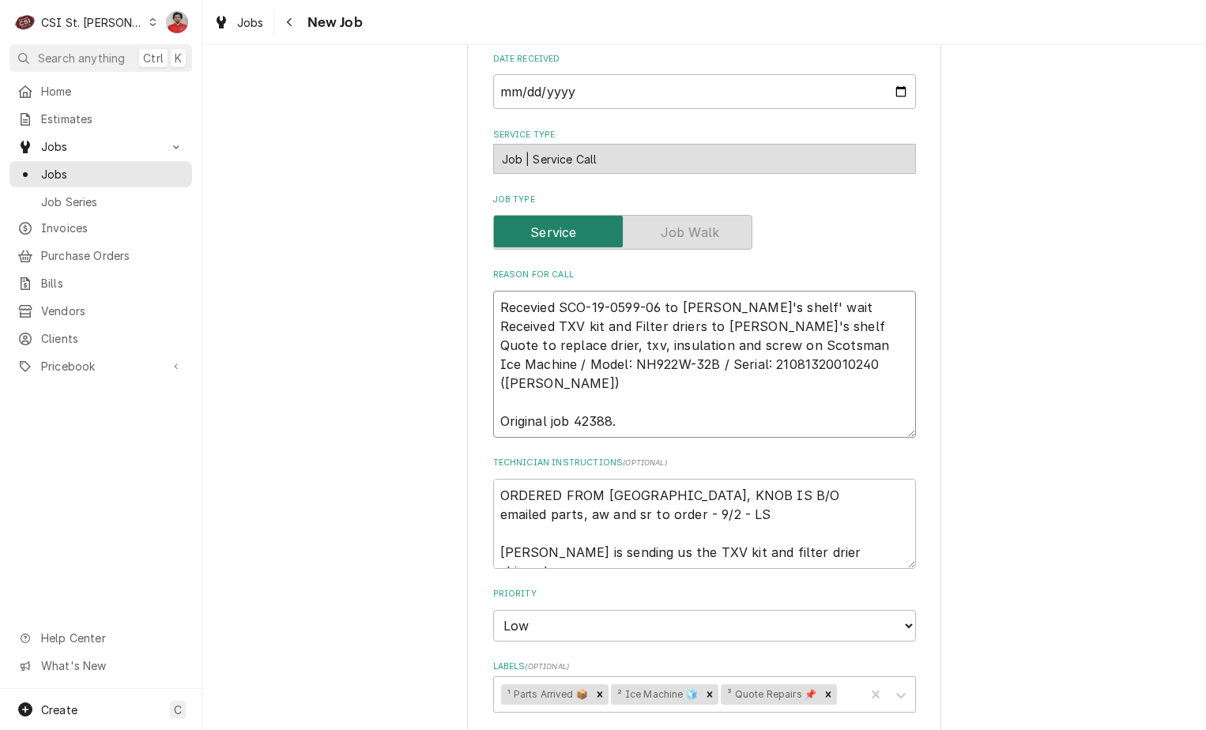
type textarea "x"
type textarea "Recevied SCO-19-0599-06 to Kevin J's shelf' waiti Received TXV kit and Filter d…"
type textarea "x"
type textarea "Recevied SCO-19-0599-06 to Kevin J's shelf' waitin Received TXV kit and Filter …"
type textarea "x"
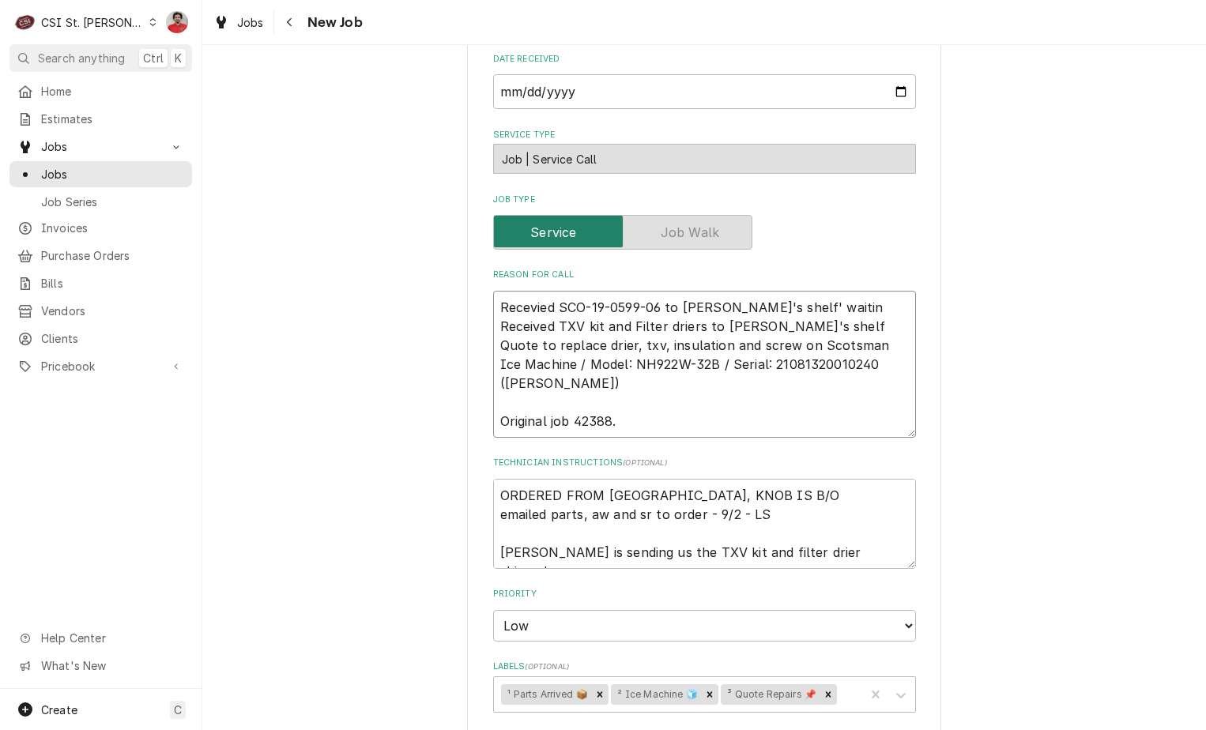
type textarea "Recevied SCO-19-0599-06 to Kevin J's shelf' waiting Received TXV kit and Filter…"
type textarea "x"
type textarea "Recevied SCO-19-0599-06 to Kevin J's shelf' waiting Received TXV kit and Filter…"
type textarea "x"
type textarea "Recevied SCO-19-0599-06 to Kevin J's shelf' waiting o Received TXV kit and Filt…"
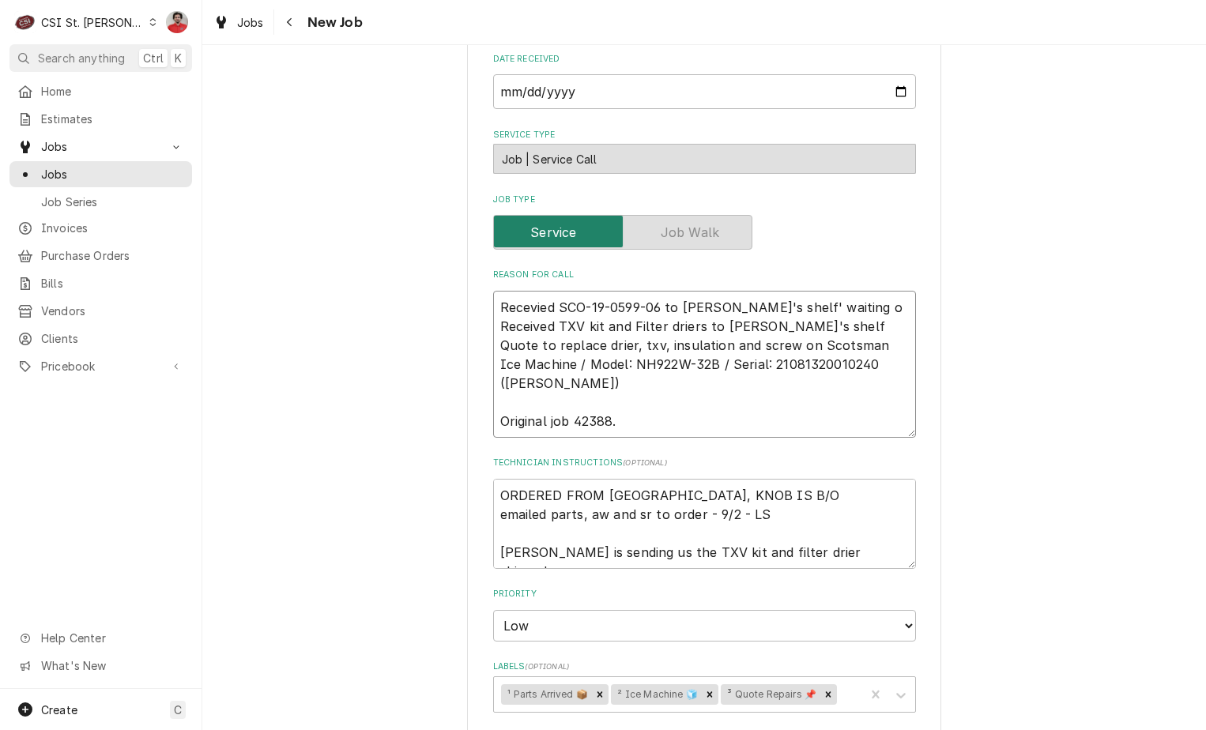
type textarea "x"
type textarea "Recevied SCO-19-0599-06 to Kevin J's shelf' waiting on Received TXV kit and Fil…"
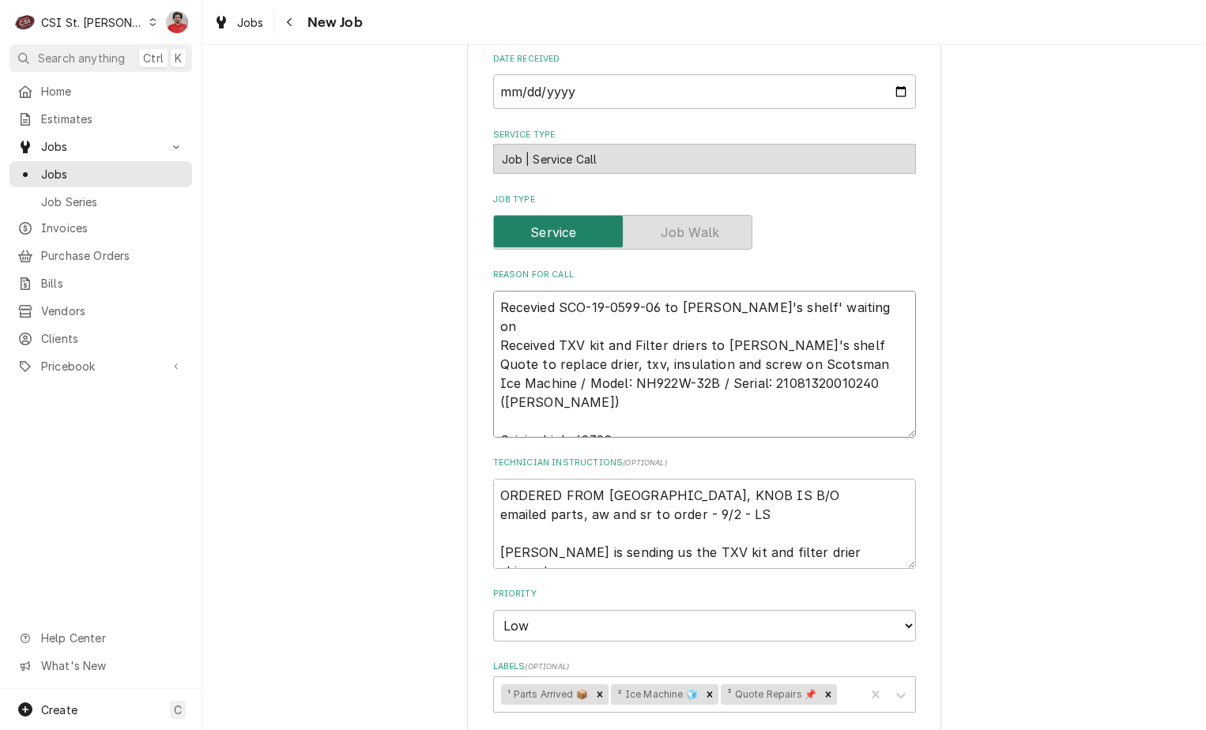
type textarea "x"
type textarea "Recevied SCO-19-0599-06 to Kevin J's shelf' waiting on Received TXV kit and Fil…"
type textarea "x"
type textarea "Recevied SCO-19-0599-06 to Kevin J's shelf' waiting on S Received TXV kit and F…"
type textarea "x"
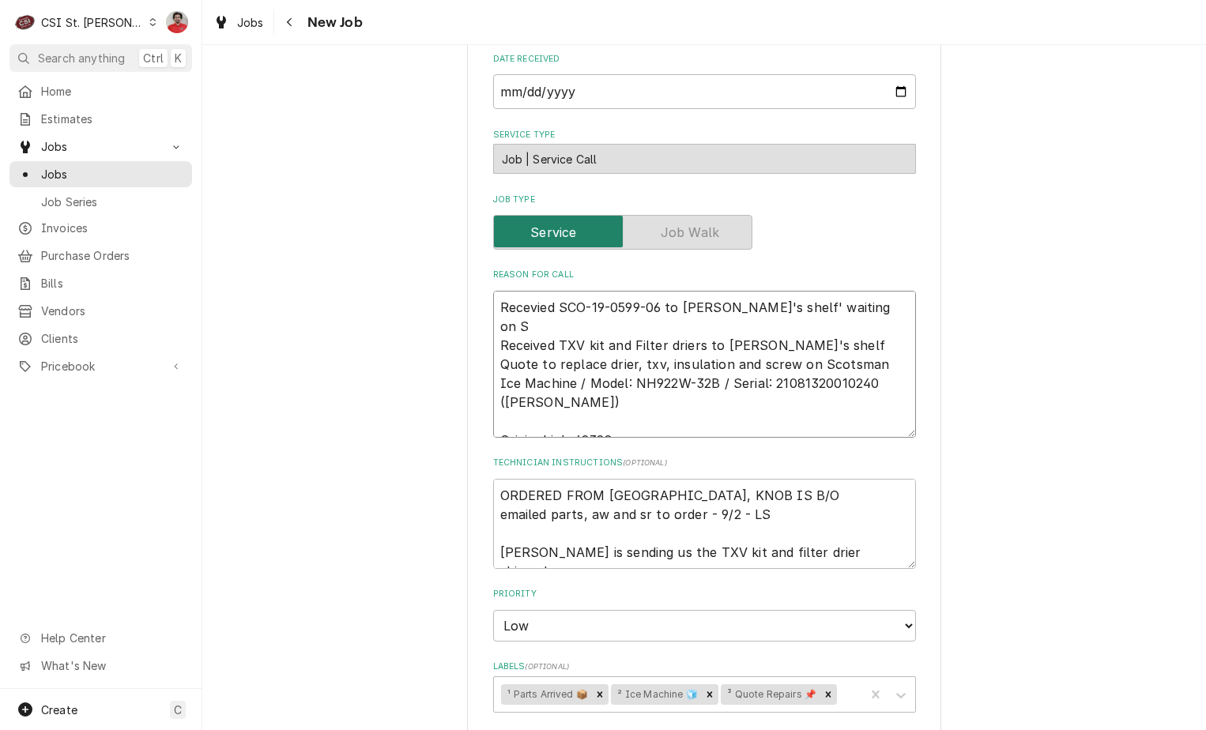
type textarea "Recevied SCO-19-0599-06 to Kevin J's shelf' waiting on SC Received TXV kit and …"
type textarea "x"
type textarea "Recevied SCO-19-0599-06 to Kevin J's shelf' waiting on SCO Received TXV kit and…"
type textarea "x"
type textarea "Recevied SCO-19-0599-06 to Kevin J's shelf' waiting on SCO- Received TXV kit an…"
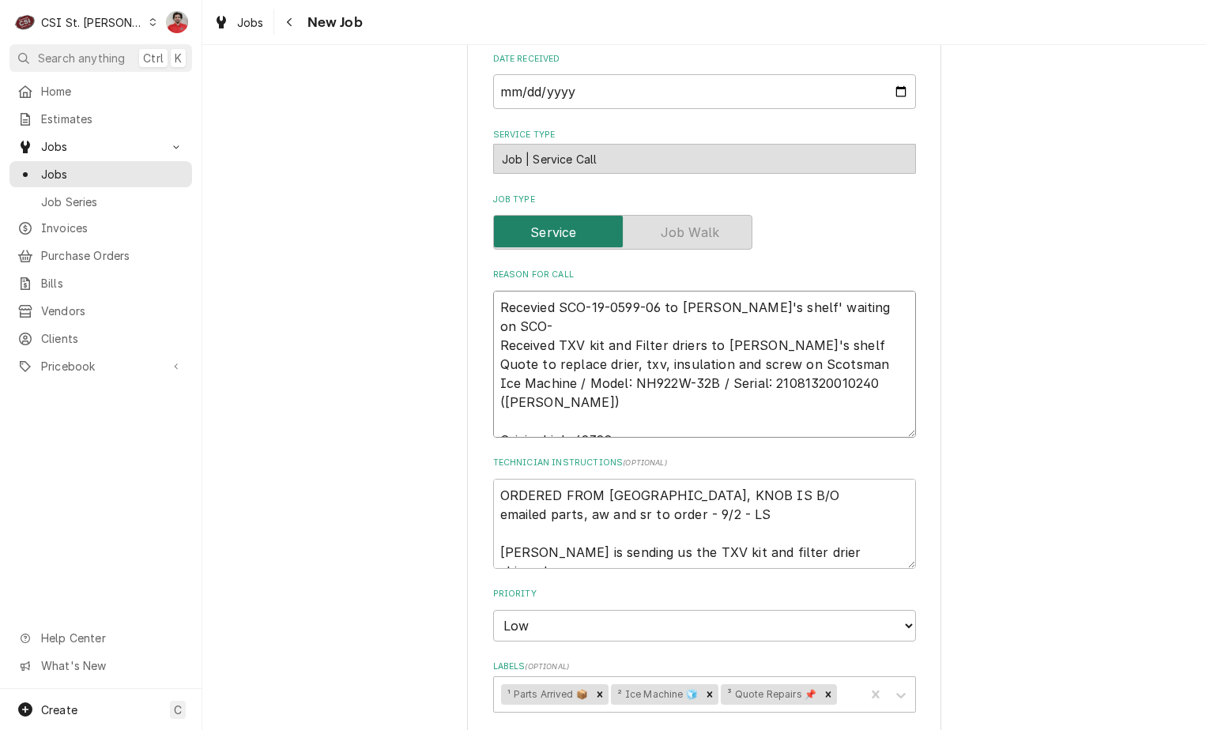
type textarea "x"
type textarea "Recevied SCO-19-0599-06 to Kevin J's shelf' waiting on SCO-0 Received TXV kit a…"
type textarea "x"
type textarea "Recevied SCO-19-0599-06 to Kevin J's shelf' waiting on SCO-03 Received TXV kit …"
type textarea "x"
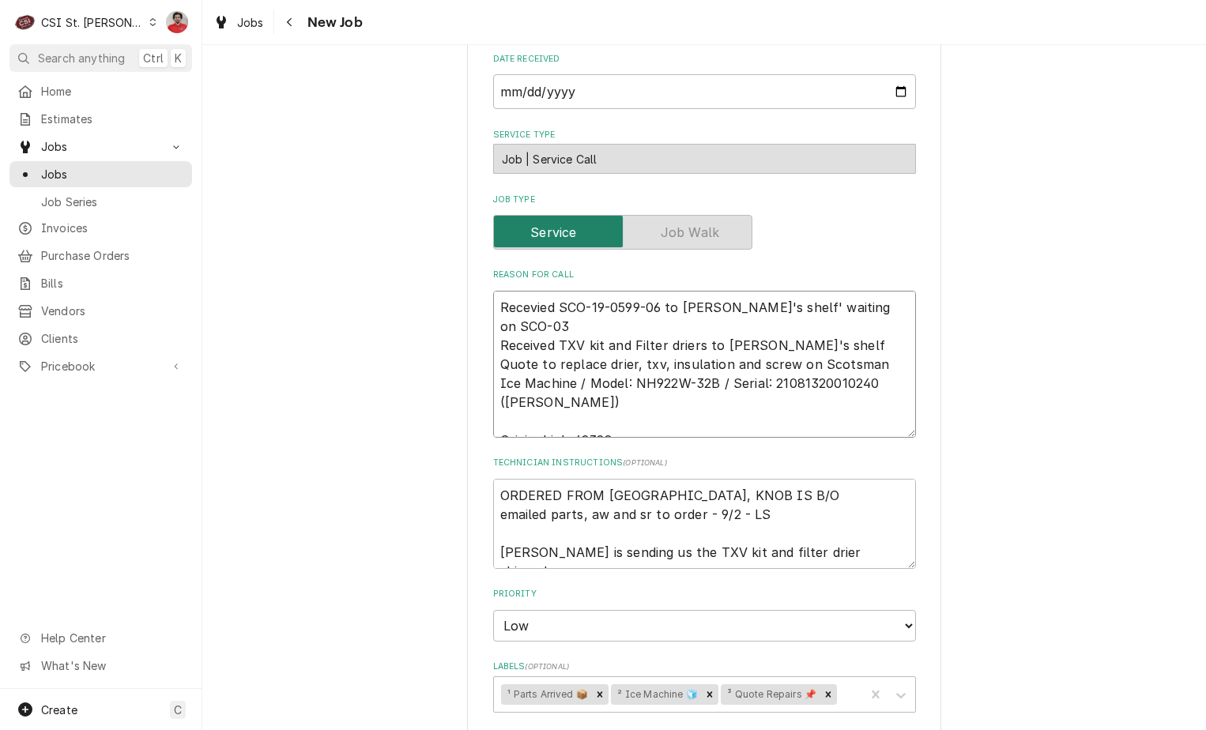
type textarea "Recevied SCO-19-0599-06 to Kevin J's shelf' waiting on SCO-03- Received TXV kit…"
type textarea "x"
type textarea "Recevied SCO-19-0599-06 to Kevin J's shelf' waiting on SCO-03-1 Received TXV ki…"
type textarea "x"
type textarea "Recevied SCO-19-0599-06 to Kevin J's shelf' waiting on SCO-03-16 Received TXV k…"
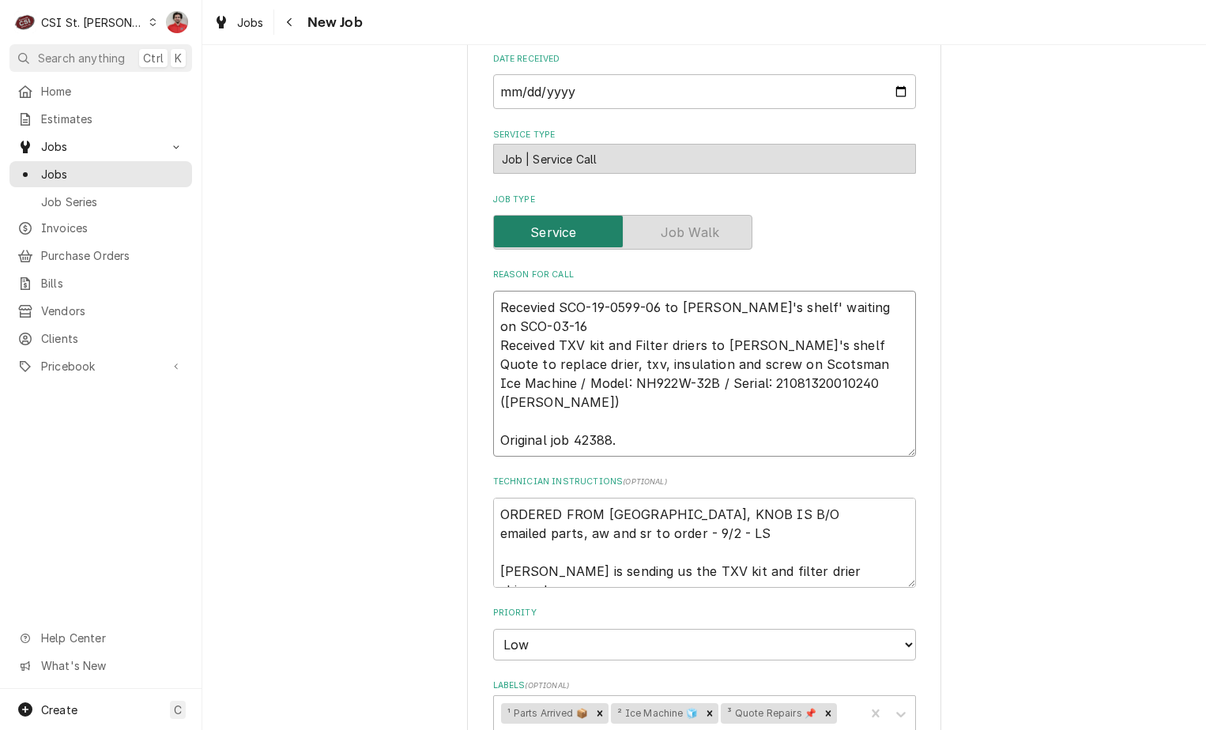
type textarea "x"
type textarea "Recevied SCO-19-0599-06 to Kevin J's shelf' waiting on SCO-03-167 Received TXV …"
type textarea "x"
type textarea "Recevied SCO-19-0599-06 to Kevin J's shelf' waiting on SCO-03-1675 Received TXV…"
type textarea "x"
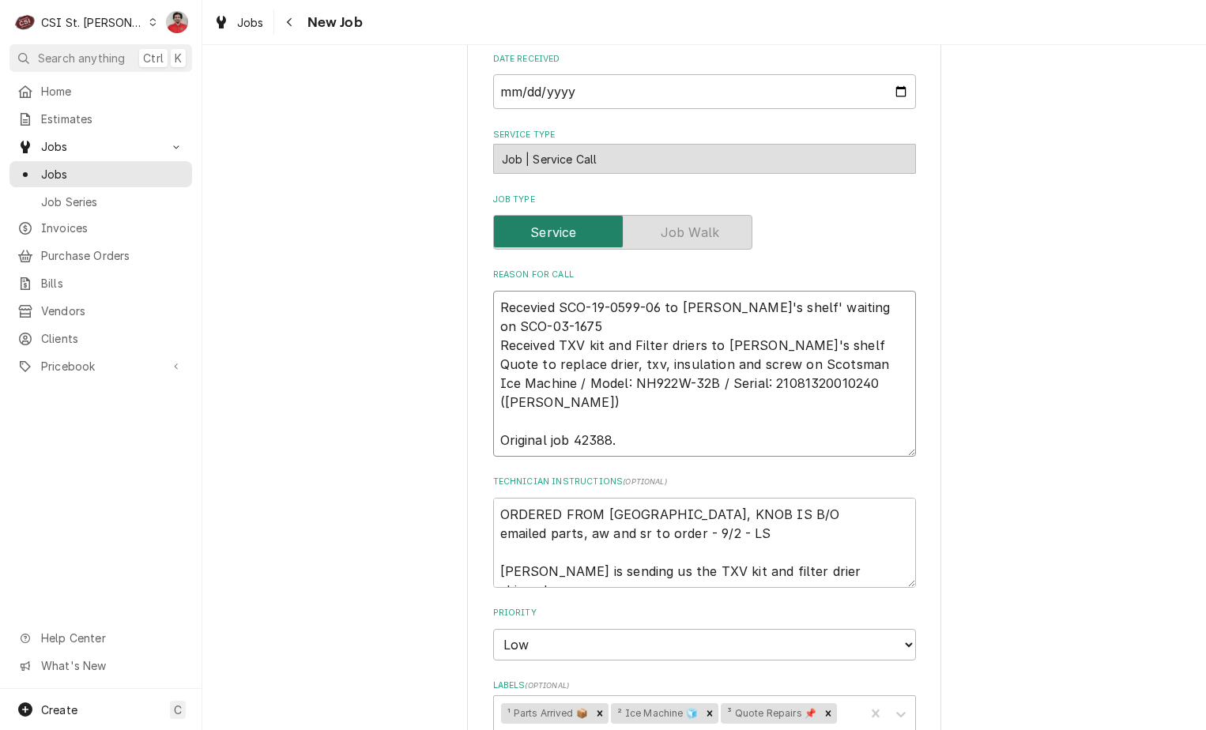
type textarea "Recevied SCO-19-0599-06 to Kevin J's shelf' waiting on SCO-03-1675- Received TX…"
type textarea "x"
type textarea "Recevied SCO-19-0599-06 to Kevin J's shelf' waiting on SCO-03-1675-0 Received T…"
type textarea "x"
type textarea "Recevied SCO-19-0599-06 to Kevin J's shelf' waiting on SCO-03-1675-04 Received …"
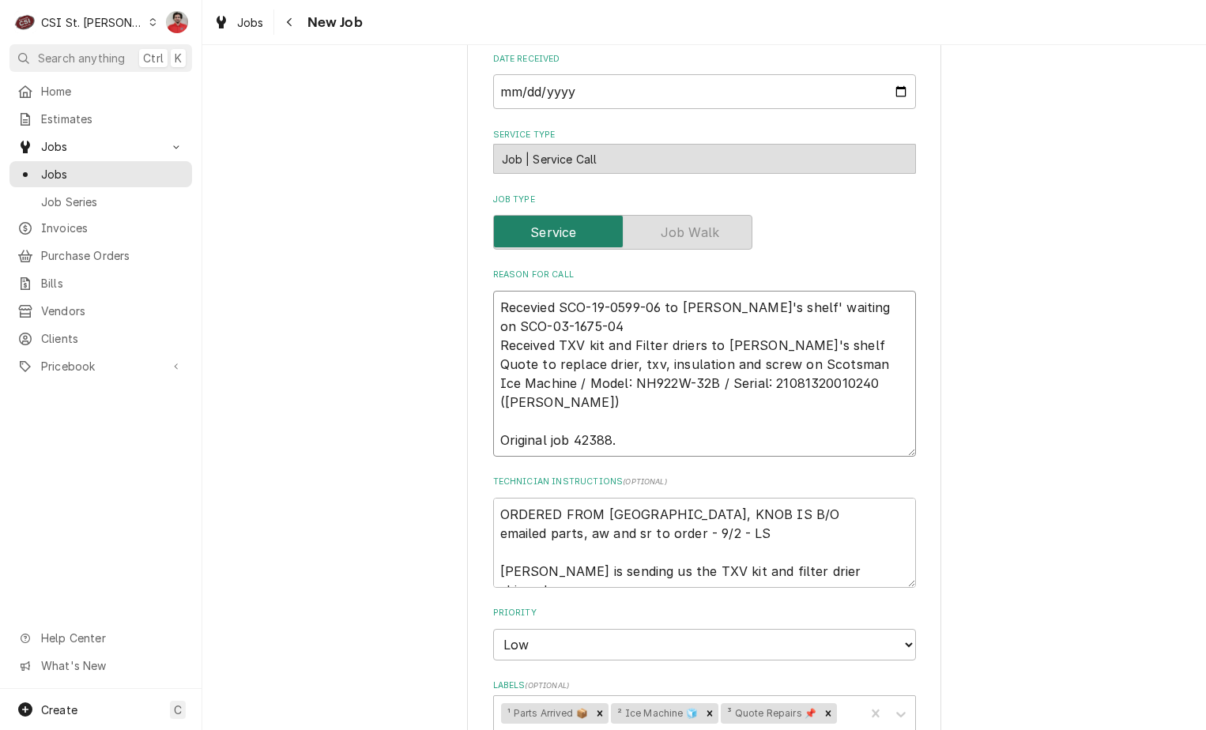
type textarea "x"
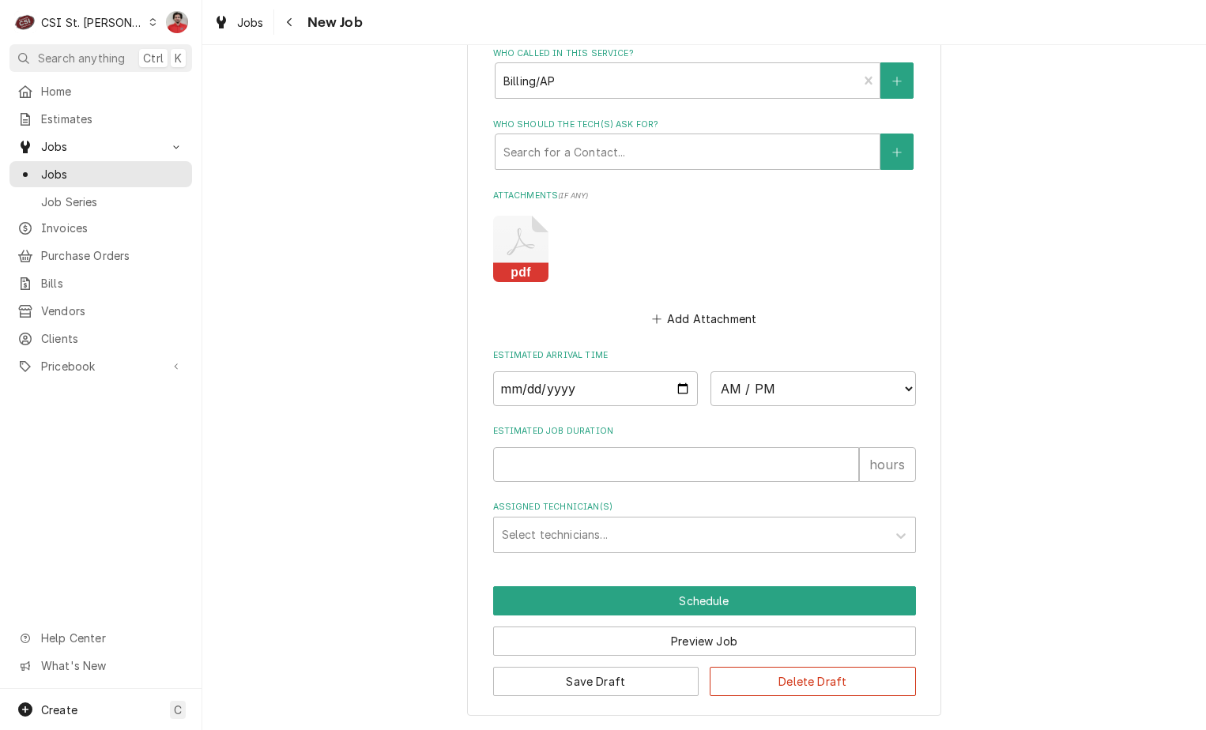
scroll to position [1158, 0]
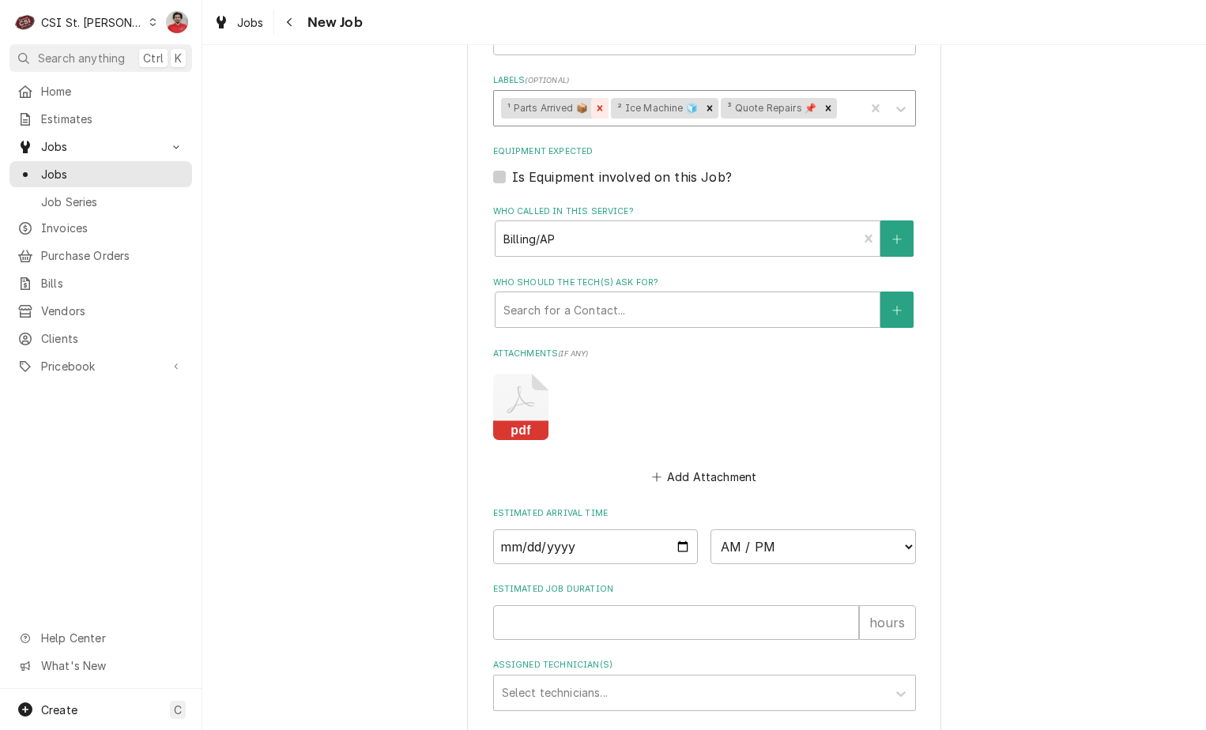
click at [597, 107] on icon "Remove ¹ Parts Arrived 📦" at bounding box center [600, 108] width 6 height 6
type textarea "Recevied SCO-19-0599-06 to Kevin J's shelf' waiting on SCO-03-1675-04 Received …"
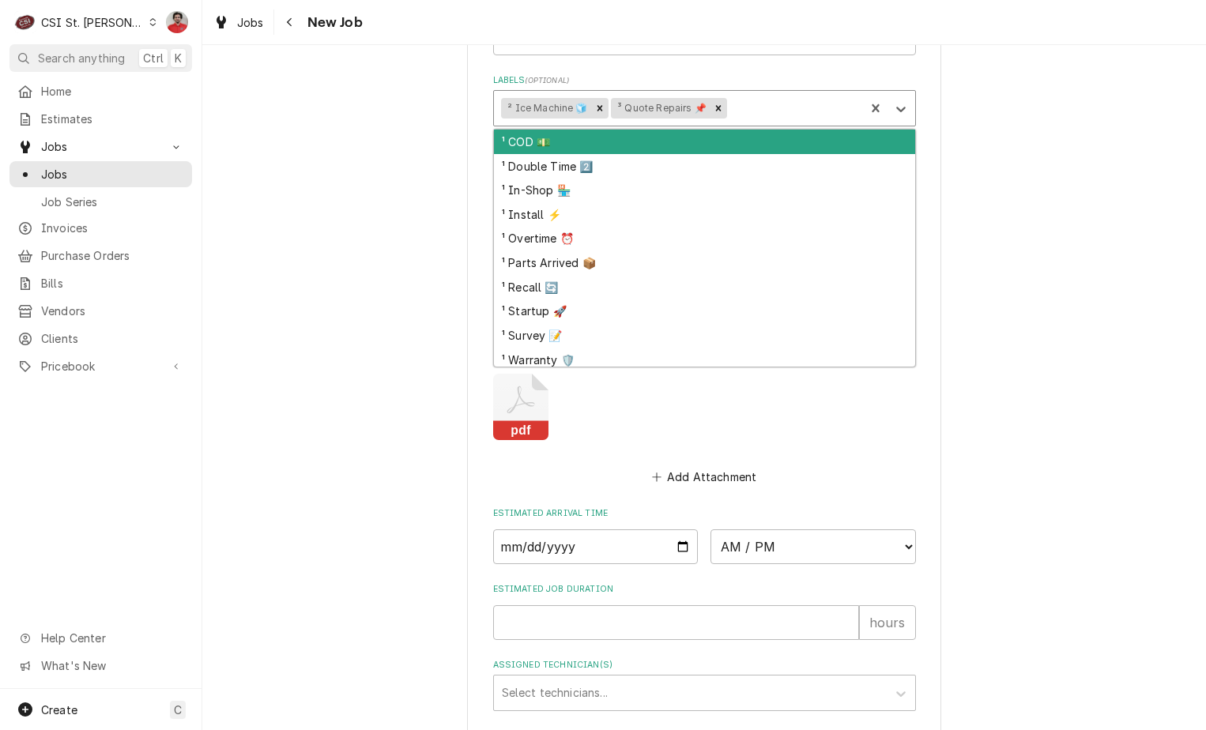
click at [807, 107] on div "Labels" at bounding box center [793, 108] width 127 height 28
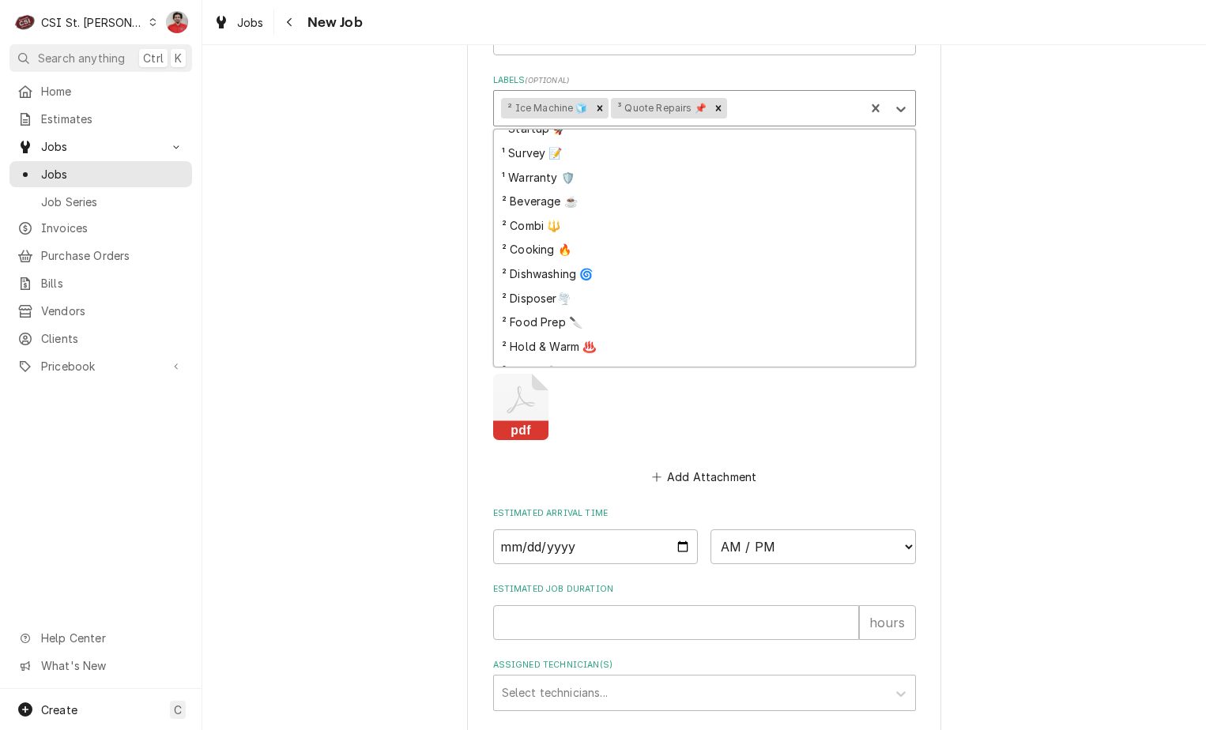
scroll to position [416, 0]
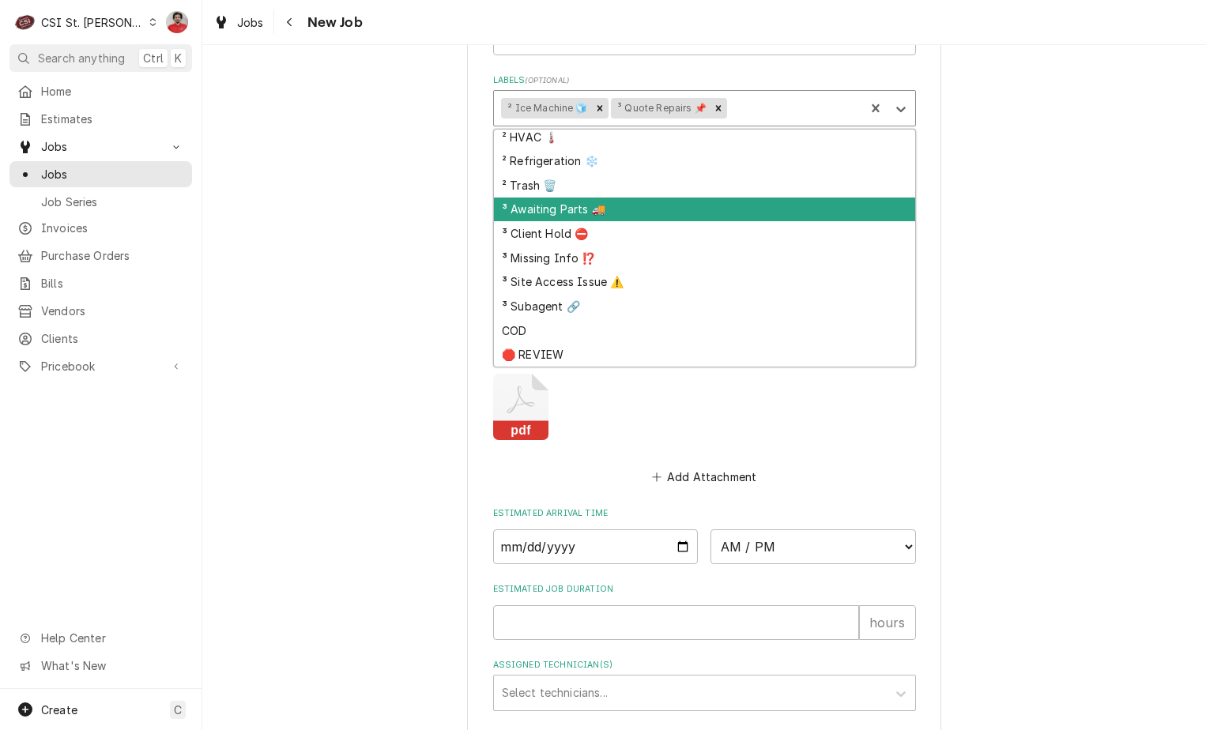
click at [665, 216] on div "³ Awaiting Parts 🚚" at bounding box center [704, 210] width 421 height 24
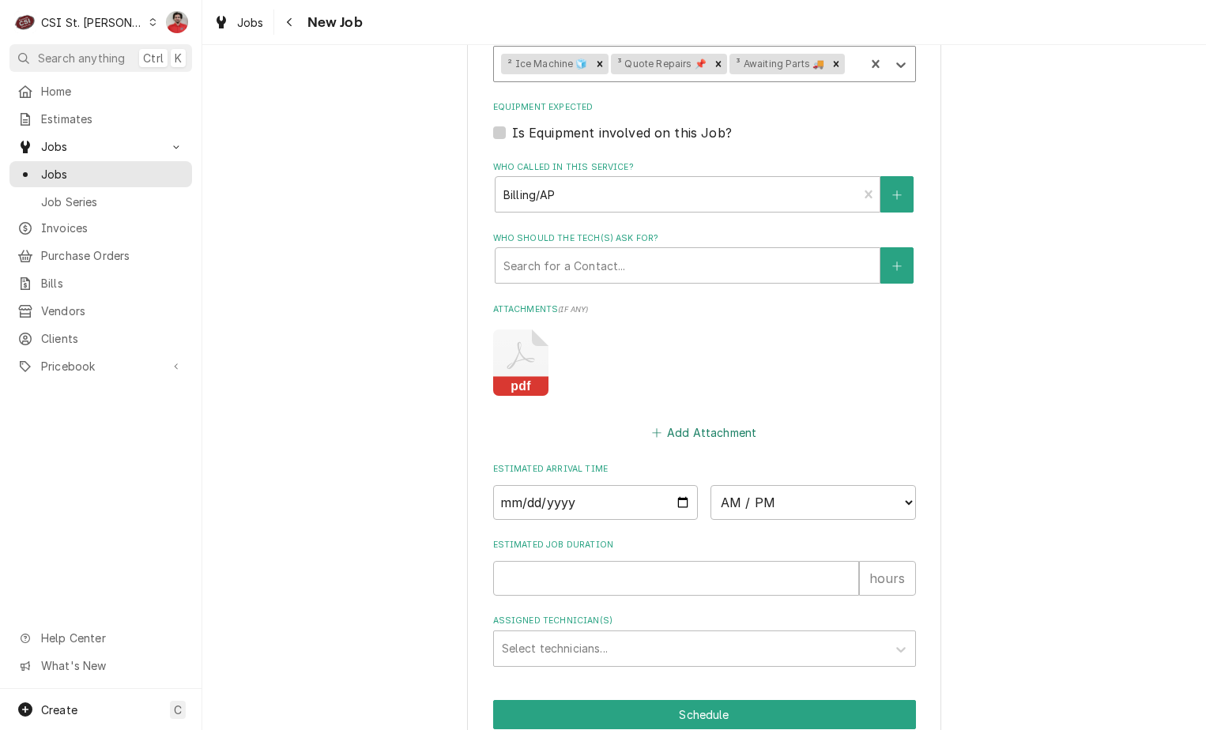
scroll to position [1316, 0]
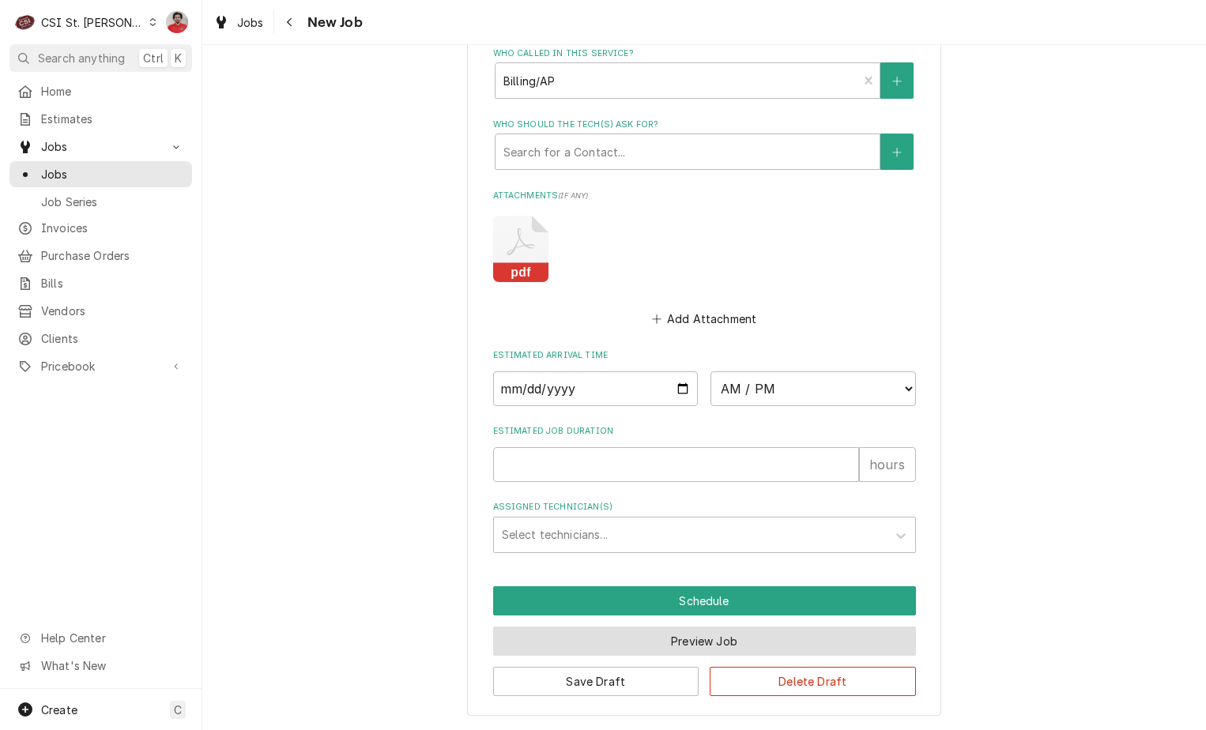
click at [670, 640] on button "Preview Job" at bounding box center [704, 640] width 423 height 29
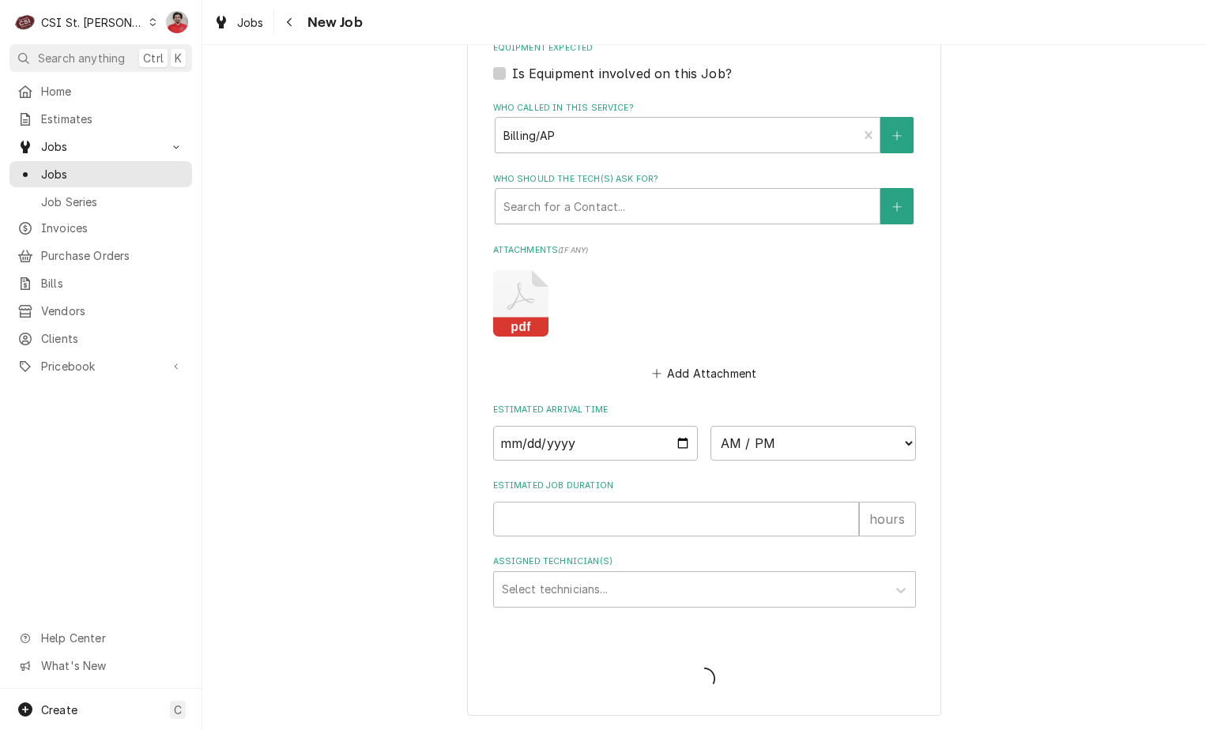
type textarea "x"
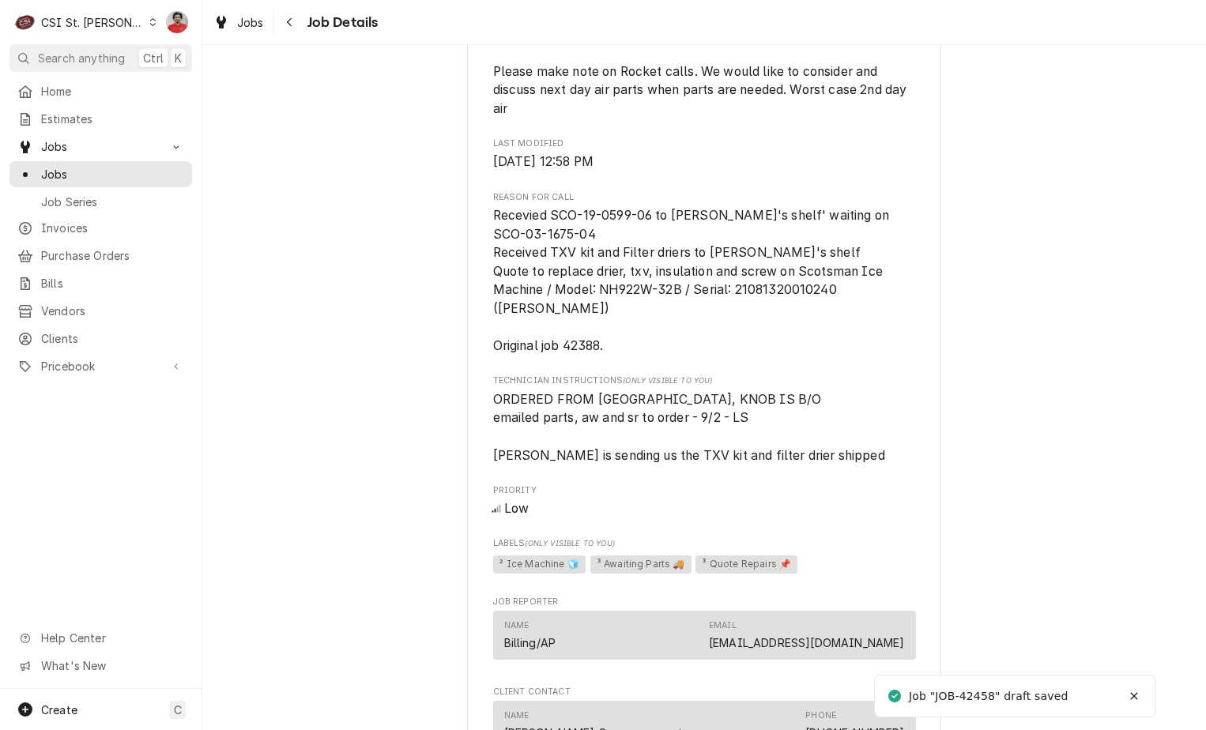
scroll to position [1185, 0]
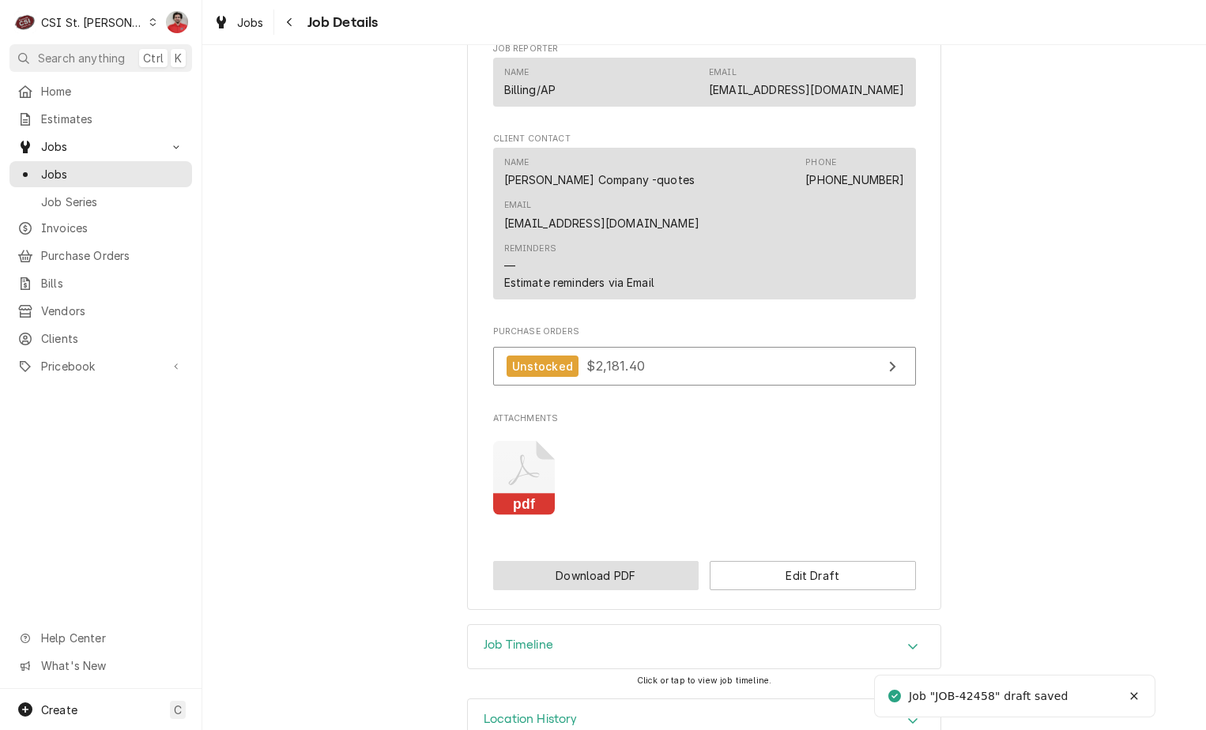
click at [649, 561] on button "Download PDF" at bounding box center [596, 575] width 206 height 29
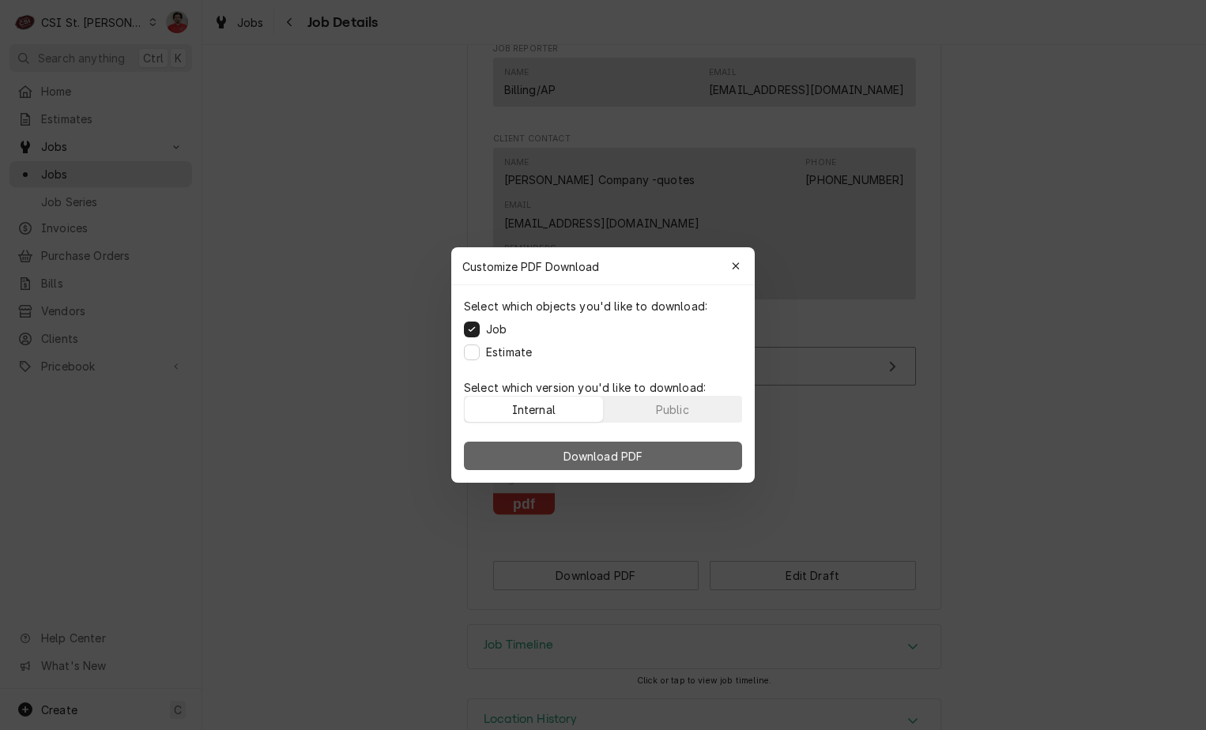
click at [583, 454] on span "Download PDF" at bounding box center [603, 456] width 86 height 17
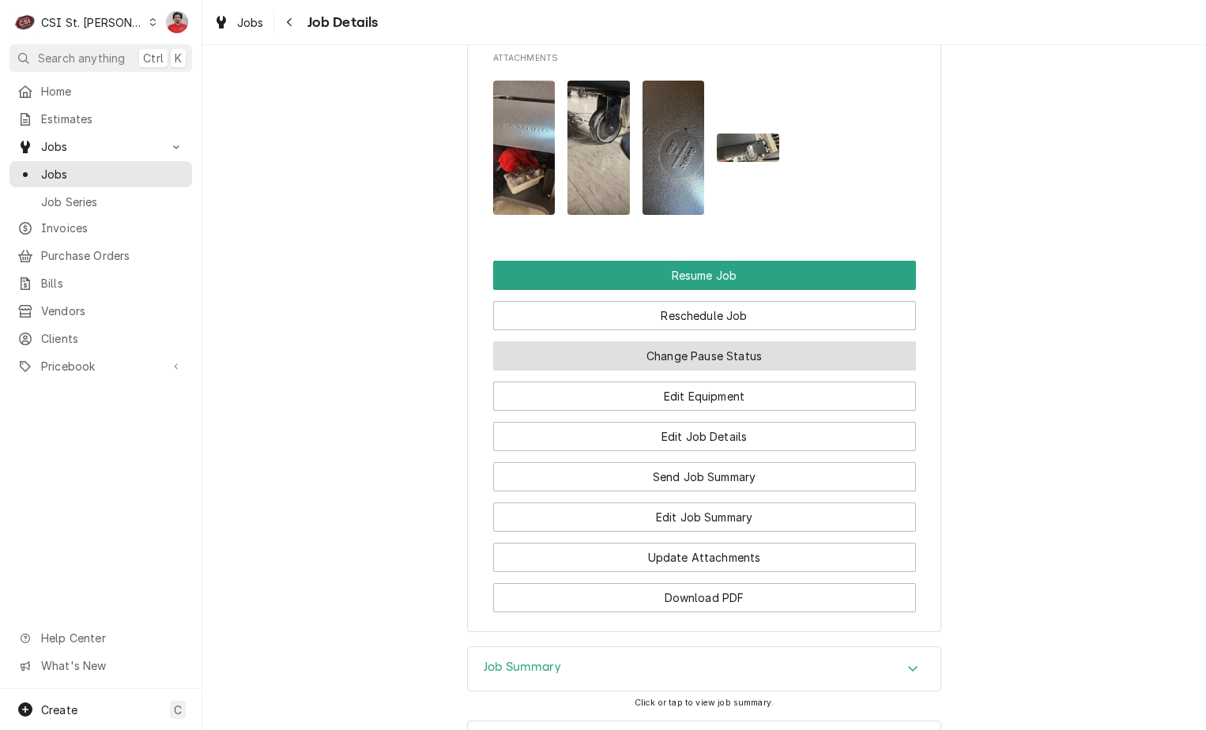
scroll to position [1917, 0]
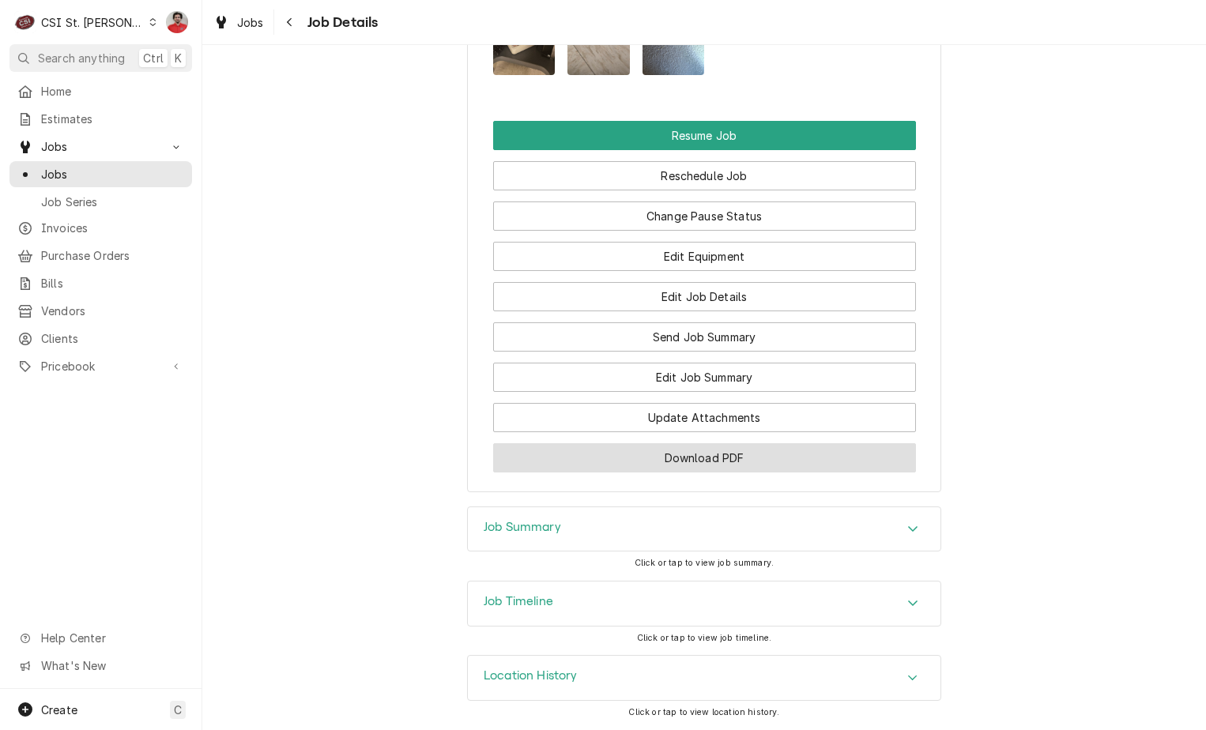
click at [691, 461] on button "Download PDF" at bounding box center [704, 457] width 423 height 29
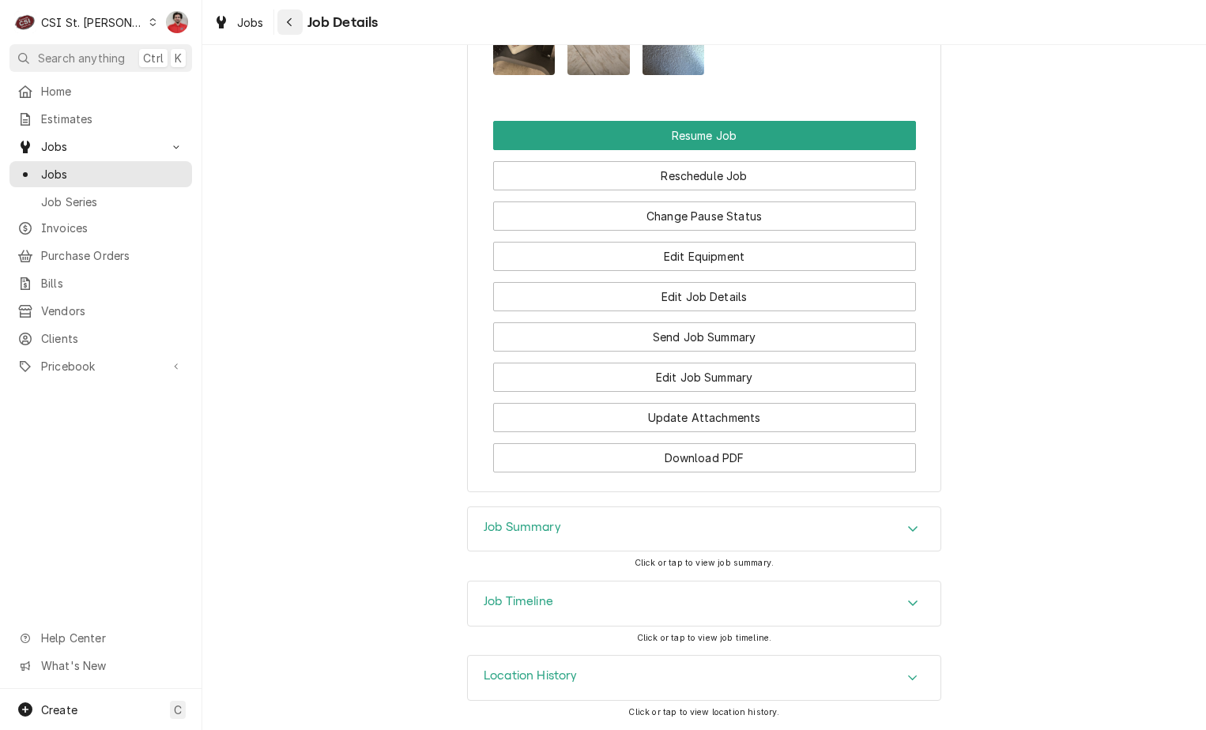
click at [287, 28] on div "Navigate back" at bounding box center [290, 22] width 16 height 16
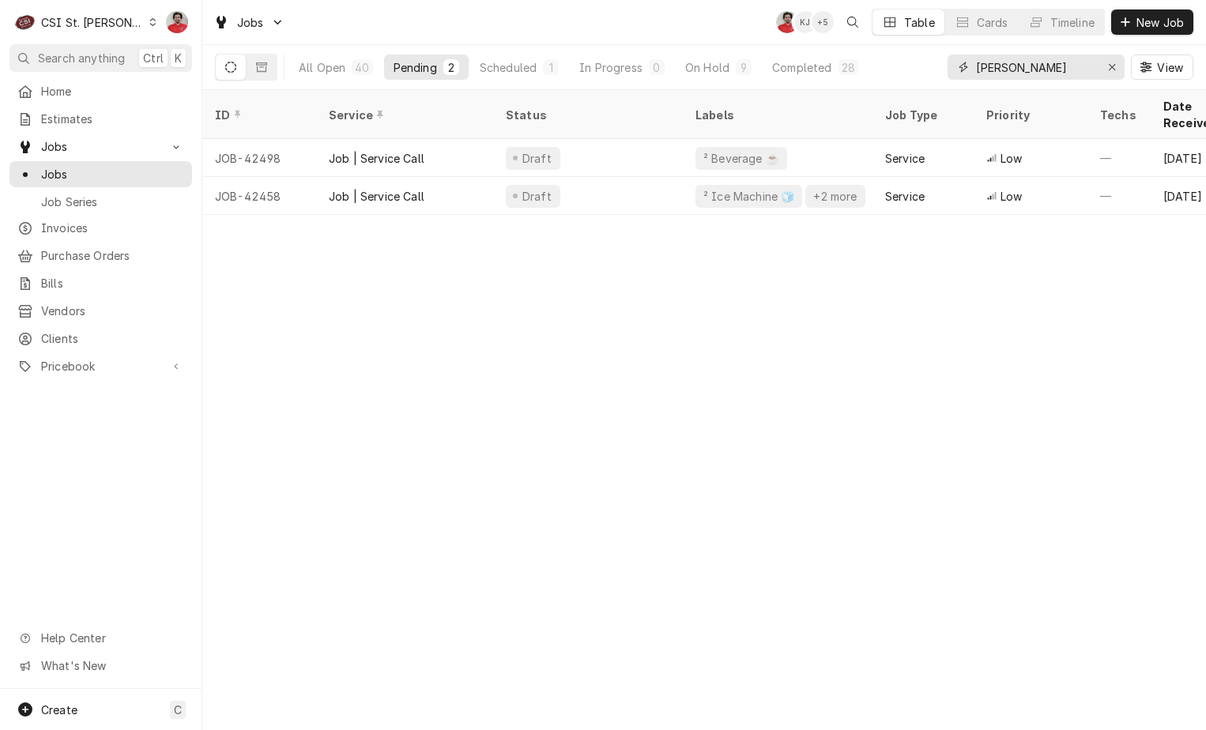
click at [995, 70] on input "vivian" at bounding box center [1035, 67] width 119 height 25
click at [52, 250] on span "Purchase Orders" at bounding box center [112, 255] width 143 height 17
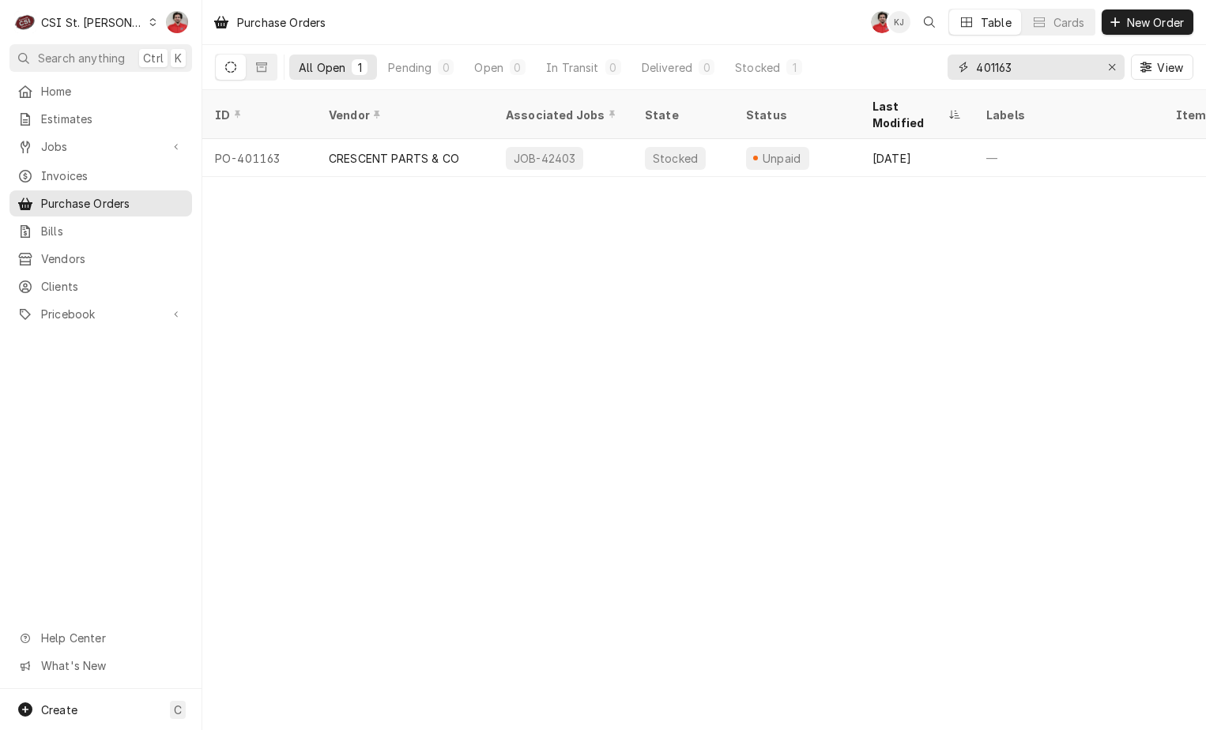
click at [1054, 62] on input "401163" at bounding box center [1035, 67] width 119 height 25
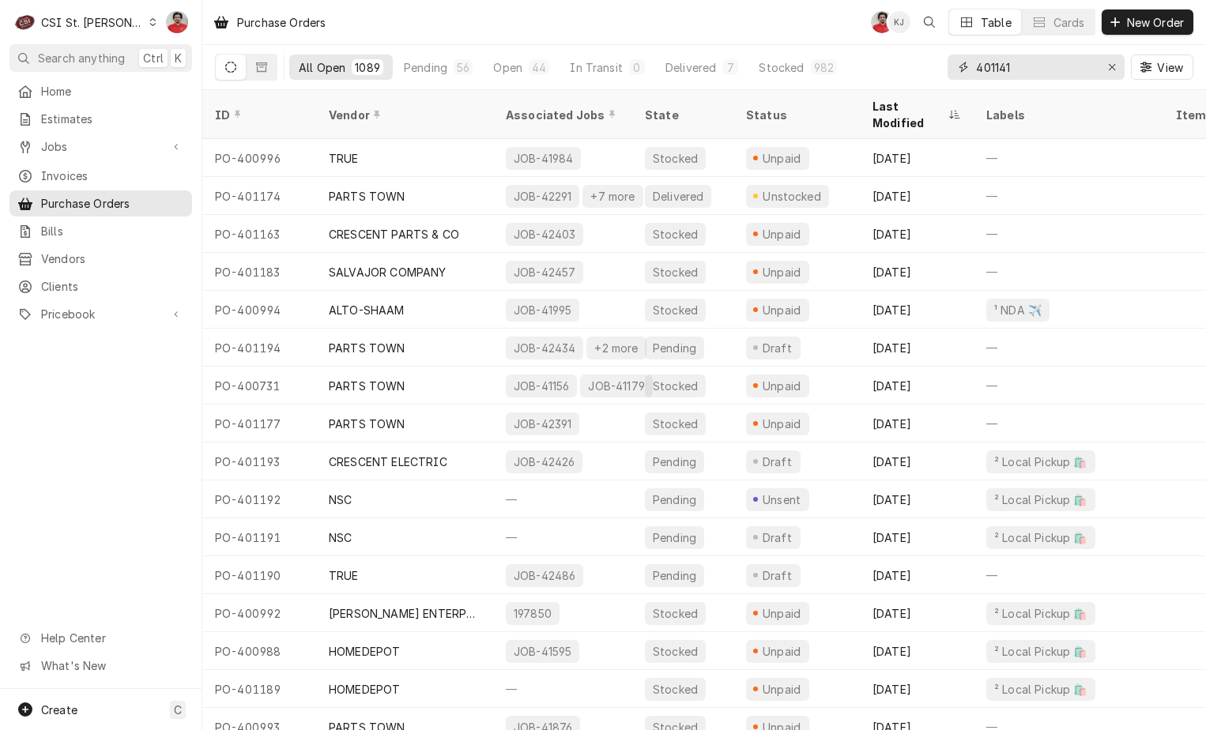
type input "401141"
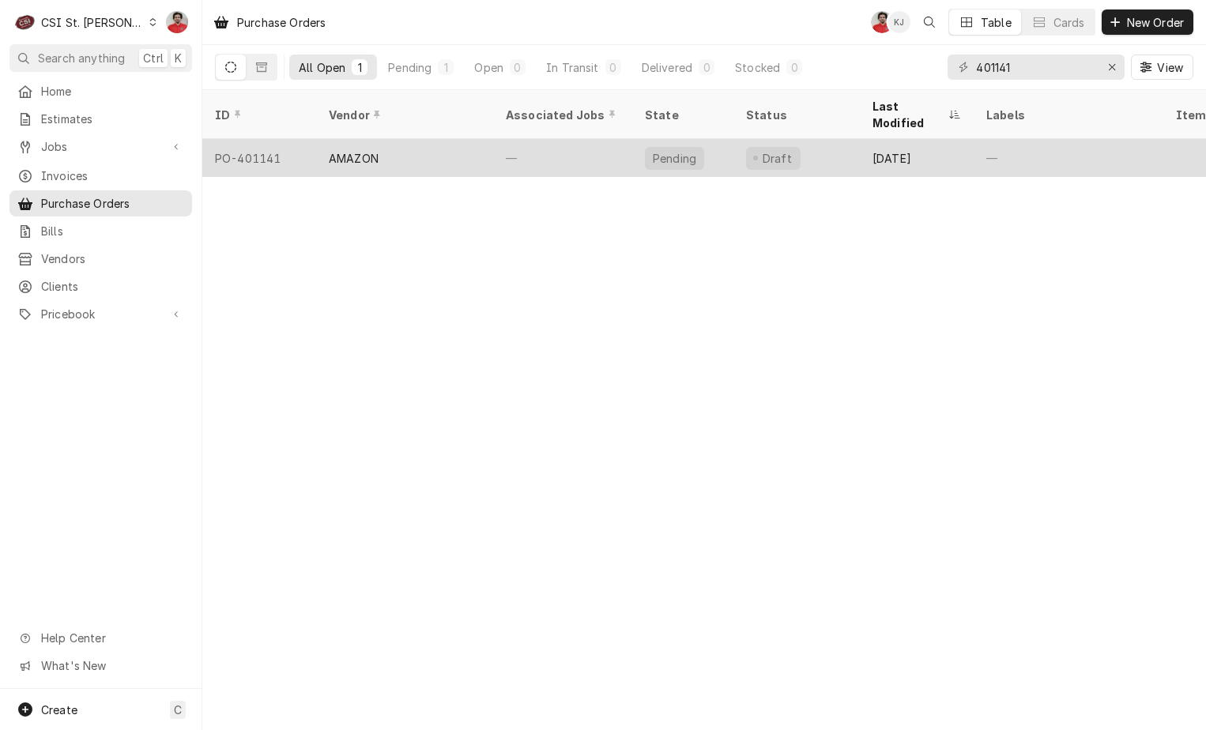
click at [525, 139] on div "—" at bounding box center [562, 158] width 139 height 38
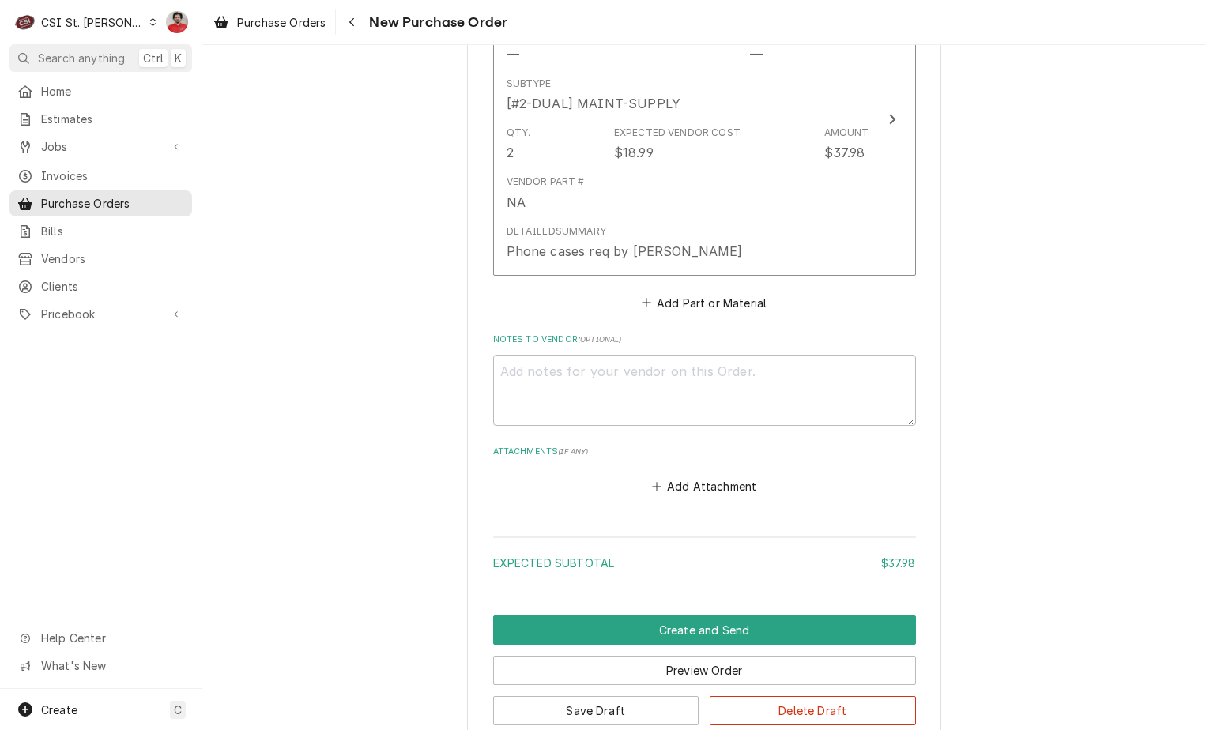
scroll to position [950, 0]
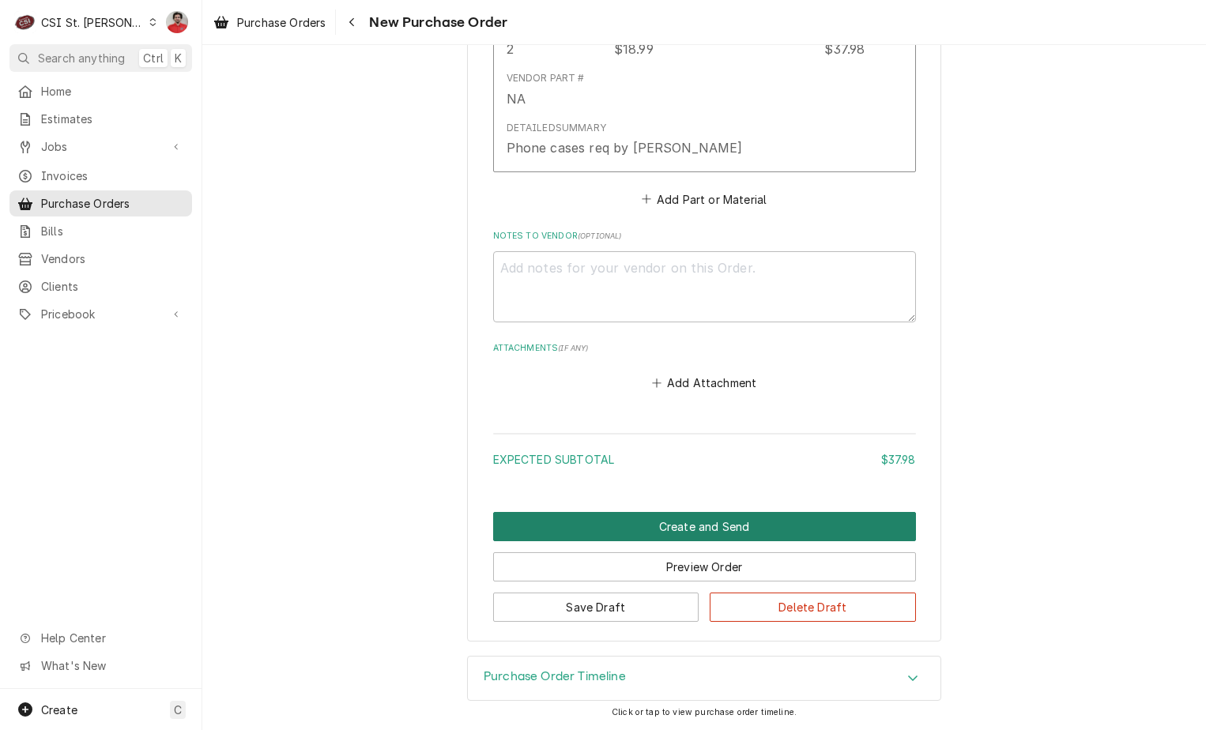
click at [583, 530] on button "Create and Send" at bounding box center [704, 526] width 423 height 29
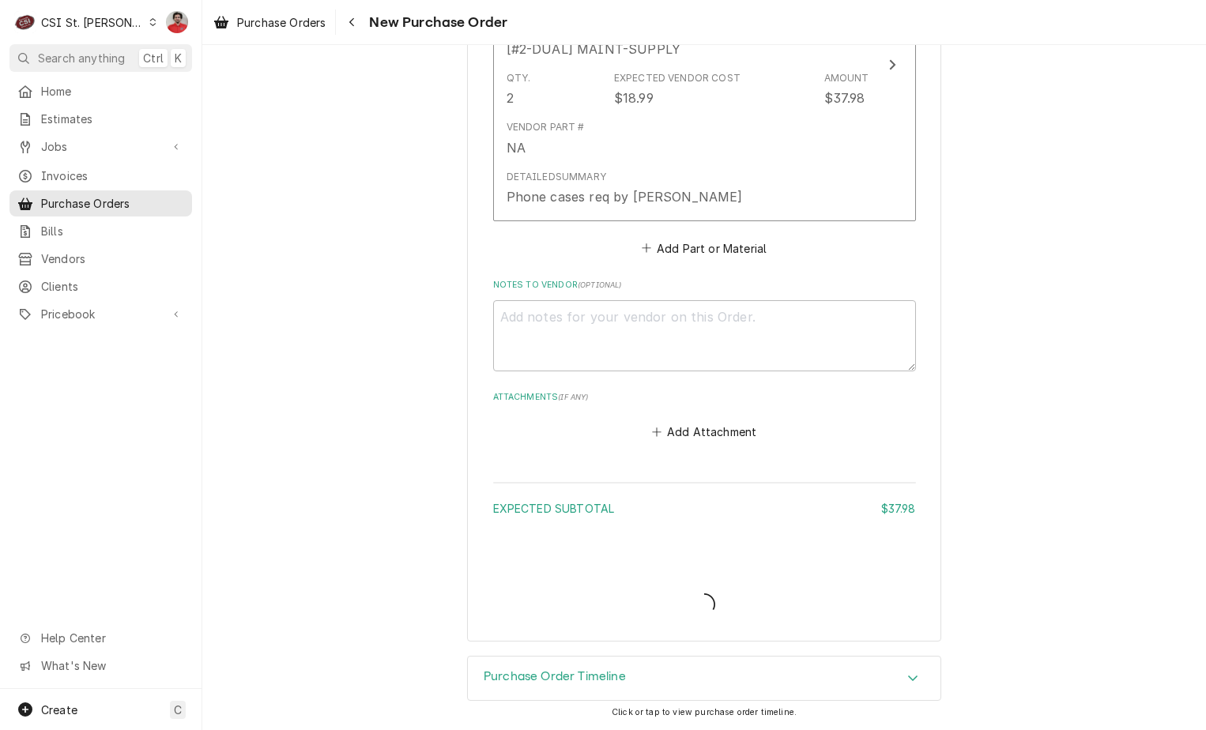
scroll to position [901, 0]
type textarea "x"
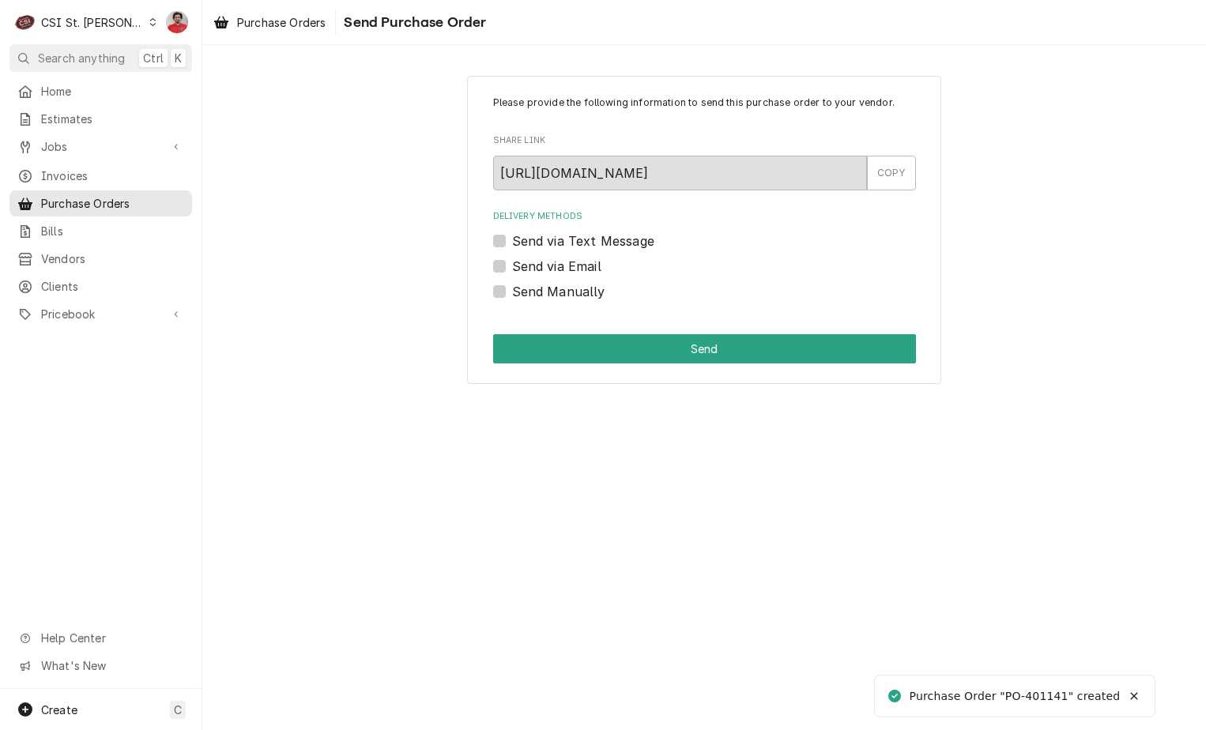
click at [523, 289] on label "Send Manually" at bounding box center [558, 291] width 93 height 19
click at [523, 289] on input "Send Manually" at bounding box center [723, 299] width 423 height 35
checkbox input "true"
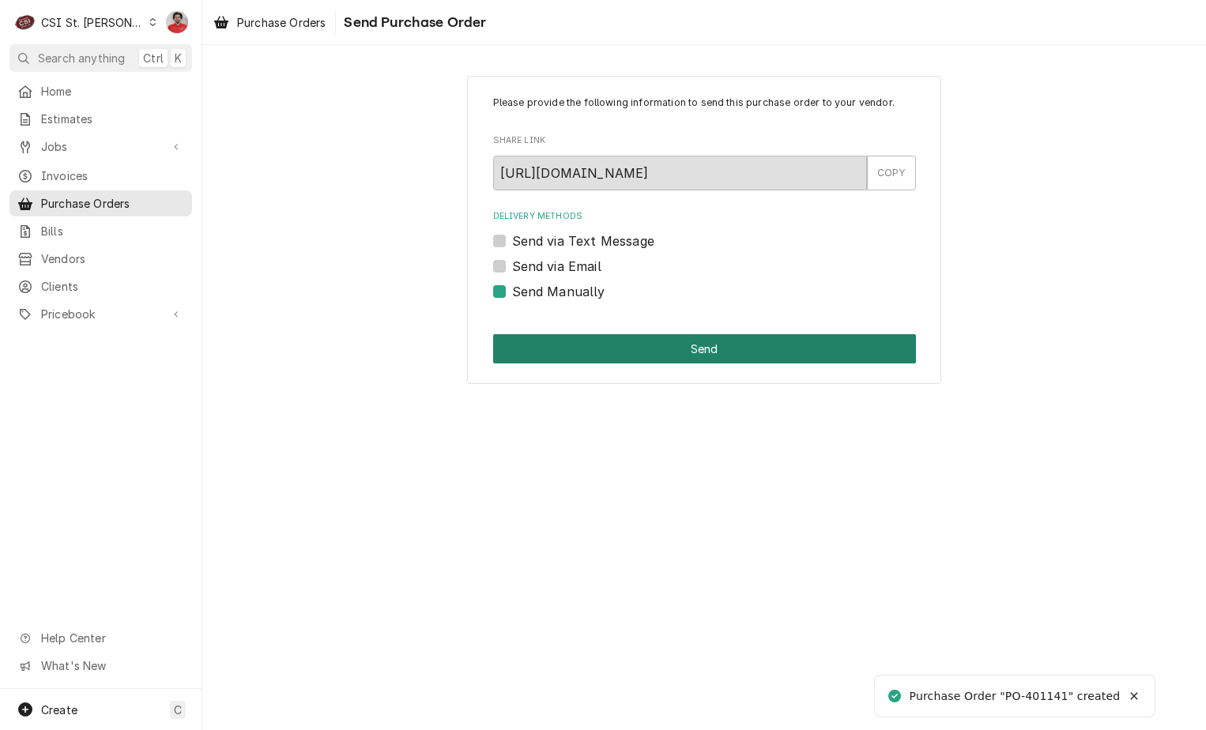
click at [559, 344] on button "Send" at bounding box center [704, 348] width 423 height 29
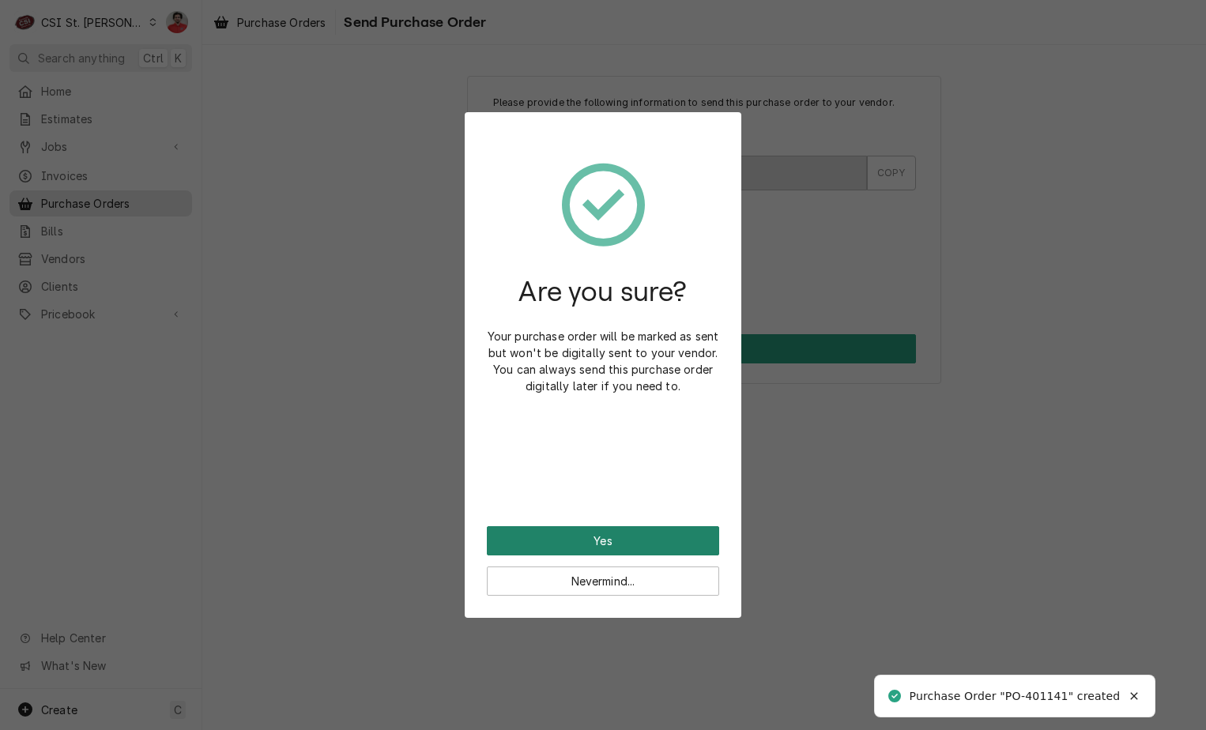
click at [605, 528] on button "Yes" at bounding box center [603, 540] width 232 height 29
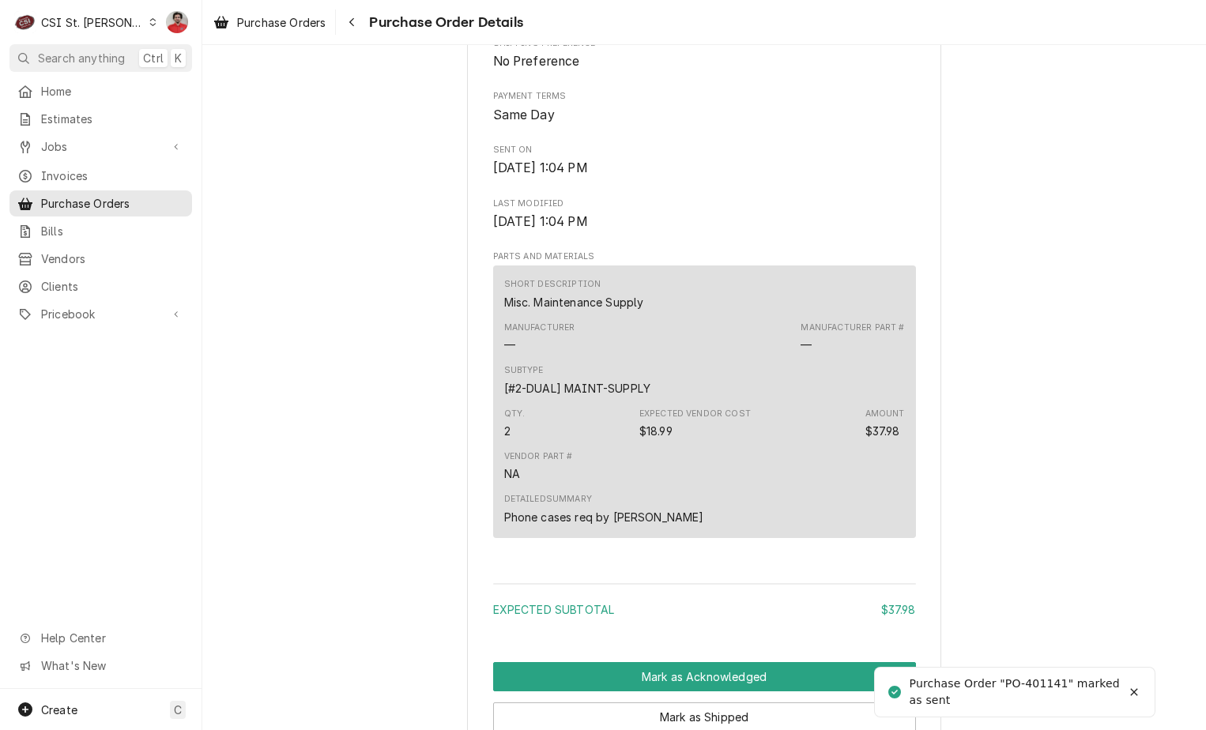
scroll to position [977, 0]
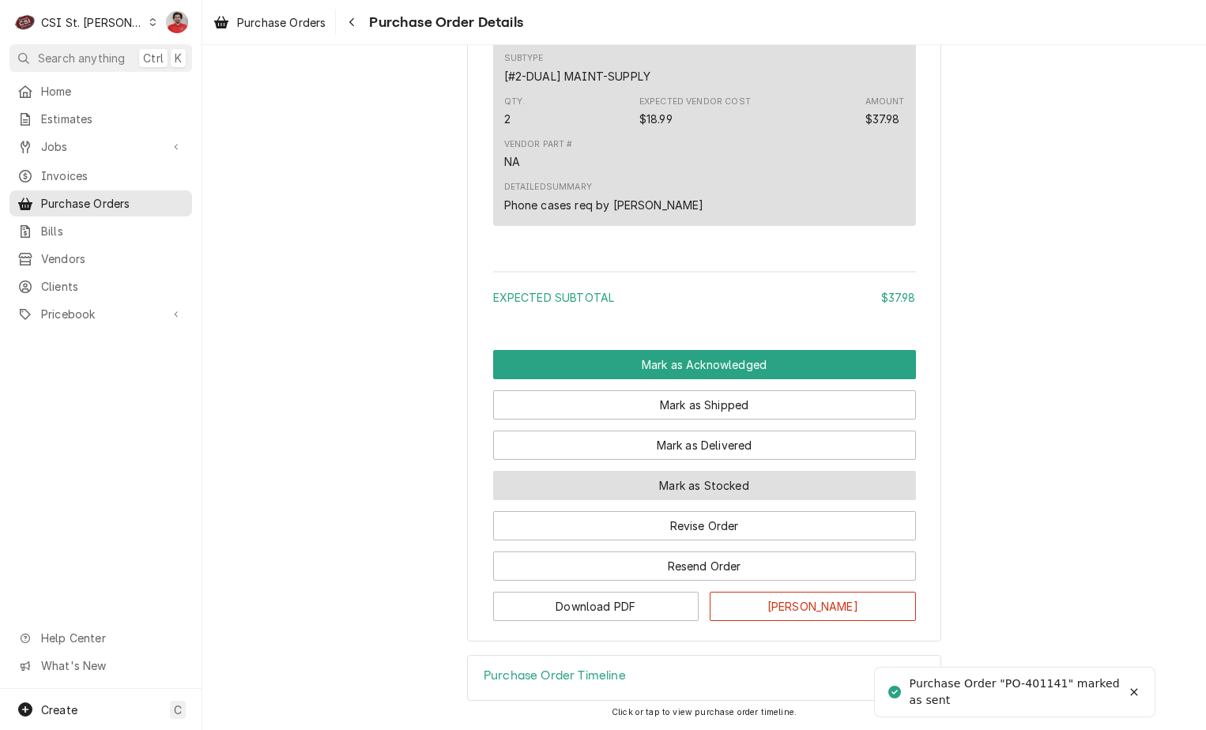
click at [617, 474] on button "Mark as Stocked" at bounding box center [704, 485] width 423 height 29
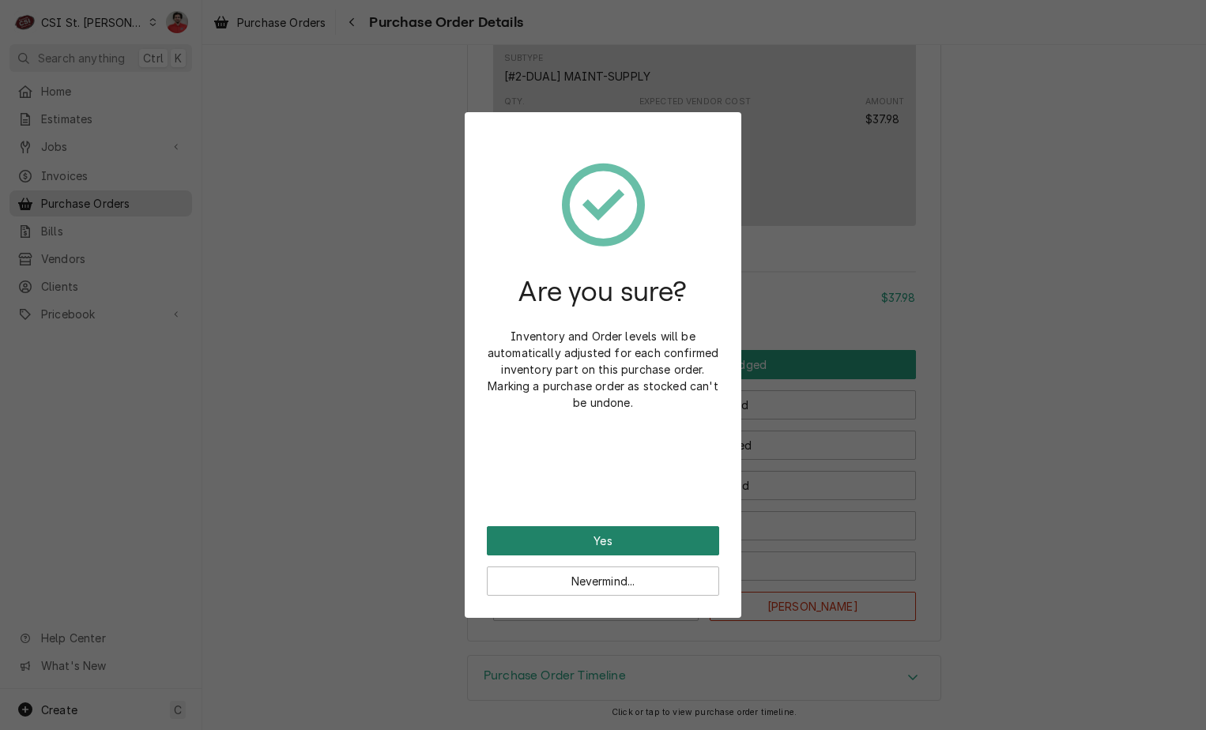
click at [617, 544] on button "Yes" at bounding box center [603, 540] width 232 height 29
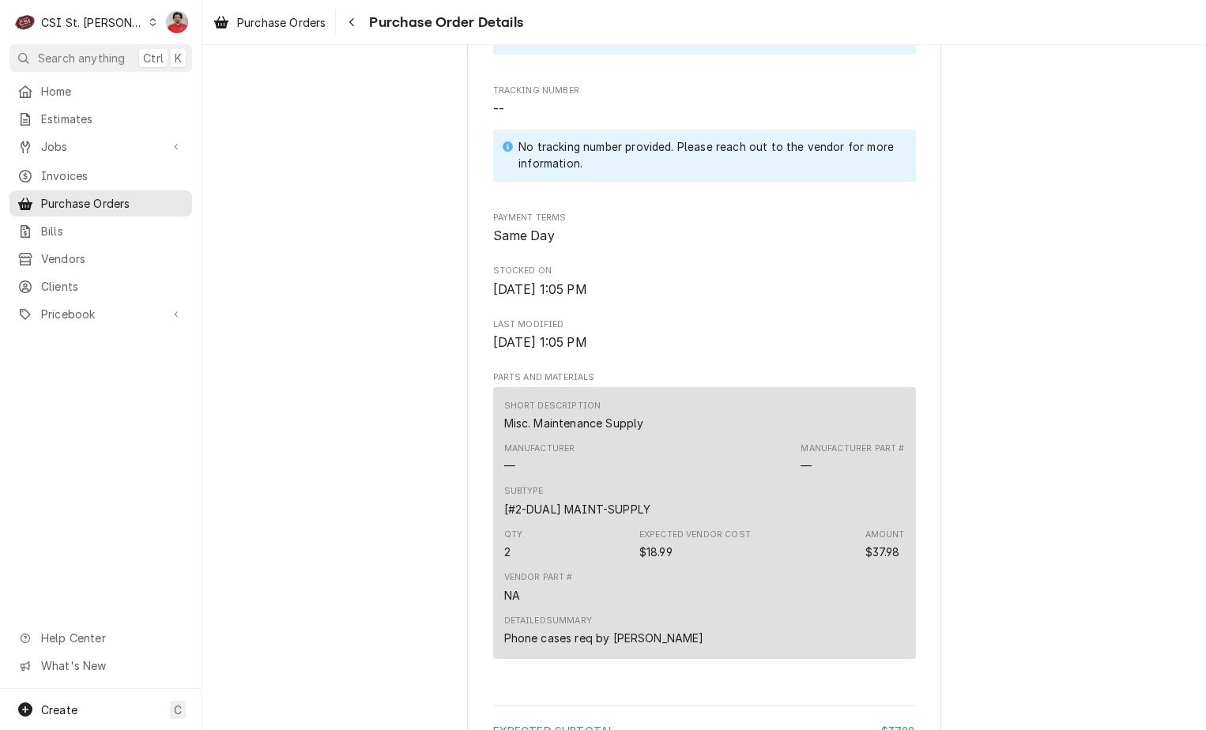
scroll to position [1056, 0]
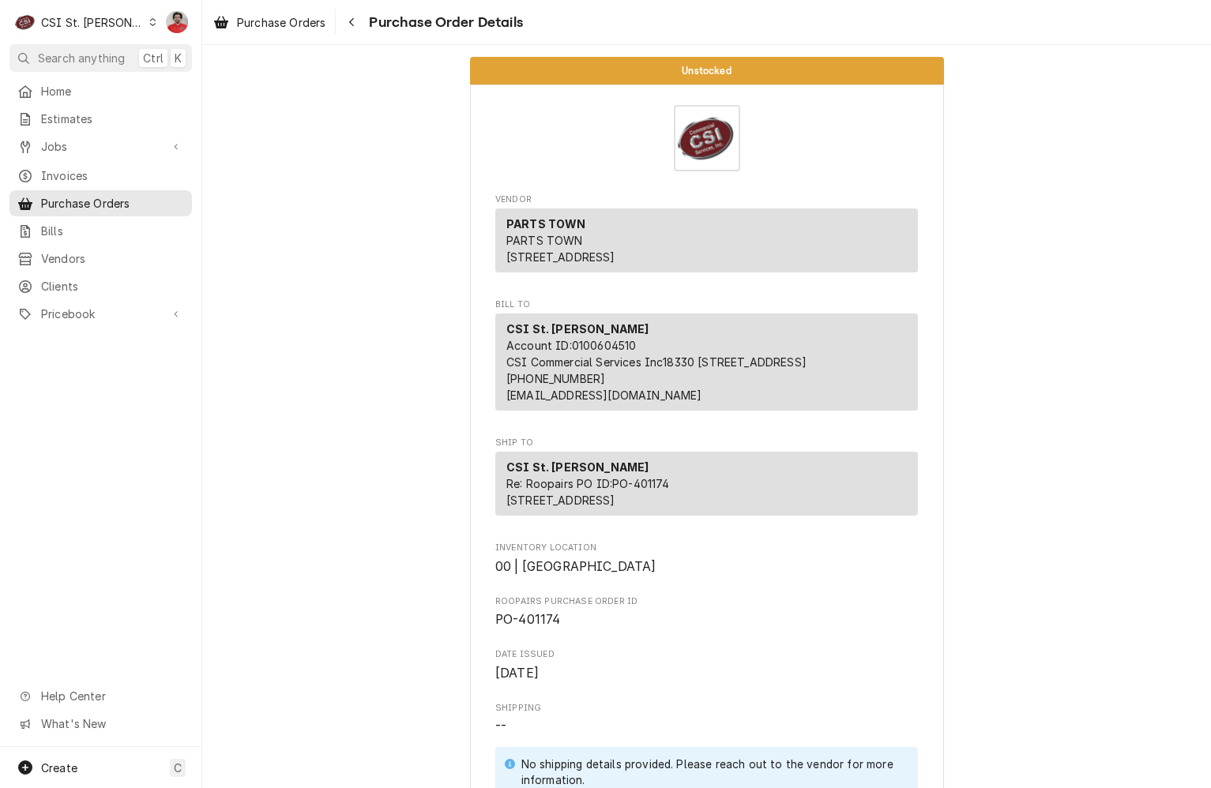
scroll to position [3286, 0]
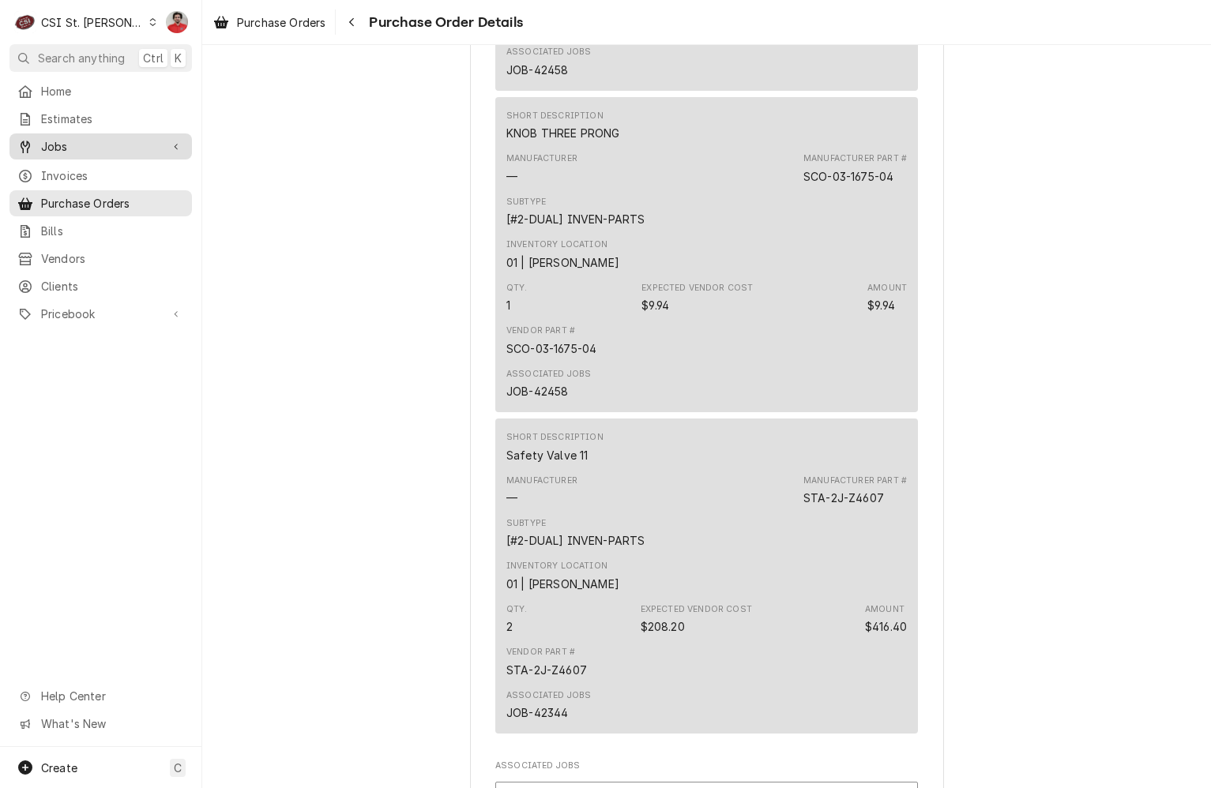
click at [82, 144] on span "Jobs" at bounding box center [100, 146] width 119 height 17
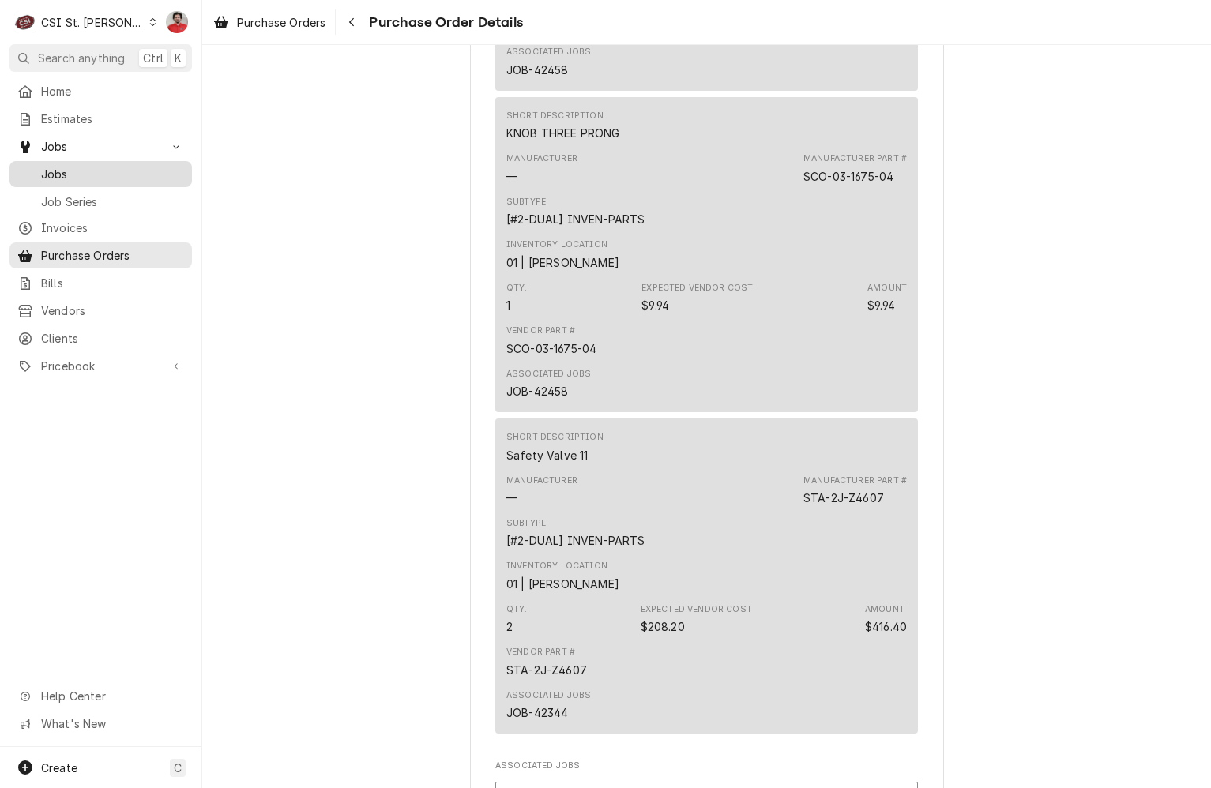
click at [81, 173] on span "Jobs" at bounding box center [112, 174] width 143 height 17
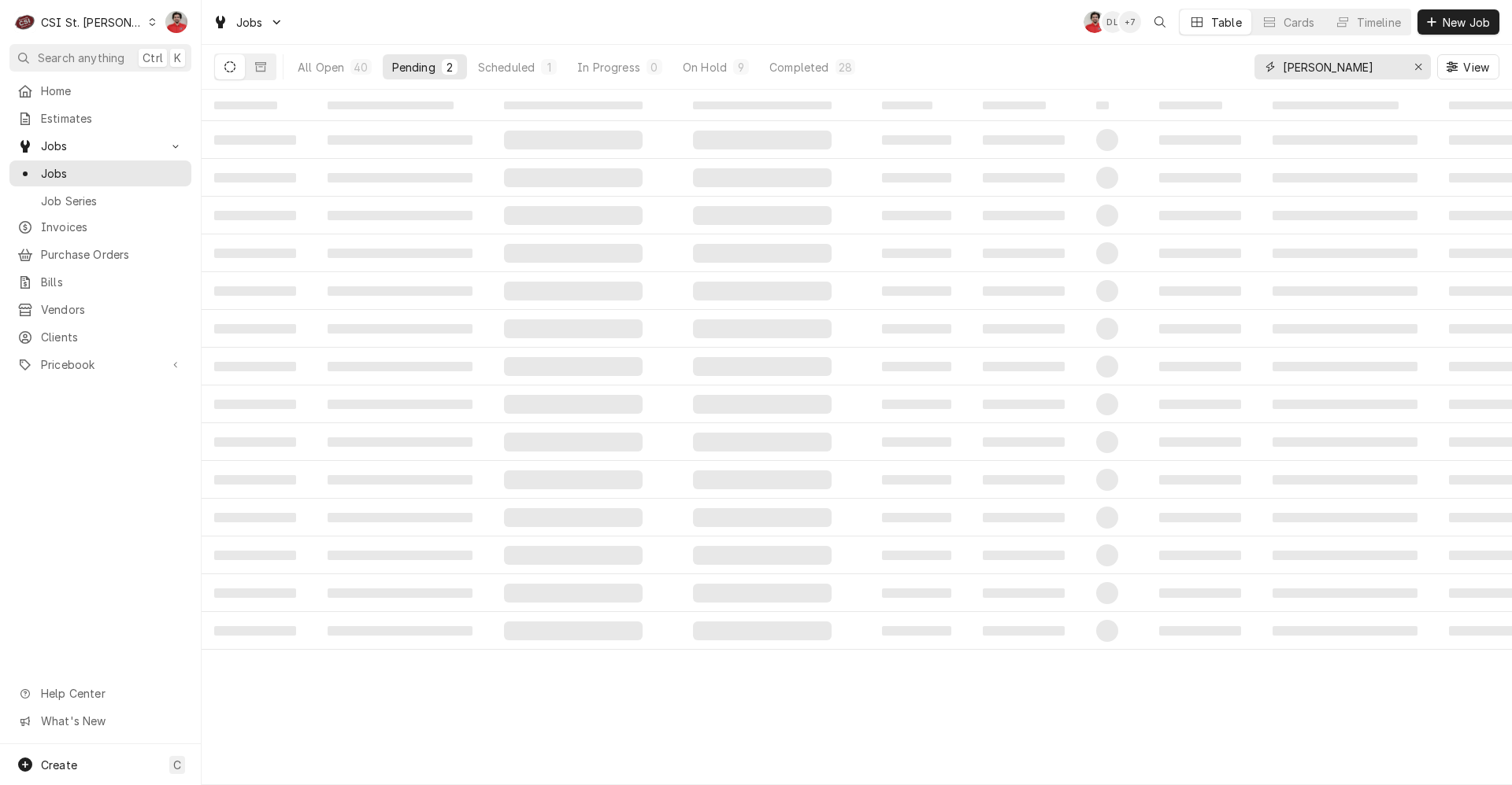
click at [1206, 64] on input "vivian" at bounding box center [1342, 67] width 119 height 25
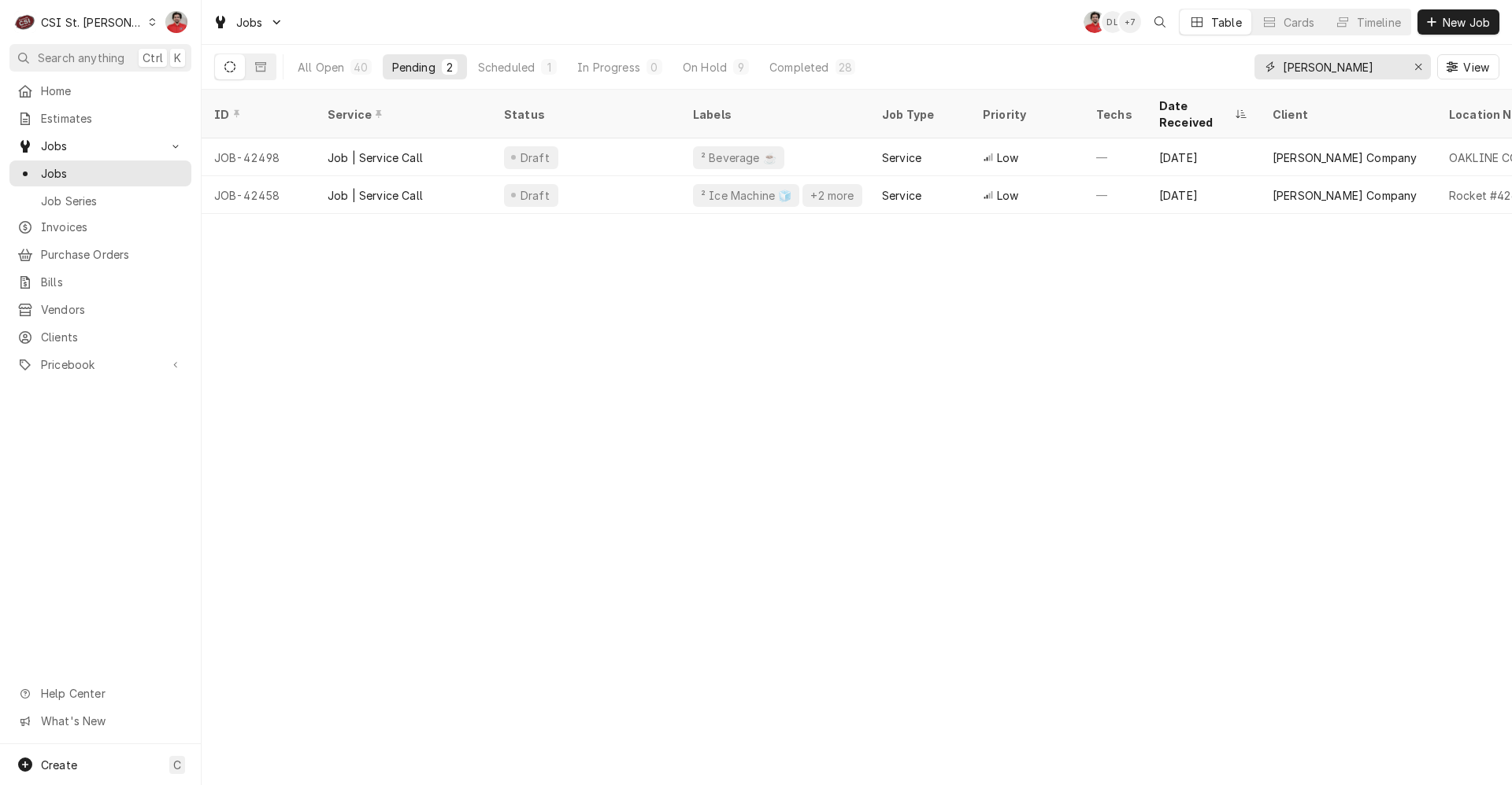
click at [1206, 64] on input "vivian" at bounding box center [1342, 67] width 119 height 25
type input "42389"
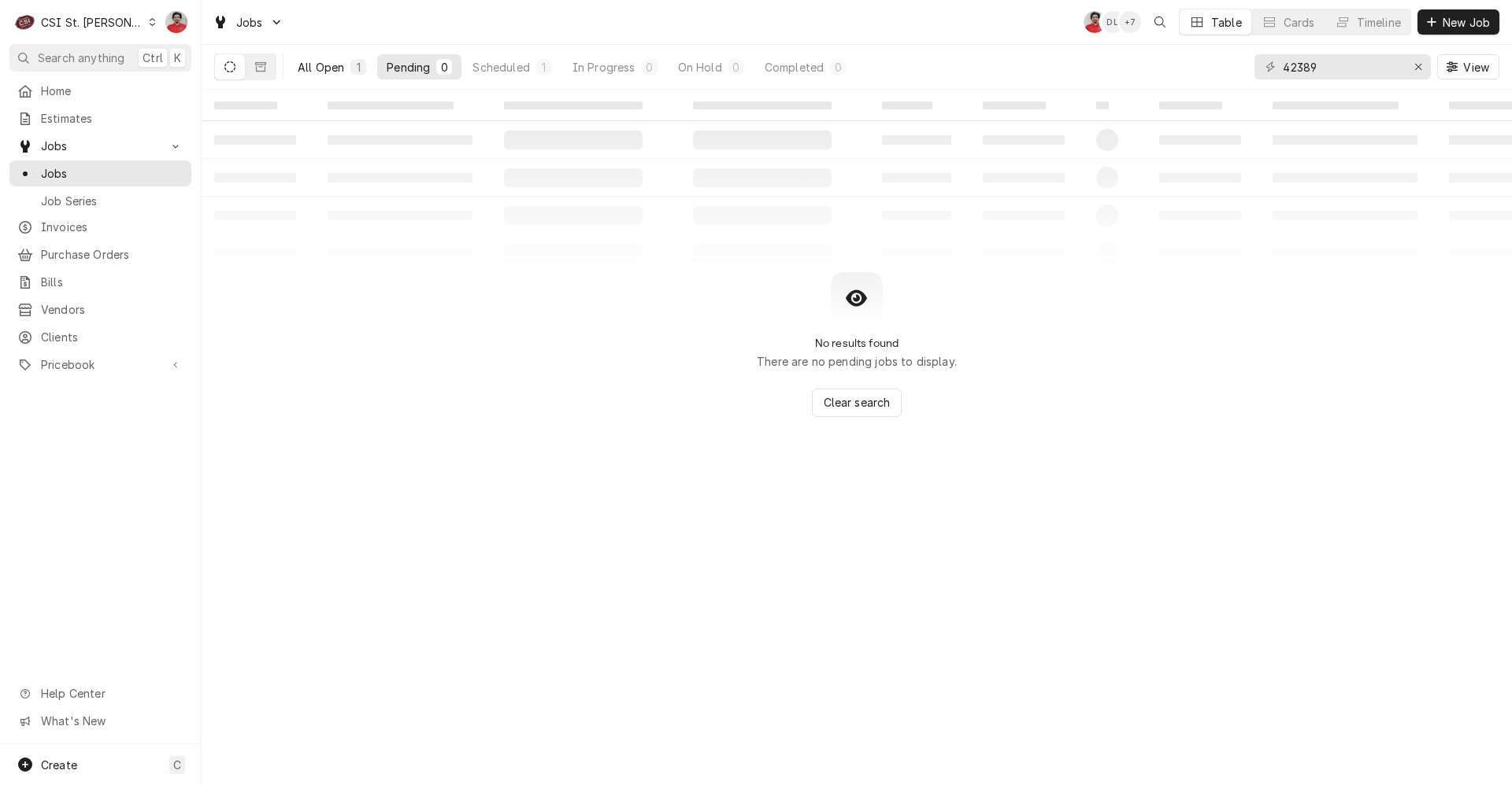
click at [338, 70] on div "All Open" at bounding box center [321, 67] width 47 height 17
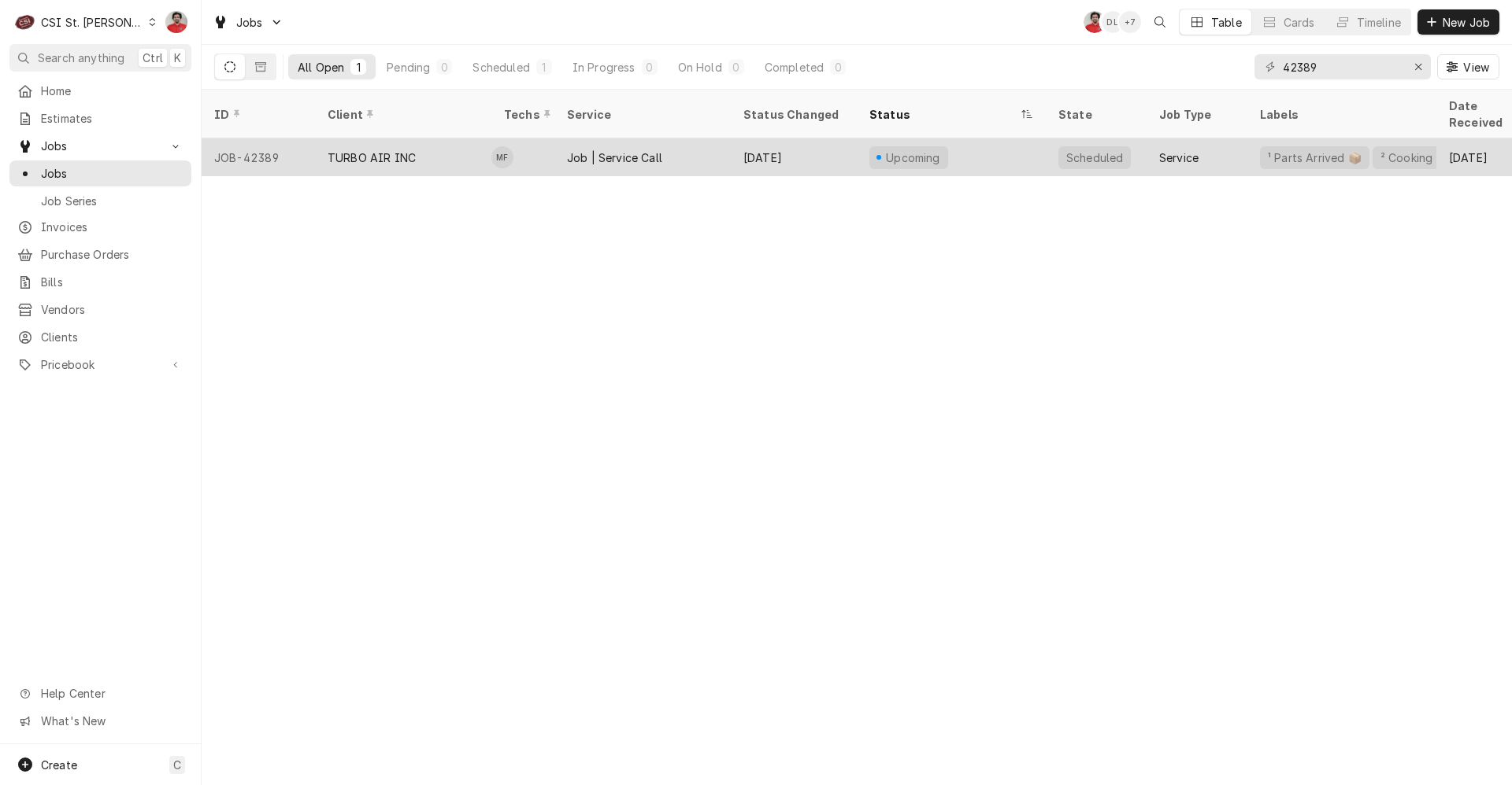
click at [407, 148] on div "TURBO AIR INC" at bounding box center [403, 157] width 176 height 38
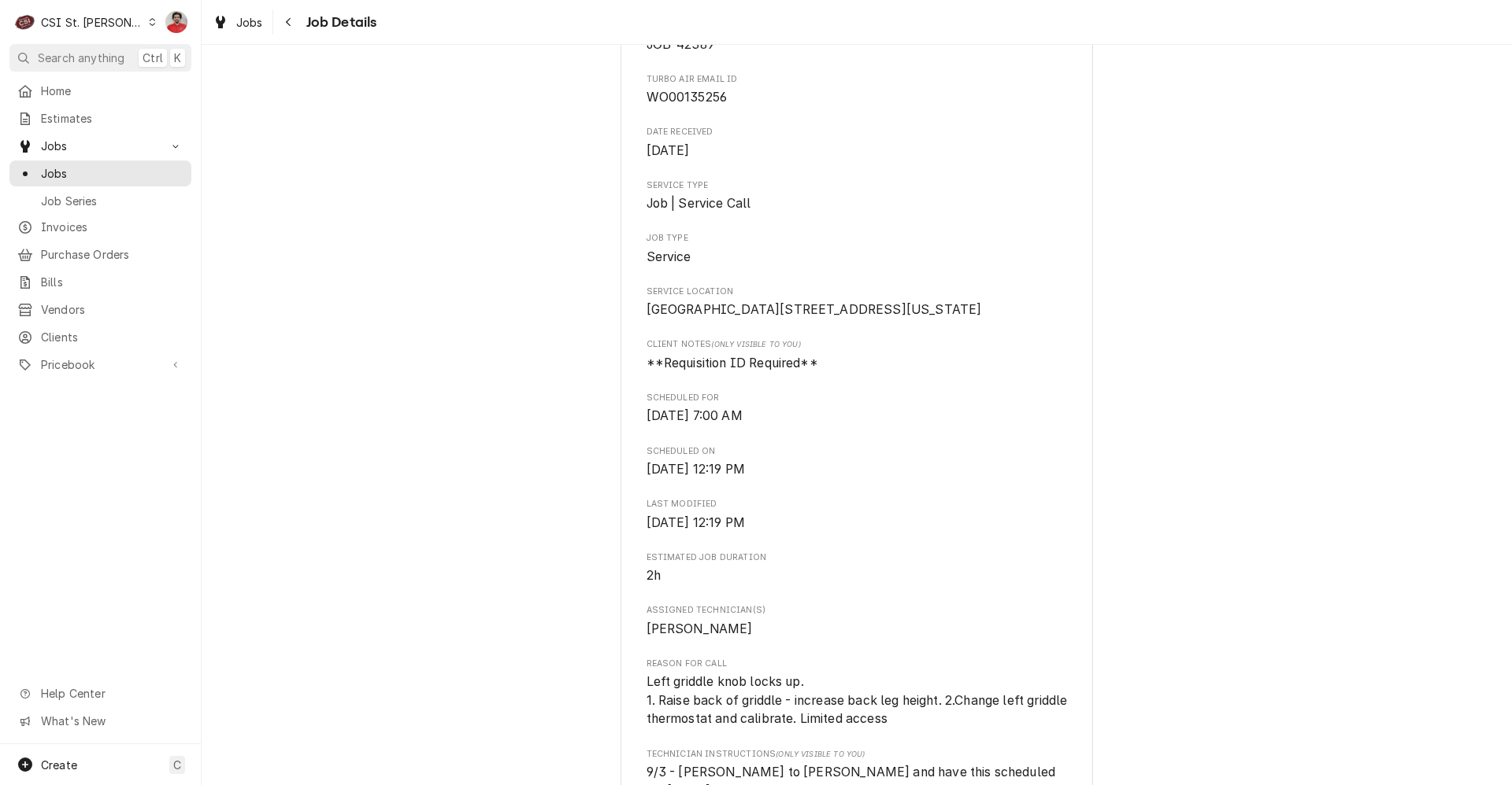
scroll to position [79, 0]
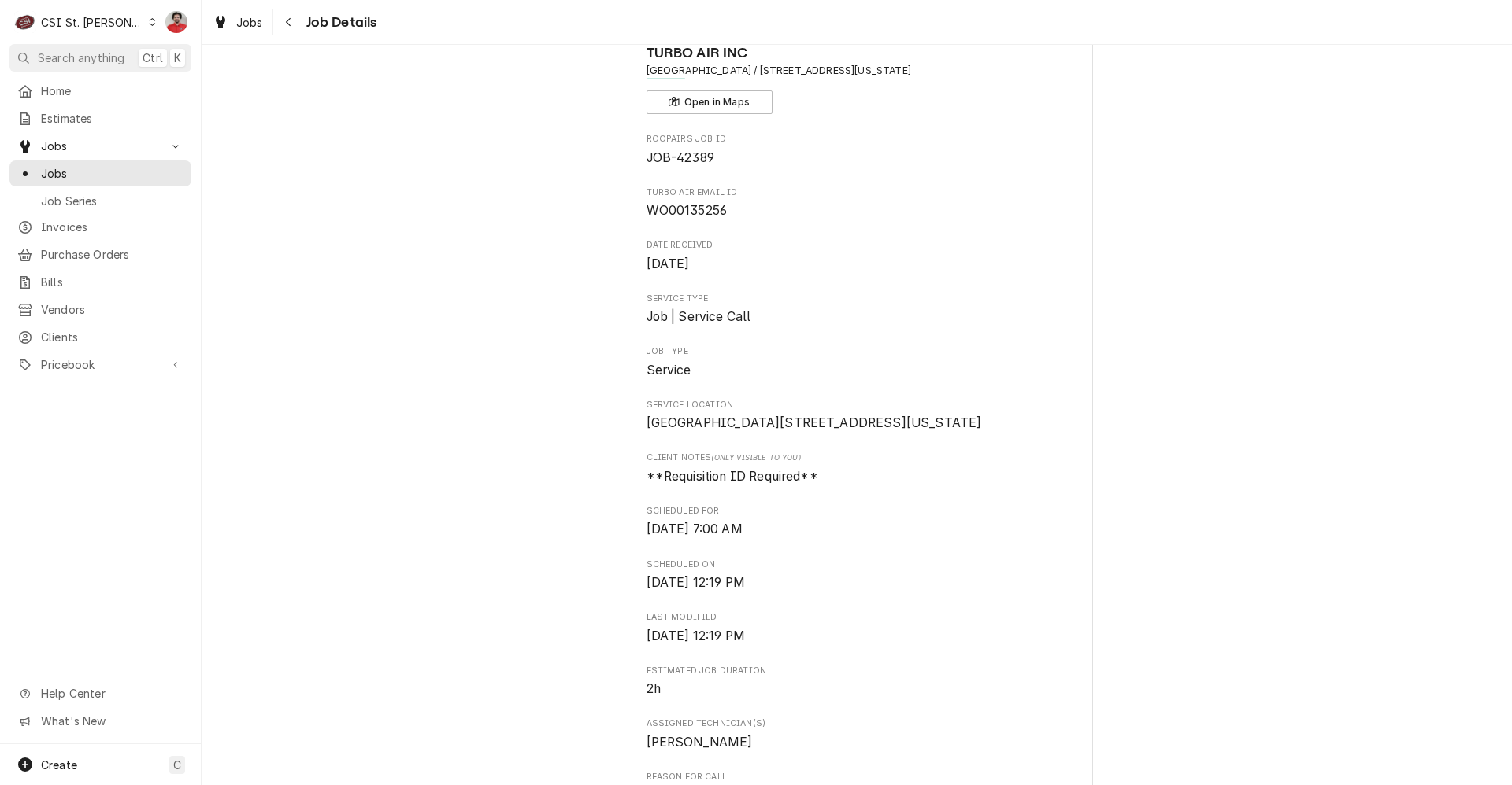
click at [703, 165] on span "JOB-42389" at bounding box center [681, 157] width 68 height 15
copy span "42389"
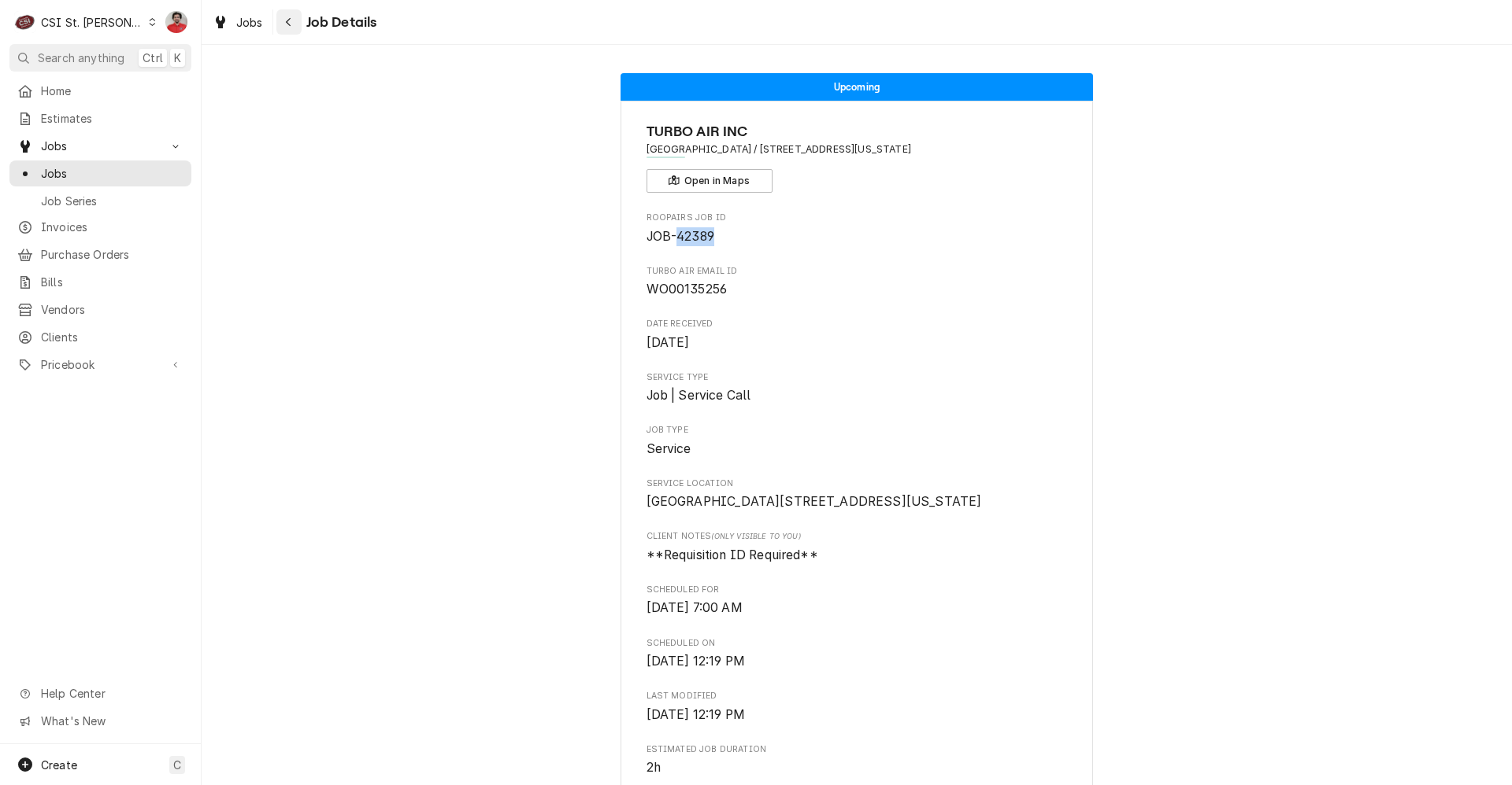
click at [293, 21] on div "Navigate back" at bounding box center [289, 22] width 16 height 16
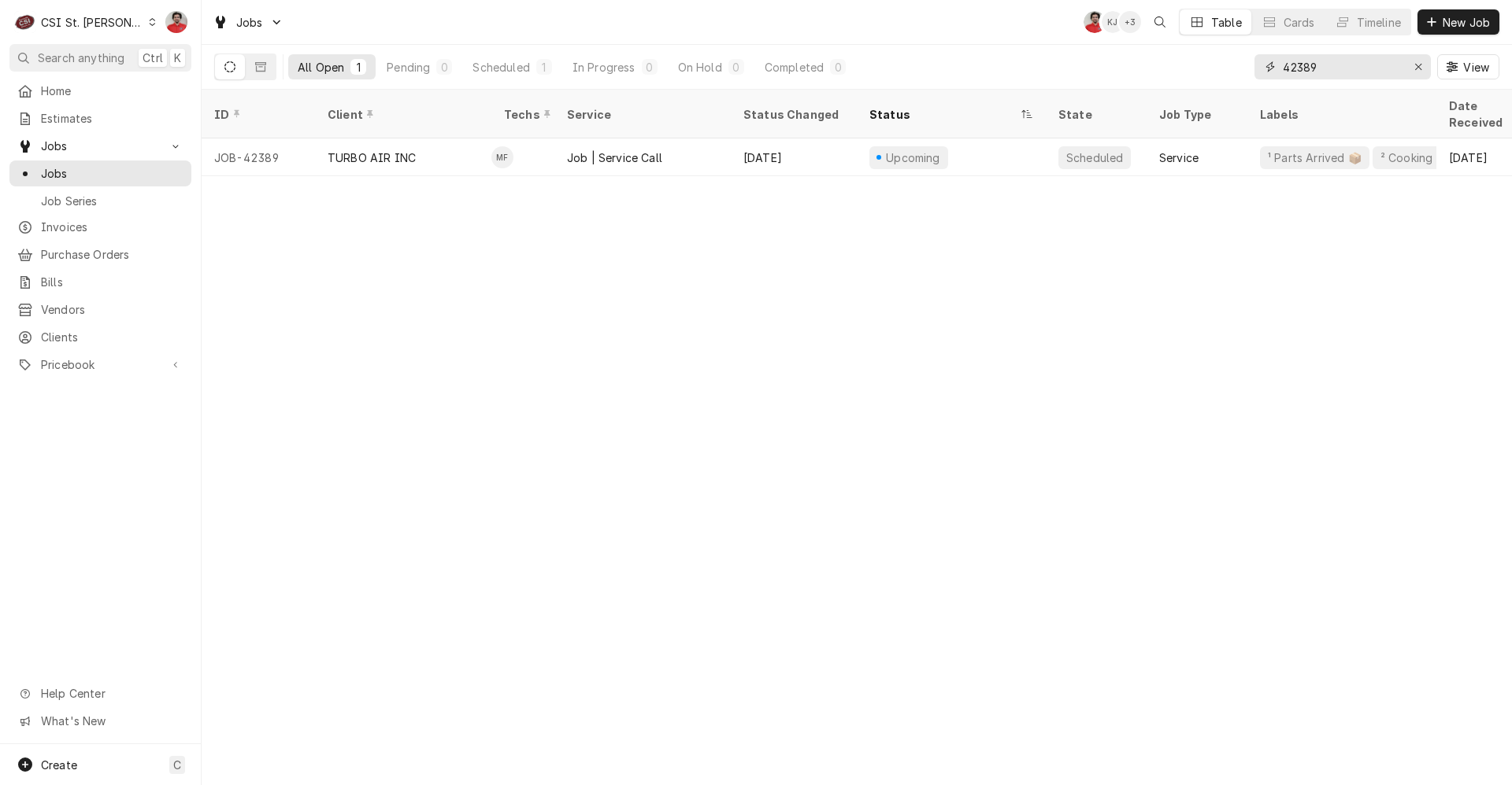
click at [1326, 63] on input "42389" at bounding box center [1342, 67] width 119 height 25
click at [1327, 63] on input "42389" at bounding box center [1342, 67] width 119 height 25
type input "[PERSON_NAME]"
